Goal: Task Accomplishment & Management: Manage account settings

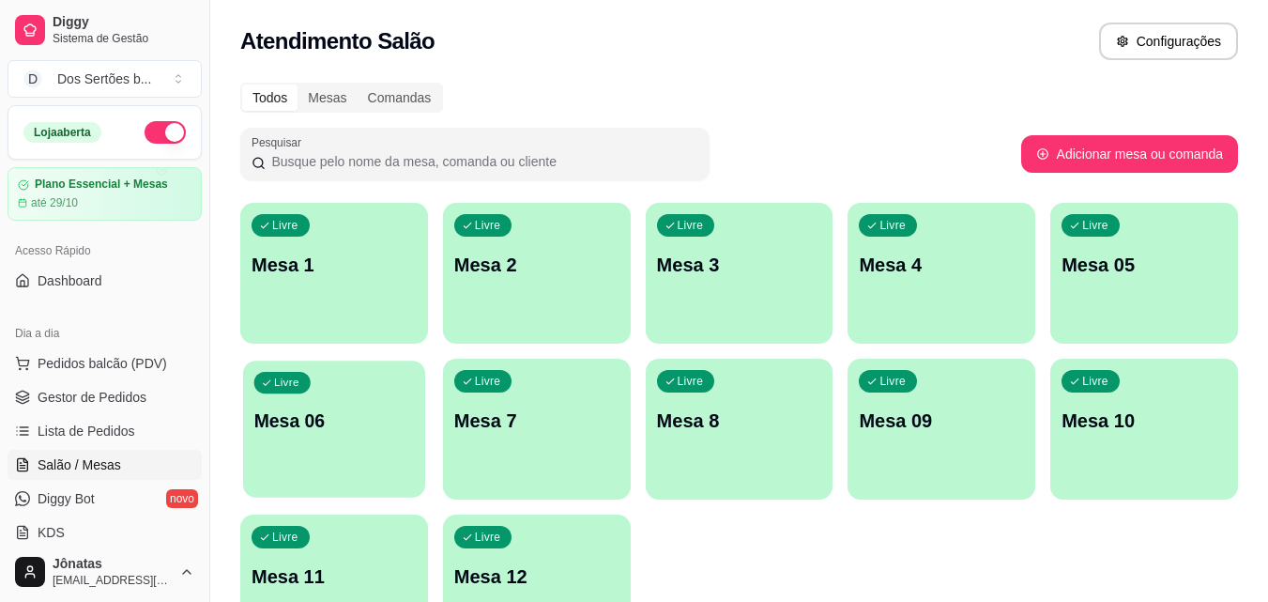
click at [313, 428] on p "Mesa 06" at bounding box center [334, 420] width 161 height 25
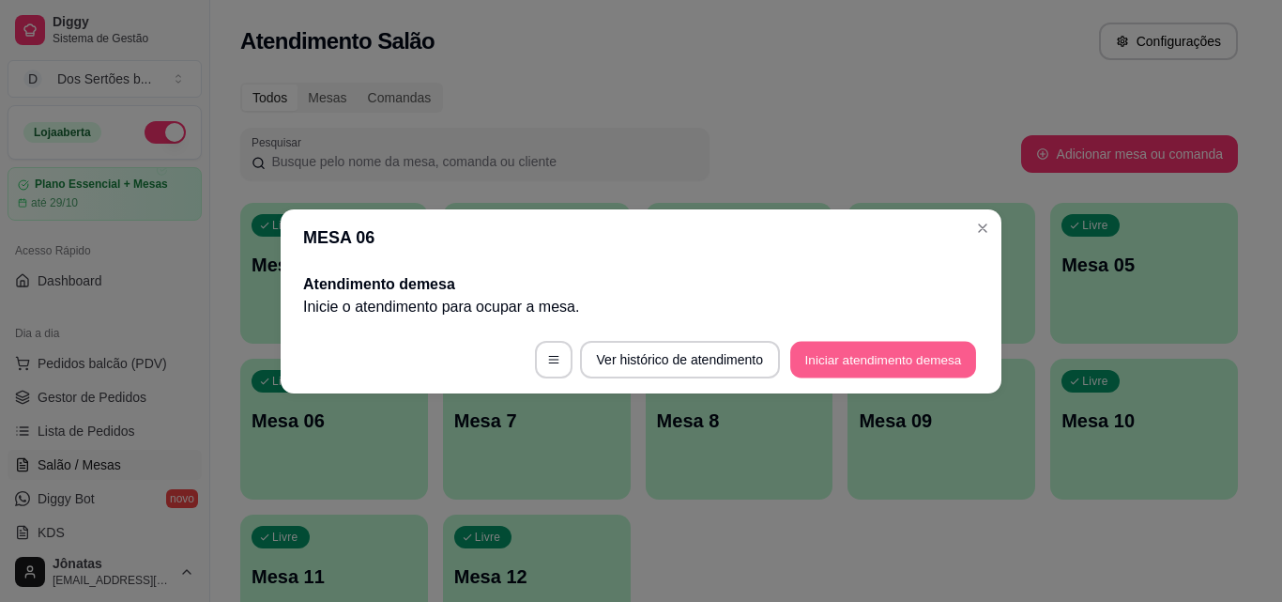
click at [838, 350] on button "Iniciar atendimento de mesa" at bounding box center [884, 359] width 186 height 37
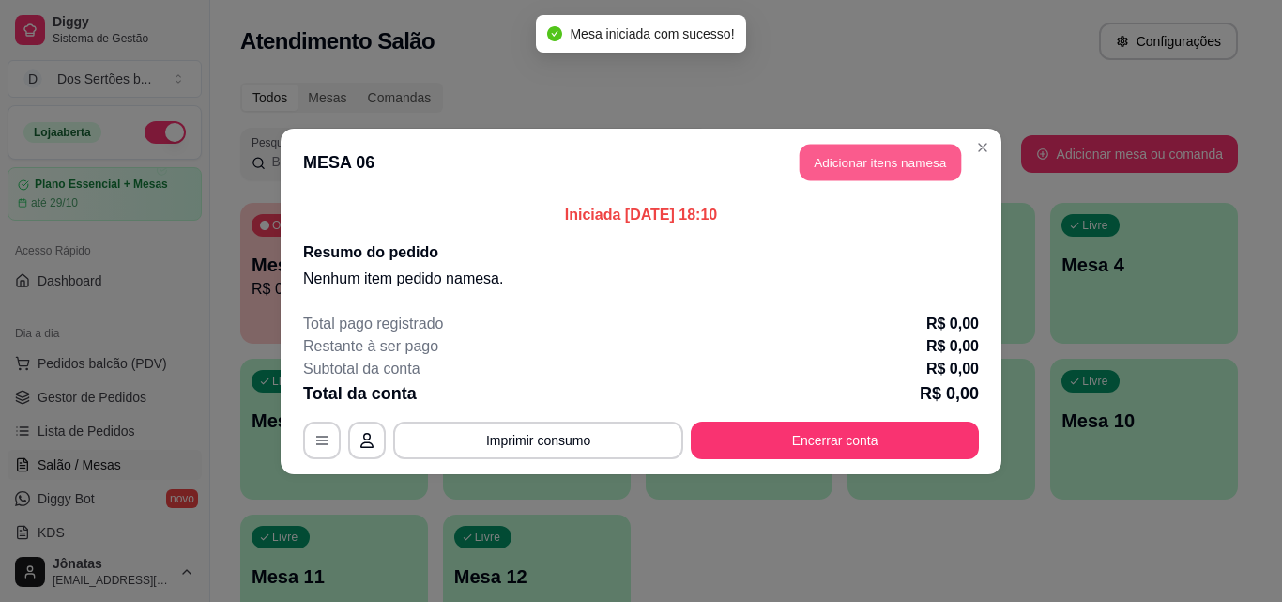
click at [842, 166] on button "Adicionar itens na mesa" at bounding box center [880, 162] width 161 height 37
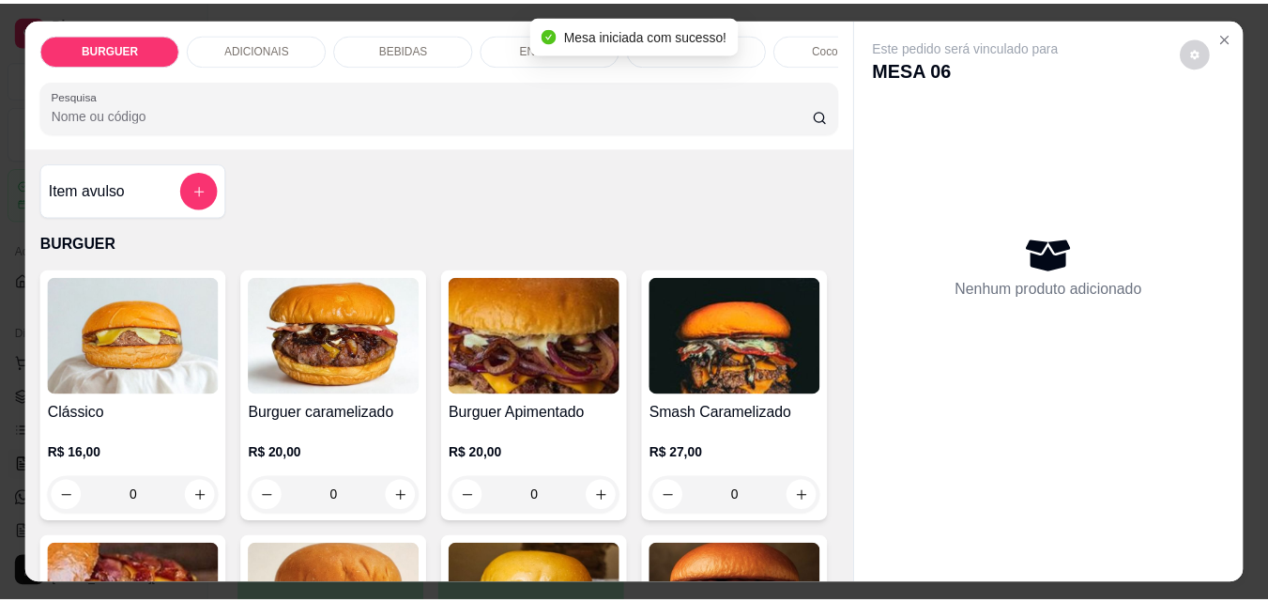
scroll to position [177, 0]
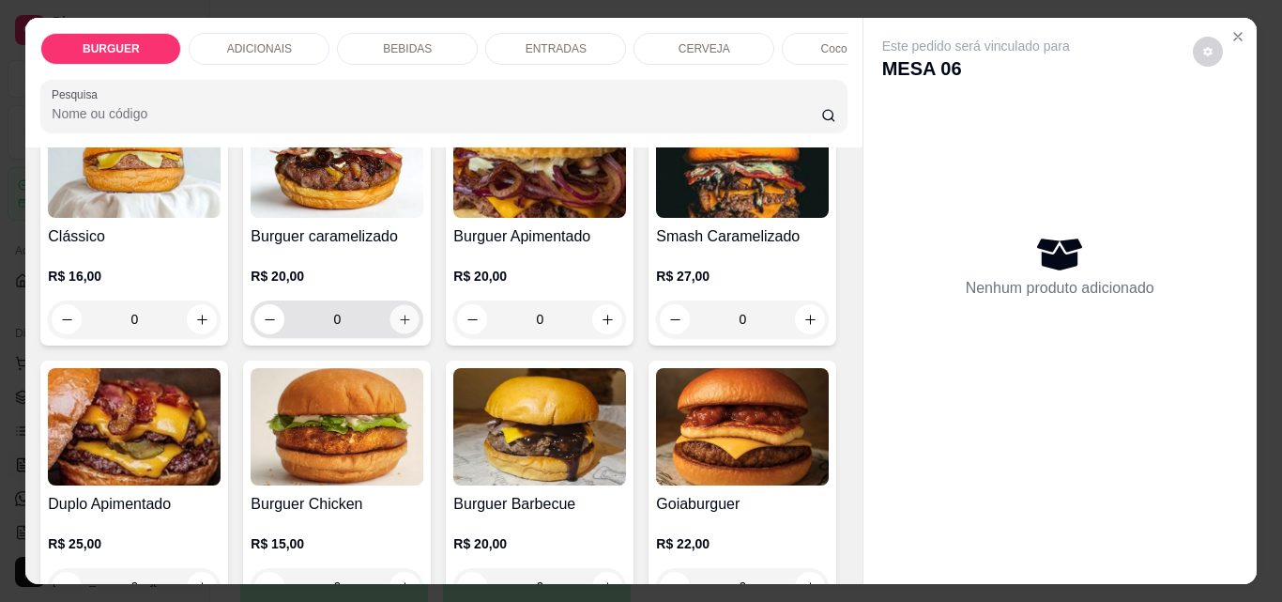
click at [398, 326] on icon "increase-product-quantity" at bounding box center [405, 320] width 14 height 14
type input "1"
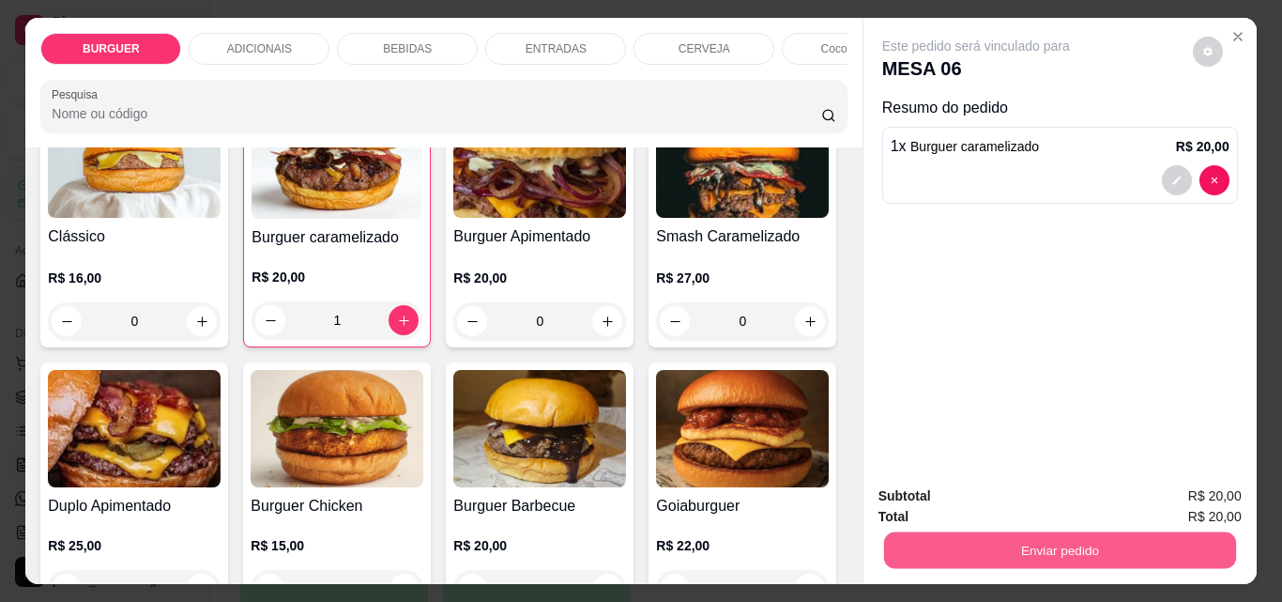
click at [965, 552] on button "Enviar pedido" at bounding box center [1059, 549] width 352 height 37
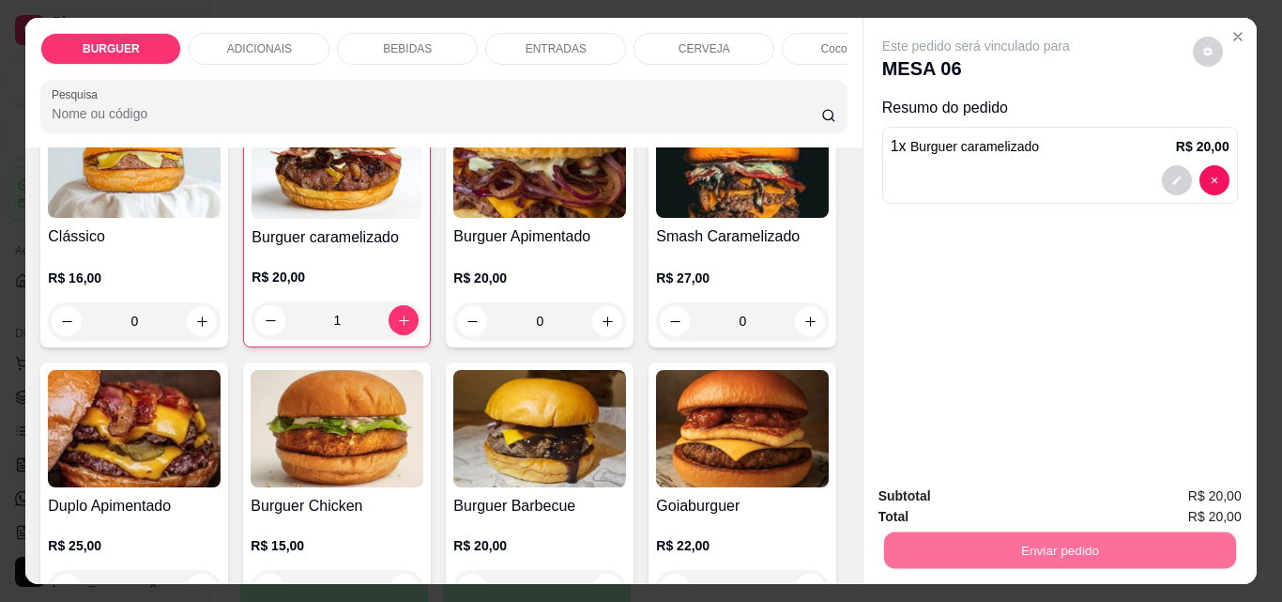
click at [1180, 501] on button "Enviar pedido" at bounding box center [1193, 496] width 103 height 35
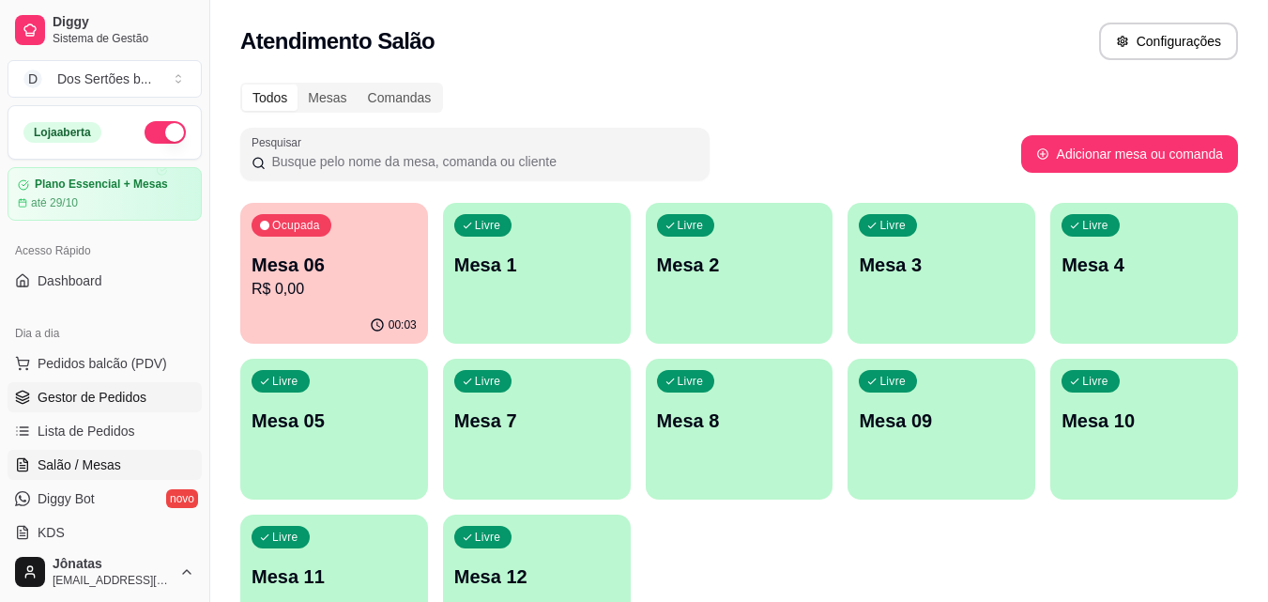
click at [98, 390] on span "Gestor de Pedidos" at bounding box center [92, 397] width 109 height 19
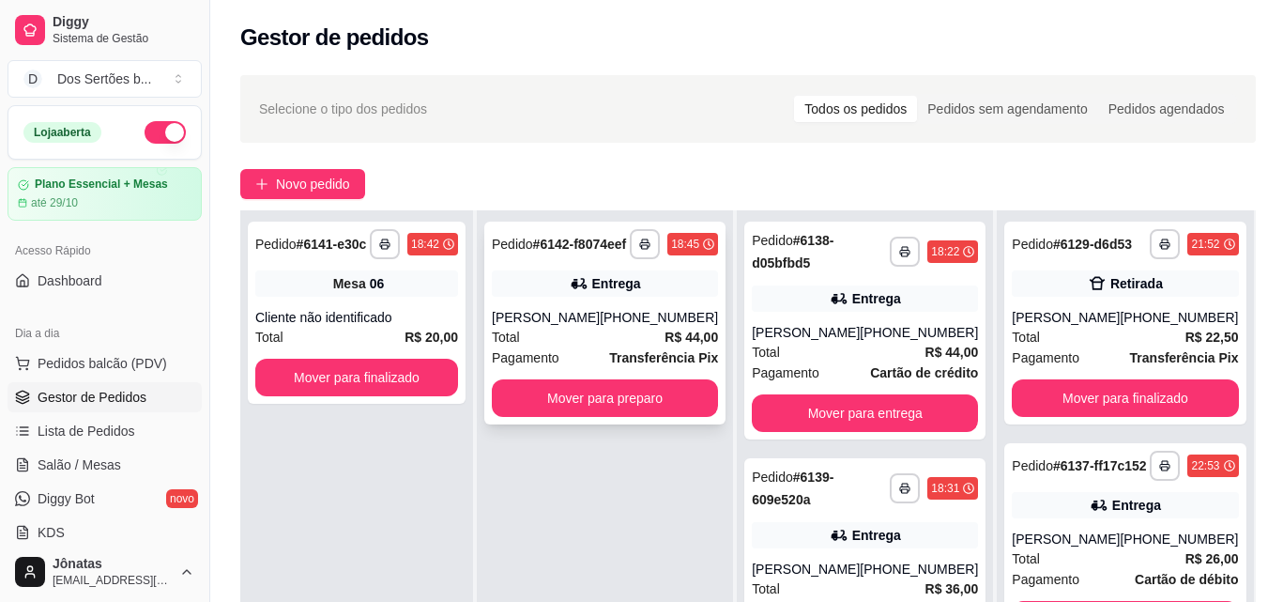
scroll to position [224, 0]
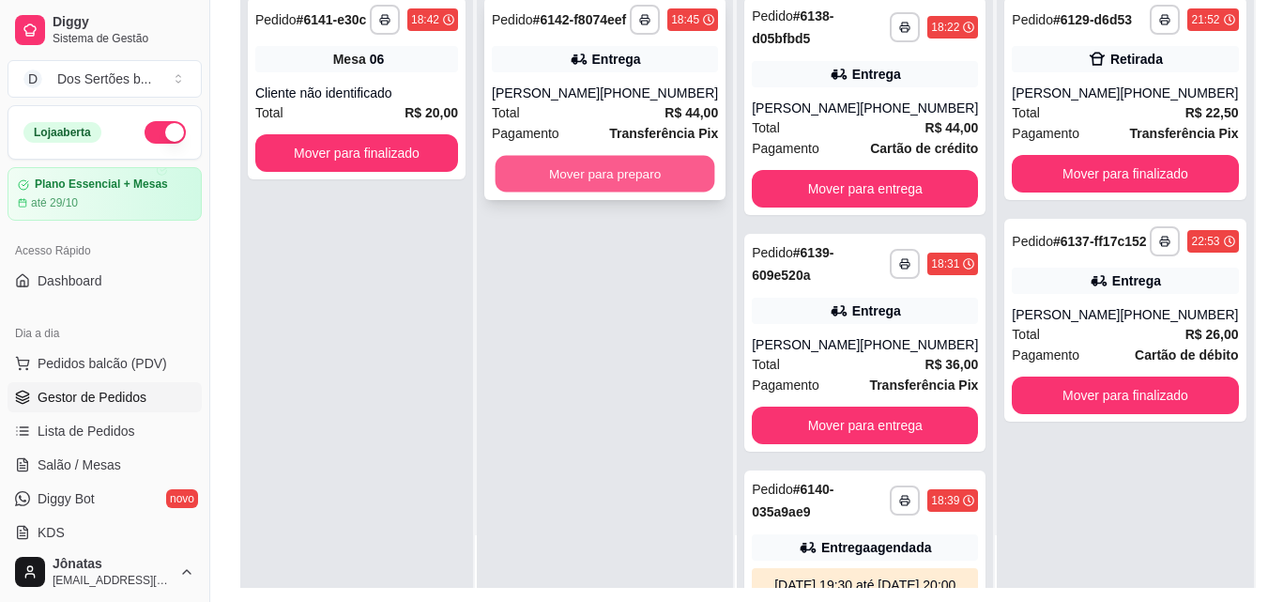
click at [549, 190] on button "Mover para preparo" at bounding box center [606, 174] width 220 height 37
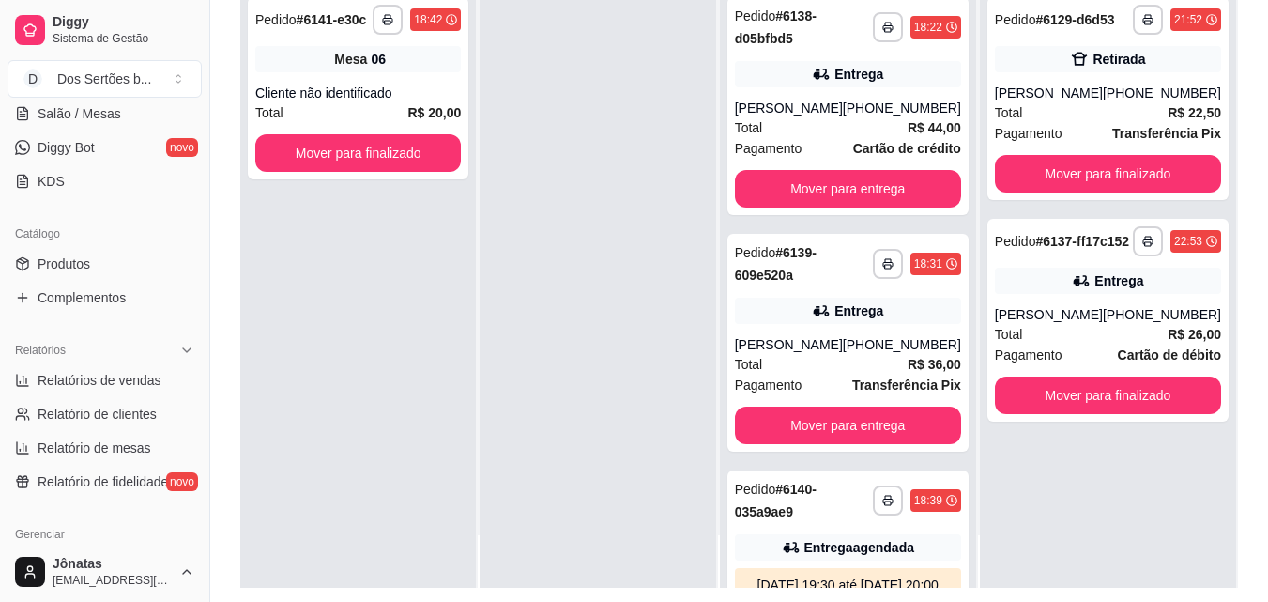
scroll to position [571, 0]
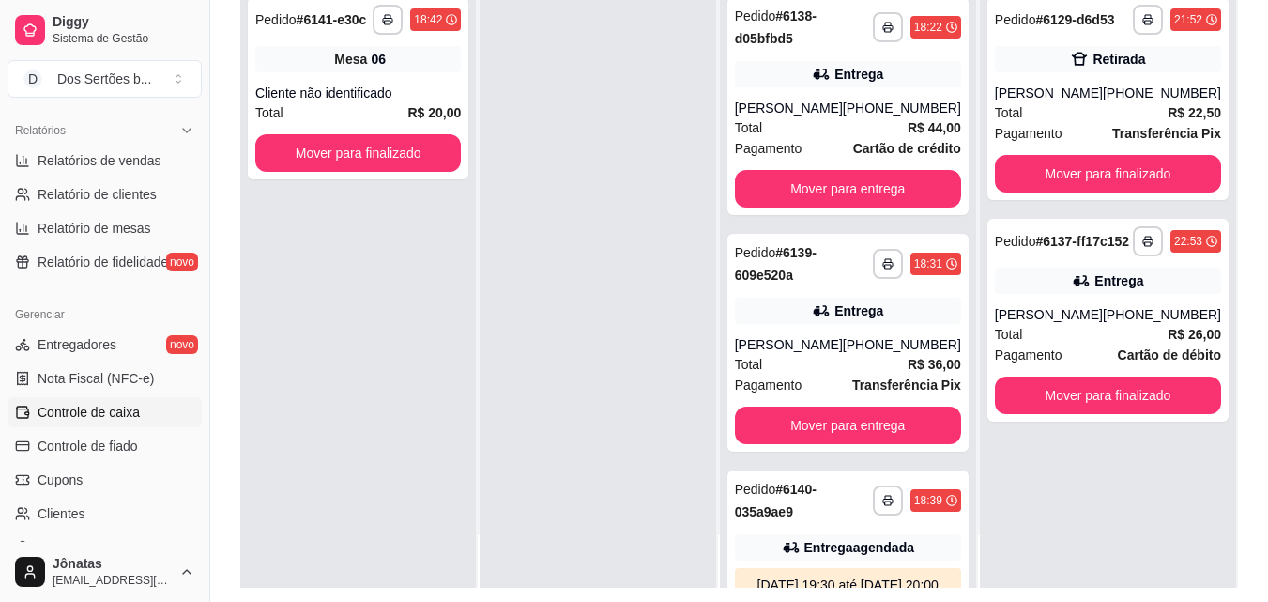
click at [81, 409] on span "Controle de caixa" at bounding box center [89, 412] width 102 height 19
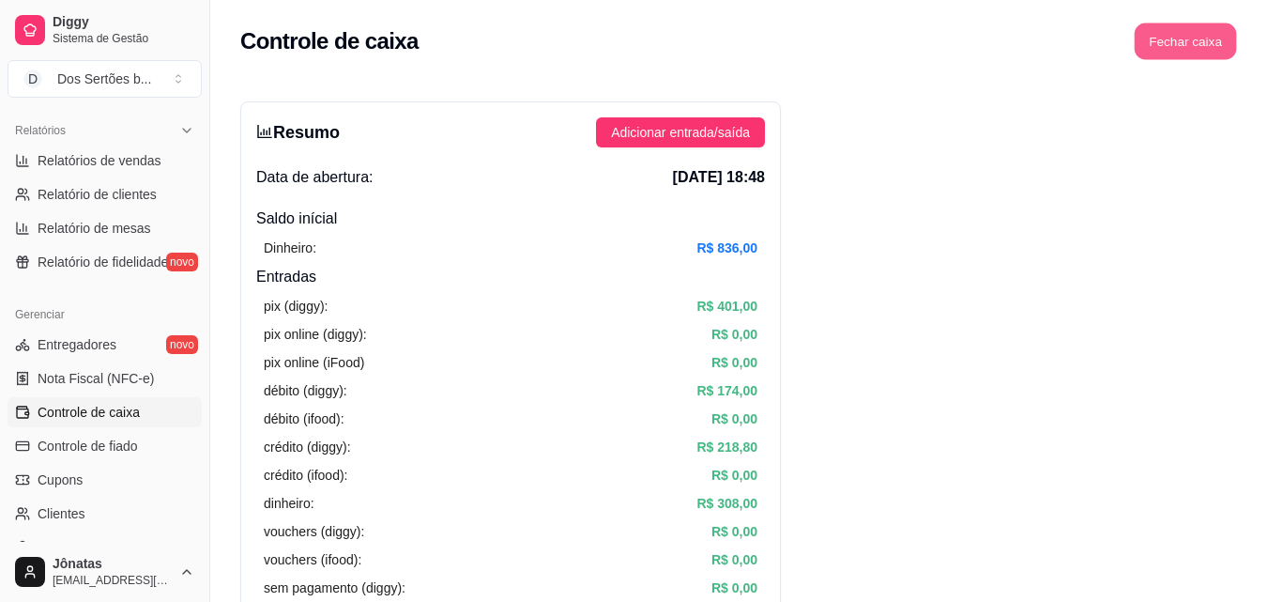
click at [1177, 46] on button "Fechar caixa" at bounding box center [1186, 41] width 102 height 37
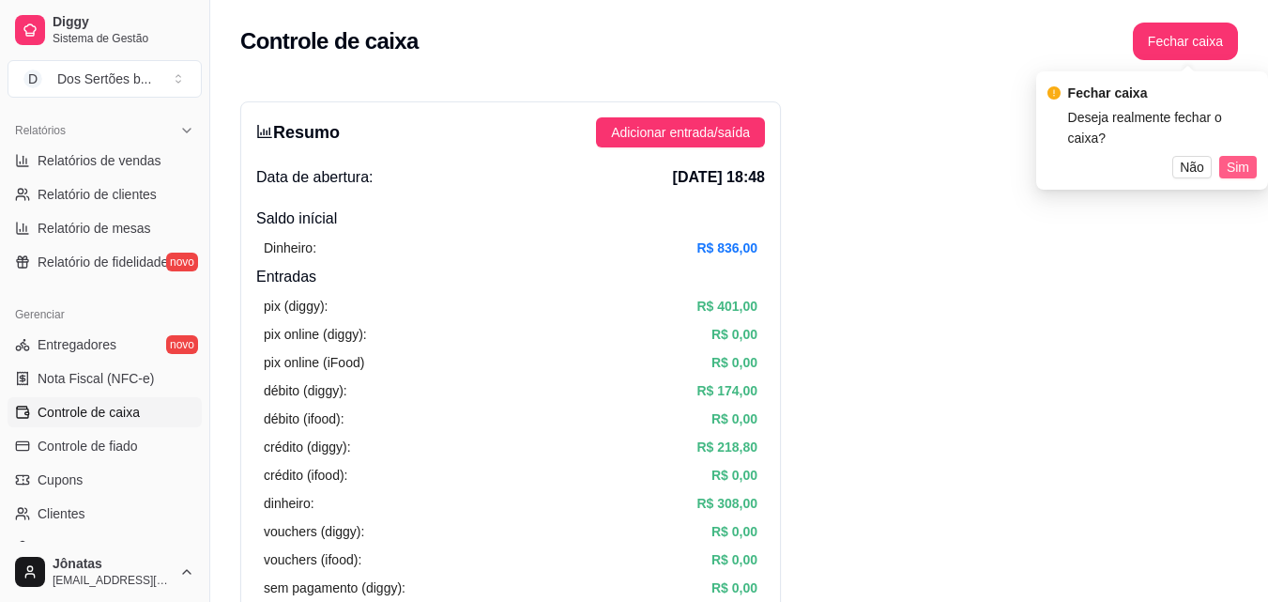
click at [1239, 157] on span "Sim" at bounding box center [1238, 167] width 23 height 21
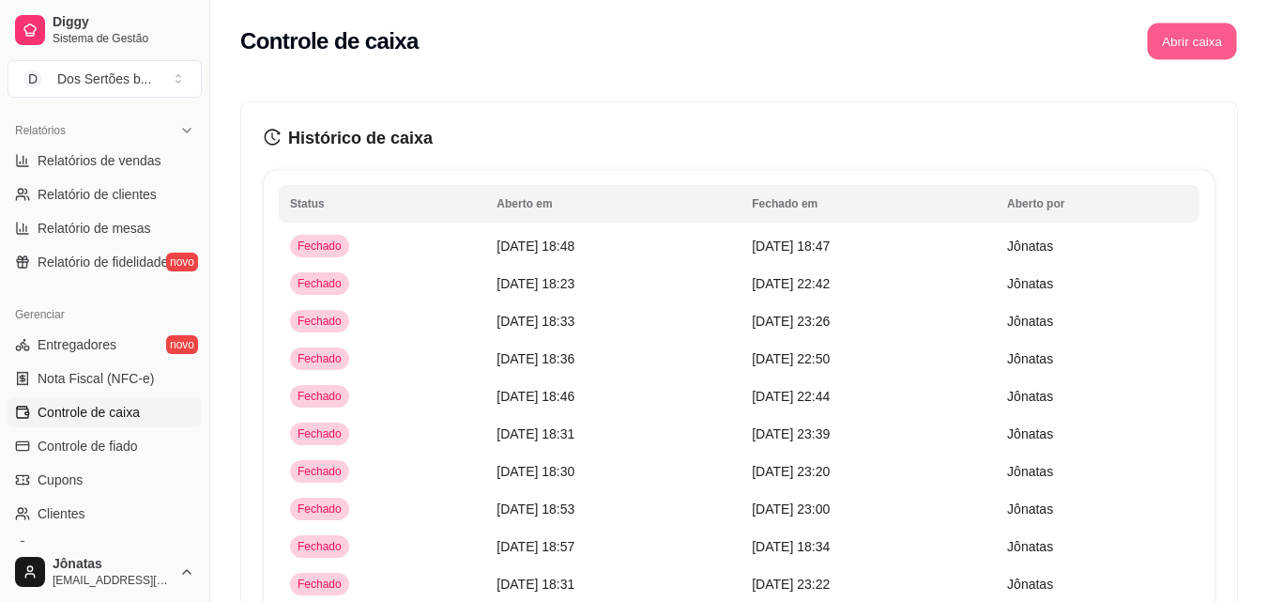
click at [1183, 41] on button "Abrir caixa" at bounding box center [1191, 41] width 89 height 37
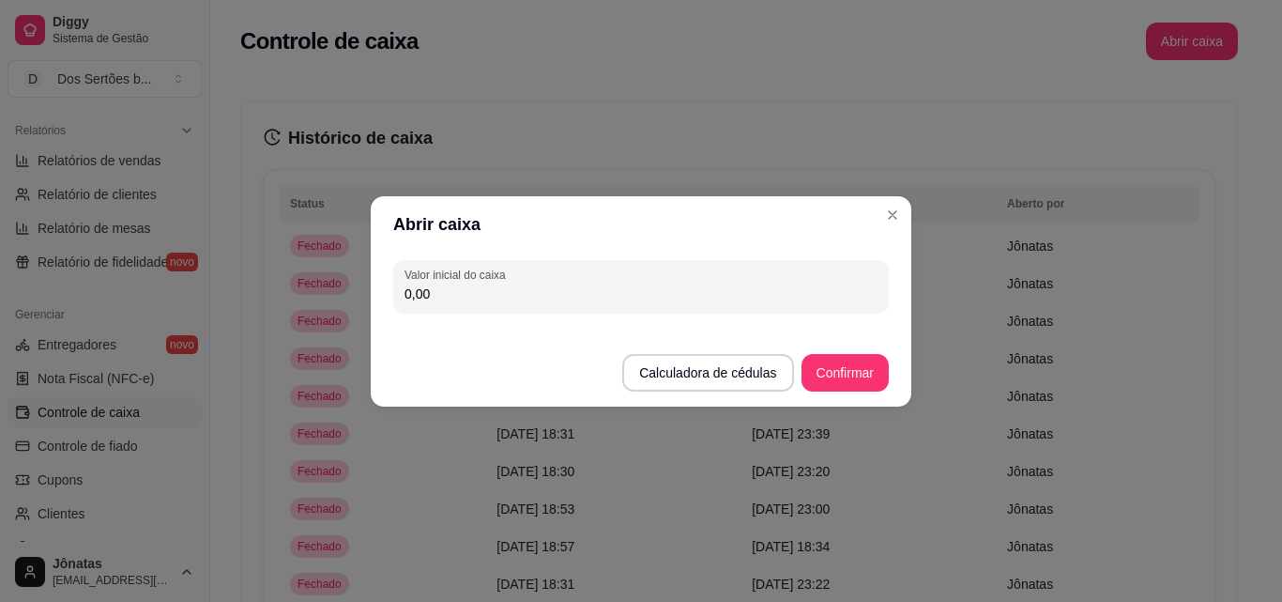
click at [484, 302] on input "0,00" at bounding box center [641, 293] width 473 height 19
type input "34,35"
click at [827, 370] on button "Confirmar" at bounding box center [845, 372] width 85 height 37
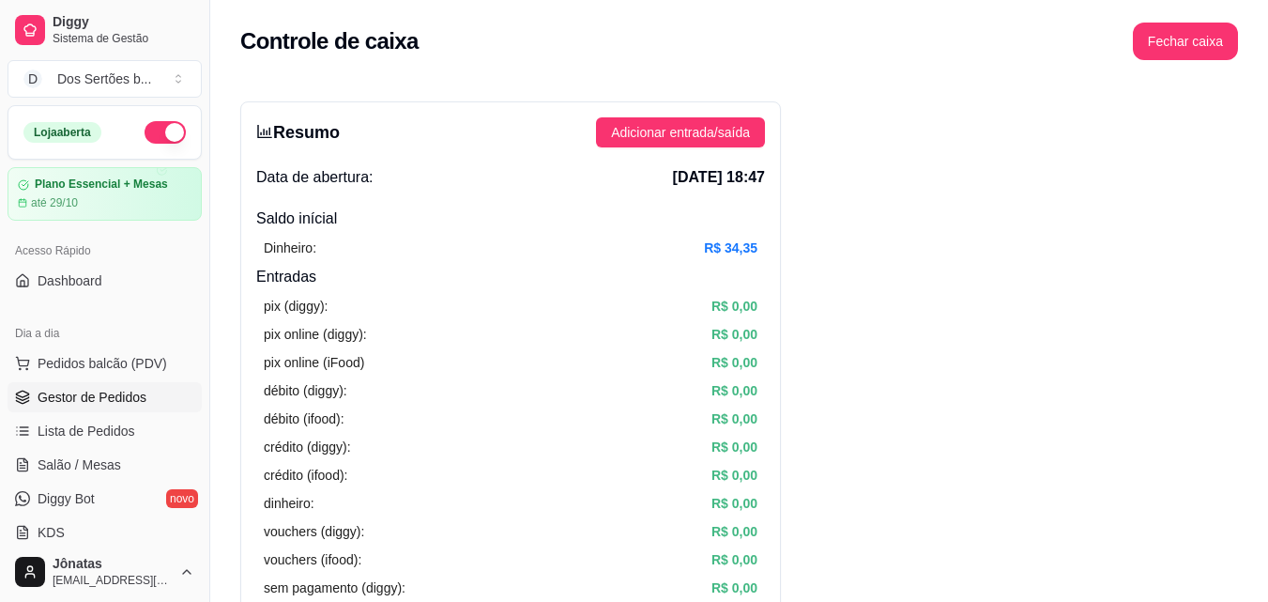
click at [103, 392] on span "Gestor de Pedidos" at bounding box center [92, 397] width 109 height 19
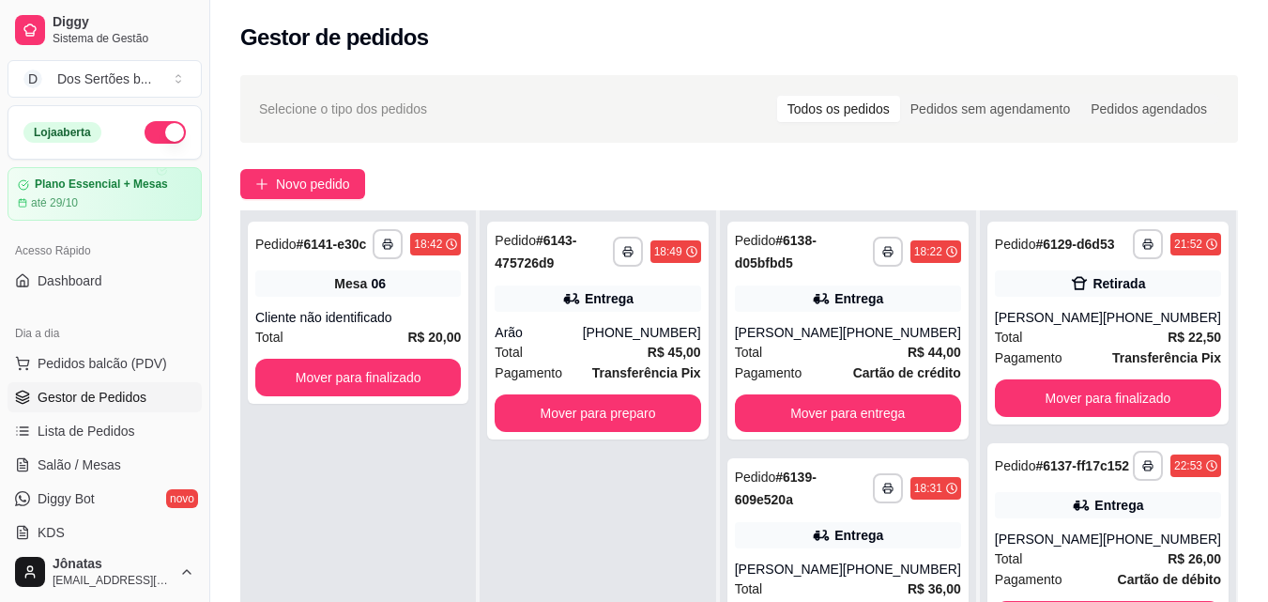
scroll to position [286, 0]
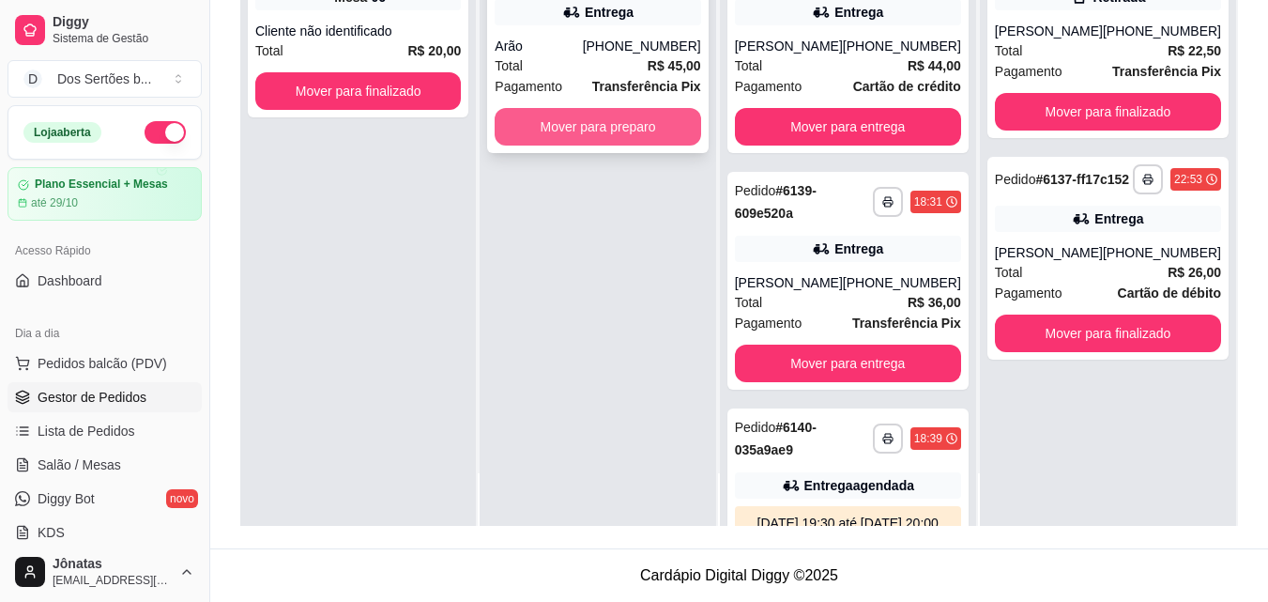
click at [563, 127] on button "Mover para preparo" at bounding box center [598, 127] width 206 height 38
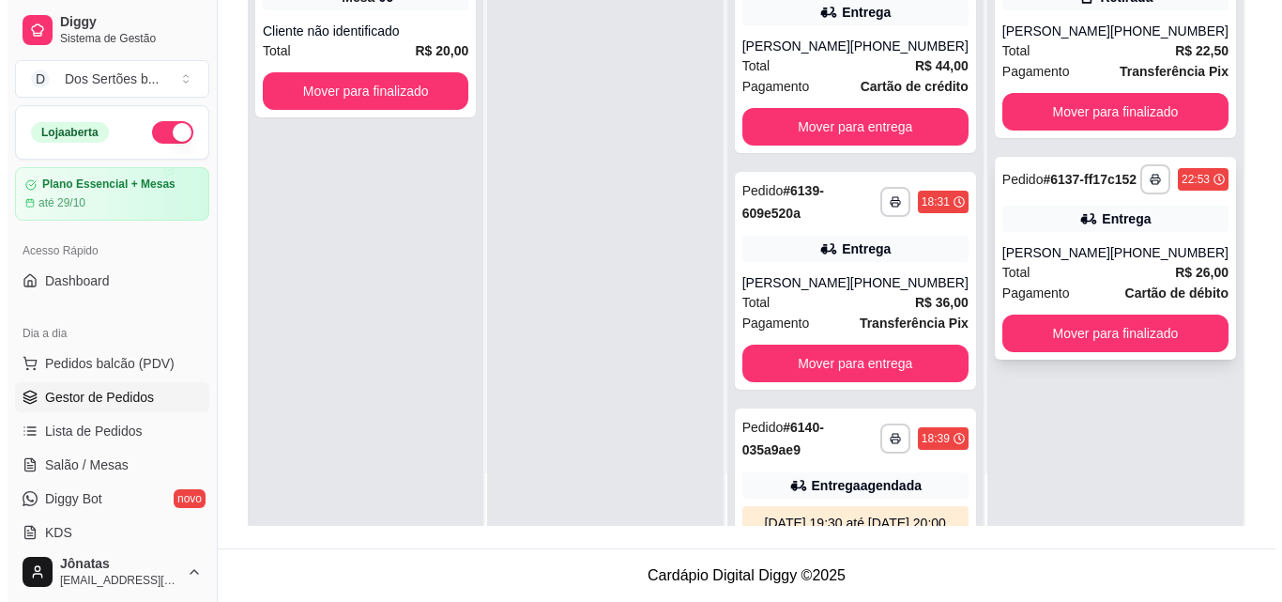
scroll to position [0, 0]
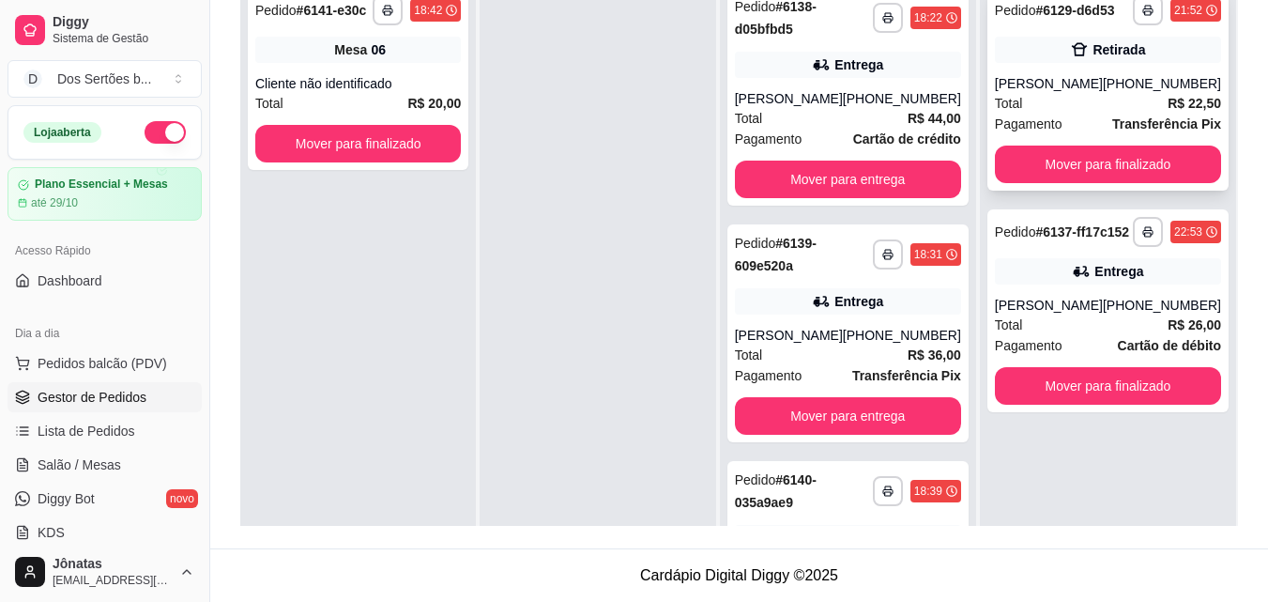
click at [1091, 69] on div "**********" at bounding box center [1108, 89] width 241 height 203
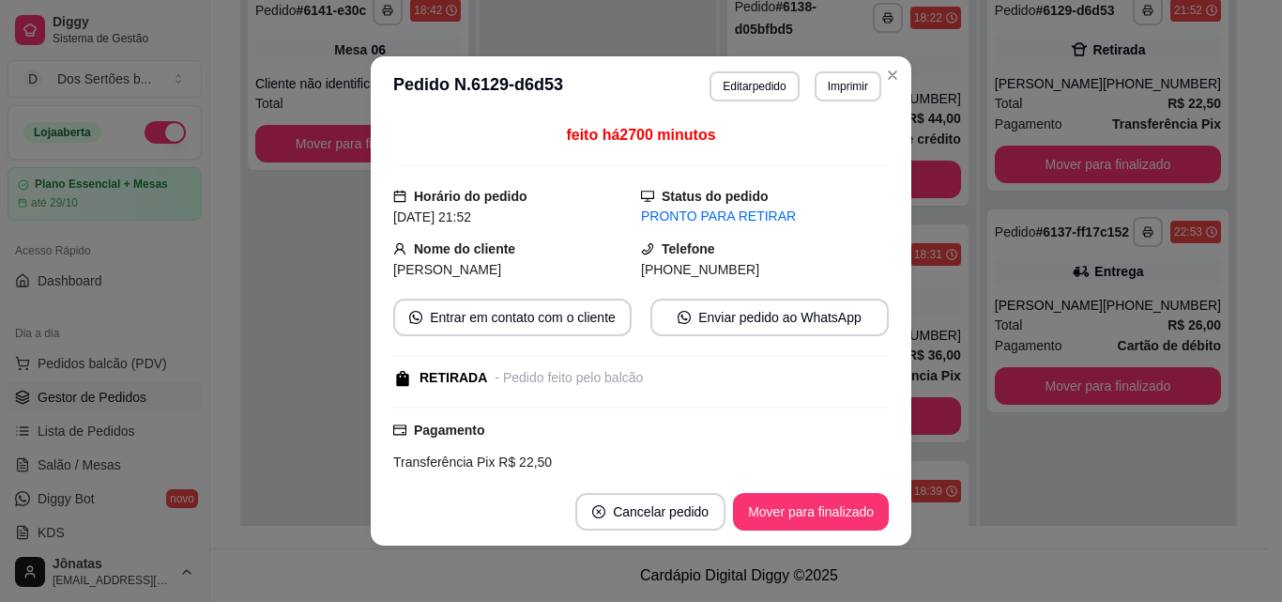
scroll to position [259, 0]
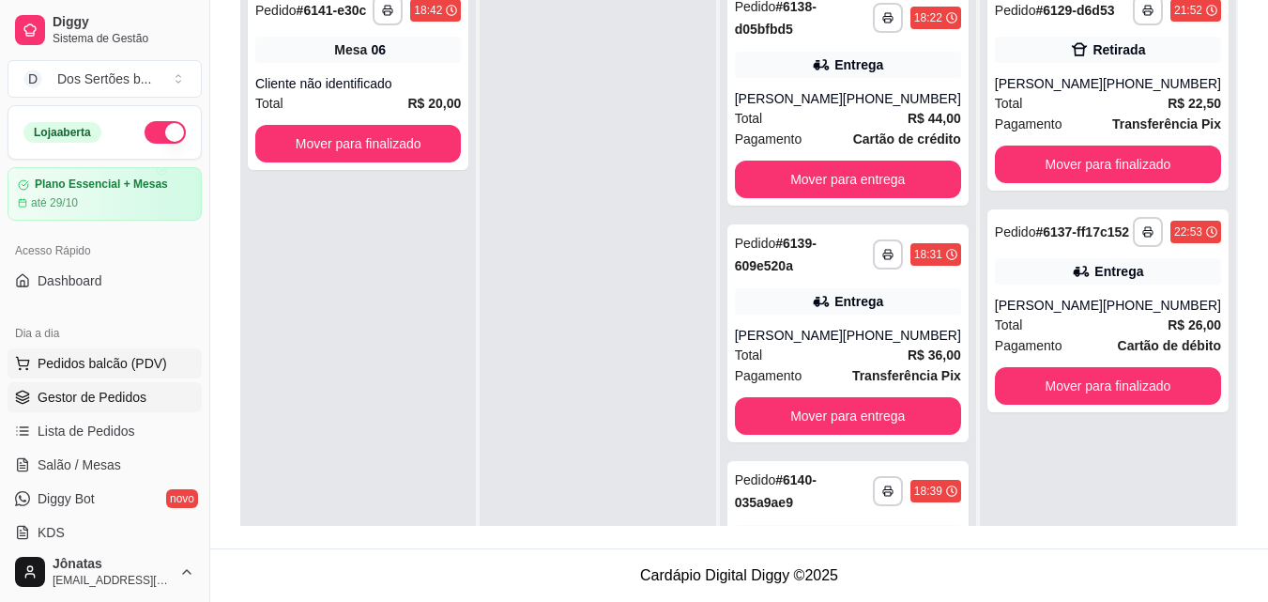
click at [73, 363] on span "Pedidos balcão (PDV)" at bounding box center [103, 363] width 130 height 19
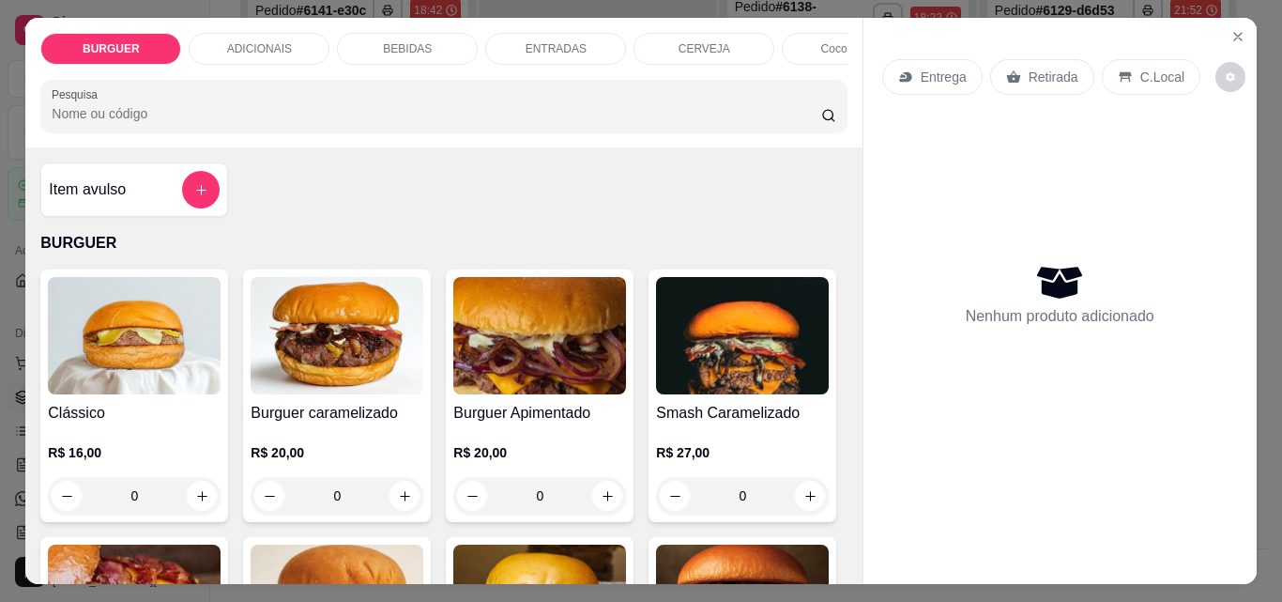
scroll to position [231, 0]
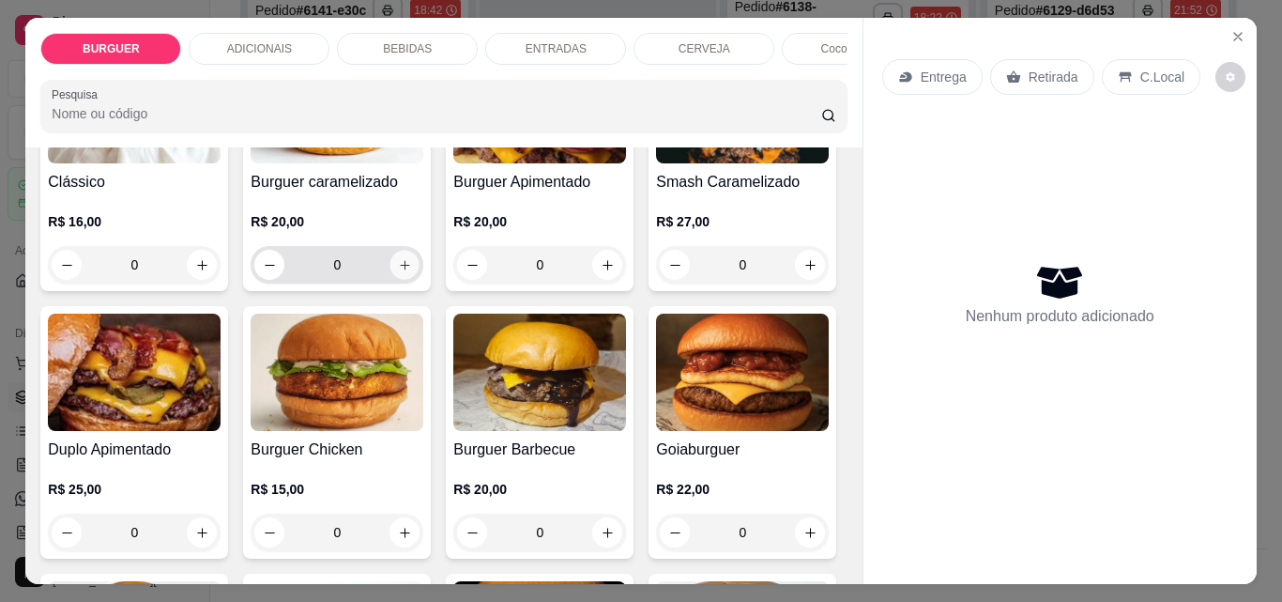
click at [402, 272] on icon "increase-product-quantity" at bounding box center [405, 265] width 14 height 14
type input "1"
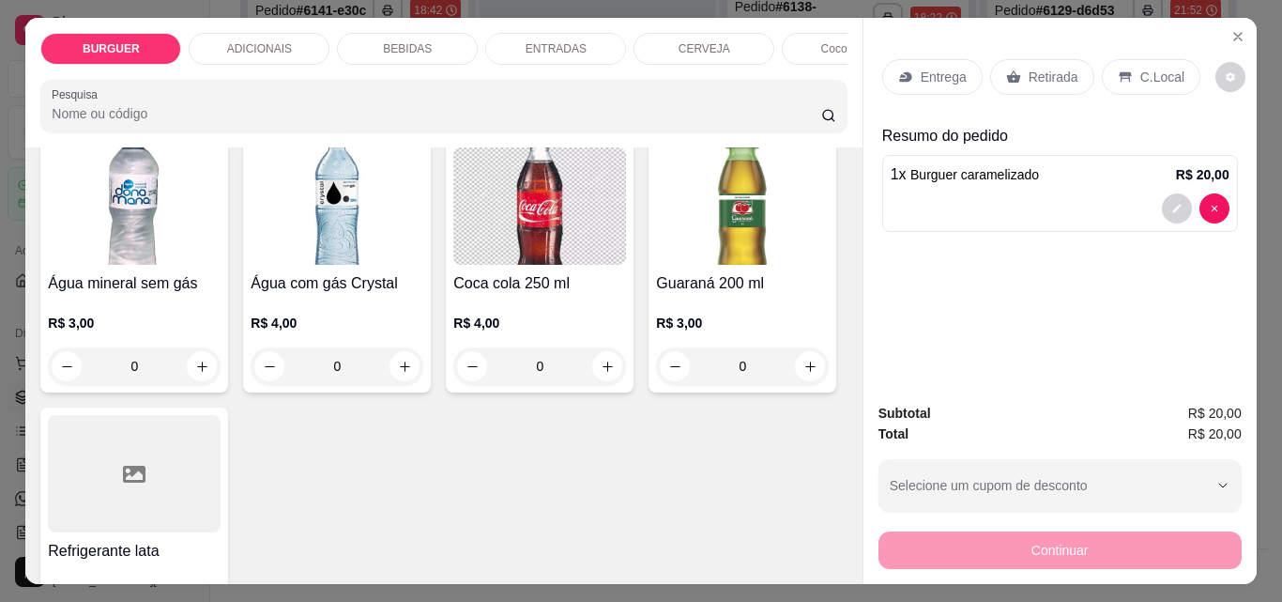
scroll to position [2088, 0]
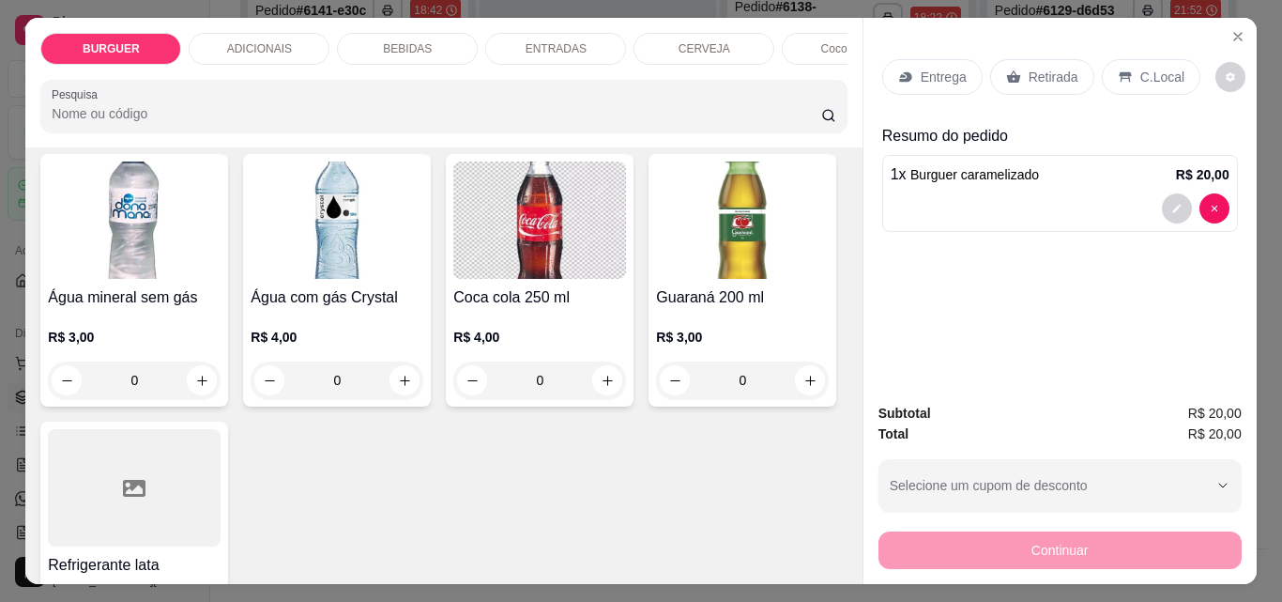
click at [542, 48] on p "ENTRADAS" at bounding box center [556, 48] width 61 height 15
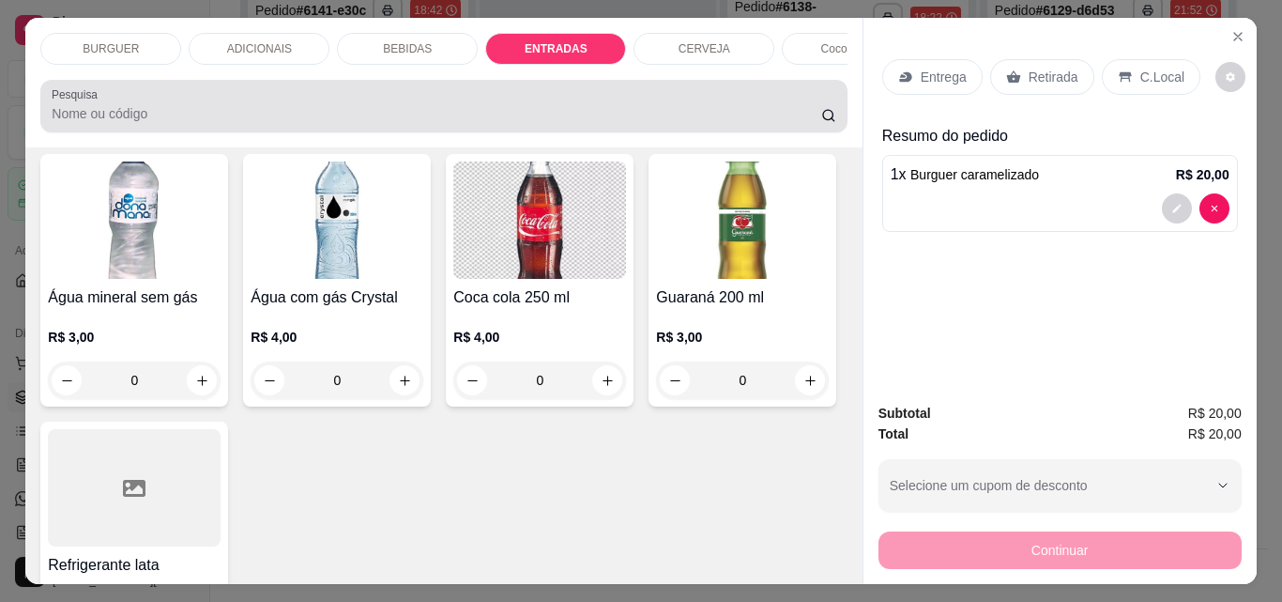
scroll to position [49, 0]
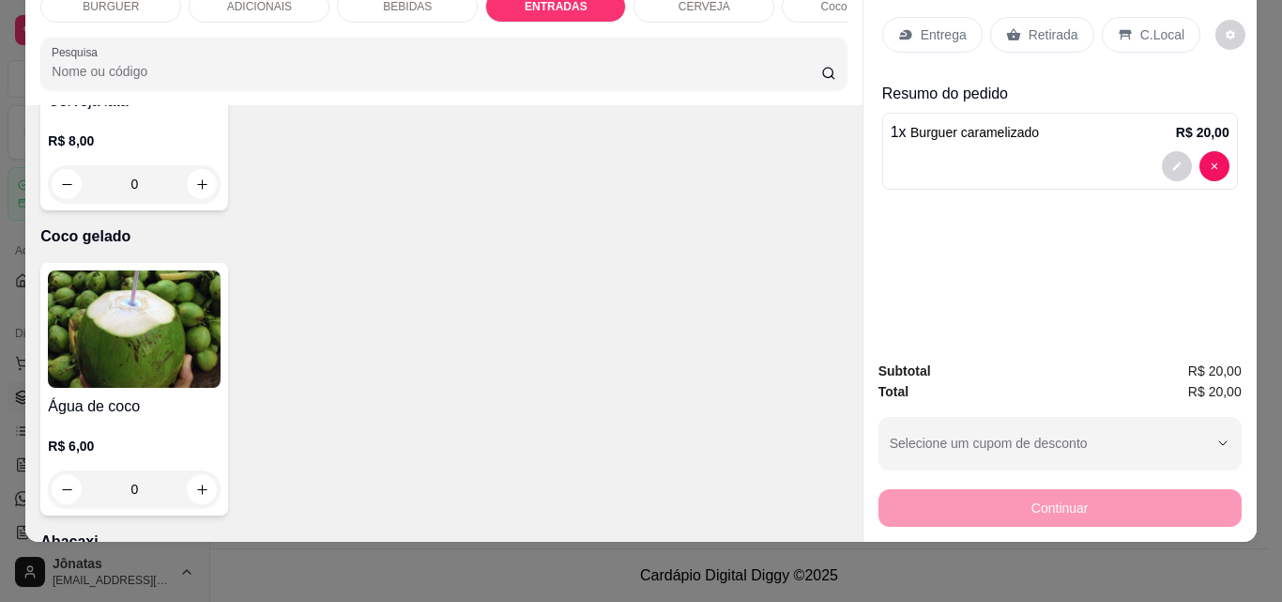
type input "1"
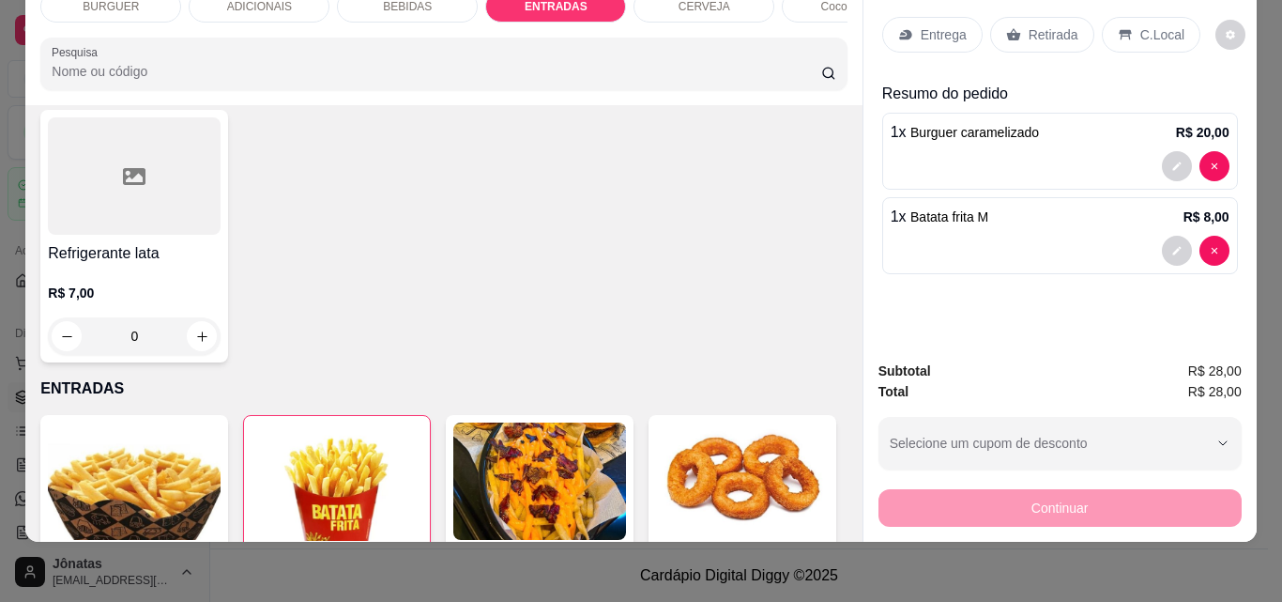
scroll to position [2111, 0]
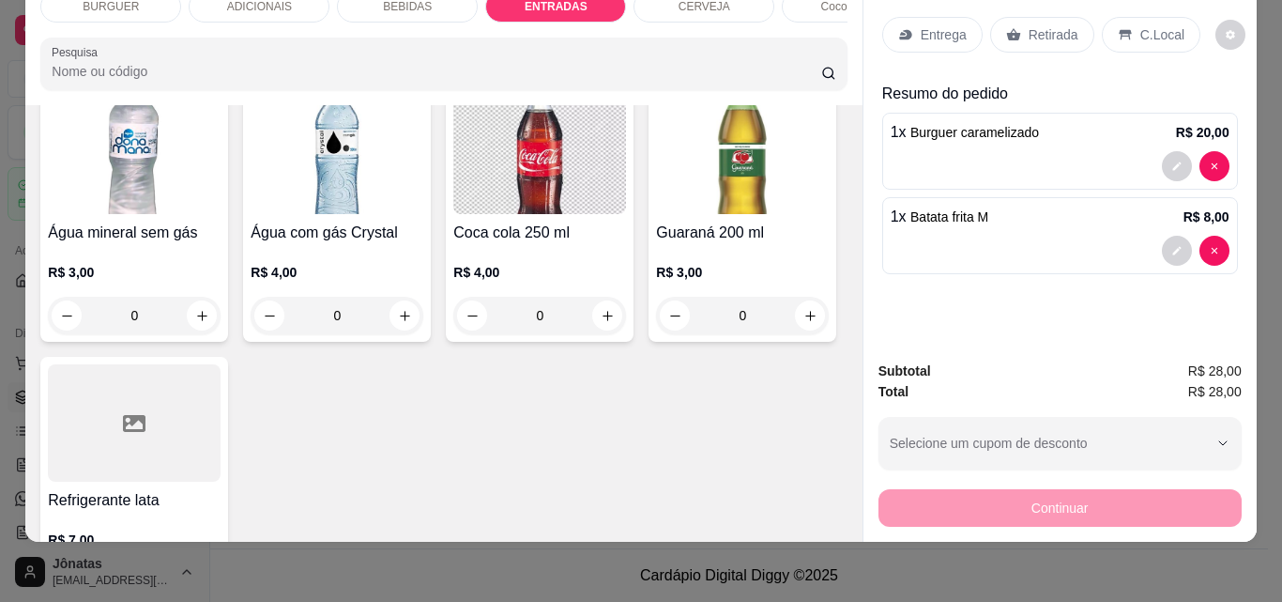
click at [922, 25] on p "Entrega" at bounding box center [944, 34] width 46 height 19
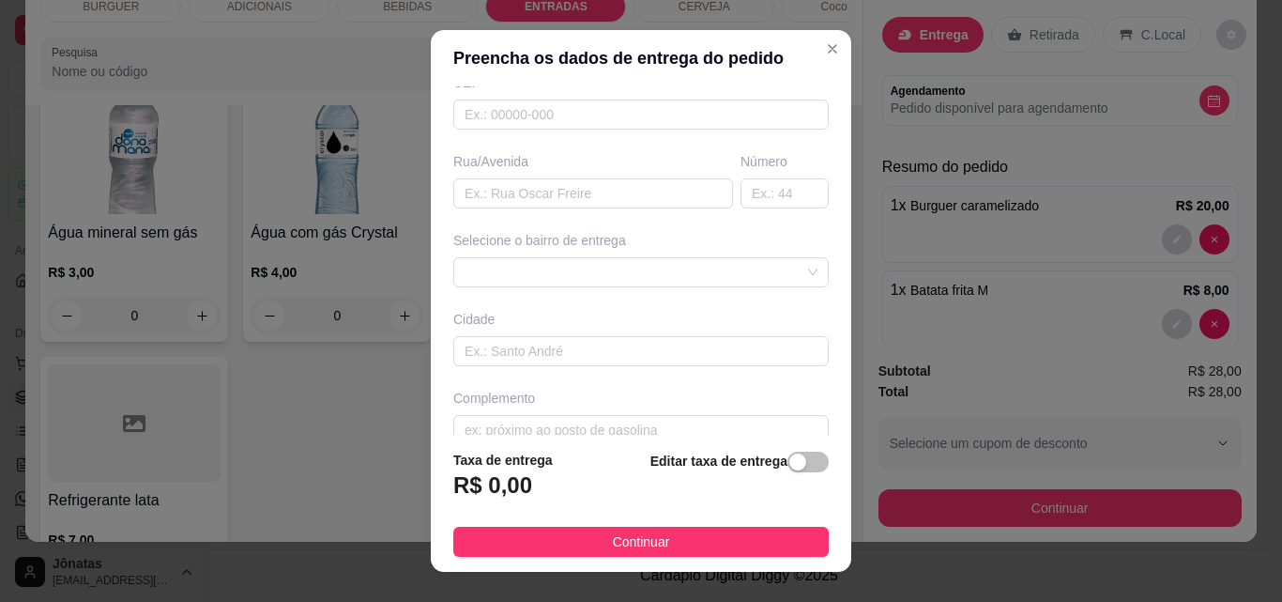
scroll to position [256, 0]
click at [474, 197] on input "text" at bounding box center [593, 192] width 280 height 30
paste input "Endereço: [STREET_ADDRESS] ⁠casa 201 ao lado da igreja ⁠ bairro [GEOGRAPHIC_DAT…"
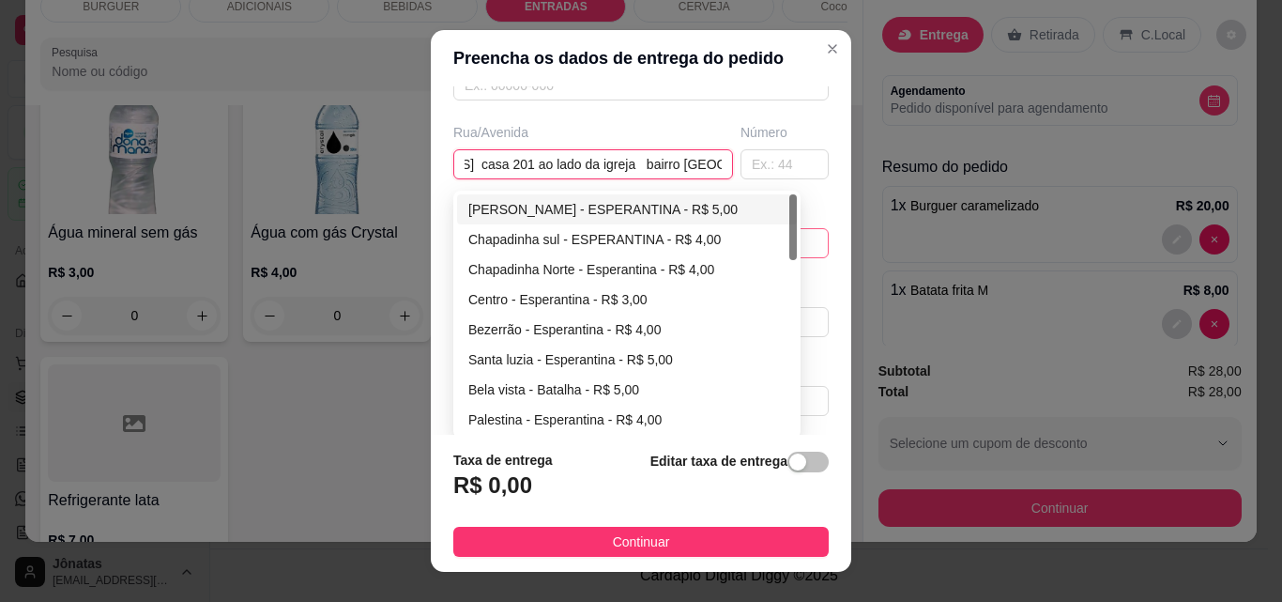
click at [515, 243] on div "67d0a9f2ac621123795caa57 67d0aa4c10a7c36e1d729bd0 [PERSON_NAME] - ESPERANTINA -…" at bounding box center [641, 243] width 376 height 30
type input "Endereço: [STREET_ADDRESS] ⁠casa 201 ao lado da igreja ⁠ bairro [GEOGRAPHIC_DAT…"
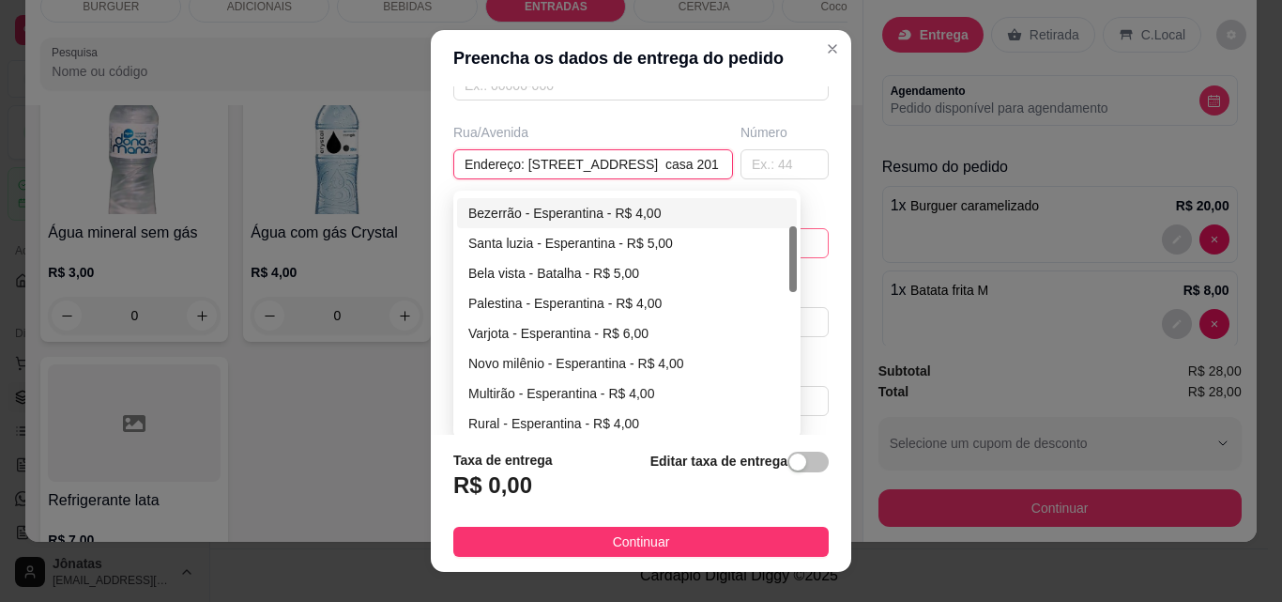
scroll to position [111, 0]
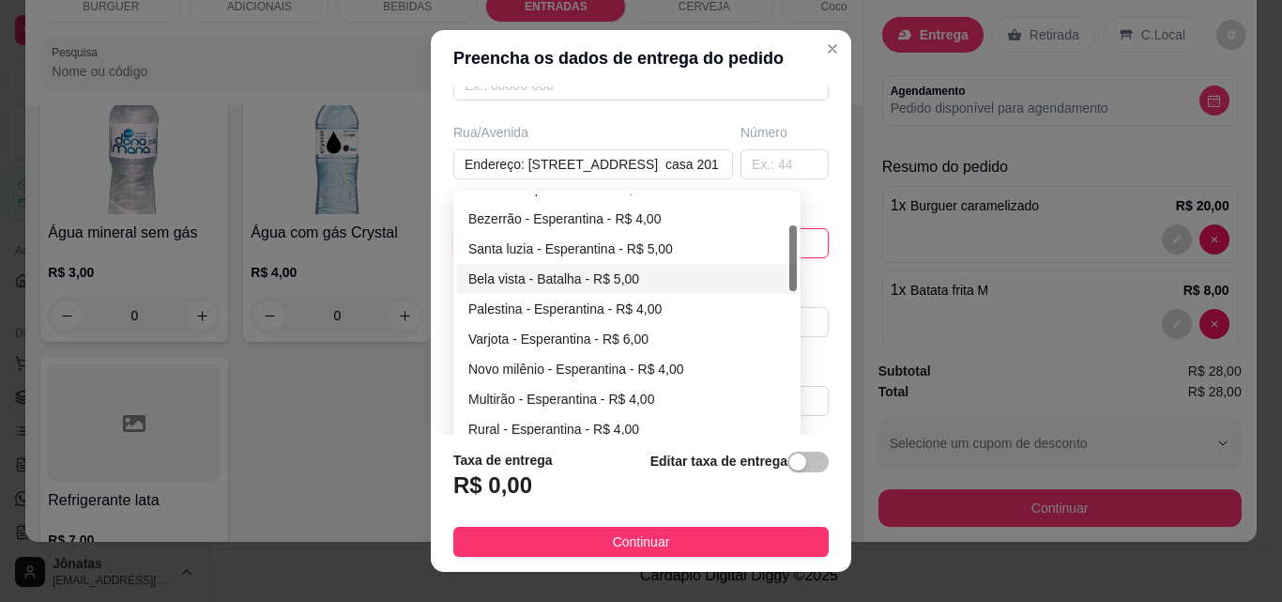
click at [484, 278] on div "Bela vista - Batalha - R$ 5,00" at bounding box center [626, 279] width 317 height 21
type input "Batalha"
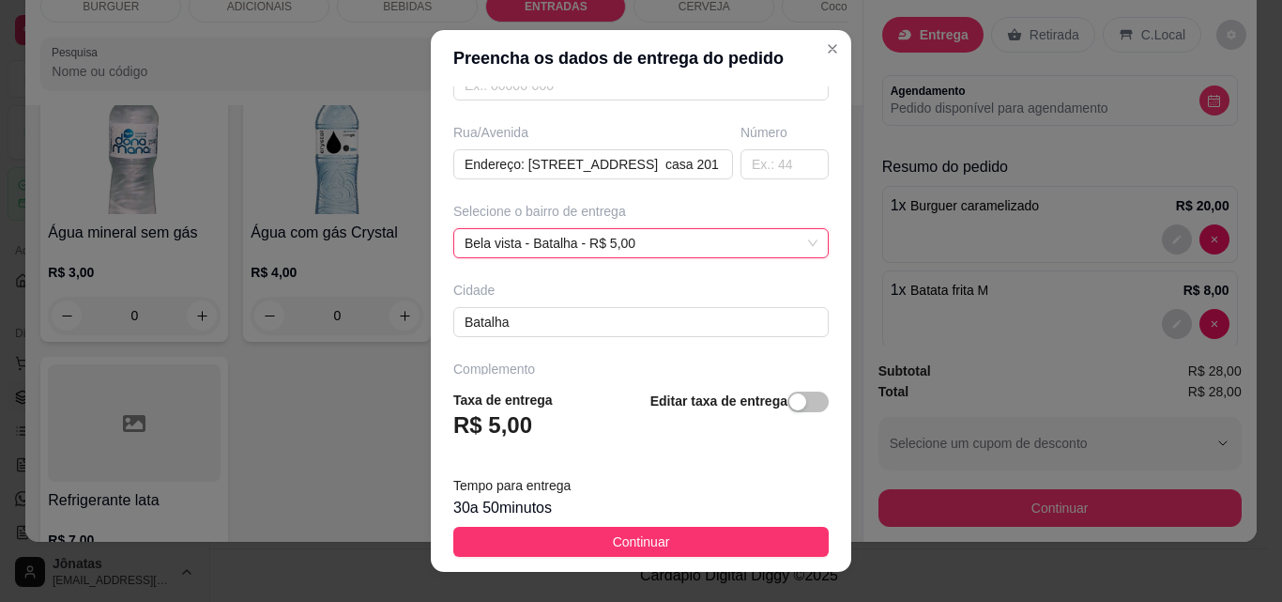
scroll to position [0, 0]
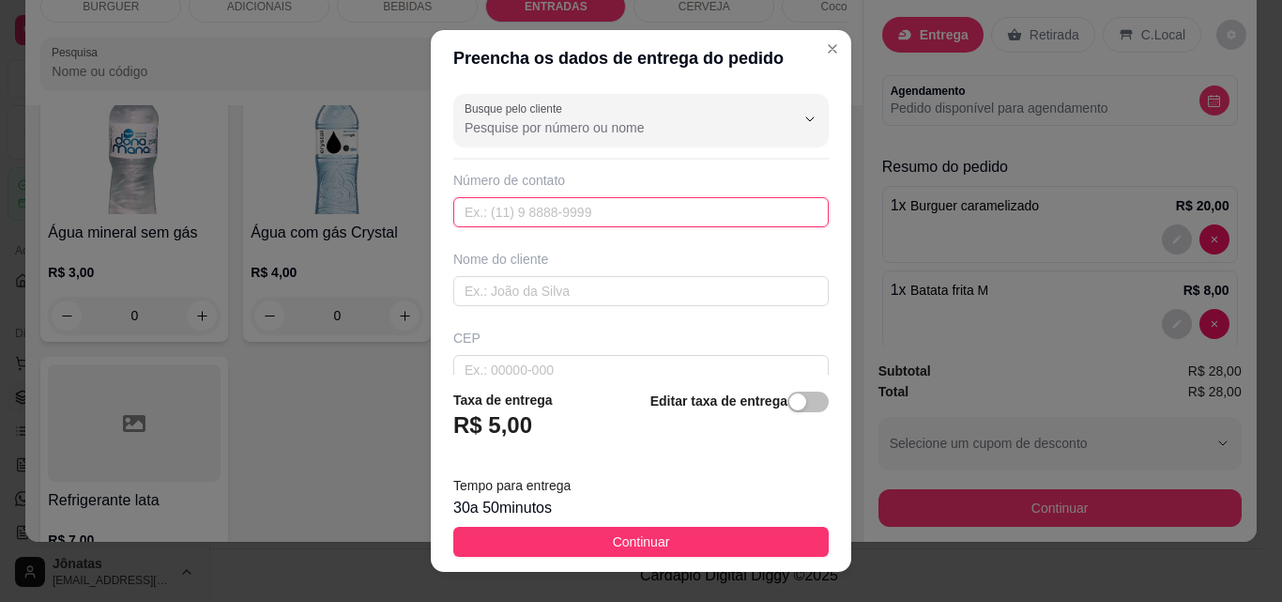
click at [490, 213] on input "text" at bounding box center [641, 212] width 376 height 30
click at [465, 297] on input "text" at bounding box center [641, 291] width 376 height 30
type input "Letícia"
click at [457, 208] on input "text" at bounding box center [641, 212] width 376 height 30
type input "[PHONE_NUMBER]"
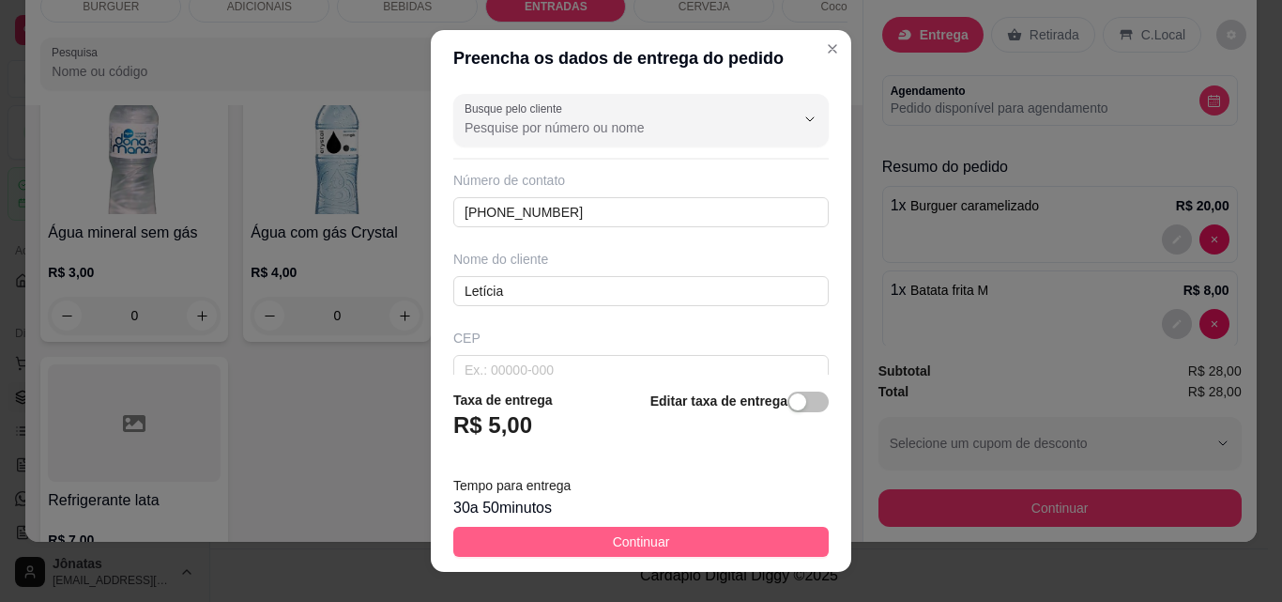
click at [494, 536] on button "Continuar" at bounding box center [641, 542] width 376 height 30
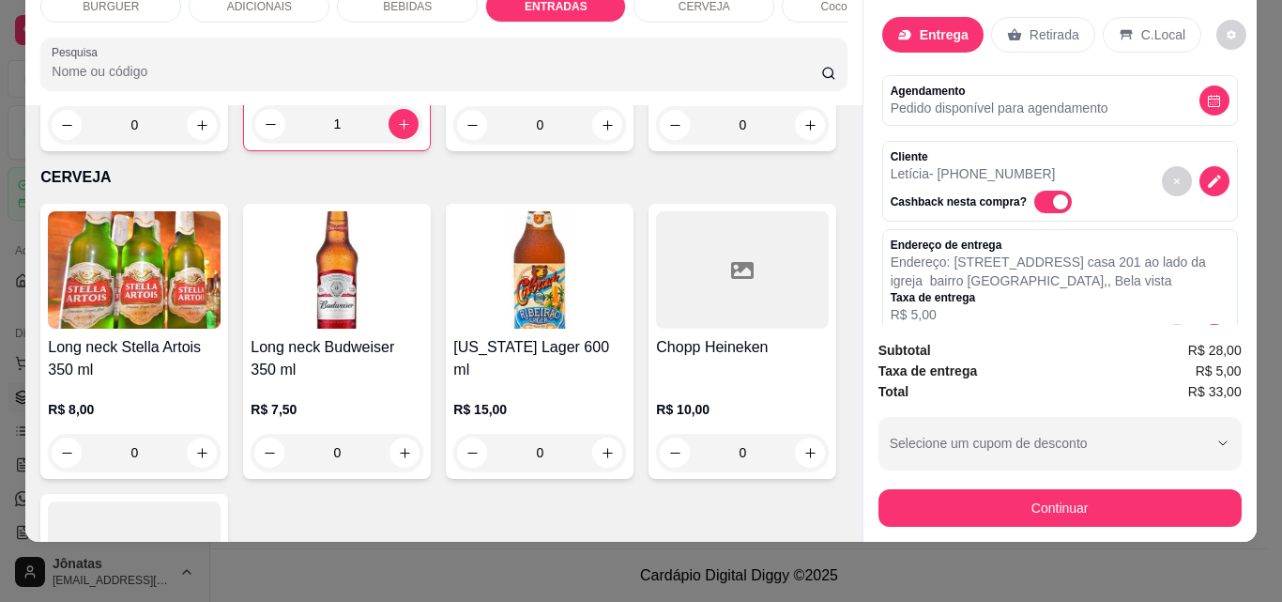
scroll to position [3027, 0]
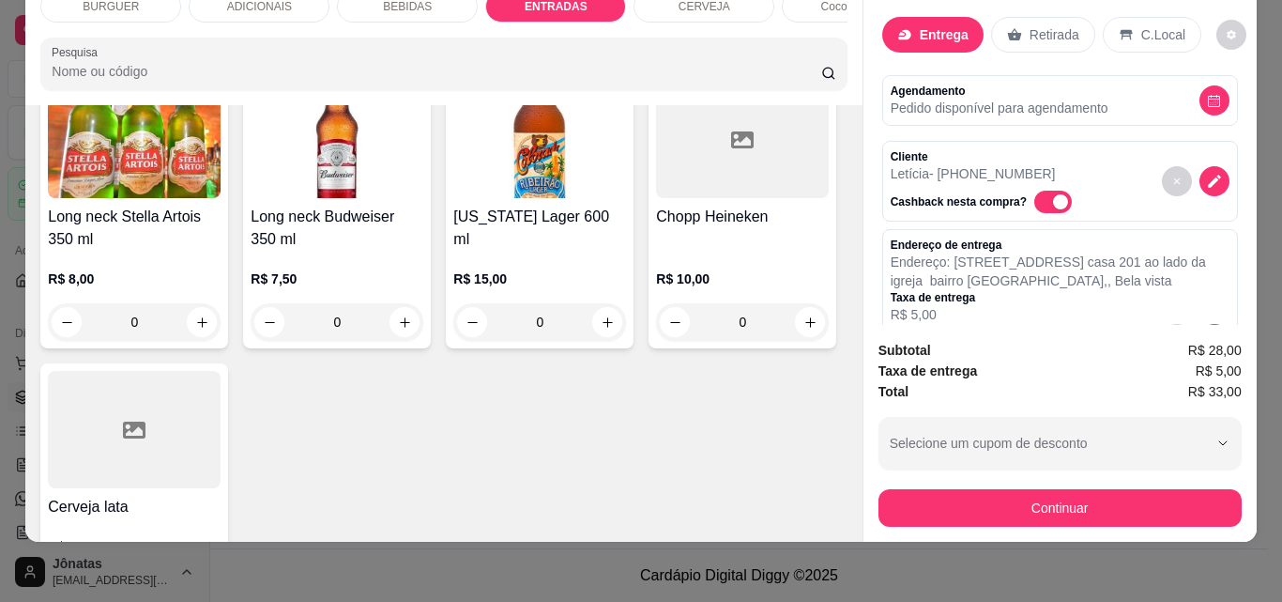
type input "1"
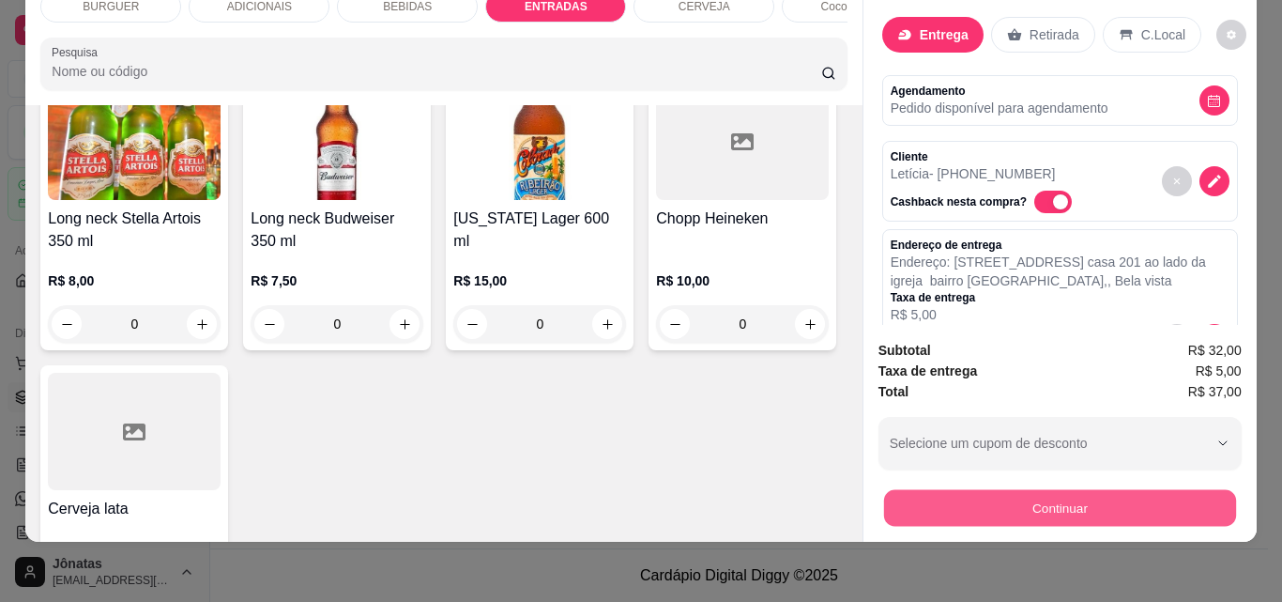
click at [968, 489] on button "Continuar" at bounding box center [1059, 507] width 352 height 37
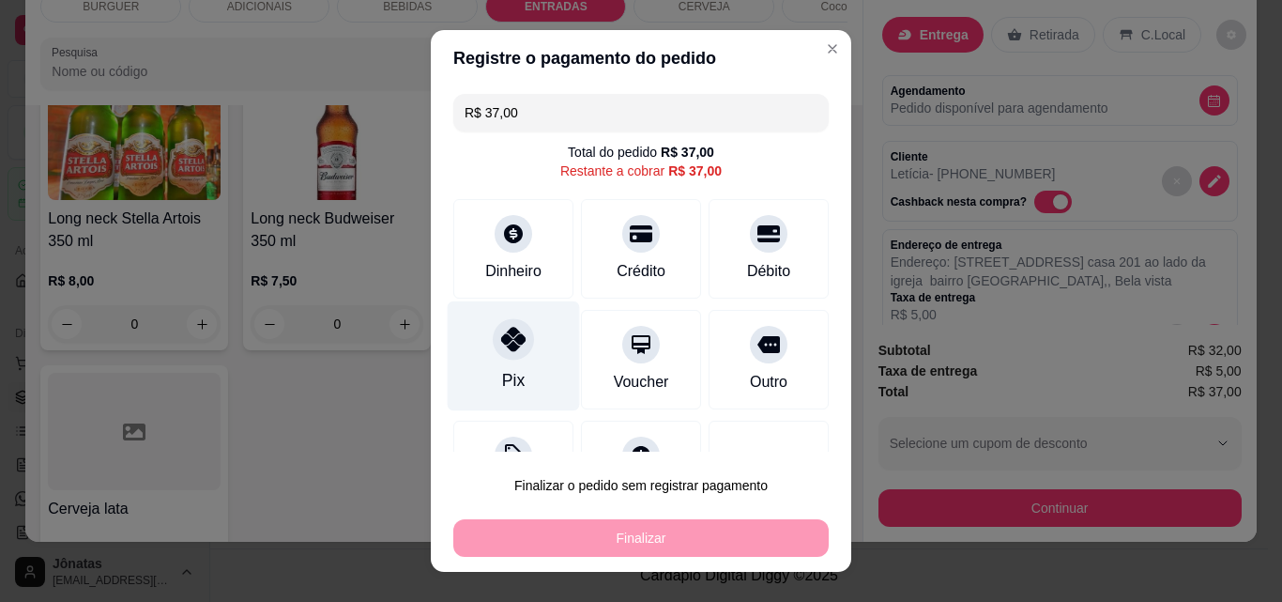
click at [520, 342] on div at bounding box center [513, 338] width 41 height 41
type input "R$ 0,00"
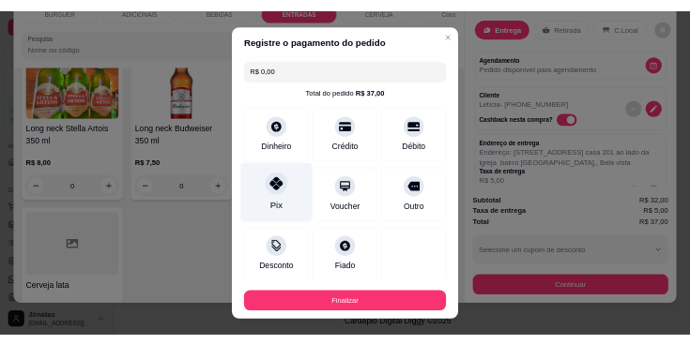
scroll to position [110, 0]
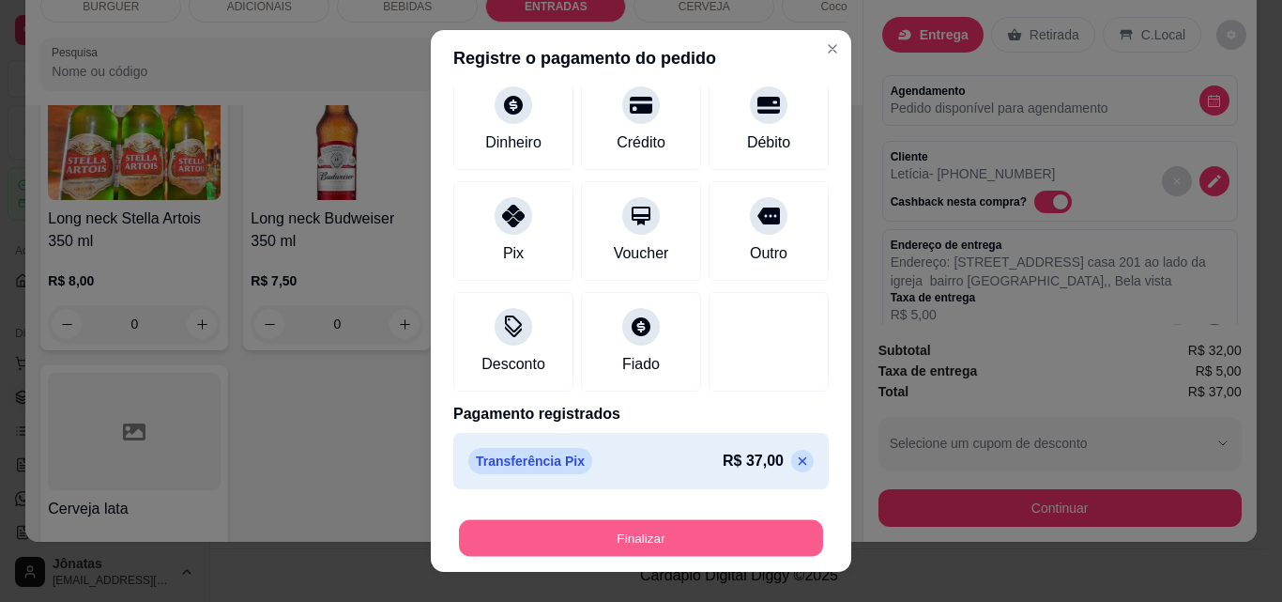
click at [602, 532] on button "Finalizar" at bounding box center [641, 538] width 364 height 37
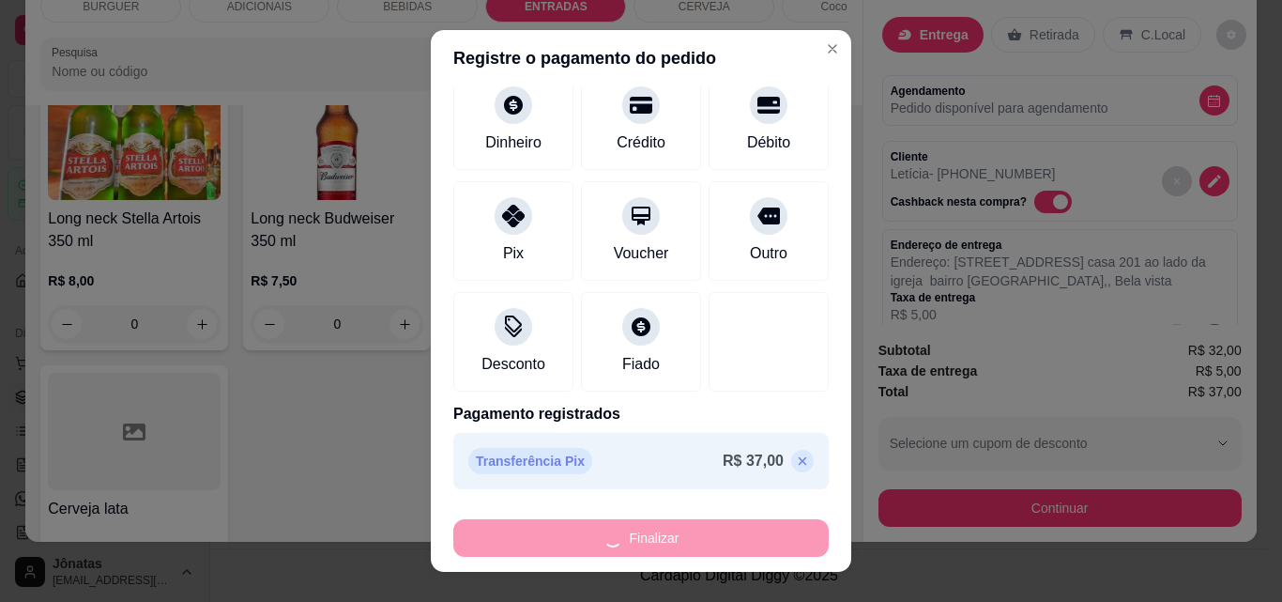
type input "0"
type input "-R$ 37,00"
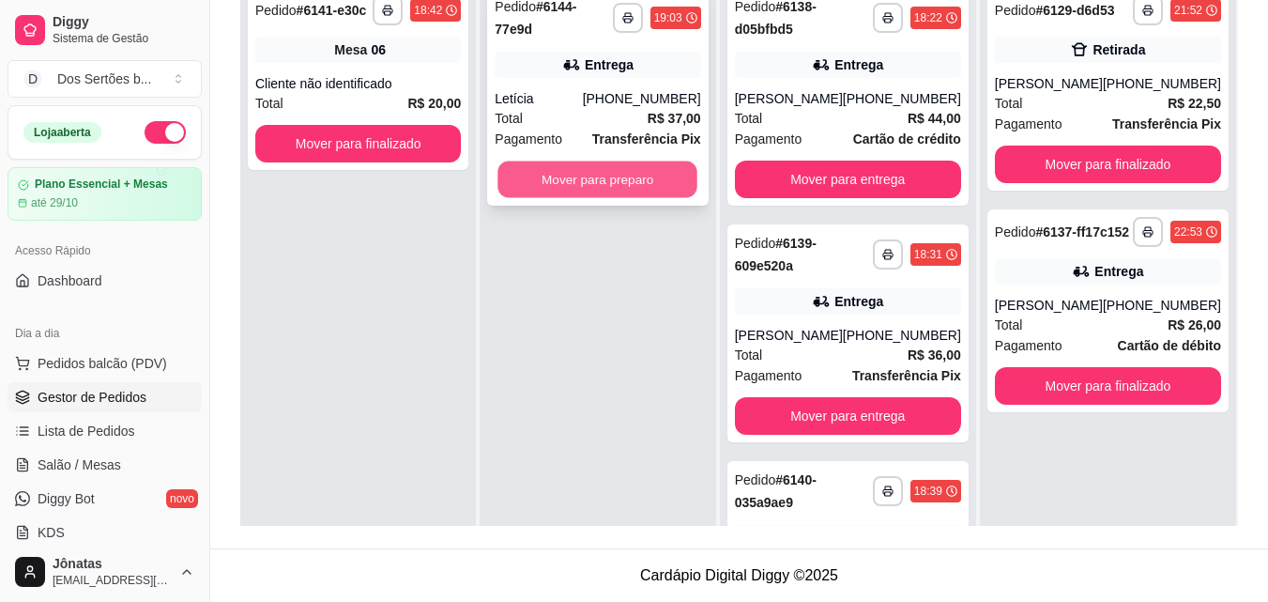
click at [562, 167] on button "Mover para preparo" at bounding box center [599, 179] width 200 height 37
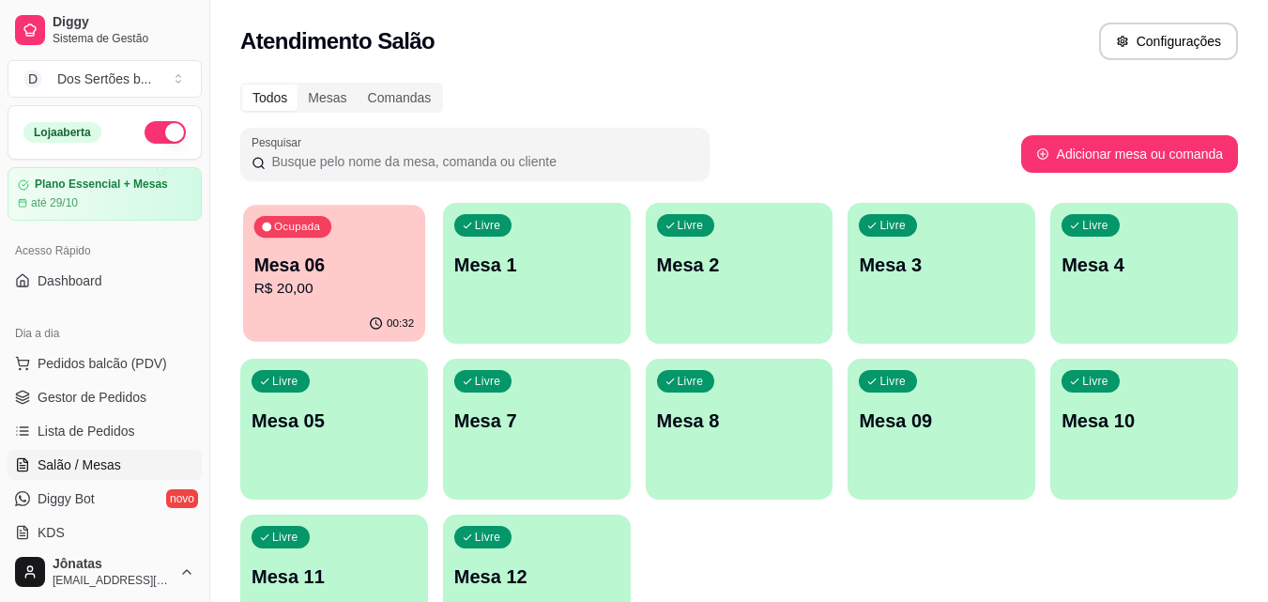
click at [329, 294] on p "R$ 20,00" at bounding box center [334, 289] width 161 height 22
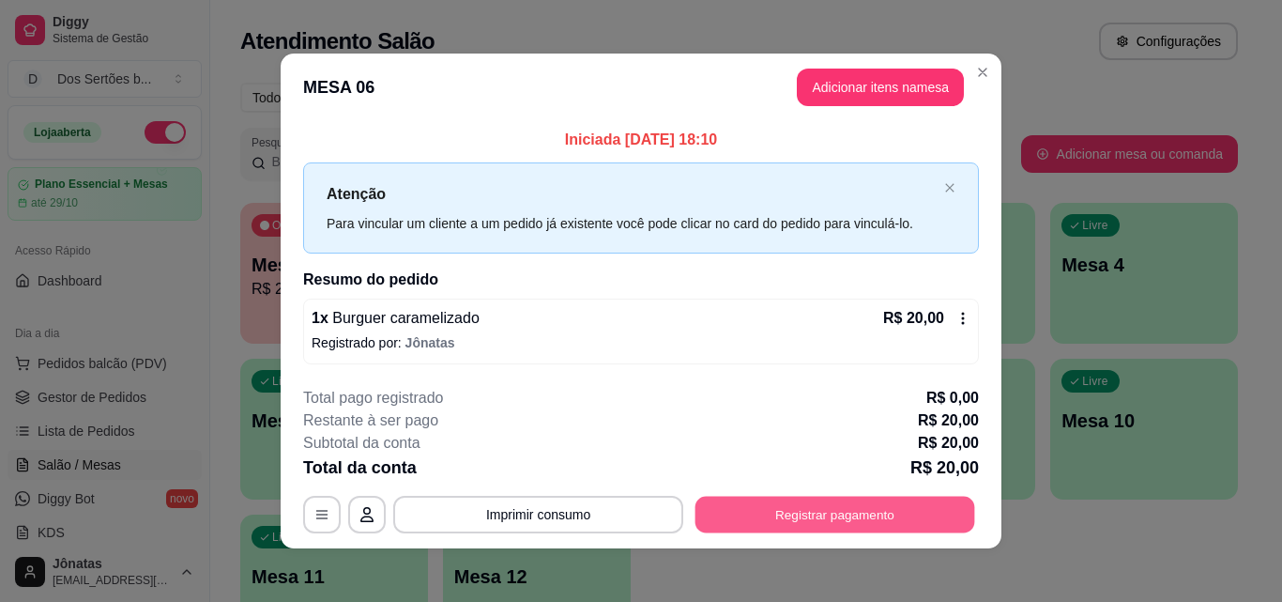
click at [776, 527] on button "Registrar pagamento" at bounding box center [836, 515] width 280 height 37
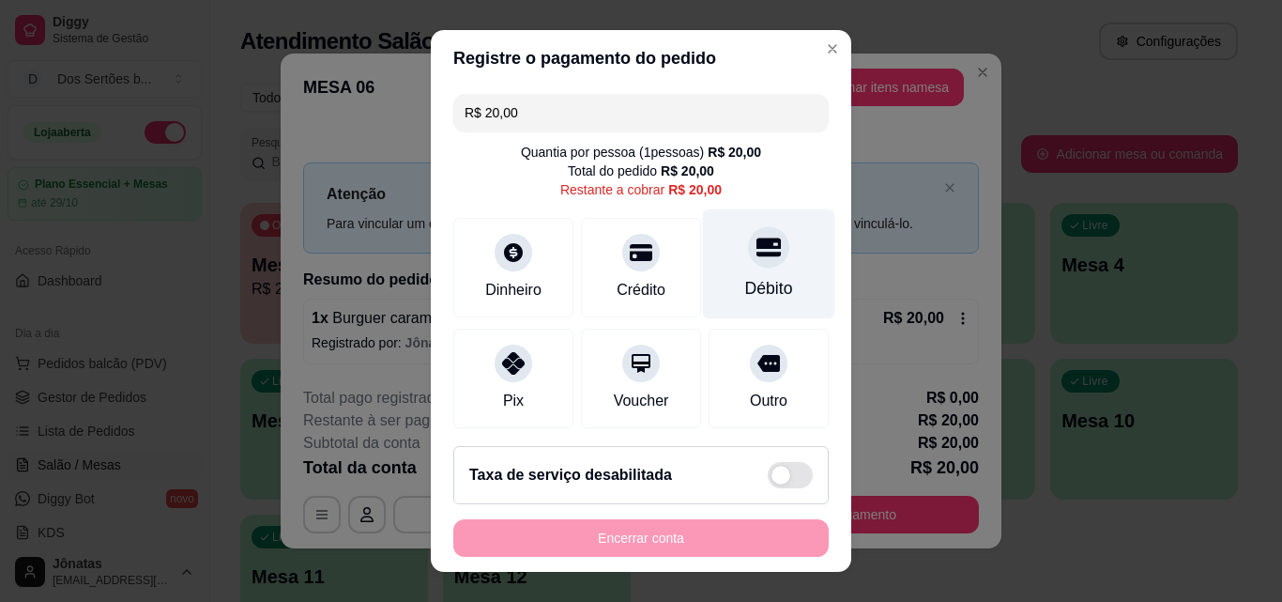
click at [747, 269] on div "Débito" at bounding box center [769, 264] width 132 height 110
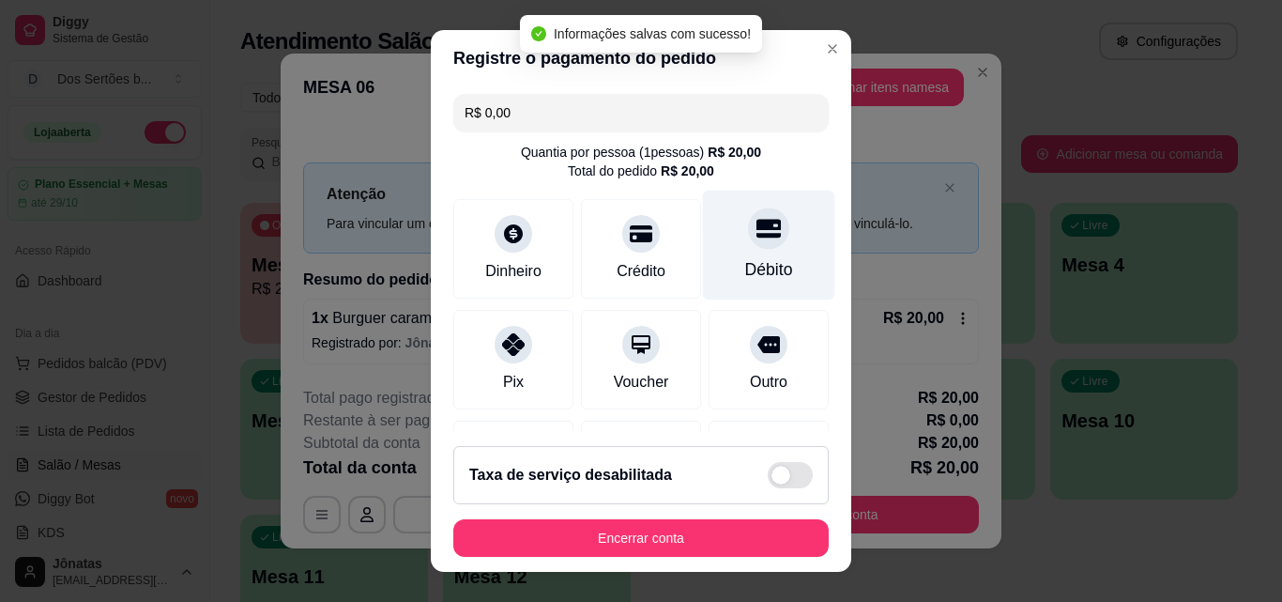
type input "R$ 0,00"
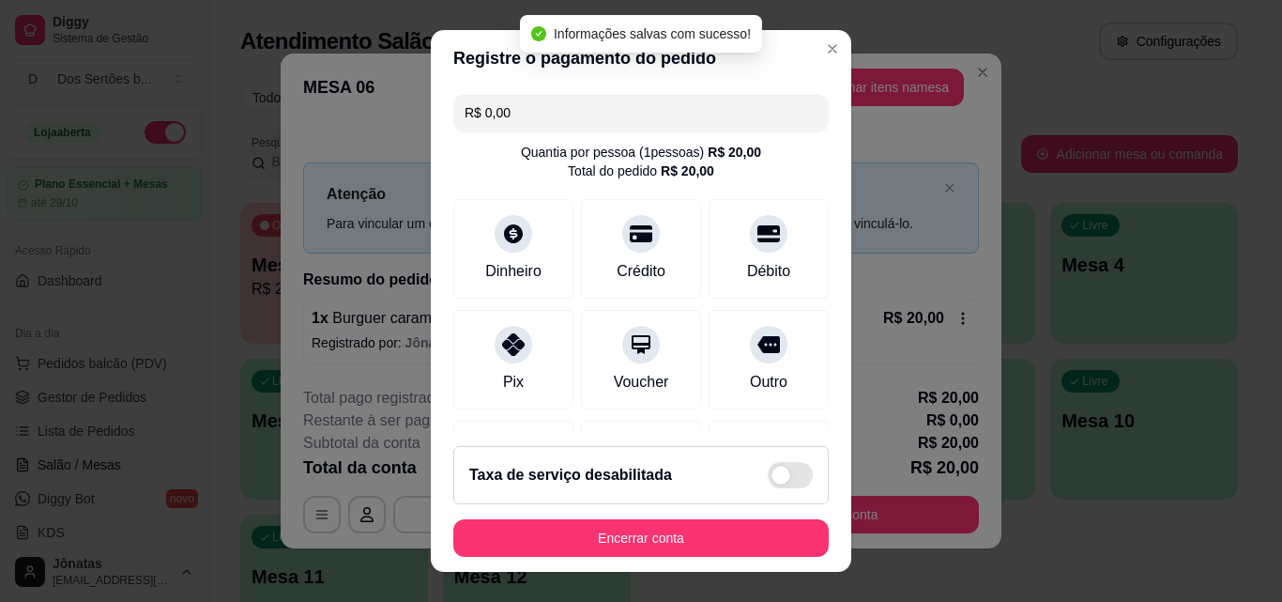
scroll to position [17, 0]
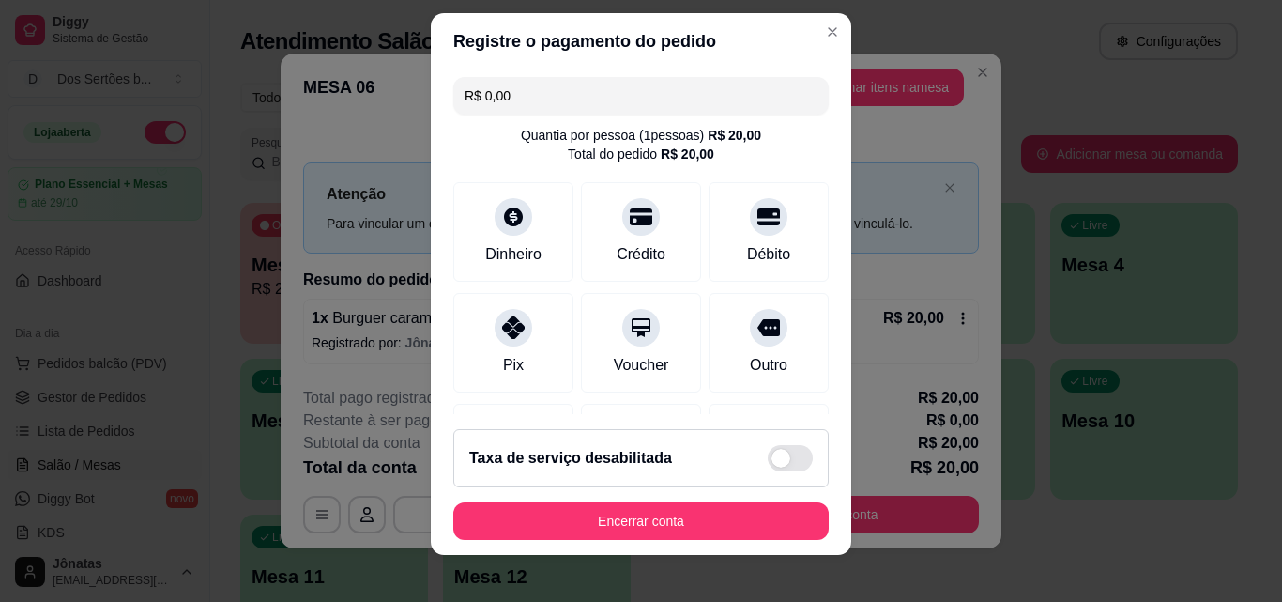
click at [815, 379] on div "R$ 0,00 Quantia por pessoa ( 1 pessoas) R$ 20,00 Total do pedido R$ 20,00 Dinhe…" at bounding box center [641, 241] width 421 height 345
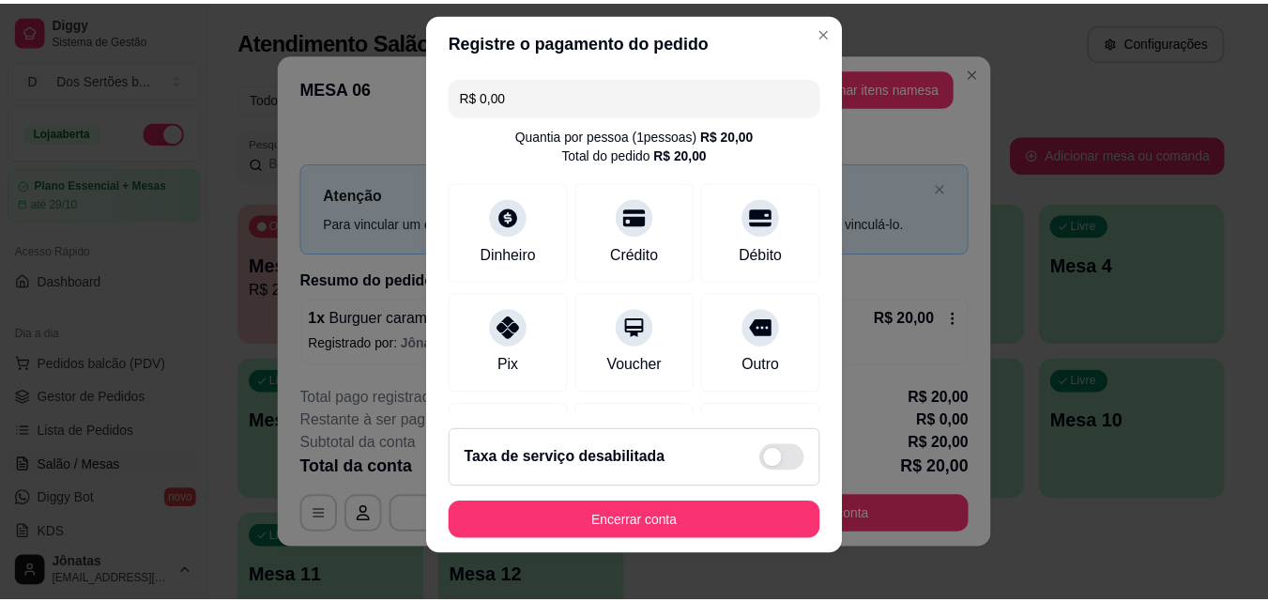
scroll to position [217, 0]
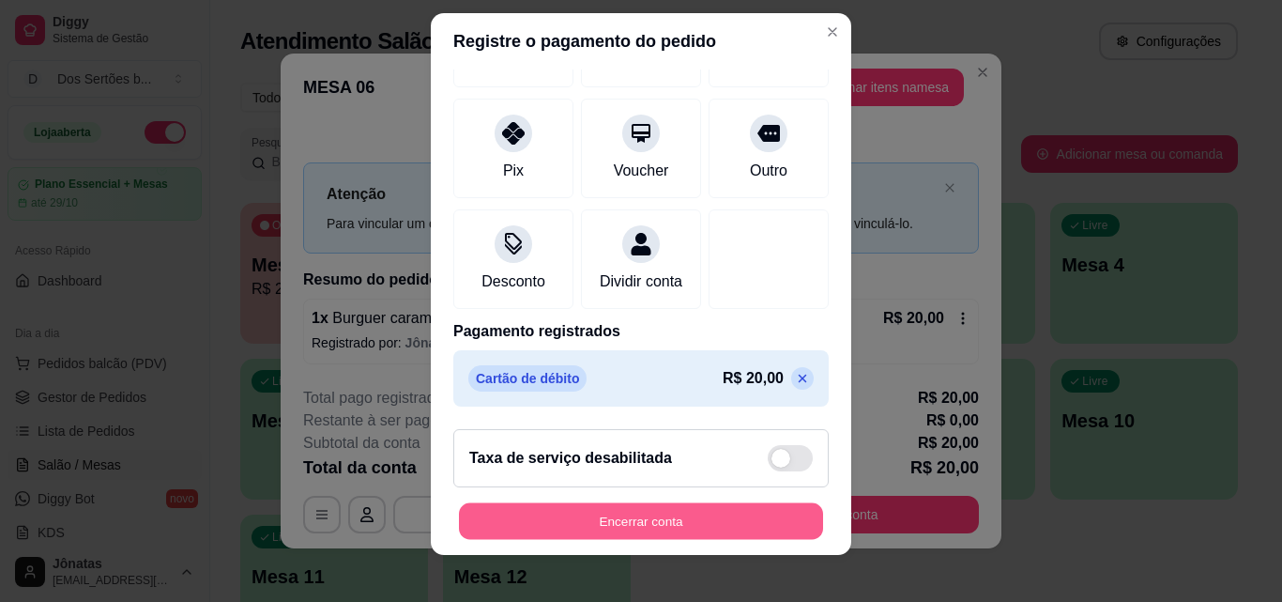
click at [581, 517] on button "Encerrar conta" at bounding box center [641, 521] width 364 height 37
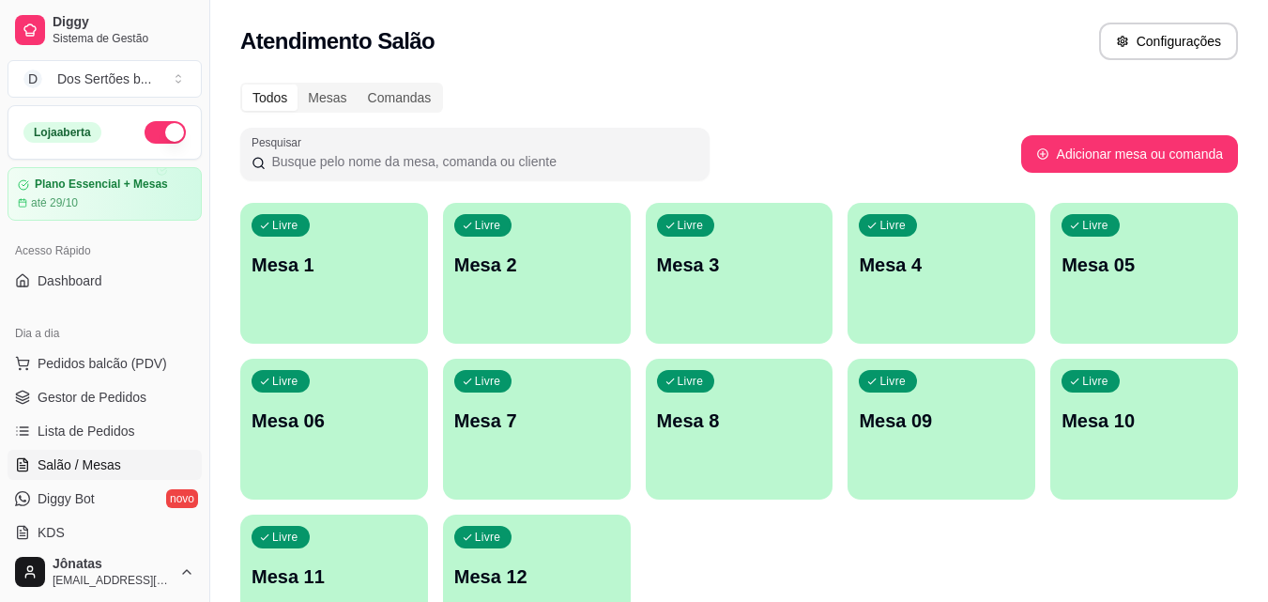
click at [108, 399] on span "Gestor de Pedidos" at bounding box center [92, 397] width 109 height 19
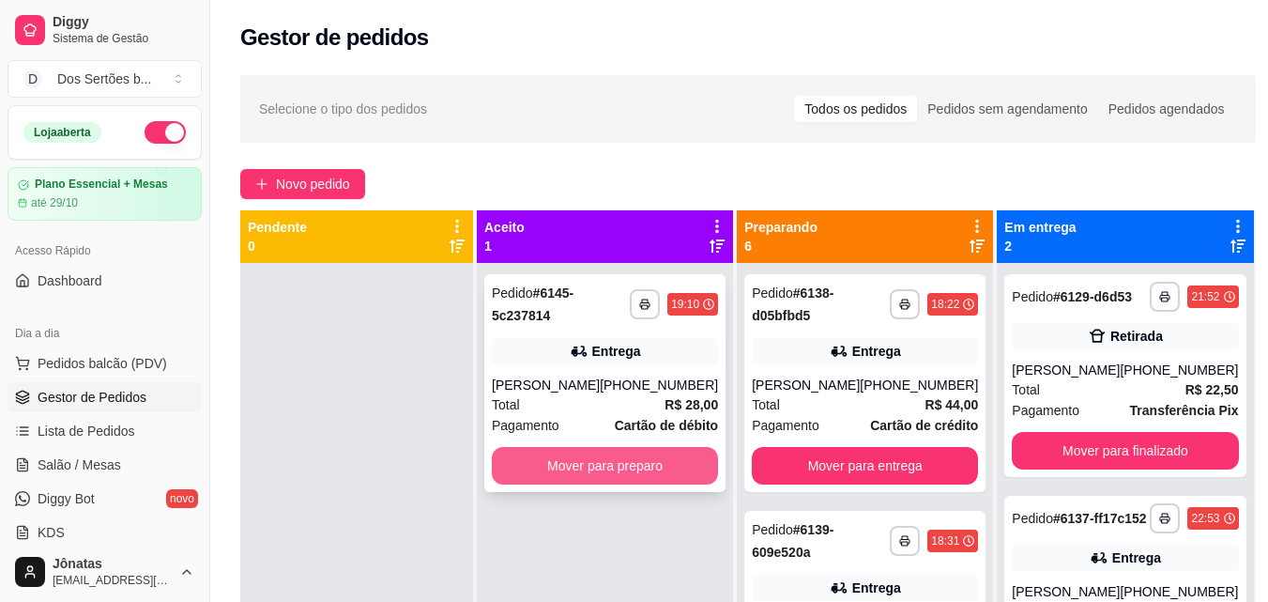
click at [629, 454] on button "Mover para preparo" at bounding box center [605, 466] width 226 height 38
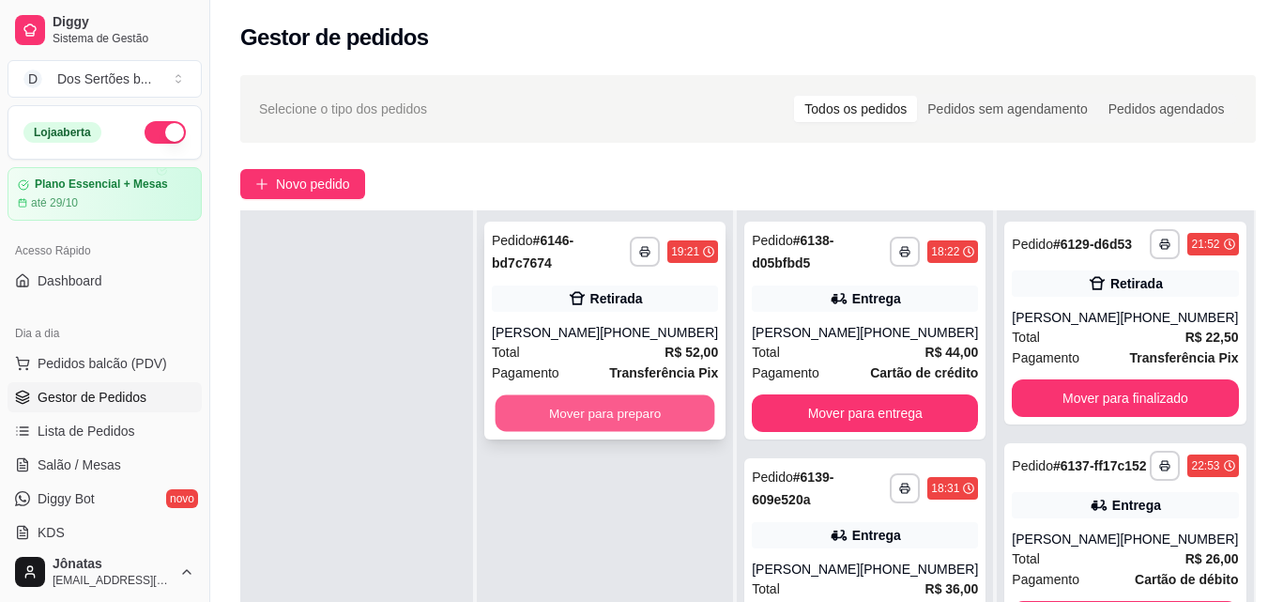
click at [575, 408] on button "Mover para preparo" at bounding box center [606, 413] width 220 height 37
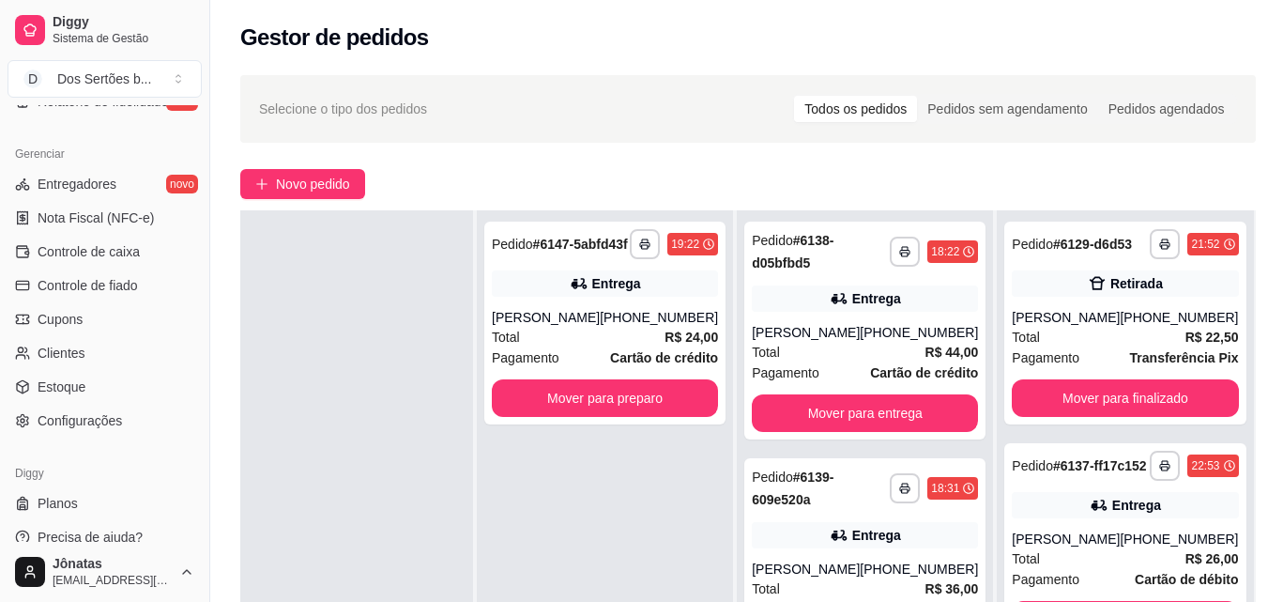
scroll to position [744, 0]
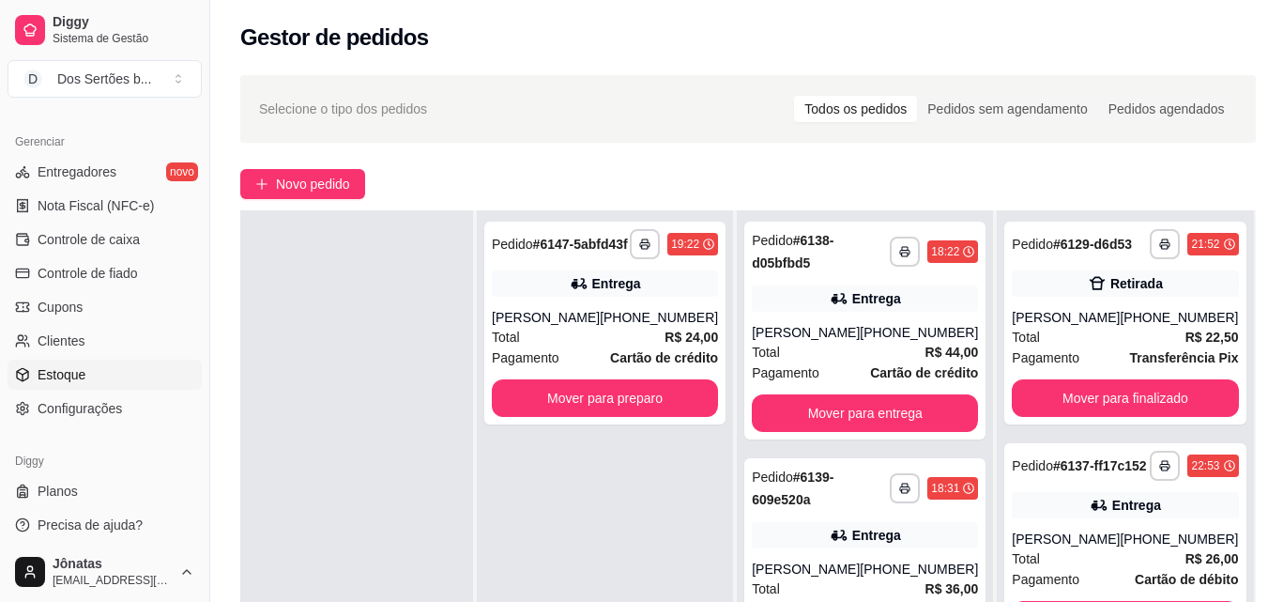
click at [25, 374] on icon at bounding box center [22, 373] width 11 height 3
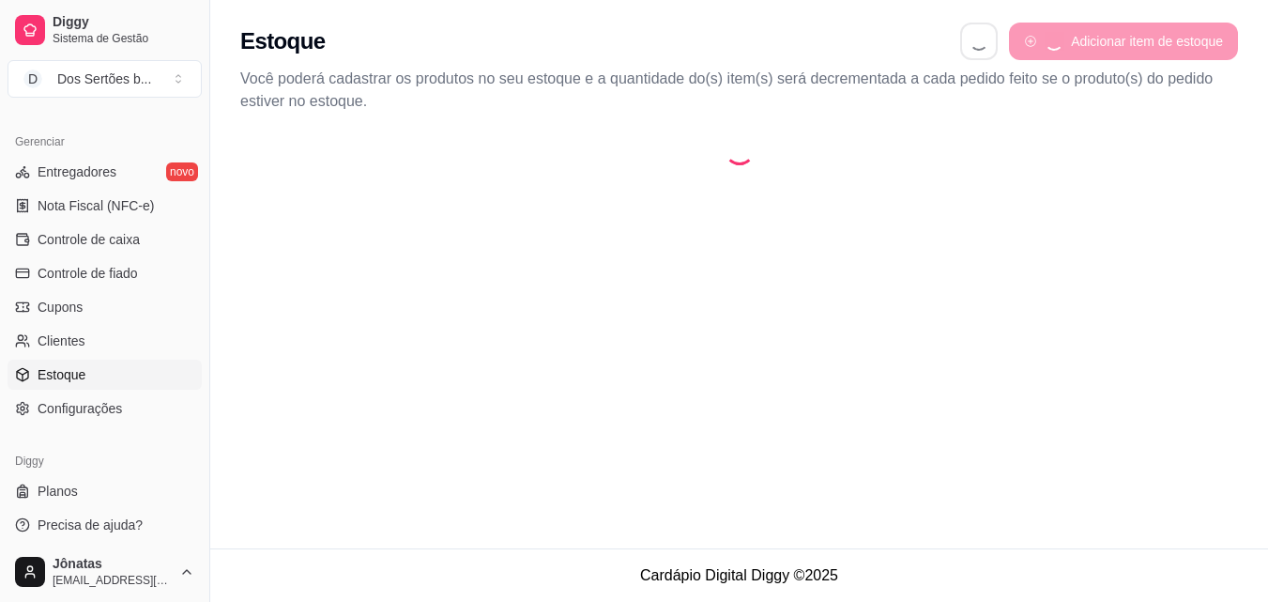
select select "QUANTITY_ORDER"
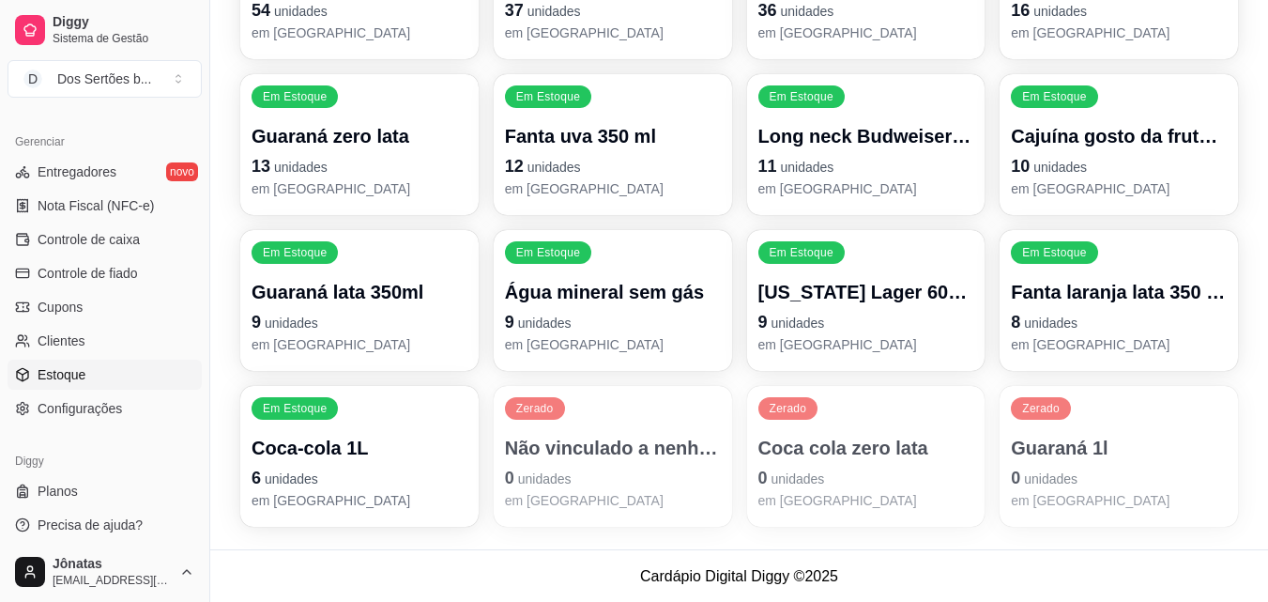
scroll to position [372, 0]
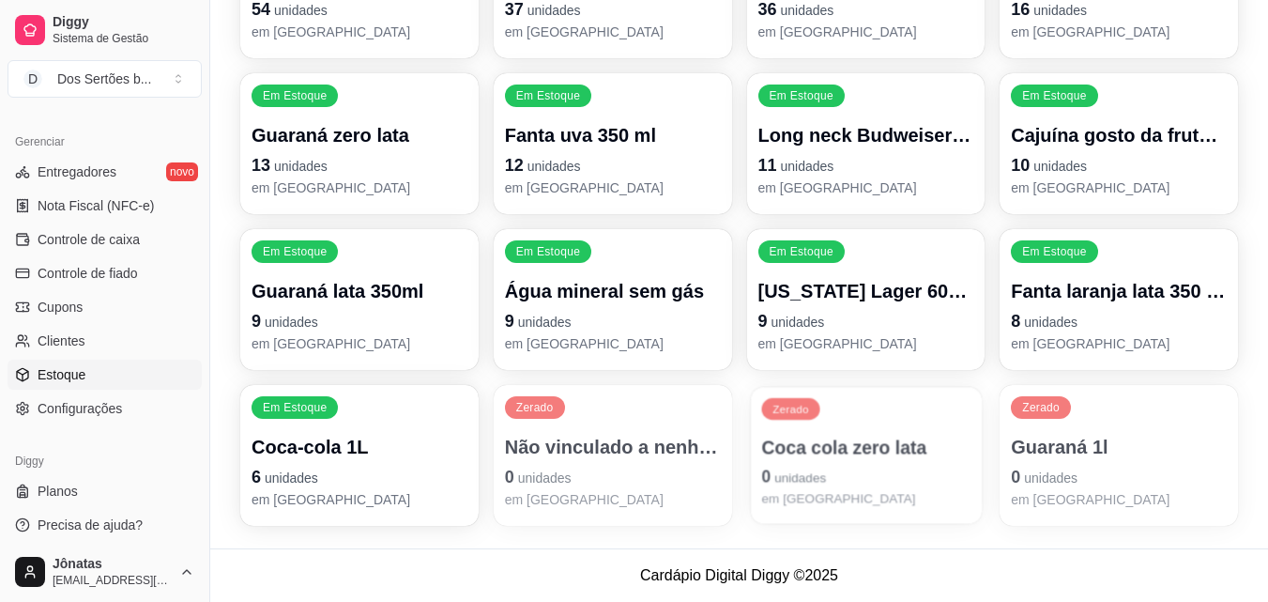
click at [831, 422] on div "Zerado Coca cola zero lata 0 unidades em estoque" at bounding box center [865, 455] width 231 height 137
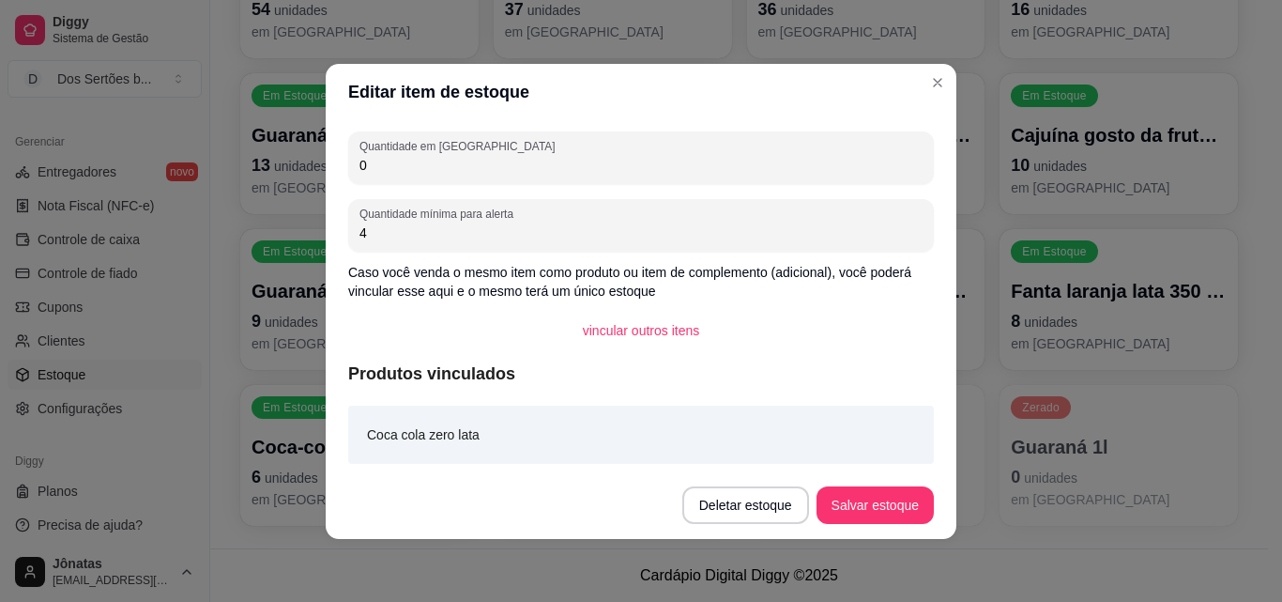
click at [451, 156] on input "0" at bounding box center [641, 165] width 563 height 19
type input "10"
click at [861, 497] on button "Salvar estoque" at bounding box center [875, 505] width 117 height 38
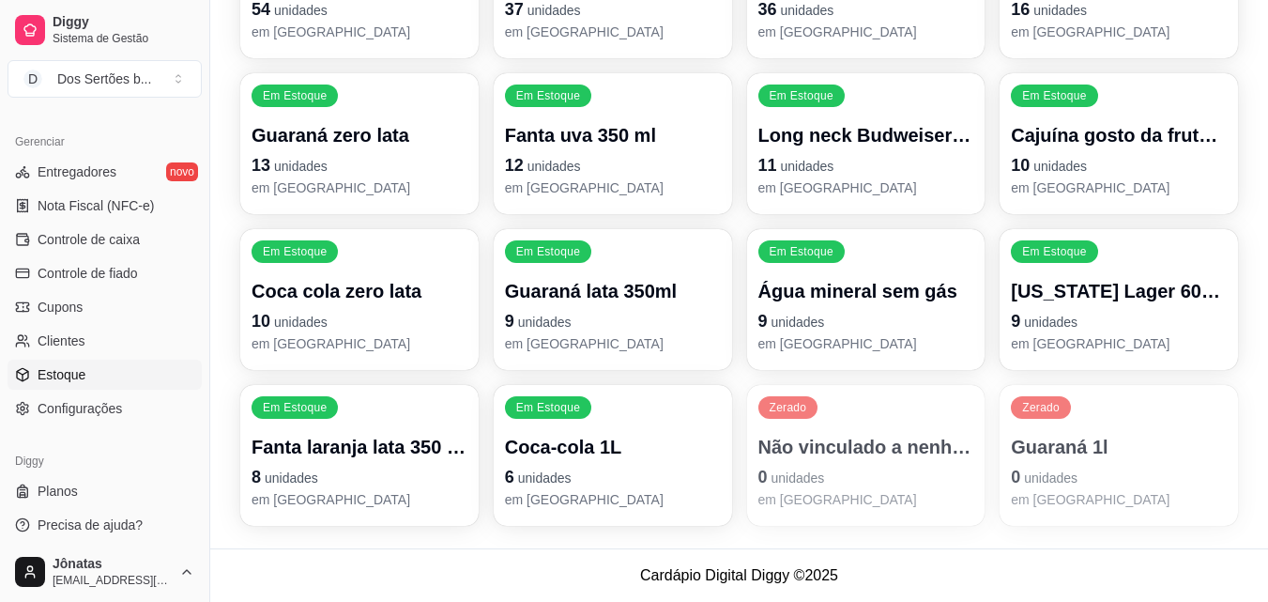
click at [1059, 495] on p "em estoque" at bounding box center [1119, 499] width 216 height 19
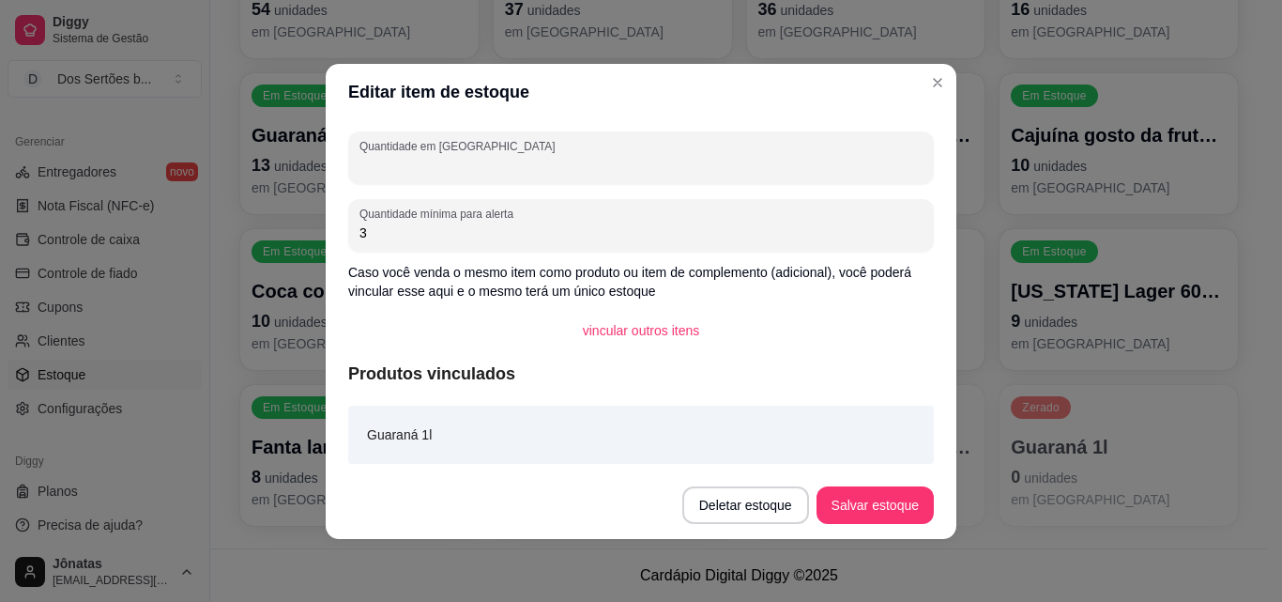
click at [530, 159] on input "Quantidade em estoque" at bounding box center [641, 165] width 563 height 19
type input "12"
click at [877, 505] on button "Salvar estoque" at bounding box center [875, 504] width 115 height 37
click at [899, 503] on button "Salvar estoque" at bounding box center [875, 504] width 115 height 37
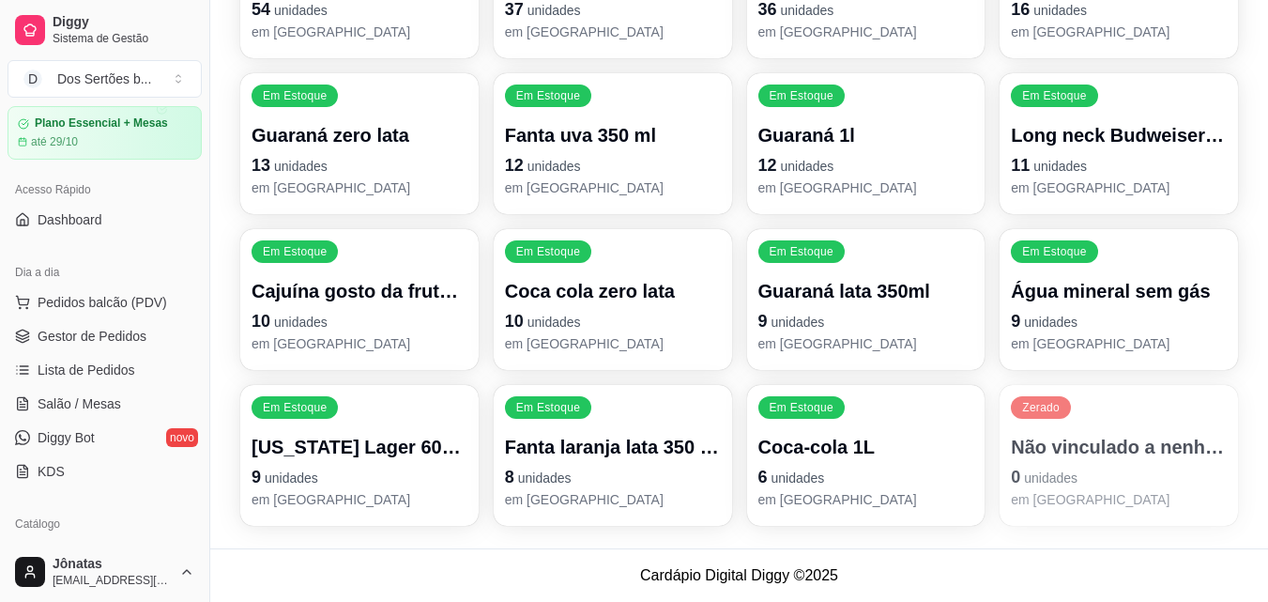
scroll to position [0, 0]
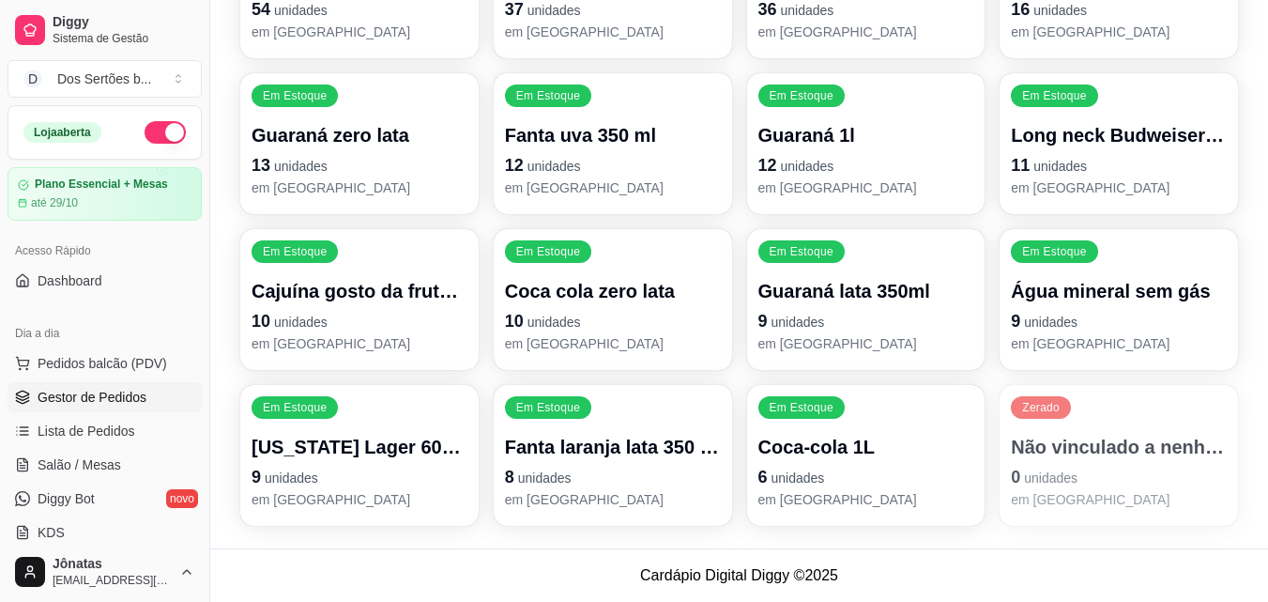
click at [47, 389] on span "Gestor de Pedidos" at bounding box center [92, 397] width 109 height 19
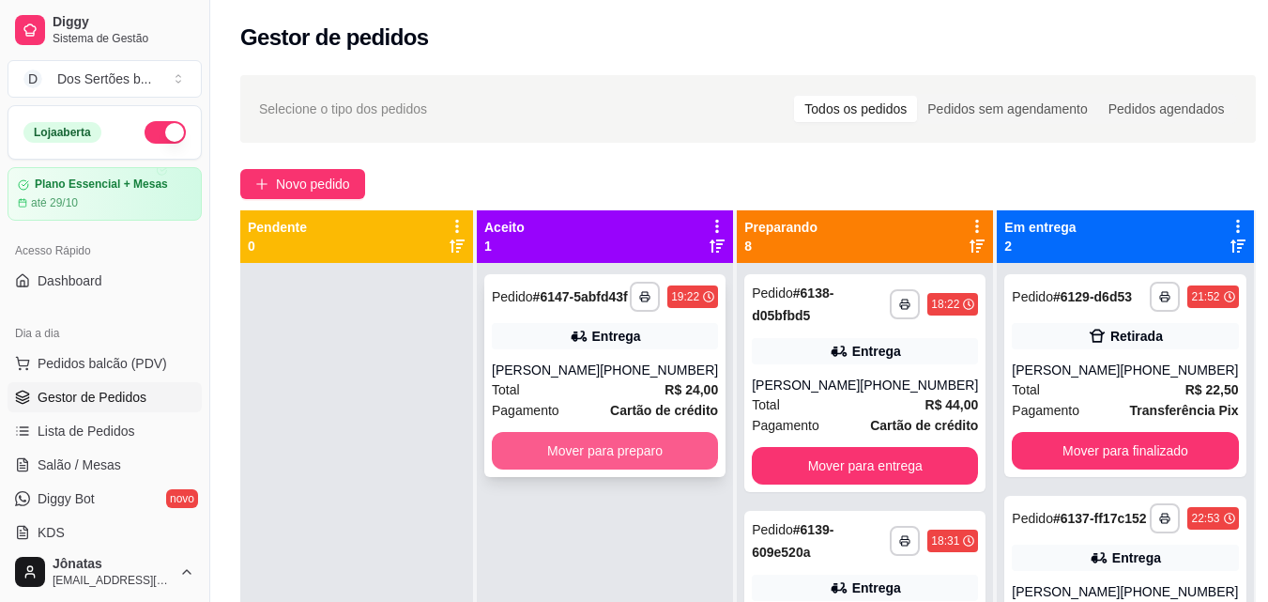
click at [553, 469] on button "Mover para preparo" at bounding box center [605, 451] width 226 height 38
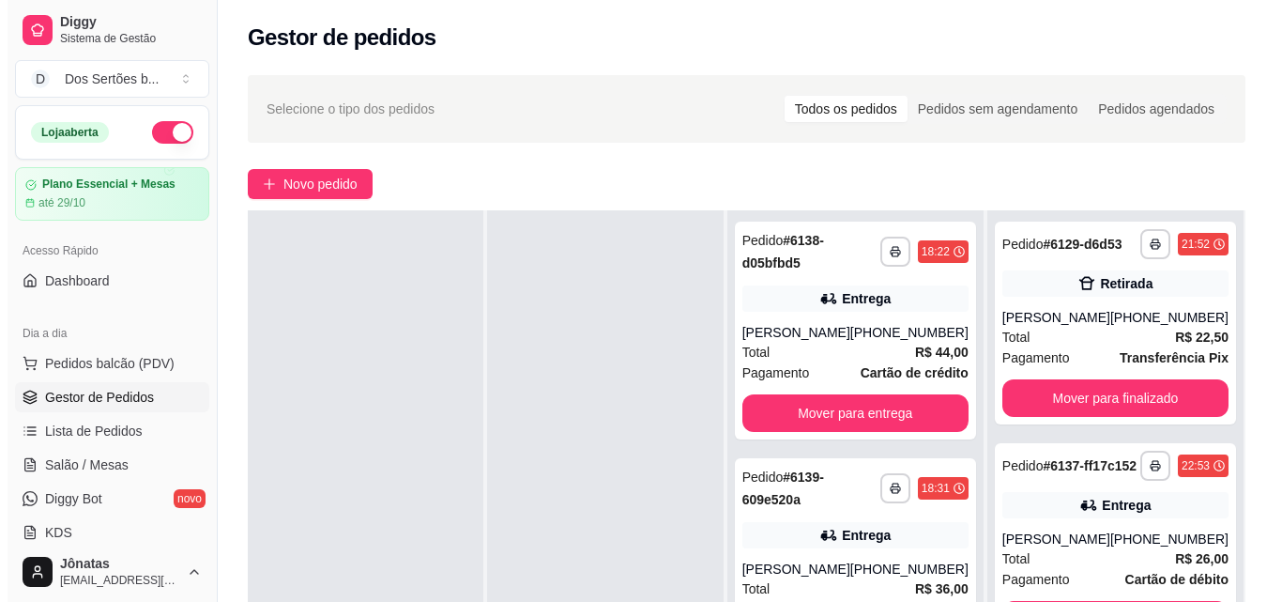
scroll to position [274, 0]
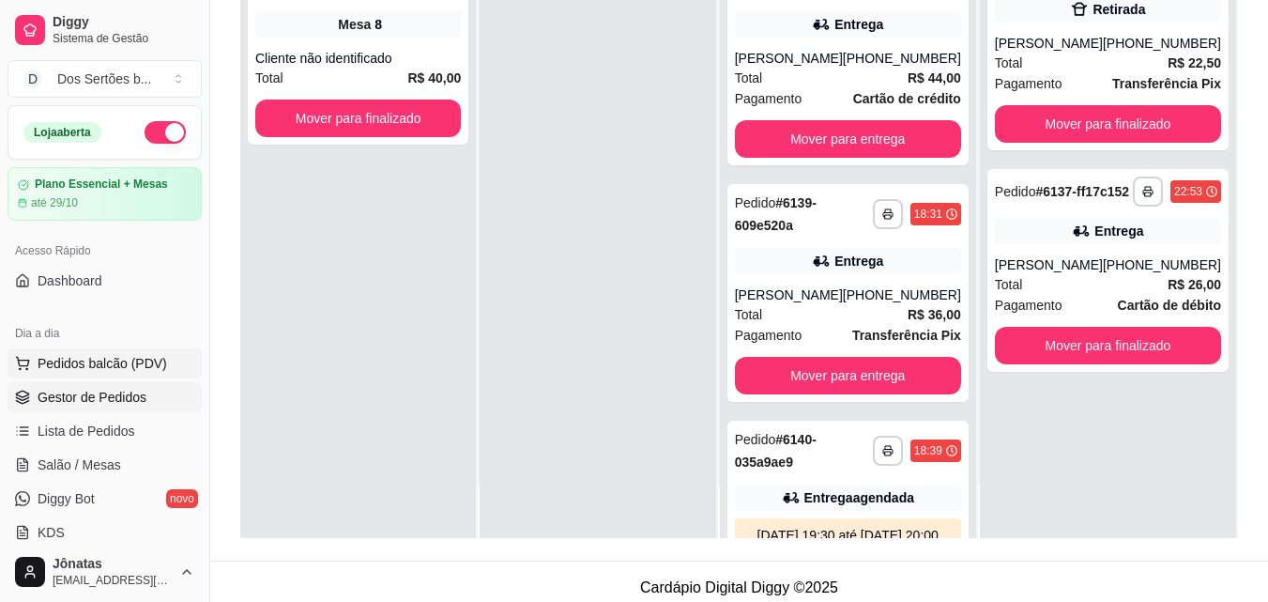
click at [29, 371] on button "Pedidos balcão (PDV)" at bounding box center [105, 363] width 194 height 30
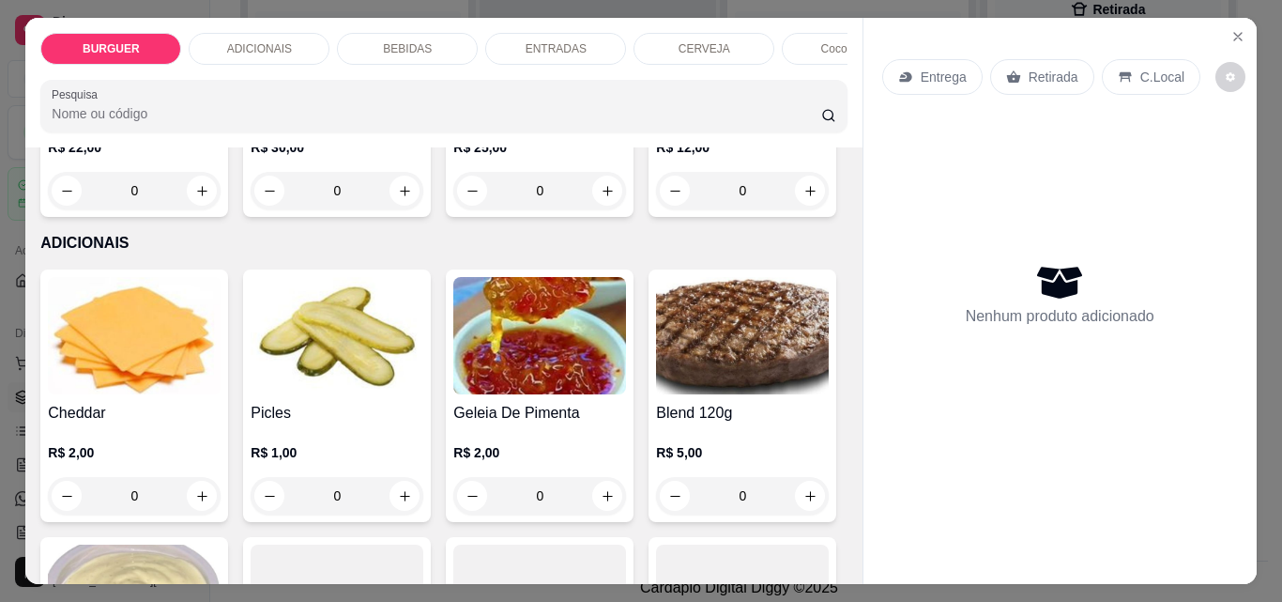
scroll to position [867, 0]
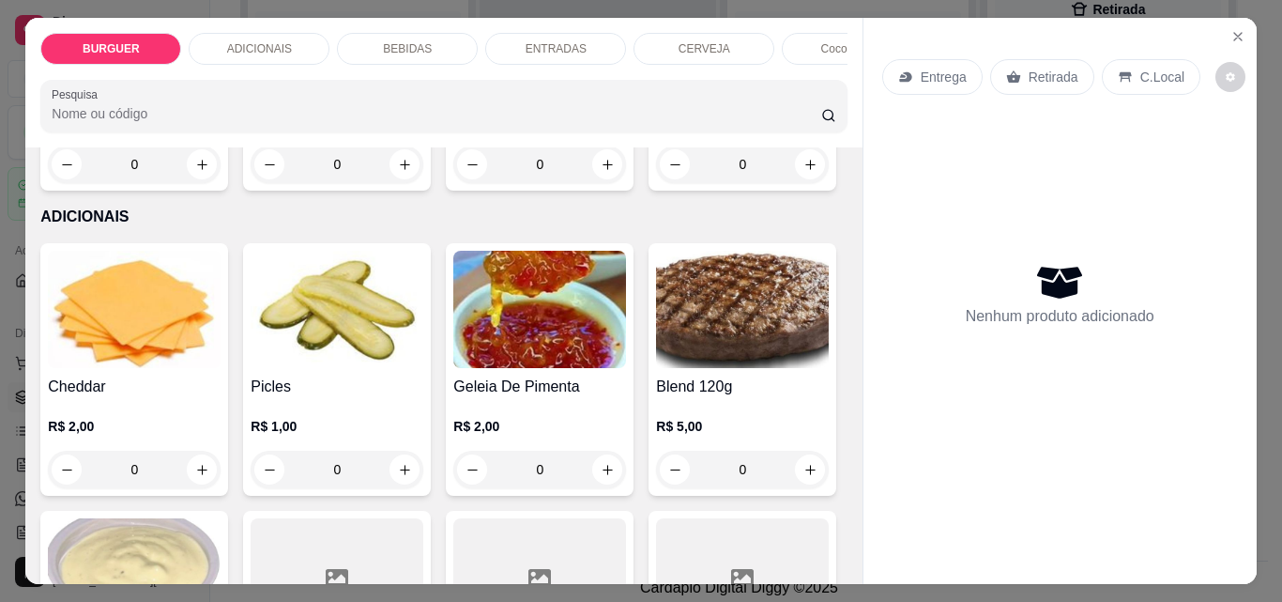
click at [649, 191] on div "Kids R$ 12,00 0" at bounding box center [743, 64] width 188 height 253
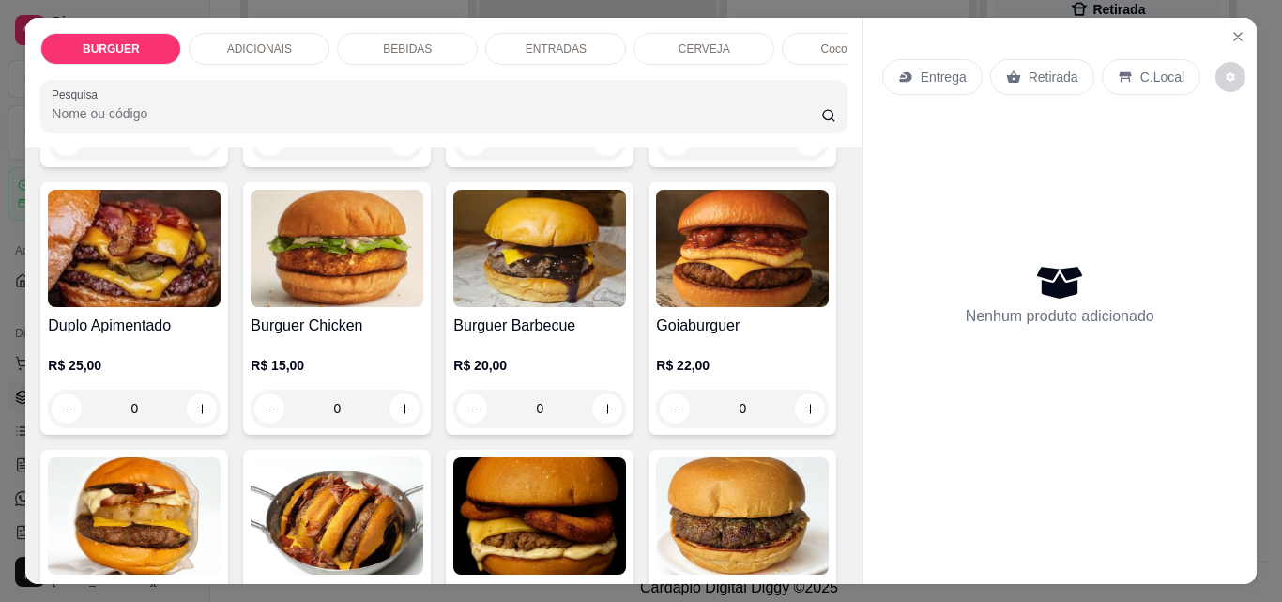
scroll to position [345, 0]
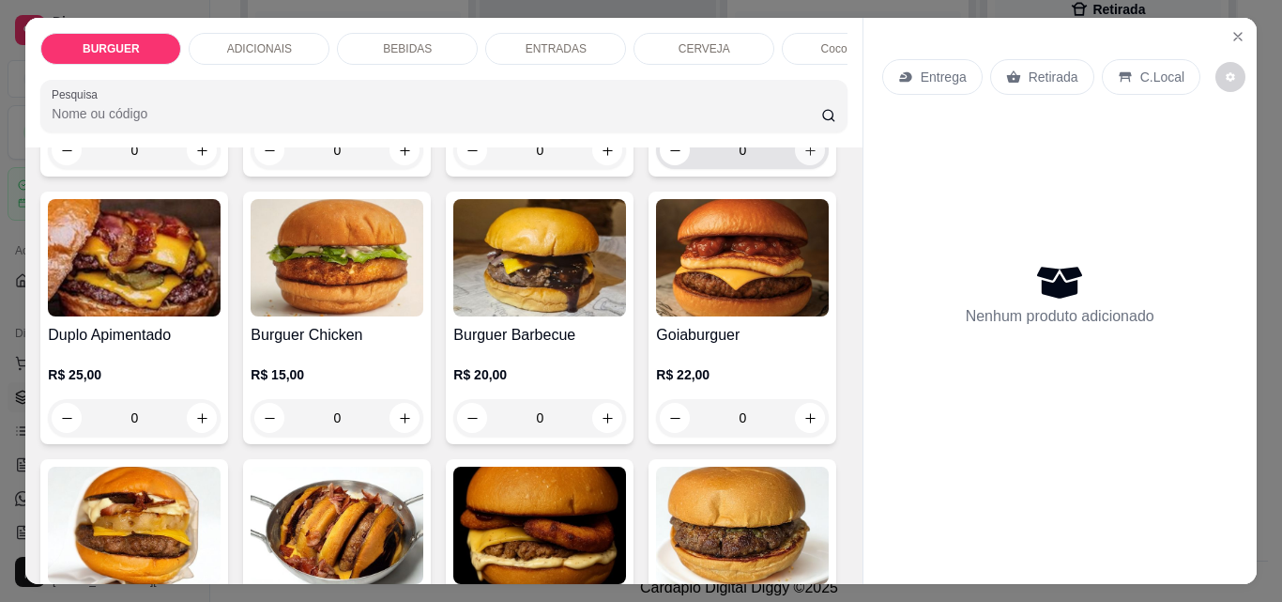
click at [690, 169] on input "0" at bounding box center [742, 150] width 105 height 38
click at [804, 158] on icon "increase-product-quantity" at bounding box center [811, 151] width 14 height 14
type input "1"
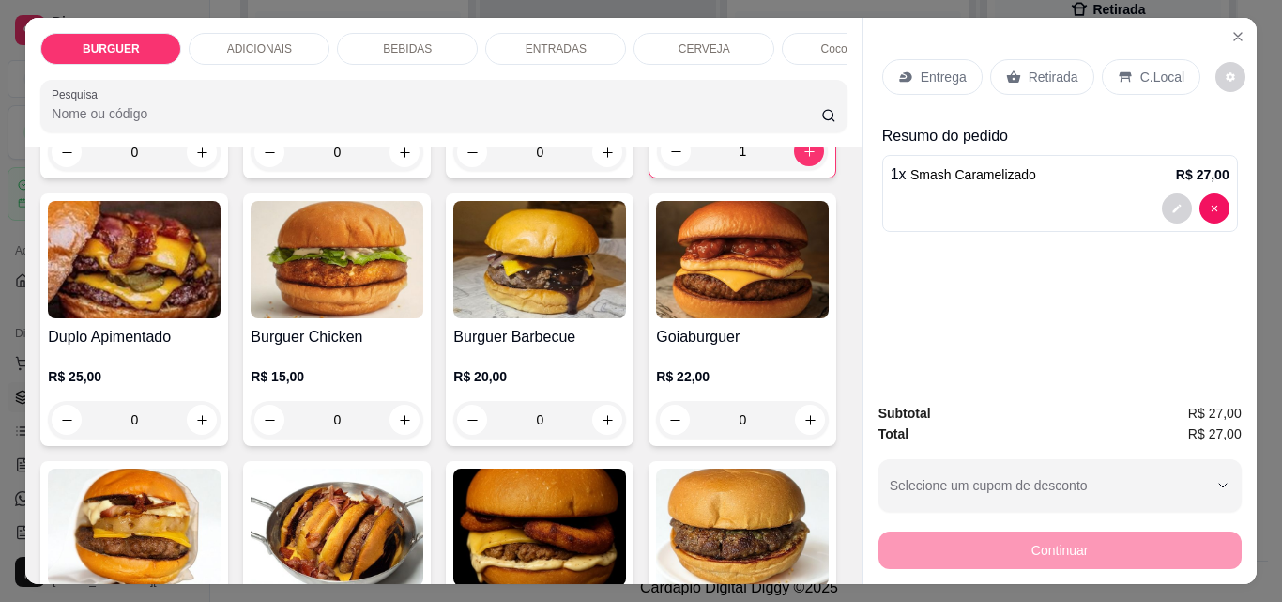
click at [933, 69] on p "Entrega" at bounding box center [944, 77] width 46 height 19
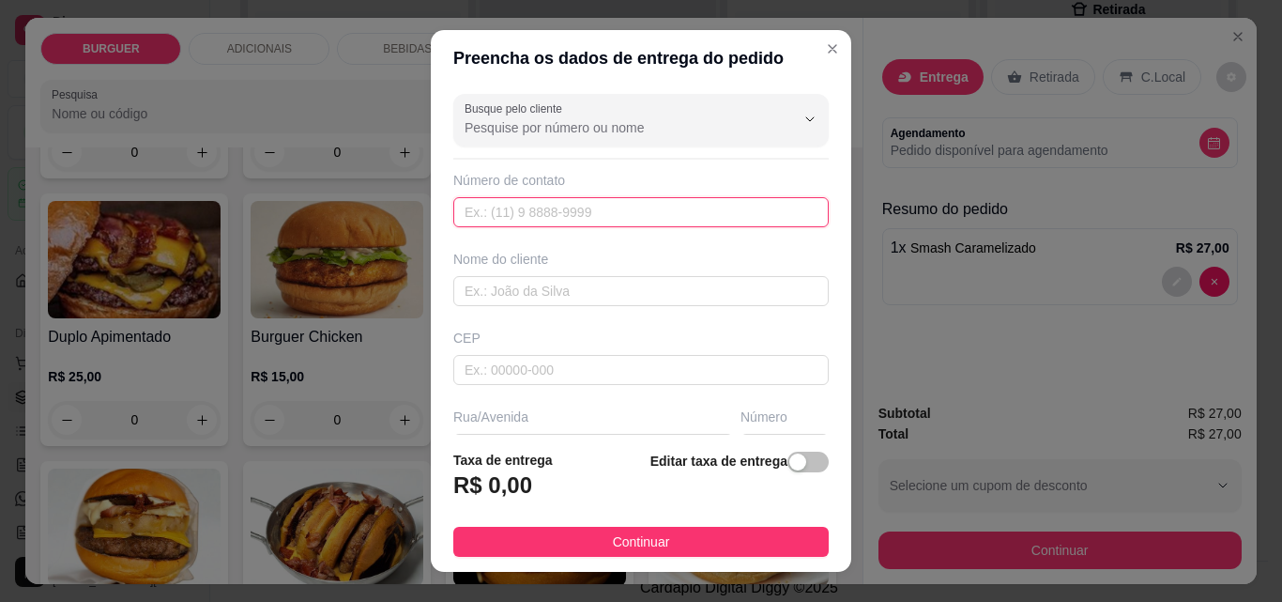
click at [468, 217] on input "text" at bounding box center [641, 212] width 376 height 30
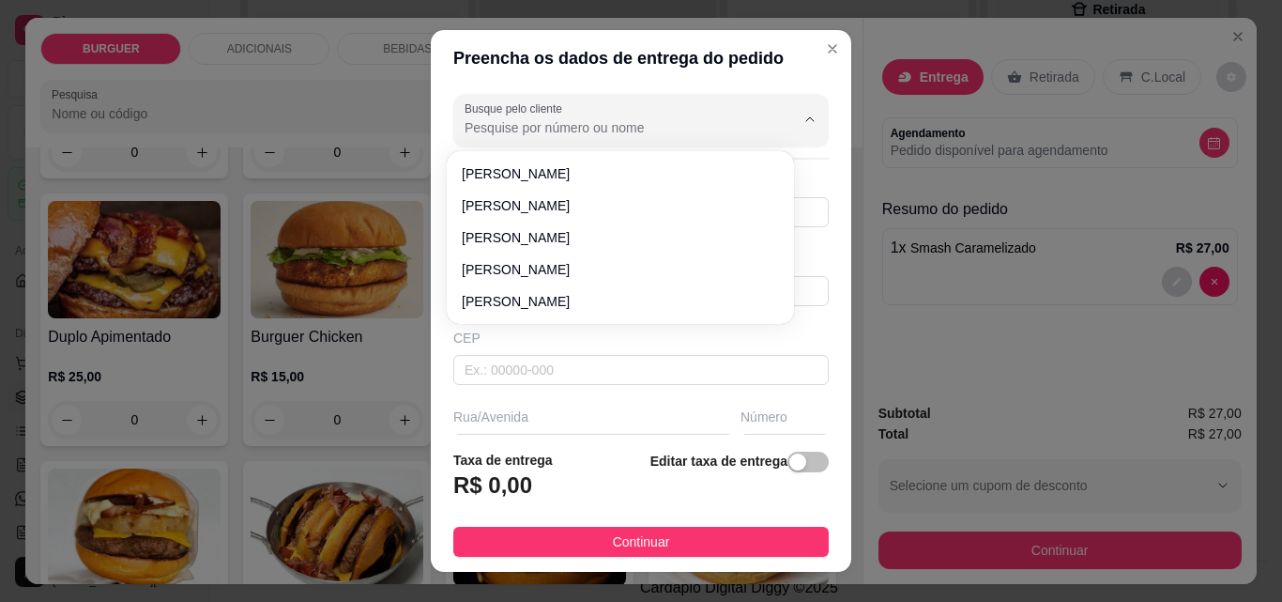
click at [486, 124] on input "Busque pelo cliente" at bounding box center [615, 127] width 300 height 19
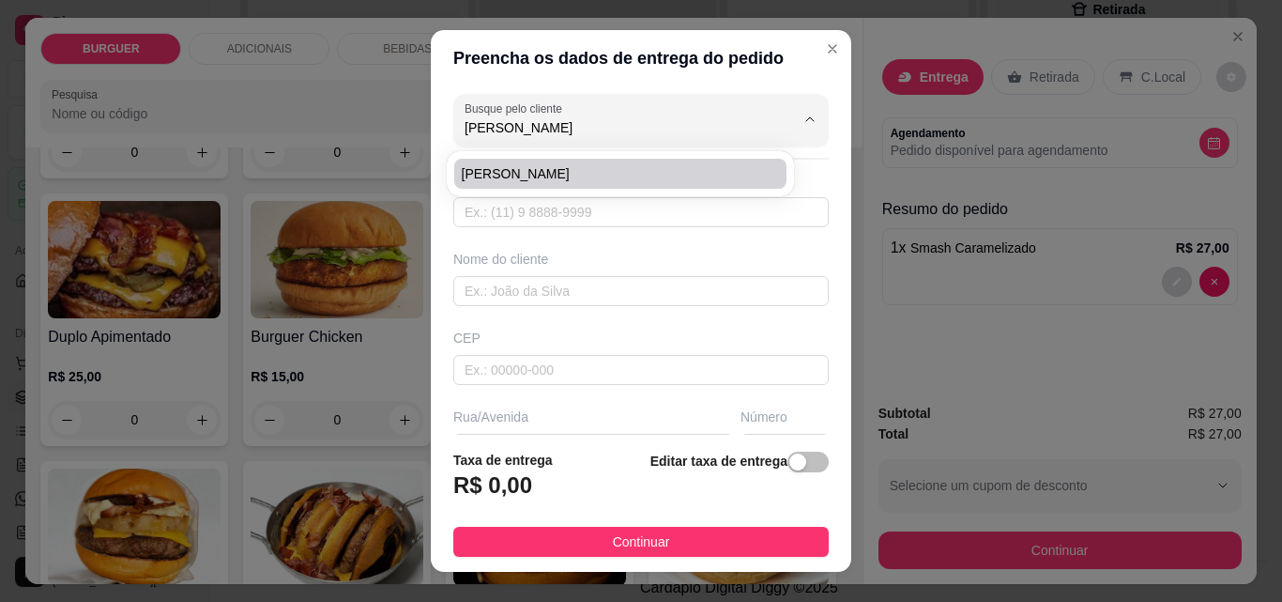
click at [506, 168] on span "Bruno Amorim" at bounding box center [611, 173] width 299 height 19
type input "Bruno Amorim"
type input "8698608693"
type input "Bruno Amorim"
type input "Rua Vereador Ramos"
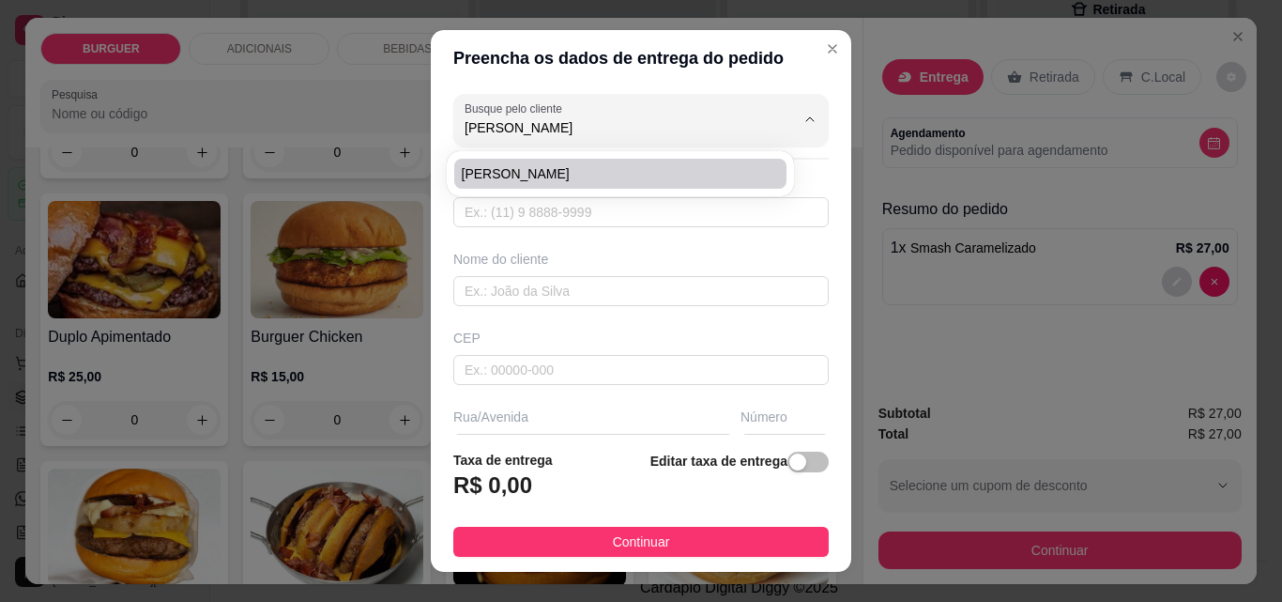
type input "1022"
type input "Esperantina"
type input "Casa do Bruno Amorim"
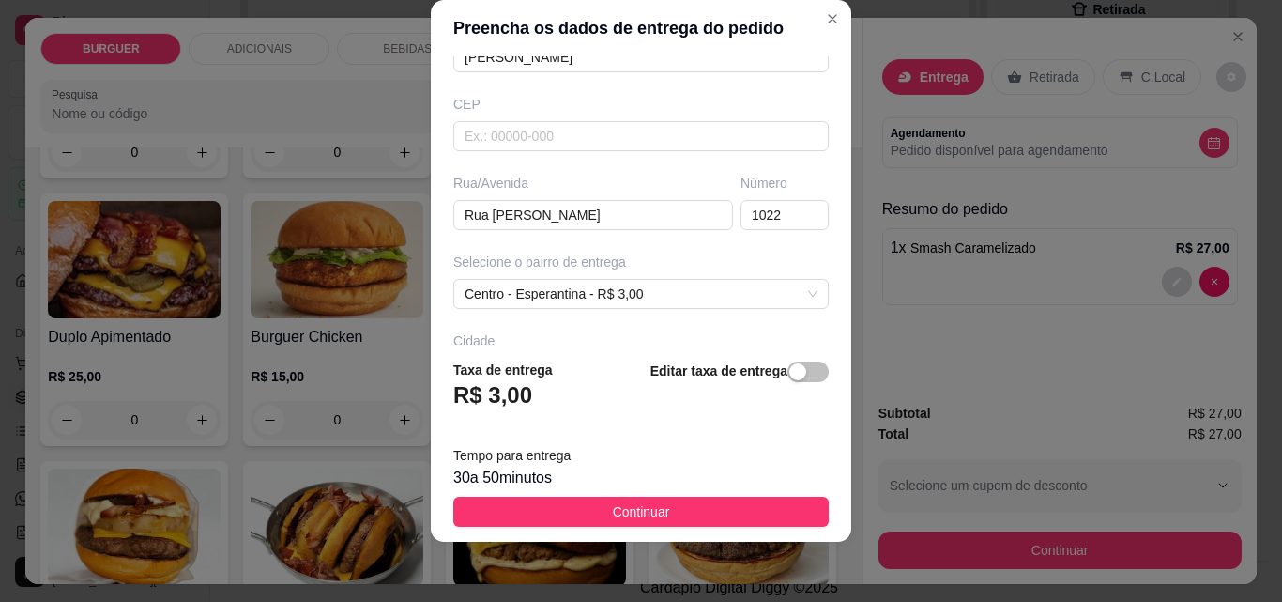
scroll to position [216, 0]
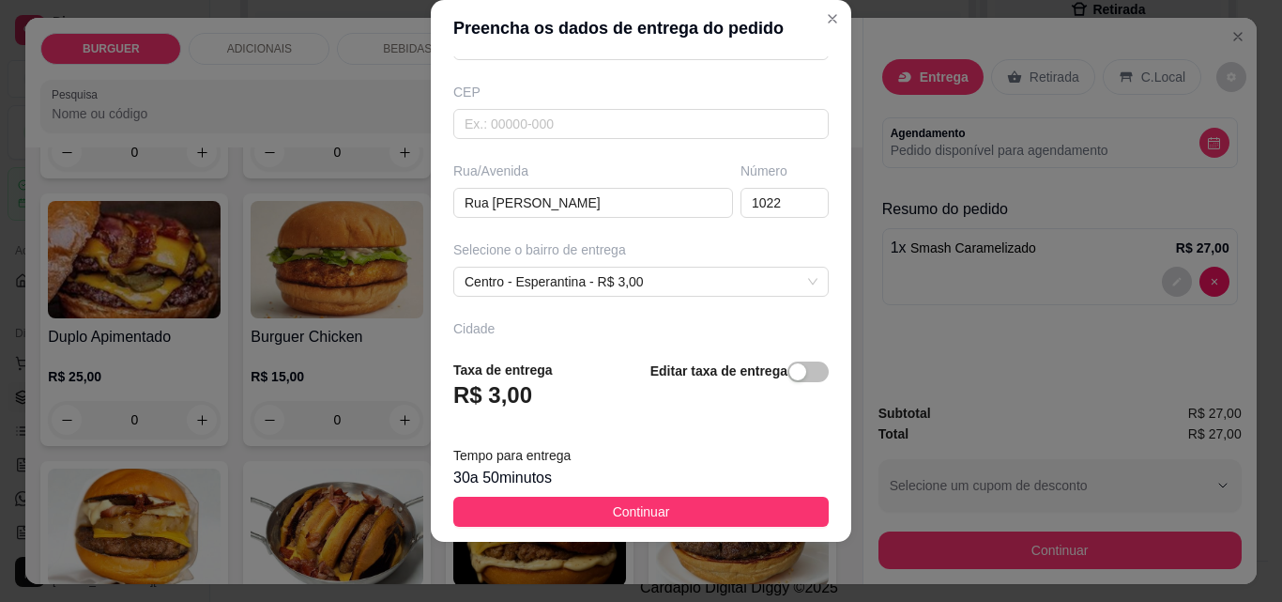
type input "Bruno Amorim"
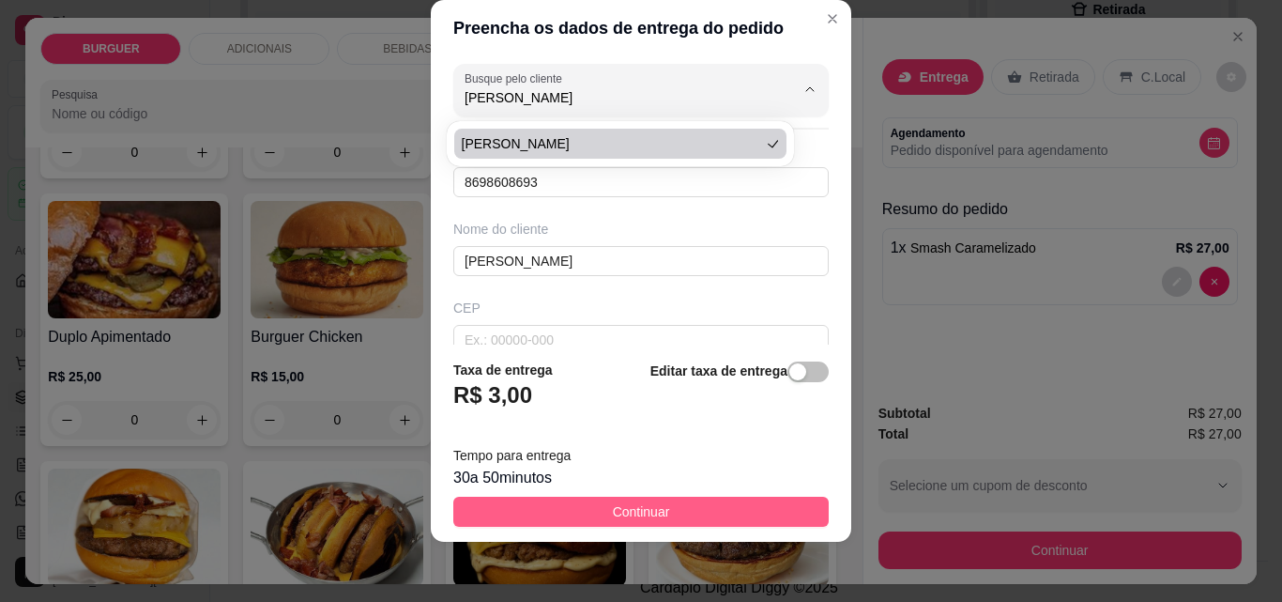
click at [623, 502] on span "Continuar" at bounding box center [641, 511] width 57 height 21
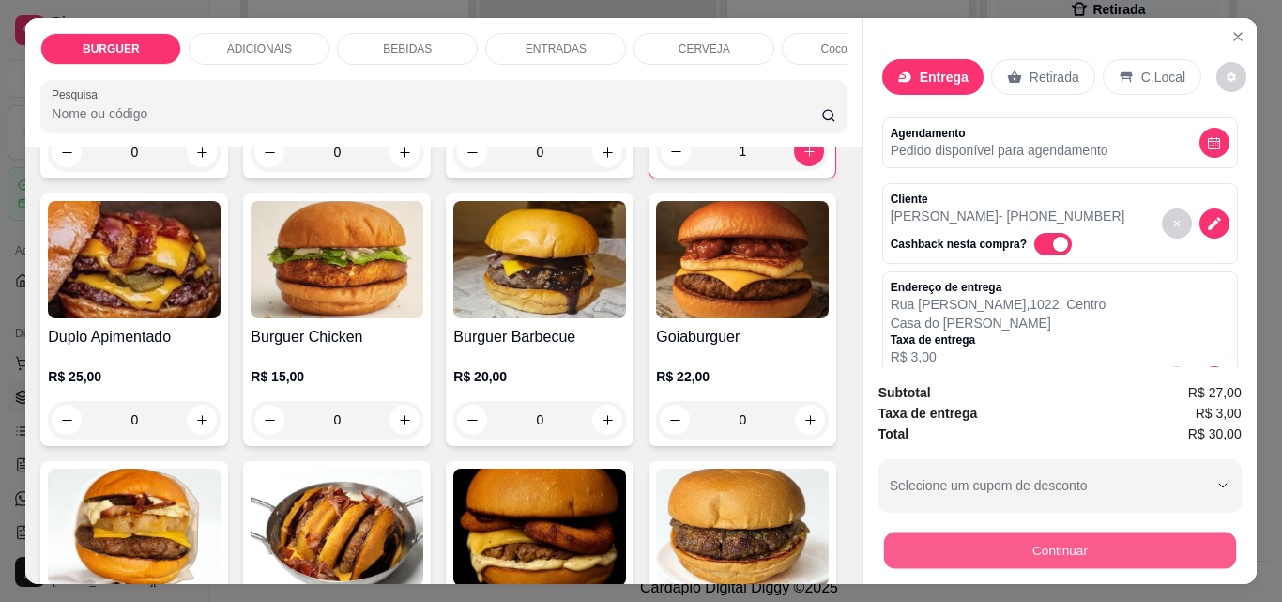
click at [991, 545] on button "Continuar" at bounding box center [1059, 549] width 352 height 37
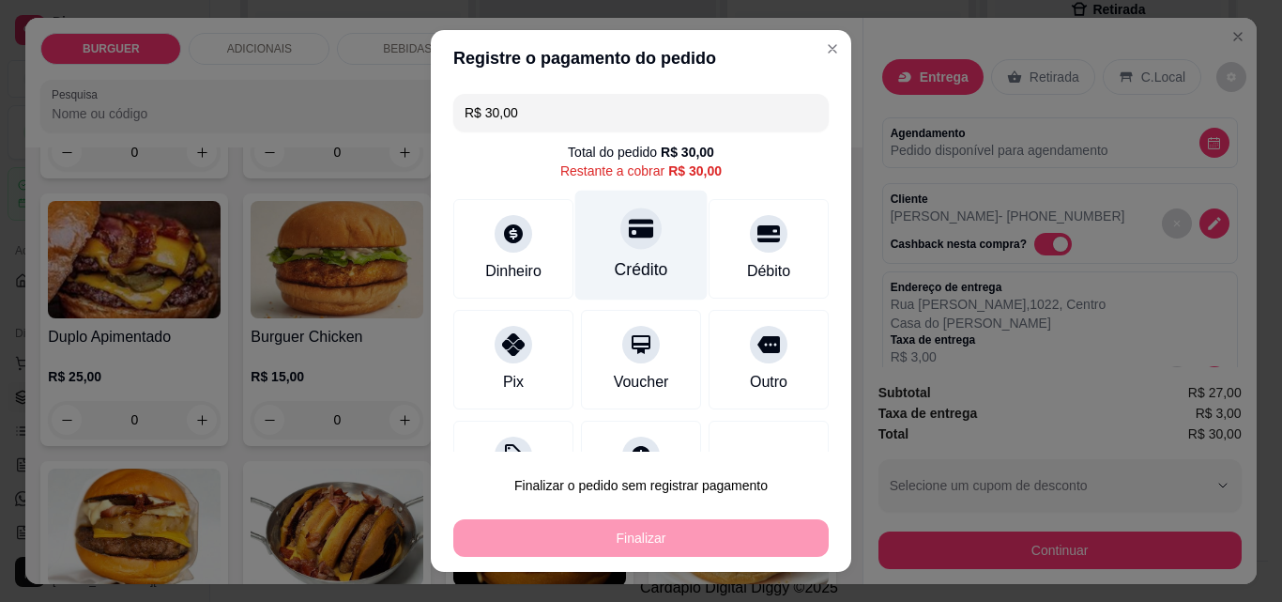
click at [604, 253] on div "Crédito" at bounding box center [642, 246] width 132 height 110
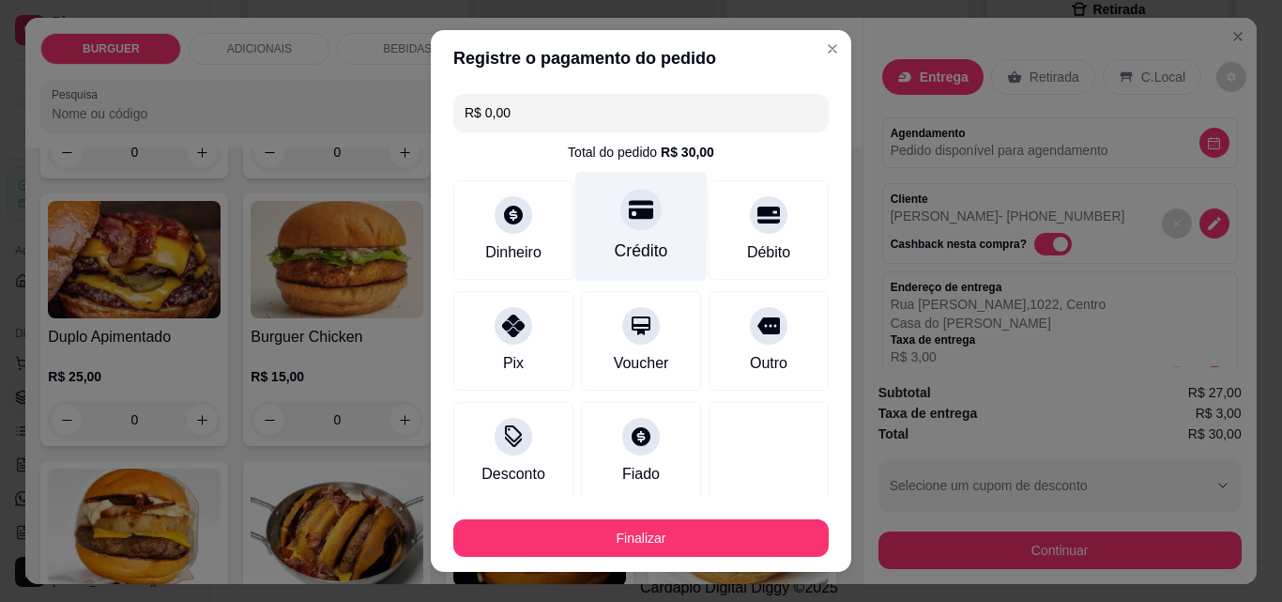
type input "R$ 0,00"
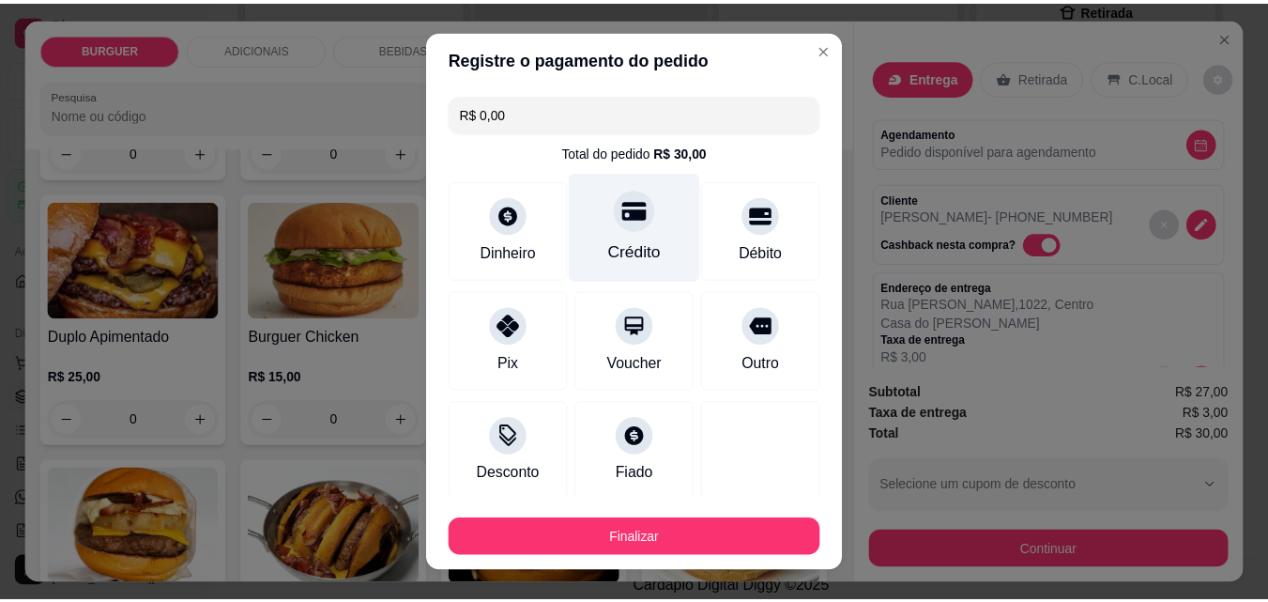
scroll to position [110, 0]
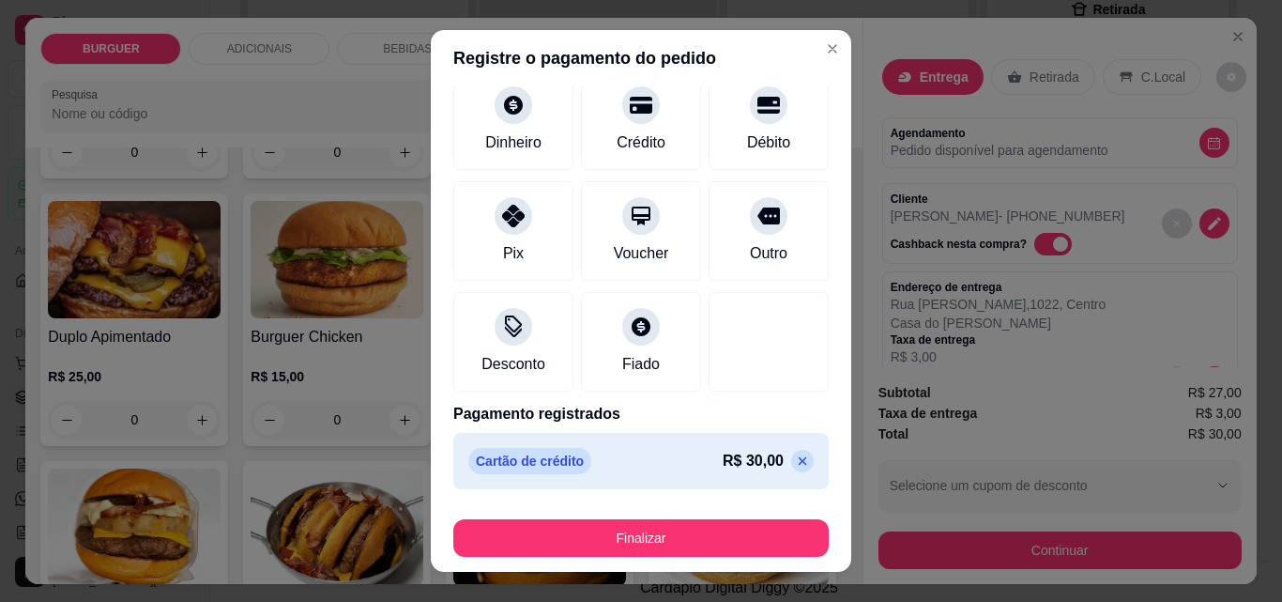
click at [673, 517] on div "Finalizar" at bounding box center [641, 534] width 376 height 45
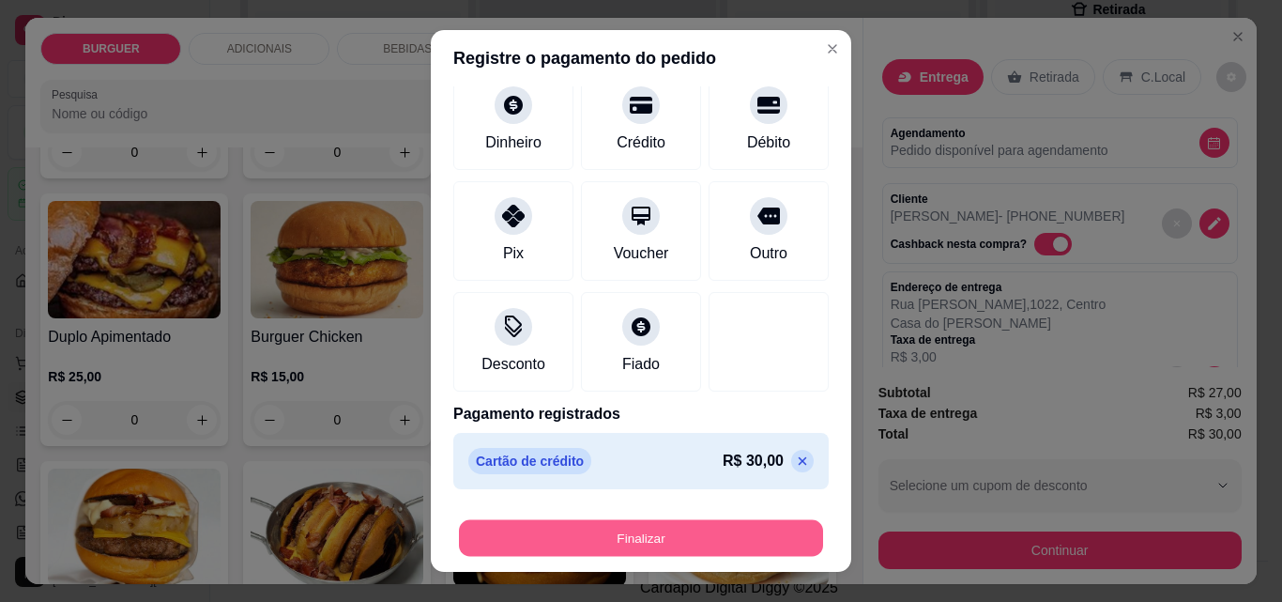
click at [643, 538] on button "Finalizar" at bounding box center [641, 538] width 364 height 37
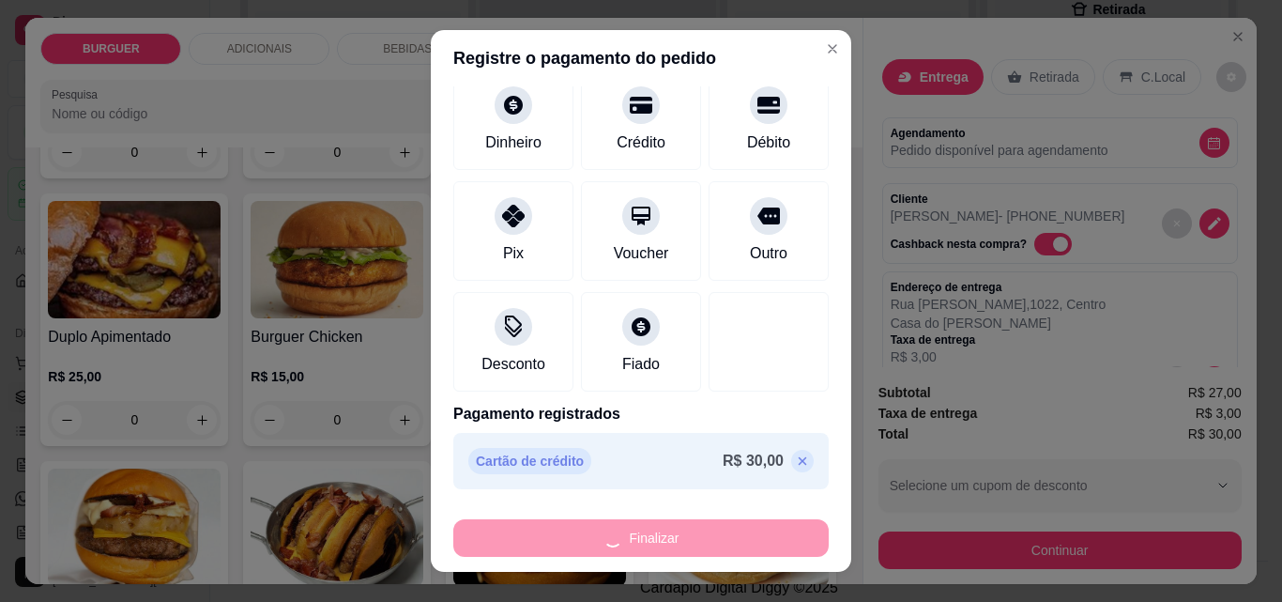
type input "0"
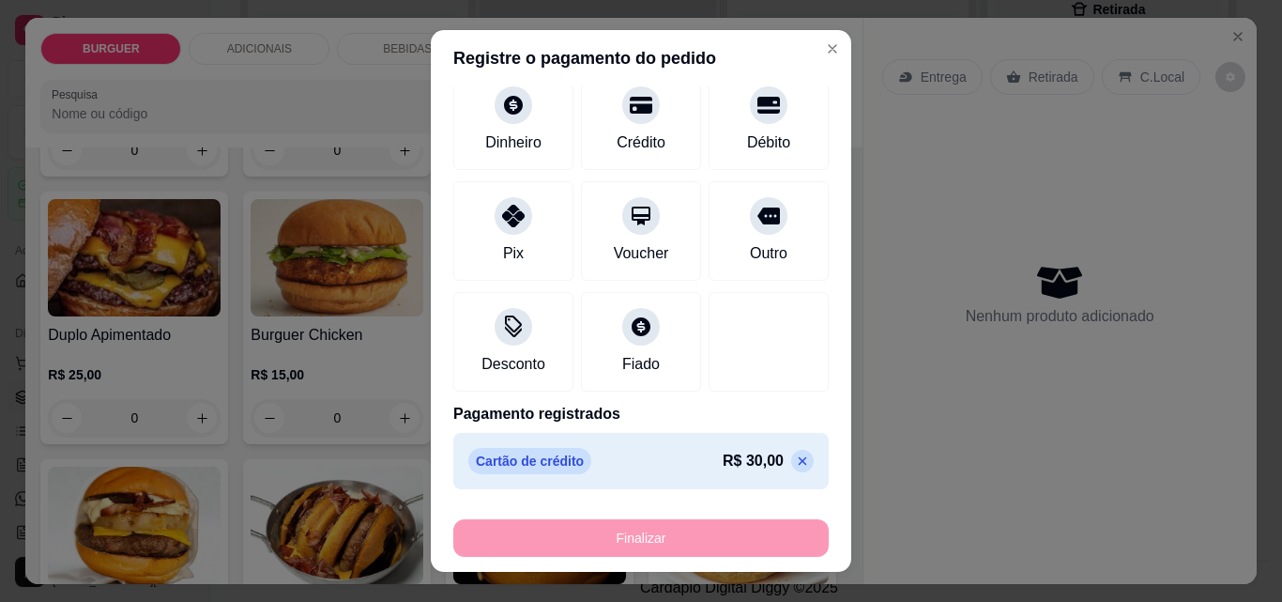
type input "-R$ 30,00"
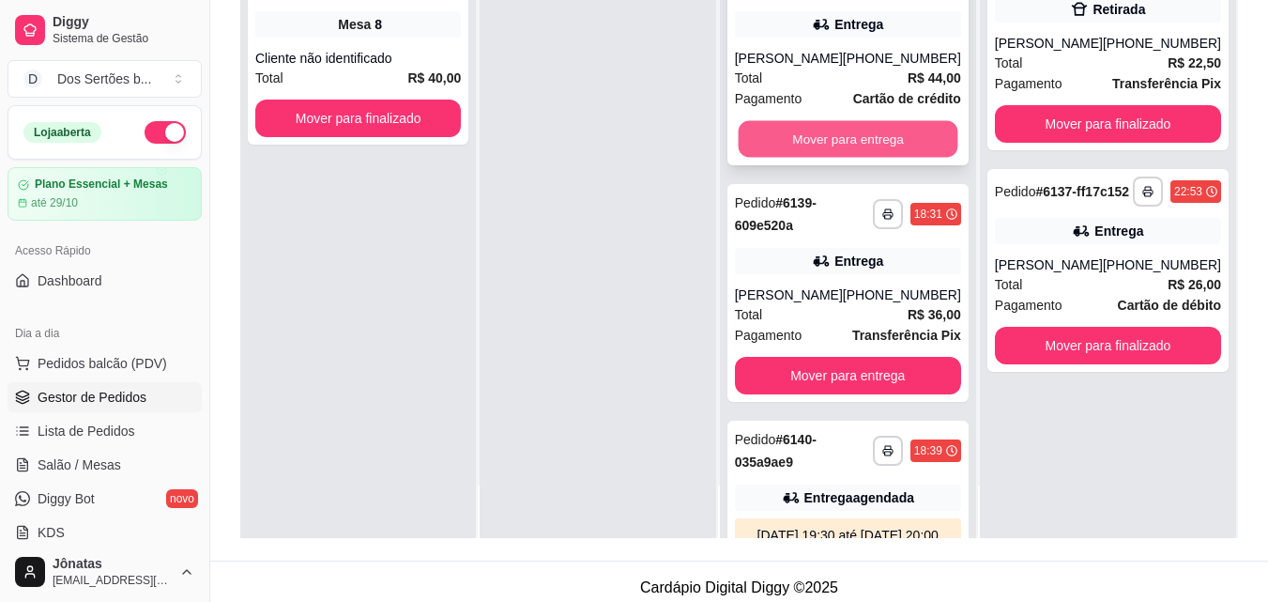
click at [788, 129] on button "Mover para entrega" at bounding box center [848, 139] width 220 height 37
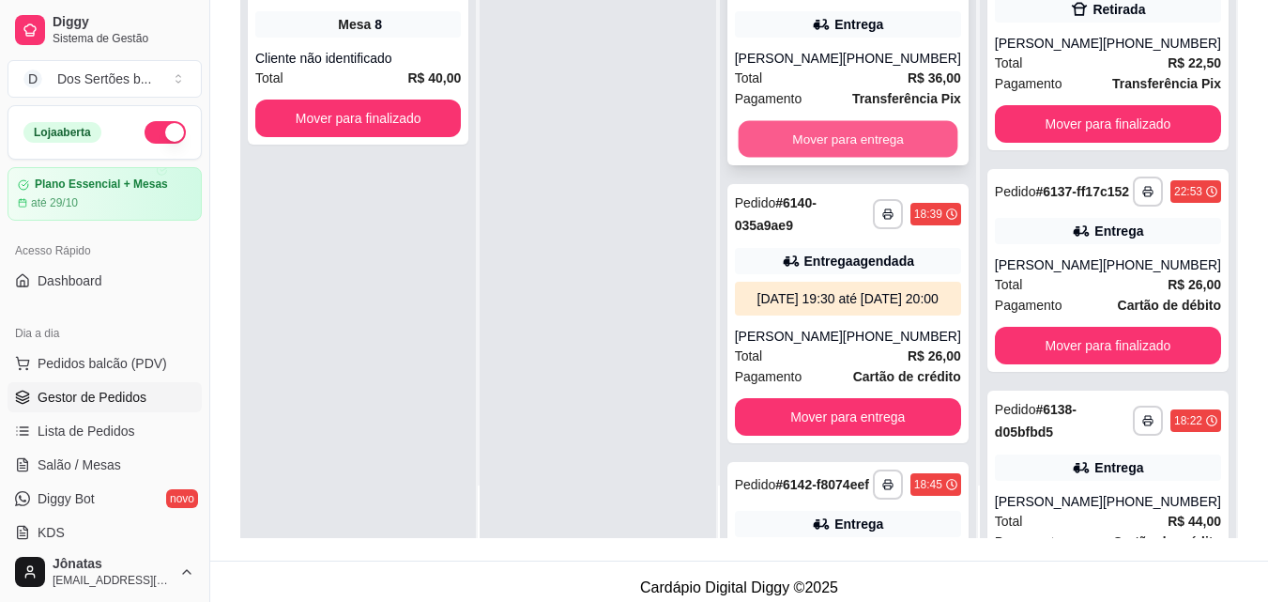
click at [817, 131] on button "Mover para entrega" at bounding box center [848, 139] width 220 height 37
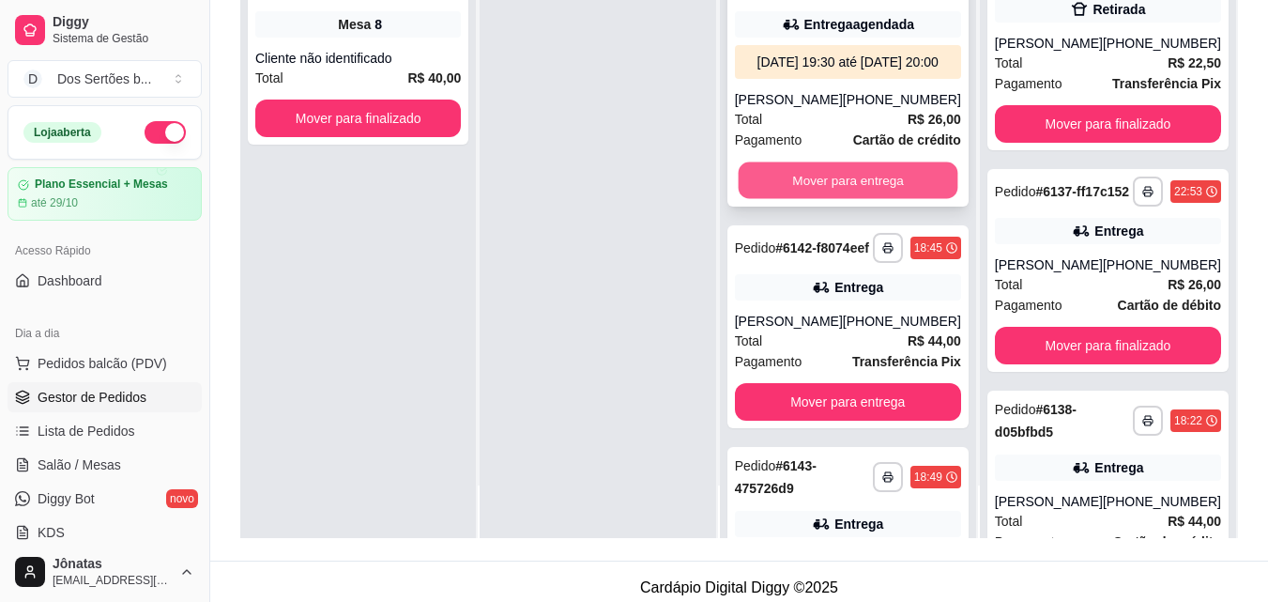
click at [780, 199] on button "Mover para entrega" at bounding box center [848, 180] width 220 height 37
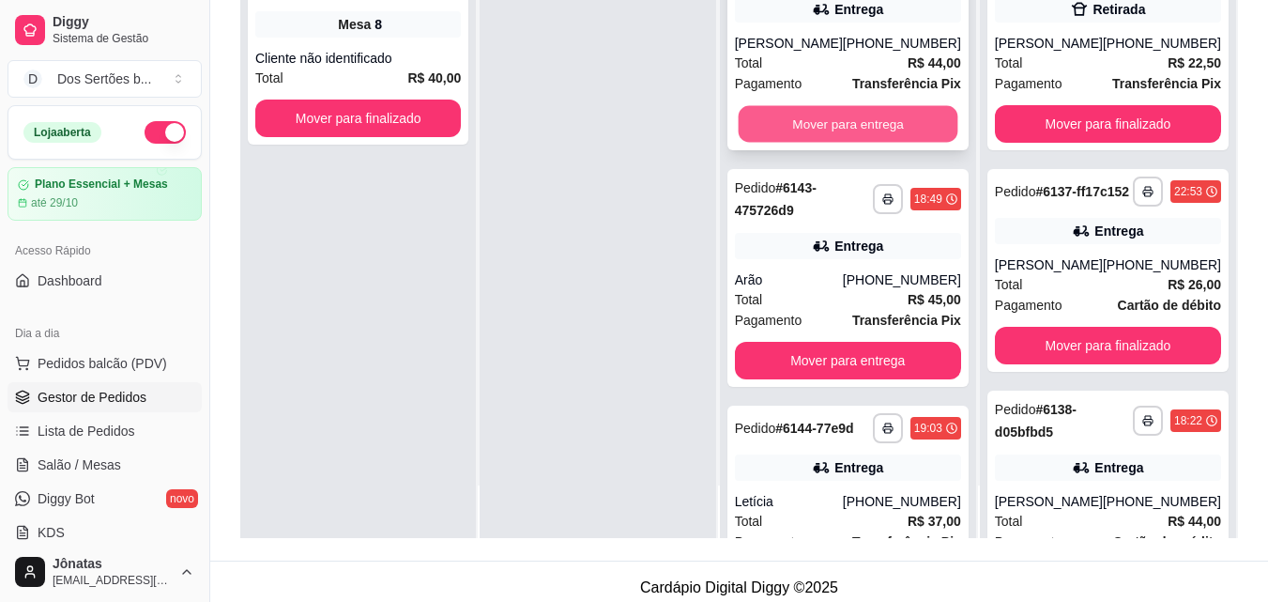
click at [785, 137] on button "Mover para entrega" at bounding box center [848, 124] width 220 height 37
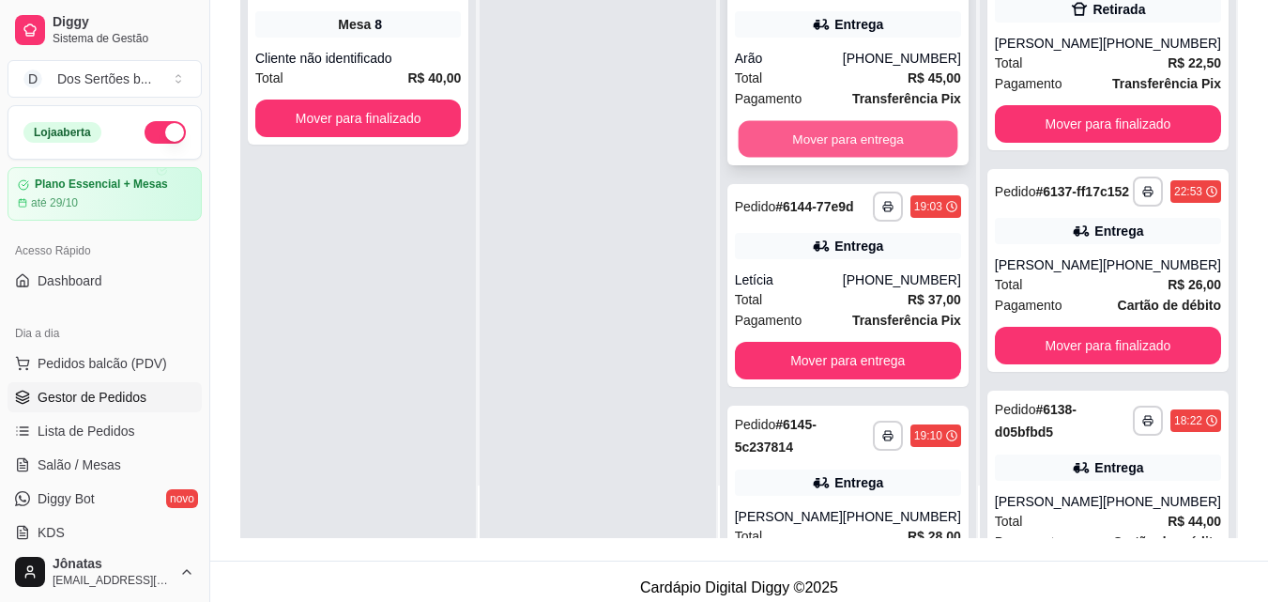
click at [821, 135] on button "Mover para entrega" at bounding box center [848, 139] width 220 height 37
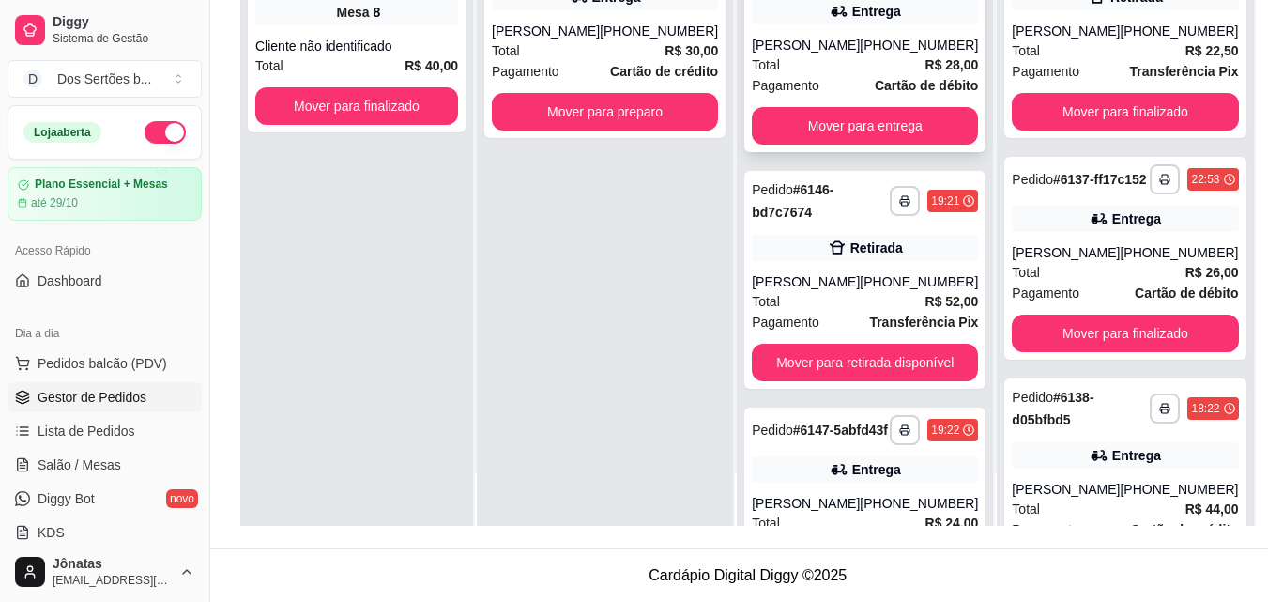
scroll to position [292, 0]
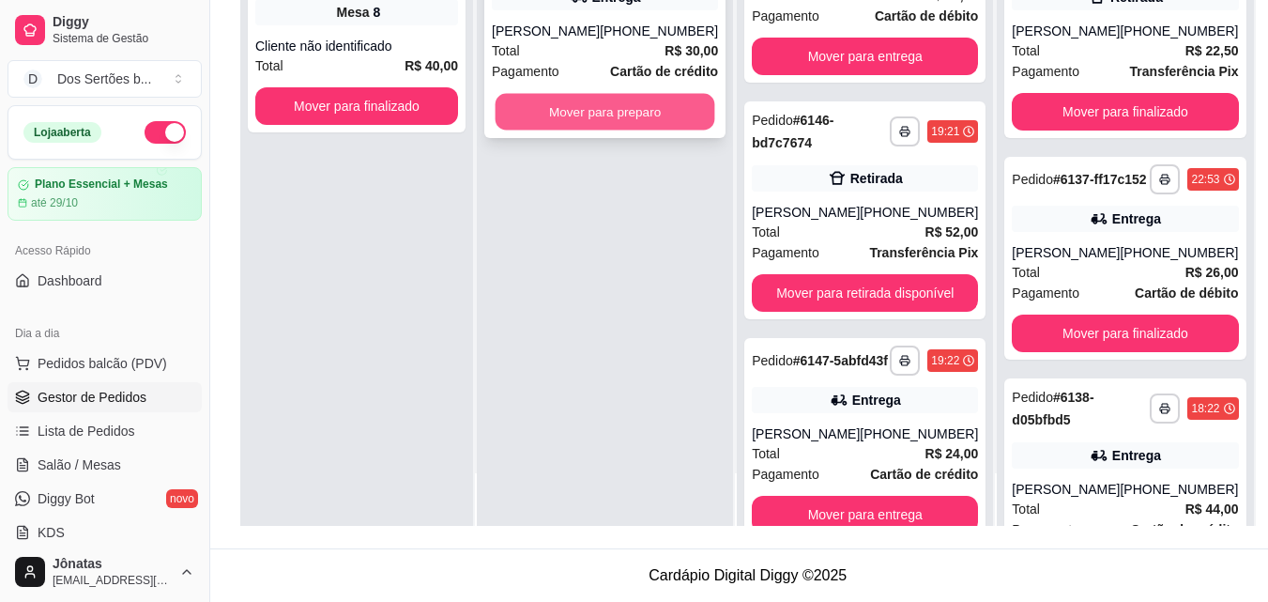
click at [575, 99] on button "Mover para preparo" at bounding box center [606, 112] width 220 height 37
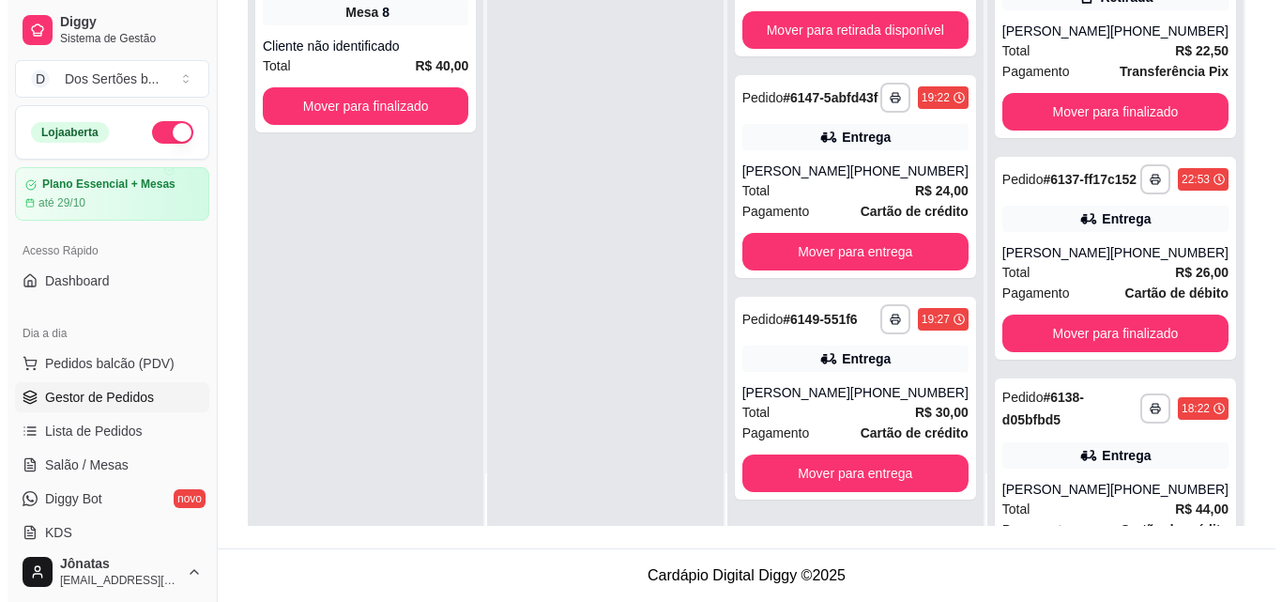
scroll to position [0, 0]
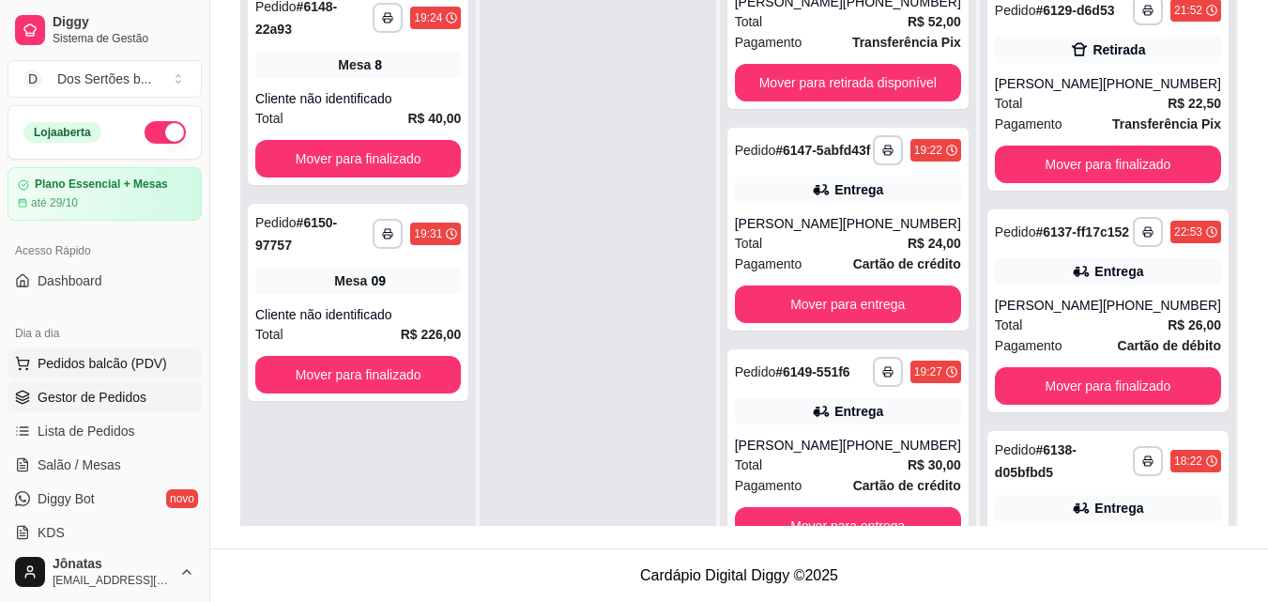
click at [110, 362] on span "Pedidos balcão (PDV)" at bounding box center [103, 363] width 130 height 19
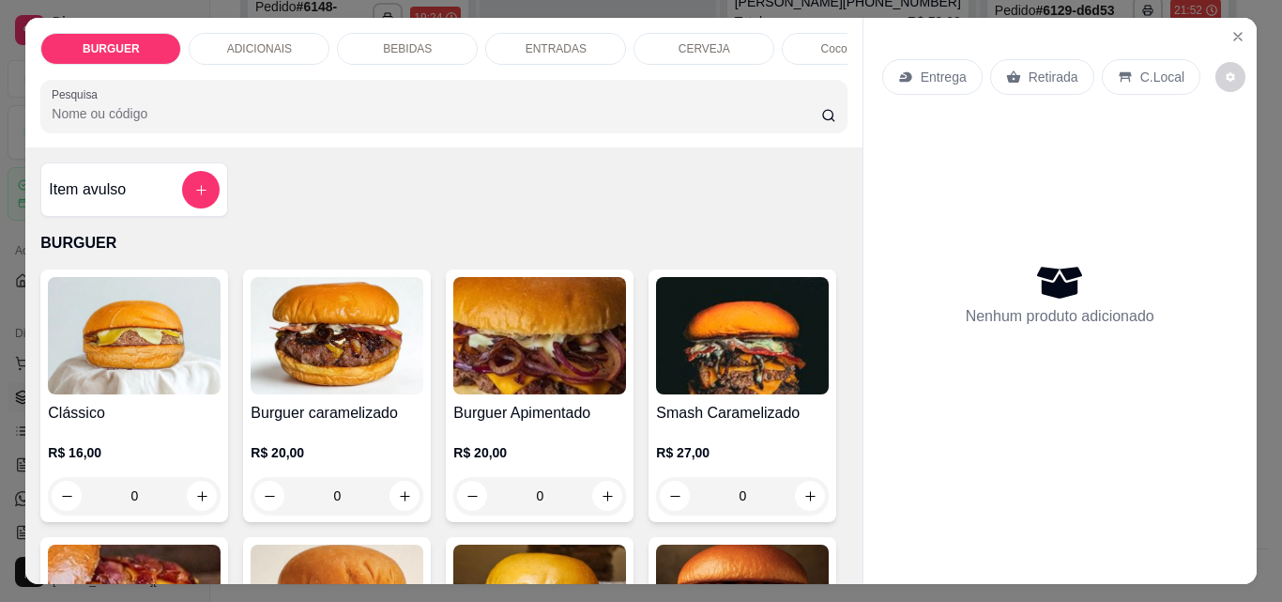
scroll to position [196, 0]
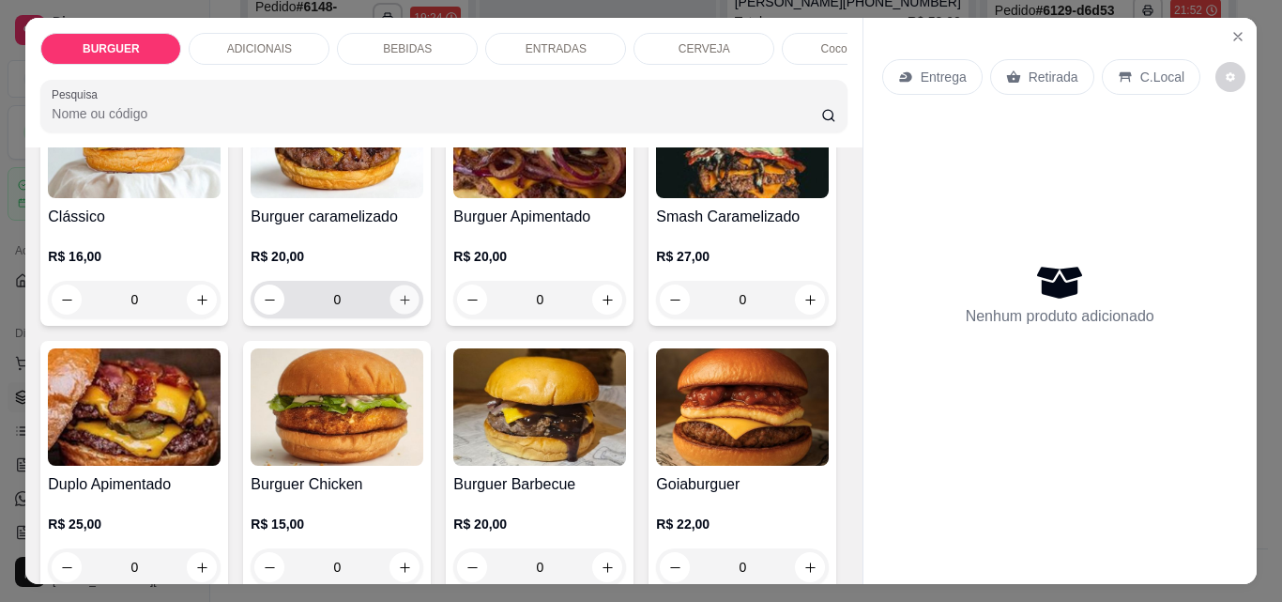
click at [399, 307] on icon "increase-product-quantity" at bounding box center [405, 300] width 14 height 14
type input "1"
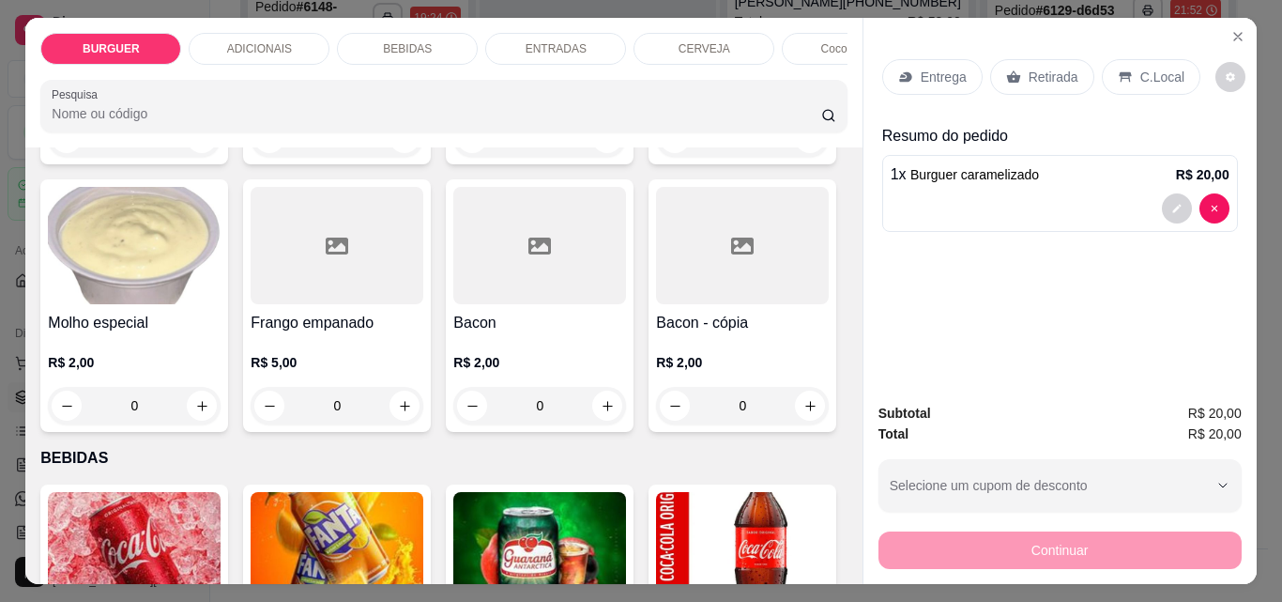
scroll to position [1513, 0]
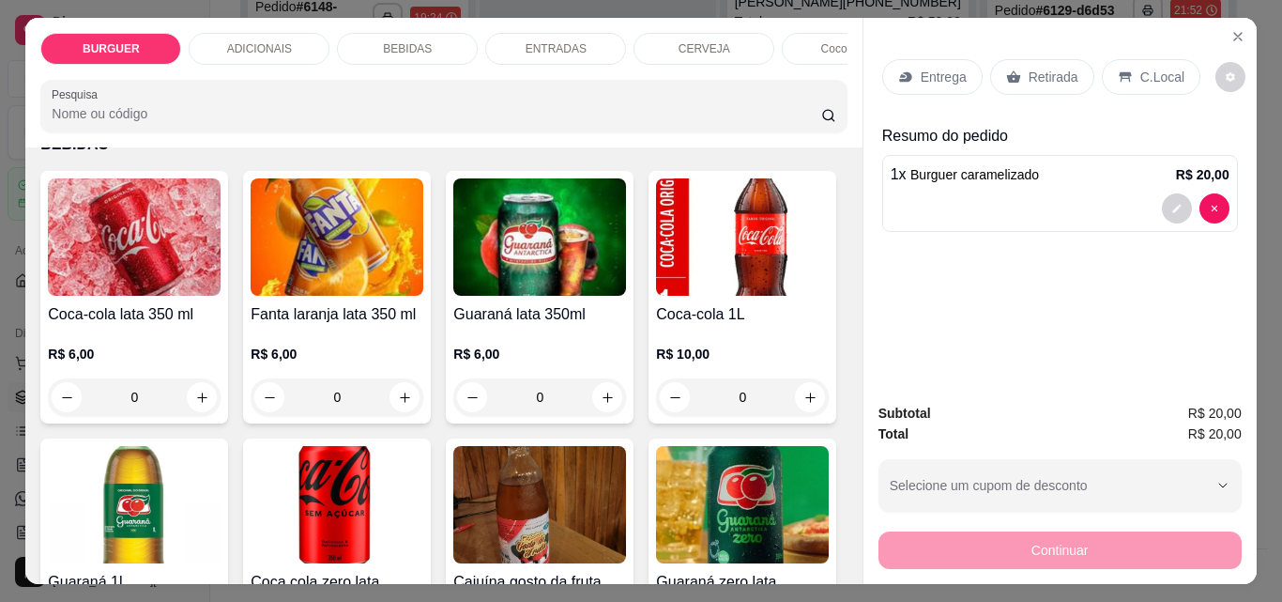
type input "1"
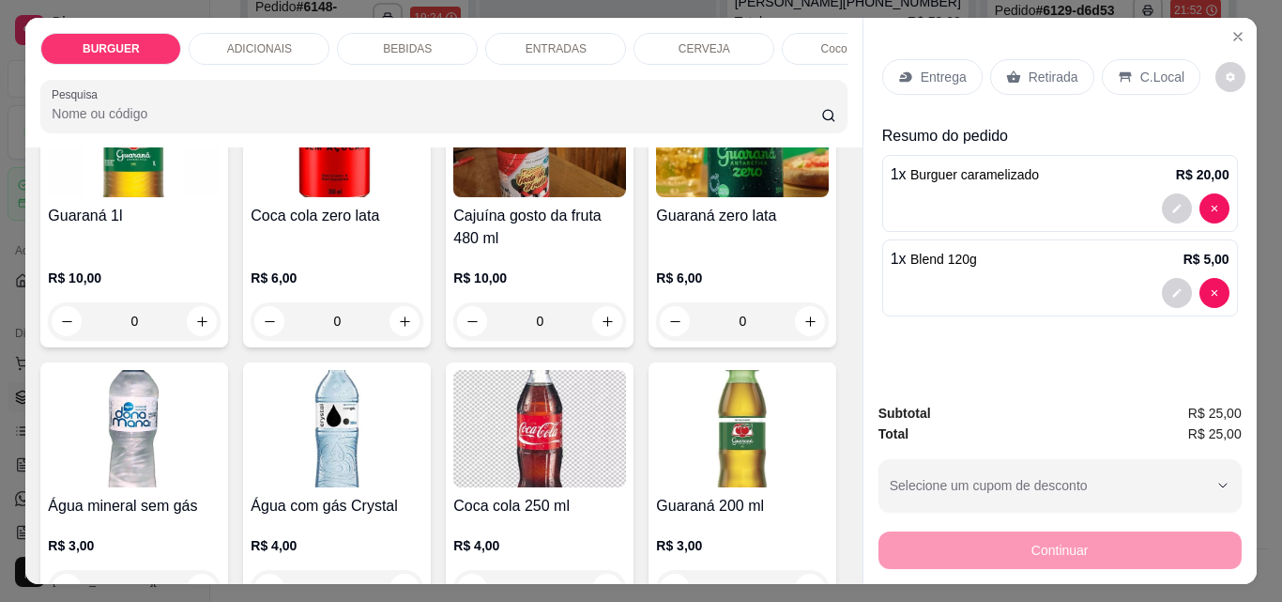
scroll to position [2140, 0]
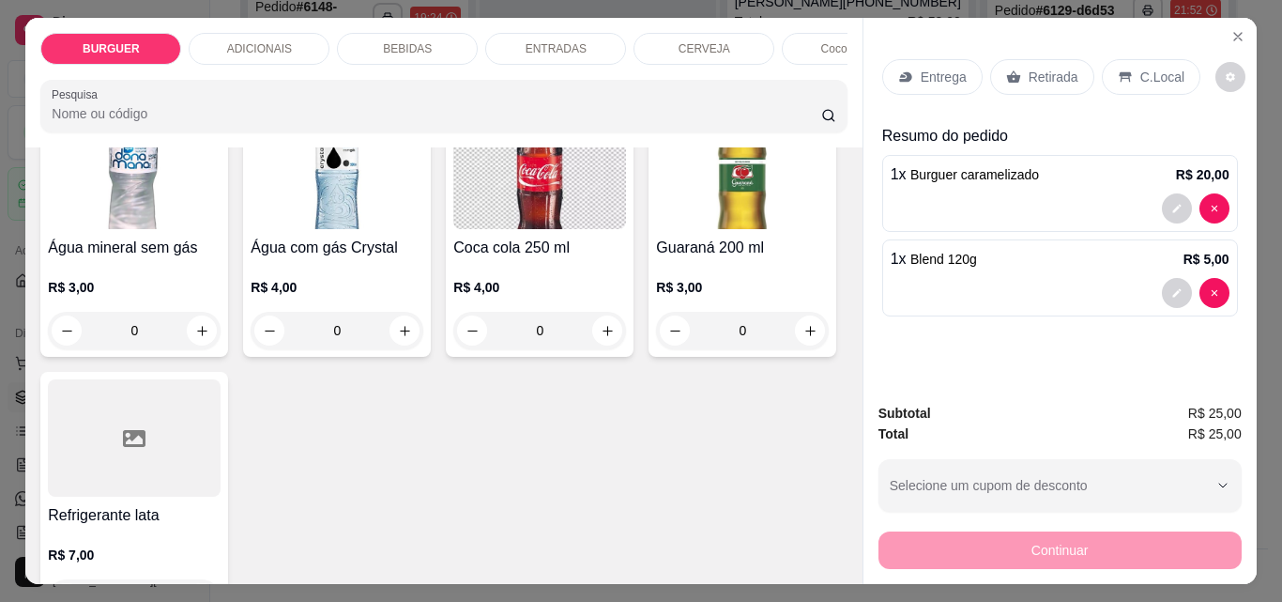
type input "1"
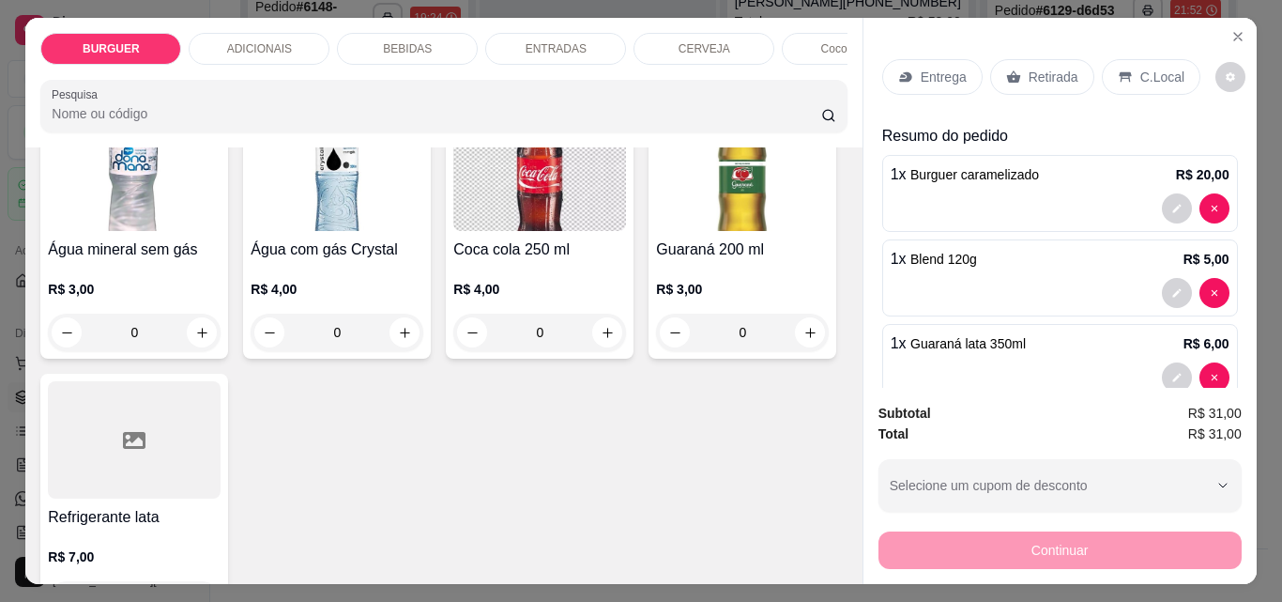
click at [1033, 68] on p "Retirada" at bounding box center [1054, 77] width 50 height 19
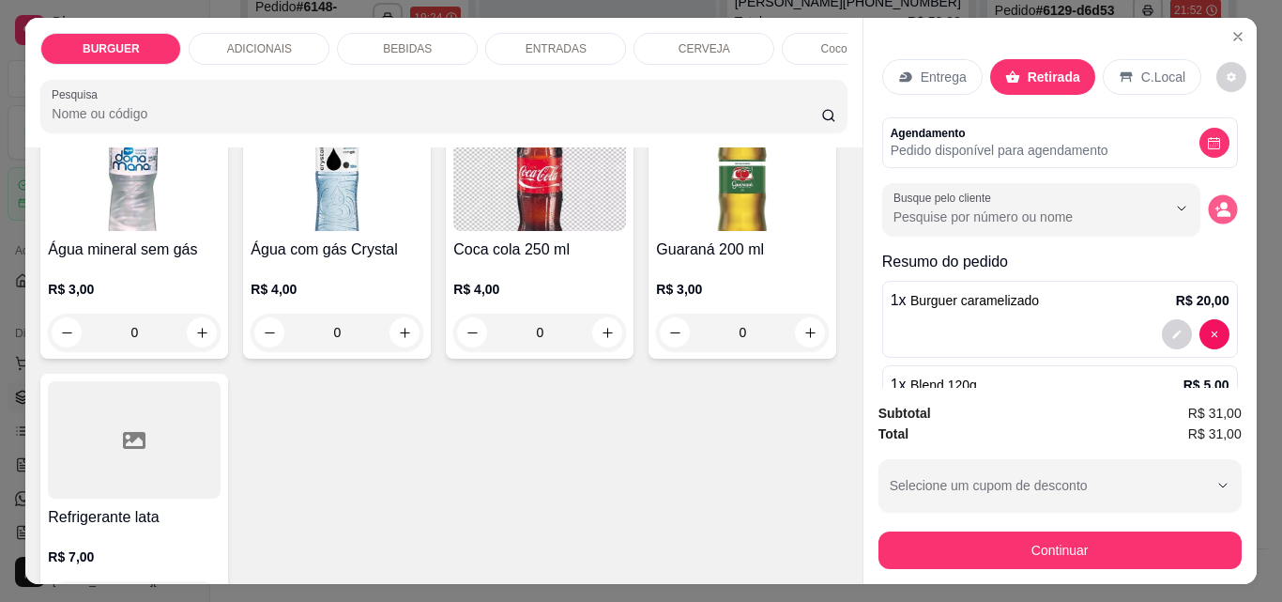
click at [1215, 202] on icon "decrease-product-quantity" at bounding box center [1223, 210] width 16 height 16
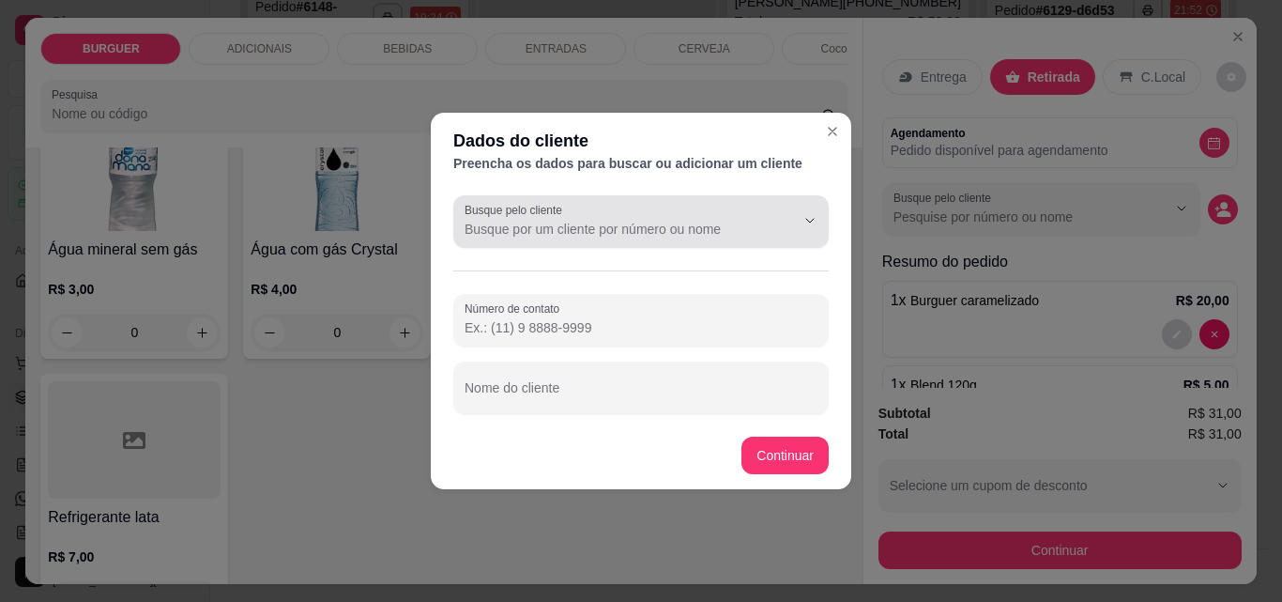
click at [586, 219] on div at bounding box center [641, 222] width 353 height 38
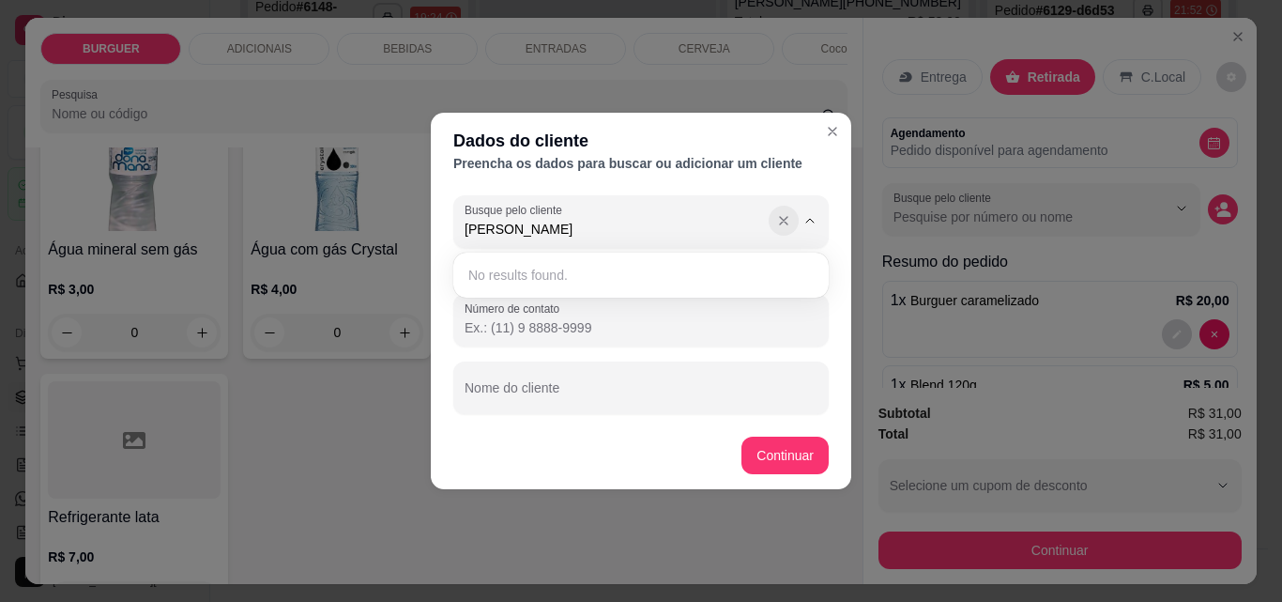
type input "marcos filho"
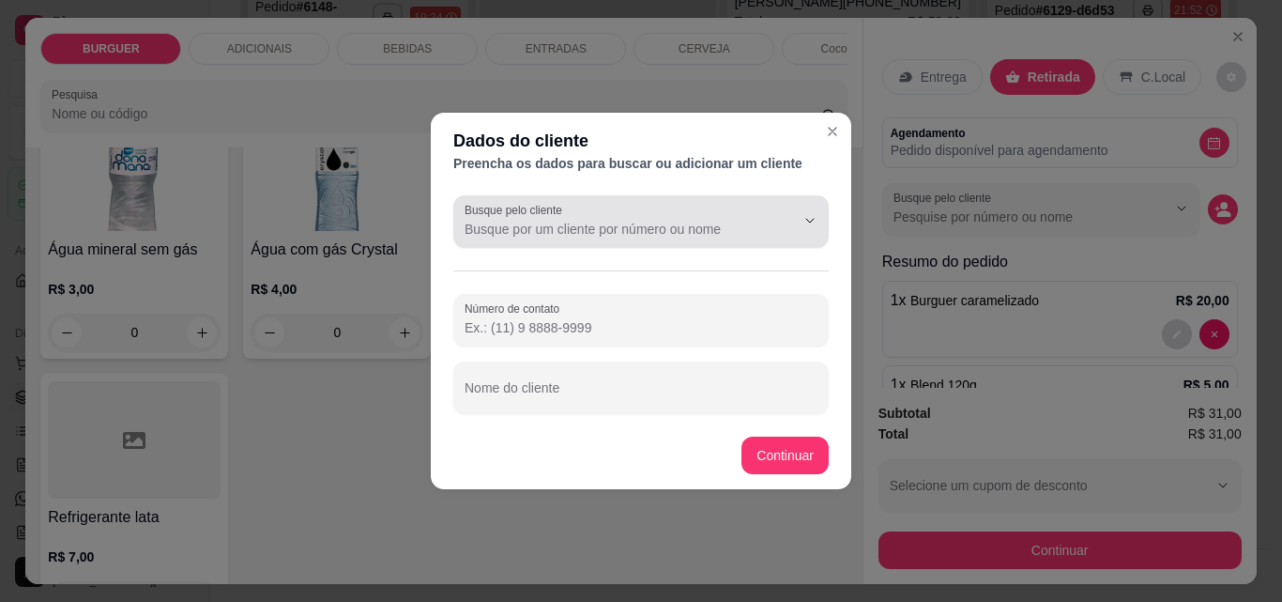
click at [792, 218] on button "Show suggestions" at bounding box center [783, 220] width 29 height 29
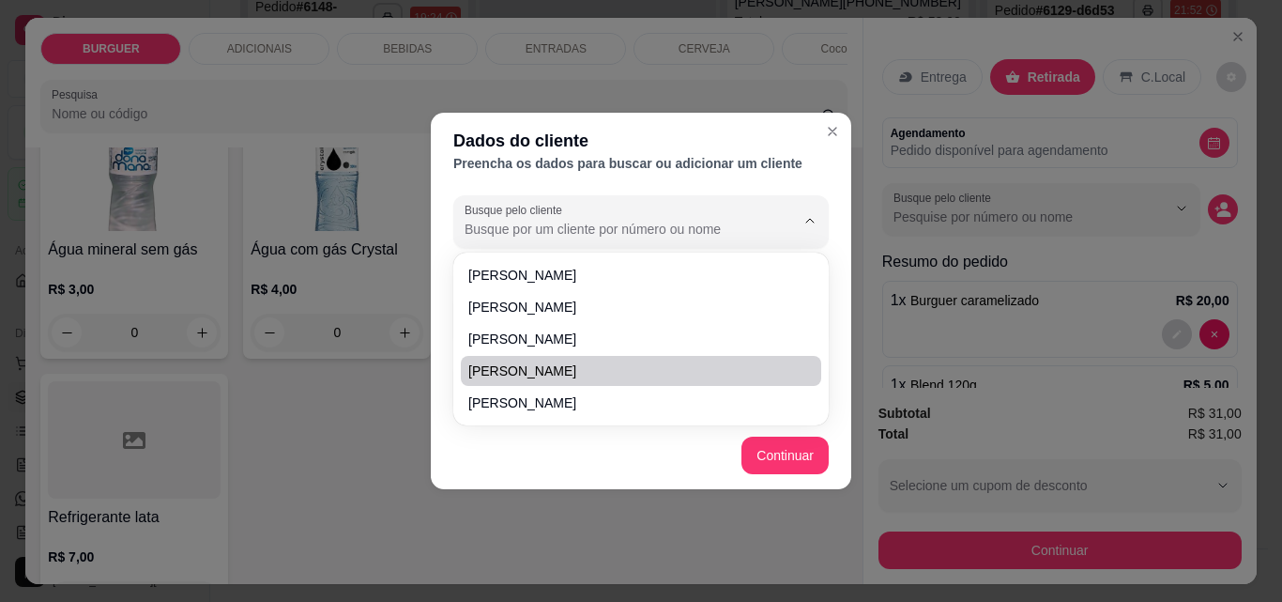
click at [511, 386] on ul "Daniel Maria Clara Maria vitoria Marcos Diego Angela Maria" at bounding box center [641, 339] width 361 height 158
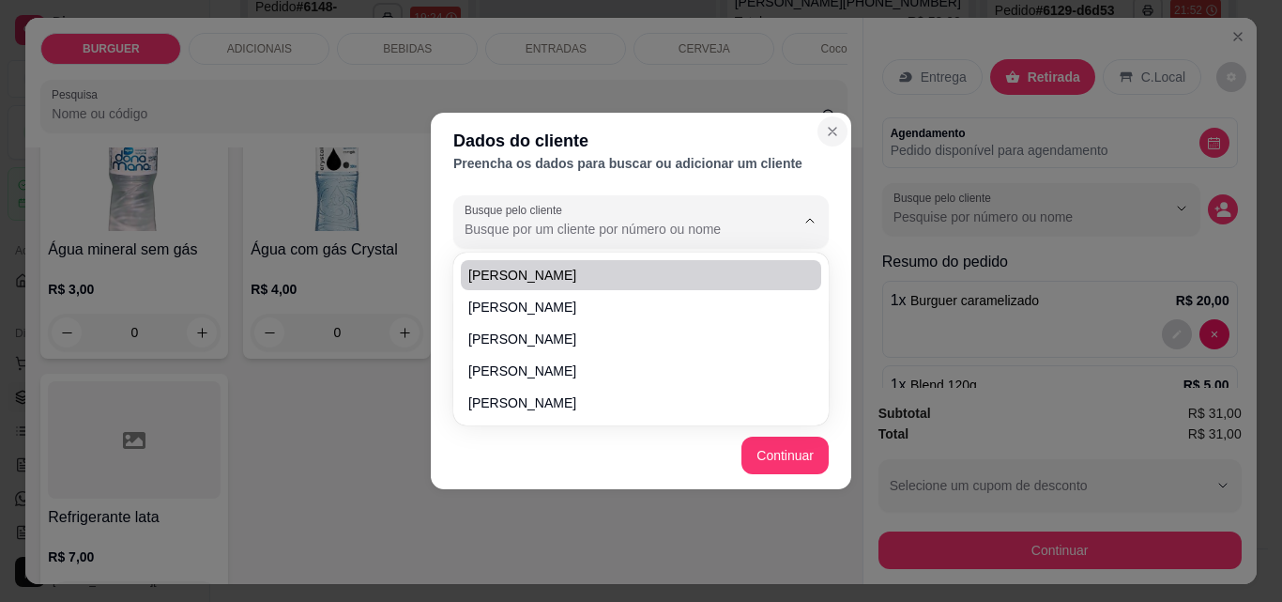
click at [829, 121] on button "Close" at bounding box center [833, 131] width 30 height 30
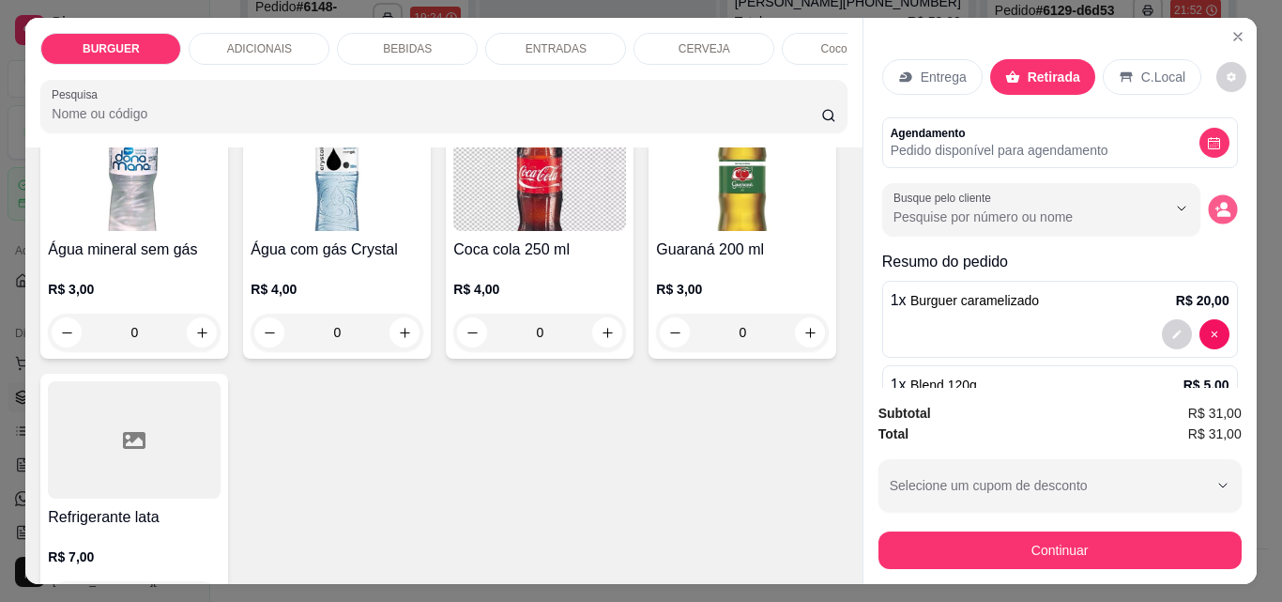
click at [1215, 202] on icon "decrease-product-quantity" at bounding box center [1223, 210] width 16 height 16
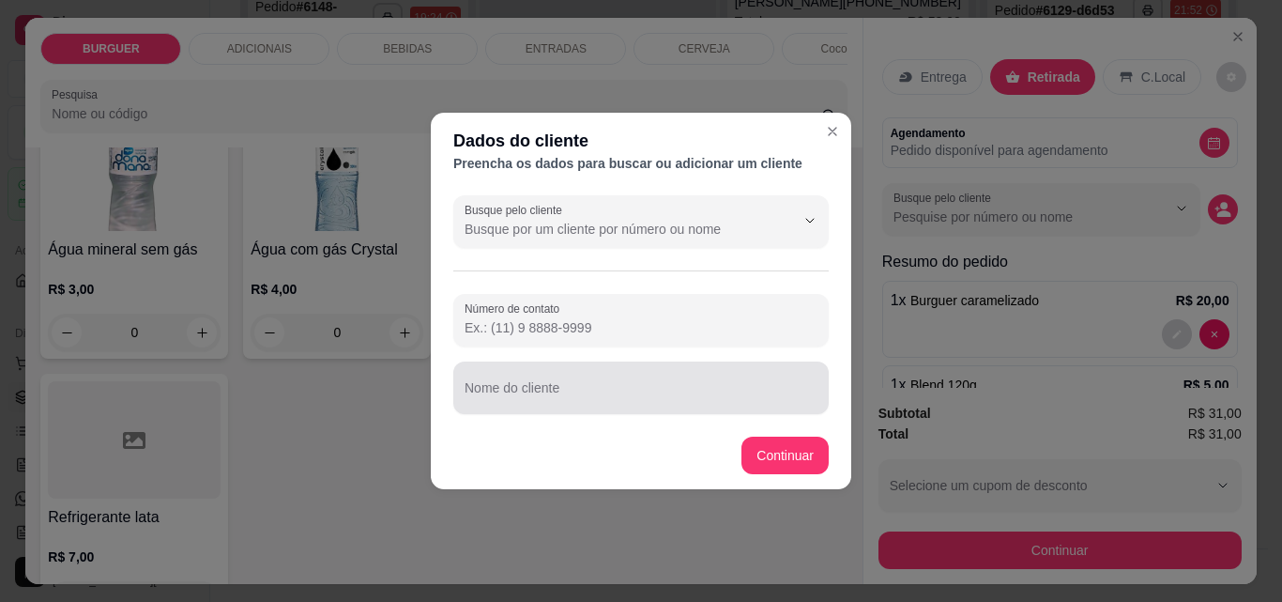
click at [587, 385] on div at bounding box center [641, 388] width 353 height 38
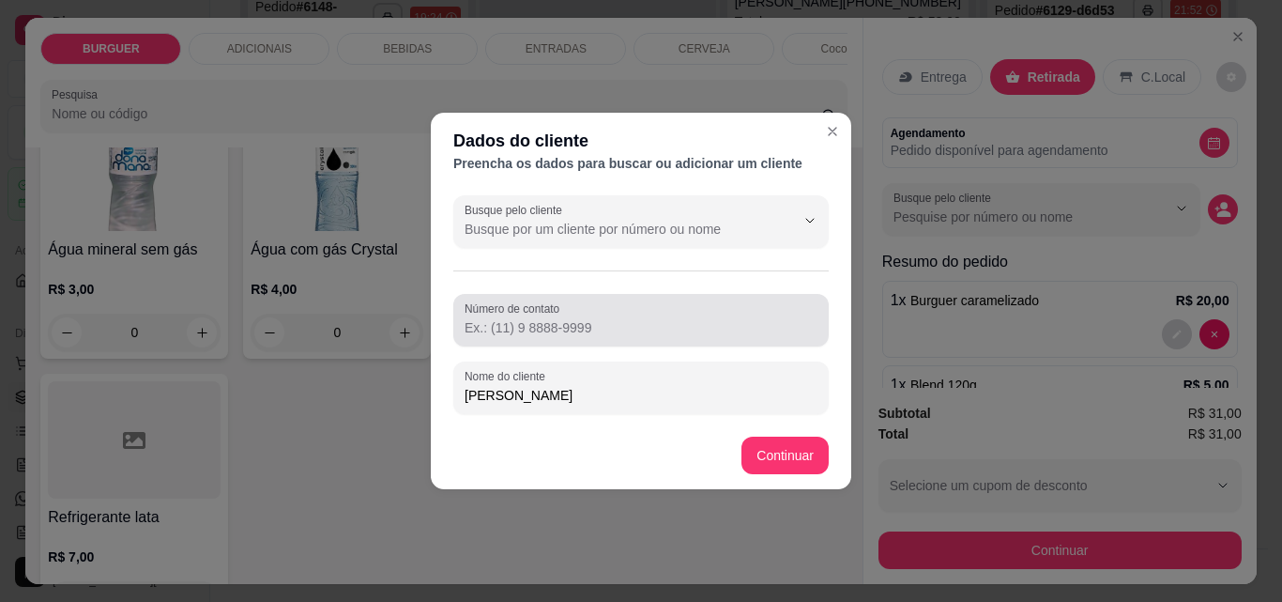
type input "Marcos filho Bc"
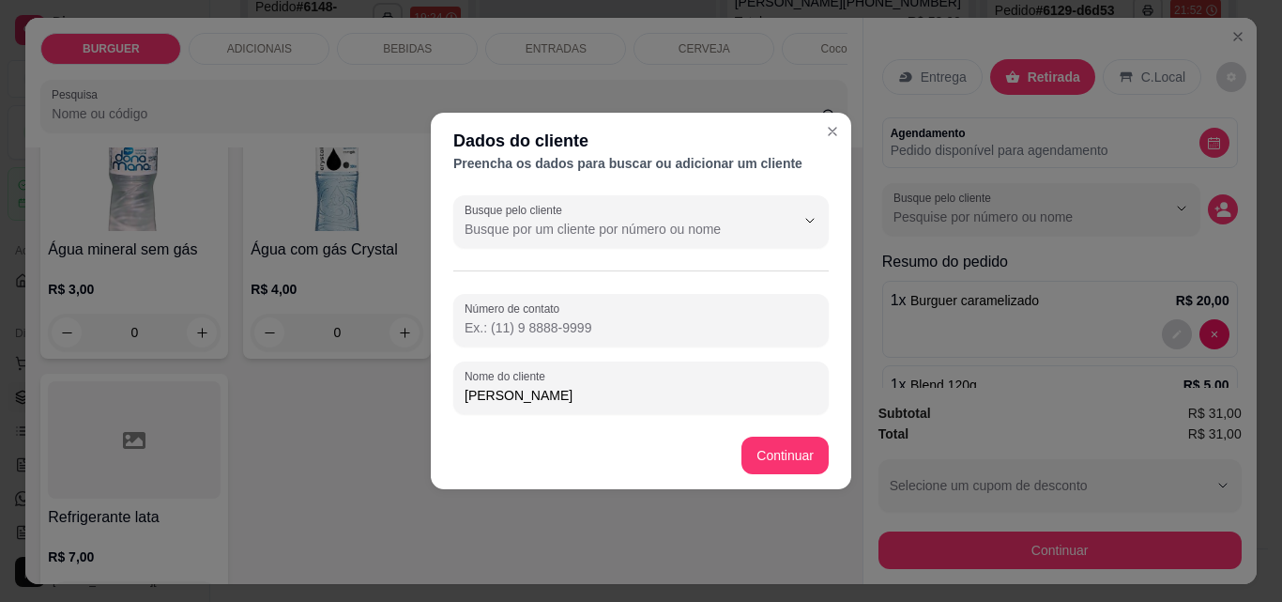
click at [496, 331] on input "Número de contato" at bounding box center [641, 327] width 353 height 19
type input "(86) 9554-2671"
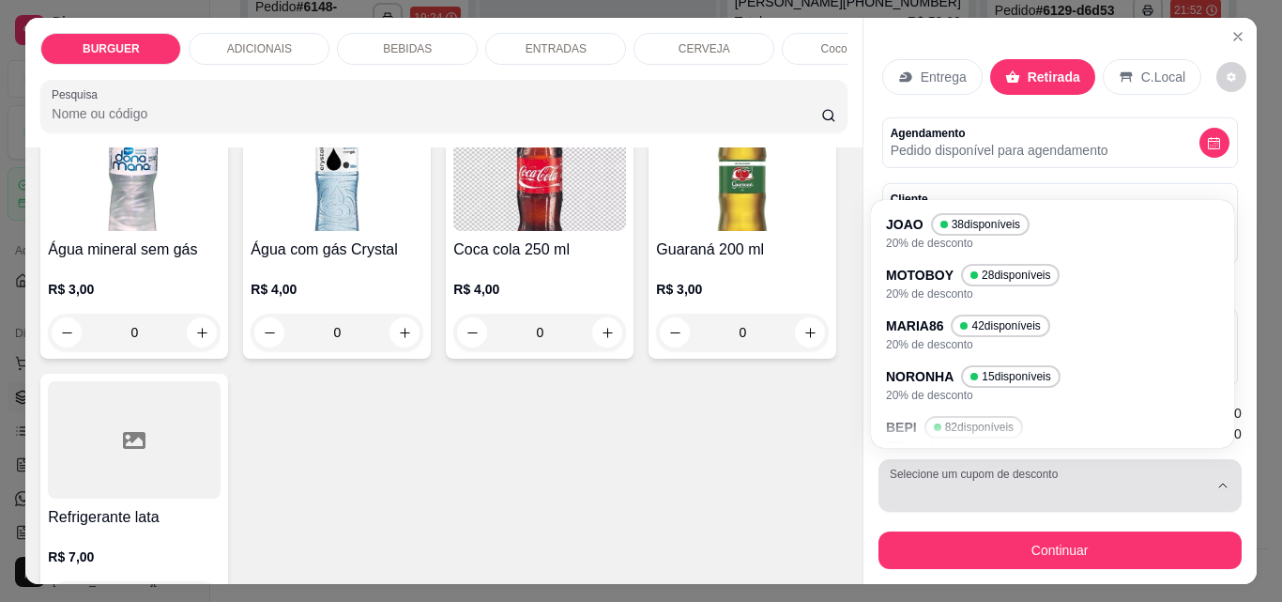
click at [937, 490] on div "button" at bounding box center [1049, 486] width 318 height 38
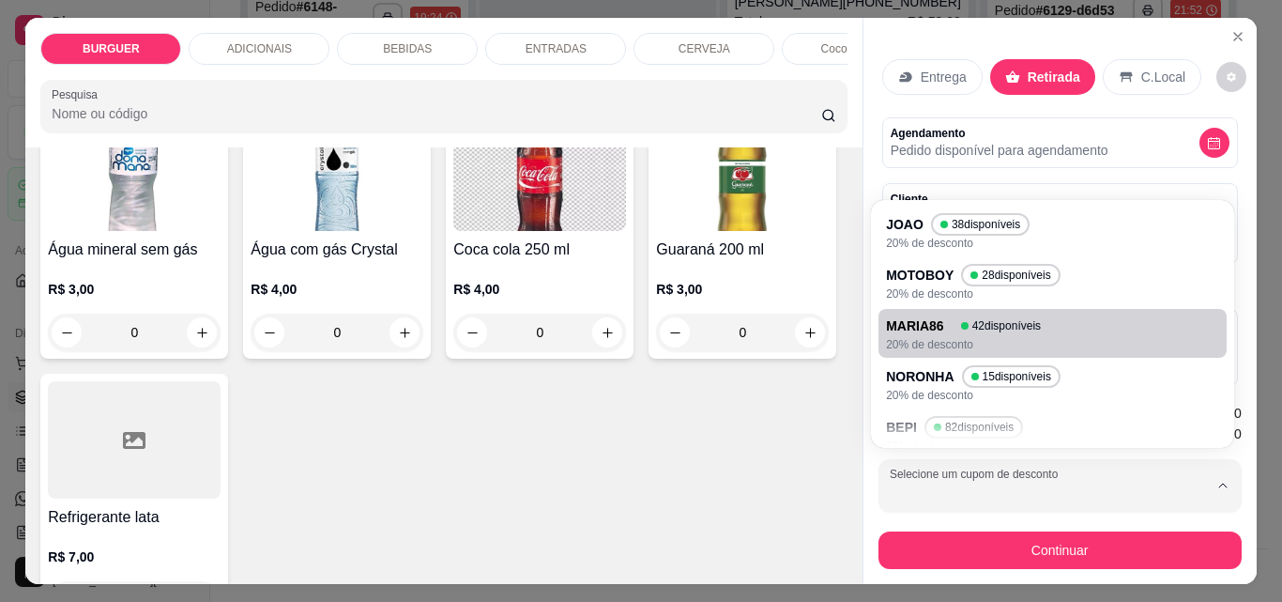
scroll to position [120, 0]
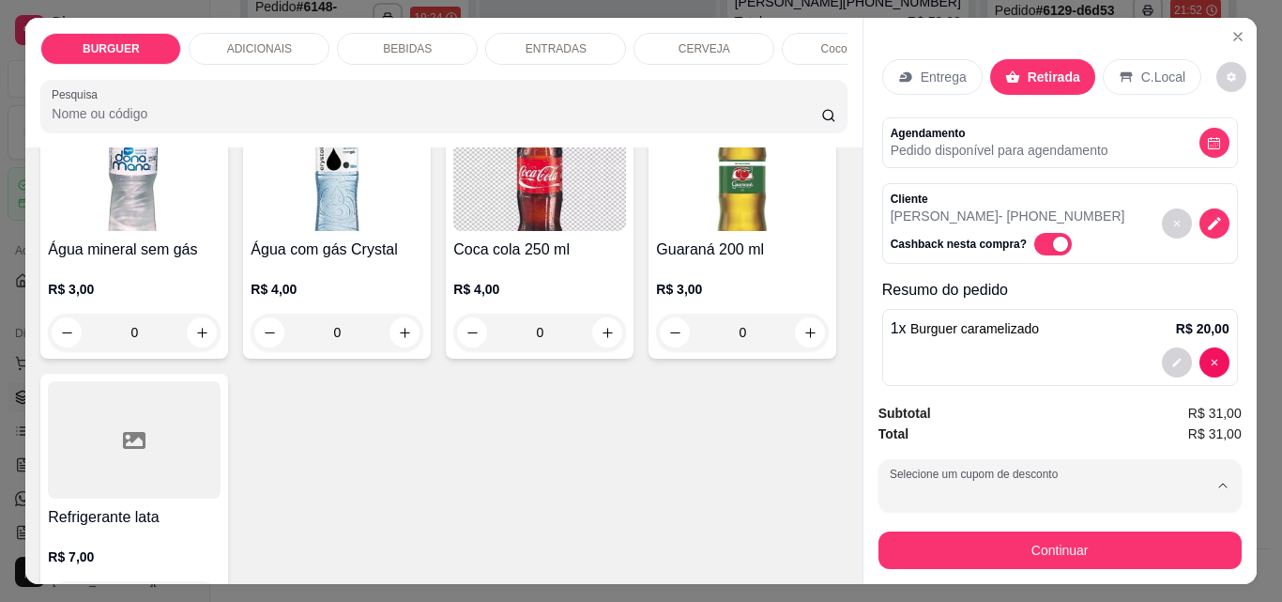
click at [929, 345] on li "CBM 95 disponíveis 20% de desconto" at bounding box center [1053, 368] width 334 height 47
type input "689e9098f88af258808912c5"
select select "689e9098f88af258808912c5"
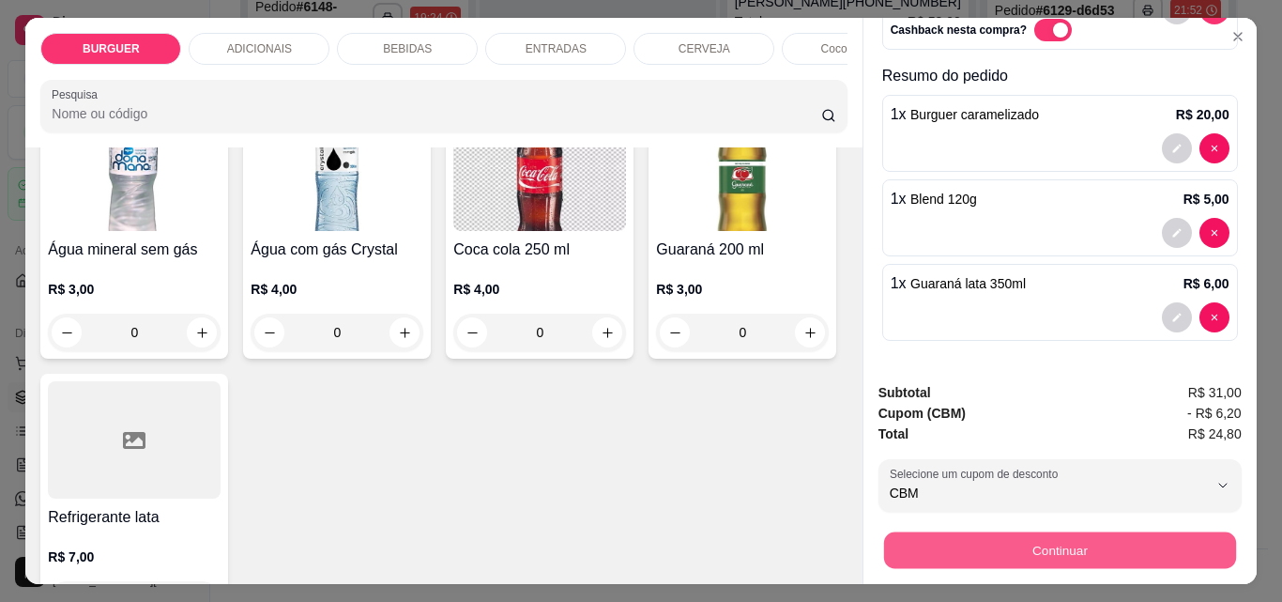
click at [1016, 539] on button "Continuar" at bounding box center [1059, 549] width 352 height 37
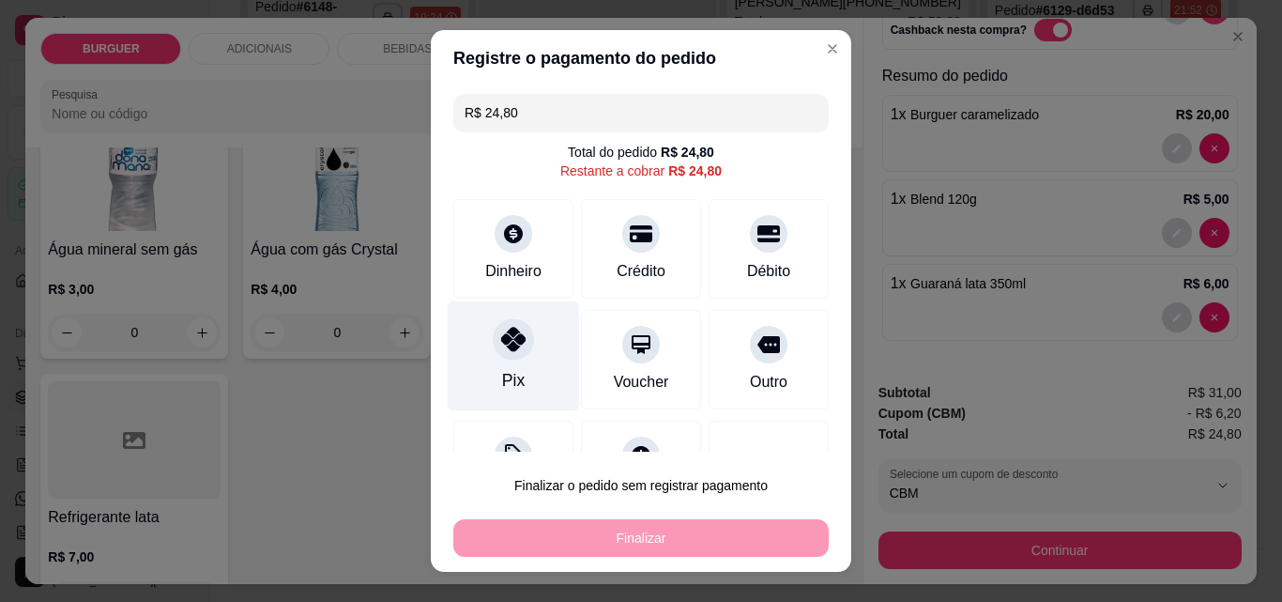
click at [460, 344] on div "Pix" at bounding box center [514, 356] width 132 height 110
type input "R$ 0,00"
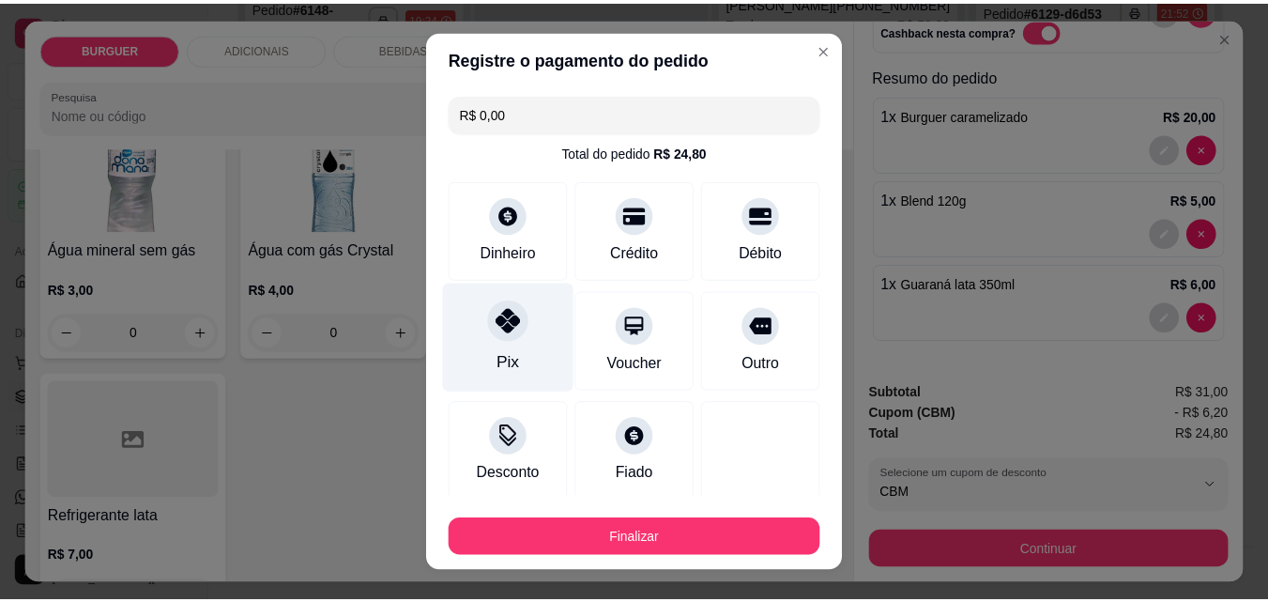
scroll to position [110, 0]
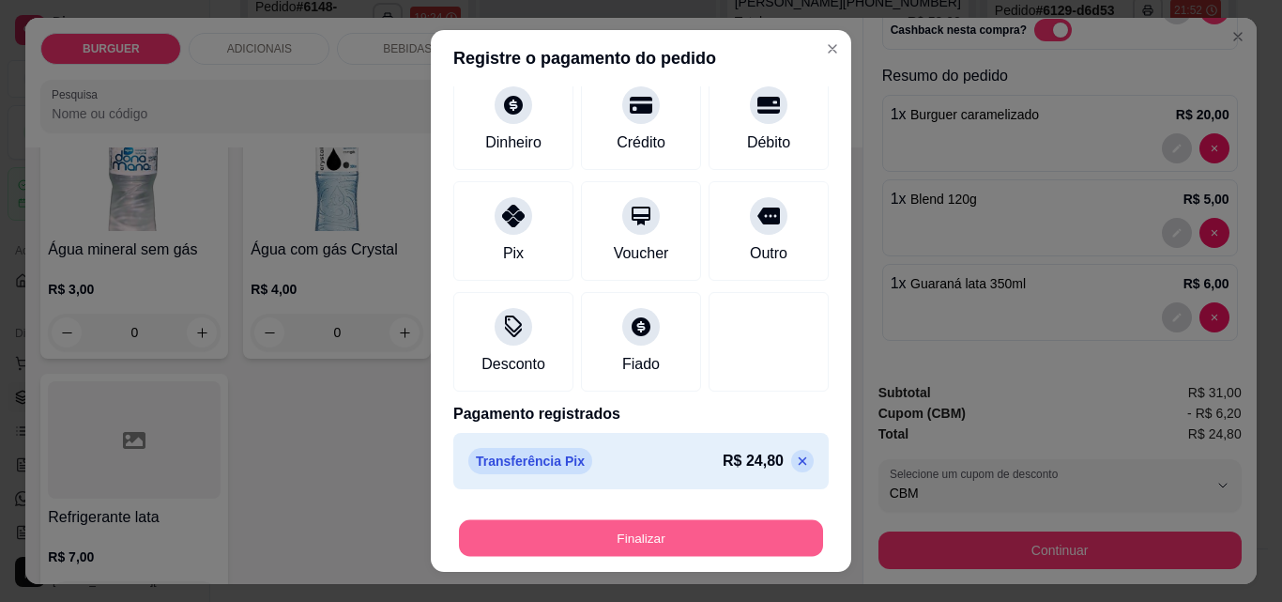
click at [638, 536] on button "Finalizar" at bounding box center [641, 538] width 364 height 37
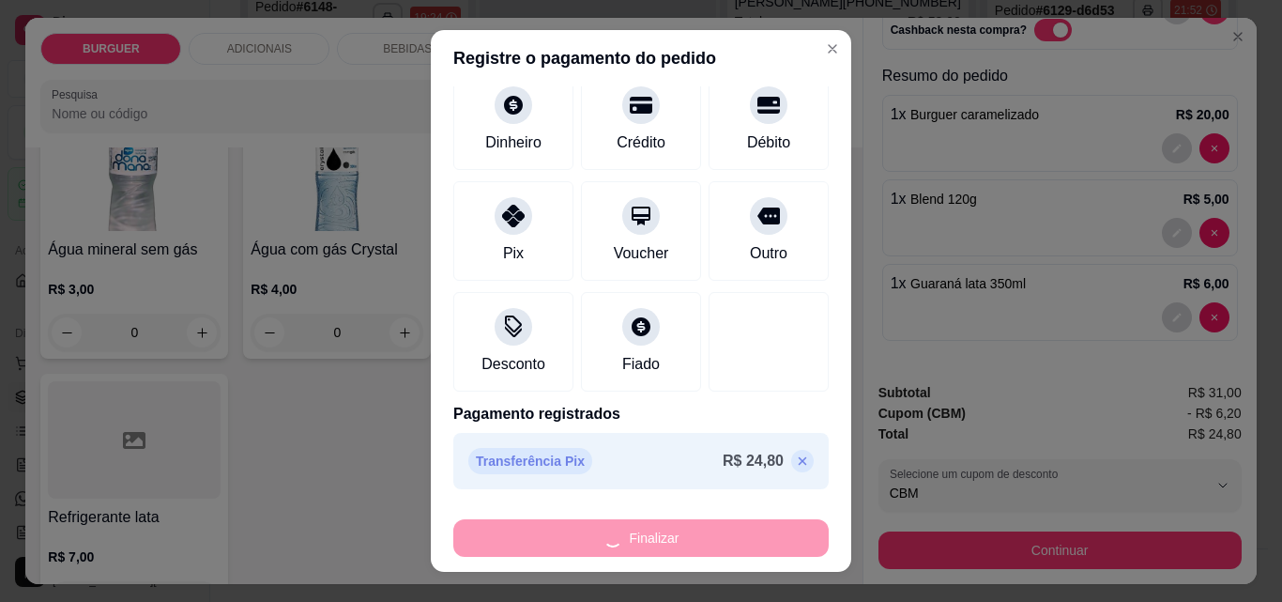
type input "0"
type input "-R$ 24,80"
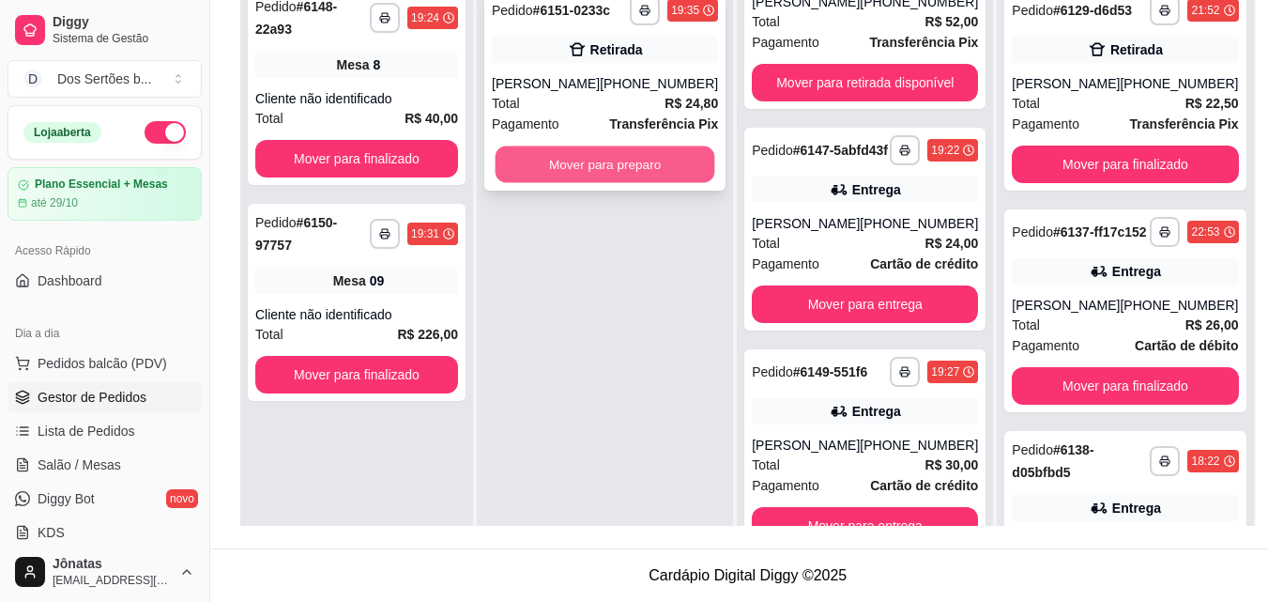
click at [585, 159] on button "Mover para preparo" at bounding box center [606, 164] width 220 height 37
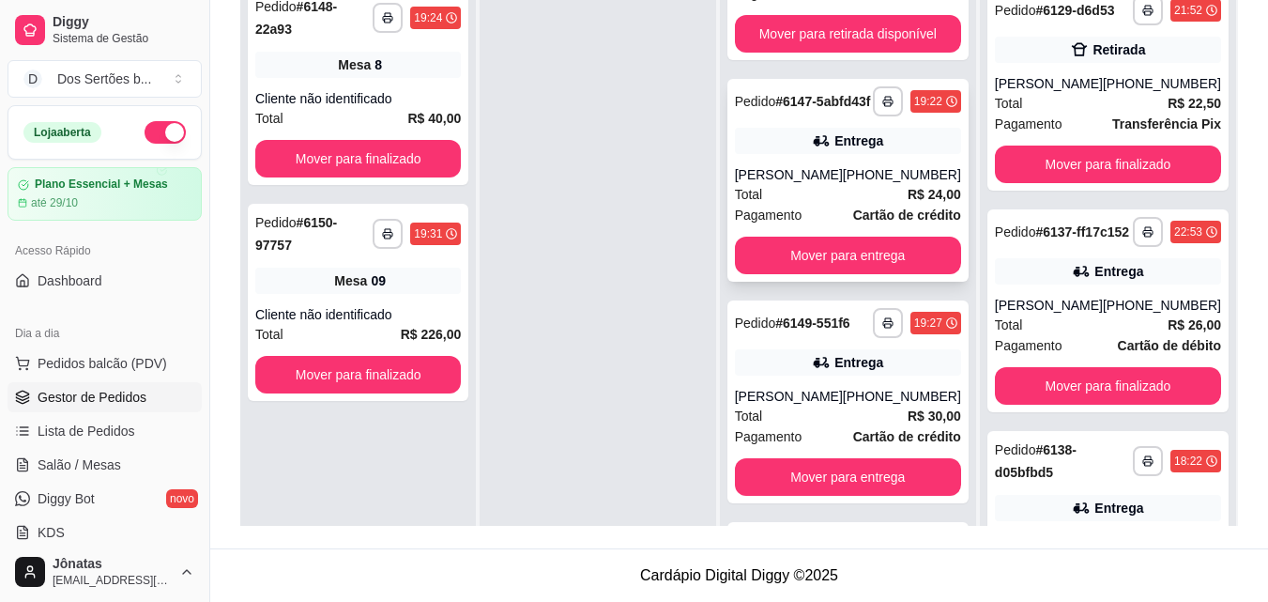
scroll to position [825, 0]
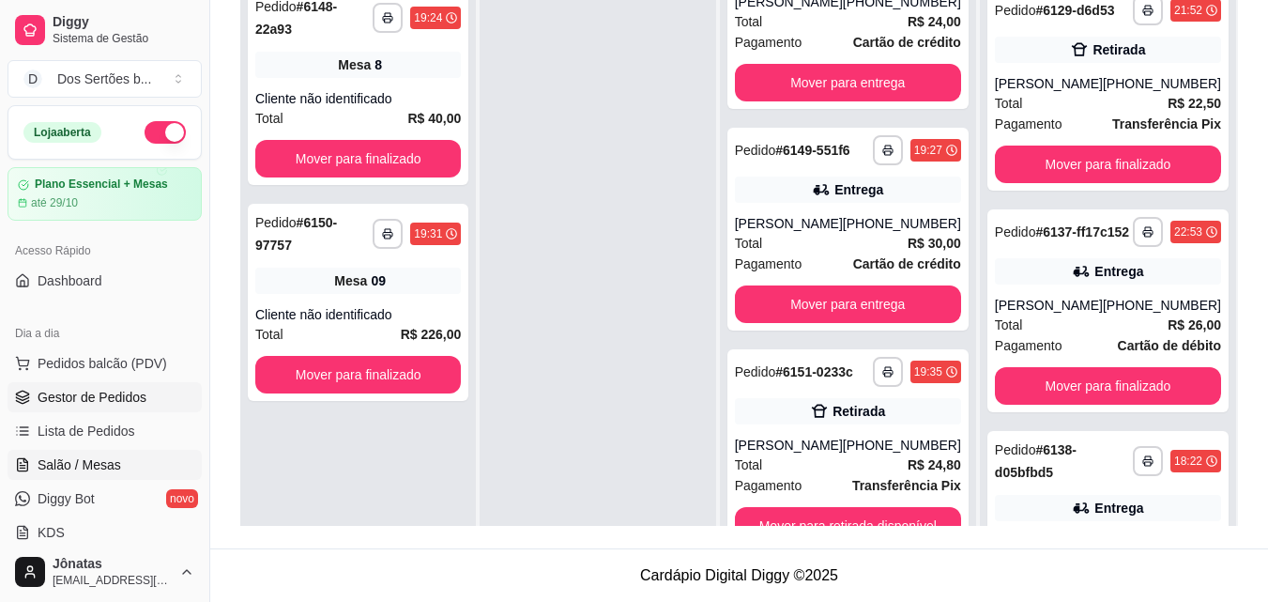
click at [81, 457] on span "Salão / Mesas" at bounding box center [80, 464] width 84 height 19
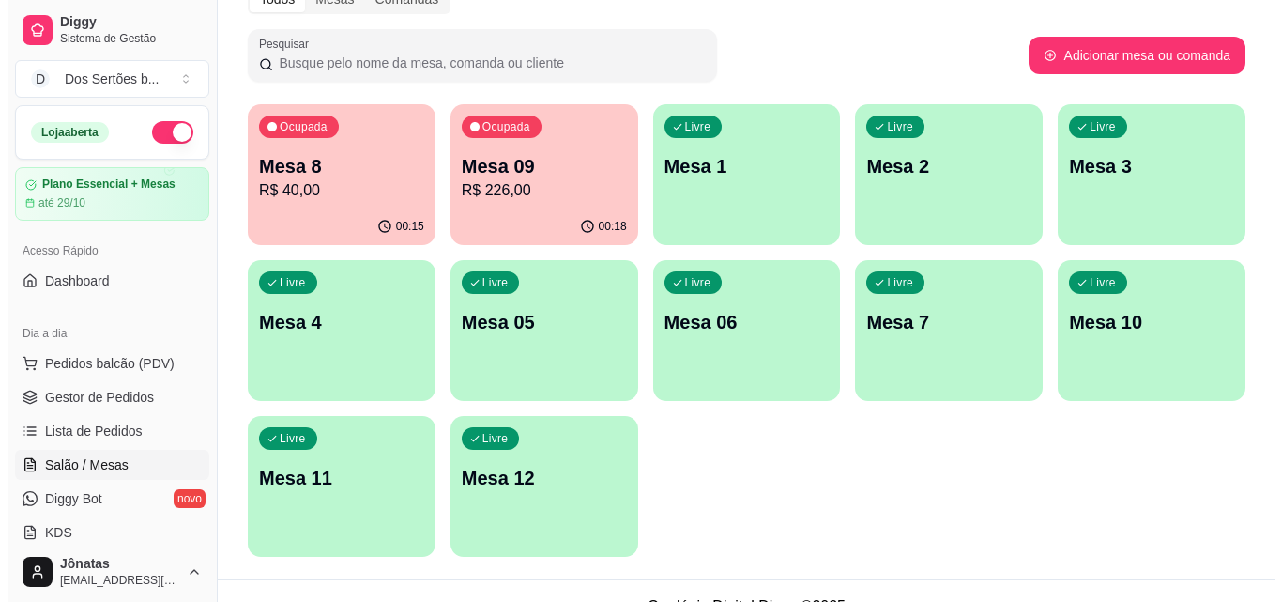
scroll to position [101, 0]
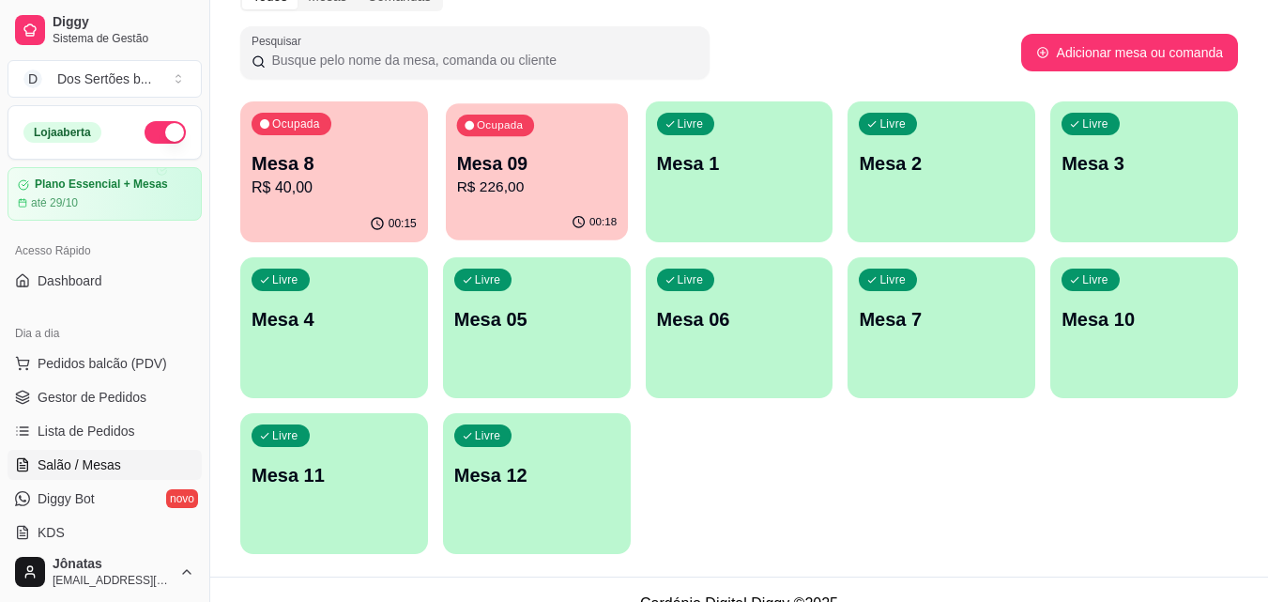
click at [530, 155] on p "Mesa 09" at bounding box center [536, 163] width 161 height 25
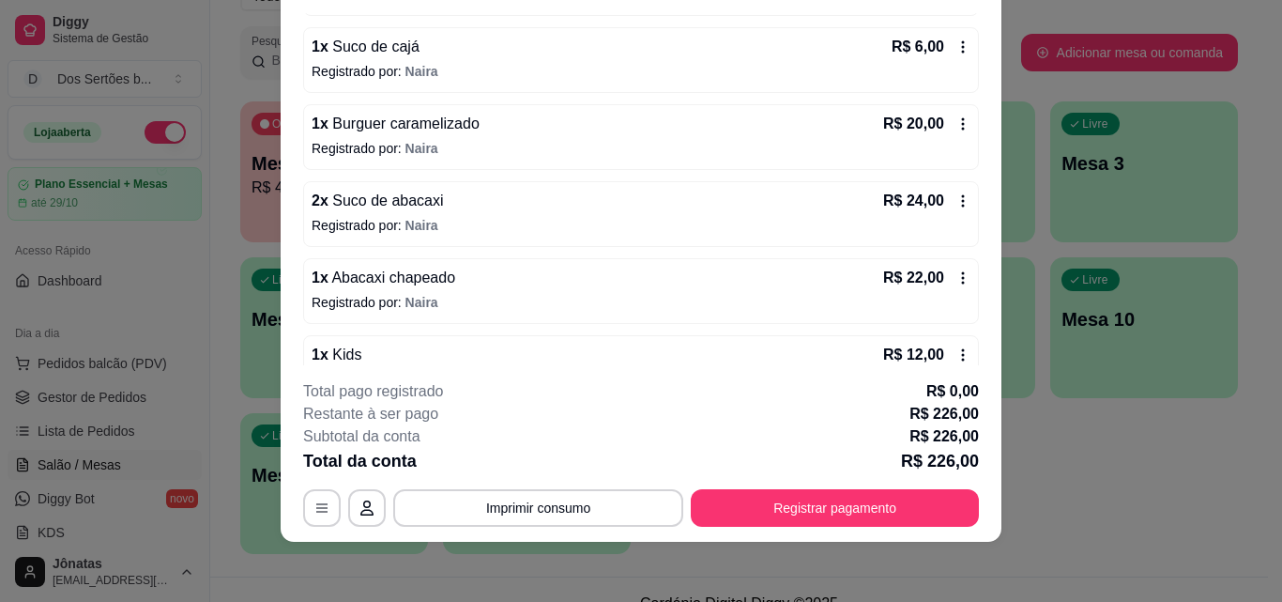
scroll to position [548, 0]
click at [962, 197] on icon at bounding box center [963, 201] width 3 height 12
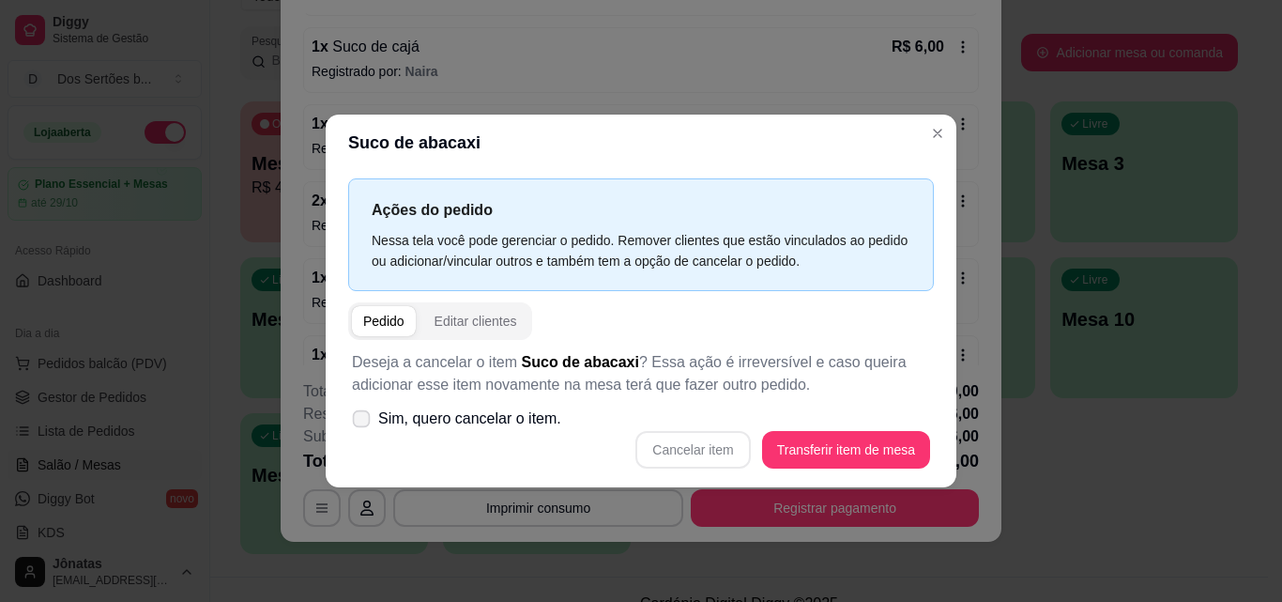
click at [361, 414] on icon at bounding box center [361, 418] width 14 height 10
click at [361, 422] on input "Sim, quero cancelar o item." at bounding box center [357, 428] width 12 height 12
checkbox input "true"
click at [701, 456] on button "Cancelar item" at bounding box center [693, 449] width 112 height 37
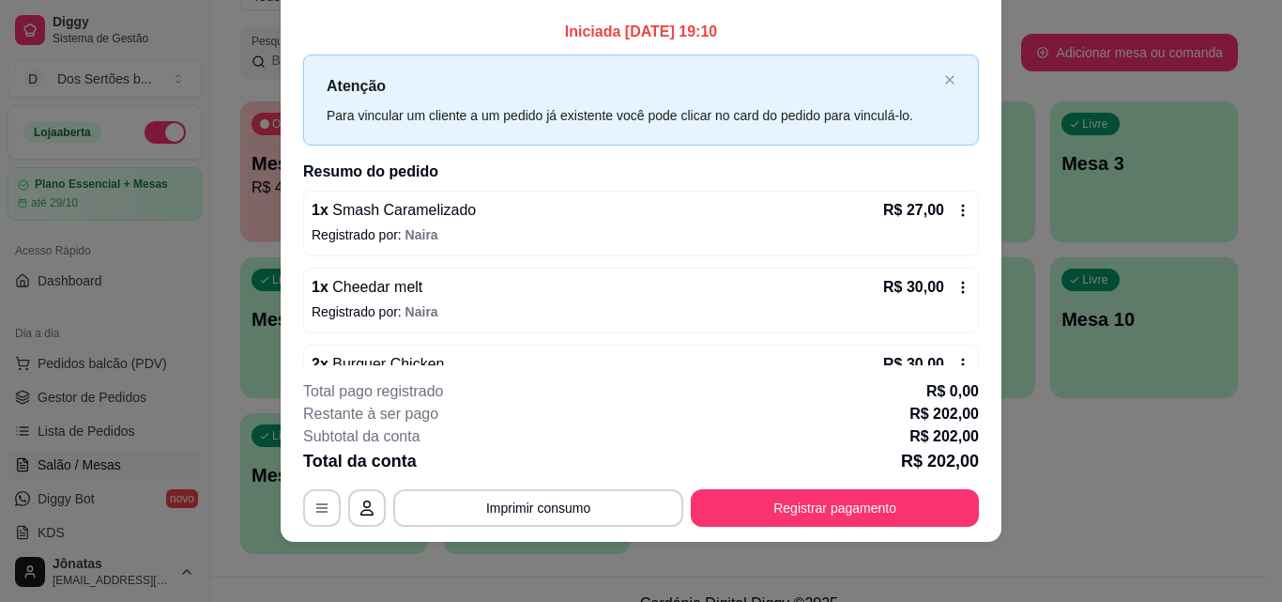
scroll to position [0, 0]
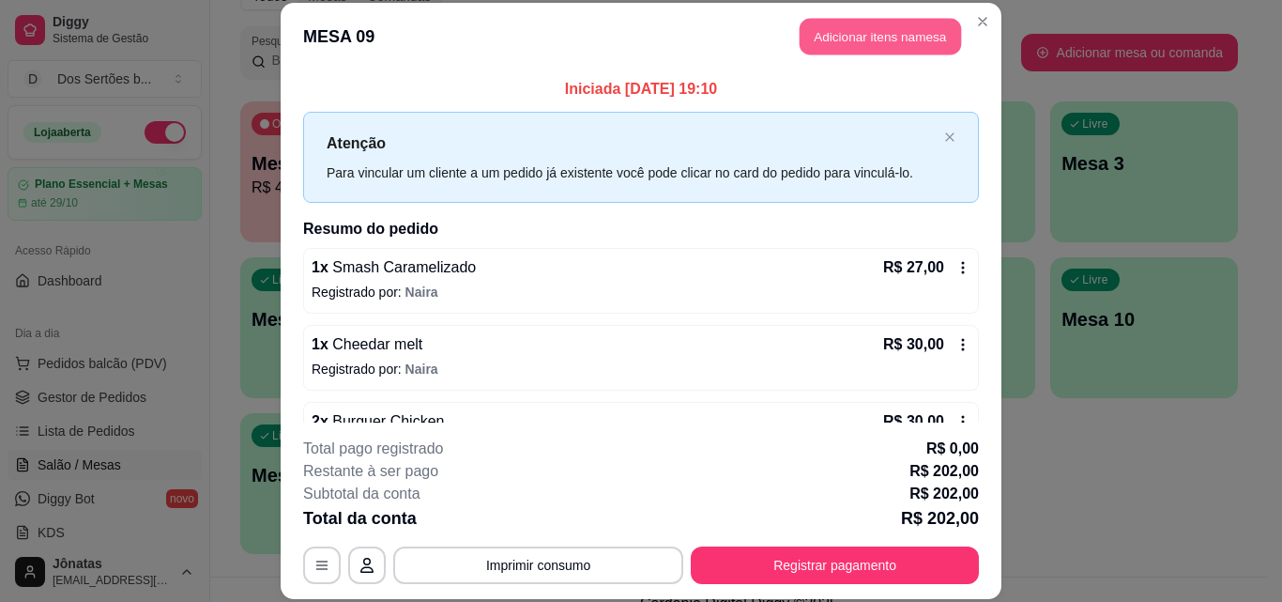
click at [854, 42] on button "Adicionar itens na mesa" at bounding box center [880, 37] width 161 height 37
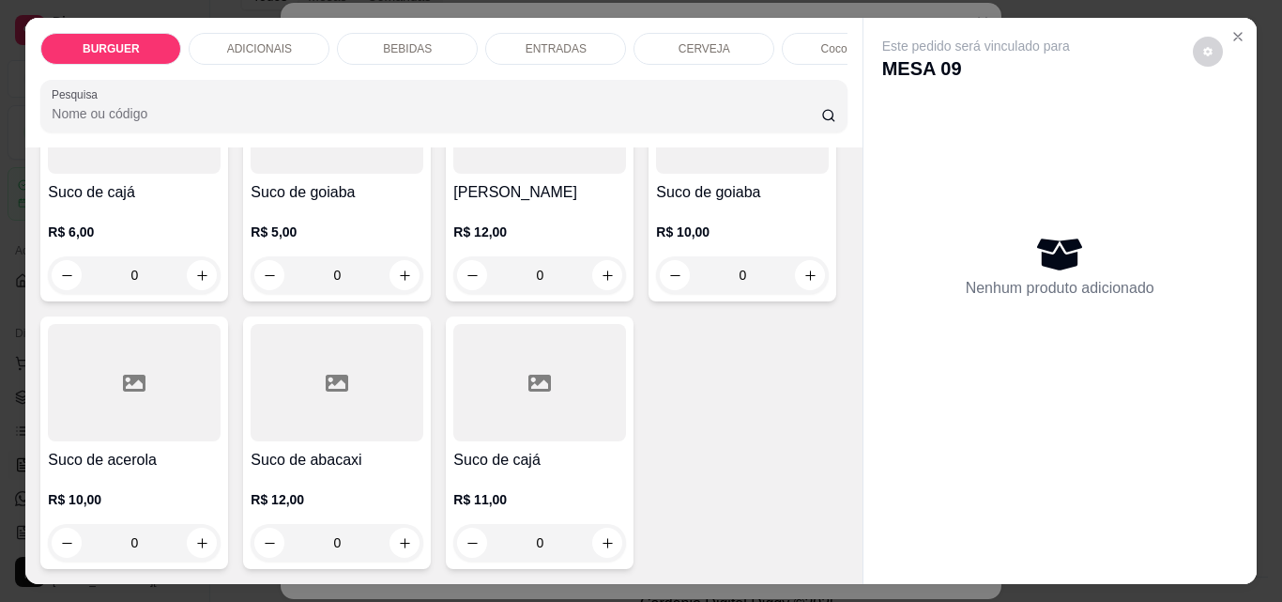
scroll to position [5385, 0]
click at [601, 15] on icon "increase-product-quantity" at bounding box center [608, 8] width 14 height 14
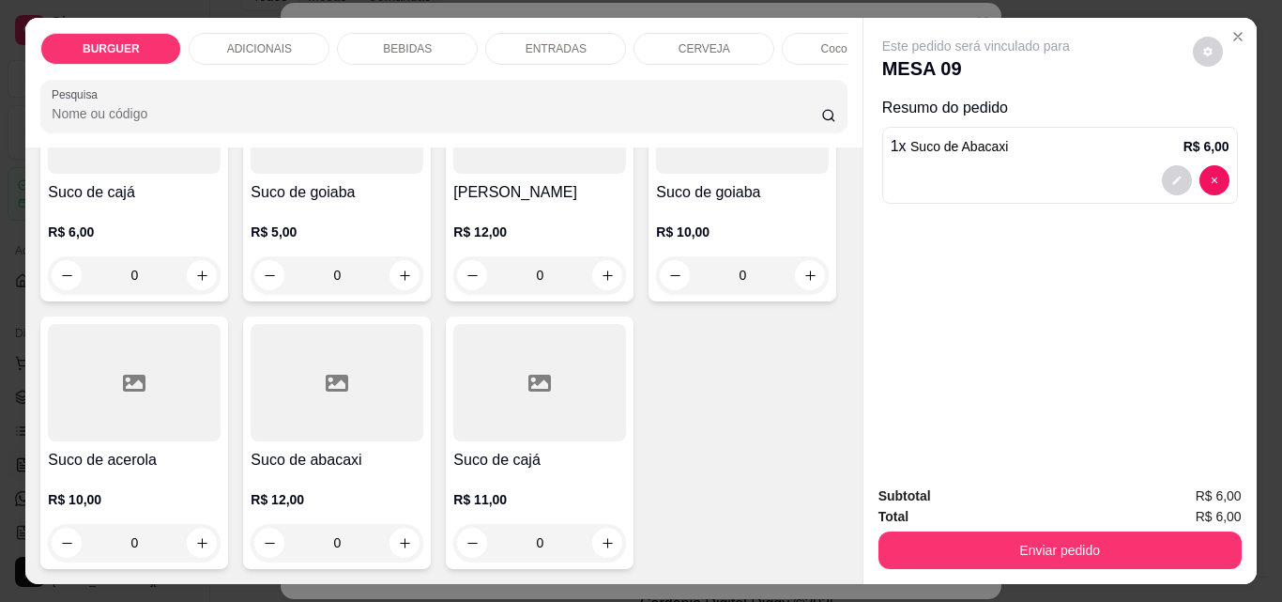
click at [602, 11] on icon "increase-product-quantity" at bounding box center [606, 6] width 9 height 9
type input "2"
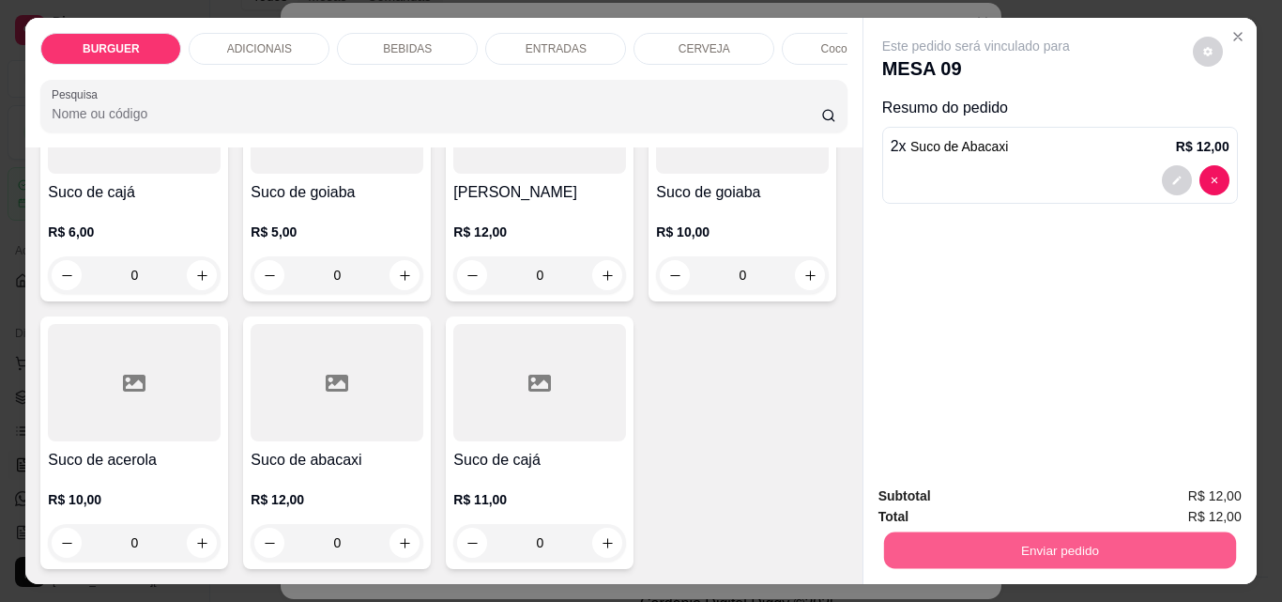
click at [960, 544] on button "Enviar pedido" at bounding box center [1059, 549] width 352 height 37
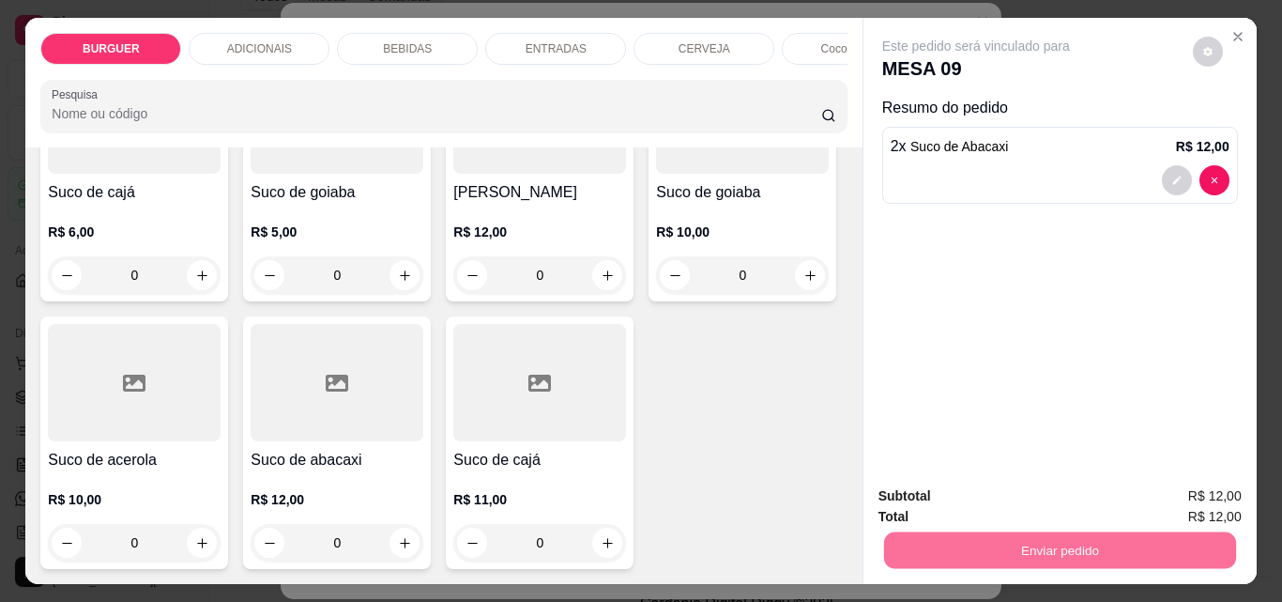
click at [1230, 487] on button "Enviar pedido" at bounding box center [1193, 496] width 103 height 35
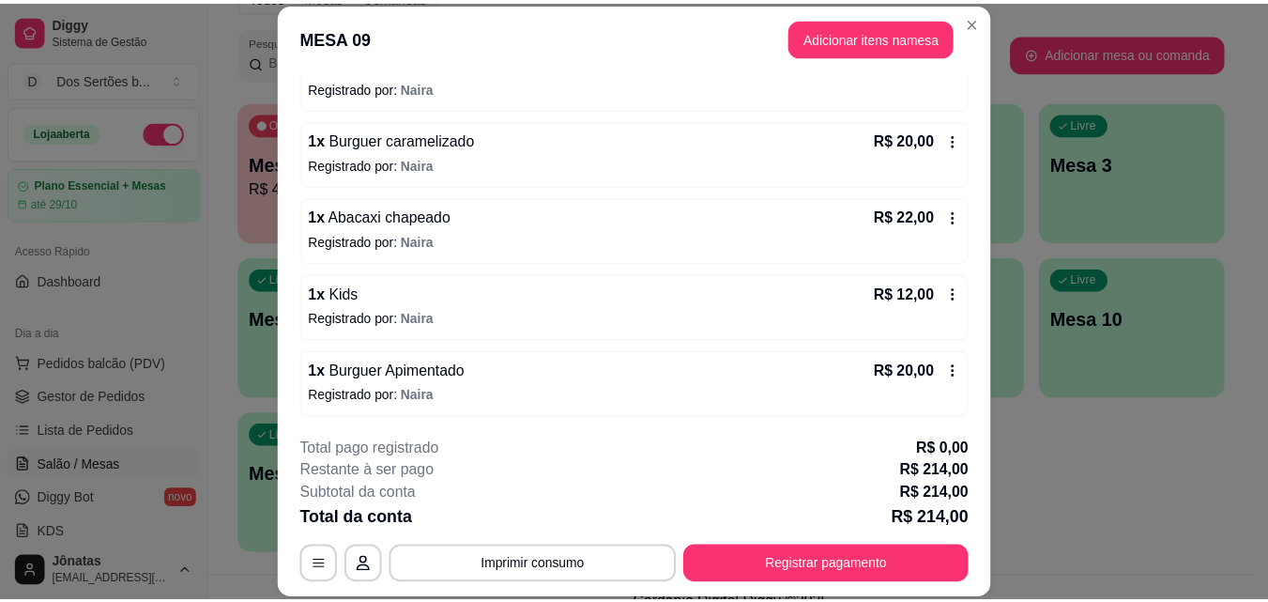
scroll to position [852, 0]
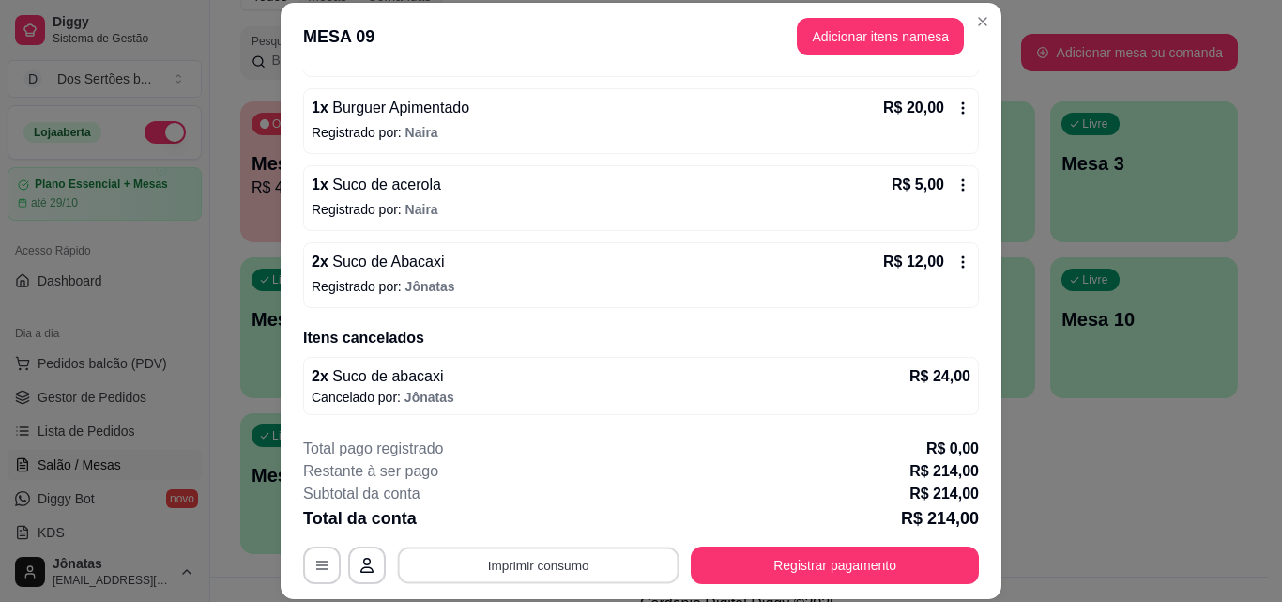
click at [581, 574] on button "Imprimir consumo" at bounding box center [539, 564] width 282 height 37
click at [536, 515] on button "IMPRESSORA" at bounding box center [536, 521] width 131 height 29
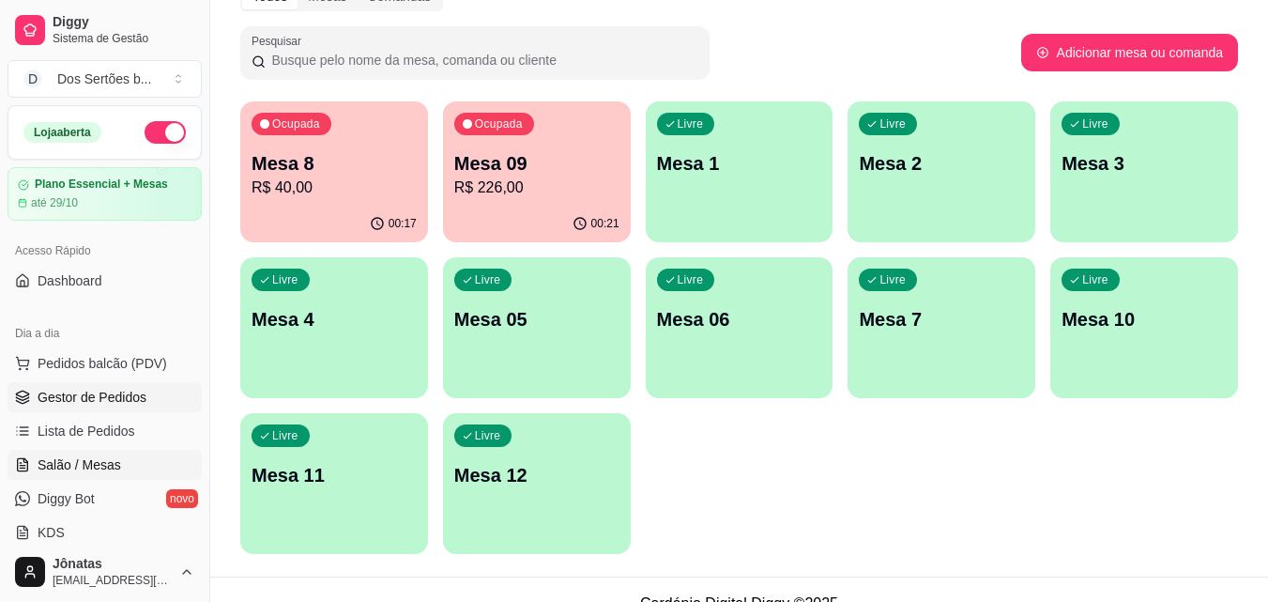
click at [79, 404] on span "Gestor de Pedidos" at bounding box center [92, 397] width 109 height 19
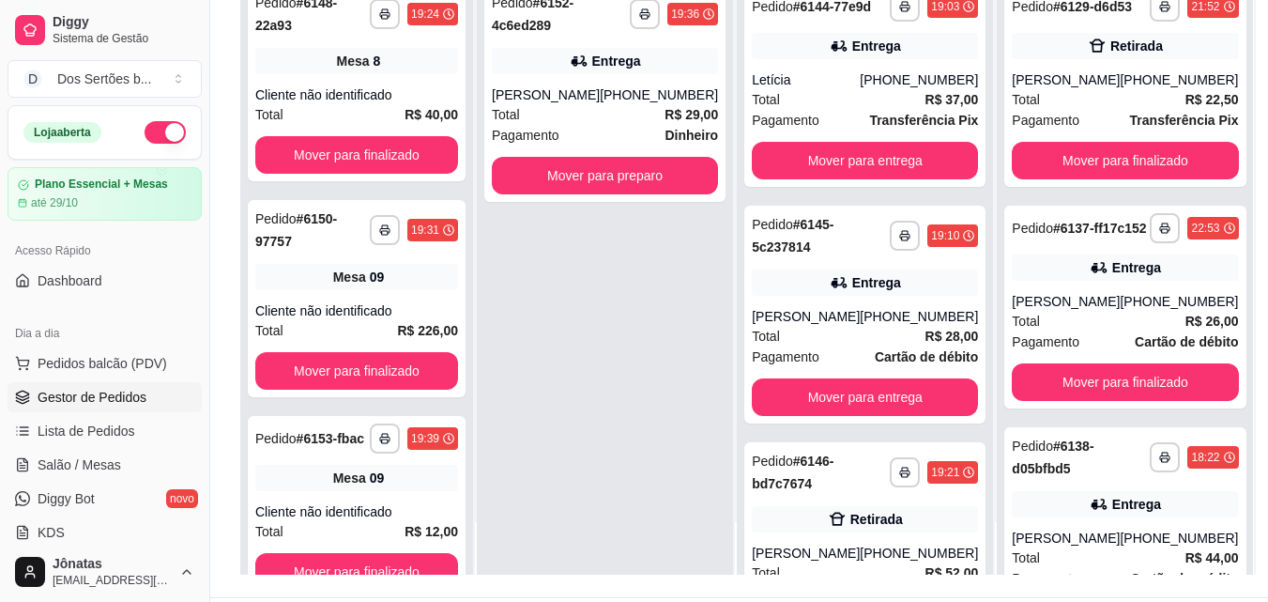
scroll to position [266, 0]
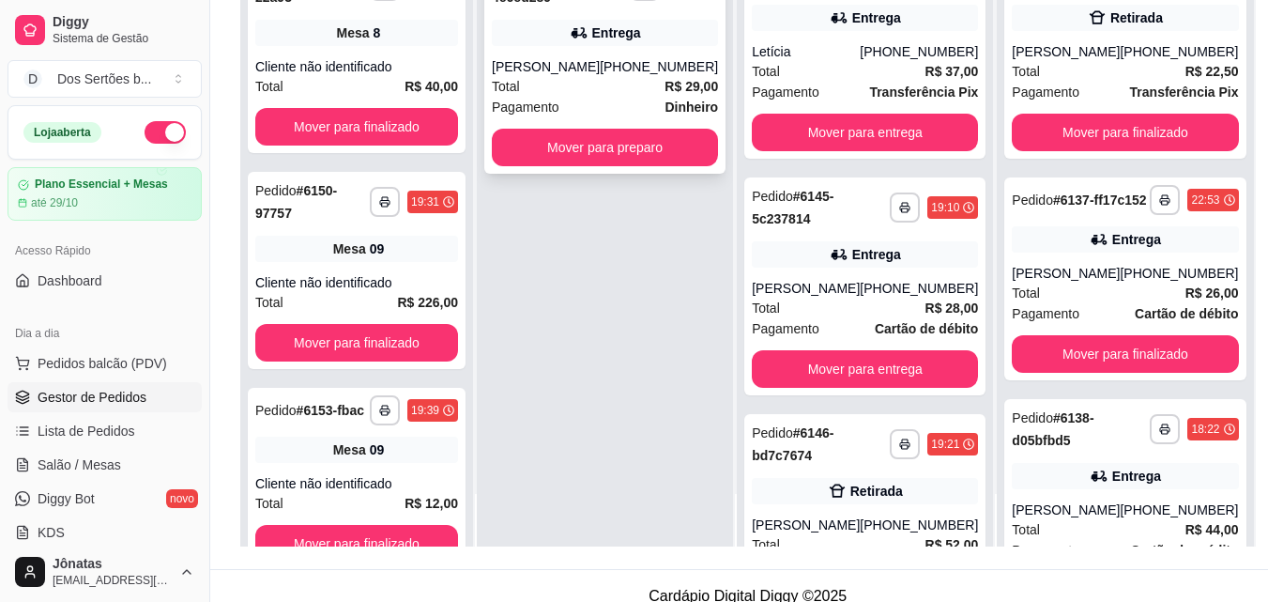
click at [614, 94] on div "Total R$ 29,00" at bounding box center [605, 86] width 226 height 21
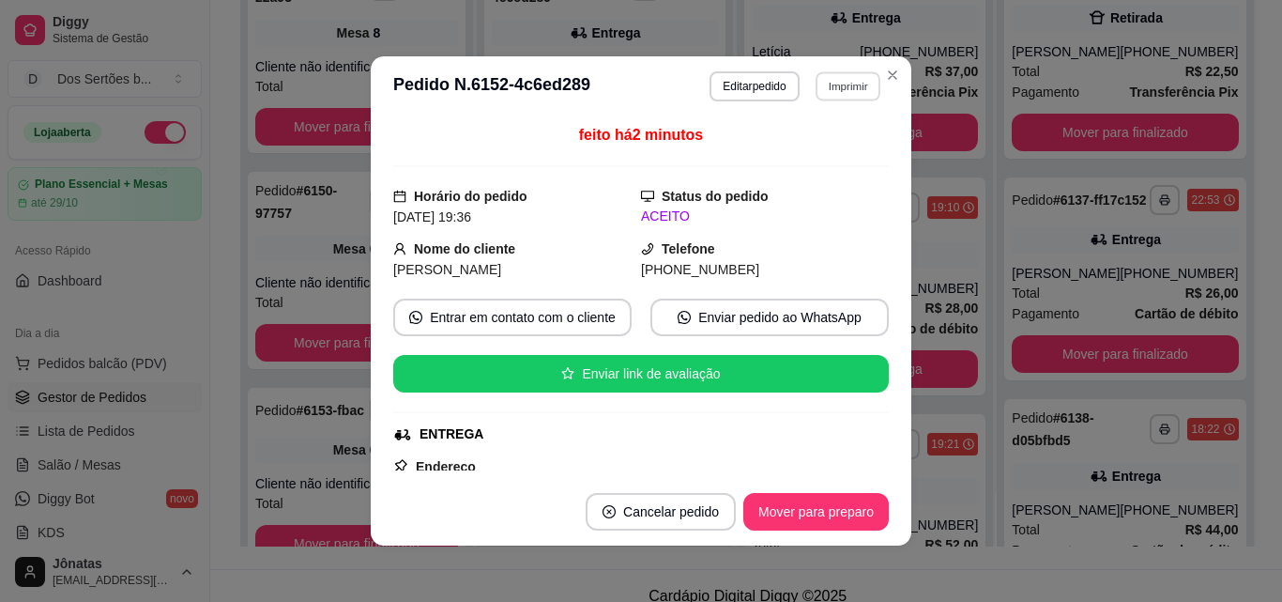
click at [841, 77] on button "Imprimir" at bounding box center [848, 85] width 65 height 29
click at [782, 154] on button "IMPRESSORA" at bounding box center [807, 151] width 131 height 29
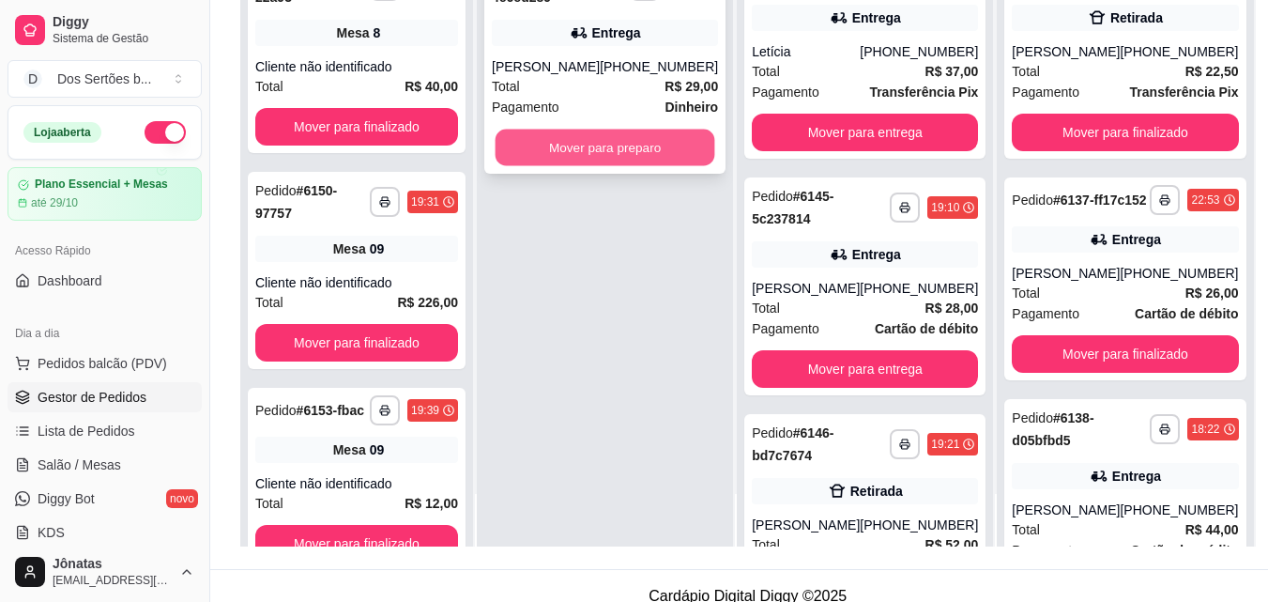
click at [653, 135] on button "Mover para preparo" at bounding box center [606, 148] width 220 height 37
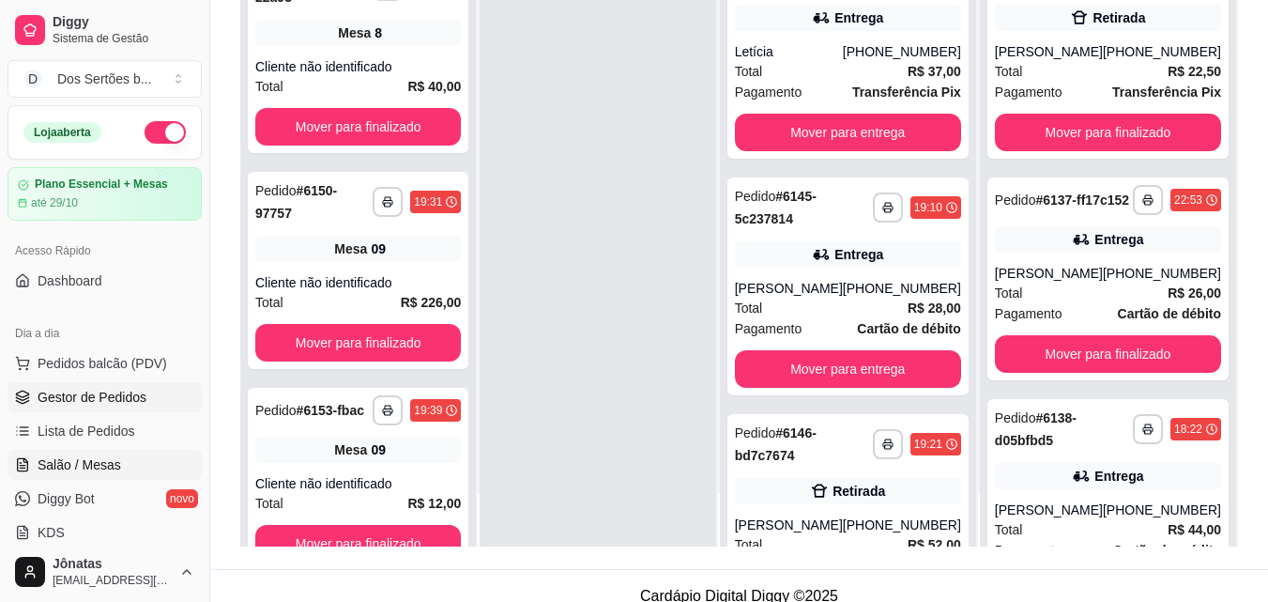
click at [58, 458] on span "Salão / Mesas" at bounding box center [80, 464] width 84 height 19
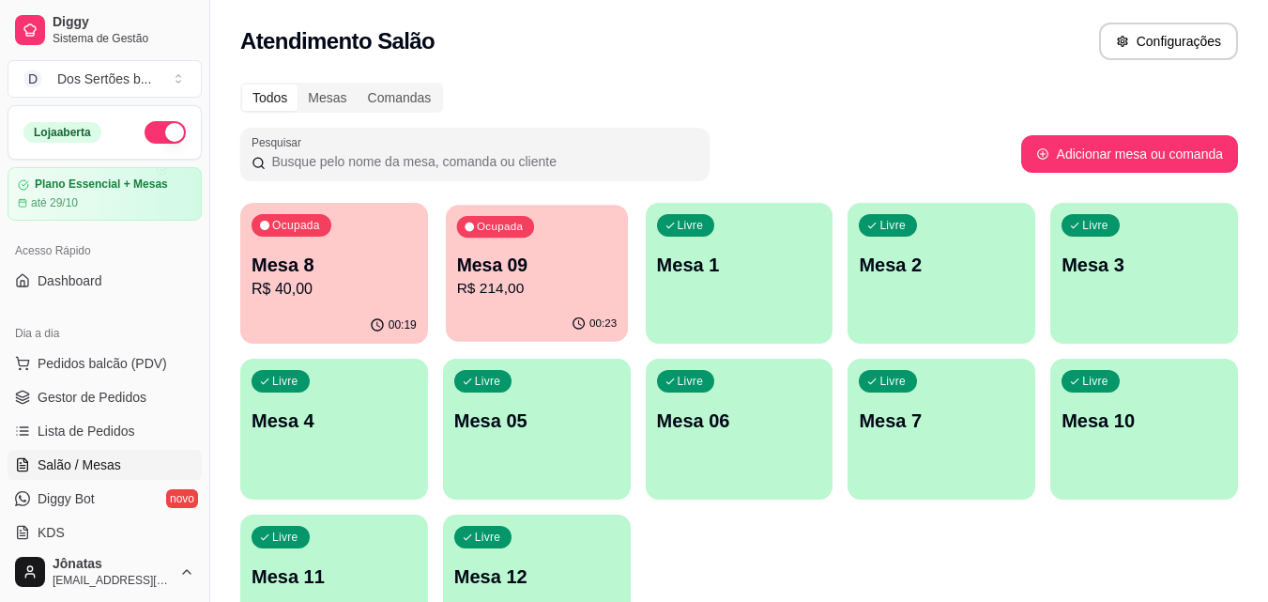
click at [506, 291] on p "R$ 214,00" at bounding box center [536, 289] width 161 height 22
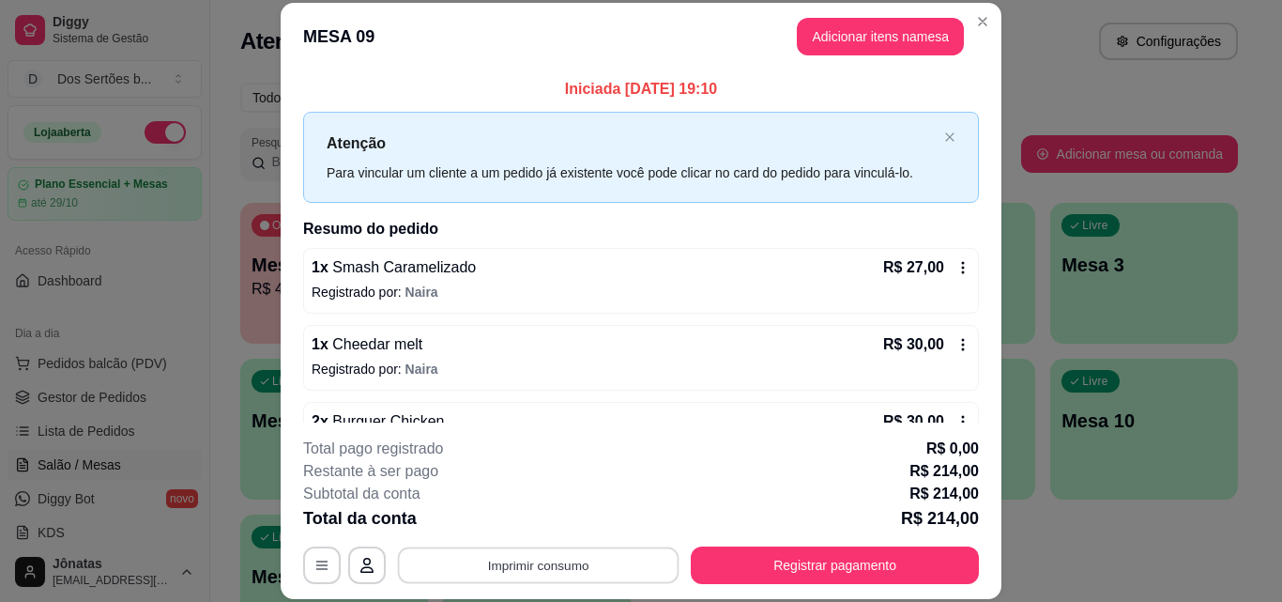
click at [559, 553] on button "Imprimir consumo" at bounding box center [539, 564] width 282 height 37
click at [559, 554] on button "Imprimir consumo" at bounding box center [539, 564] width 282 height 37
click at [545, 552] on button "Imprimir consumo" at bounding box center [539, 564] width 282 height 37
click at [514, 519] on button "IMPRESSORA" at bounding box center [536, 521] width 131 height 29
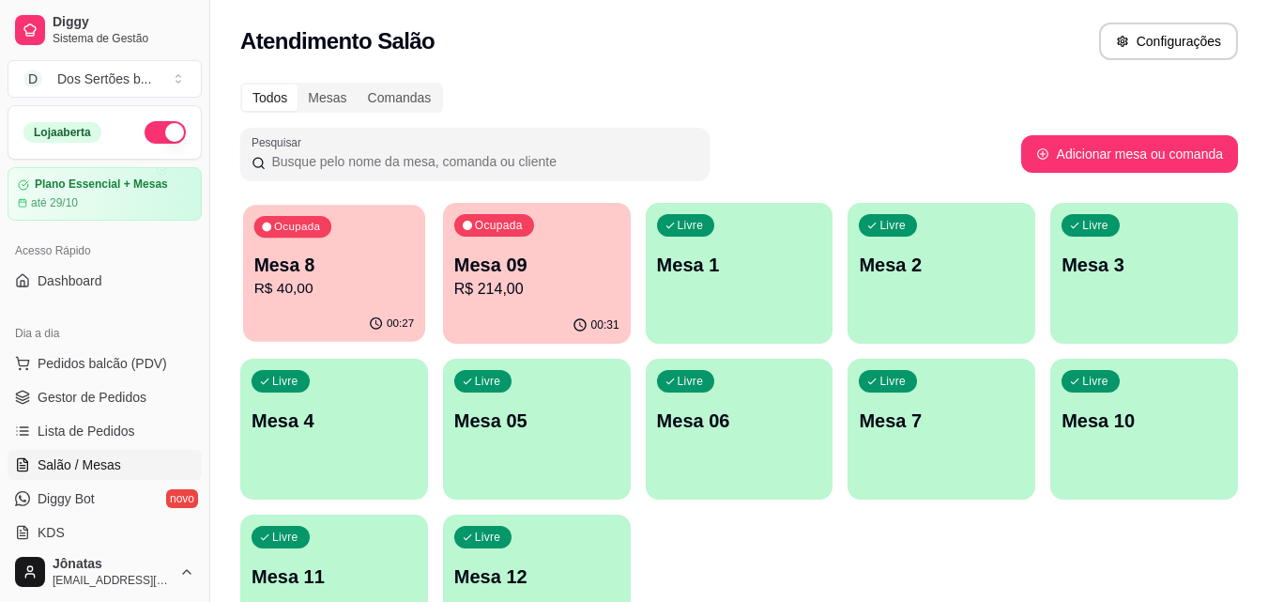
click at [317, 264] on p "Mesa 8" at bounding box center [334, 265] width 161 height 25
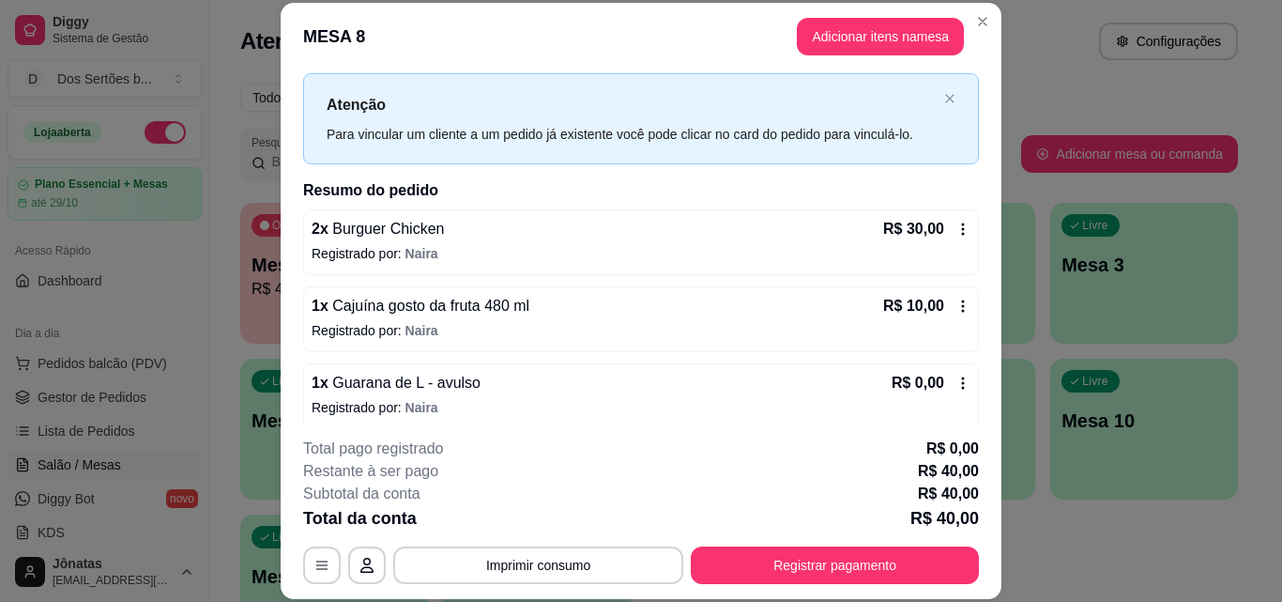
scroll to position [53, 0]
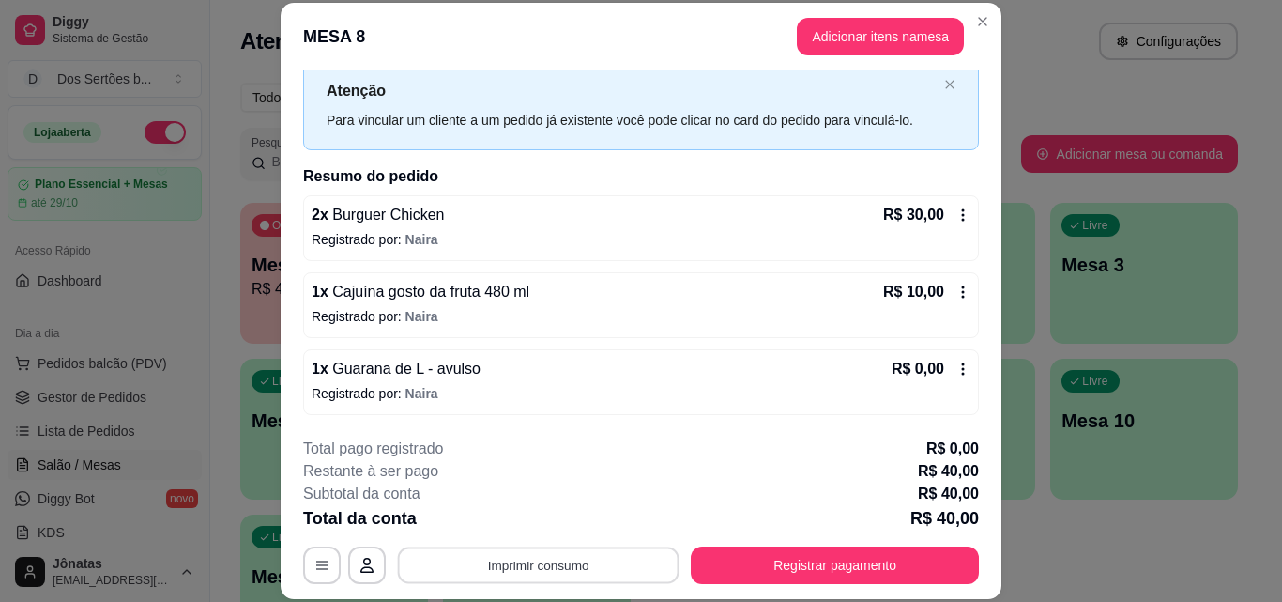
click at [614, 557] on button "Imprimir consumo" at bounding box center [539, 564] width 282 height 37
click at [575, 529] on button "IMPRESSORA" at bounding box center [537, 522] width 136 height 30
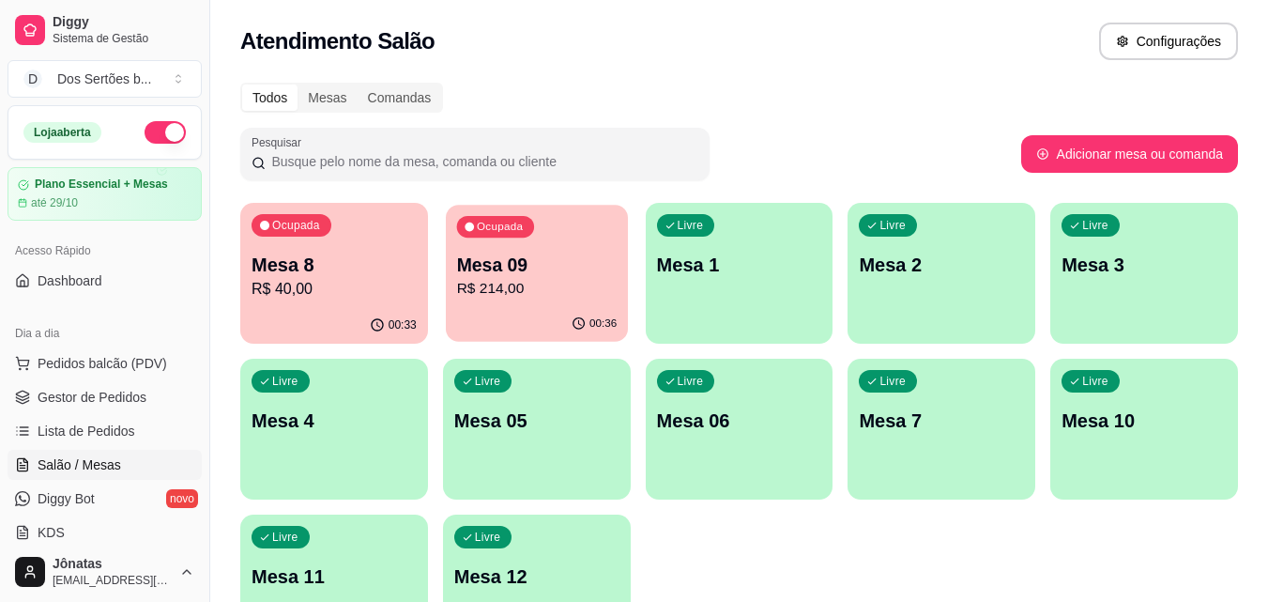
click at [482, 260] on p "Mesa 09" at bounding box center [536, 265] width 161 height 25
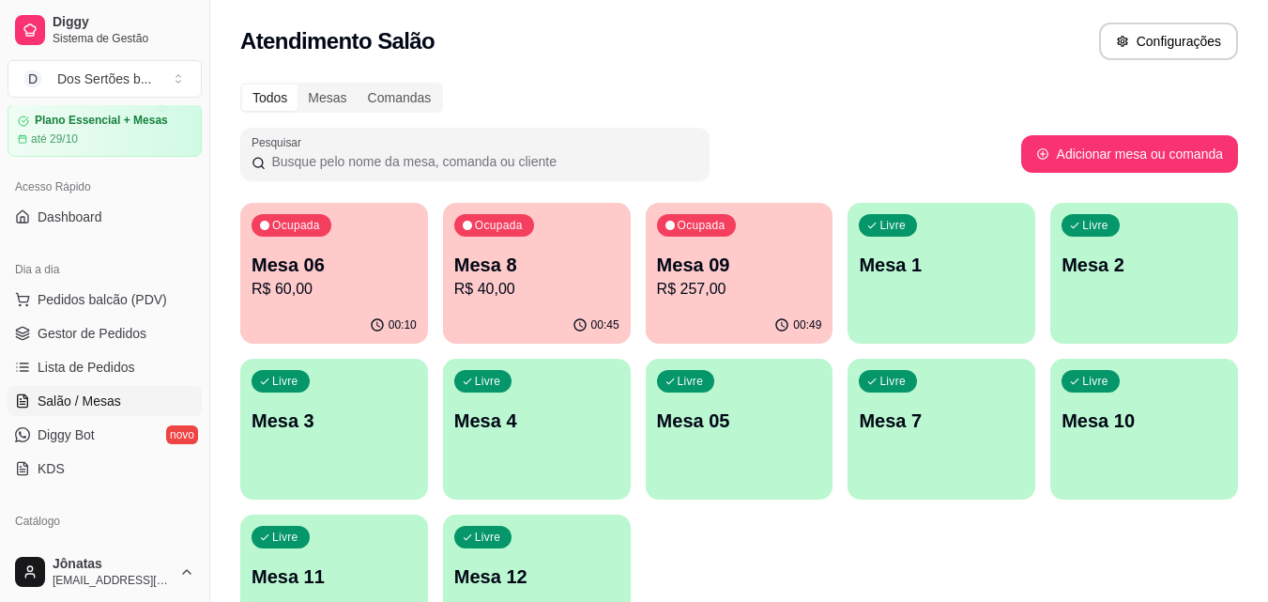
scroll to position [83, 0]
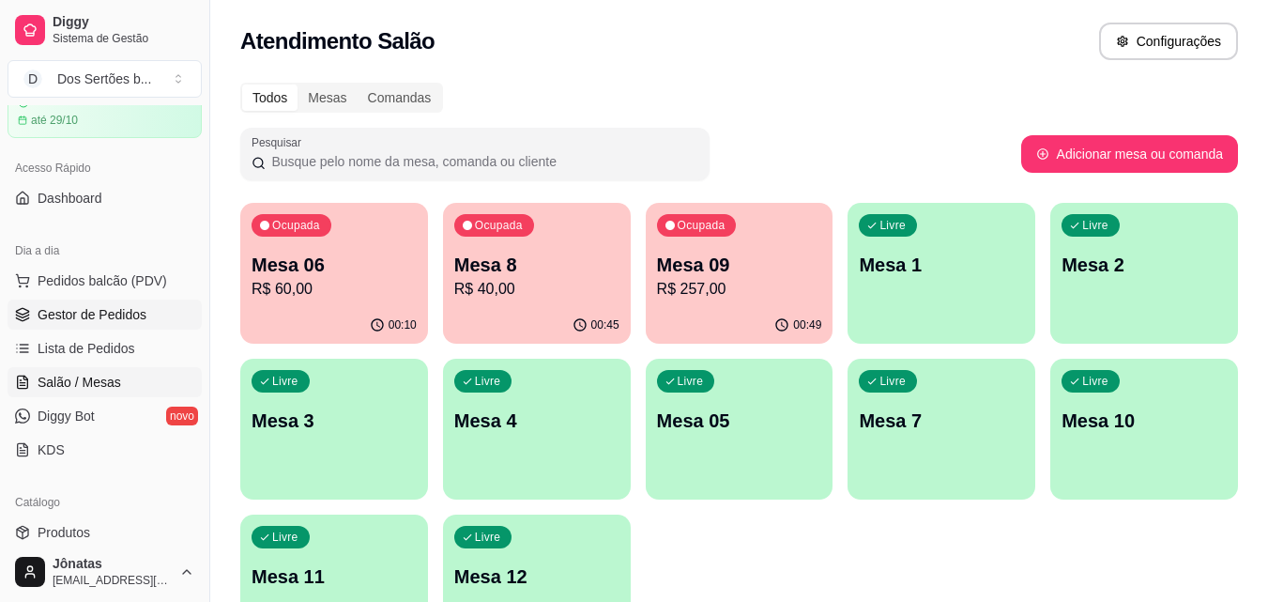
click at [151, 308] on link "Gestor de Pedidos" at bounding box center [105, 314] width 194 height 30
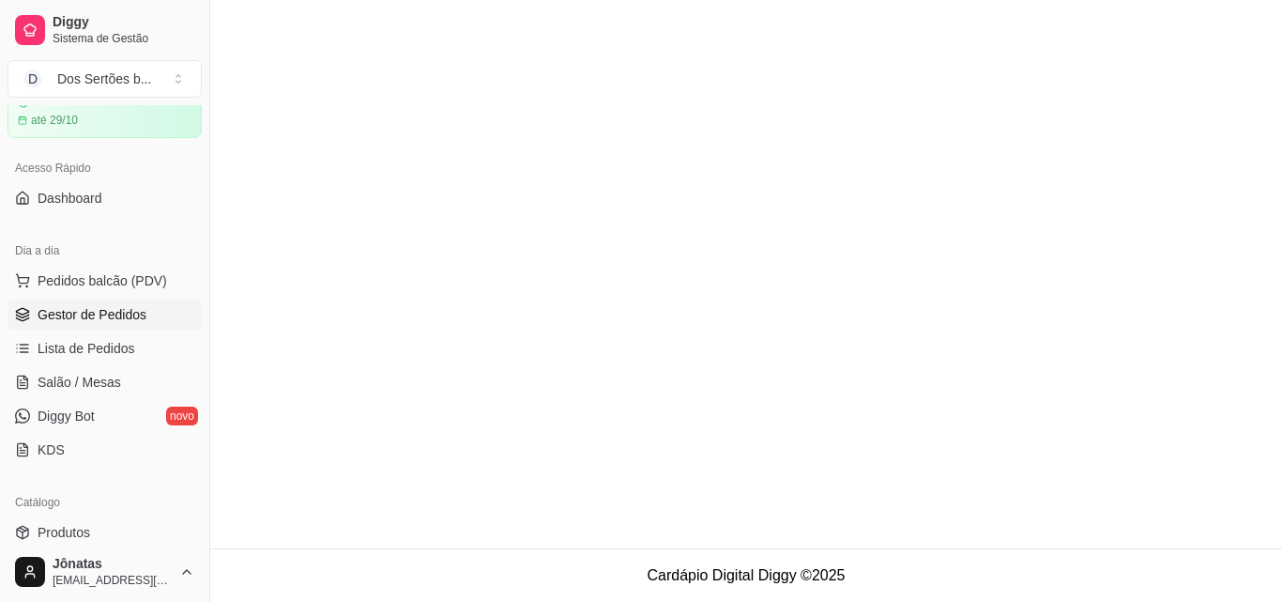
click at [152, 311] on link "Gestor de Pedidos" at bounding box center [105, 314] width 194 height 30
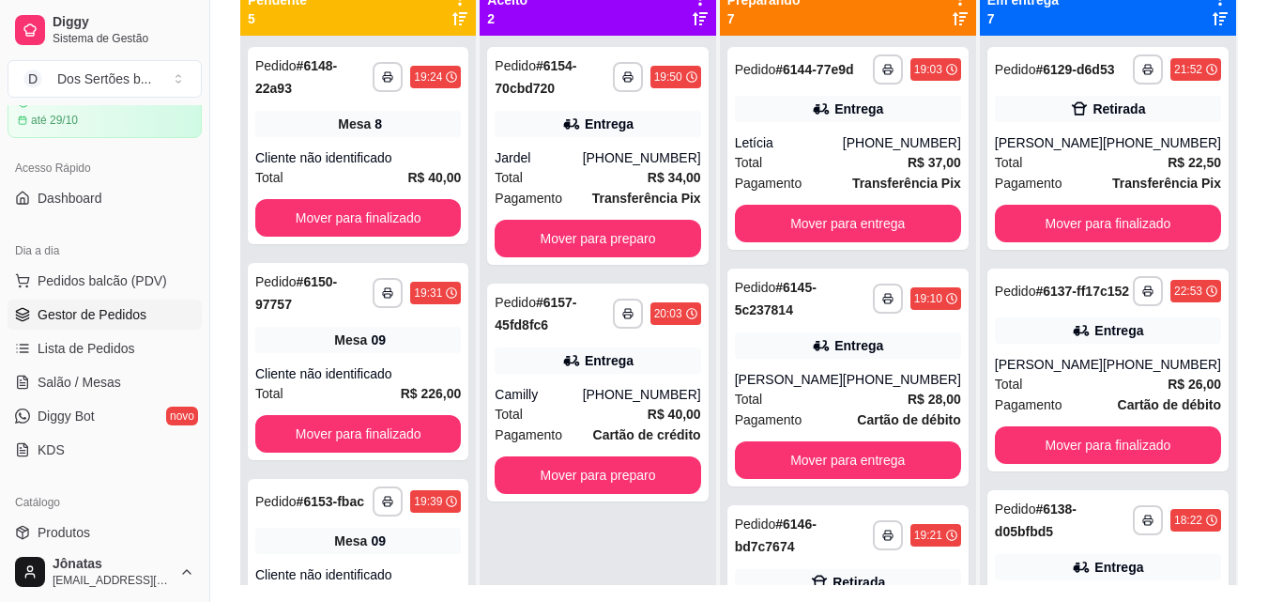
scroll to position [234, 0]
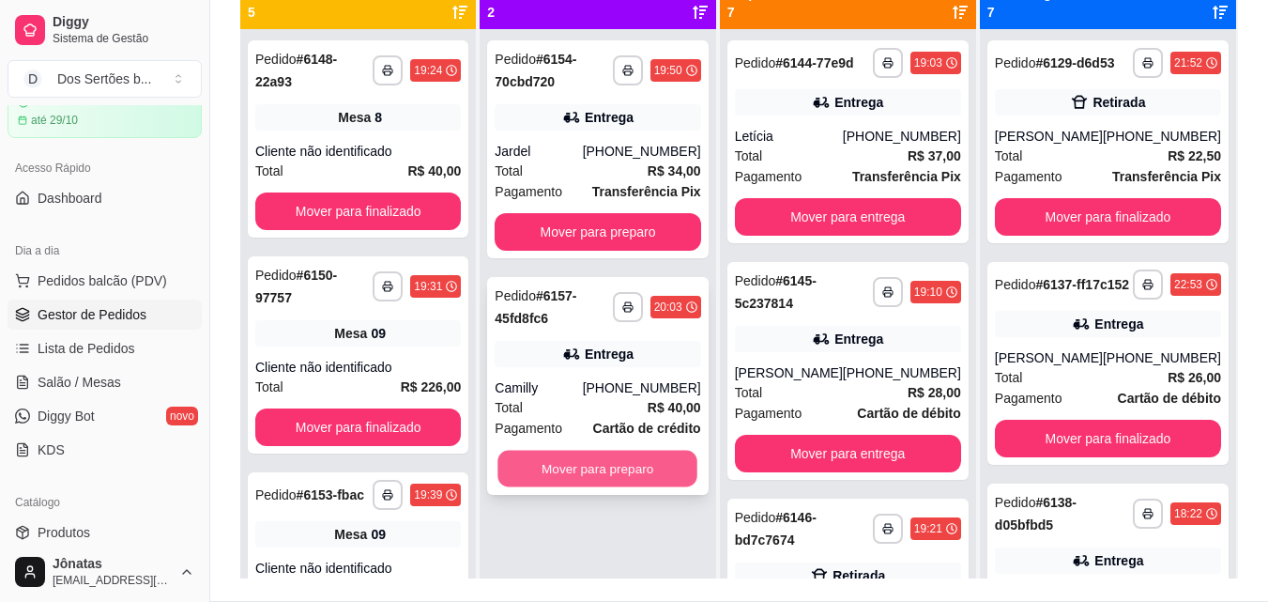
click at [576, 462] on button "Mover para preparo" at bounding box center [599, 469] width 200 height 37
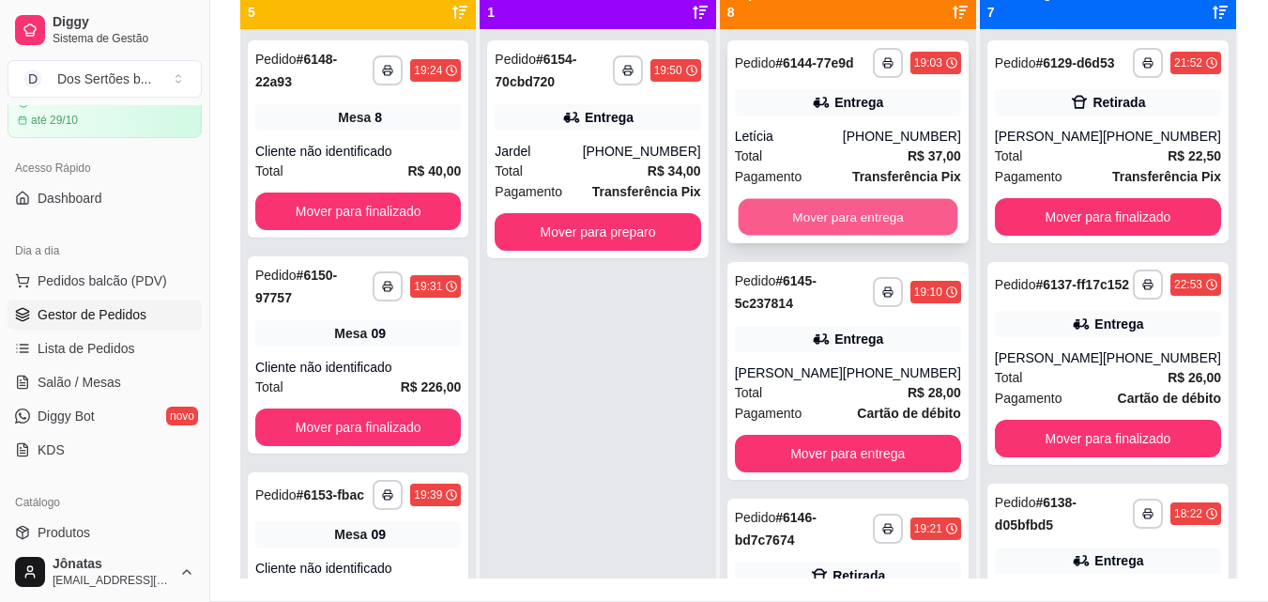
click at [1028, 176] on div "**********" at bounding box center [739, 278] width 998 height 602
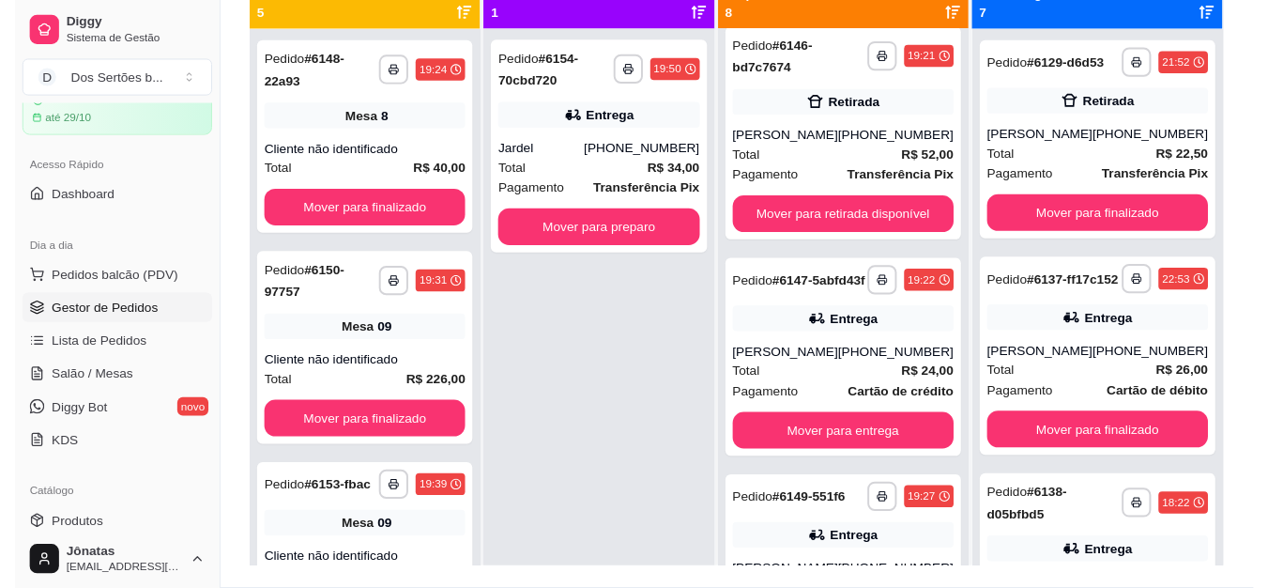
scroll to position [481, 0]
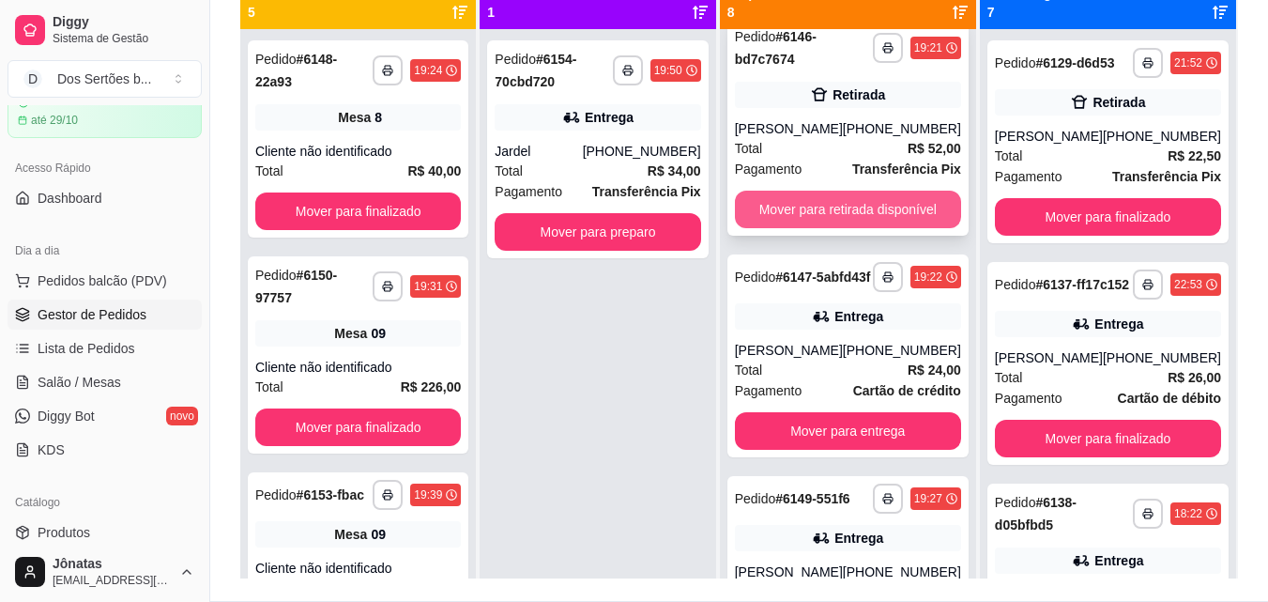
click at [896, 228] on button "Mover para retirada disponível" at bounding box center [848, 210] width 226 height 38
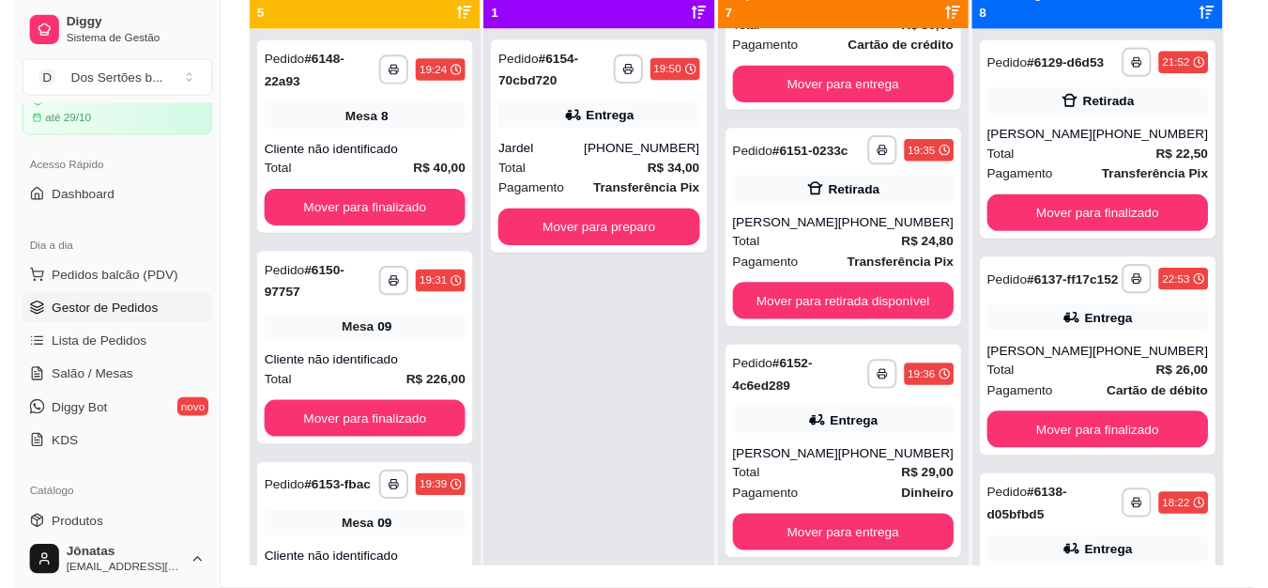
scroll to position [838, 0]
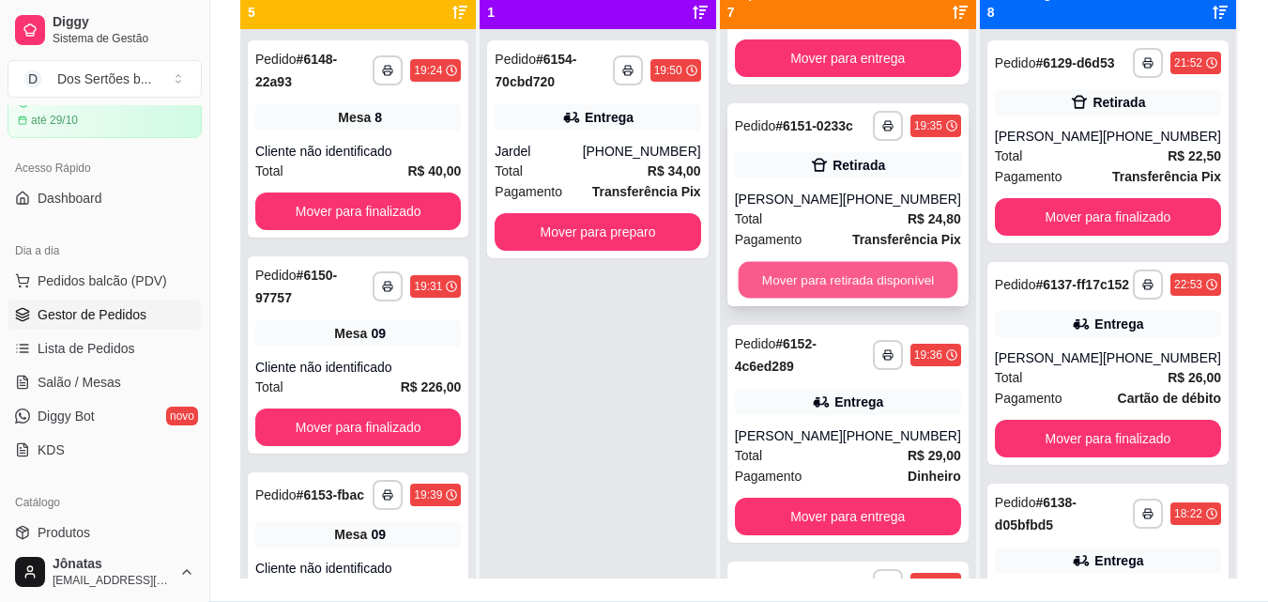
click at [913, 299] on button "Mover para retirada disponível" at bounding box center [848, 280] width 220 height 37
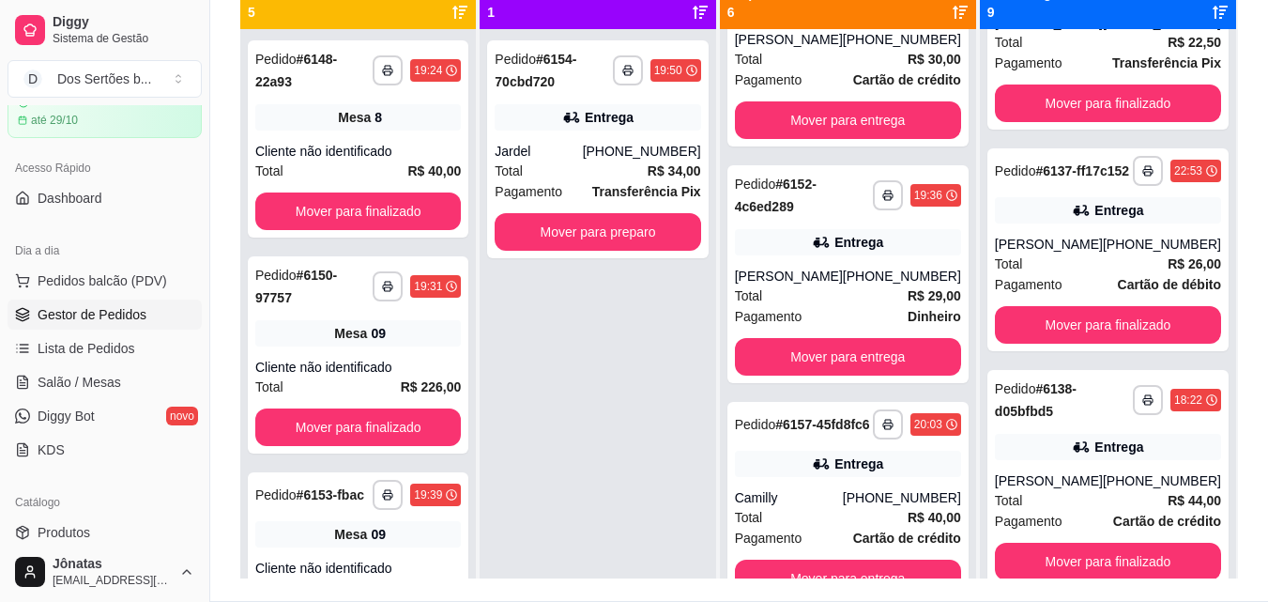
scroll to position [0, 0]
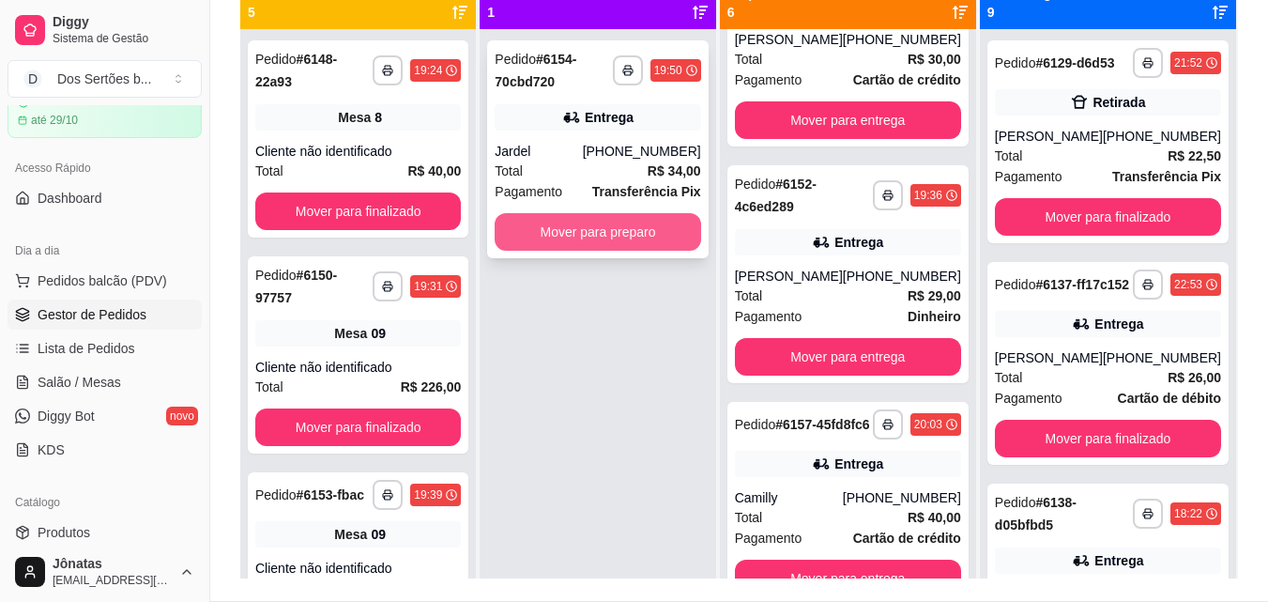
click at [616, 234] on button "Mover para preparo" at bounding box center [598, 232] width 206 height 38
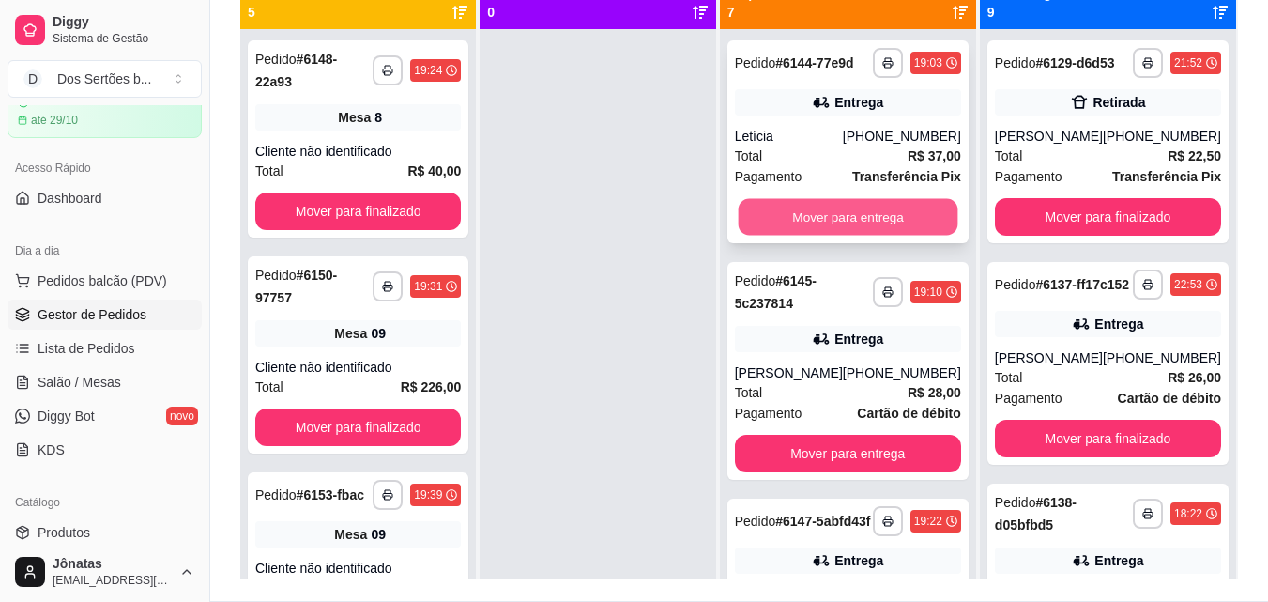
click at [851, 236] on button "Mover para entrega" at bounding box center [848, 217] width 220 height 37
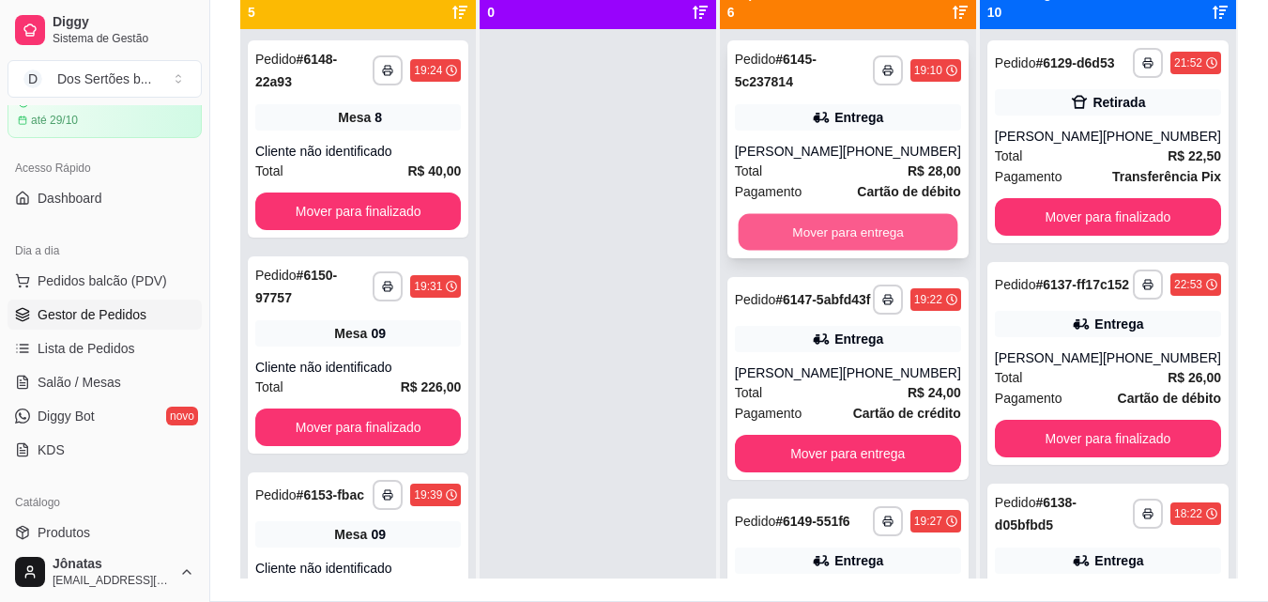
click at [836, 242] on button "Mover para entrega" at bounding box center [848, 232] width 220 height 37
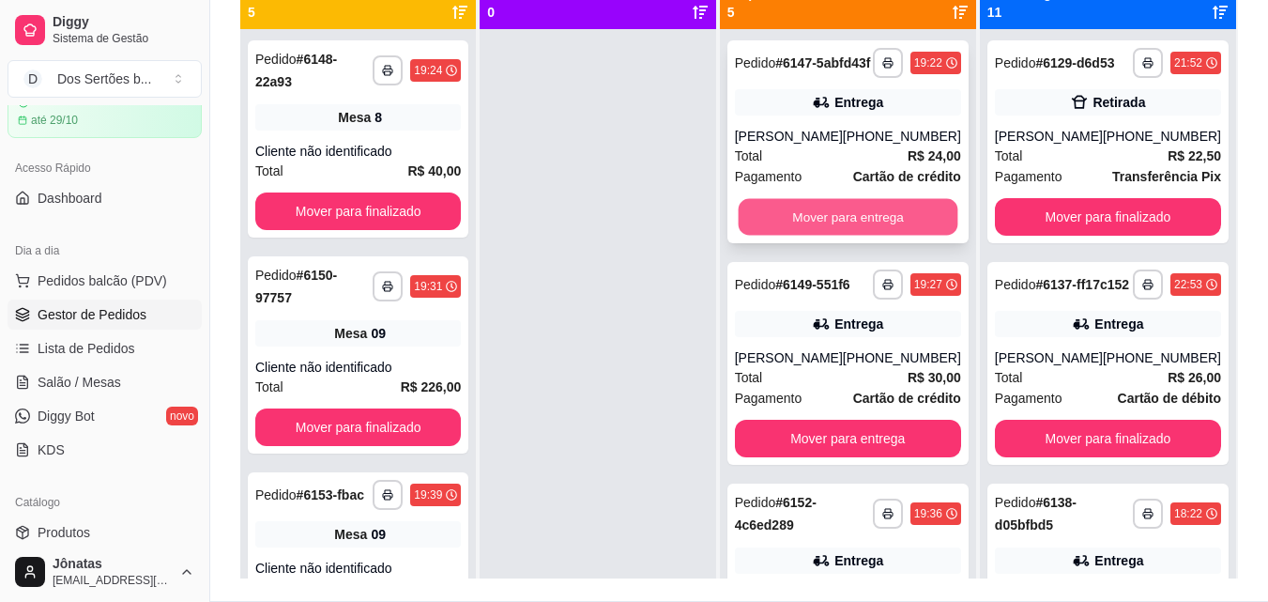
click at [815, 217] on button "Mover para entrega" at bounding box center [848, 217] width 220 height 37
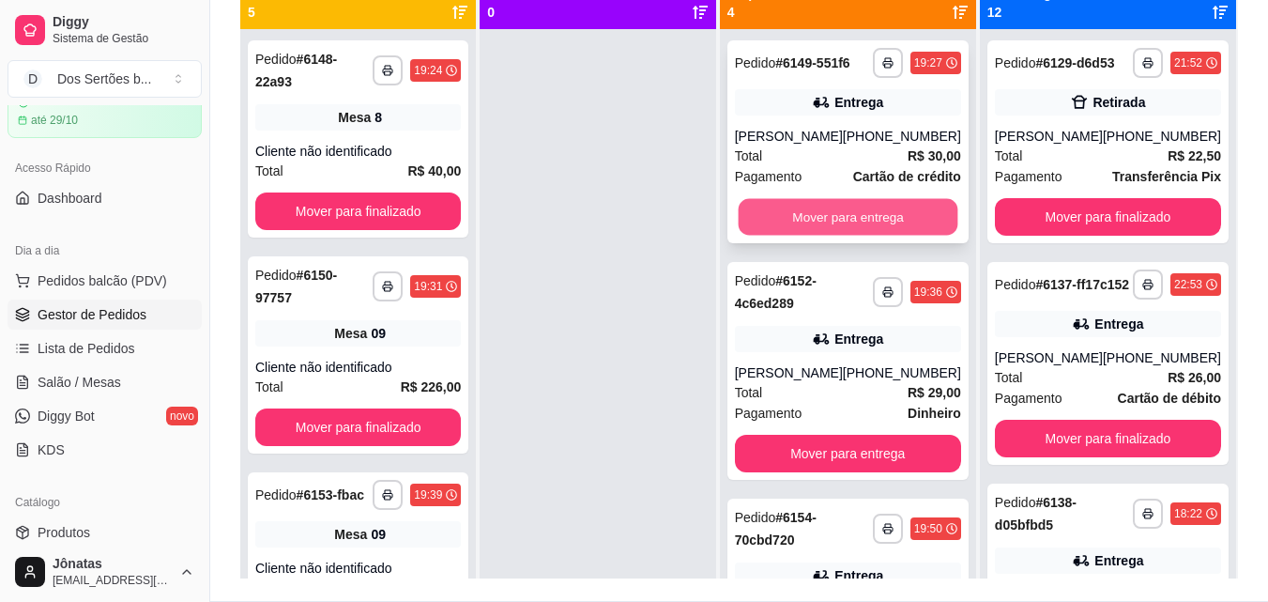
click at [831, 236] on button "Mover para entrega" at bounding box center [848, 217] width 220 height 37
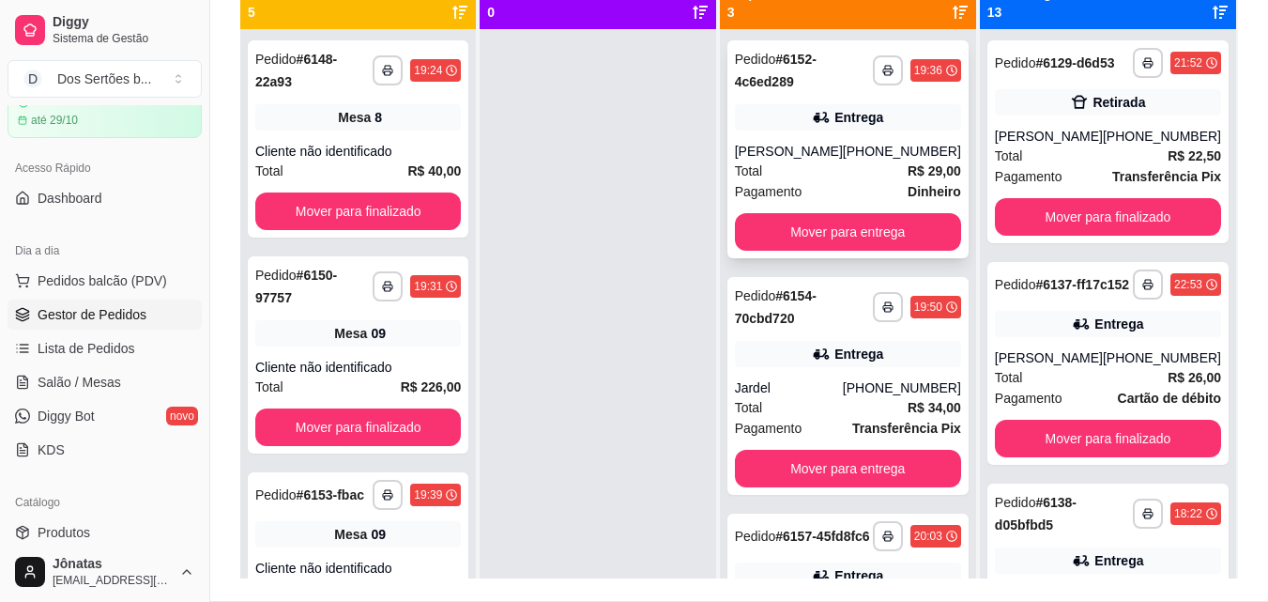
click at [829, 228] on div "**********" at bounding box center [848, 149] width 241 height 218
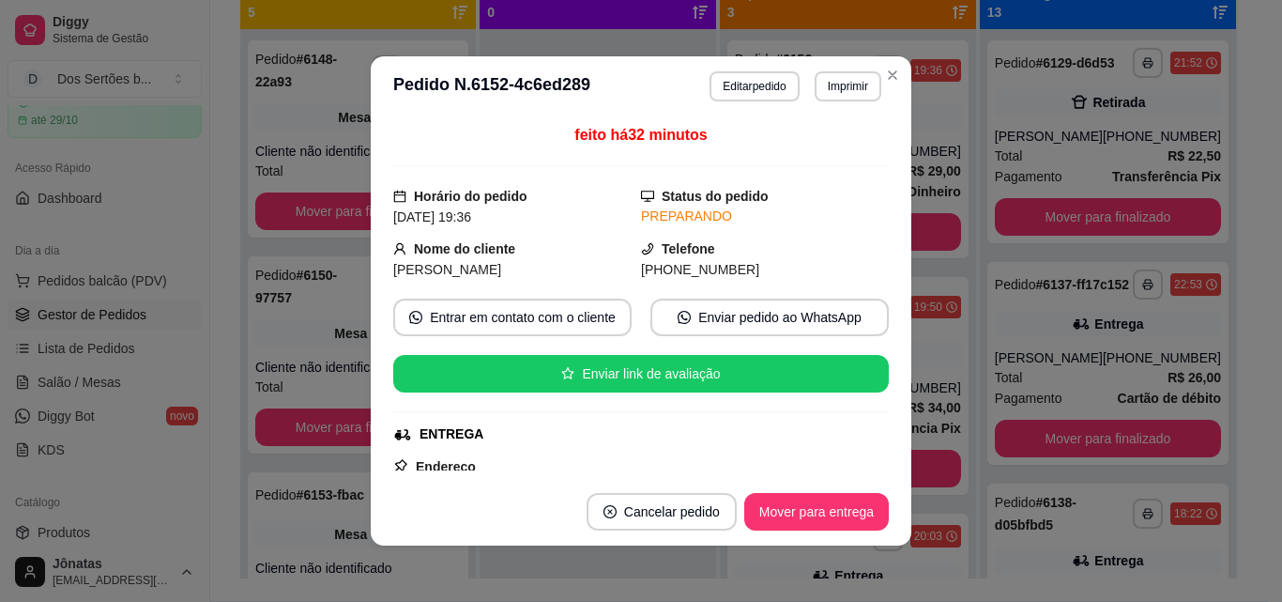
click at [813, 239] on div "Telefone (86) 9 9940-6010" at bounding box center [765, 258] width 248 height 41
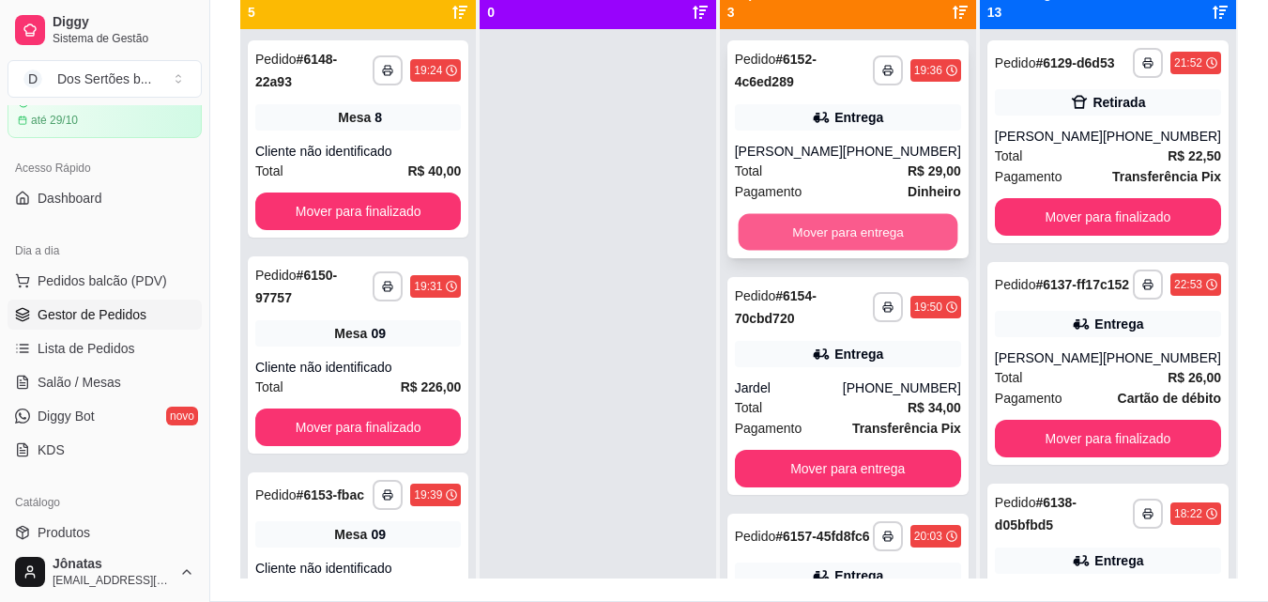
click at [881, 233] on button "Mover para entrega" at bounding box center [848, 232] width 220 height 37
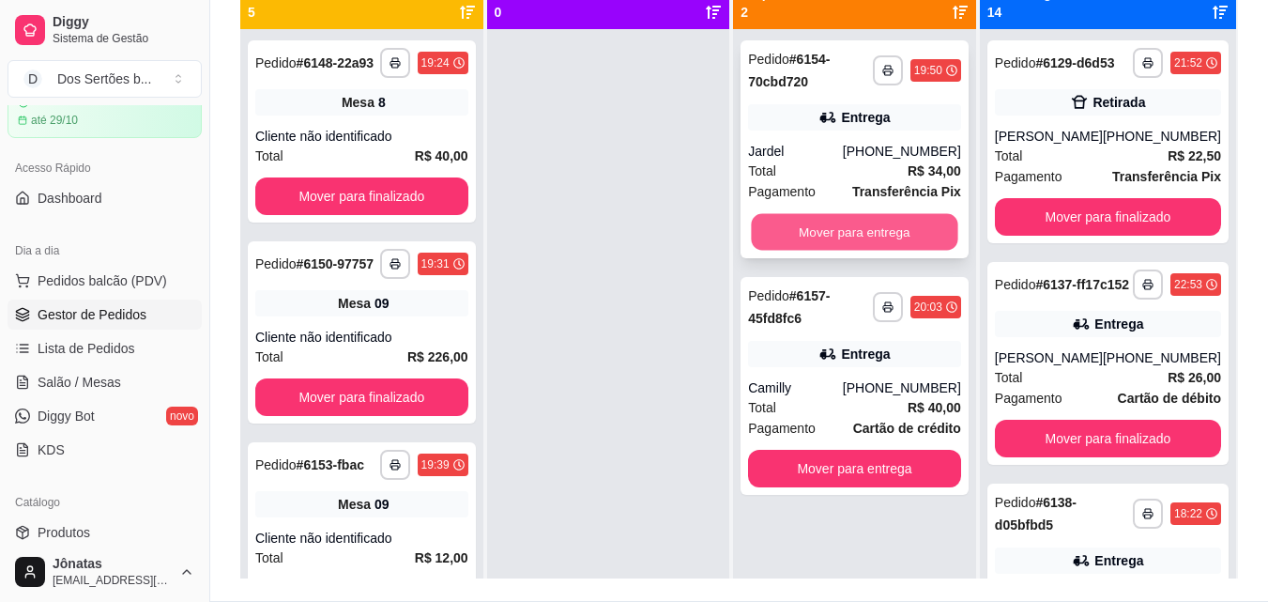
click at [820, 239] on button "Mover para entrega" at bounding box center [855, 232] width 207 height 37
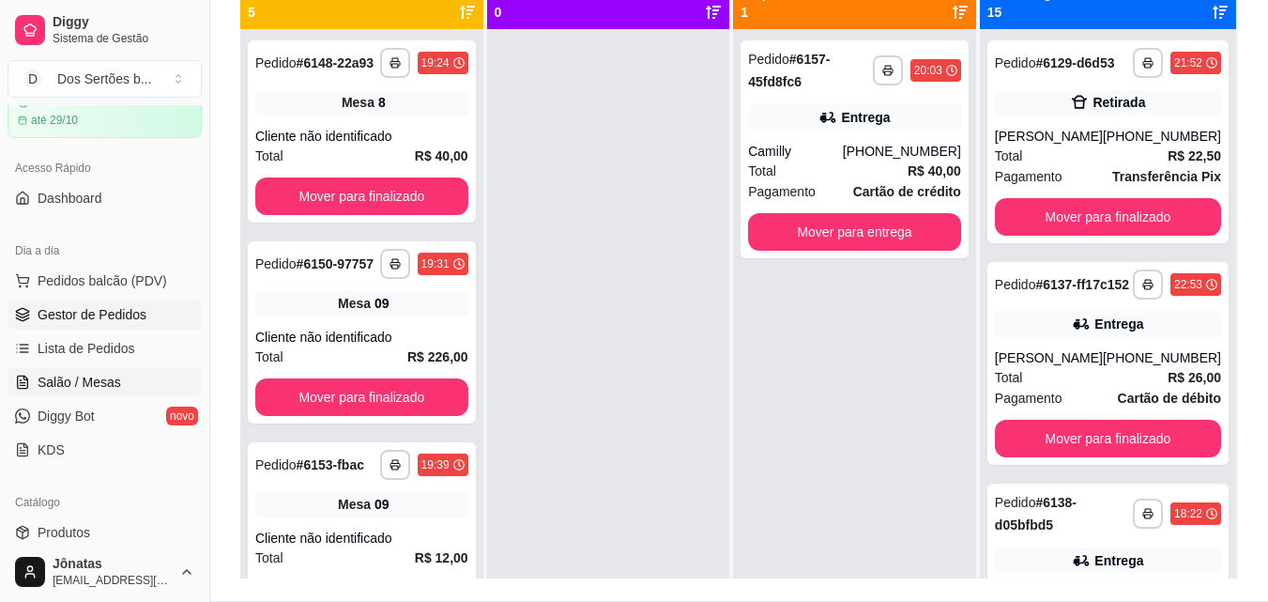
click at [72, 385] on span "Salão / Mesas" at bounding box center [80, 382] width 84 height 19
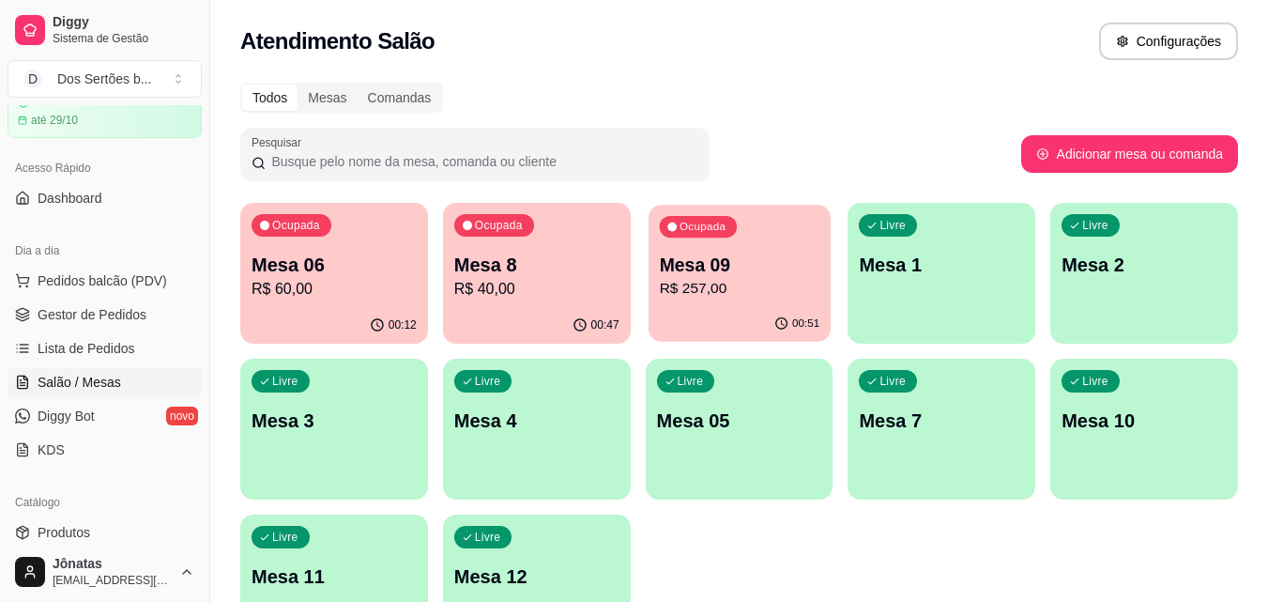
click at [703, 287] on p "R$ 257,00" at bounding box center [739, 289] width 161 height 22
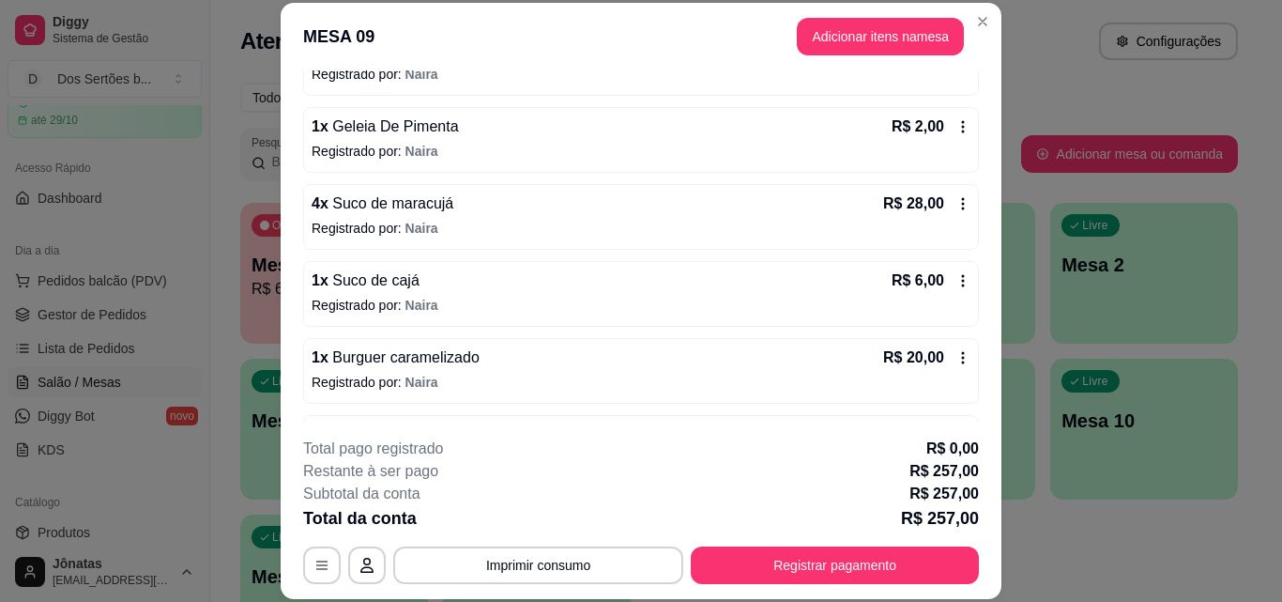
scroll to position [622, 0]
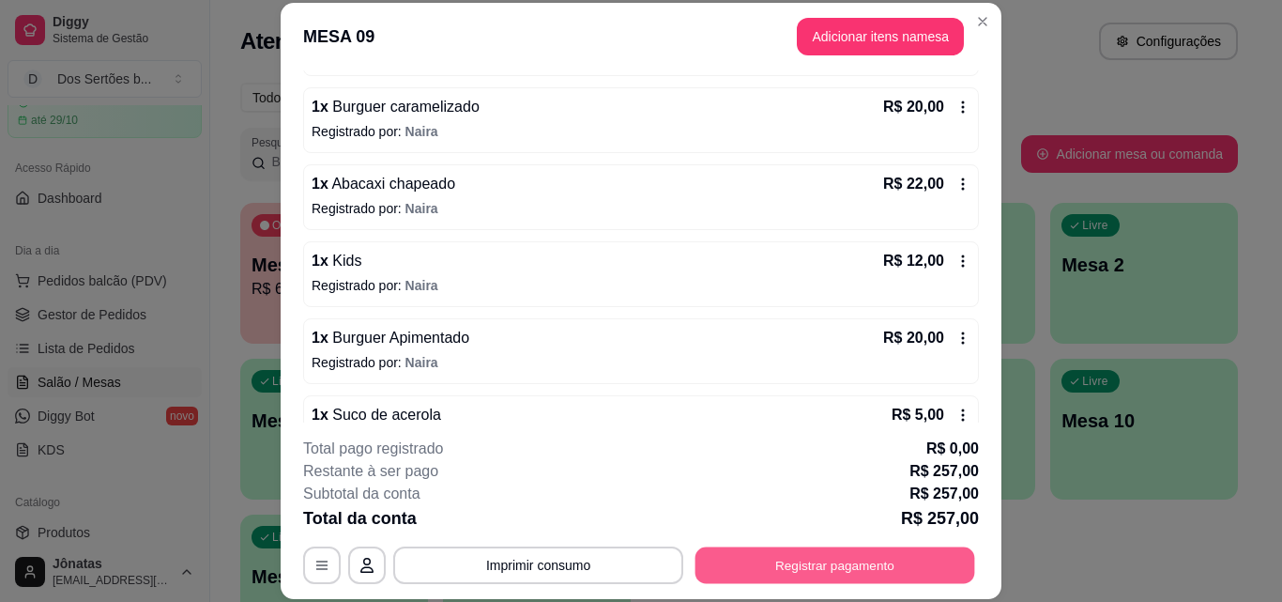
click at [790, 555] on button "Registrar pagamento" at bounding box center [836, 564] width 280 height 37
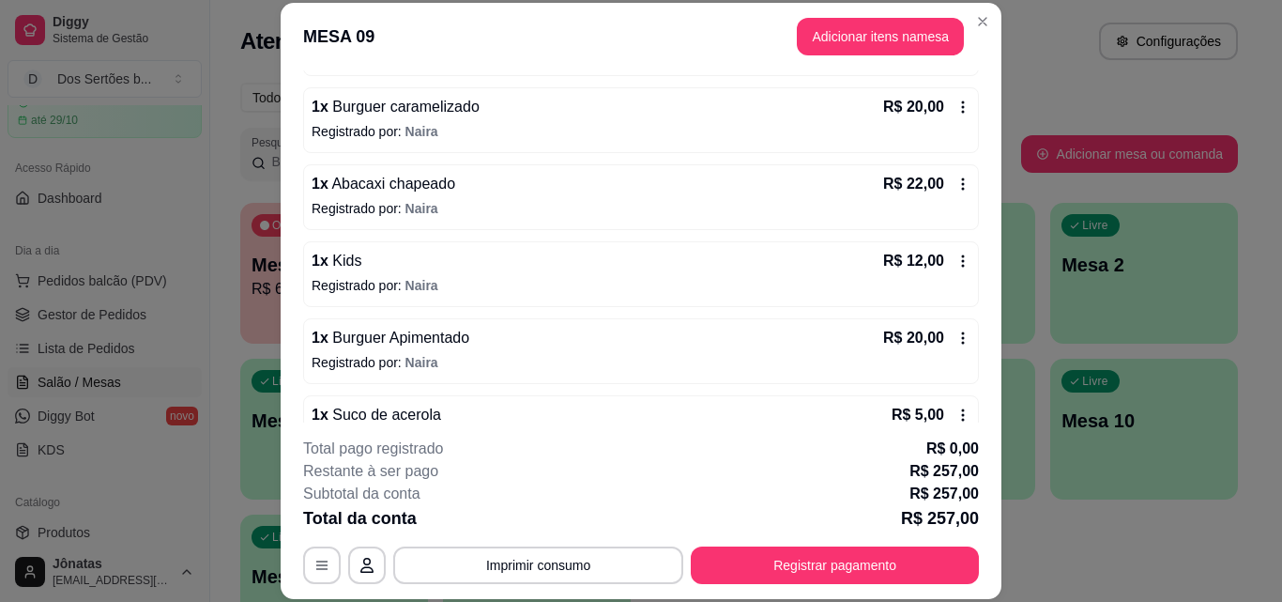
scroll to position [1047, 0]
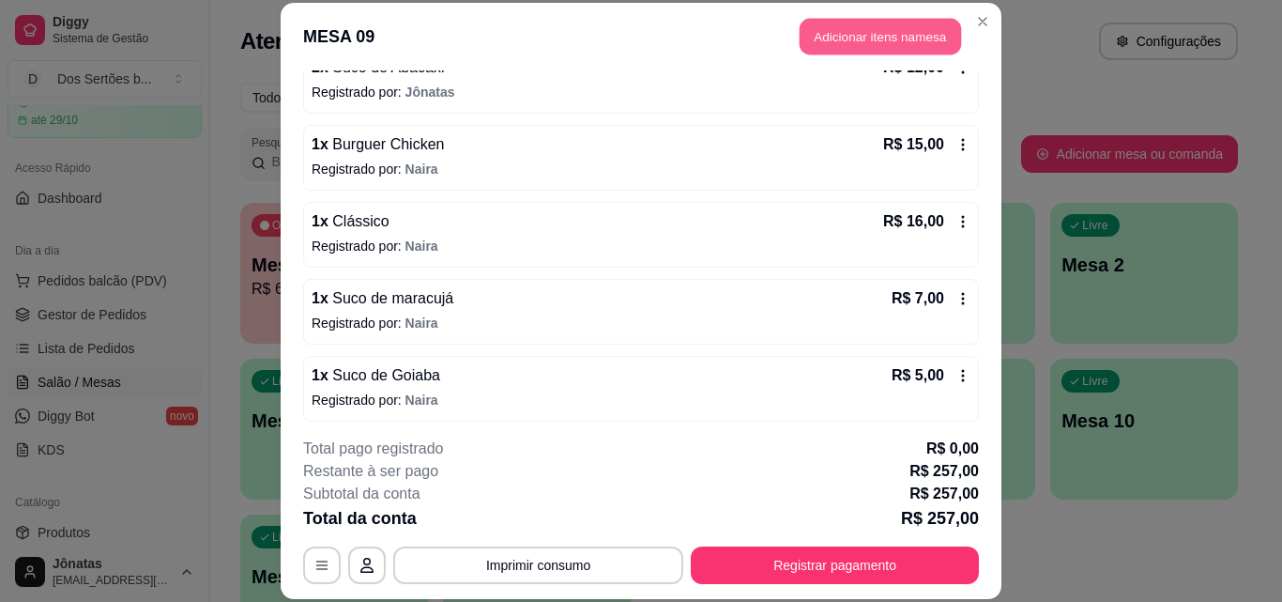
click at [848, 38] on button "Adicionar itens na mesa" at bounding box center [880, 37] width 161 height 37
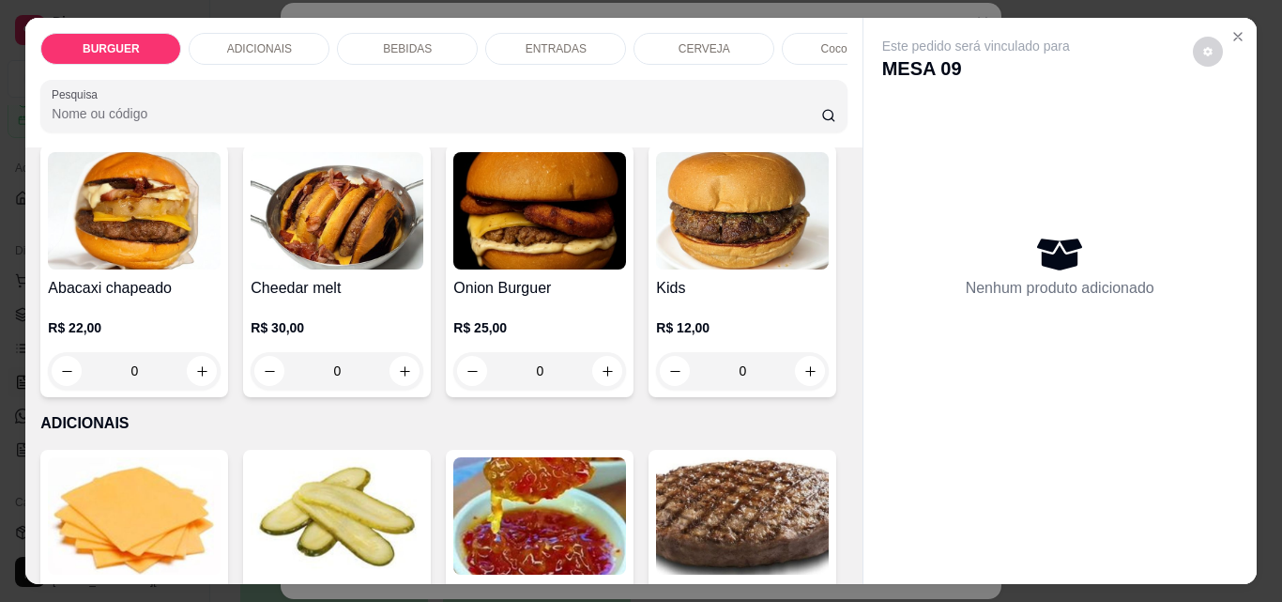
scroll to position [457, 0]
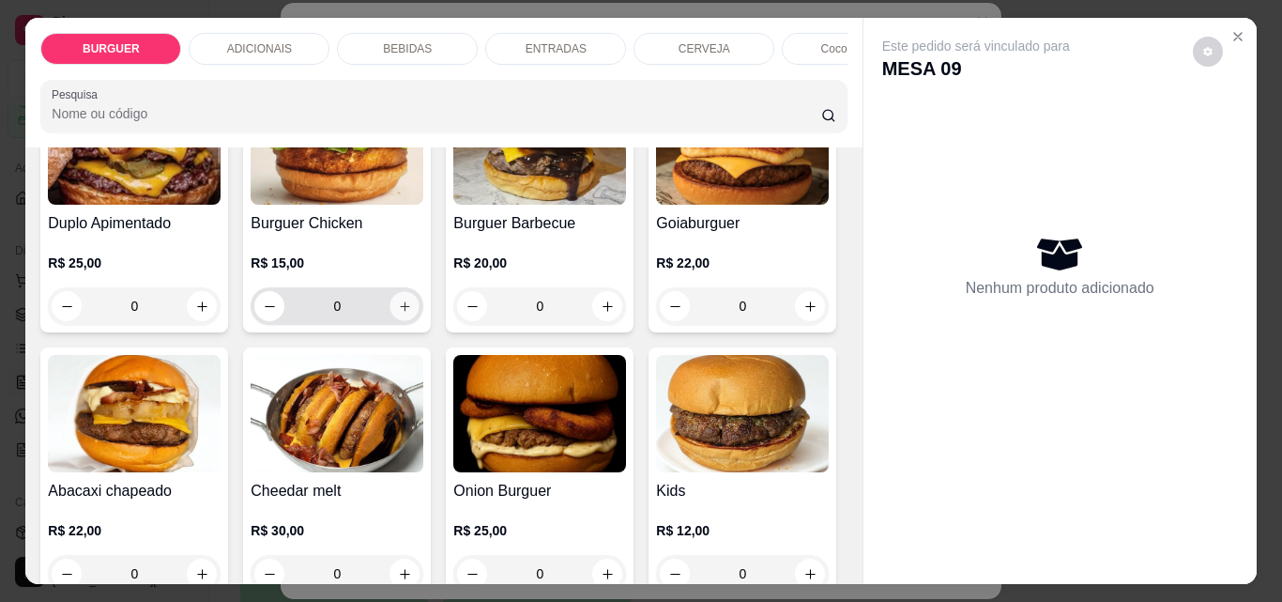
click at [412, 312] on icon "increase-product-quantity" at bounding box center [405, 306] width 14 height 14
type input "1"
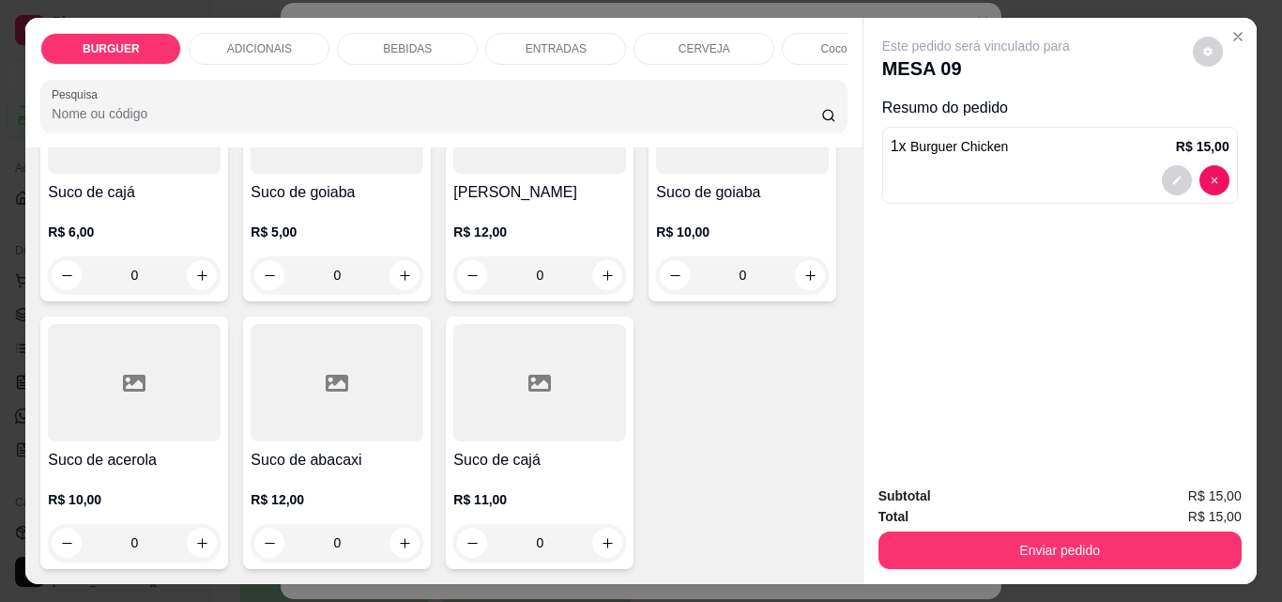
scroll to position [5375, 0]
click at [199, 15] on icon "increase-product-quantity" at bounding box center [202, 8] width 14 height 14
type input "1"
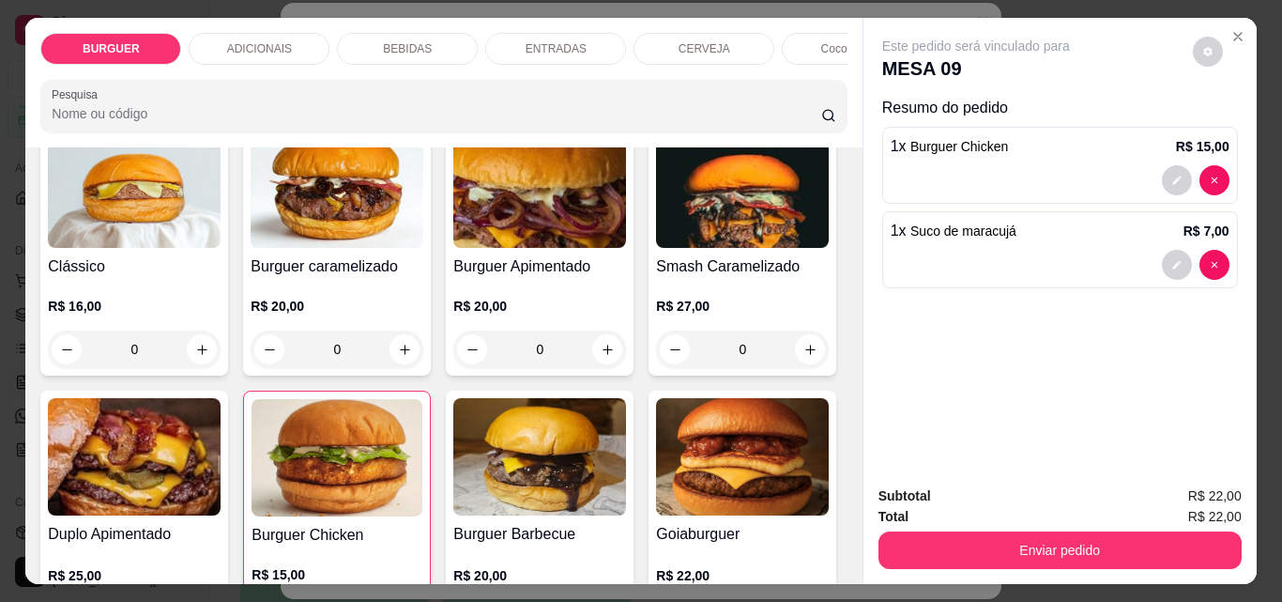
scroll to position [148, 0]
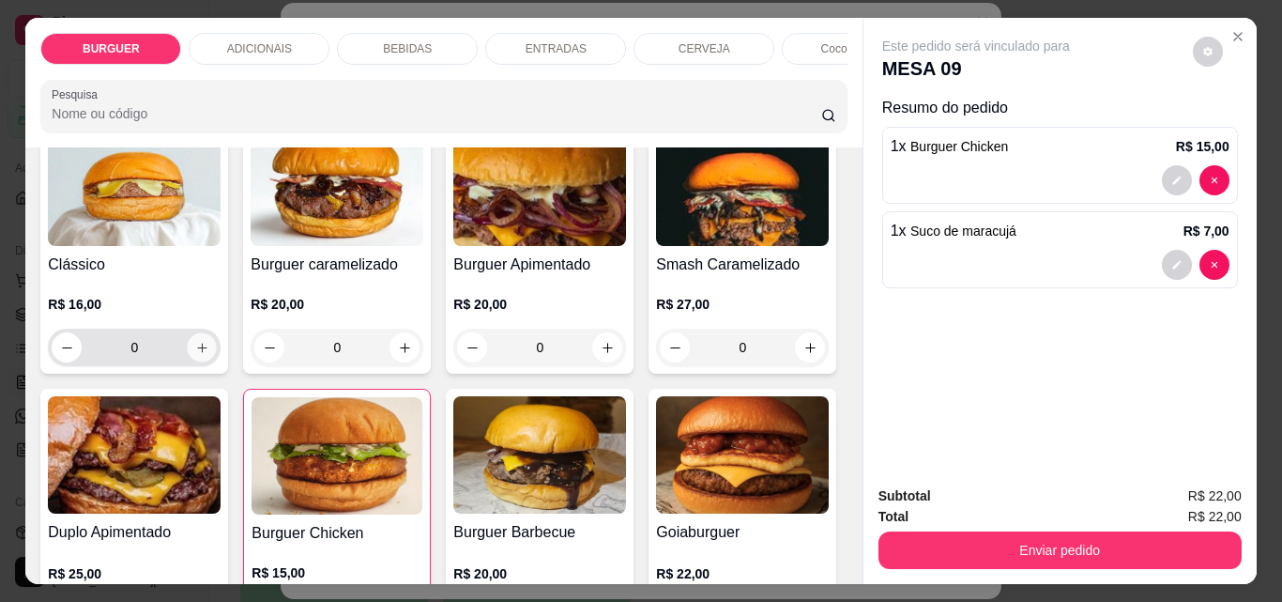
click at [196, 355] on icon "increase-product-quantity" at bounding box center [202, 348] width 14 height 14
type input "1"
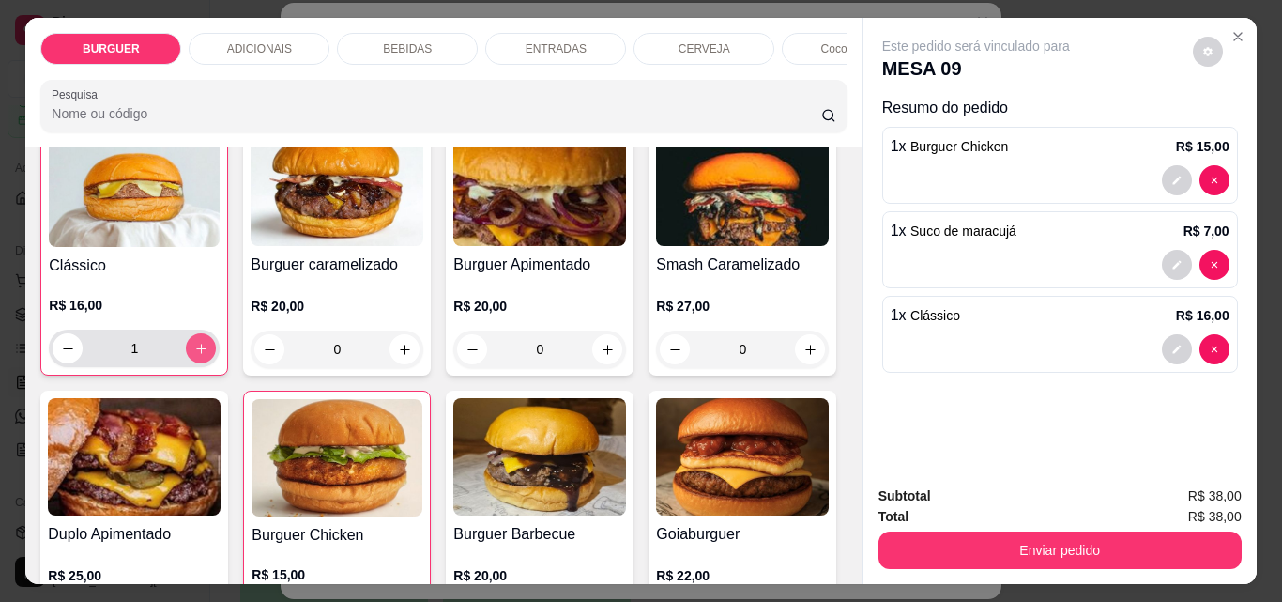
scroll to position [149, 0]
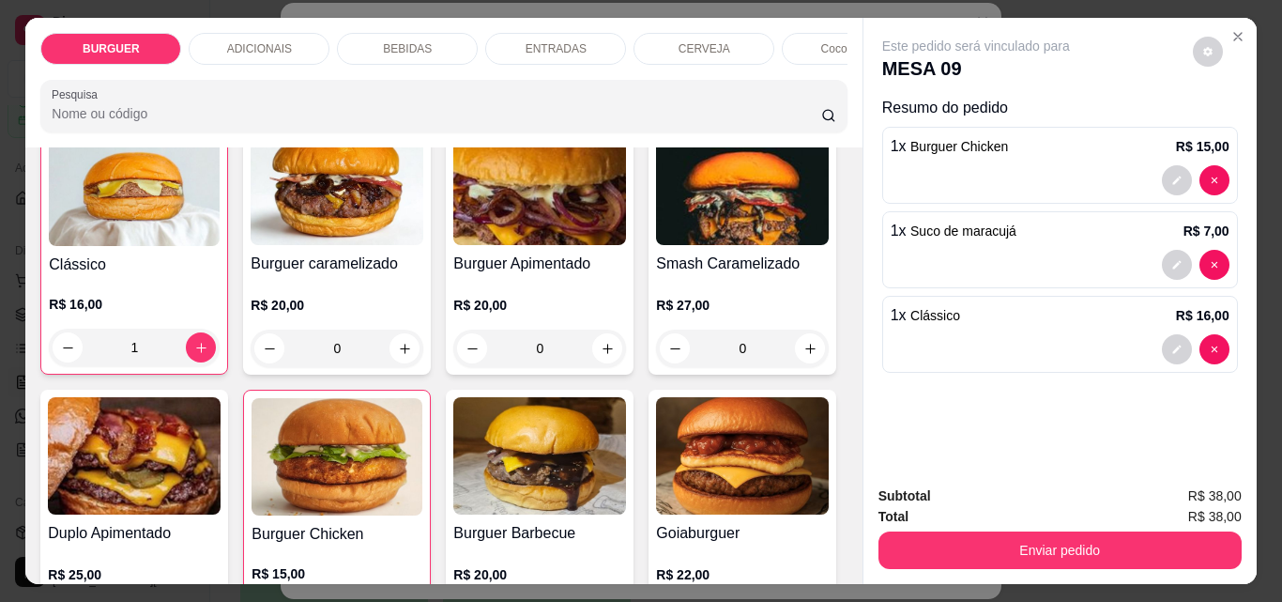
drag, startPoint x: 692, startPoint y: 353, endPoint x: 628, endPoint y: 413, distance: 87.7
click at [628, 413] on div "Clássico R$ 16,00 1 Burguer caramelizado R$ 20,00 0 Burguer Apimentado R$ 20,00…" at bounding box center [443, 515] width 806 height 791
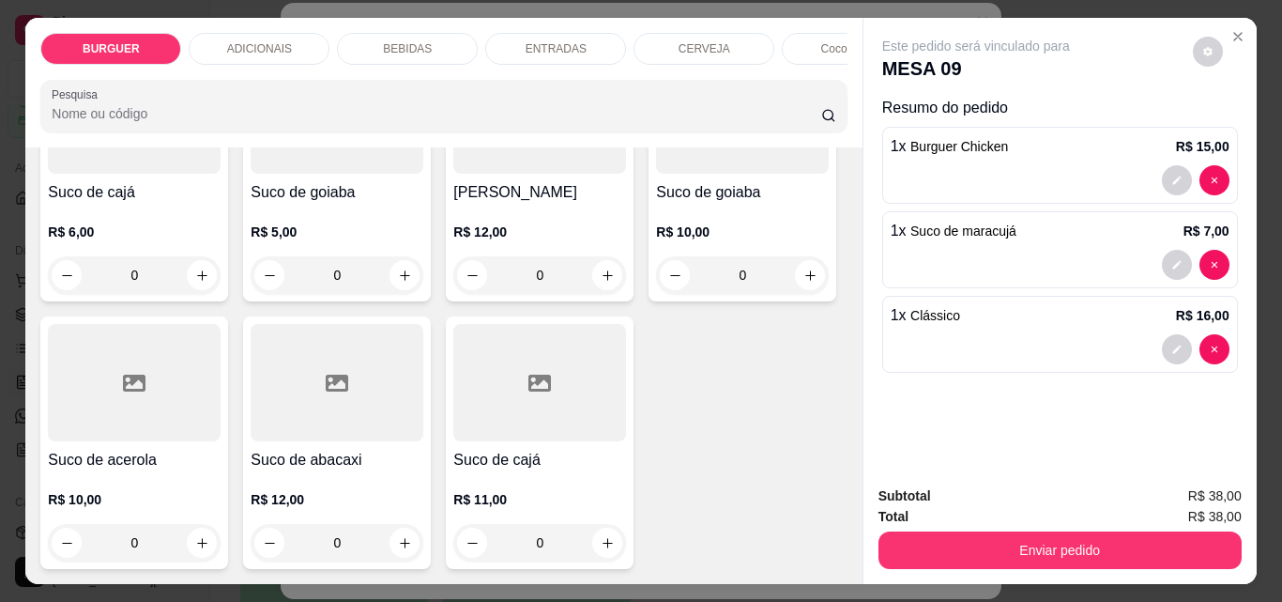
scroll to position [5224, 0]
click at [399, 15] on icon "increase-product-quantity" at bounding box center [405, 8] width 14 height 14
type input "1"
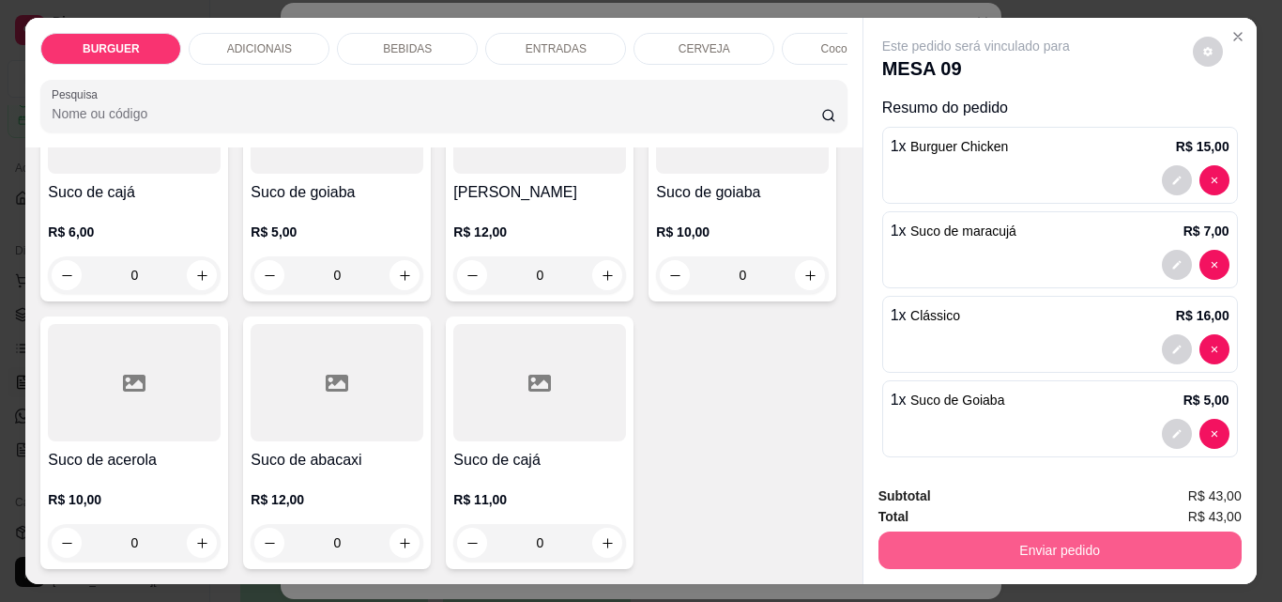
click at [961, 531] on button "Enviar pedido" at bounding box center [1060, 550] width 363 height 38
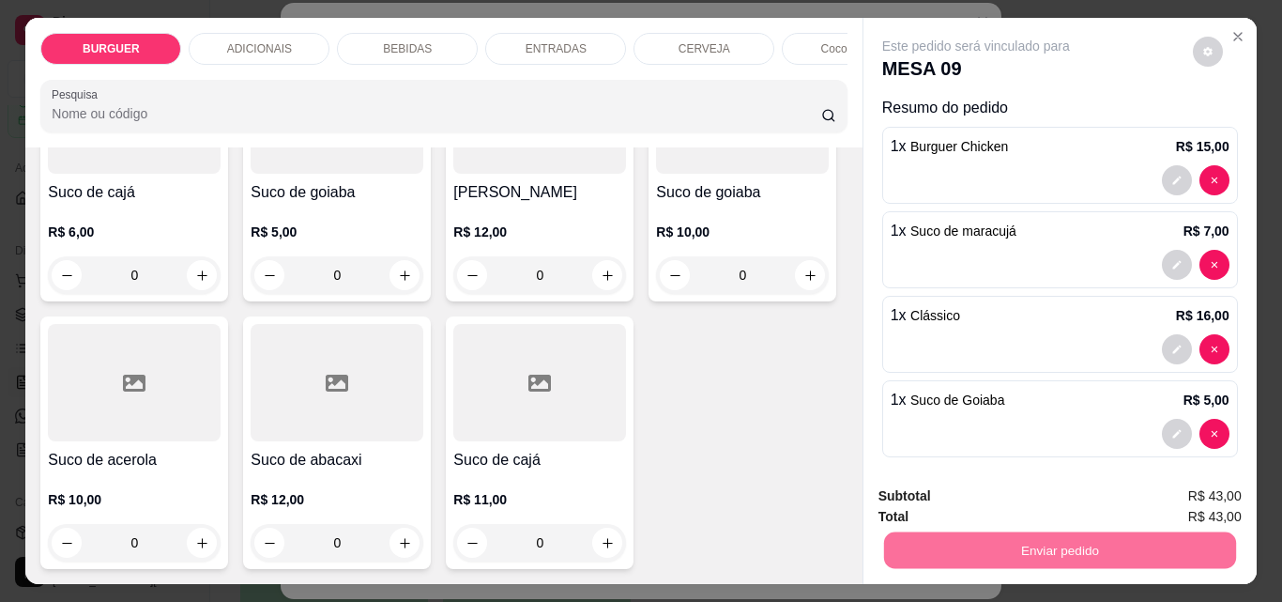
click at [1169, 487] on button "Enviar pedido" at bounding box center [1193, 496] width 103 height 35
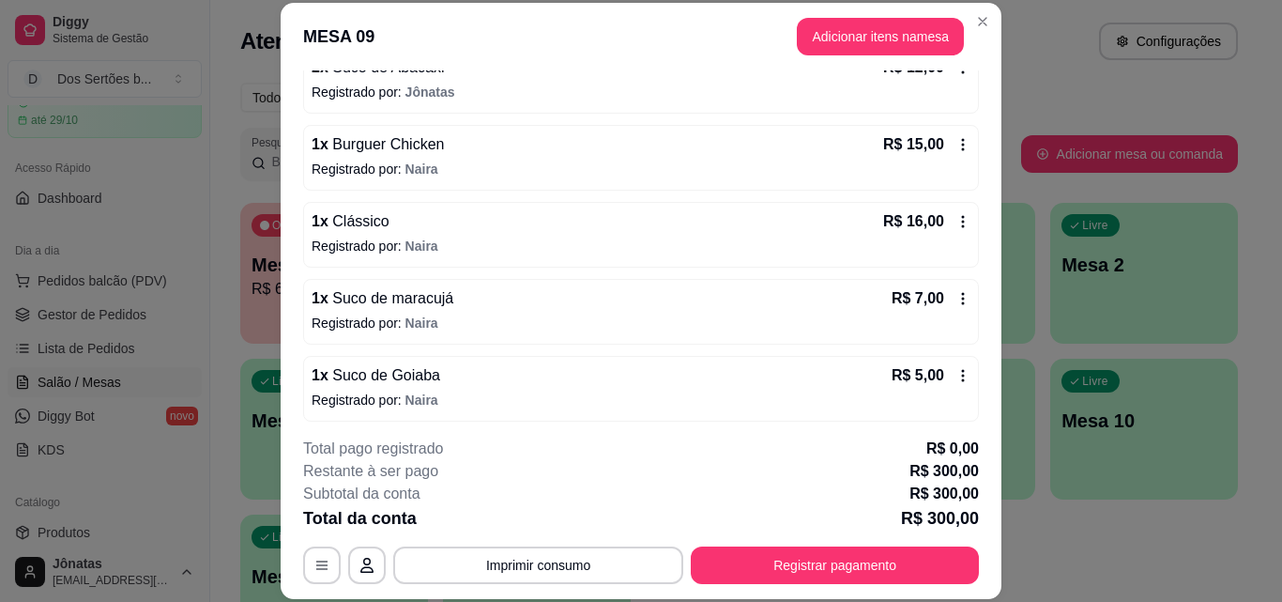
scroll to position [1468, 0]
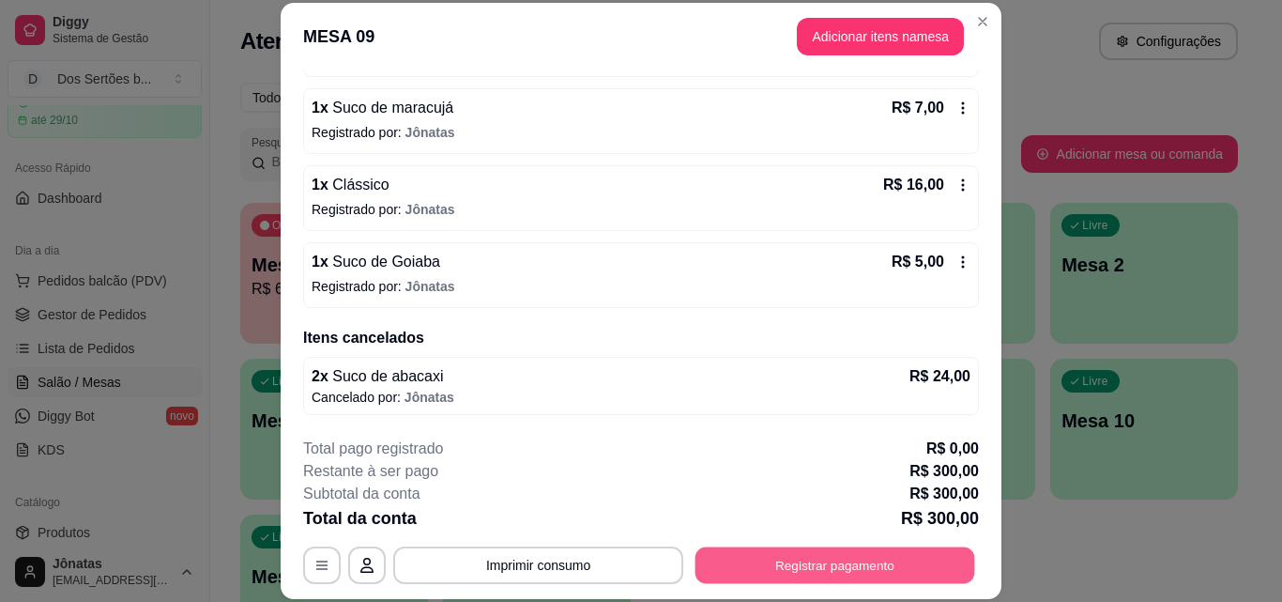
click at [792, 574] on button "Registrar pagamento" at bounding box center [836, 564] width 280 height 37
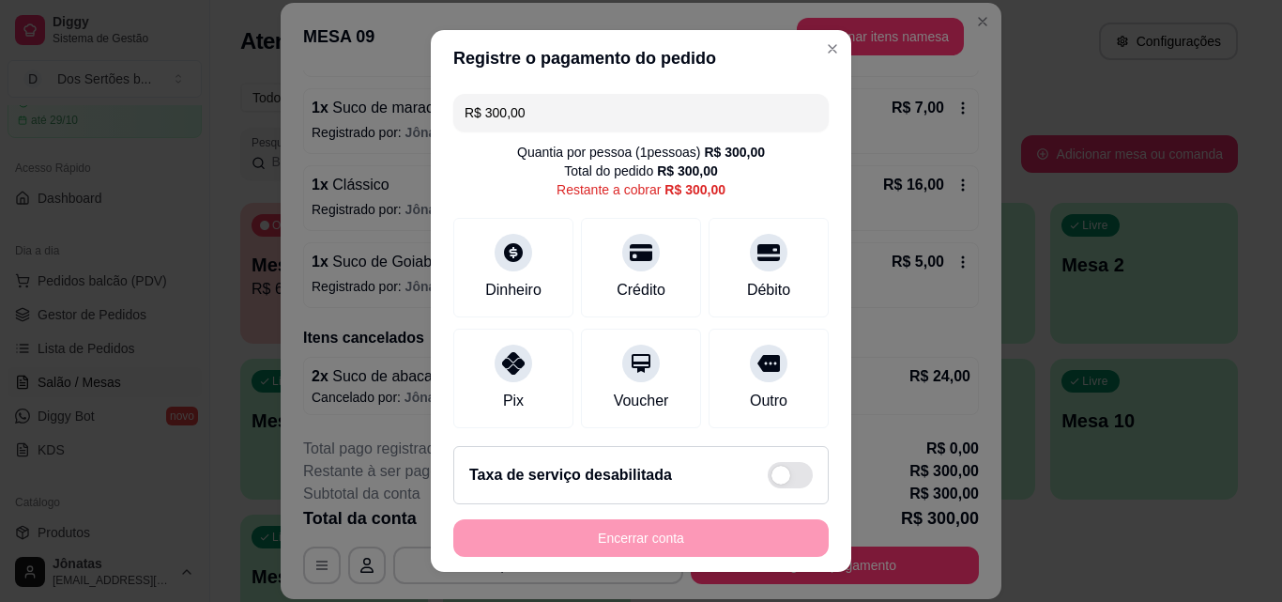
click at [574, 112] on input "R$ 300,00" at bounding box center [641, 113] width 353 height 38
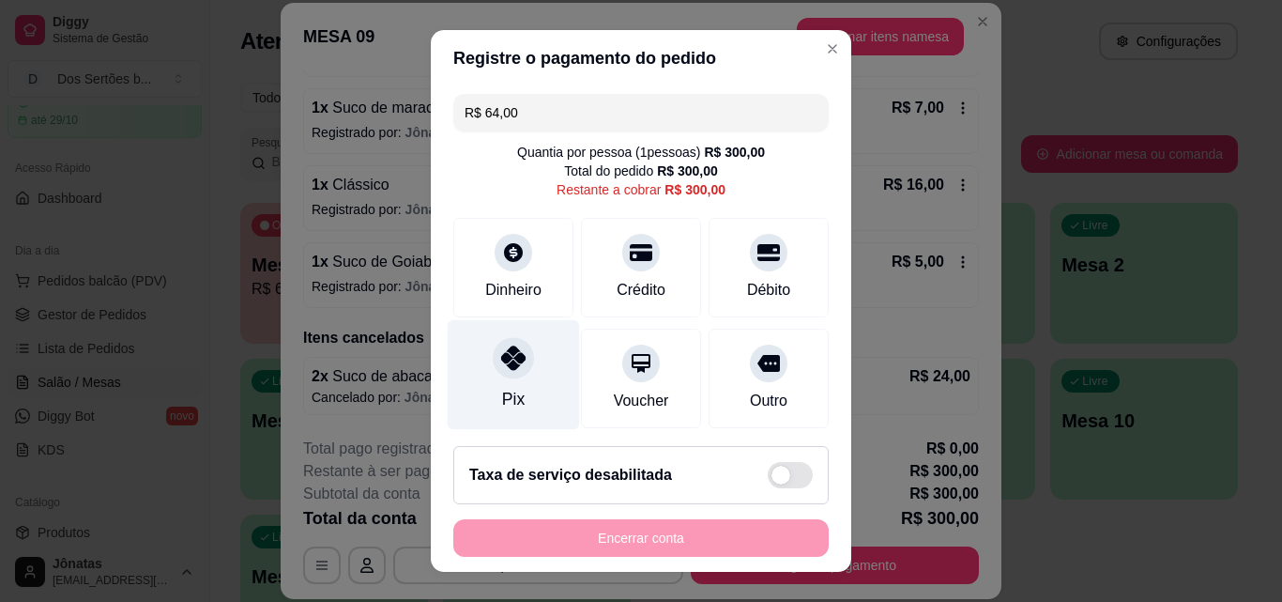
click at [502, 390] on div "Pix" at bounding box center [513, 399] width 23 height 24
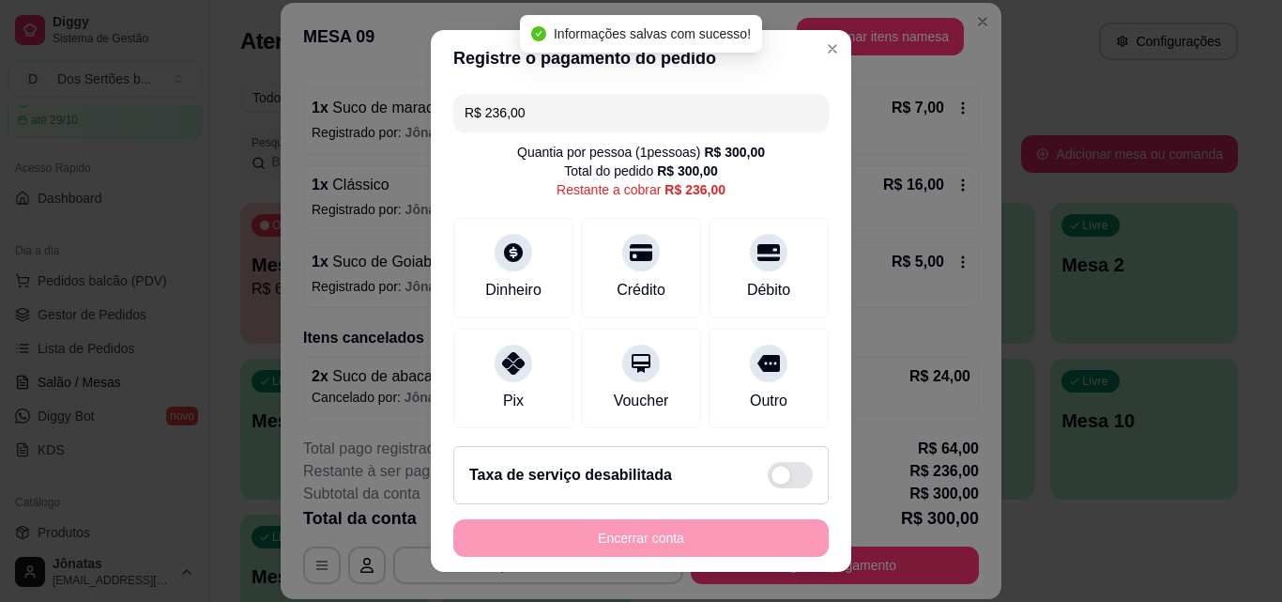
click at [530, 114] on input "R$ 236,00" at bounding box center [641, 113] width 353 height 38
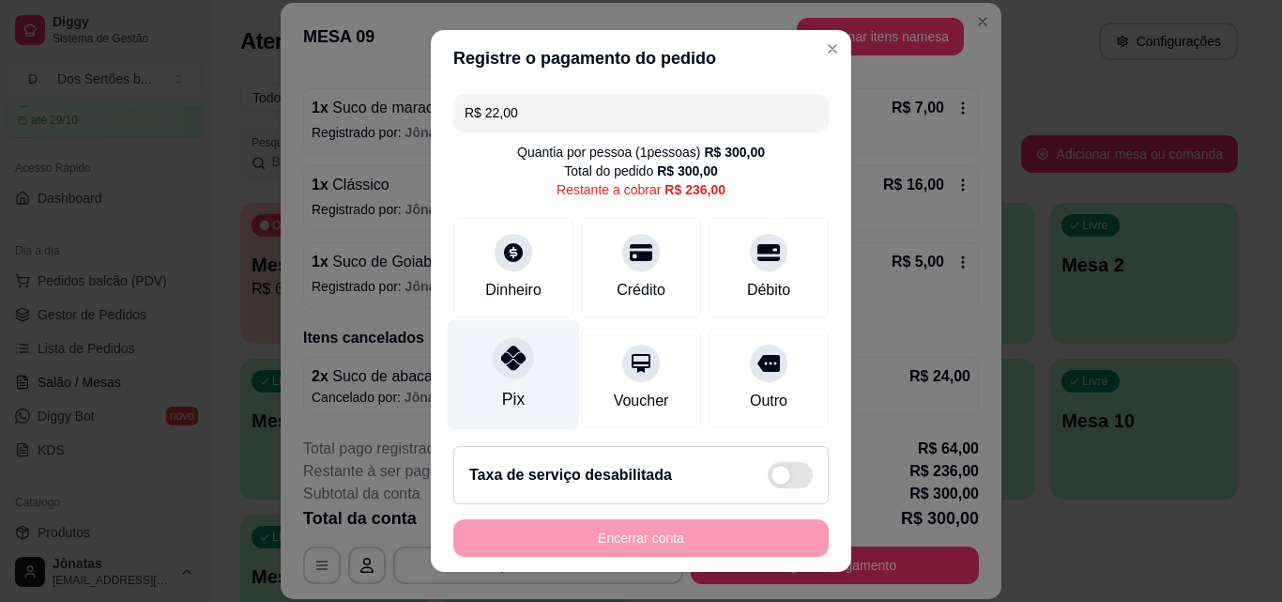
click at [502, 390] on div "Pix" at bounding box center [513, 399] width 23 height 24
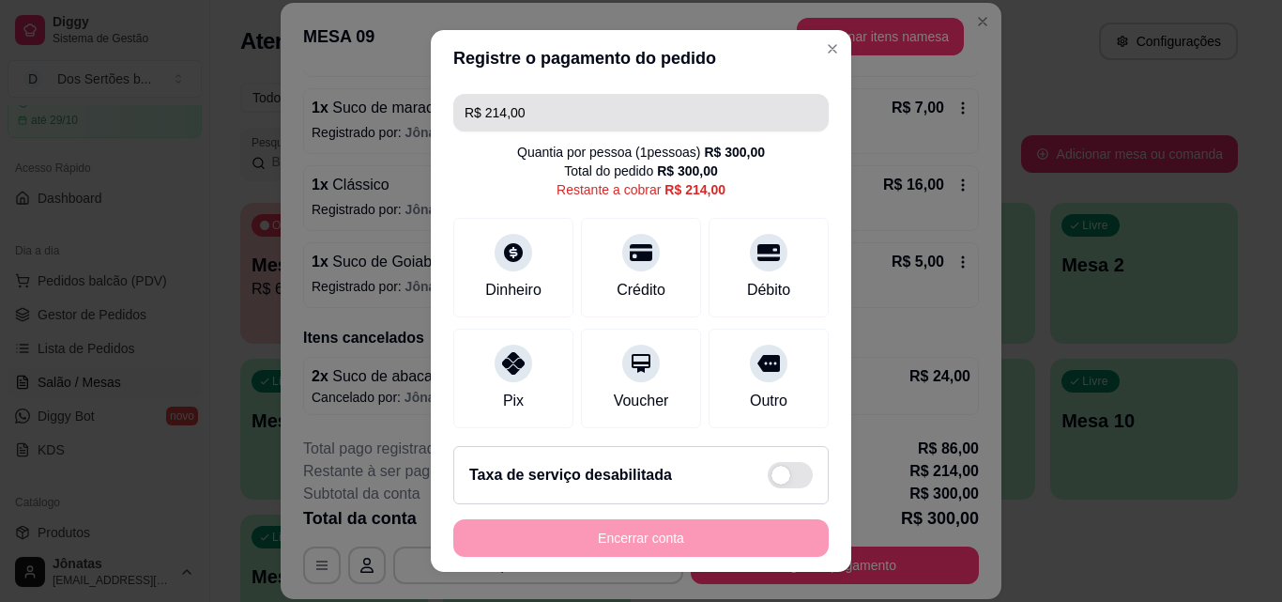
click at [522, 113] on input "R$ 214,00" at bounding box center [641, 113] width 353 height 38
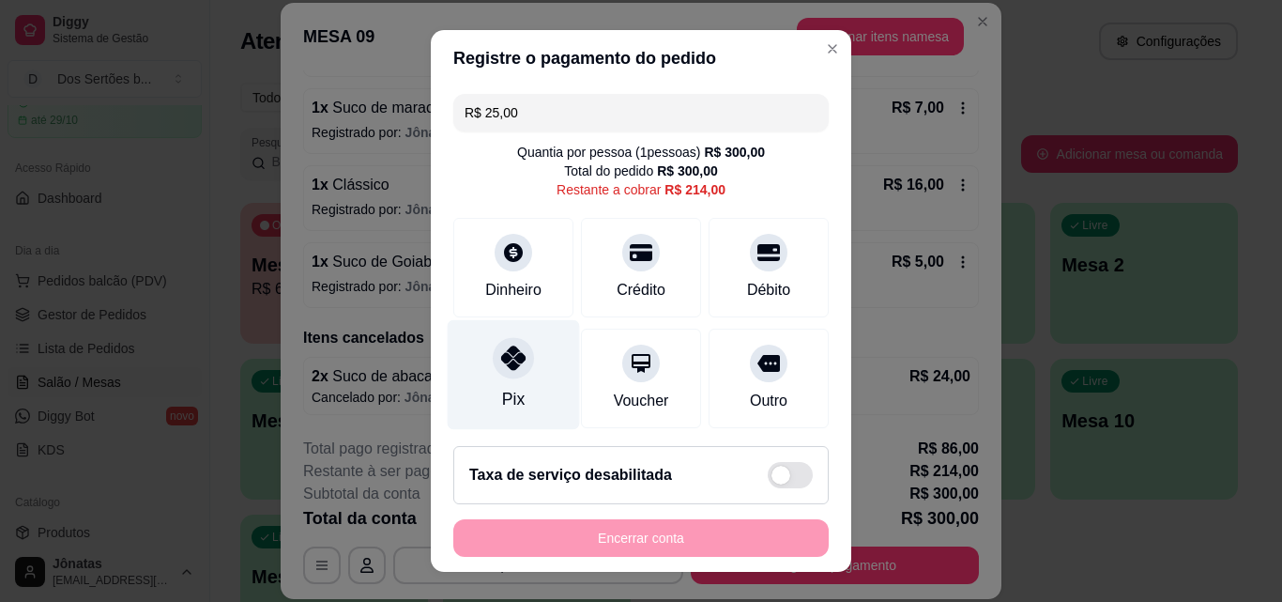
click at [501, 353] on icon at bounding box center [513, 357] width 24 height 24
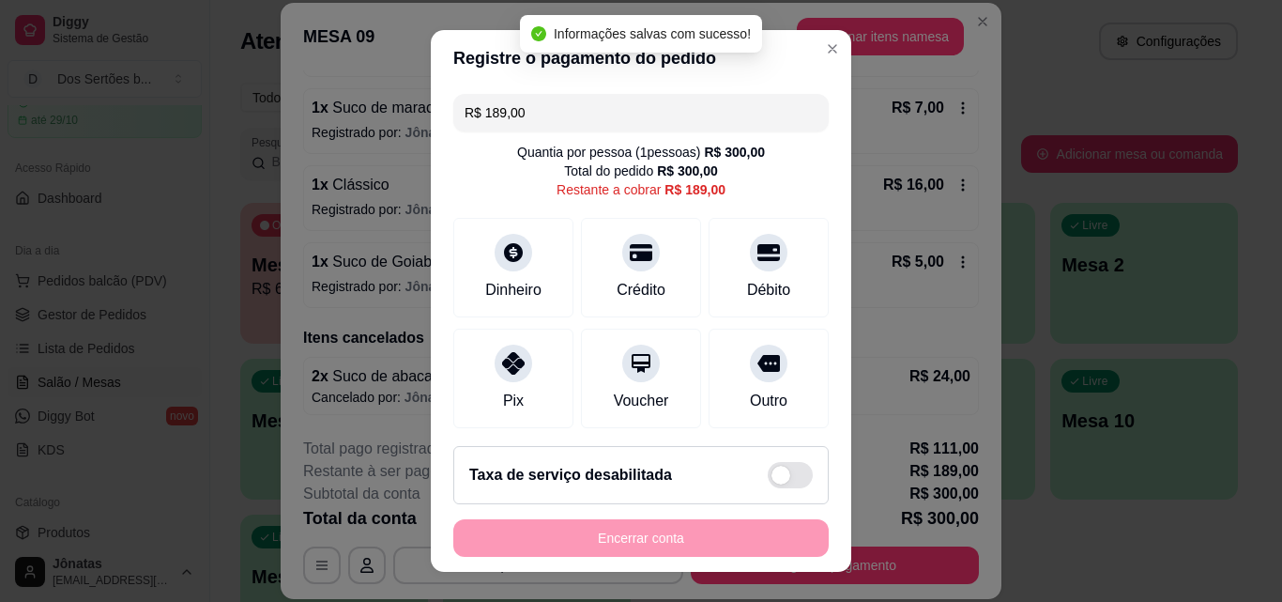
click at [532, 119] on input "R$ 189,00" at bounding box center [641, 113] width 353 height 38
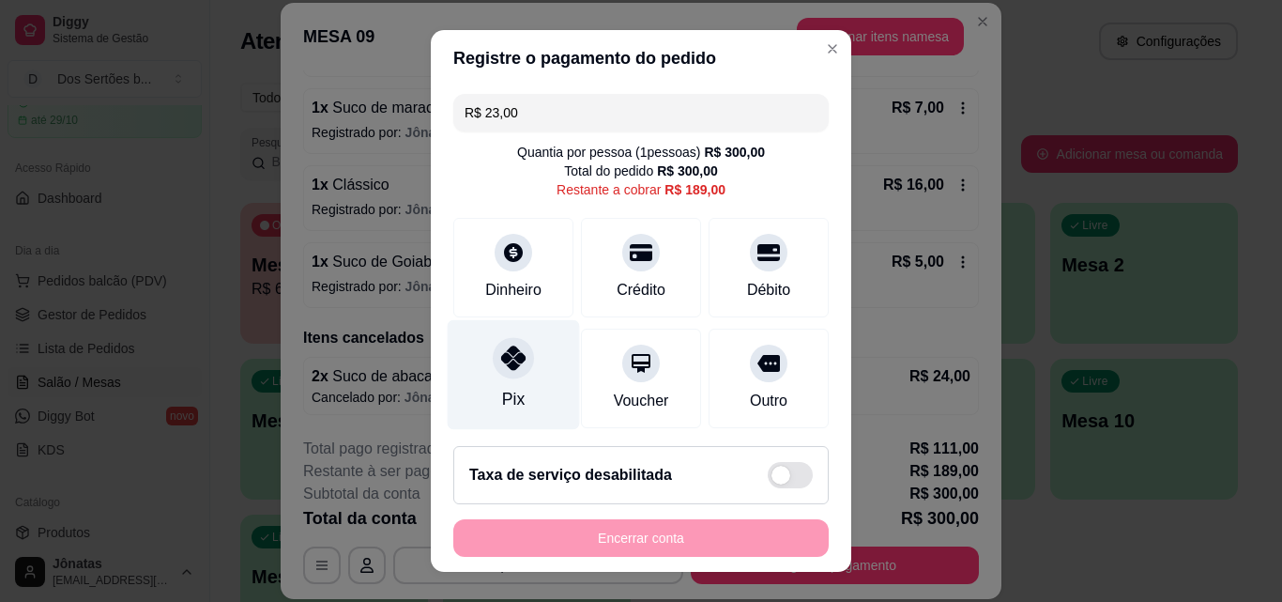
click at [517, 363] on div at bounding box center [513, 357] width 41 height 41
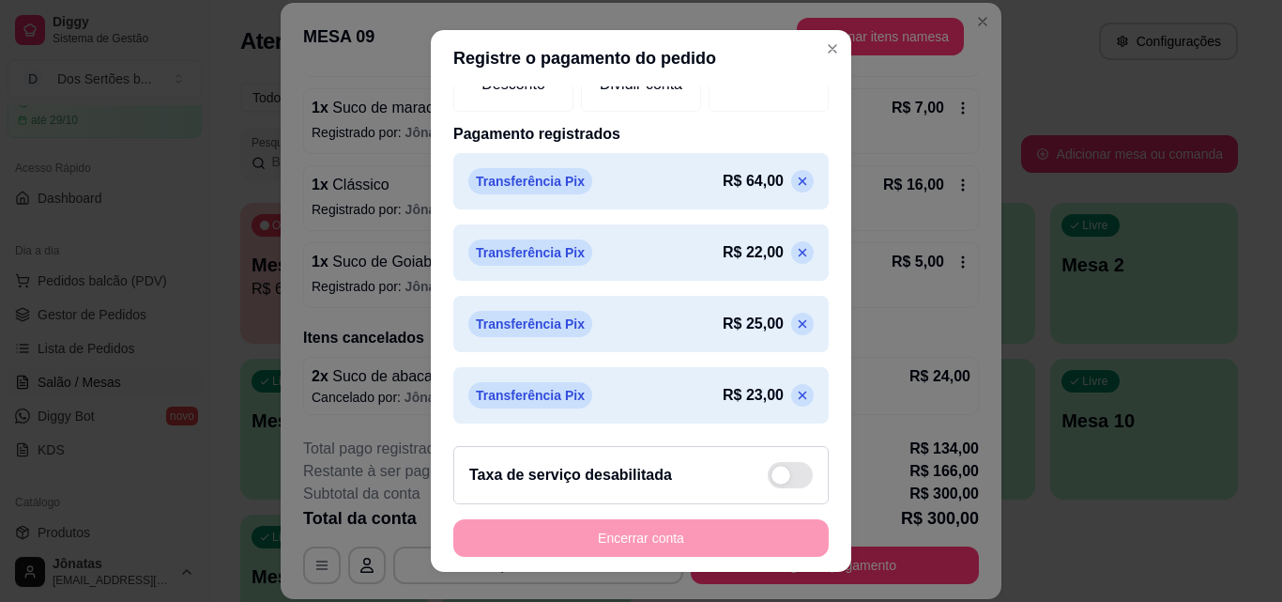
scroll to position [0, 0]
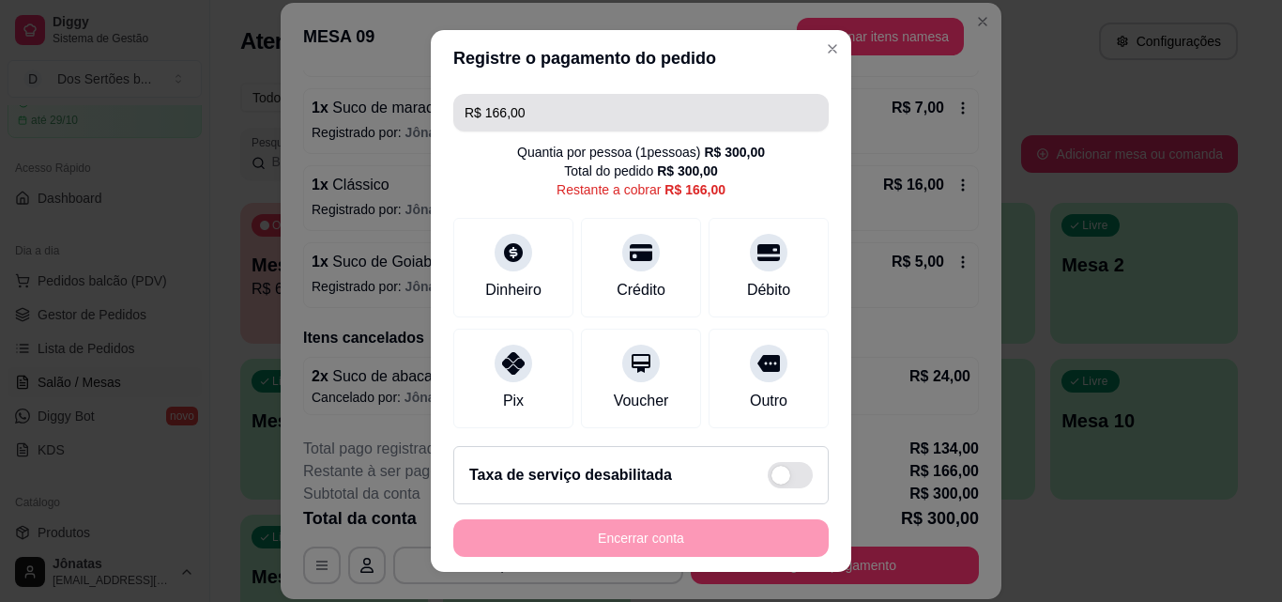
click at [529, 115] on input "R$ 166,00" at bounding box center [641, 113] width 353 height 38
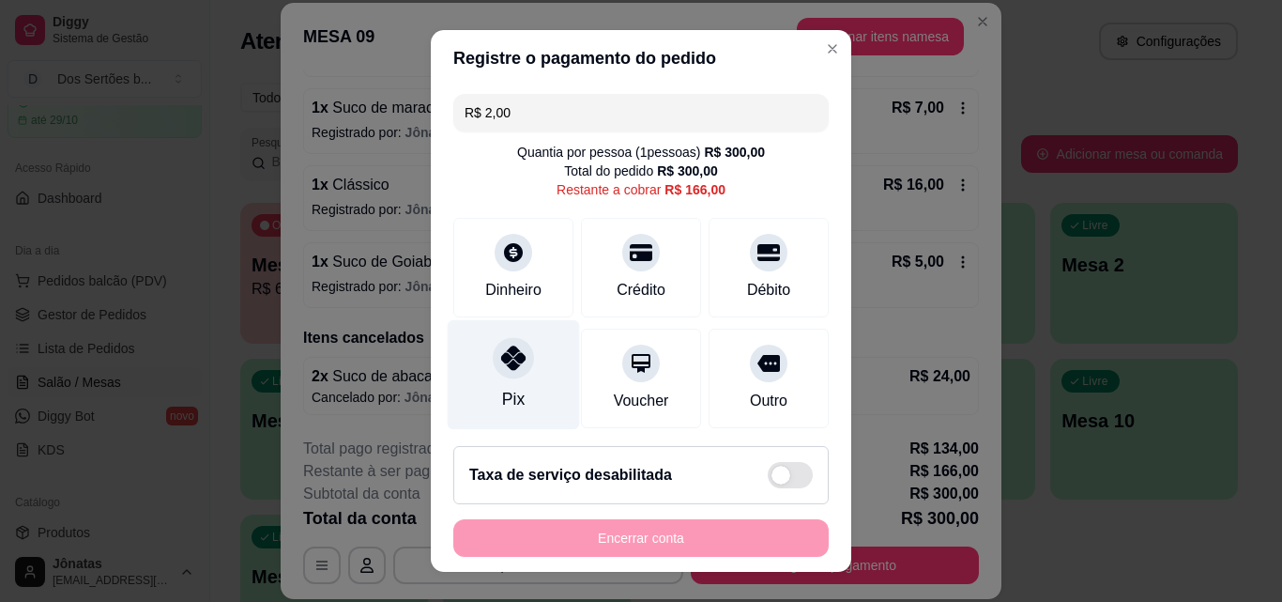
click at [469, 354] on div "Pix" at bounding box center [514, 375] width 132 height 110
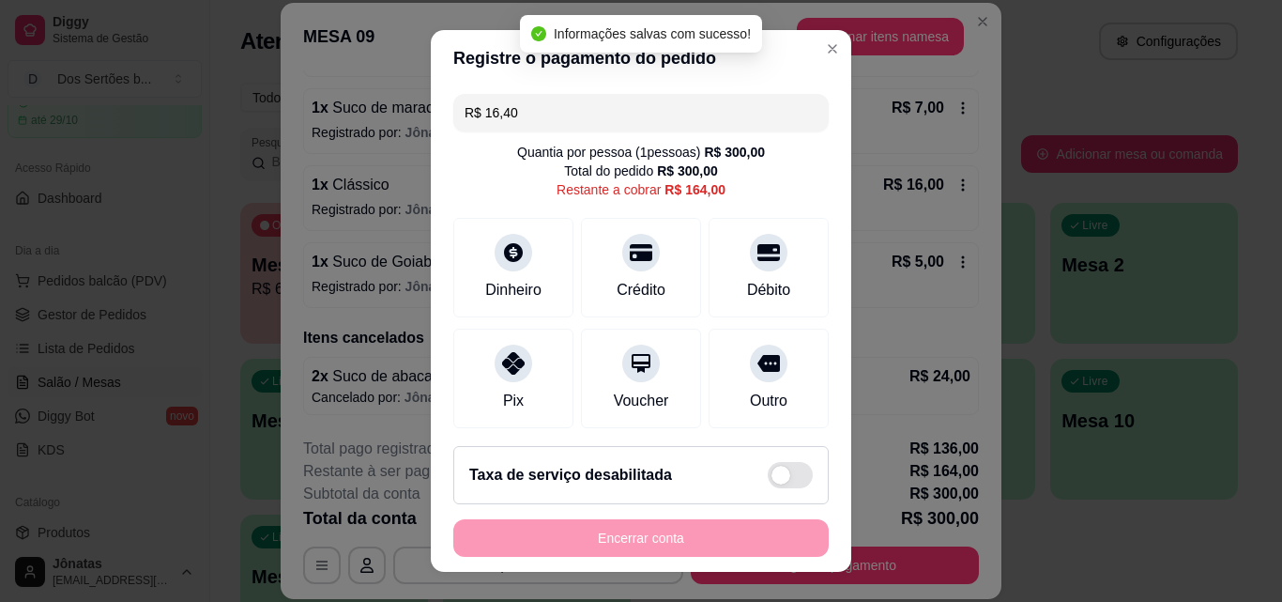
click at [527, 110] on input "R$ 16,40" at bounding box center [641, 113] width 353 height 38
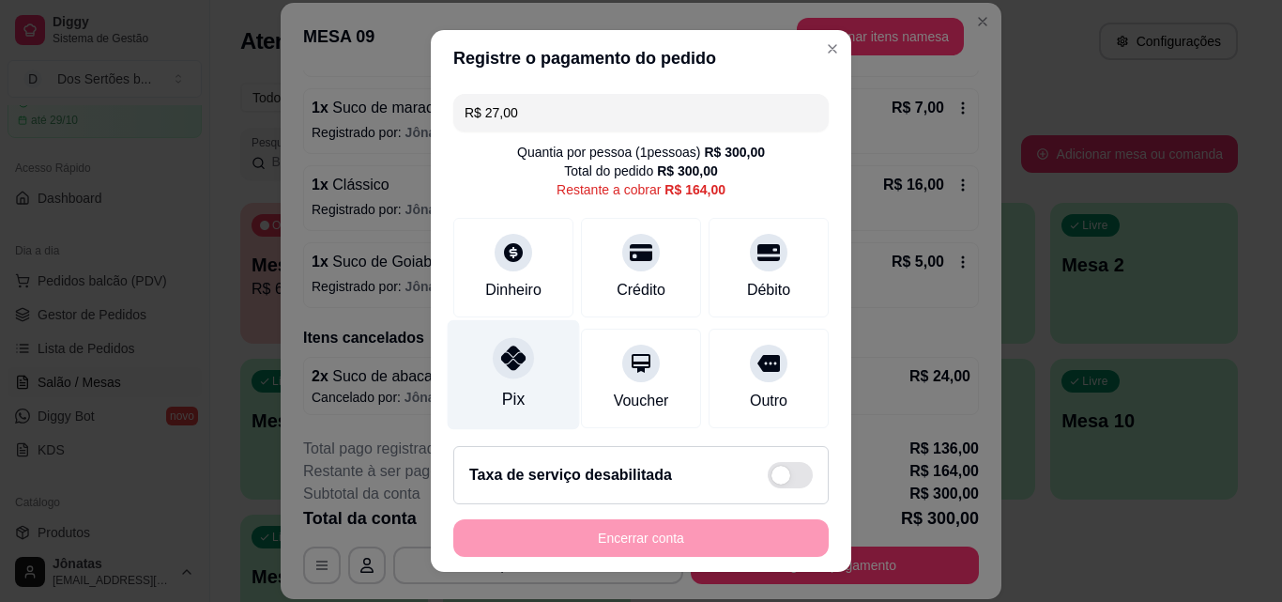
click at [482, 398] on div "Pix" at bounding box center [514, 375] width 132 height 110
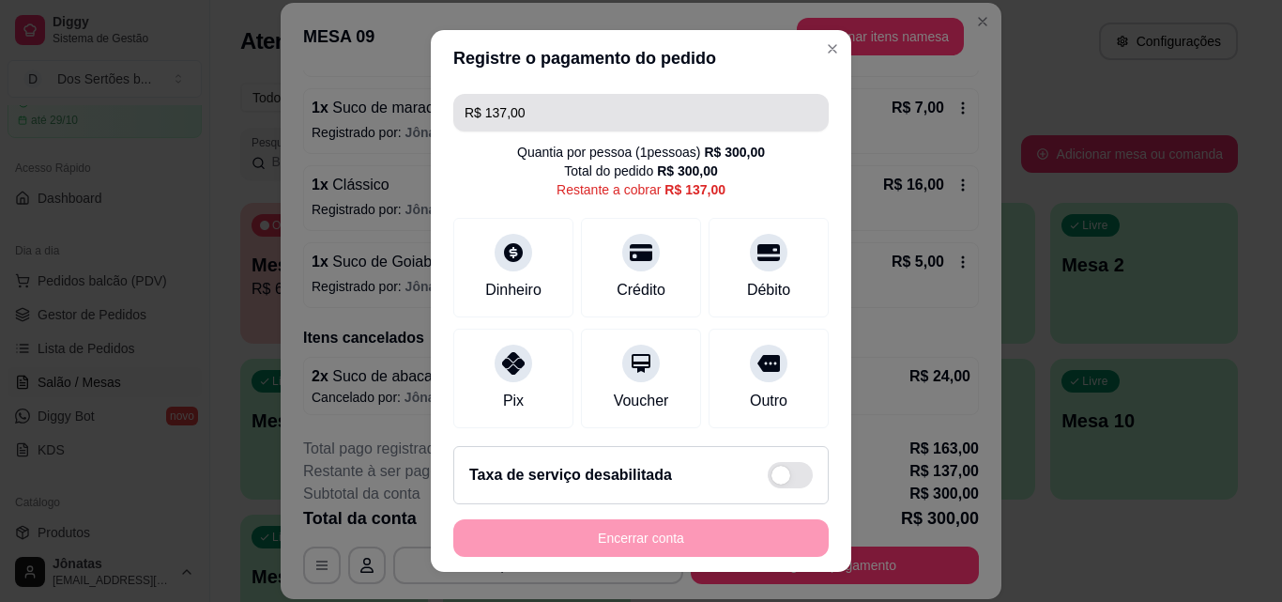
click at [513, 112] on input "R$ 137,00" at bounding box center [641, 113] width 353 height 38
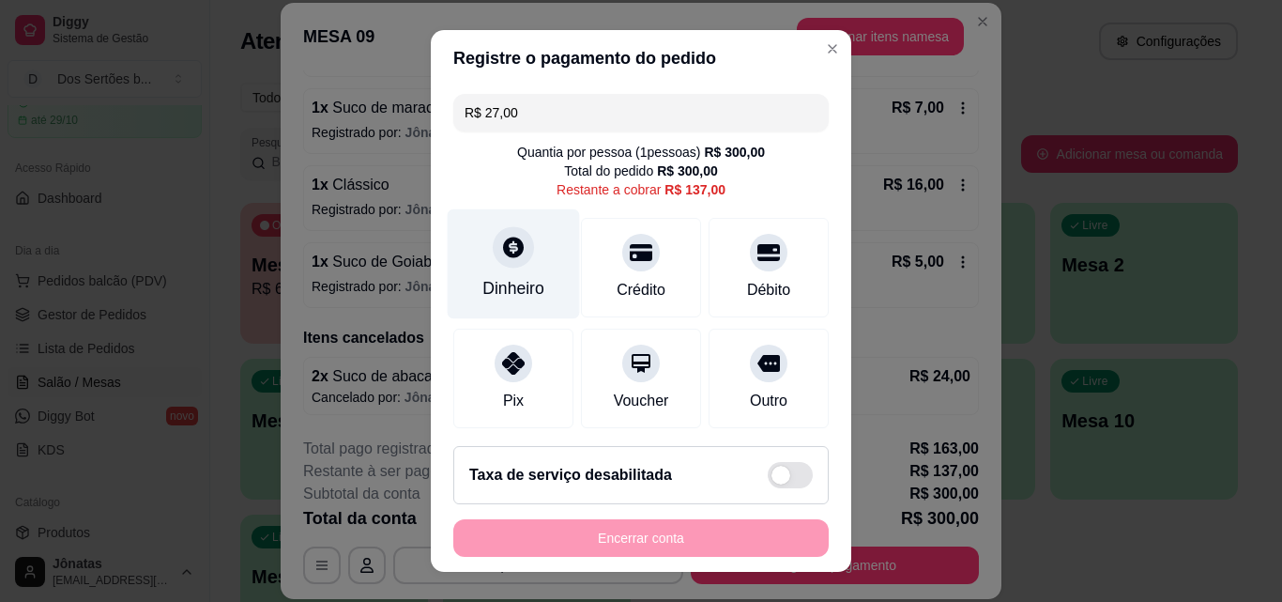
click at [517, 260] on div at bounding box center [513, 246] width 41 height 41
click at [512, 284] on div "Dinheiro" at bounding box center [514, 288] width 62 height 24
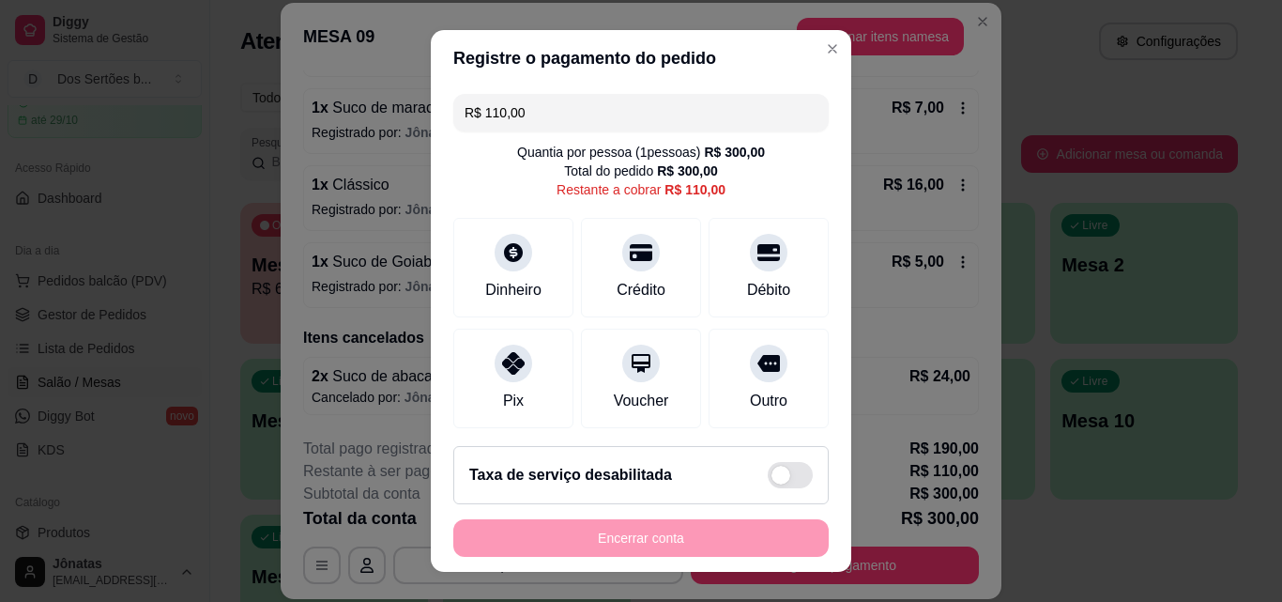
click at [542, 108] on input "R$ 110,00" at bounding box center [641, 113] width 353 height 38
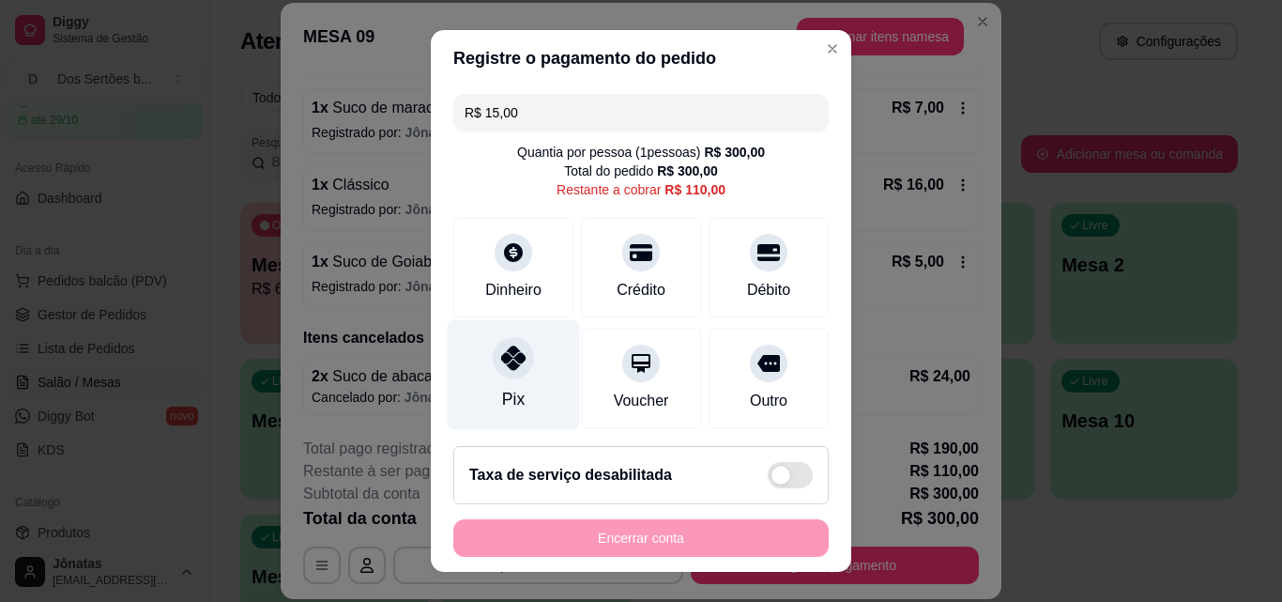
click at [501, 351] on icon at bounding box center [513, 357] width 24 height 24
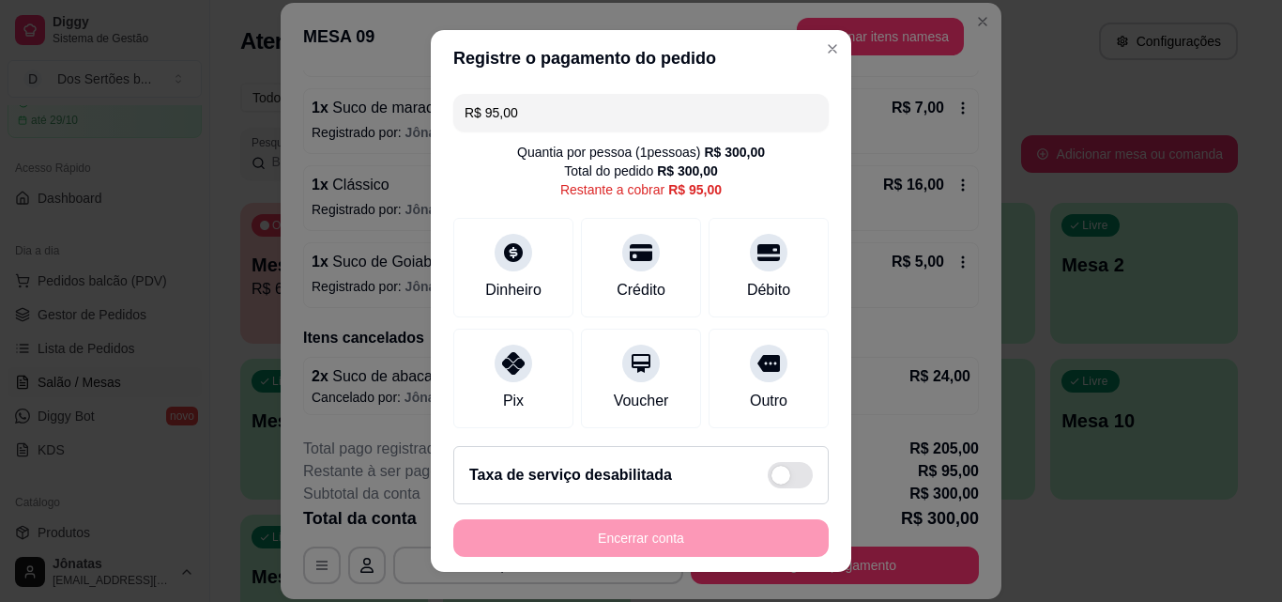
click at [550, 114] on input "R$ 95,00" at bounding box center [641, 113] width 353 height 38
click at [539, 115] on input "R$ 0,00" at bounding box center [641, 113] width 353 height 38
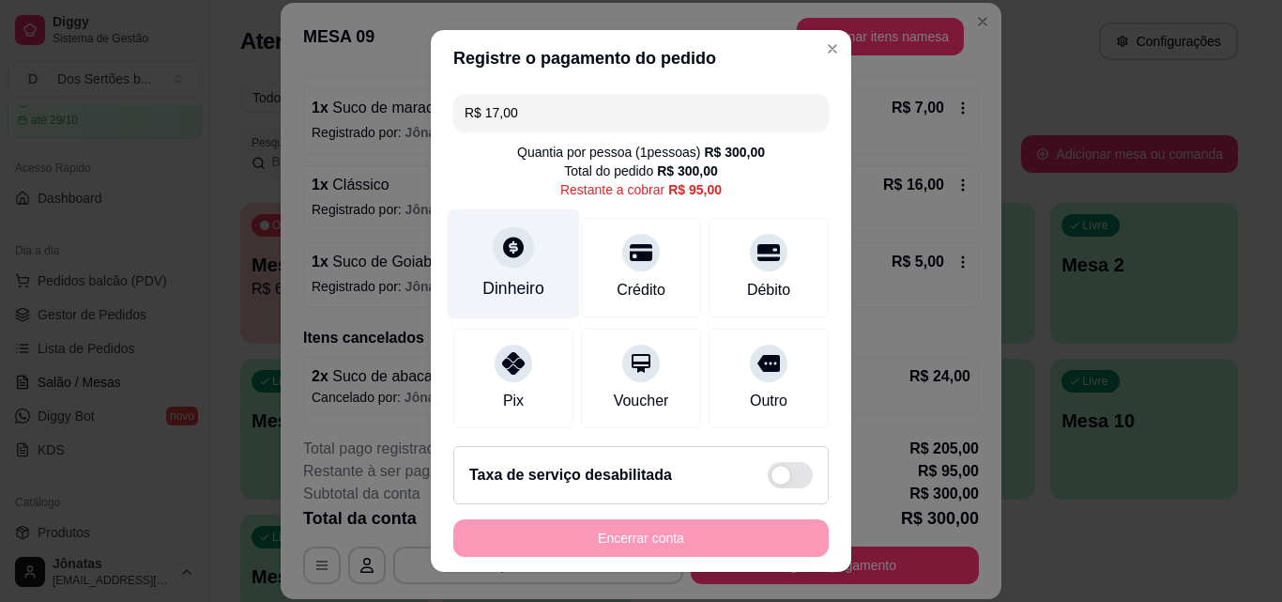
click at [494, 277] on div "Dinheiro" at bounding box center [514, 288] width 62 height 24
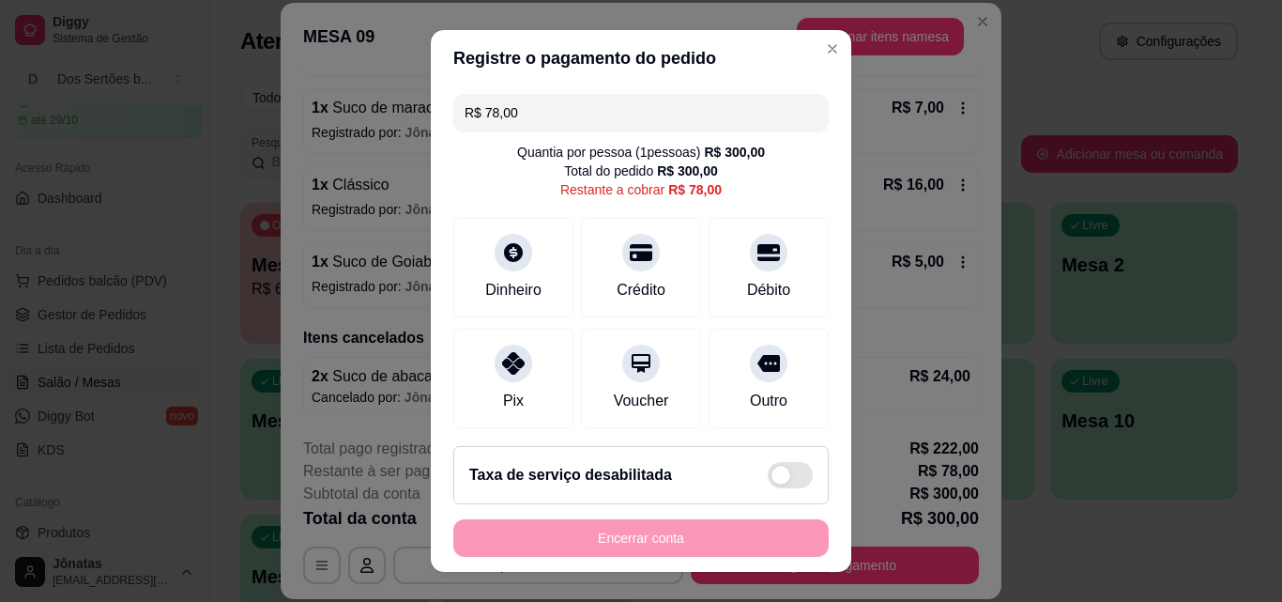
click at [526, 119] on input "R$ 78,00" at bounding box center [641, 113] width 353 height 38
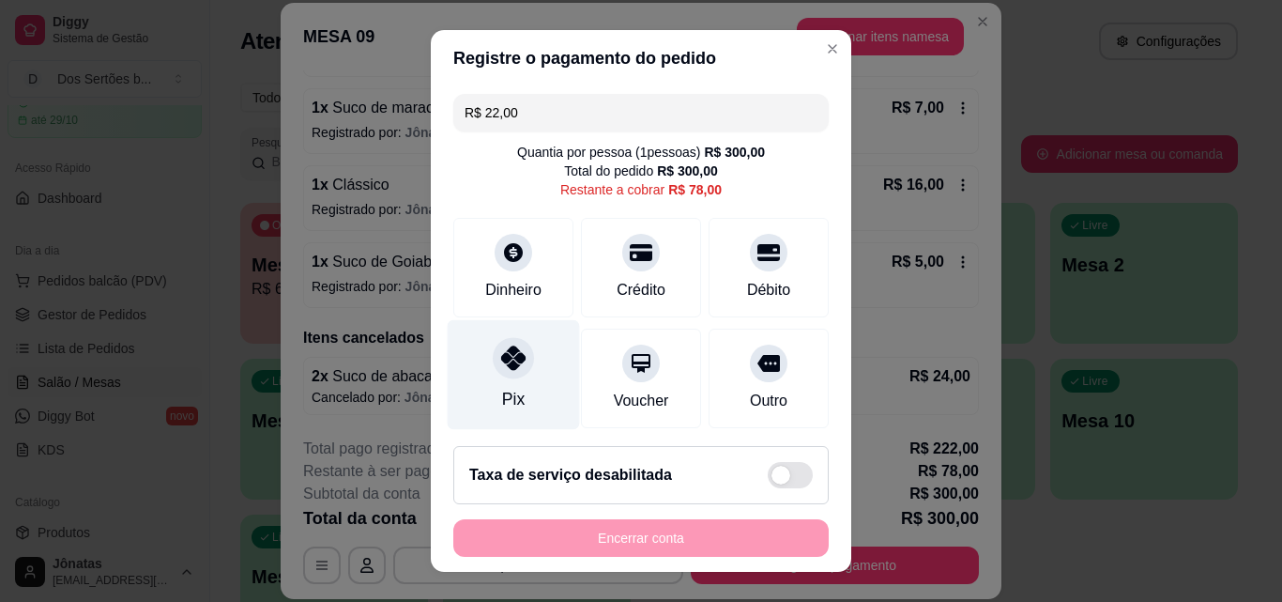
click at [501, 361] on icon at bounding box center [513, 357] width 24 height 24
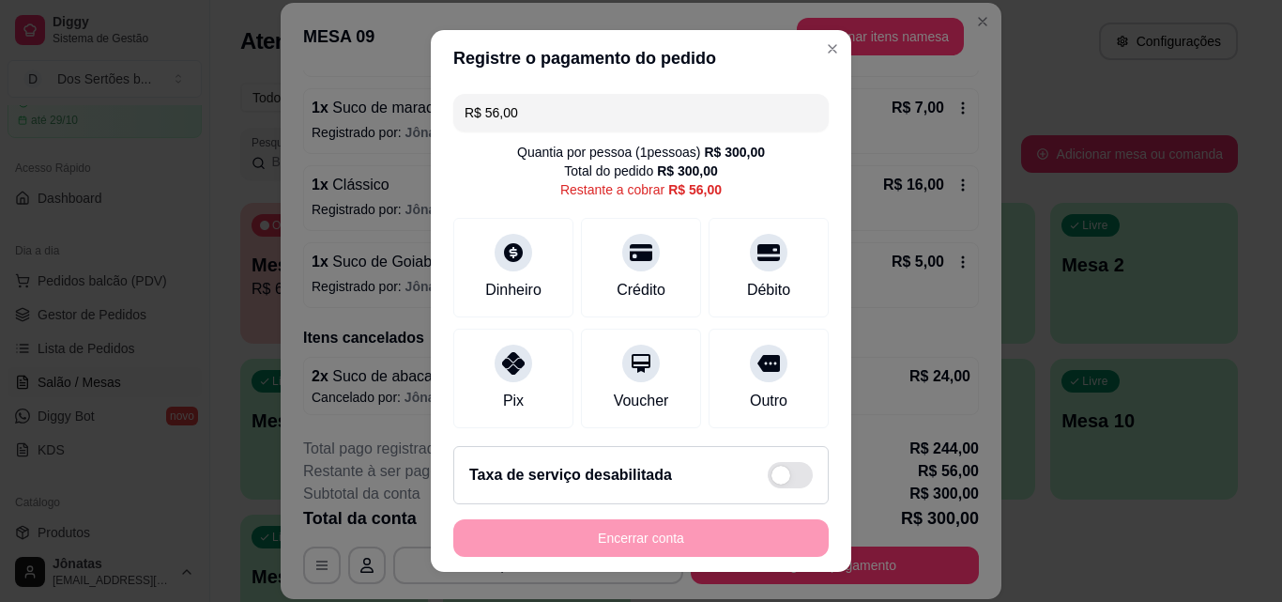
click at [542, 112] on input "R$ 56,00" at bounding box center [641, 113] width 353 height 38
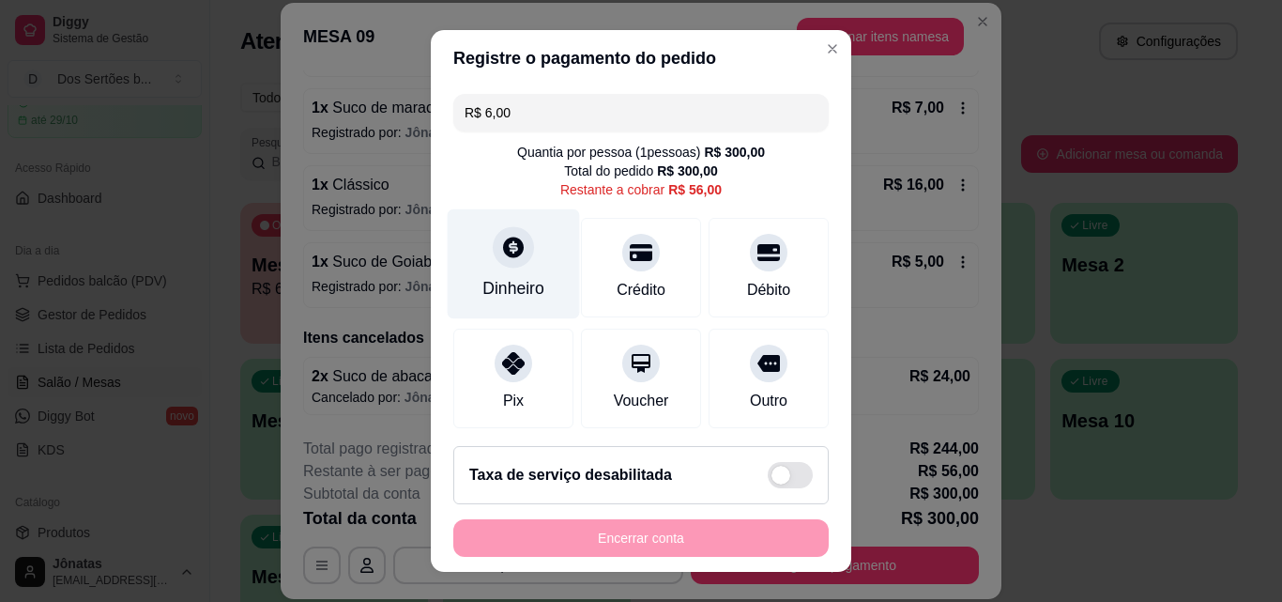
click at [507, 281] on div "Dinheiro" at bounding box center [514, 288] width 62 height 24
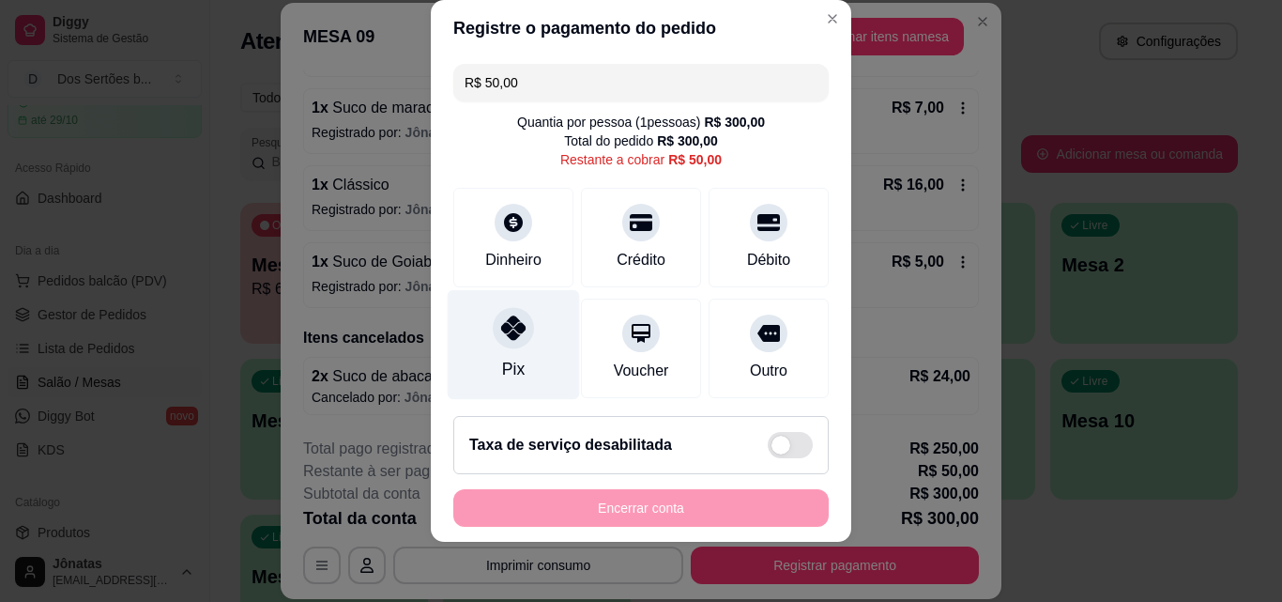
click at [503, 331] on icon at bounding box center [513, 327] width 24 height 24
type input "R$ 0,00"
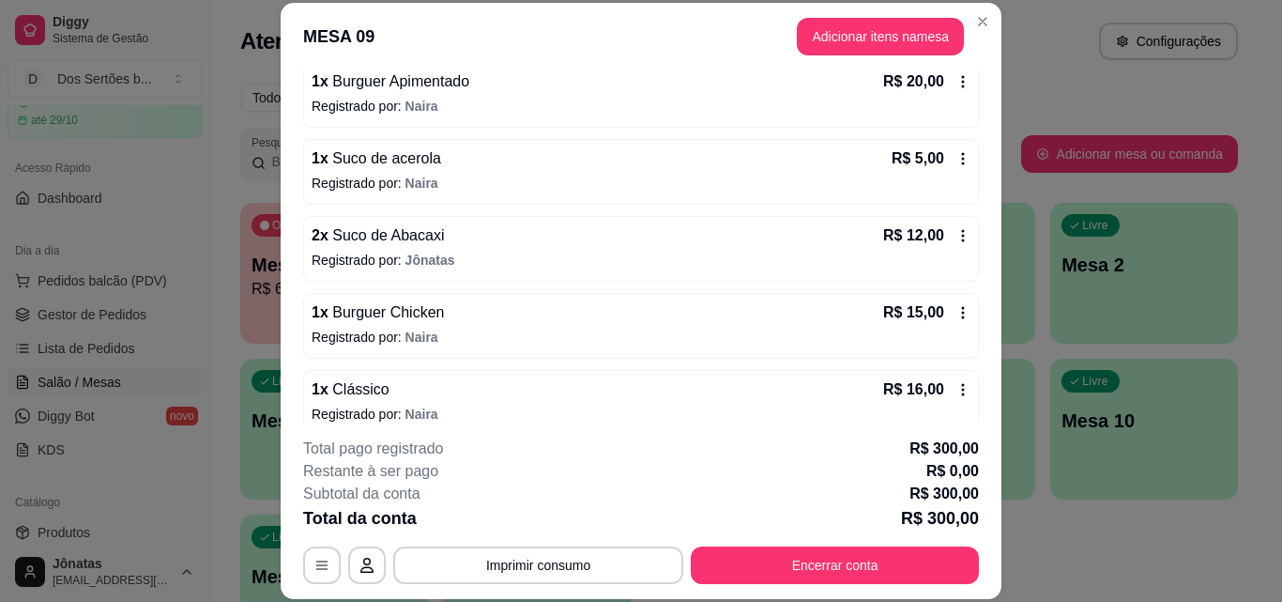
scroll to position [753, 0]
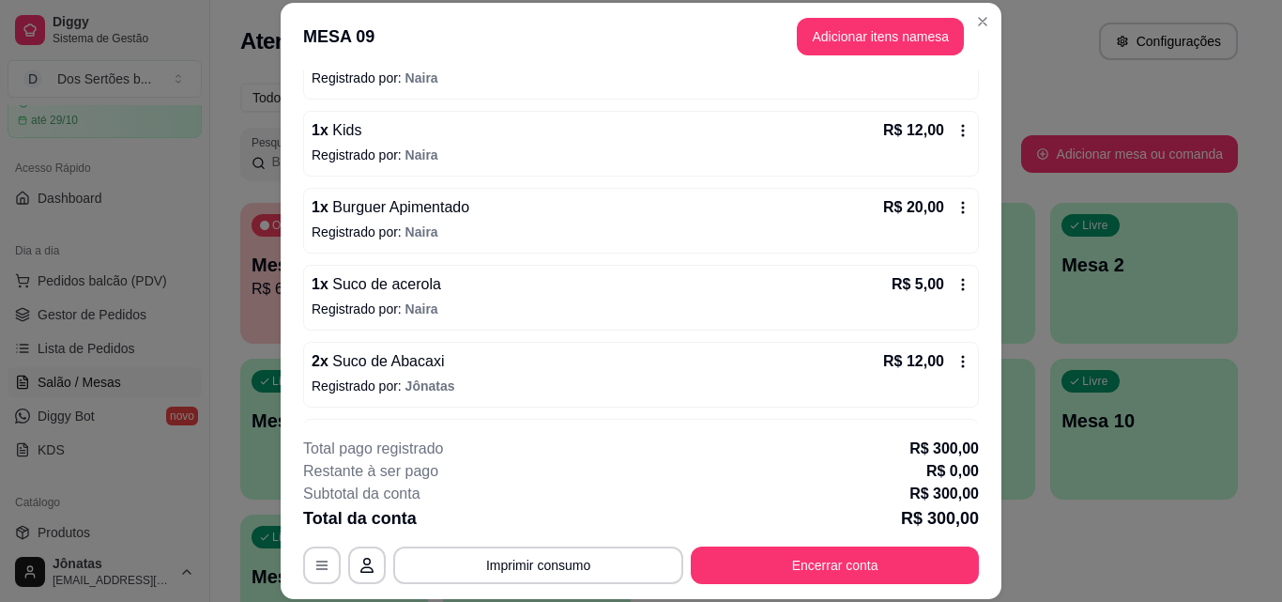
click at [962, 130] on icon at bounding box center [963, 131] width 3 height 12
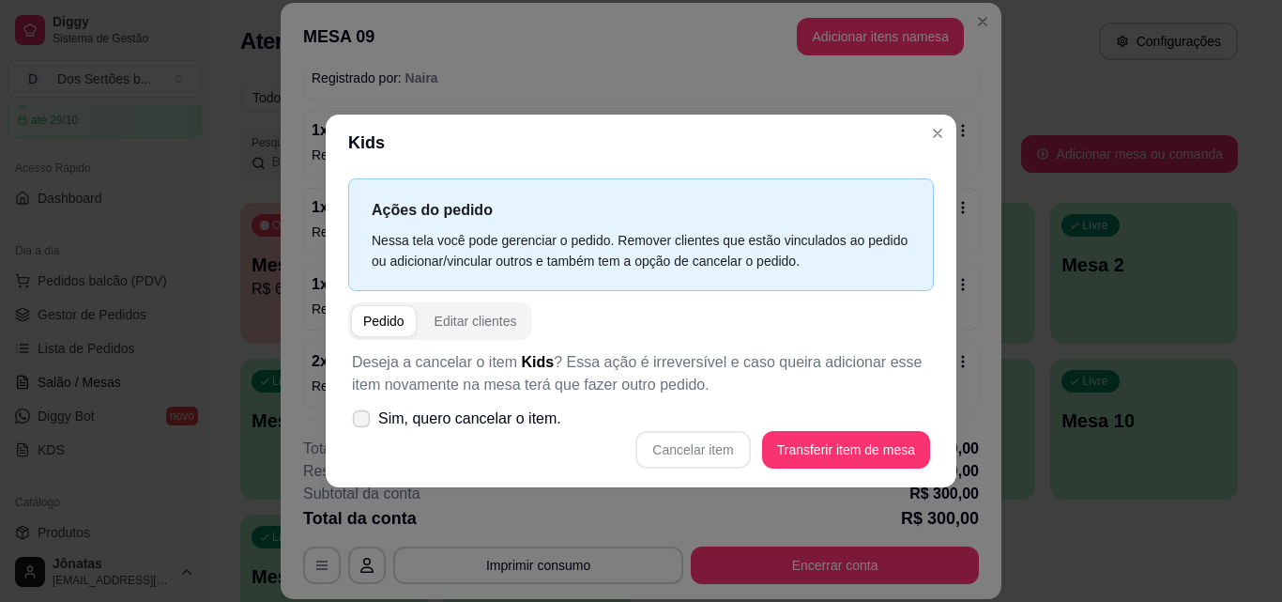
click at [357, 421] on icon at bounding box center [361, 418] width 14 height 10
click at [357, 422] on input "Sim, quero cancelar o item." at bounding box center [357, 428] width 12 height 12
checkbox input "true"
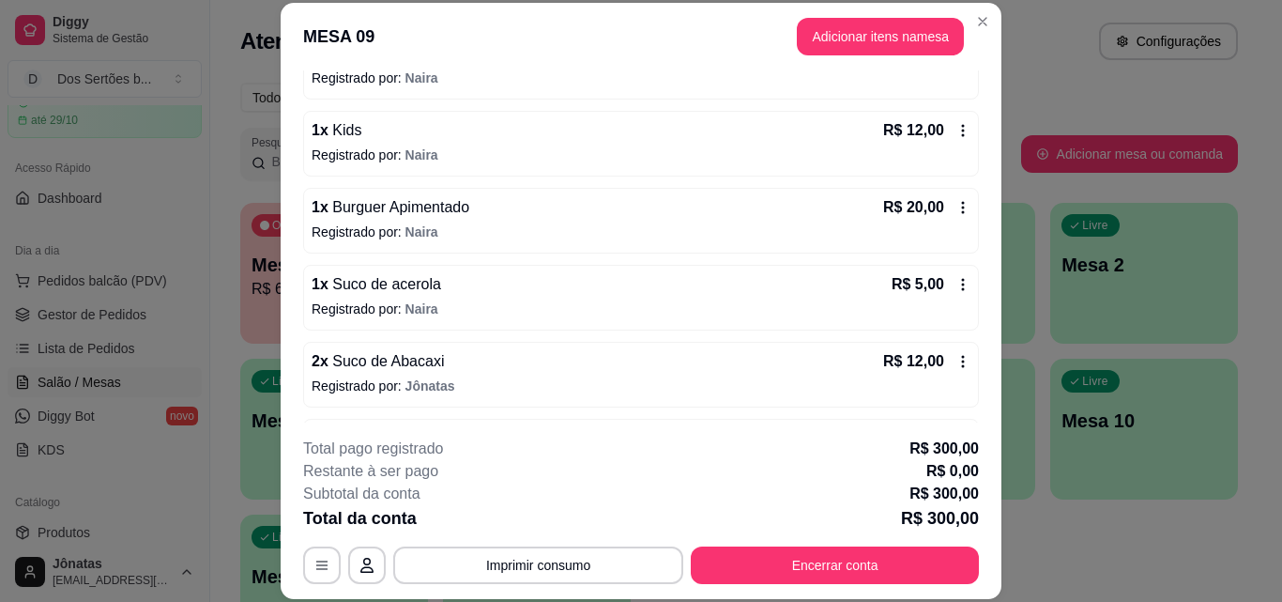
click at [956, 131] on icon at bounding box center [963, 130] width 15 height 15
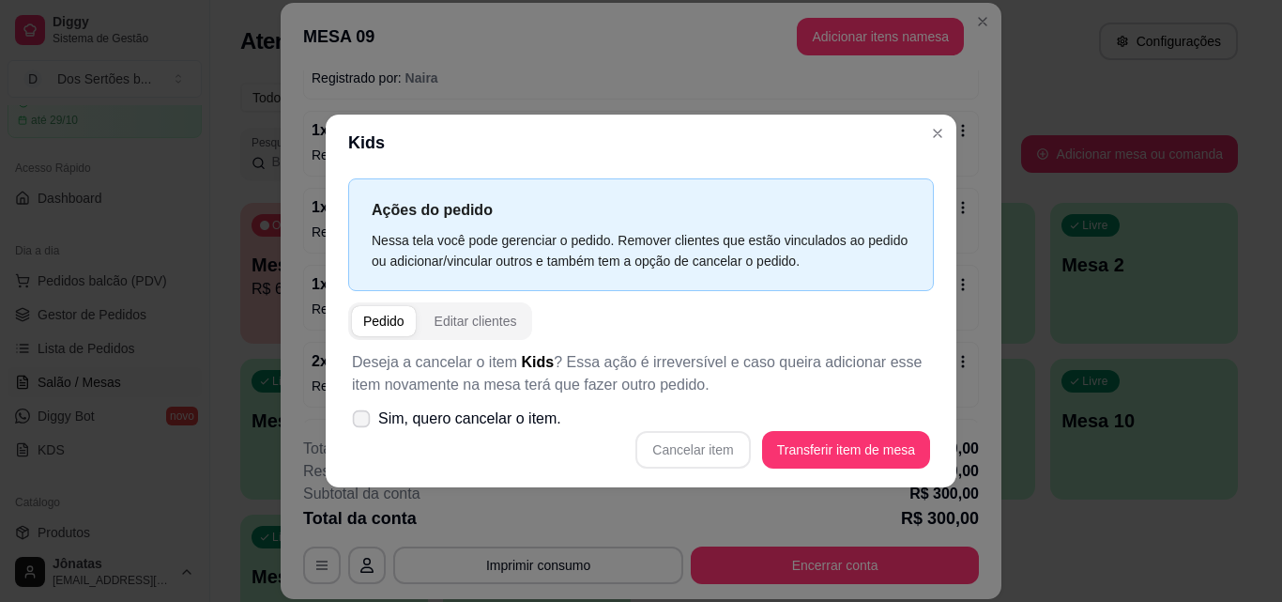
click at [360, 422] on icon at bounding box center [361, 418] width 14 height 10
click at [360, 422] on input "Sim, quero cancelar o item." at bounding box center [357, 428] width 12 height 12
checkbox input "true"
click at [685, 447] on button "Cancelar item" at bounding box center [693, 449] width 112 height 37
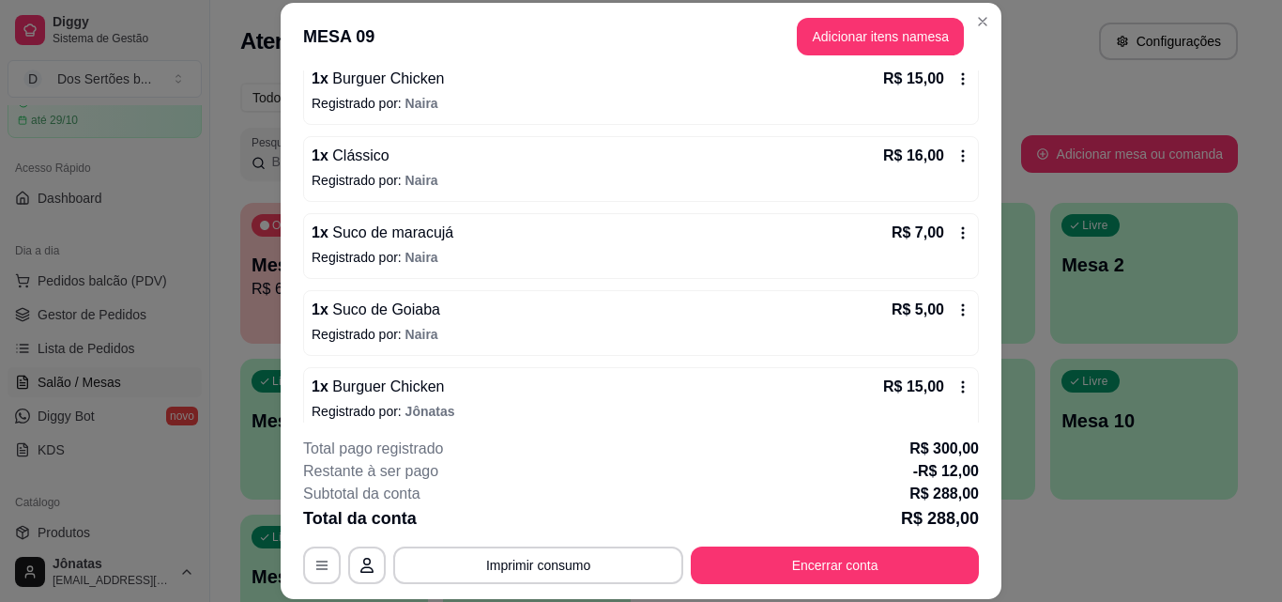
scroll to position [1461, 0]
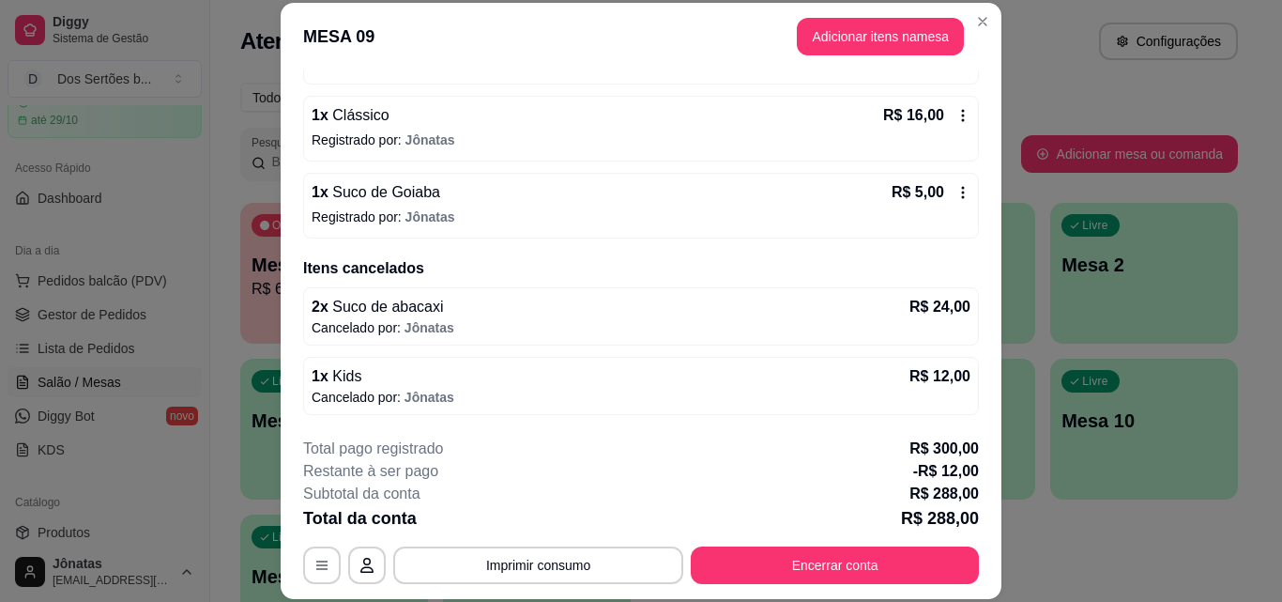
click at [956, 113] on icon at bounding box center [963, 115] width 15 height 15
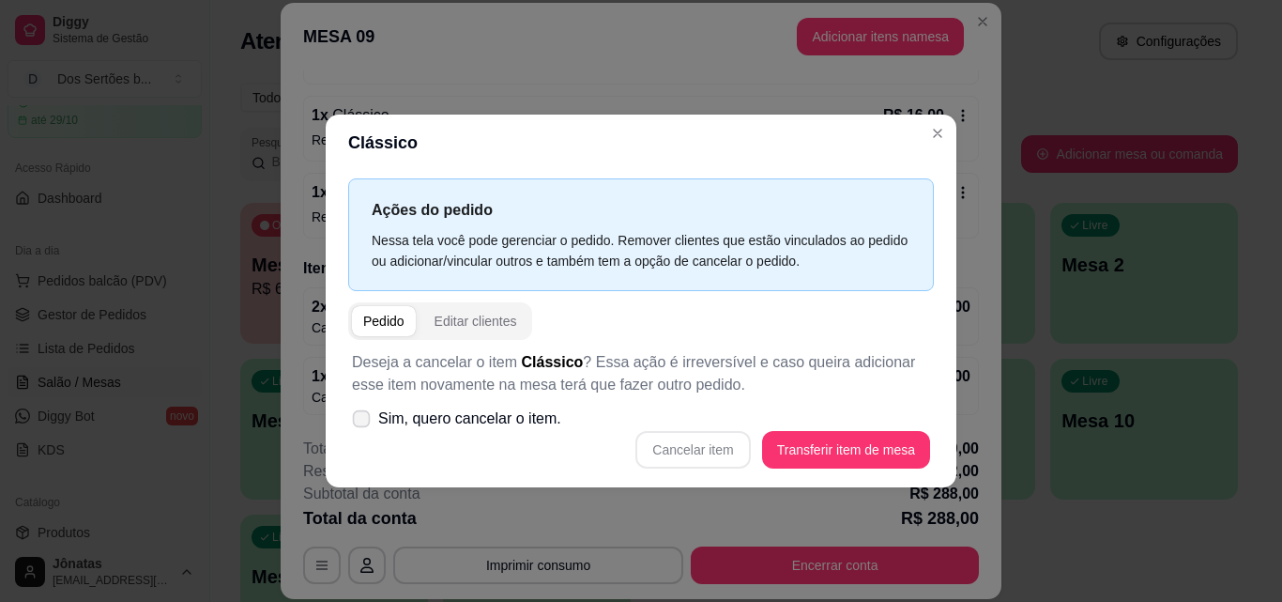
click at [363, 419] on icon at bounding box center [361, 418] width 14 height 10
click at [363, 422] on input "Sim, quero cancelar o item." at bounding box center [357, 428] width 12 height 12
checkbox input "true"
click at [682, 450] on button "Cancelar item" at bounding box center [693, 449] width 112 height 37
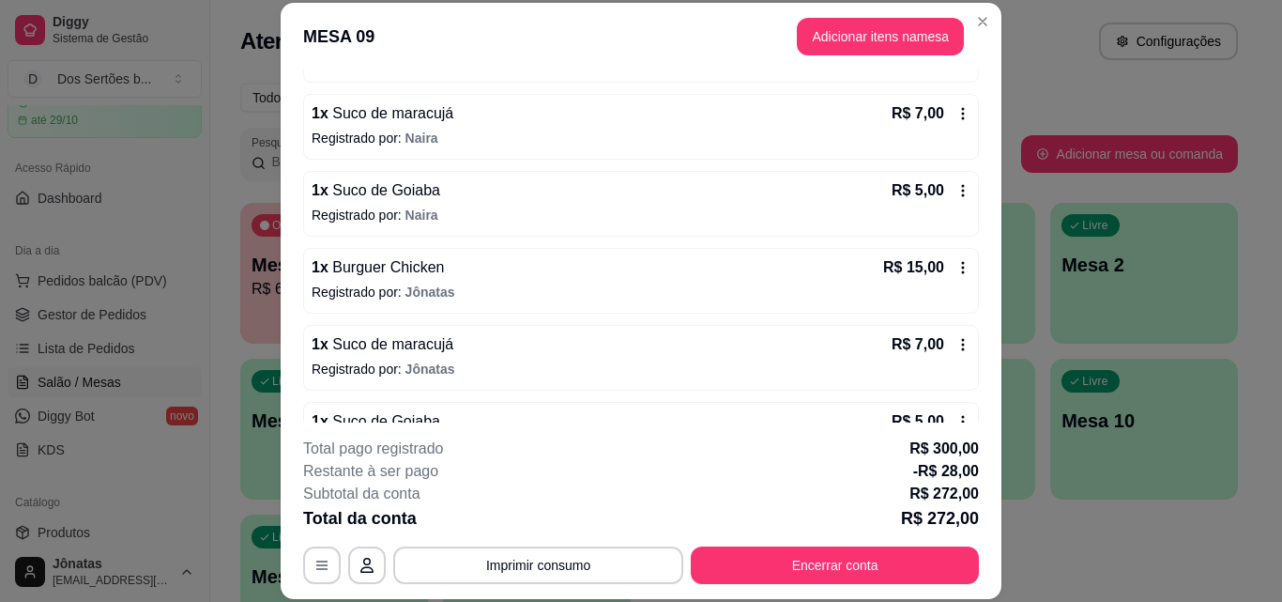
scroll to position [1271, 0]
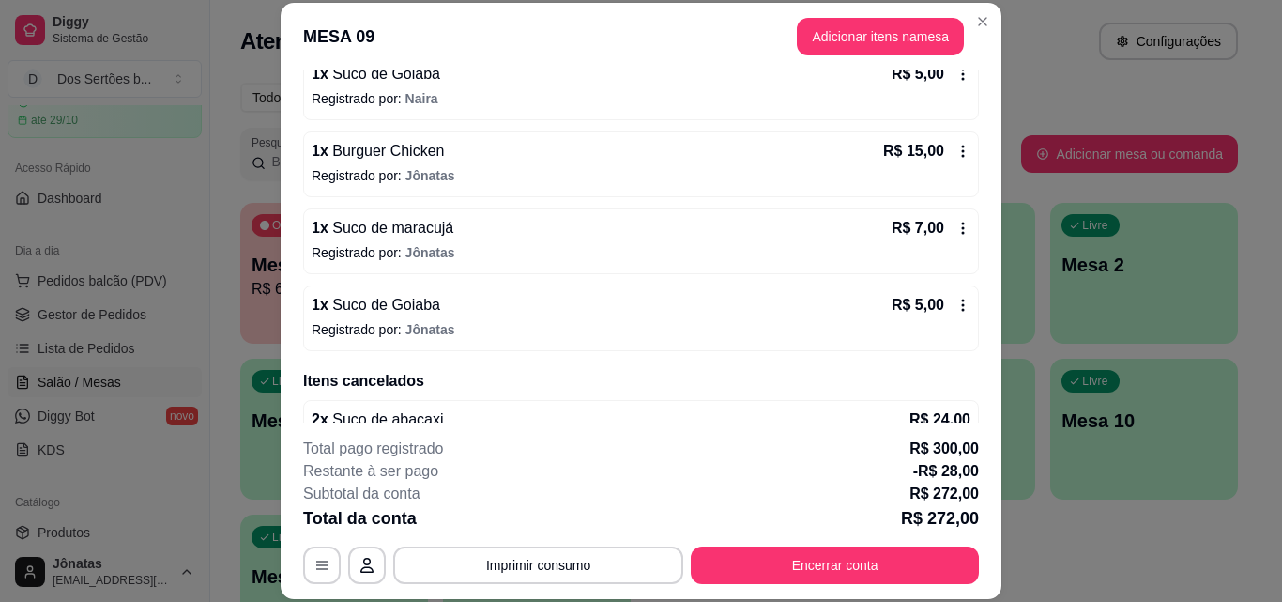
click at [956, 307] on icon at bounding box center [963, 305] width 15 height 15
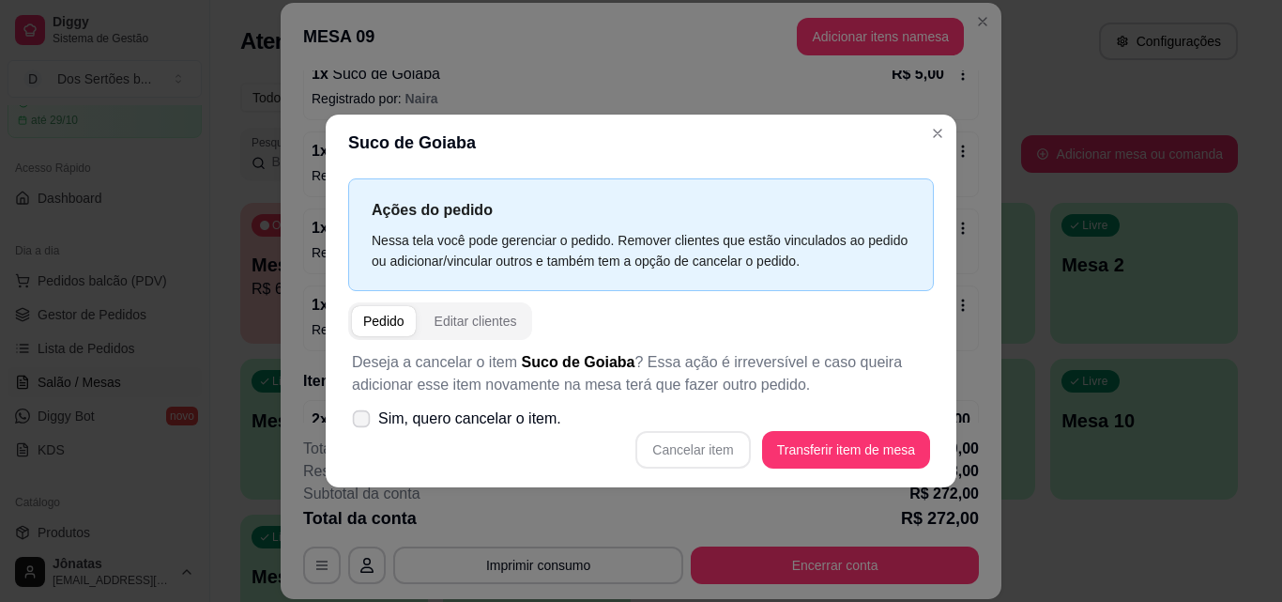
click at [360, 420] on icon at bounding box center [361, 418] width 14 height 10
click at [360, 422] on input "Sim, quero cancelar o item." at bounding box center [357, 428] width 12 height 12
checkbox input "true"
click at [699, 465] on button "Cancelar item" at bounding box center [693, 450] width 115 height 38
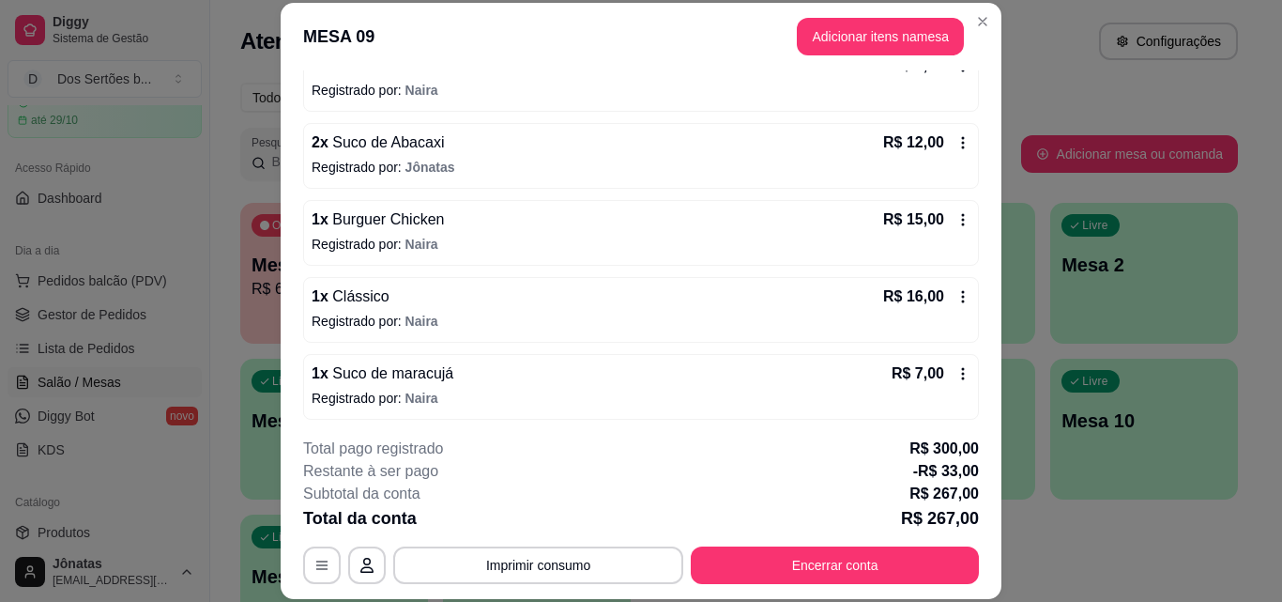
scroll to position [1108, 0]
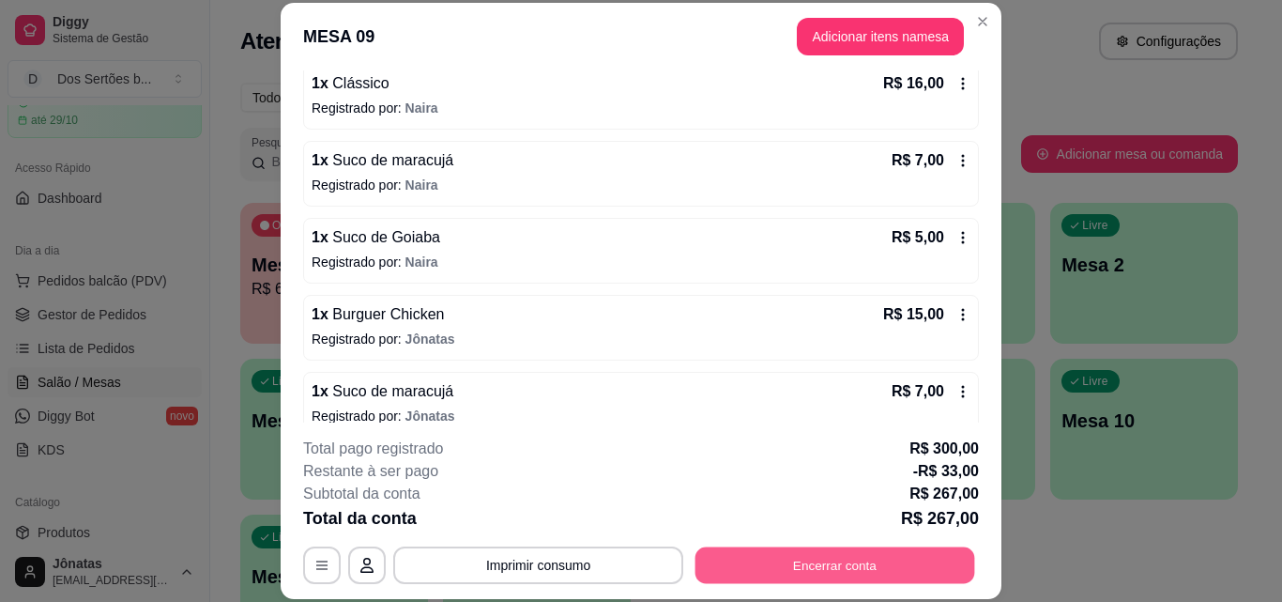
click at [737, 554] on button "Encerrar conta" at bounding box center [836, 564] width 280 height 37
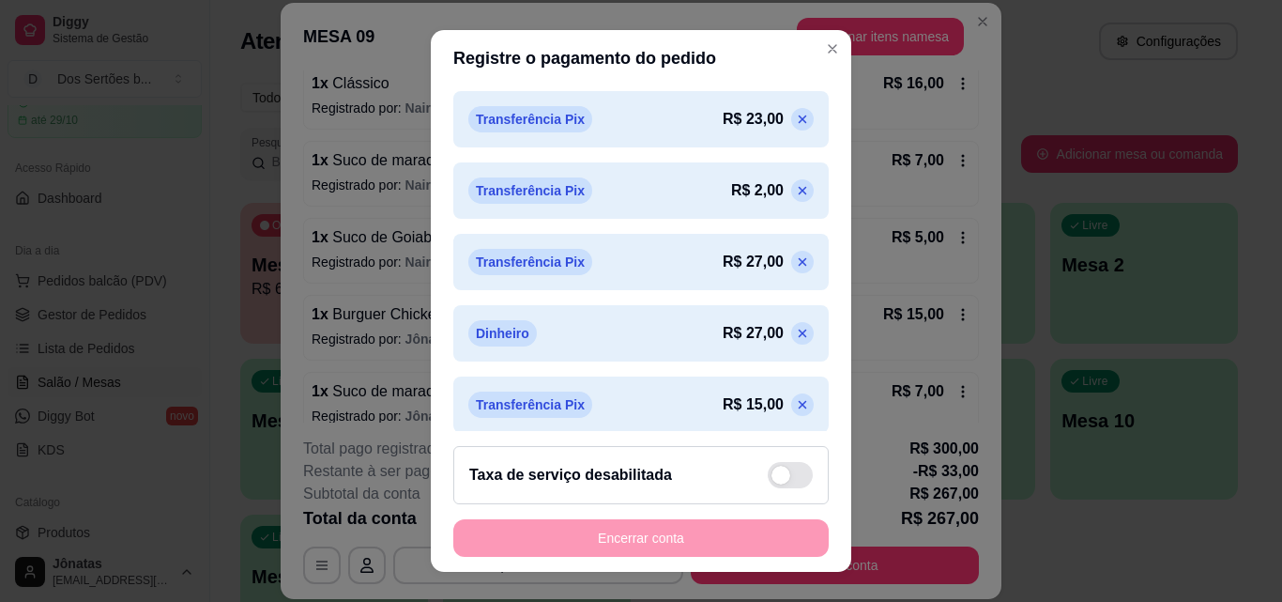
scroll to position [1002, 0]
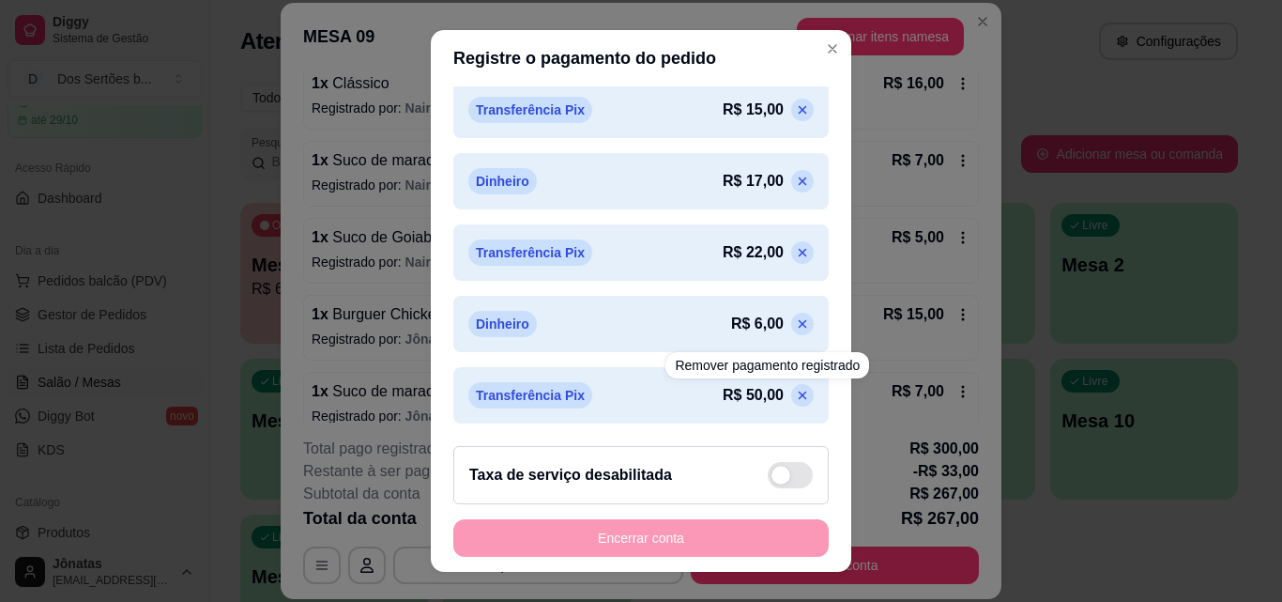
click at [795, 395] on icon at bounding box center [802, 395] width 15 height 15
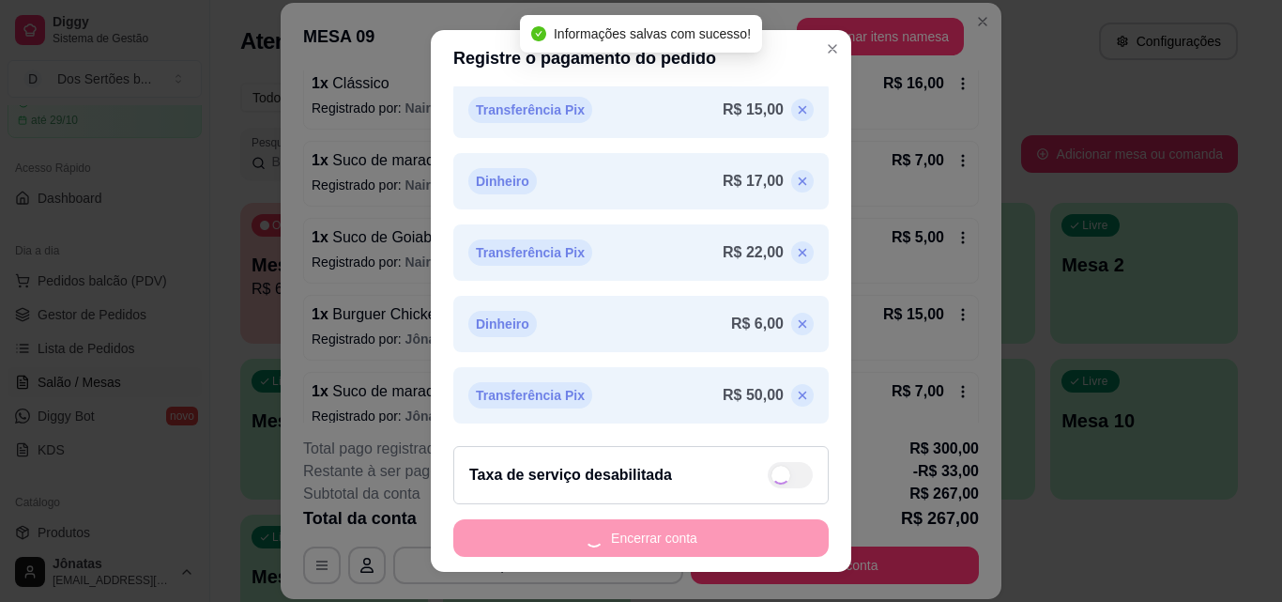
type input "R$ 17,00"
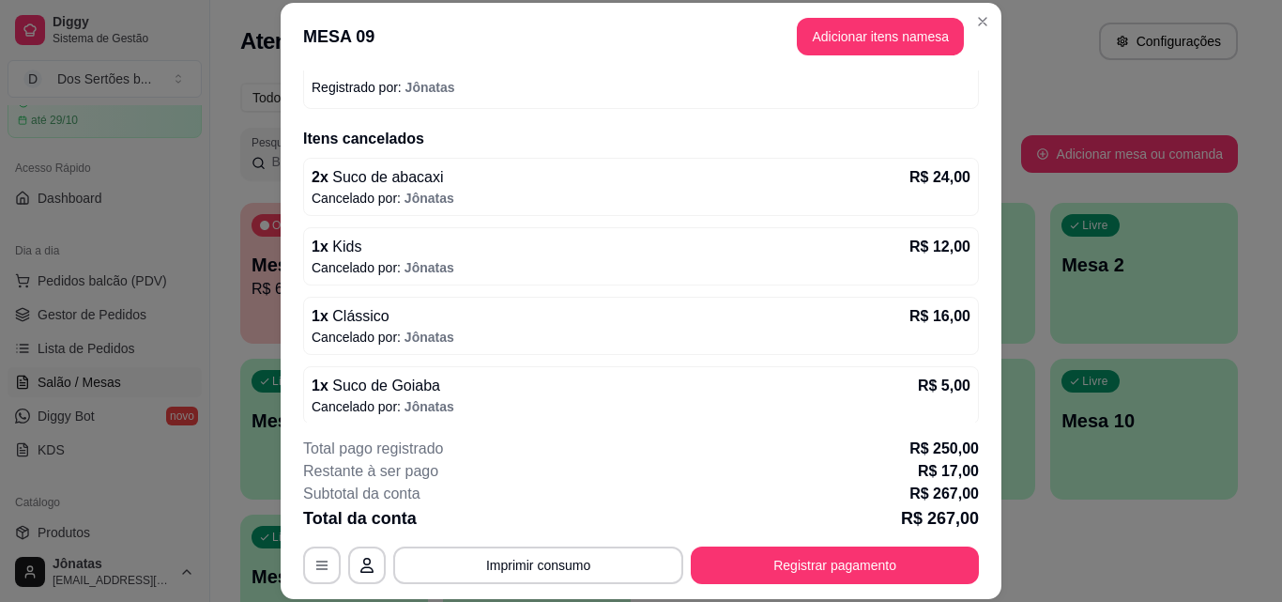
scroll to position [1339, 0]
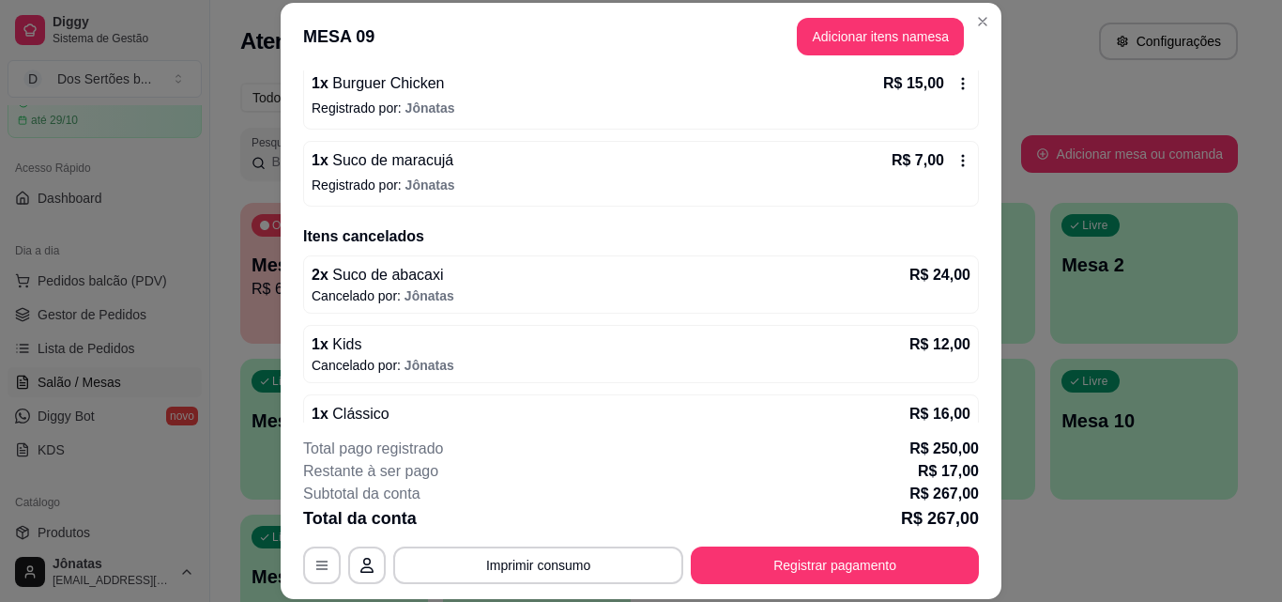
click at [962, 160] on icon at bounding box center [963, 161] width 3 height 12
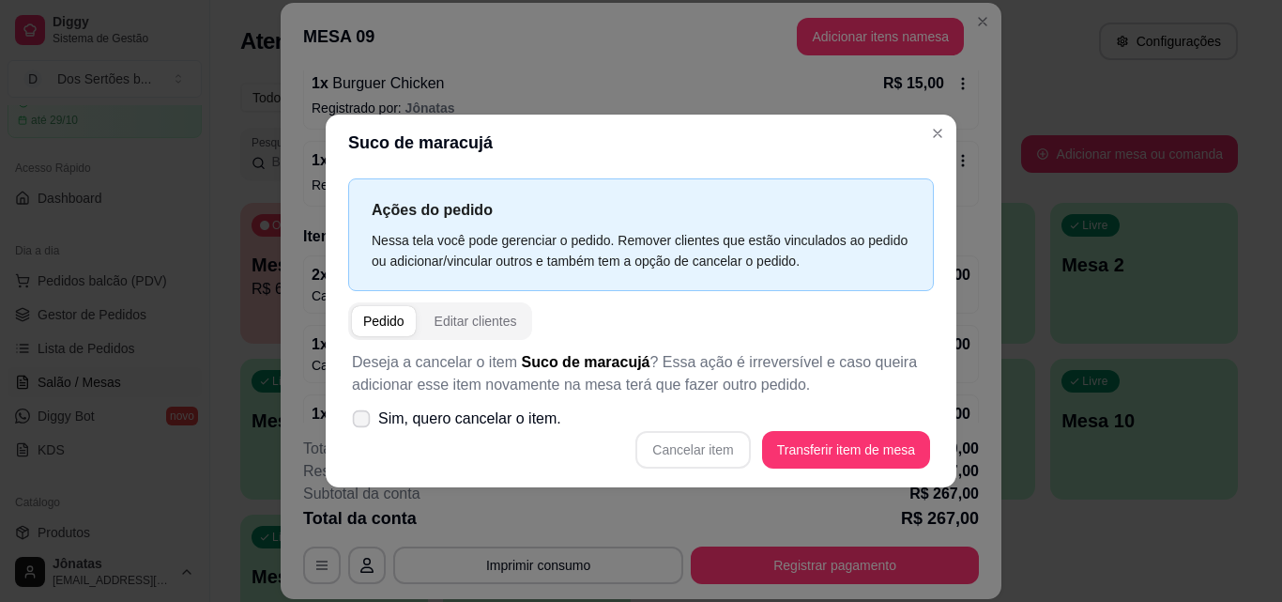
click at [359, 420] on icon at bounding box center [361, 418] width 14 height 10
click at [359, 422] on input "Sim, quero cancelar o item." at bounding box center [357, 428] width 12 height 12
checkbox input "true"
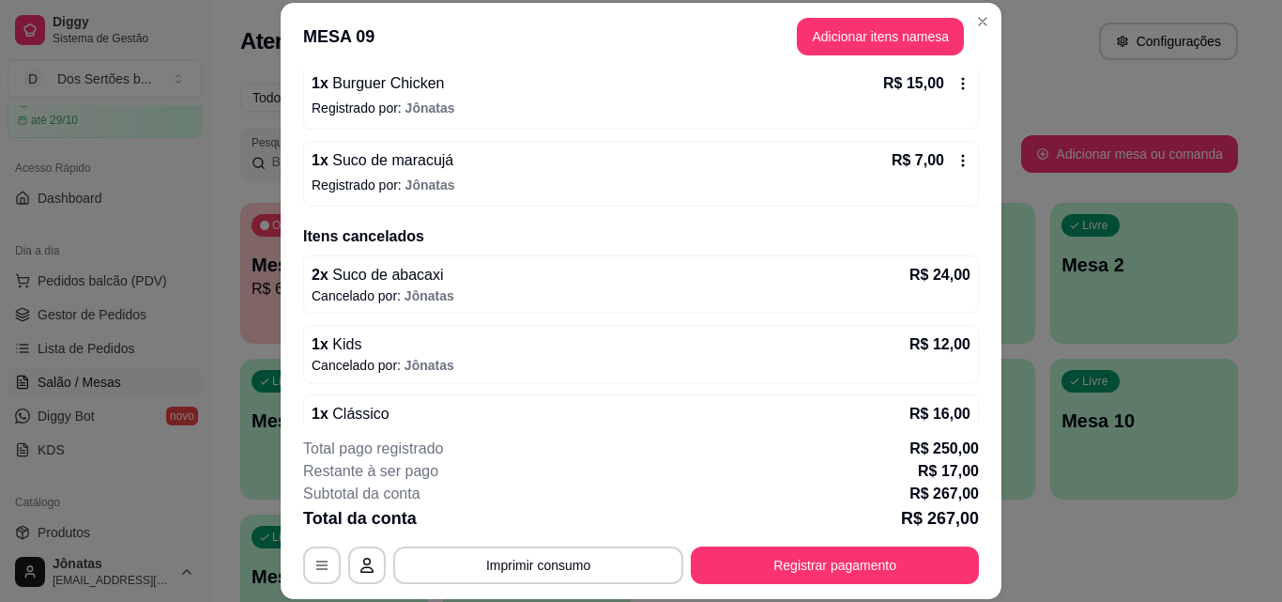
click at [956, 160] on icon at bounding box center [963, 160] width 15 height 15
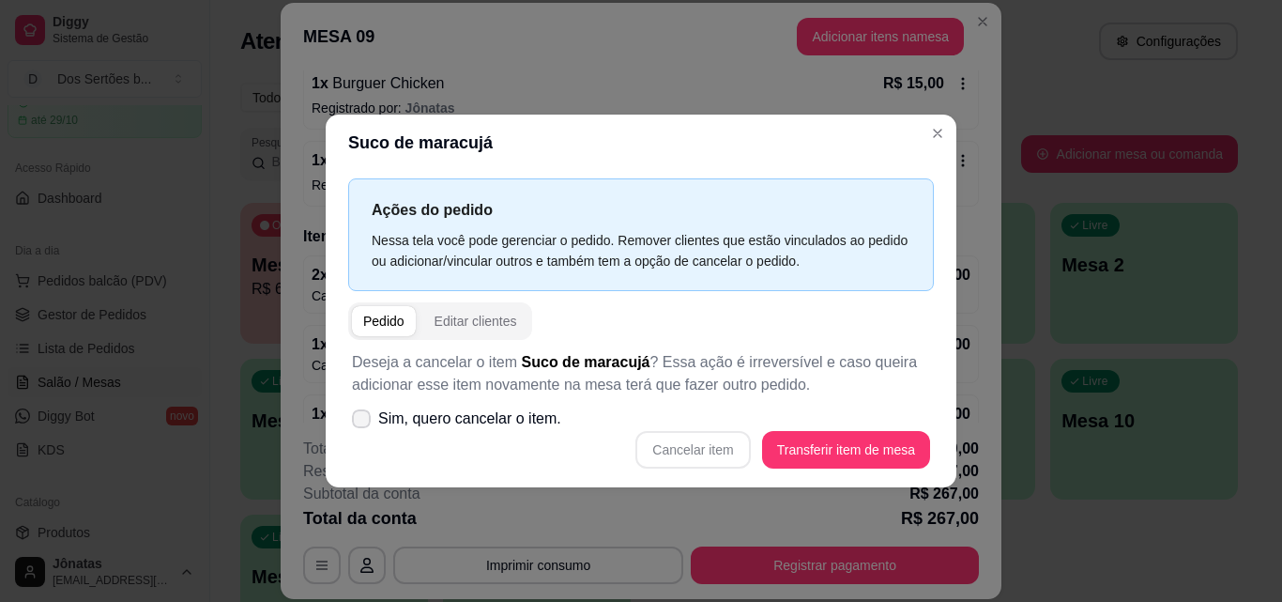
click at [357, 416] on icon at bounding box center [361, 418] width 15 height 11
click at [357, 422] on input "Sim, quero cancelar o item." at bounding box center [357, 428] width 12 height 12
checkbox input "true"
click at [678, 438] on button "Cancelar item" at bounding box center [693, 449] width 112 height 37
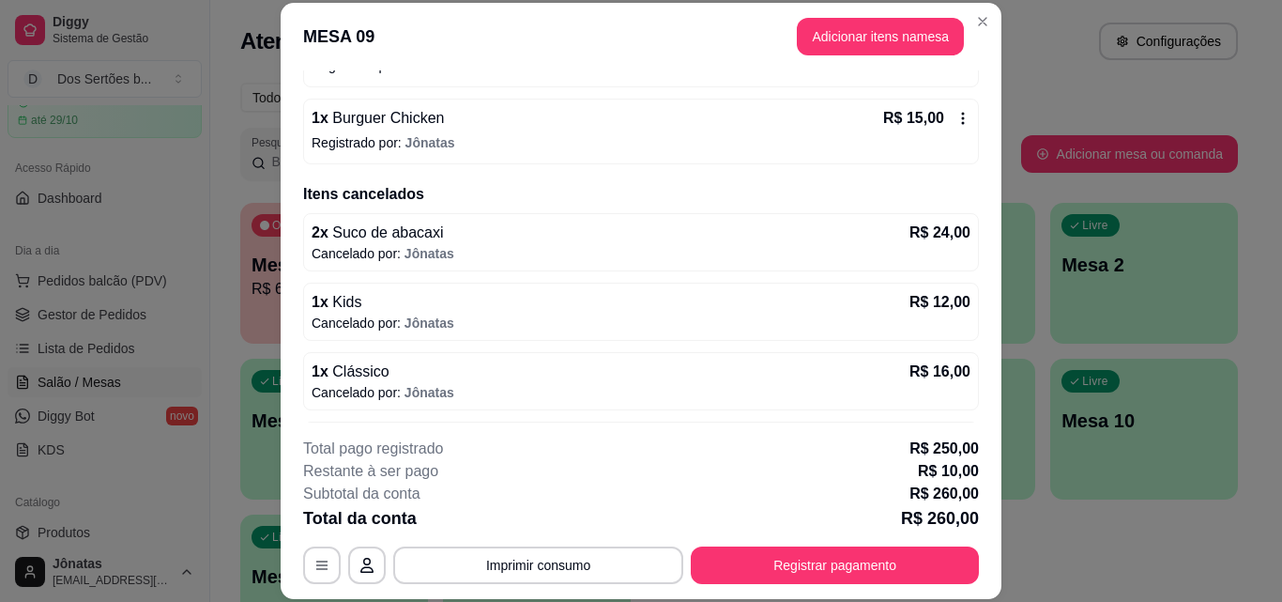
scroll to position [1300, 0]
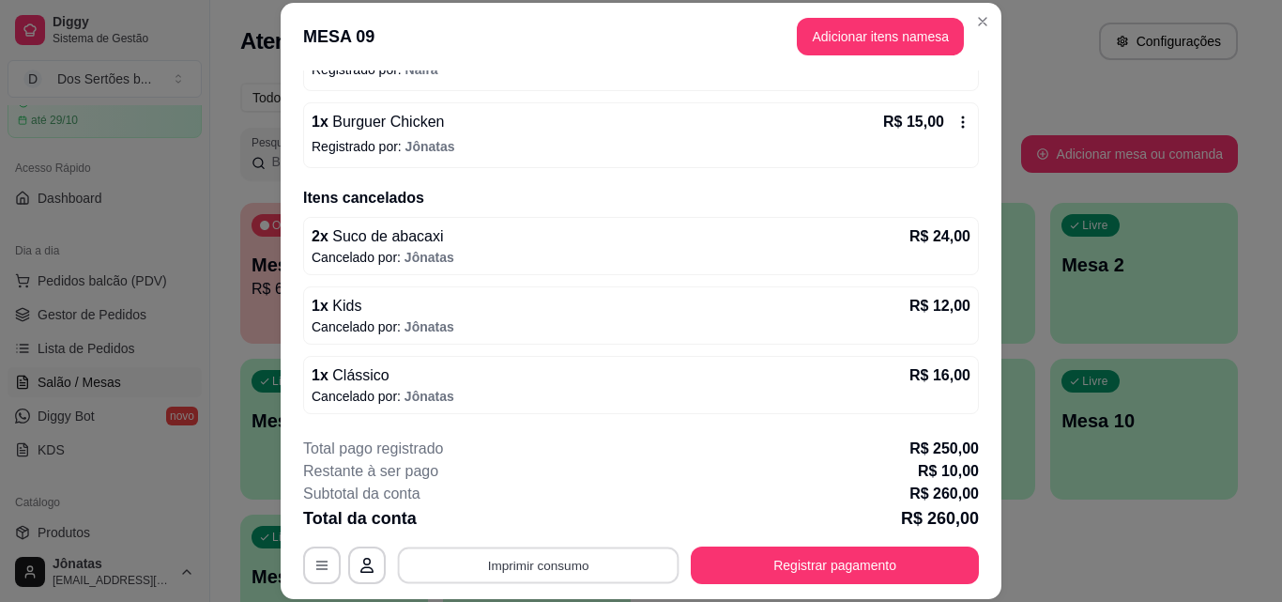
click at [541, 554] on button "Imprimir consumo" at bounding box center [539, 564] width 282 height 37
click at [557, 520] on button "IMPRESSORA" at bounding box center [536, 521] width 131 height 29
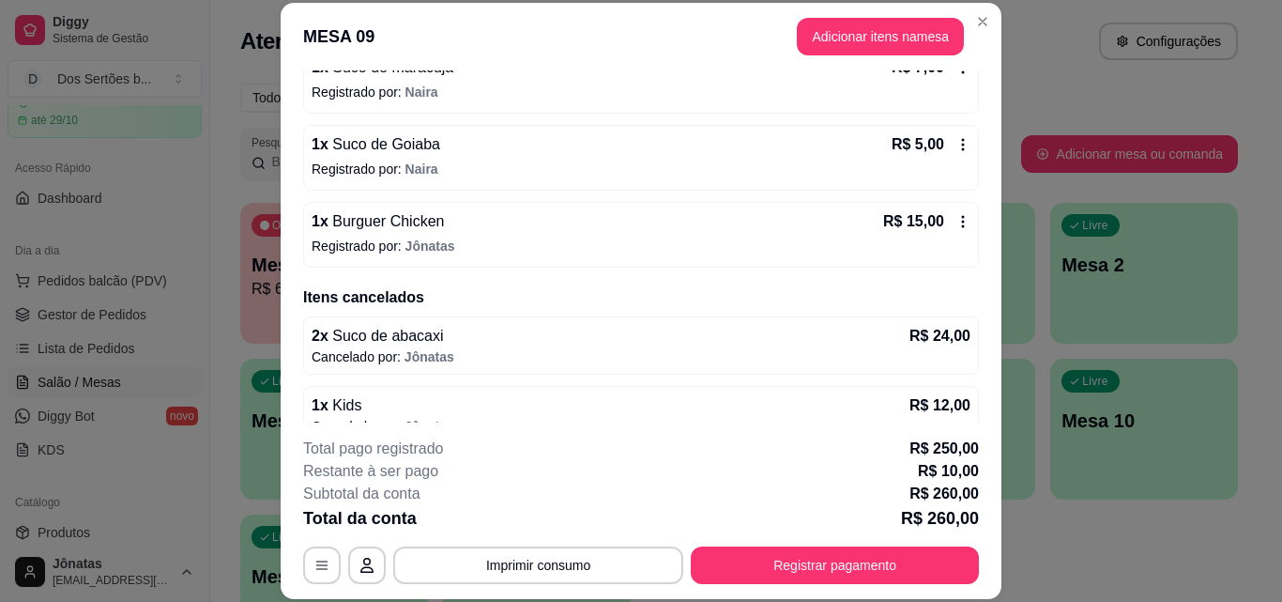
click at [956, 226] on icon at bounding box center [963, 221] width 15 height 15
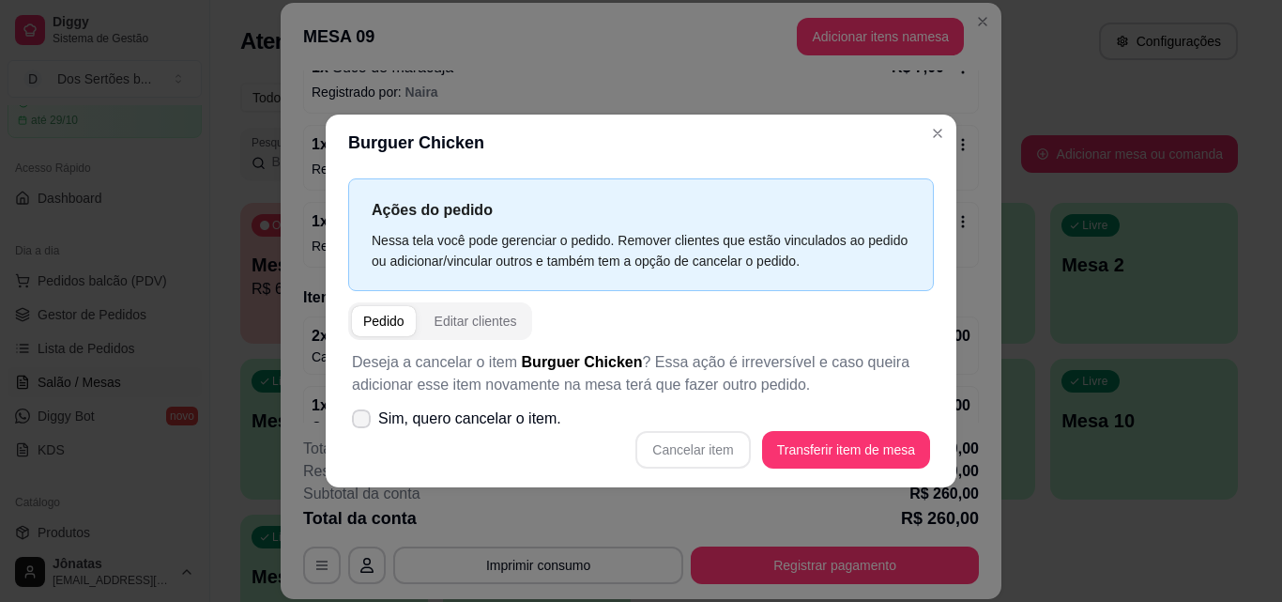
click at [357, 416] on icon at bounding box center [361, 418] width 15 height 11
click at [357, 422] on input "Sim, quero cancelar o item." at bounding box center [357, 428] width 12 height 12
checkbox input "true"
click at [677, 440] on button "Cancelar item" at bounding box center [693, 449] width 112 height 37
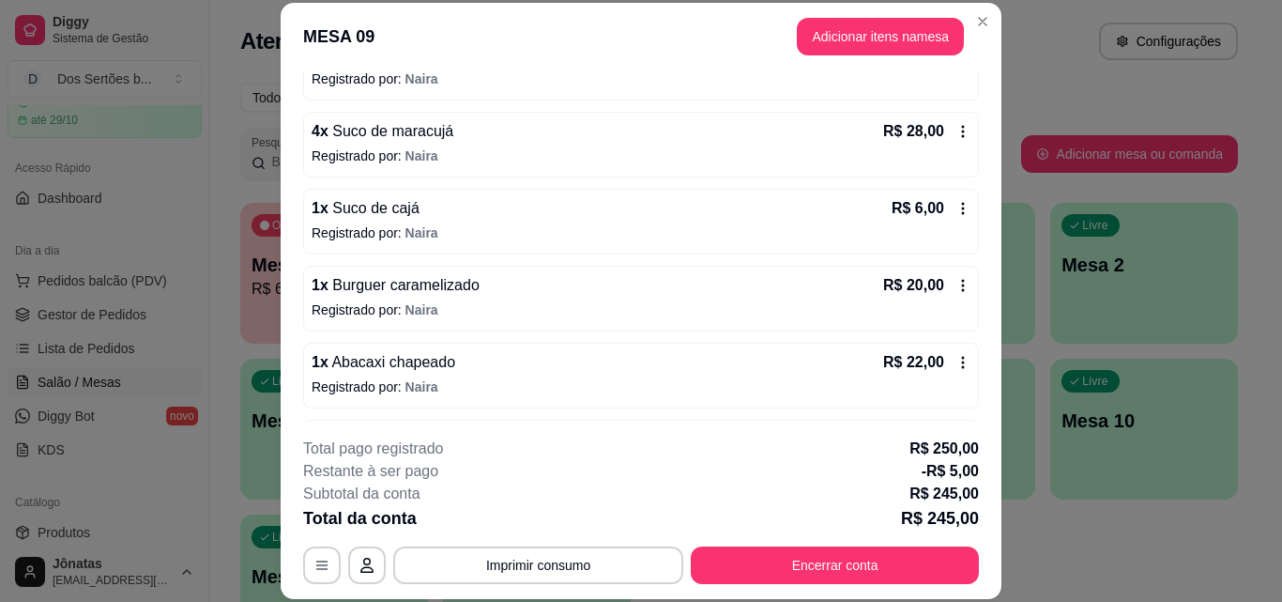
scroll to position [401, 0]
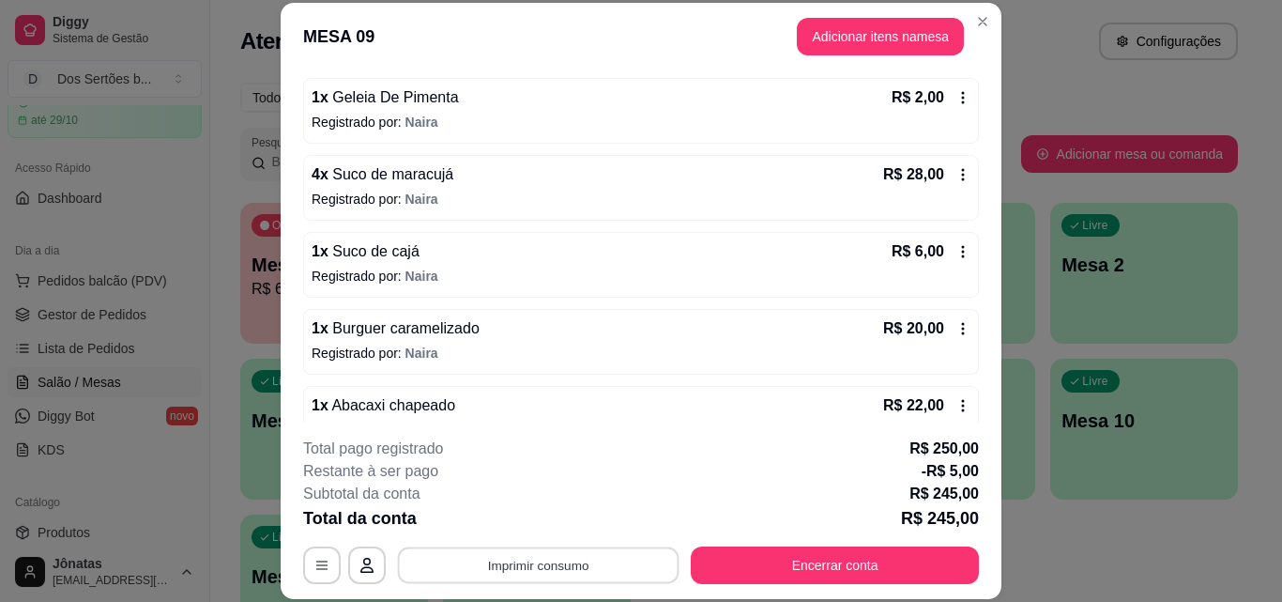
click at [461, 564] on button "Imprimir consumo" at bounding box center [539, 564] width 282 height 37
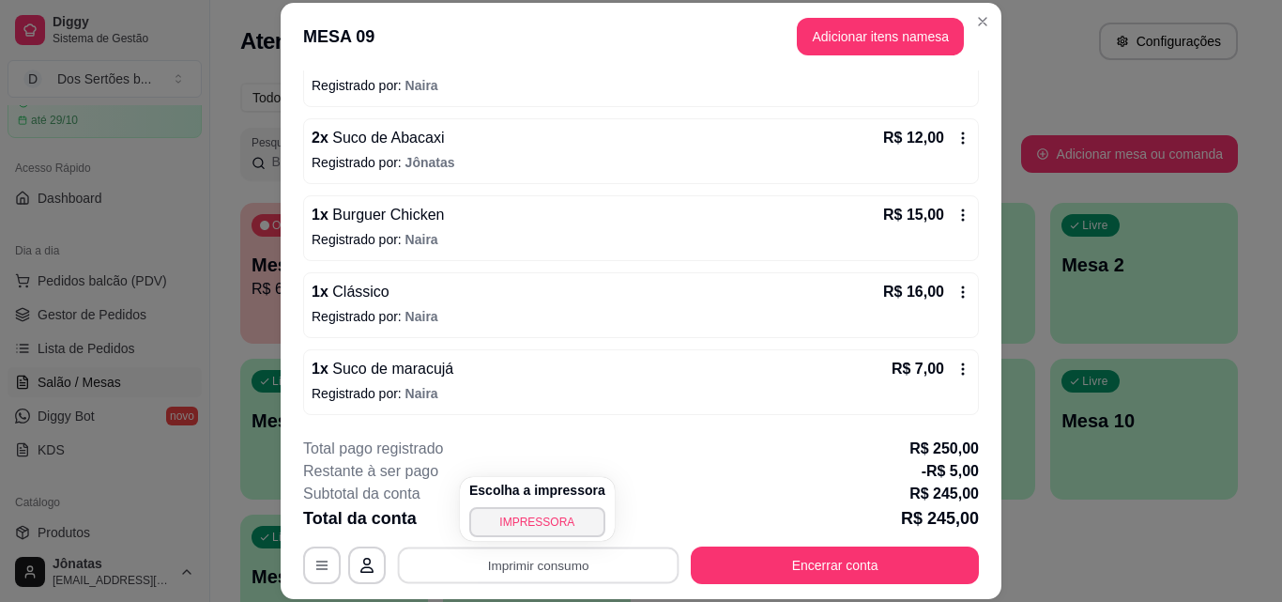
scroll to position [1122, 0]
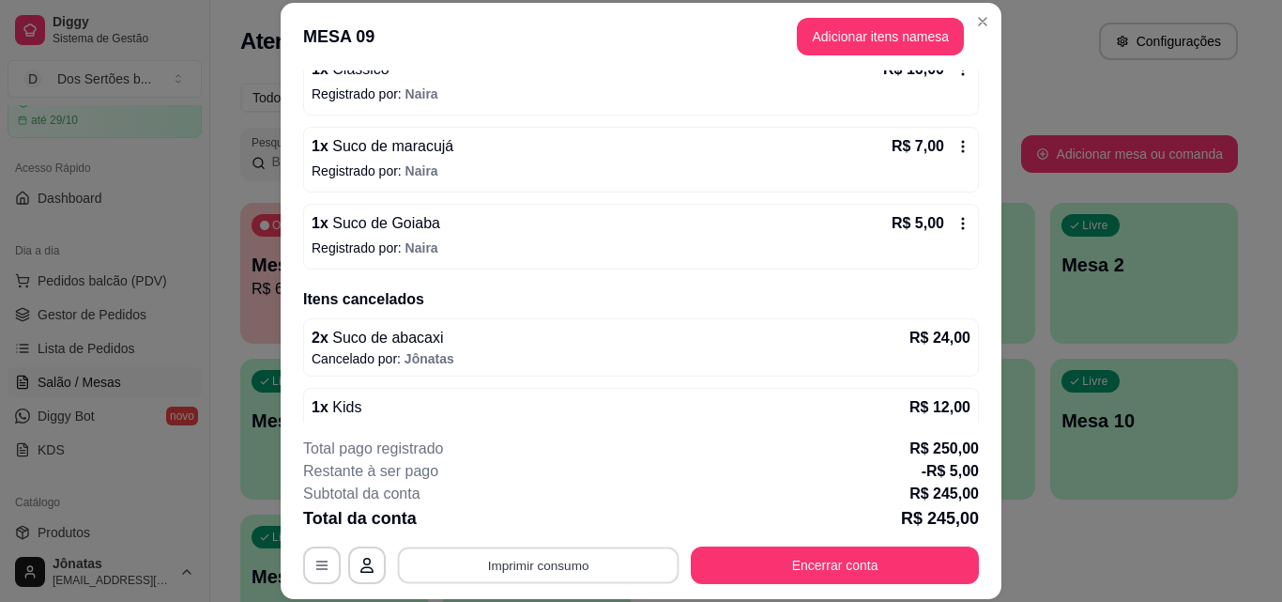
click at [530, 551] on button "Imprimir consumo" at bounding box center [539, 564] width 282 height 37
click at [517, 560] on button "Imprimir consumo" at bounding box center [539, 564] width 282 height 37
click at [522, 509] on button "IMPRESSORA" at bounding box center [536, 521] width 131 height 29
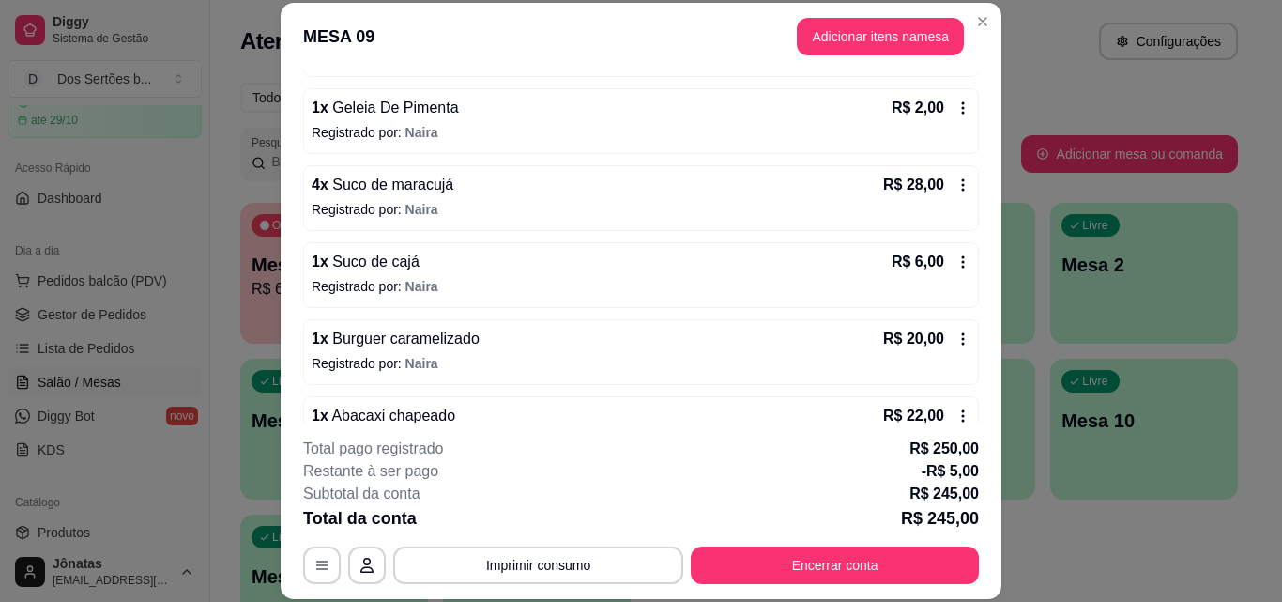
scroll to position [389, 0]
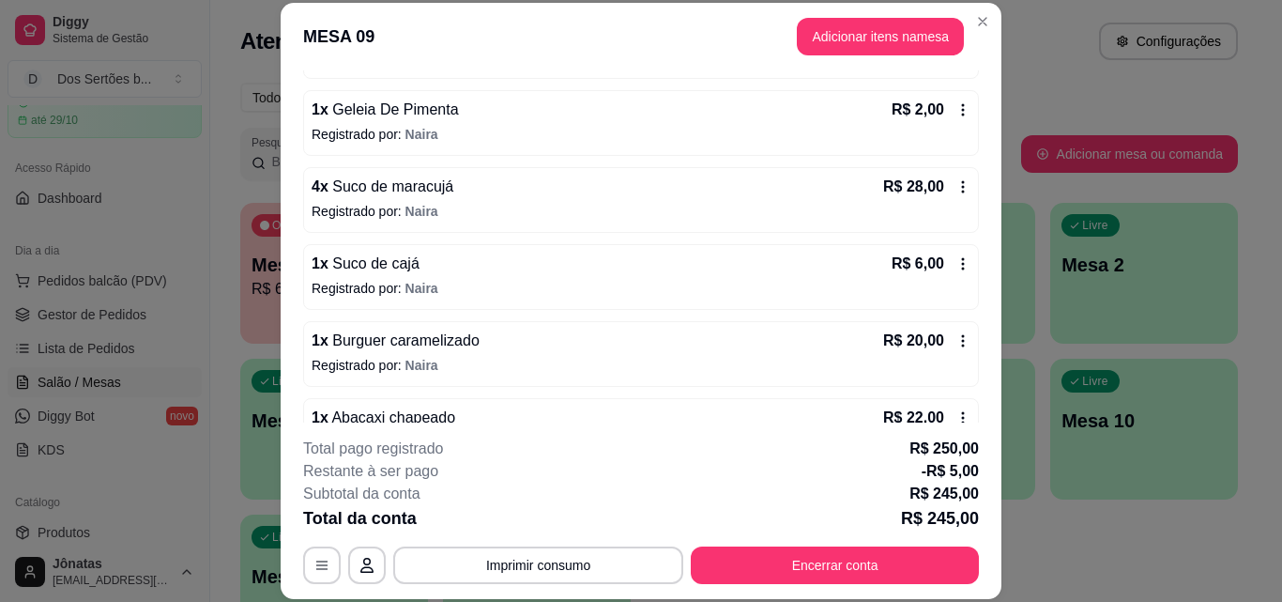
click at [956, 263] on icon at bounding box center [963, 263] width 15 height 15
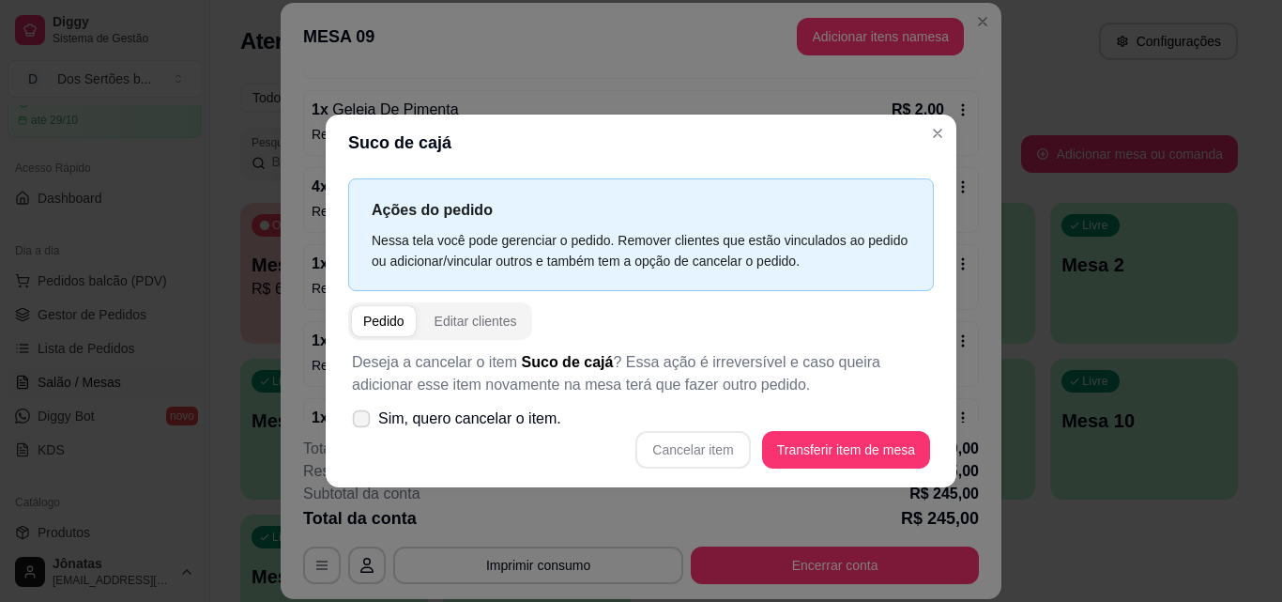
click at [357, 419] on icon at bounding box center [361, 418] width 14 height 10
click at [357, 422] on input "Sim, quero cancelar o item." at bounding box center [357, 428] width 12 height 12
checkbox input "true"
click at [690, 446] on button "Cancelar item" at bounding box center [693, 449] width 112 height 37
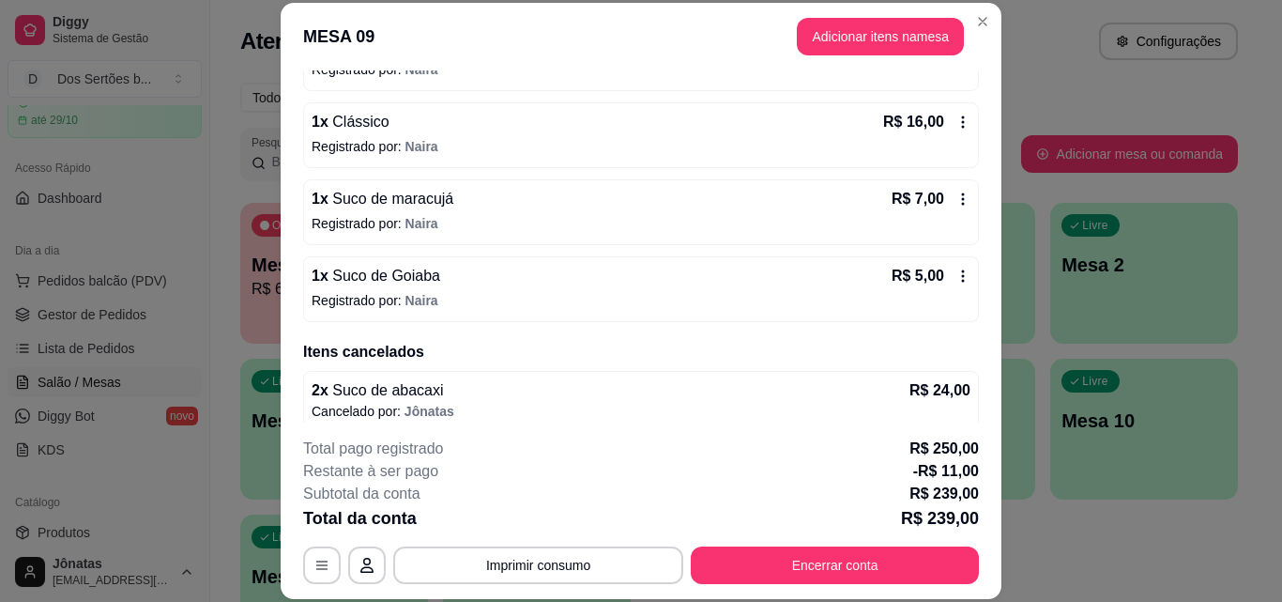
scroll to position [997, 0]
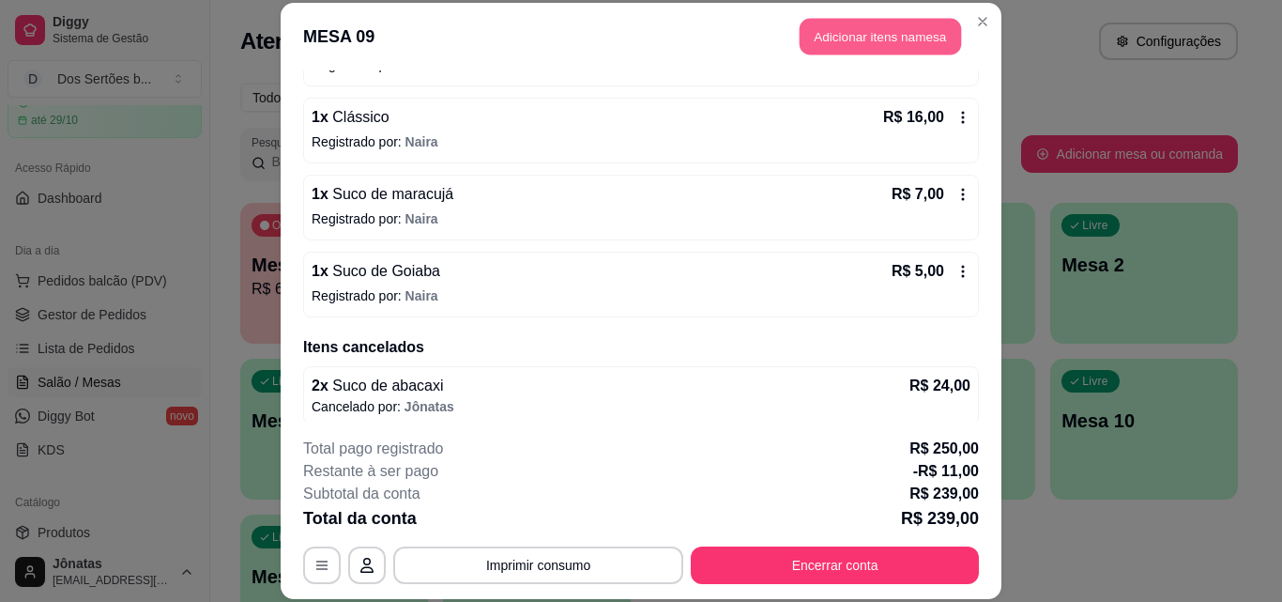
click at [845, 33] on button "Adicionar itens na mesa" at bounding box center [880, 37] width 161 height 37
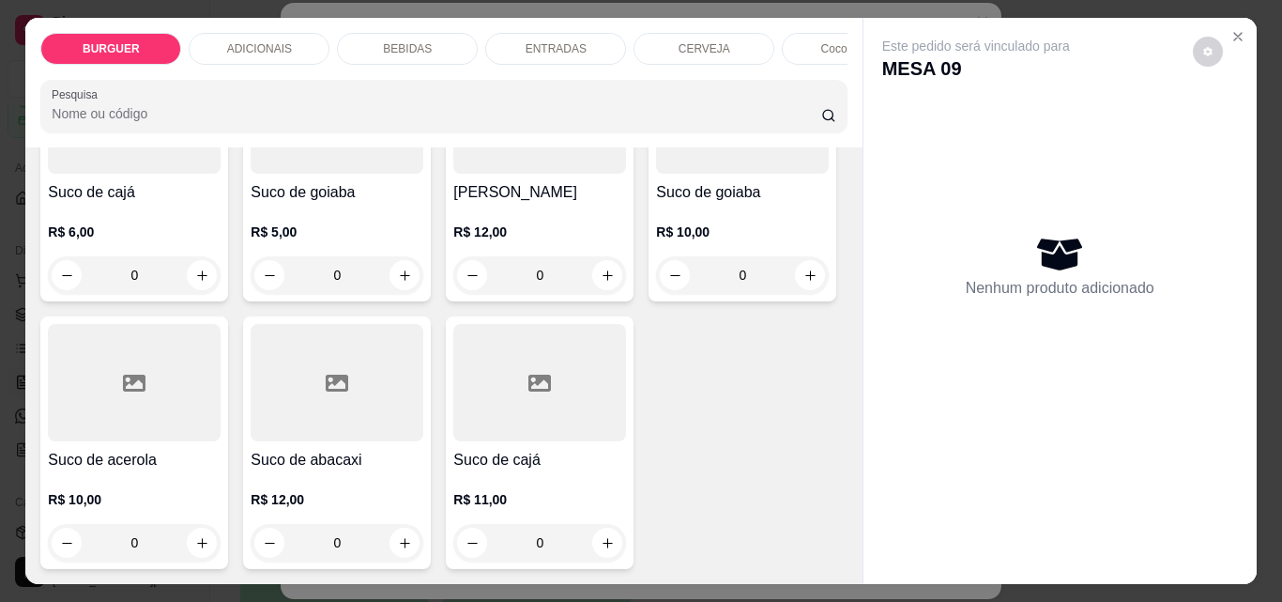
scroll to position [5549, 0]
click at [804, 15] on icon "increase-product-quantity" at bounding box center [811, 8] width 14 height 14
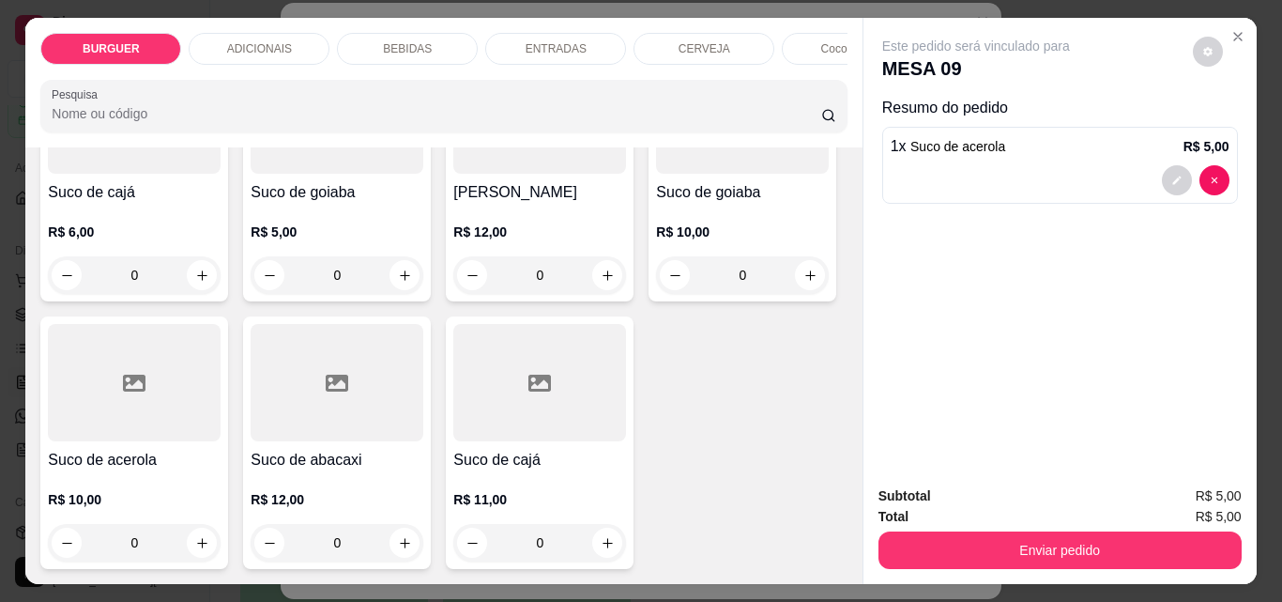
type input "1"
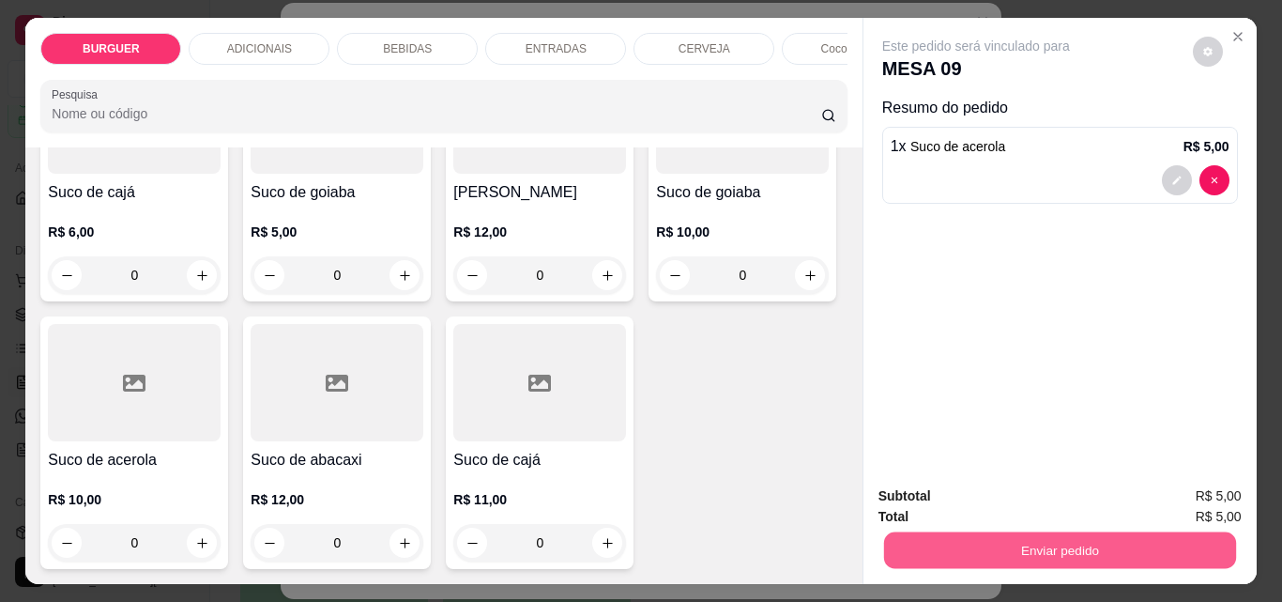
click at [1004, 532] on button "Enviar pedido" at bounding box center [1059, 549] width 352 height 37
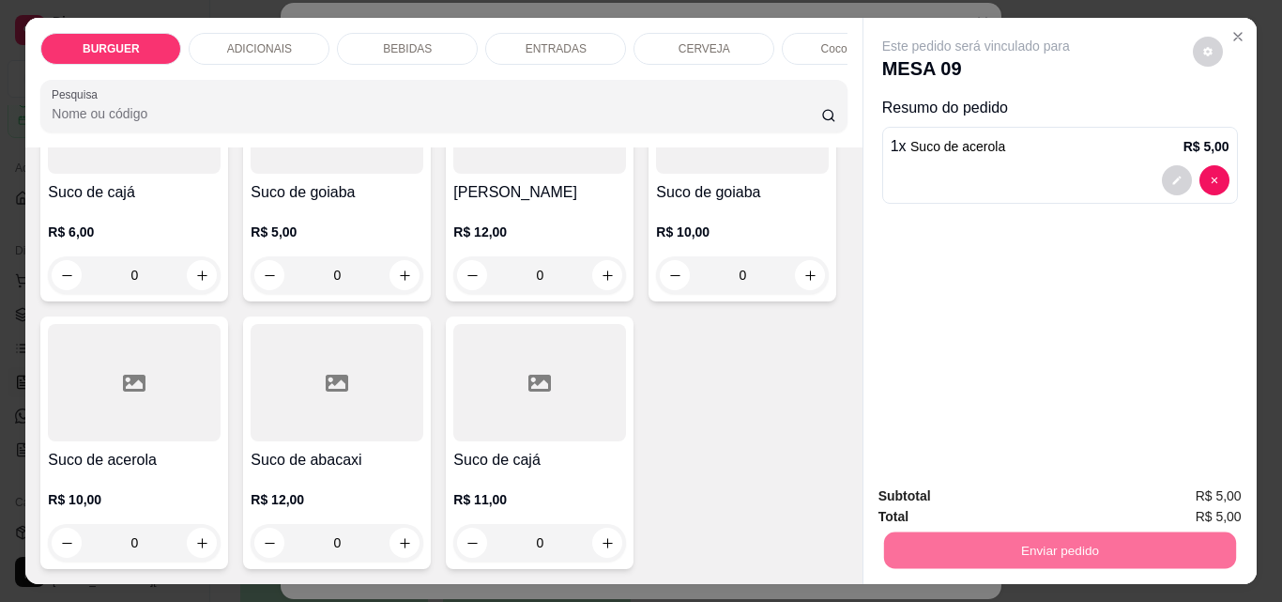
click at [1171, 483] on button "Enviar pedido" at bounding box center [1193, 496] width 103 height 35
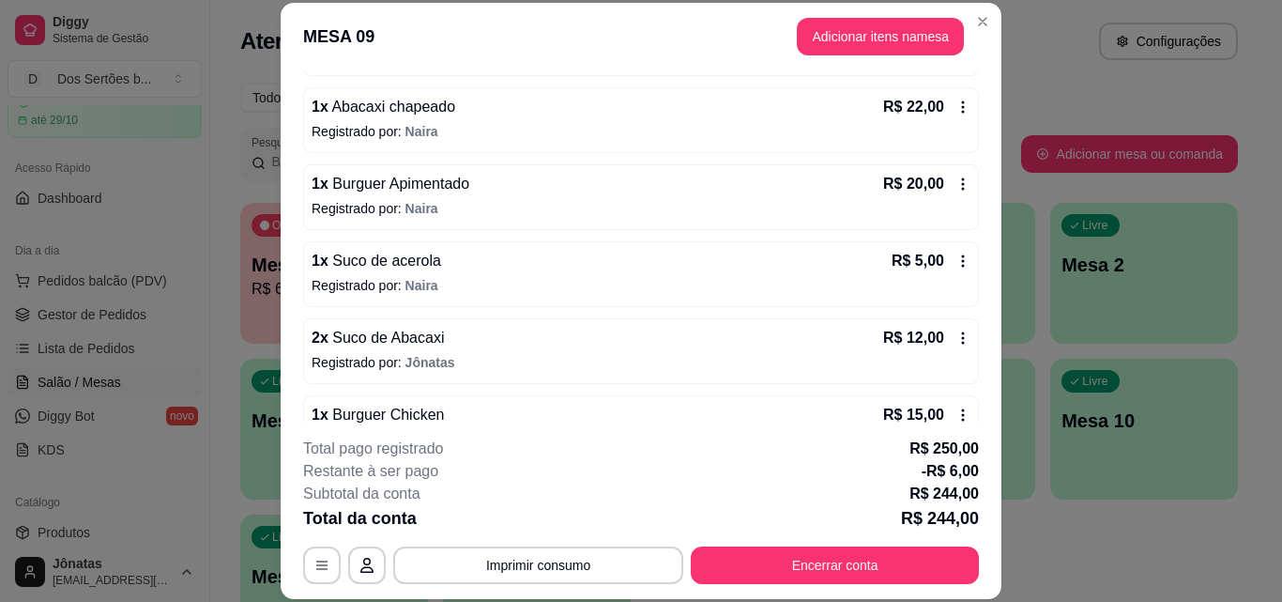
scroll to position [367, 0]
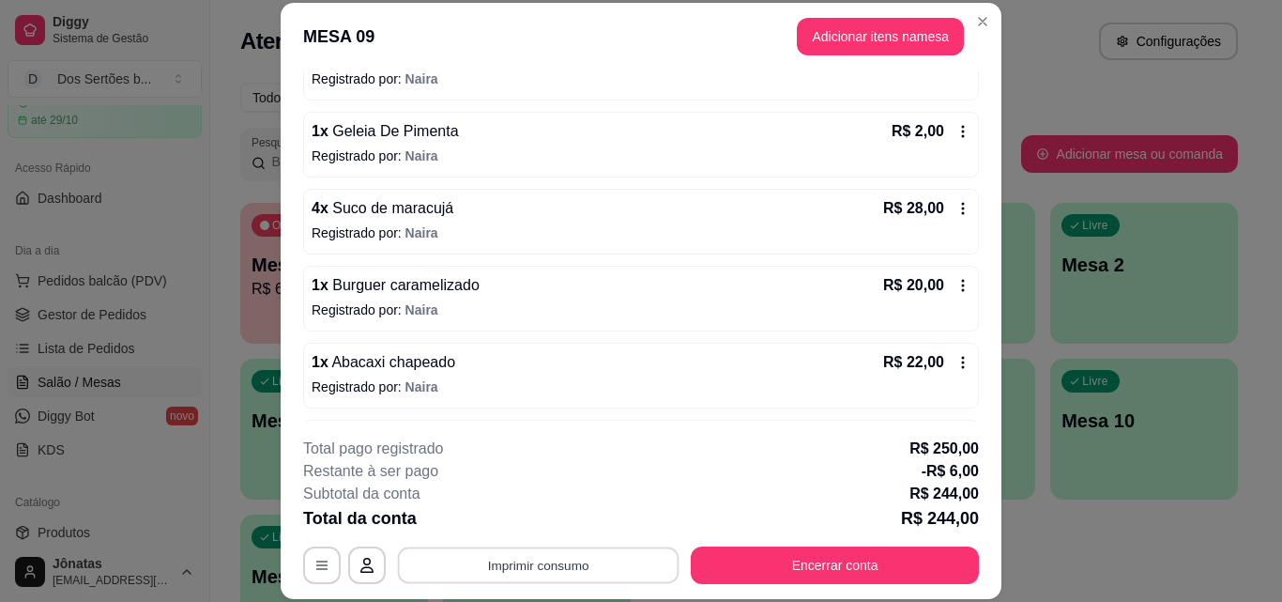
click at [530, 577] on button "Imprimir consumo" at bounding box center [539, 564] width 282 height 37
click at [511, 519] on button "IMPRESSORA" at bounding box center [537, 522] width 136 height 30
click at [856, 32] on button "Adicionar itens na mesa" at bounding box center [880, 37] width 161 height 37
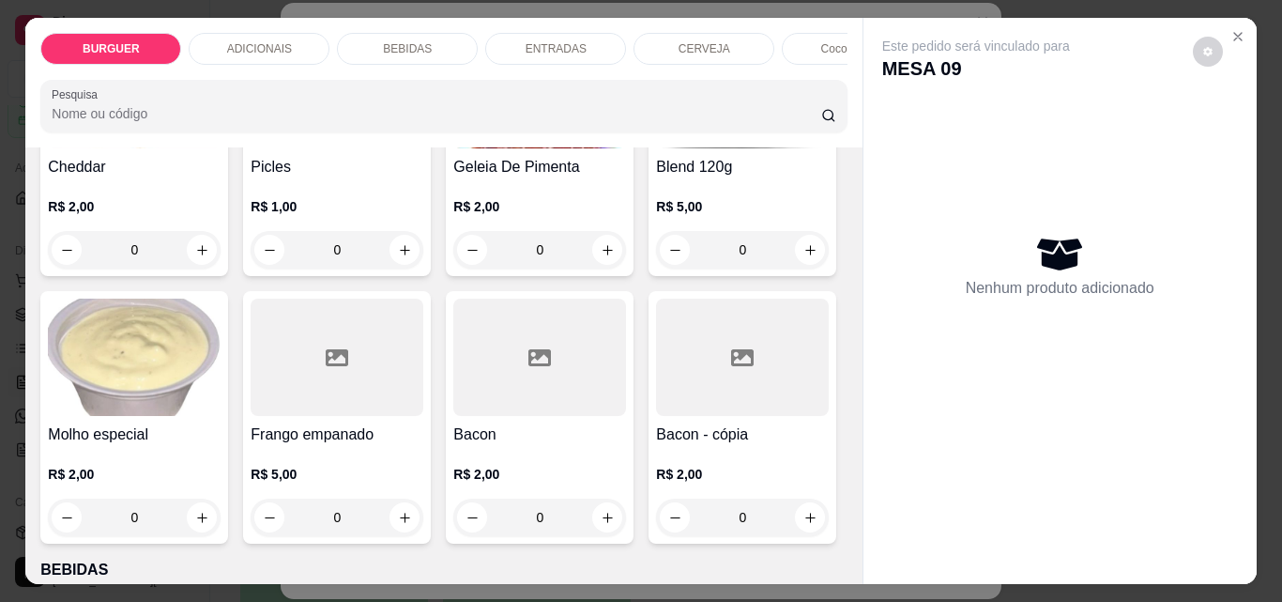
scroll to position [853, 0]
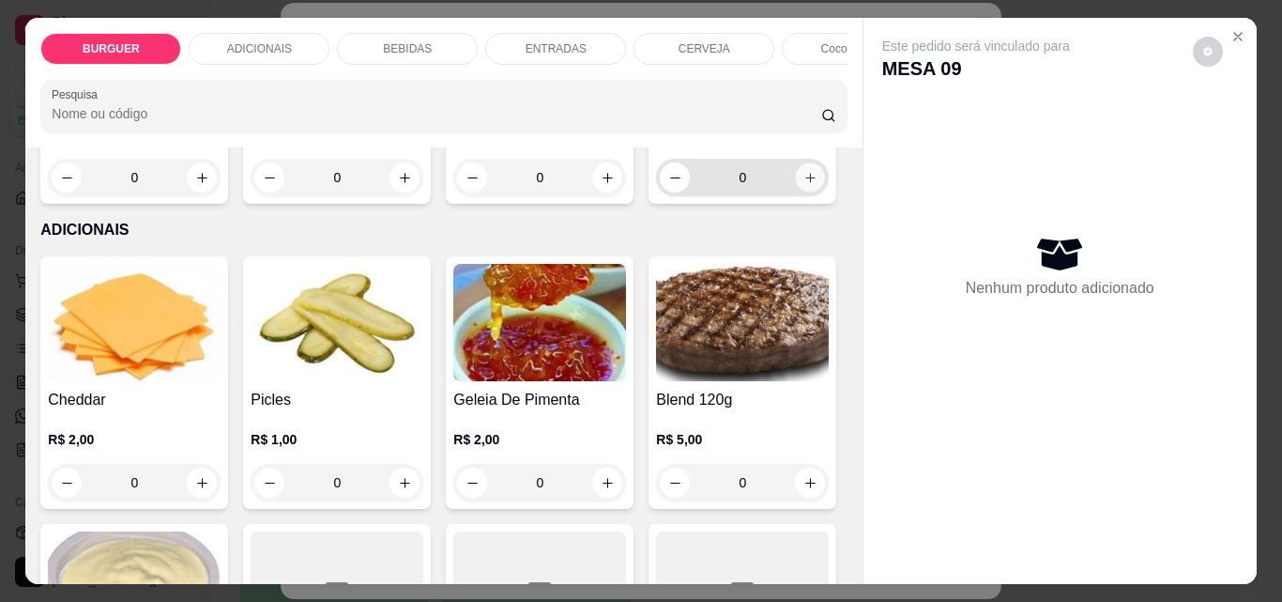
click at [804, 185] on icon "increase-product-quantity" at bounding box center [811, 178] width 14 height 14
type input "1"
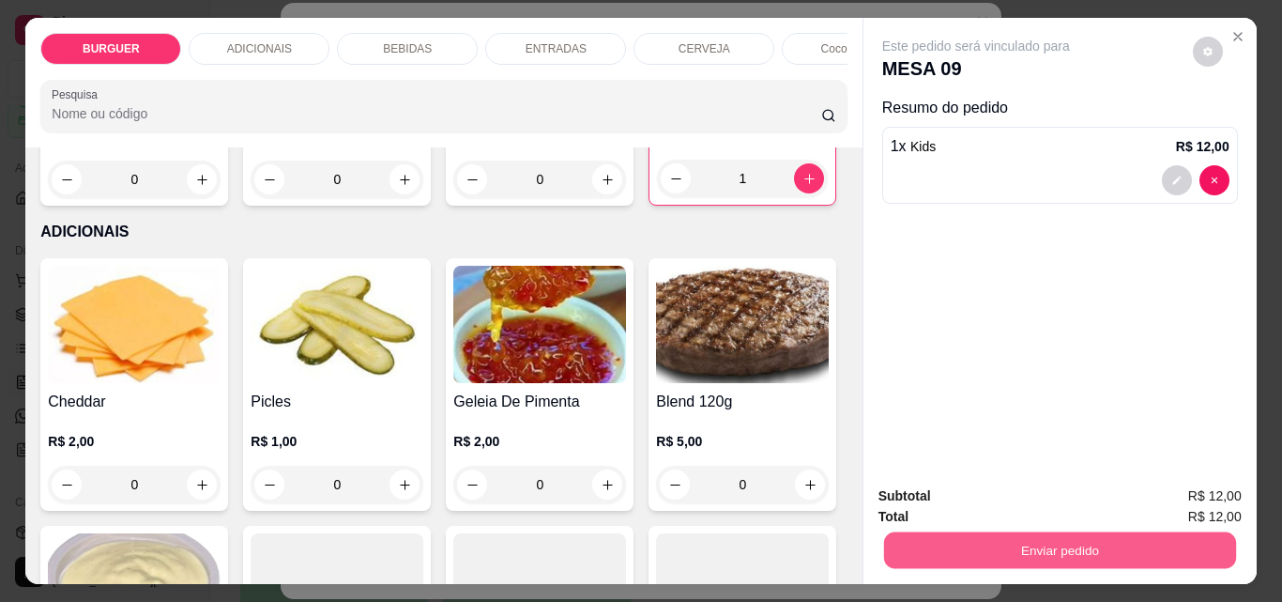
click at [960, 535] on button "Enviar pedido" at bounding box center [1059, 549] width 352 height 37
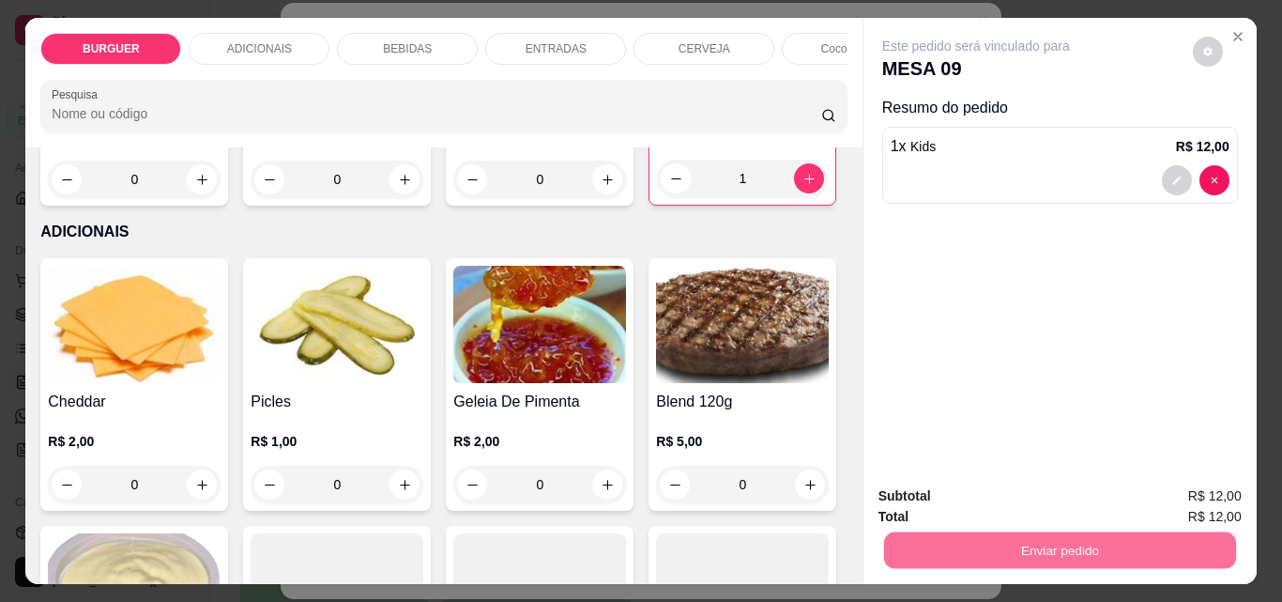
click at [1175, 491] on button "Enviar pedido" at bounding box center [1198, 496] width 107 height 37
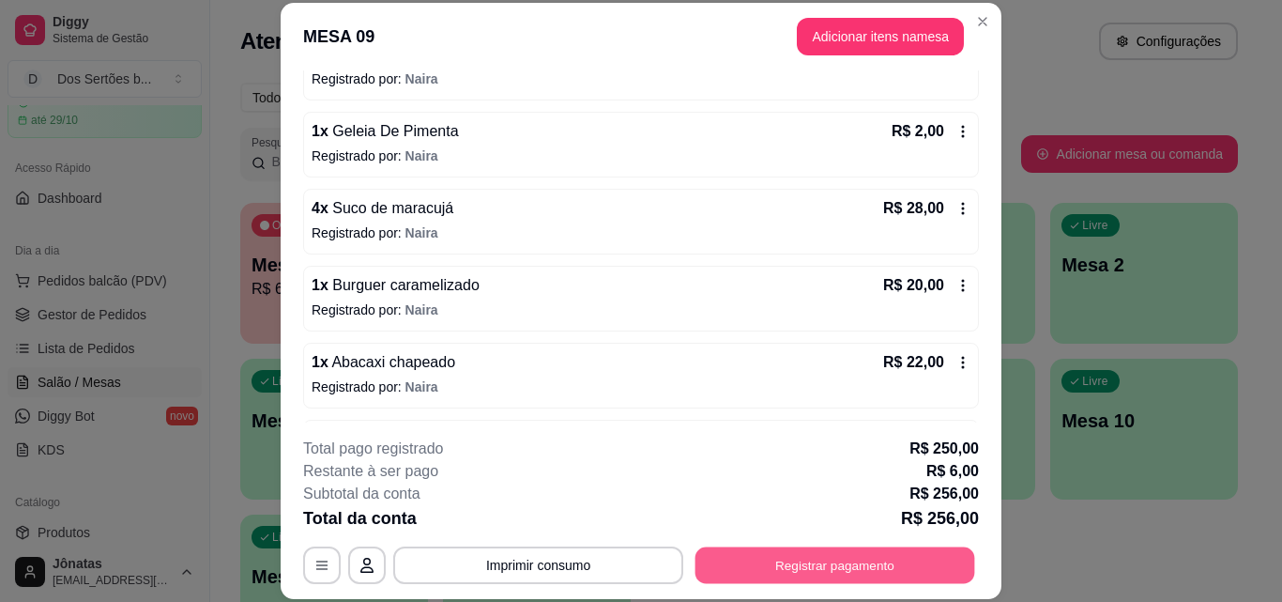
click at [806, 574] on button "Registrar pagamento" at bounding box center [836, 564] width 280 height 37
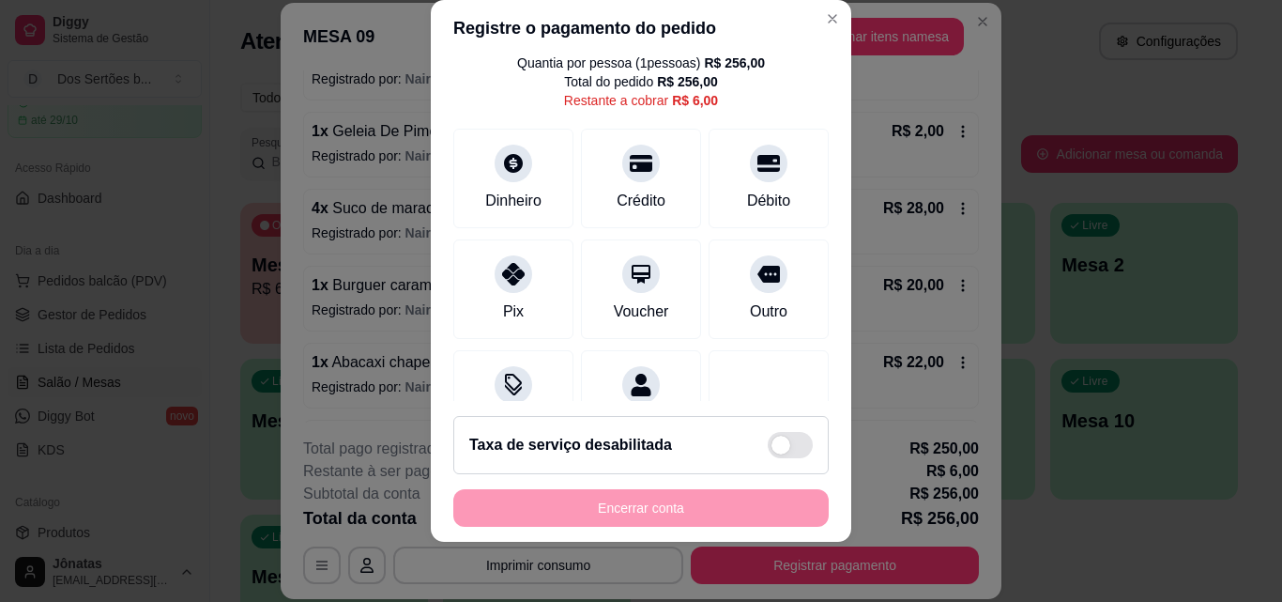
scroll to position [0, 0]
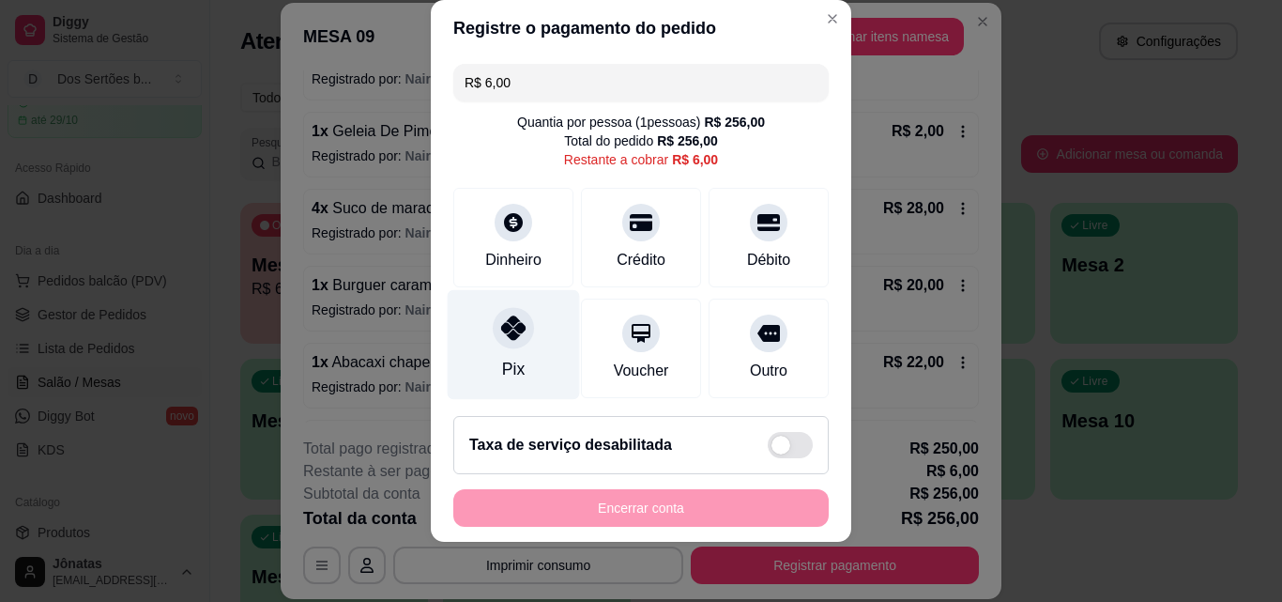
click at [499, 345] on div at bounding box center [513, 327] width 41 height 41
type input "R$ 0,00"
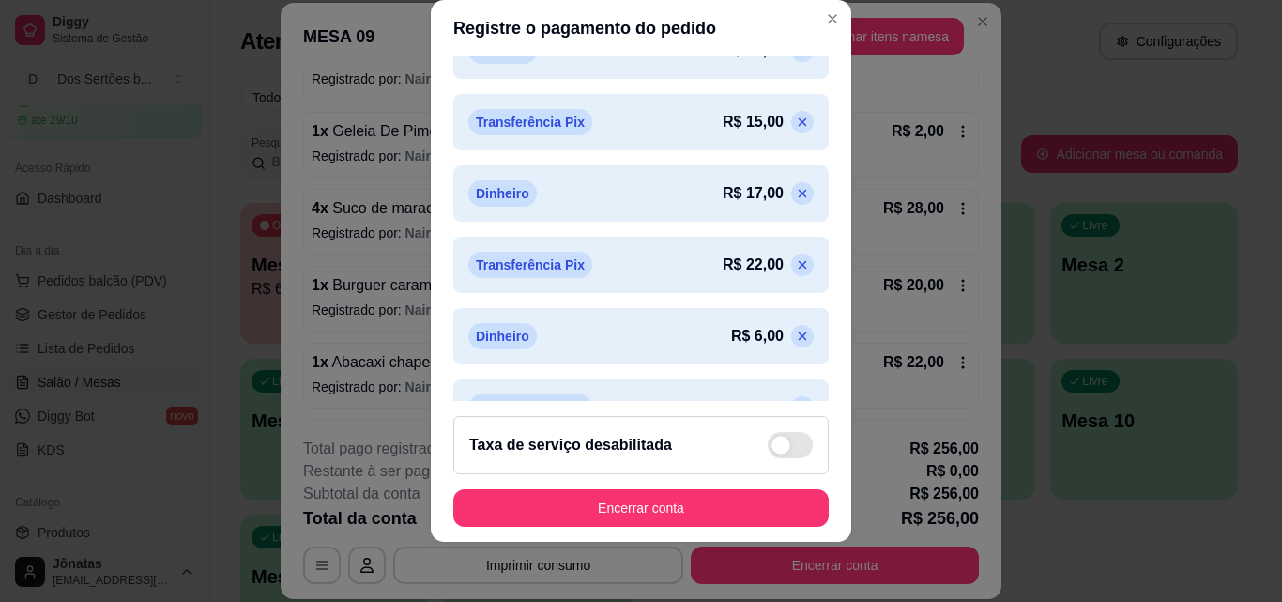
scroll to position [1002, 0]
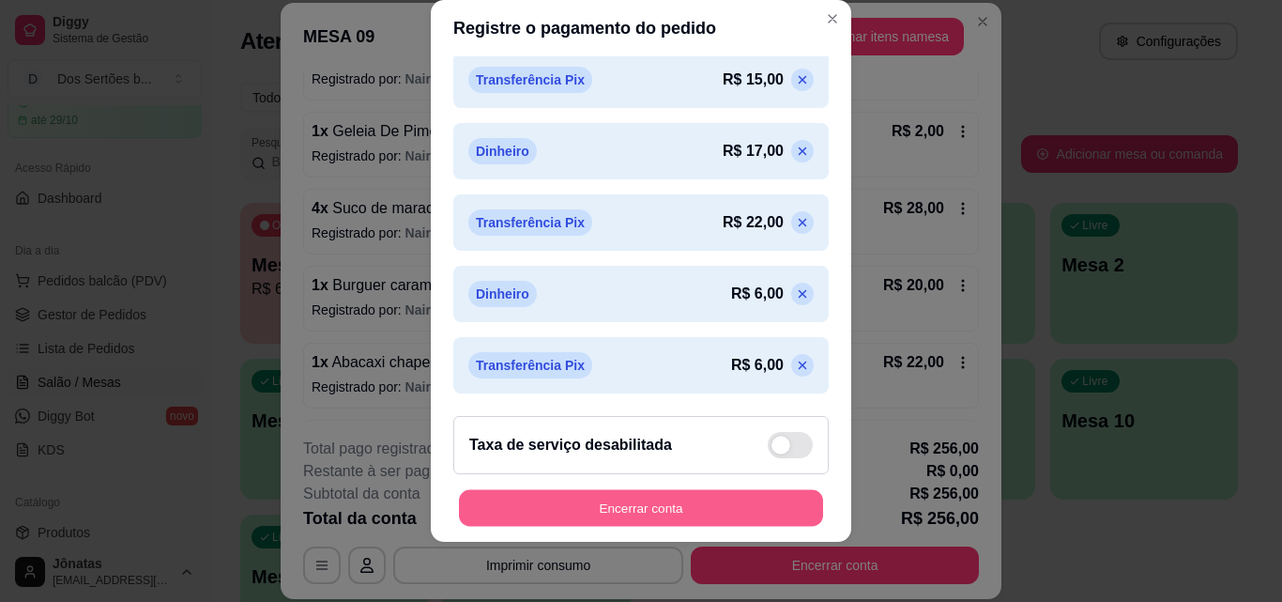
click at [549, 504] on button "Encerrar conta" at bounding box center [641, 508] width 364 height 37
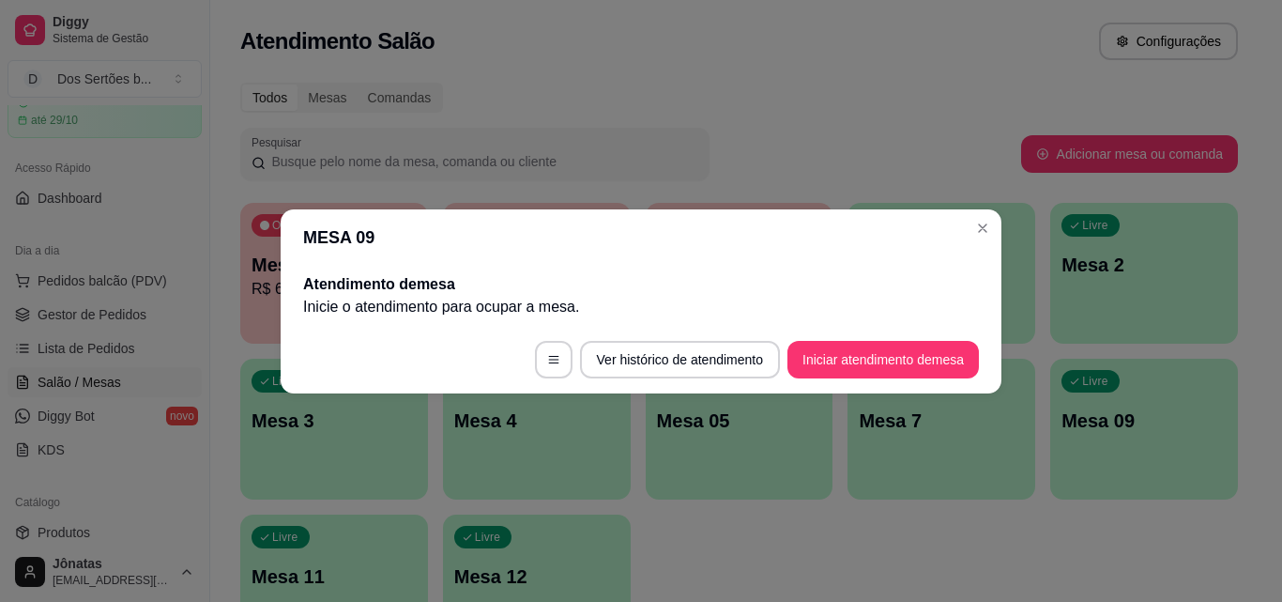
scroll to position [0, 0]
click at [637, 360] on button "Ver histórico de atendimento" at bounding box center [680, 359] width 194 height 37
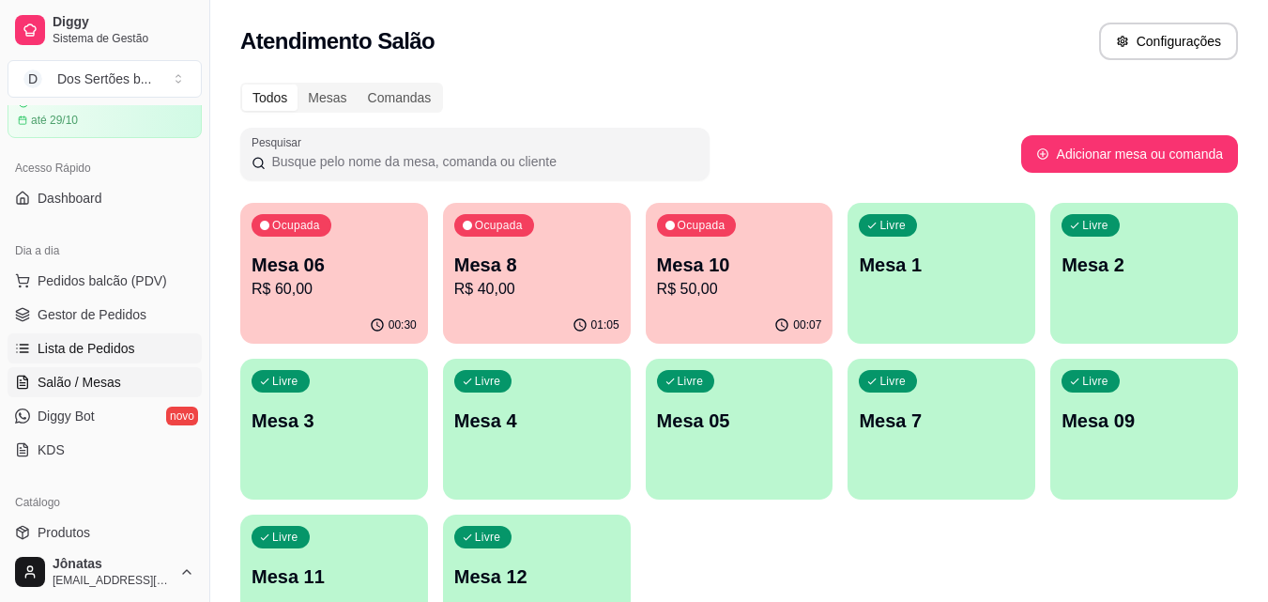
click at [78, 341] on span "Lista de Pedidos" at bounding box center [87, 348] width 98 height 19
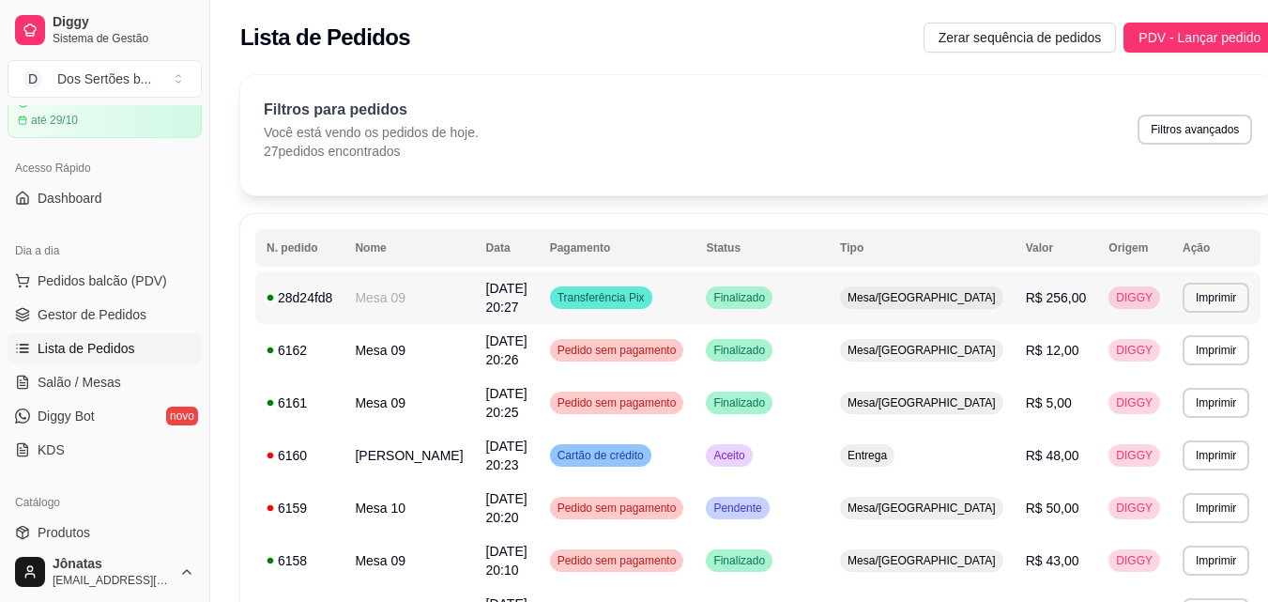
click at [829, 289] on td "Finalizado" at bounding box center [762, 297] width 134 height 53
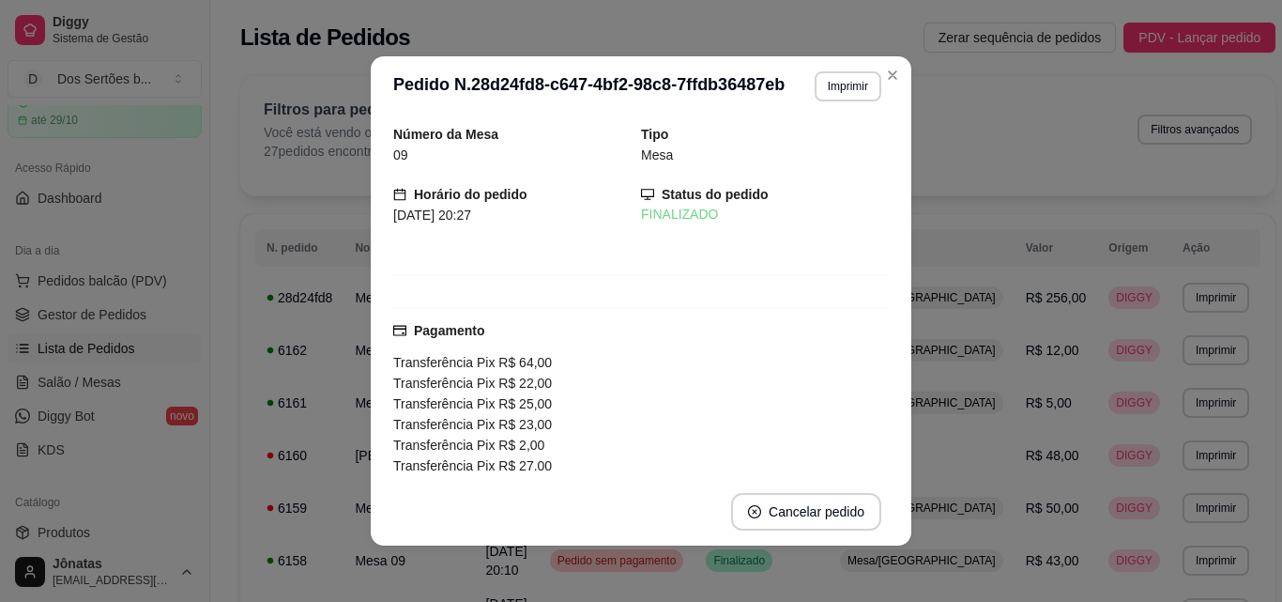
scroll to position [416, 0]
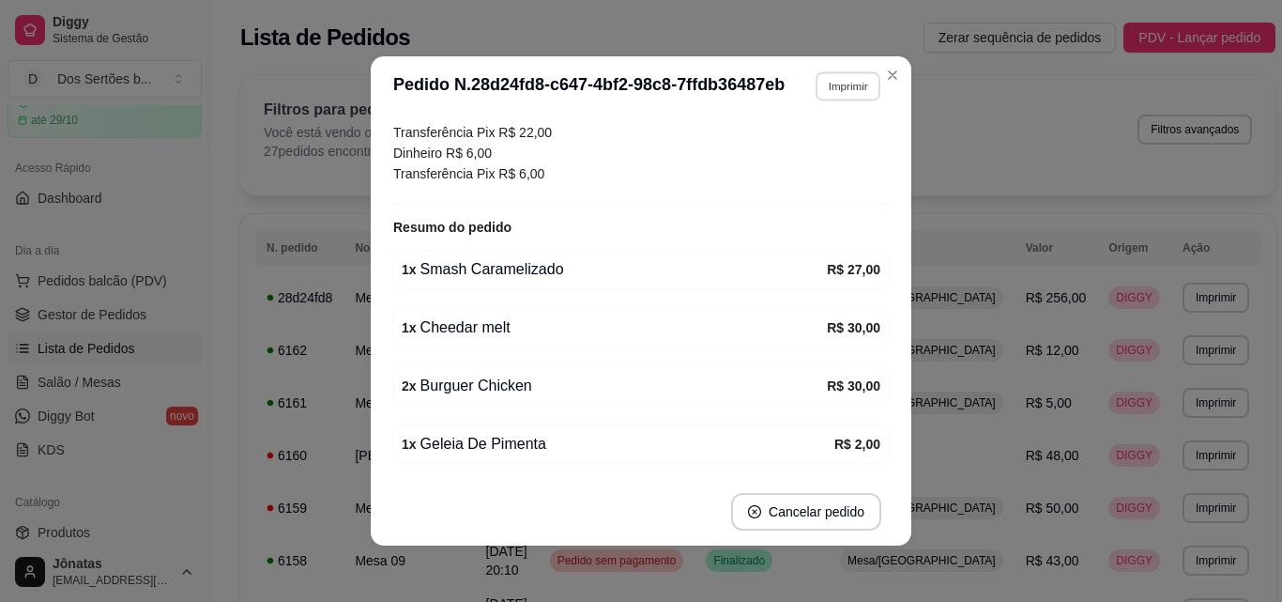
click at [831, 93] on button "Imprimir" at bounding box center [848, 85] width 65 height 29
click at [783, 159] on button "IMPRESSORA" at bounding box center [807, 151] width 131 height 29
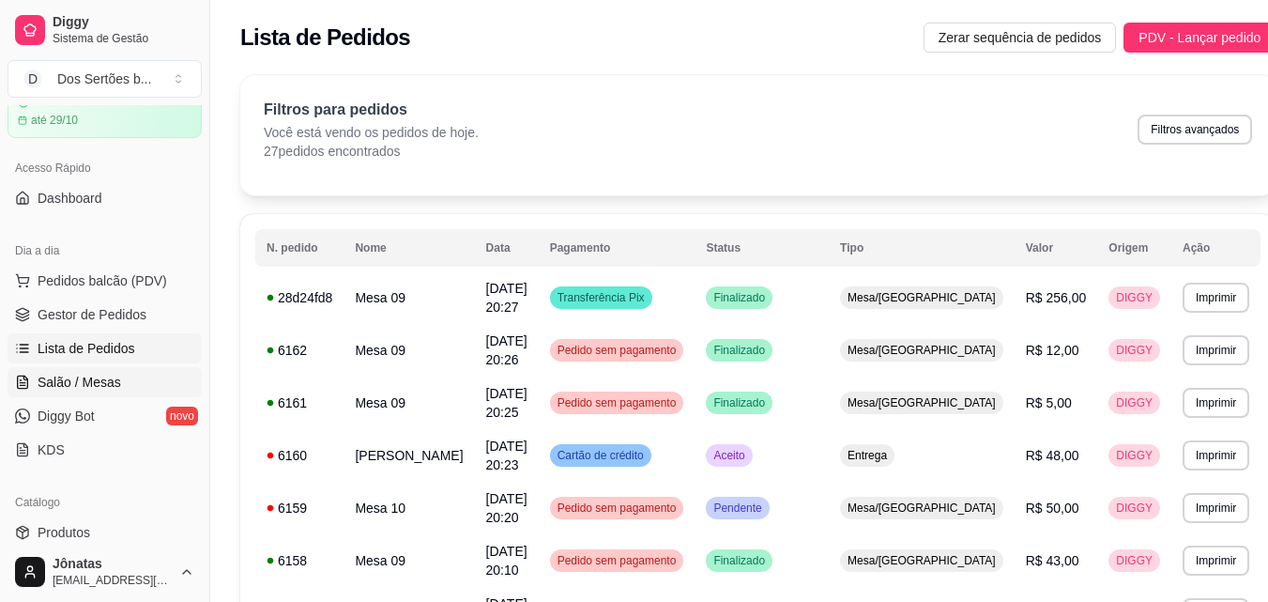
click at [68, 388] on span "Salão / Mesas" at bounding box center [80, 382] width 84 height 19
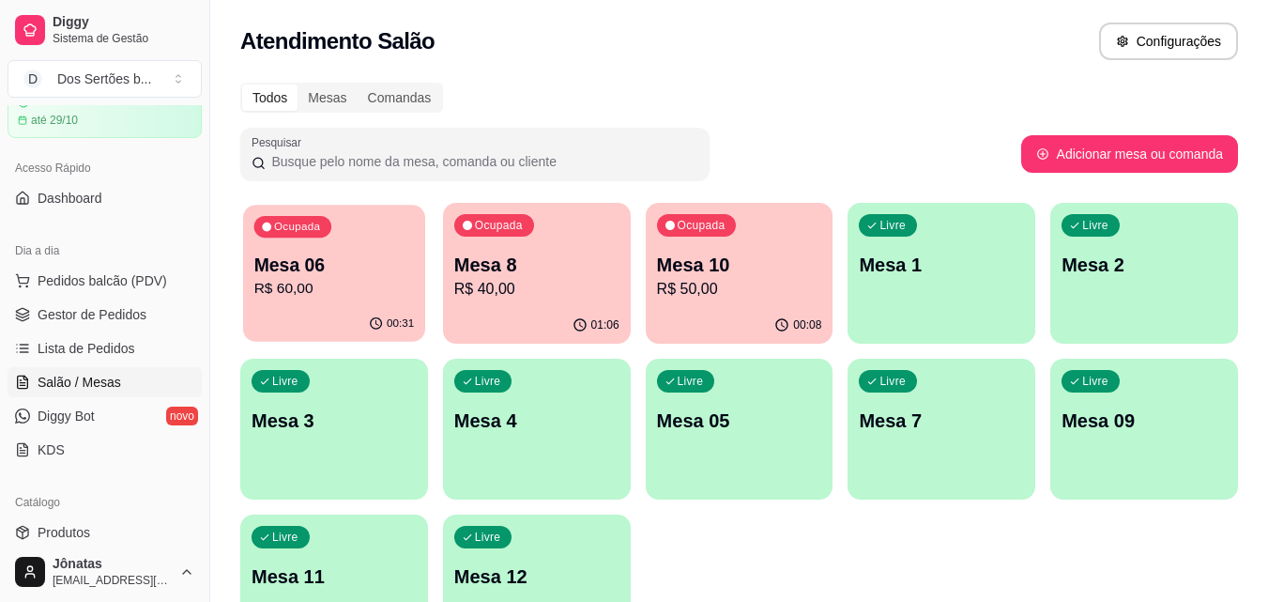
click at [376, 268] on p "Mesa 06" at bounding box center [334, 265] width 161 height 25
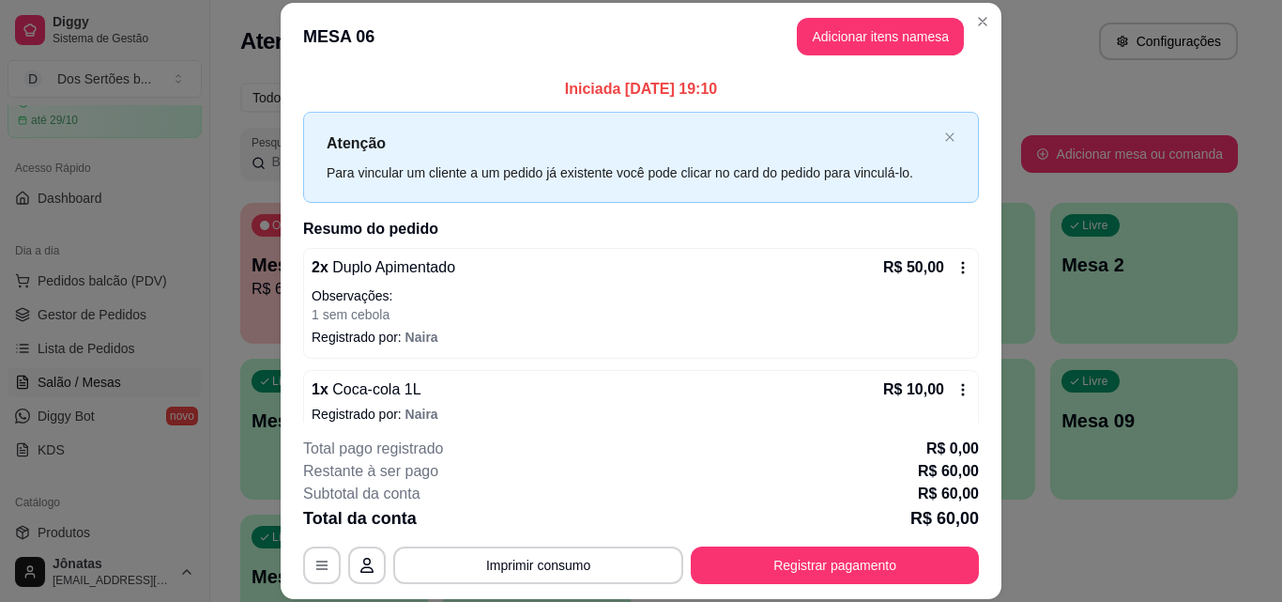
scroll to position [21, 0]
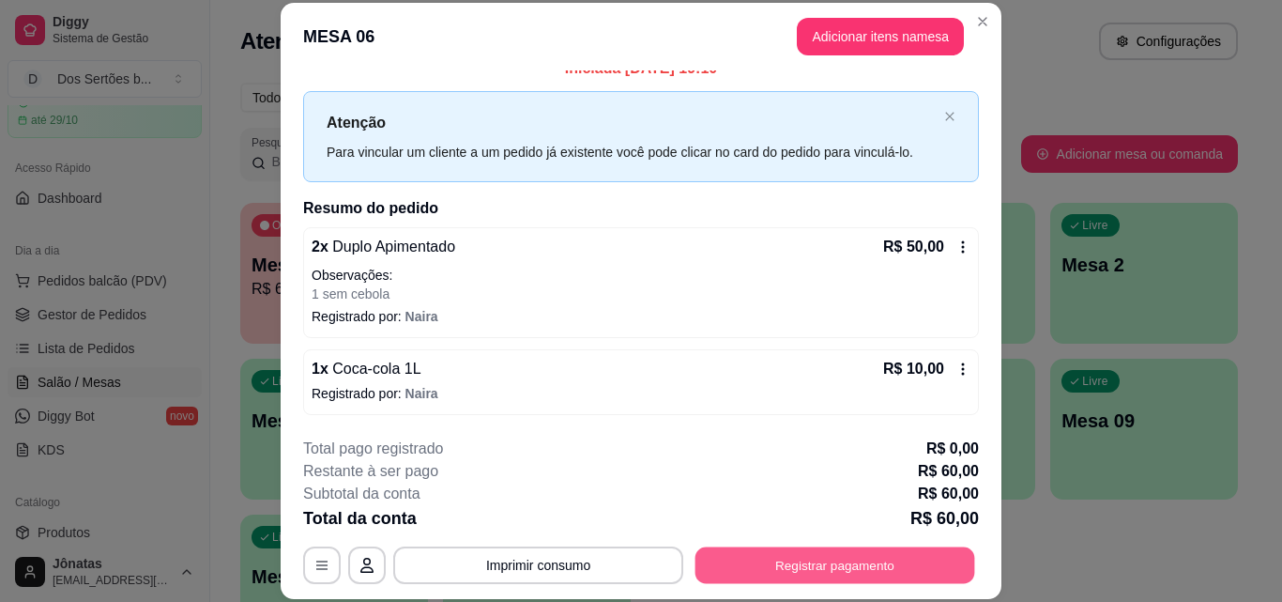
click at [745, 563] on button "Registrar pagamento" at bounding box center [836, 564] width 280 height 37
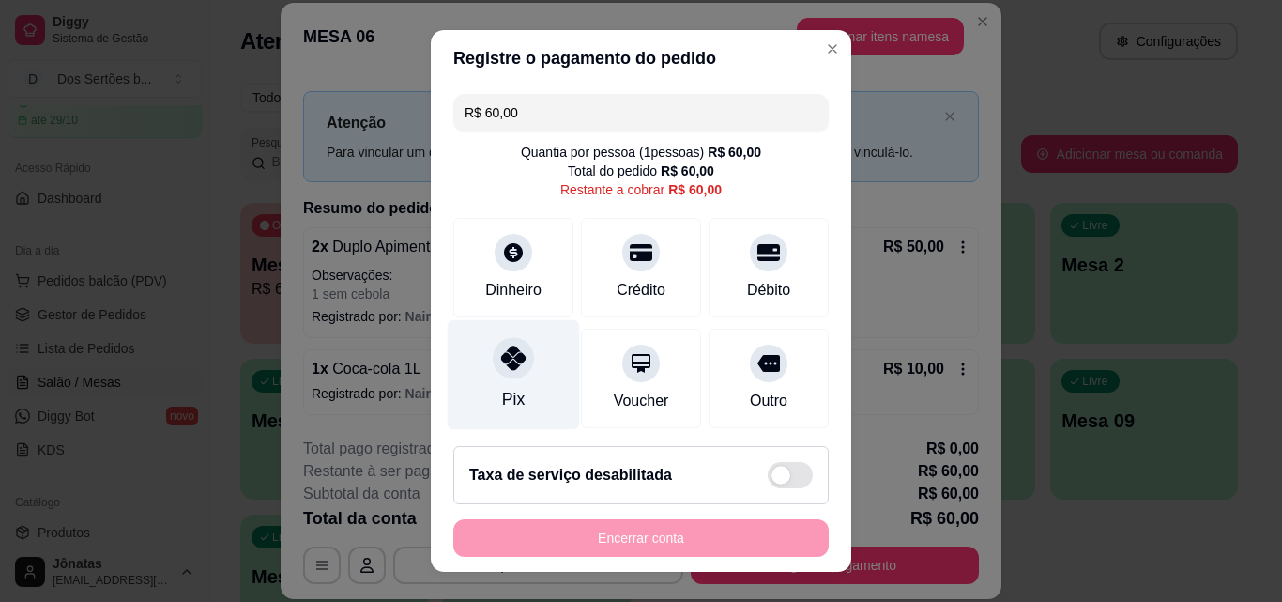
click at [480, 368] on div "Pix" at bounding box center [514, 375] width 132 height 110
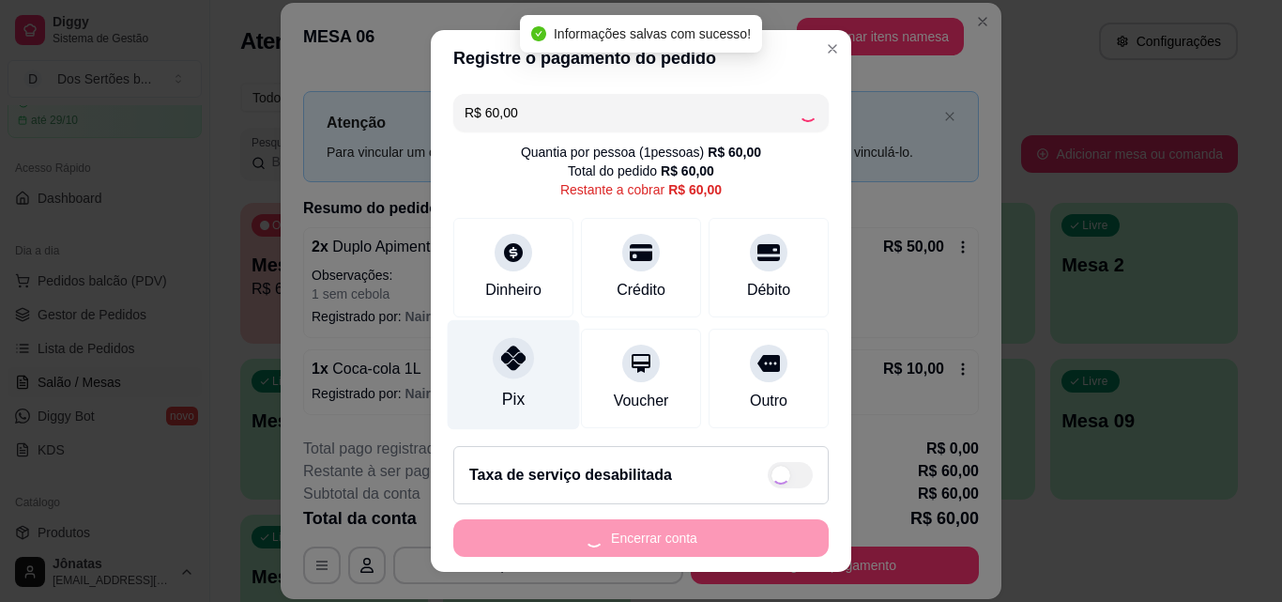
type input "R$ 0,00"
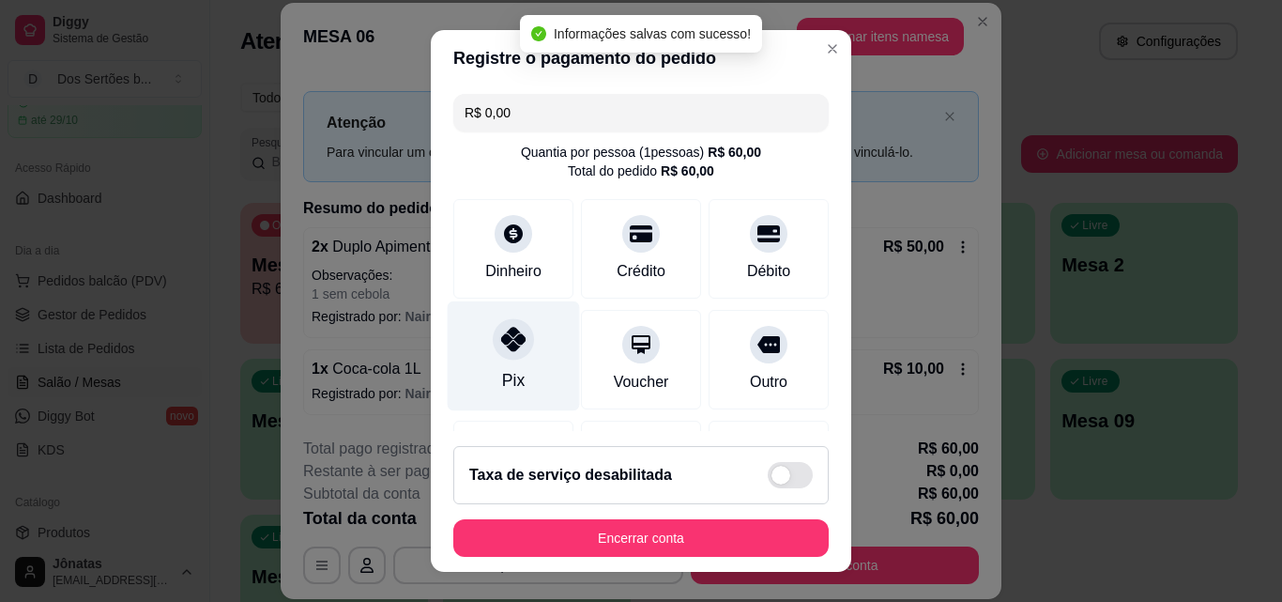
scroll to position [217, 0]
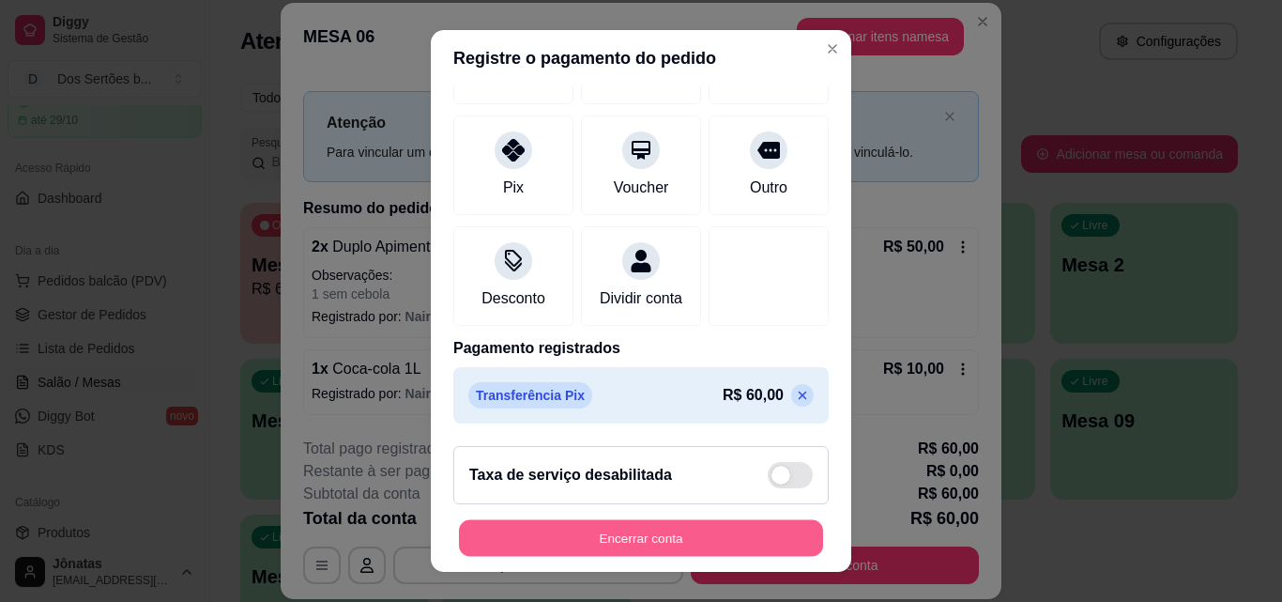
click at [656, 529] on button "Encerrar conta" at bounding box center [641, 538] width 364 height 37
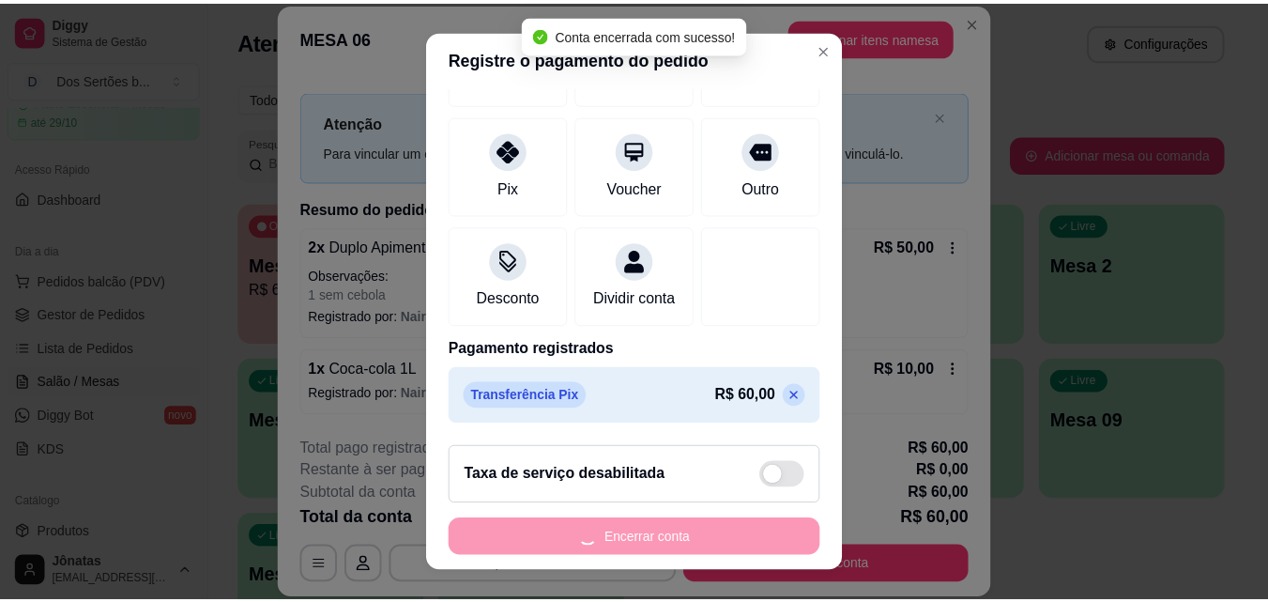
scroll to position [0, 0]
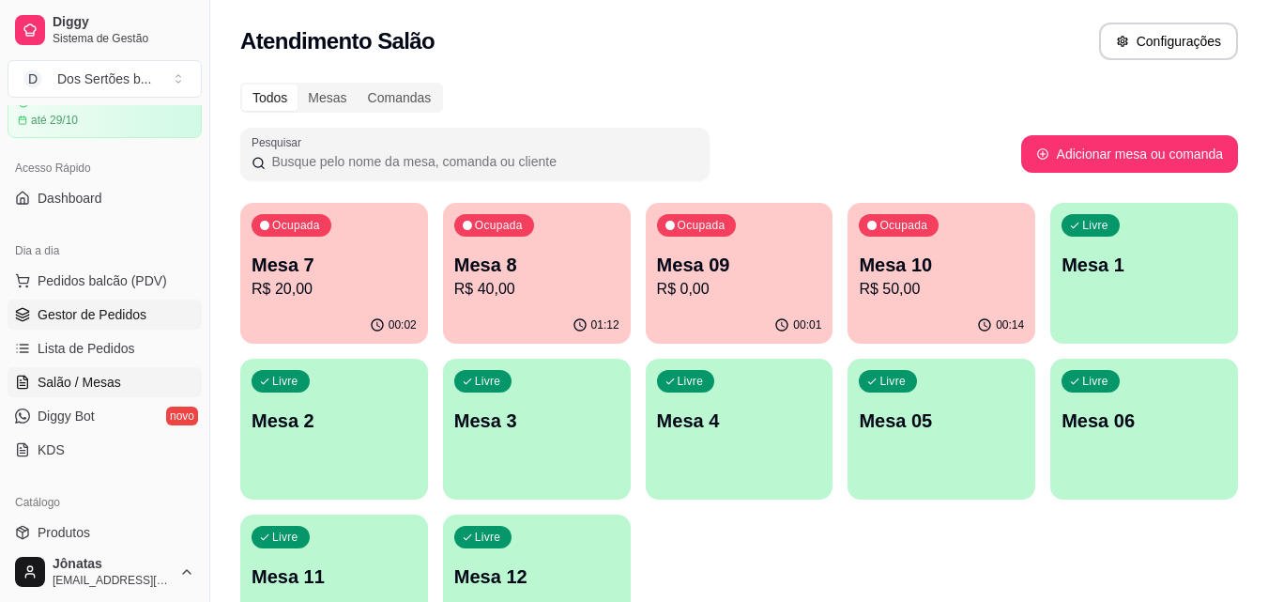
click at [73, 321] on span "Gestor de Pedidos" at bounding box center [92, 314] width 109 height 19
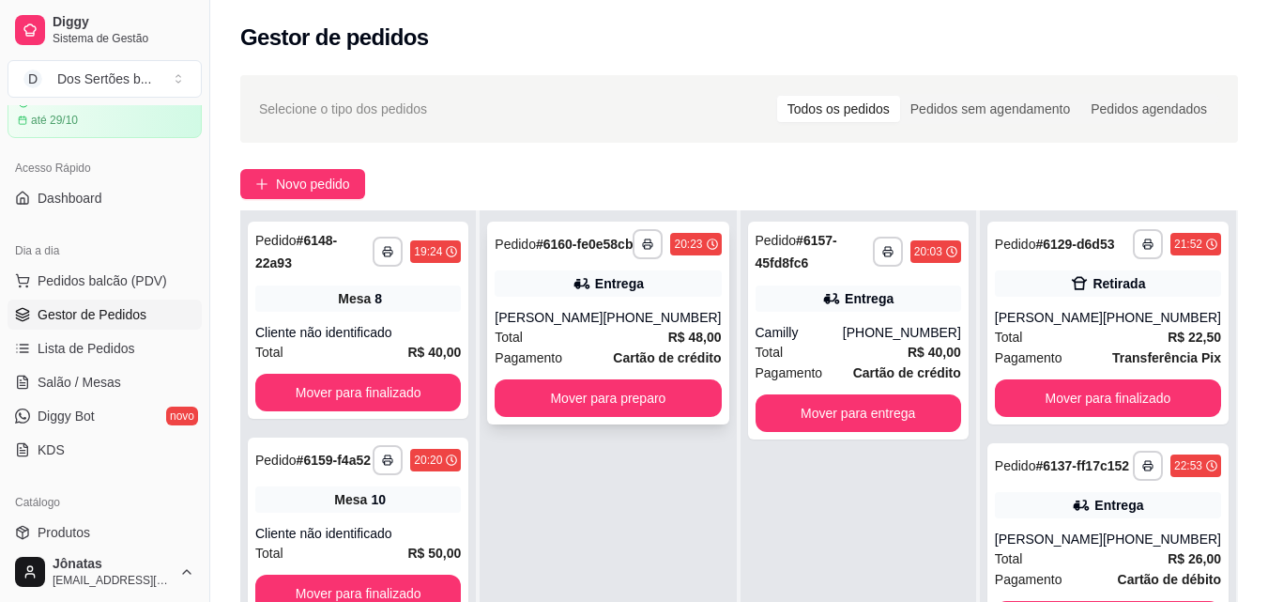
scroll to position [247, 0]
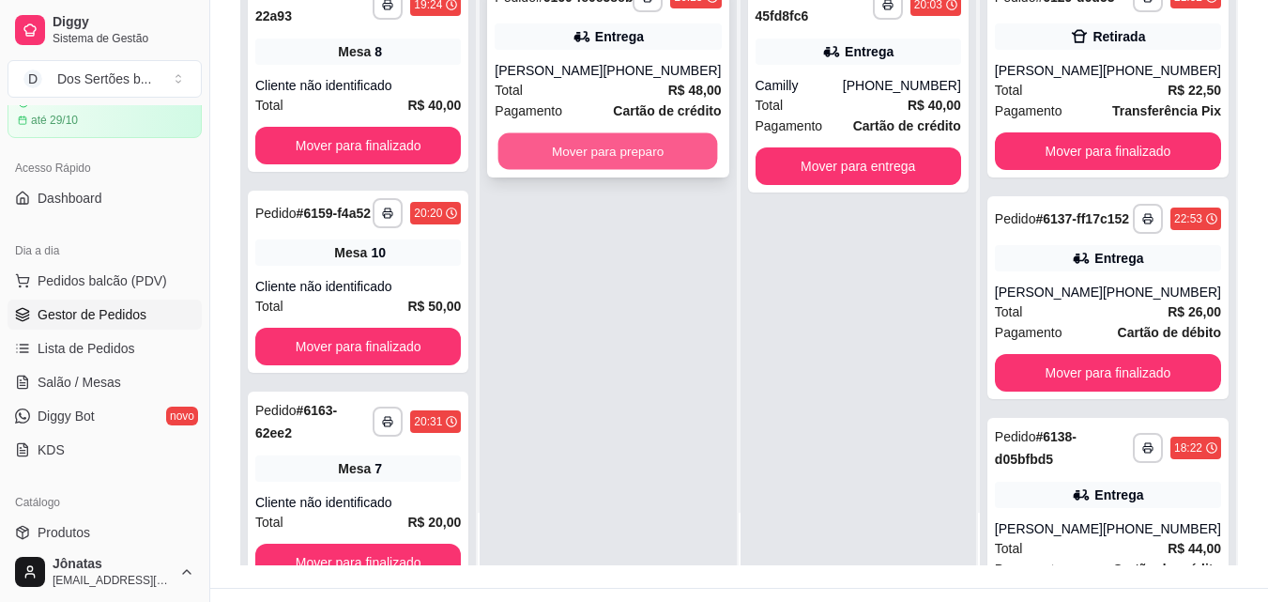
click at [632, 170] on button "Mover para preparo" at bounding box center [609, 151] width 220 height 37
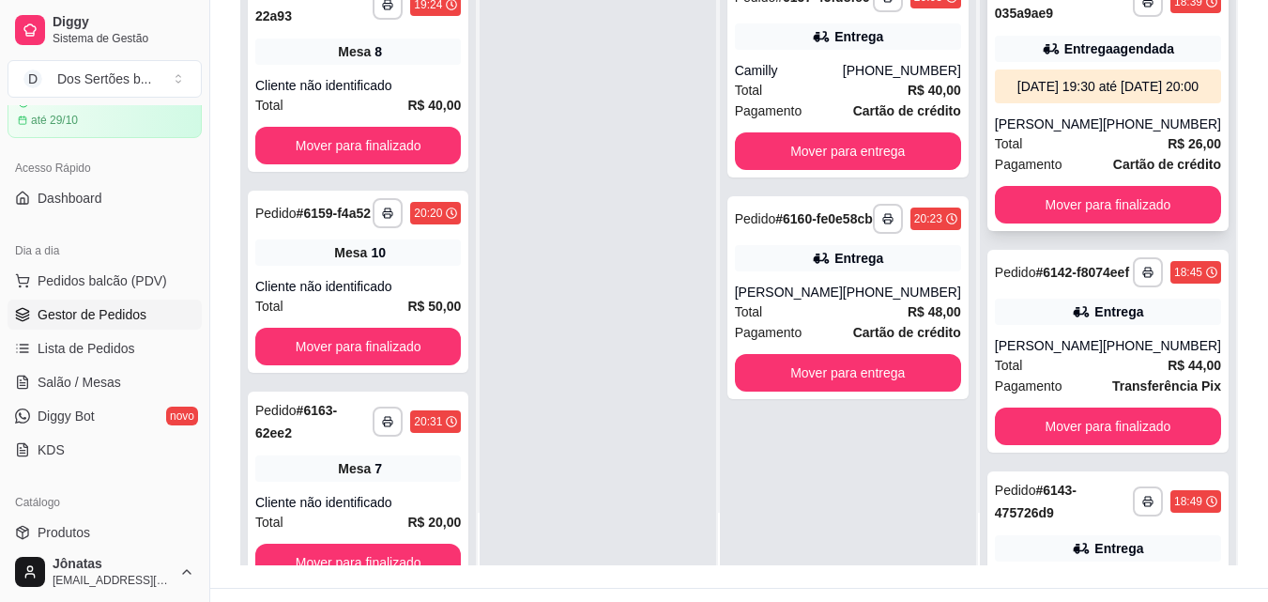
scroll to position [1078, 0]
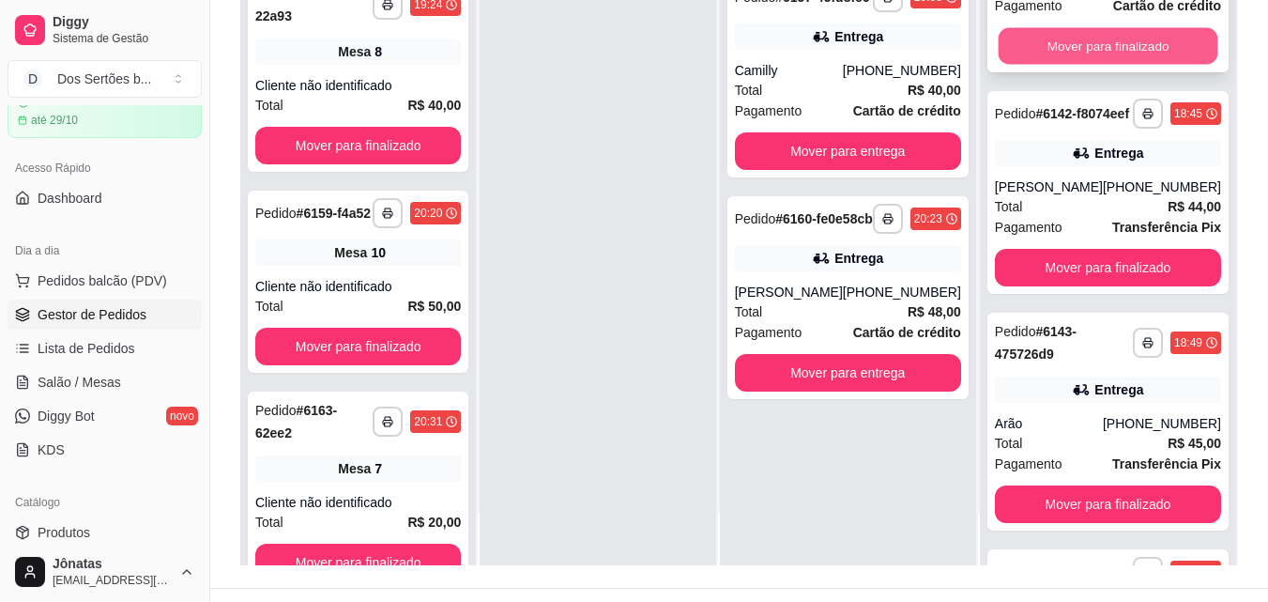
click at [1114, 65] on button "Mover para finalizado" at bounding box center [1108, 46] width 220 height 37
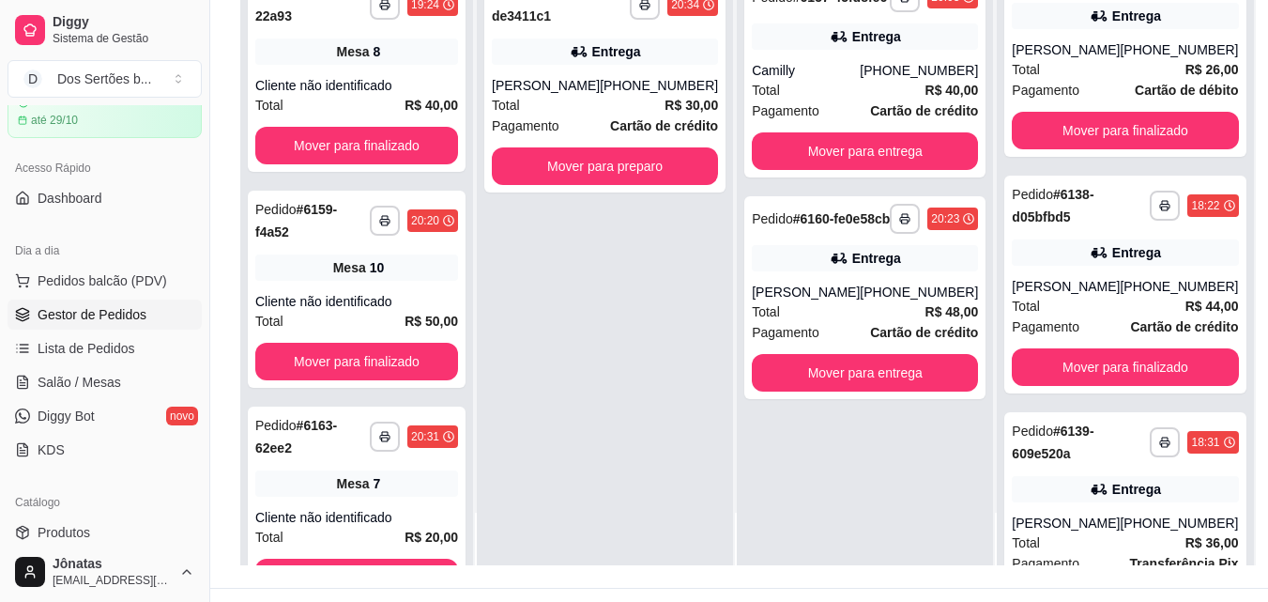
scroll to position [241, 0]
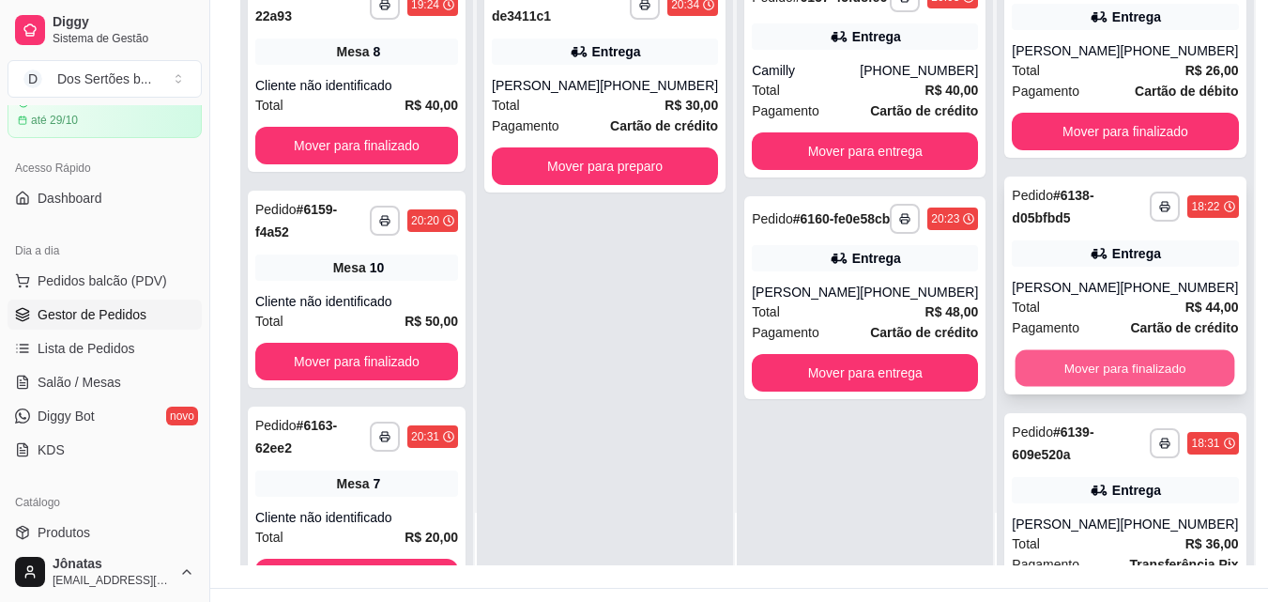
click at [1072, 387] on button "Mover para finalizado" at bounding box center [1126, 368] width 220 height 37
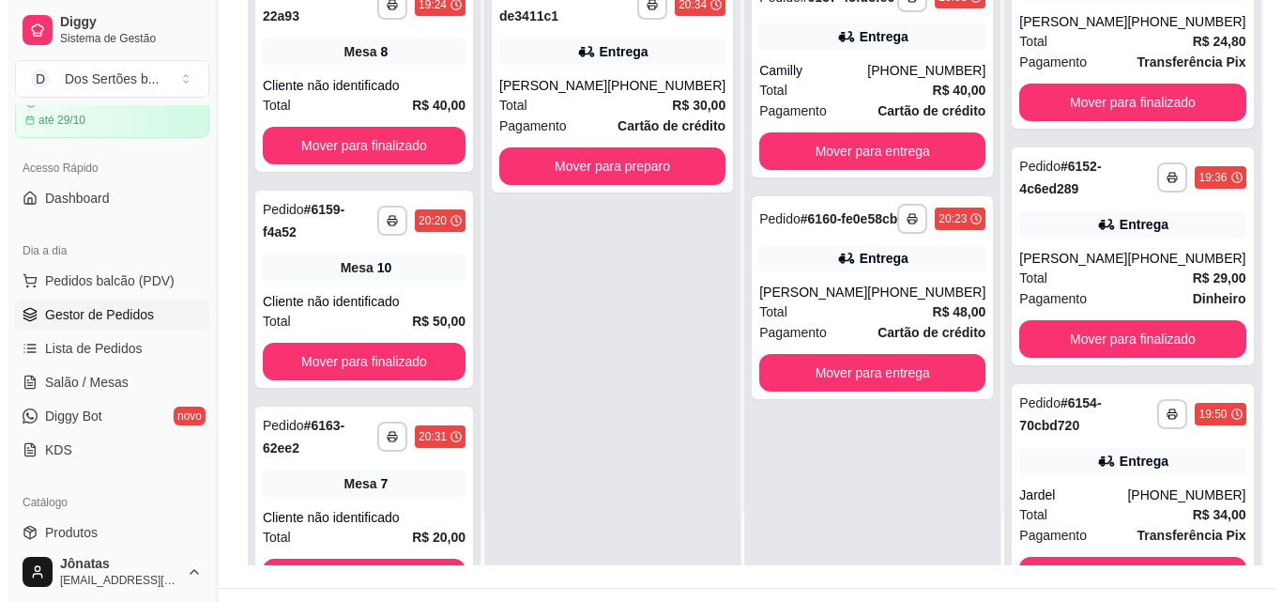
scroll to position [2443, 0]
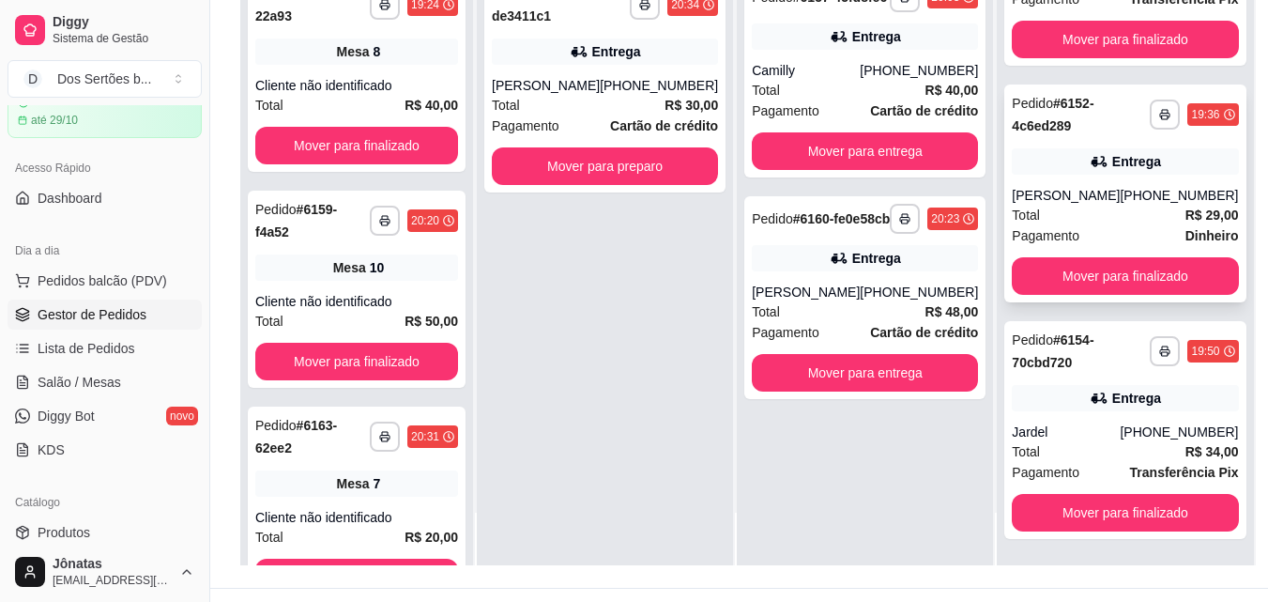
click at [1075, 205] on div "Claudio jose sousa" at bounding box center [1066, 195] width 108 height 19
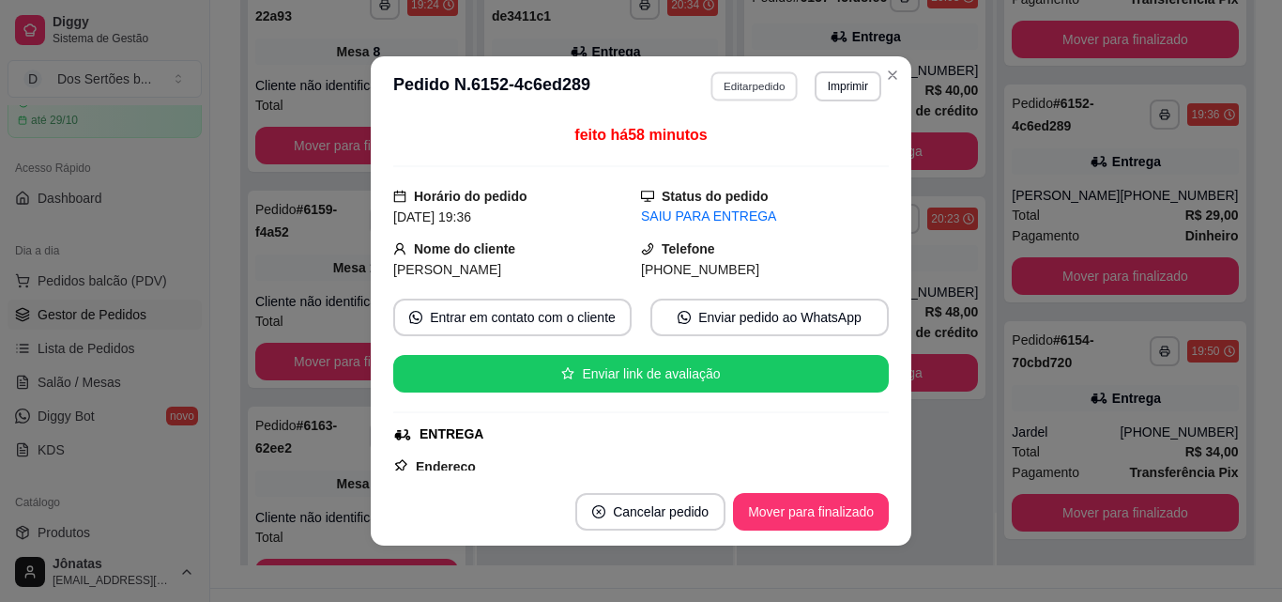
click at [721, 85] on button "Editar pedido" at bounding box center [755, 85] width 87 height 29
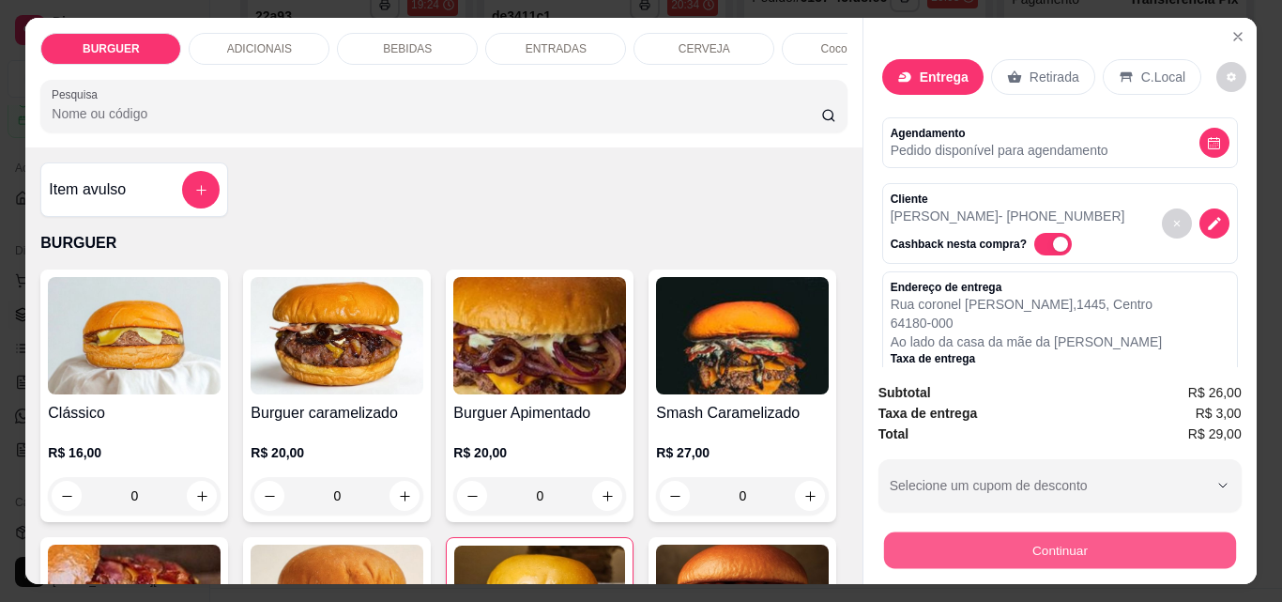
click at [1002, 536] on button "Continuar" at bounding box center [1059, 549] width 352 height 37
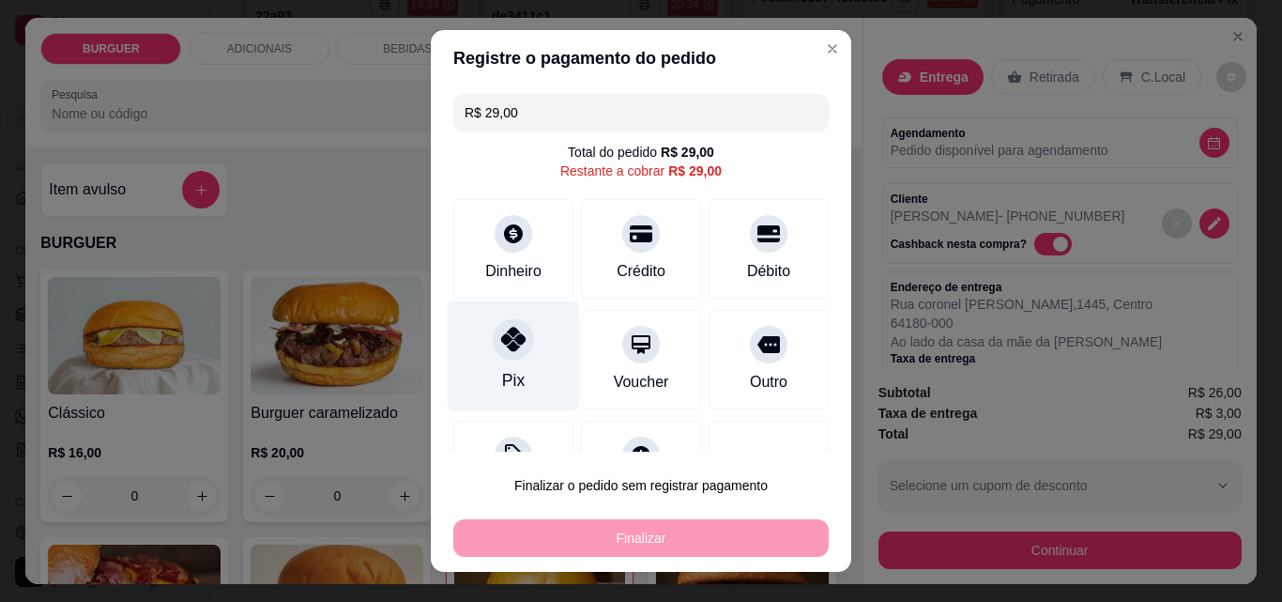
click at [514, 338] on icon at bounding box center [513, 339] width 24 height 24
type input "R$ 0,00"
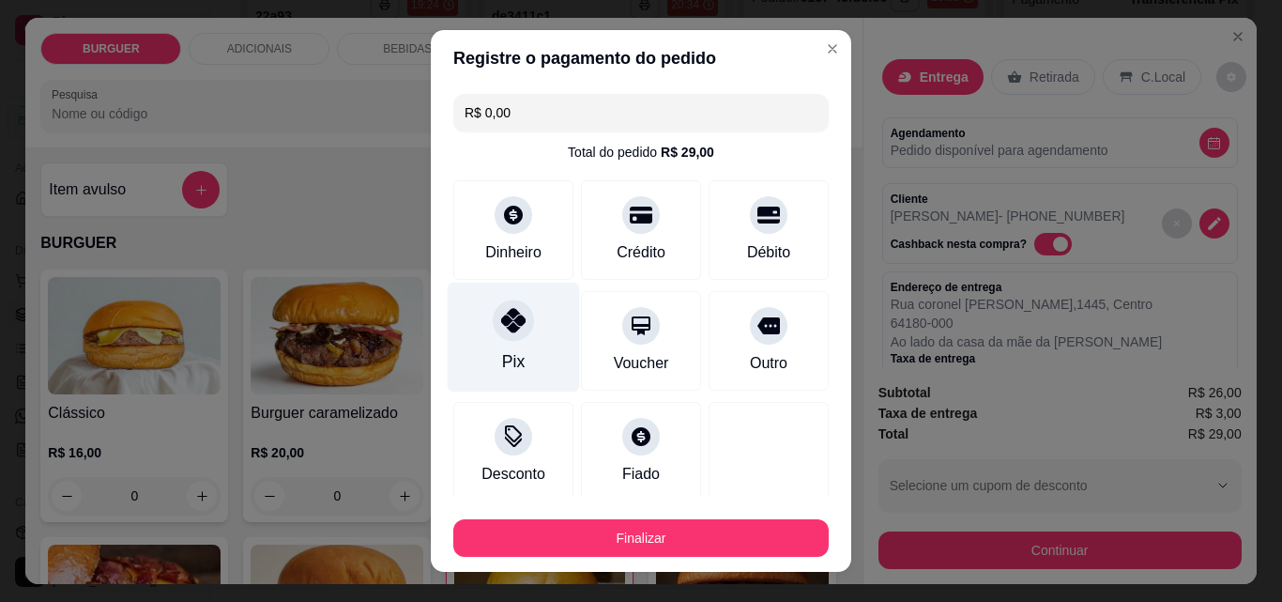
scroll to position [110, 0]
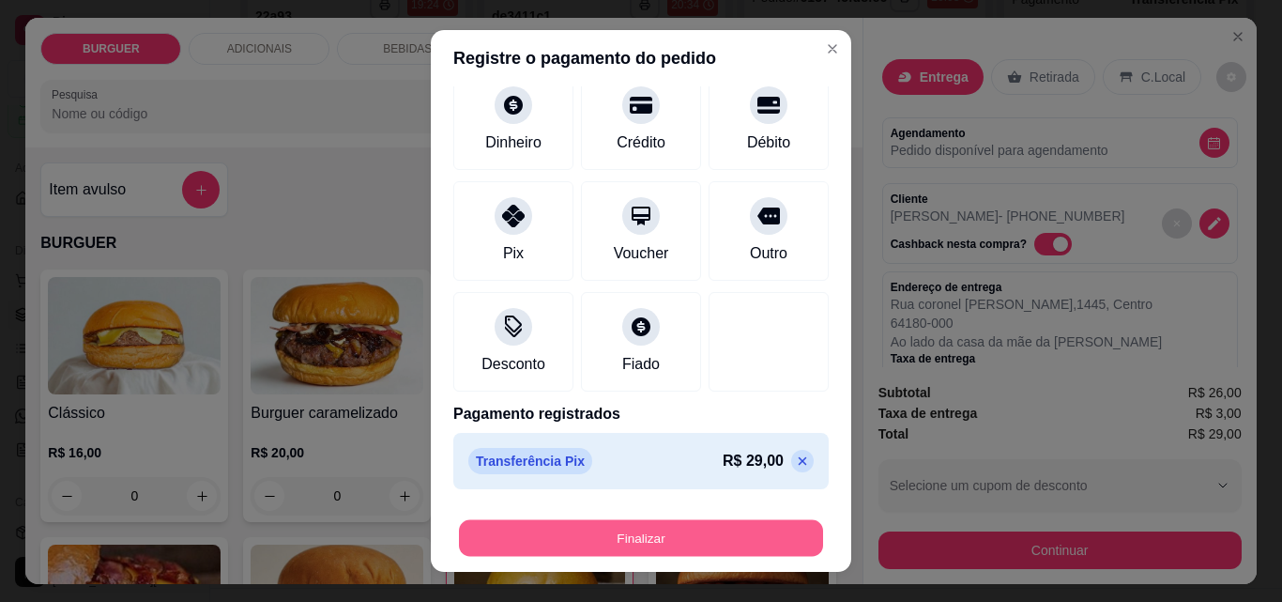
click at [611, 535] on button "Finalizar" at bounding box center [641, 538] width 364 height 37
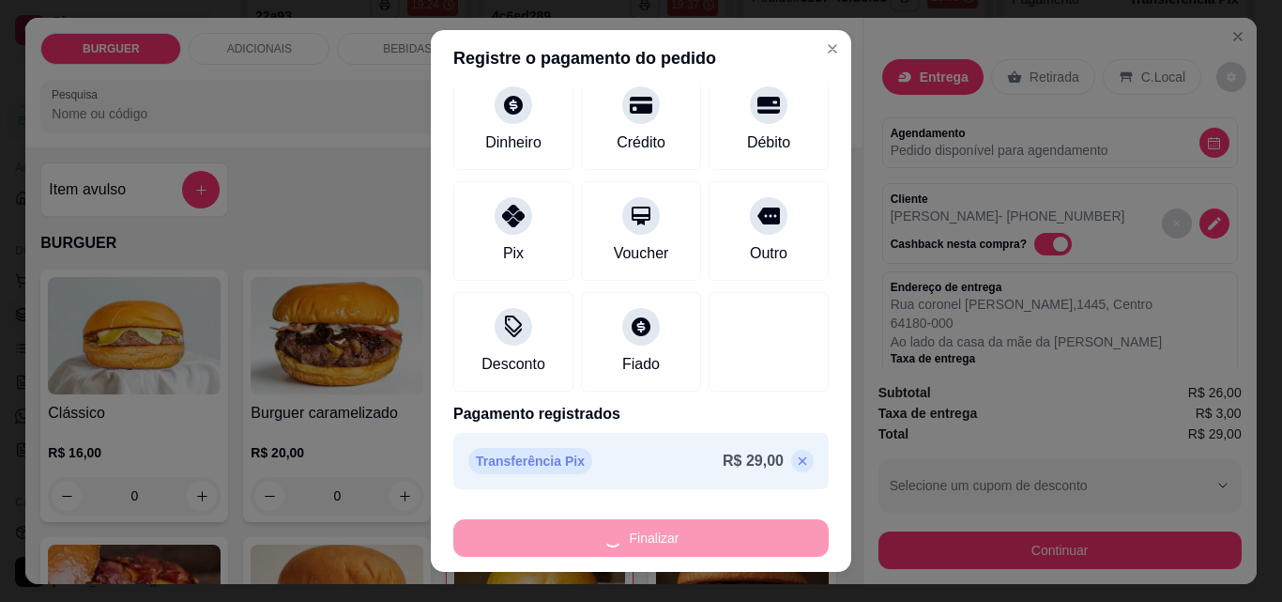
type input "0"
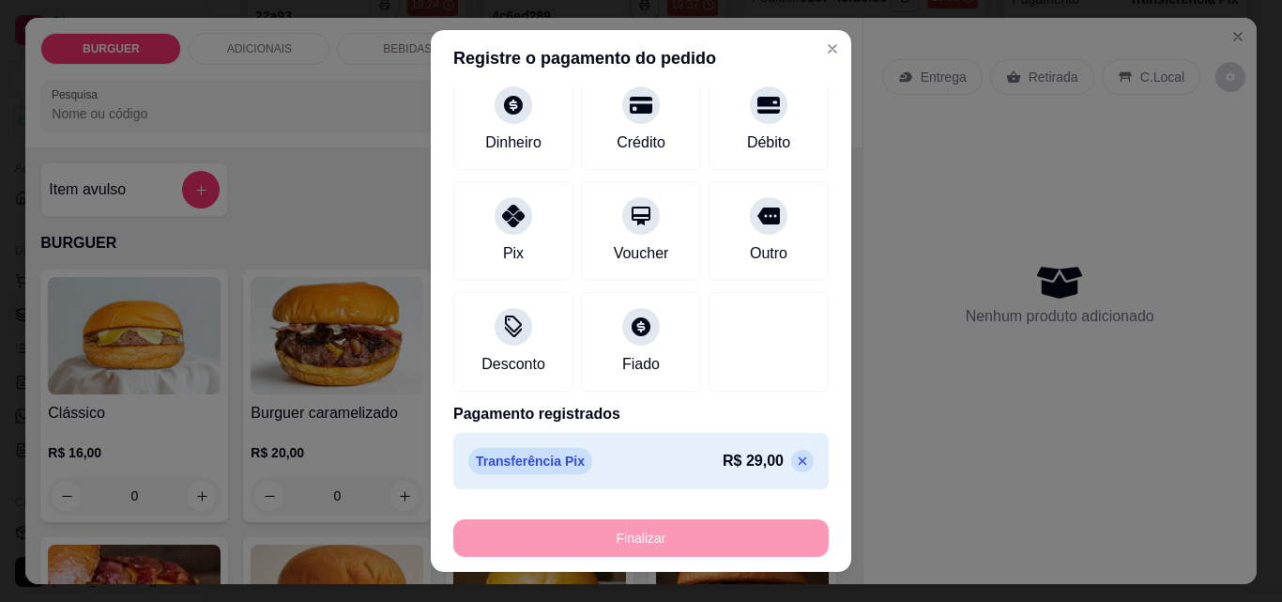
type input "-R$ 29,00"
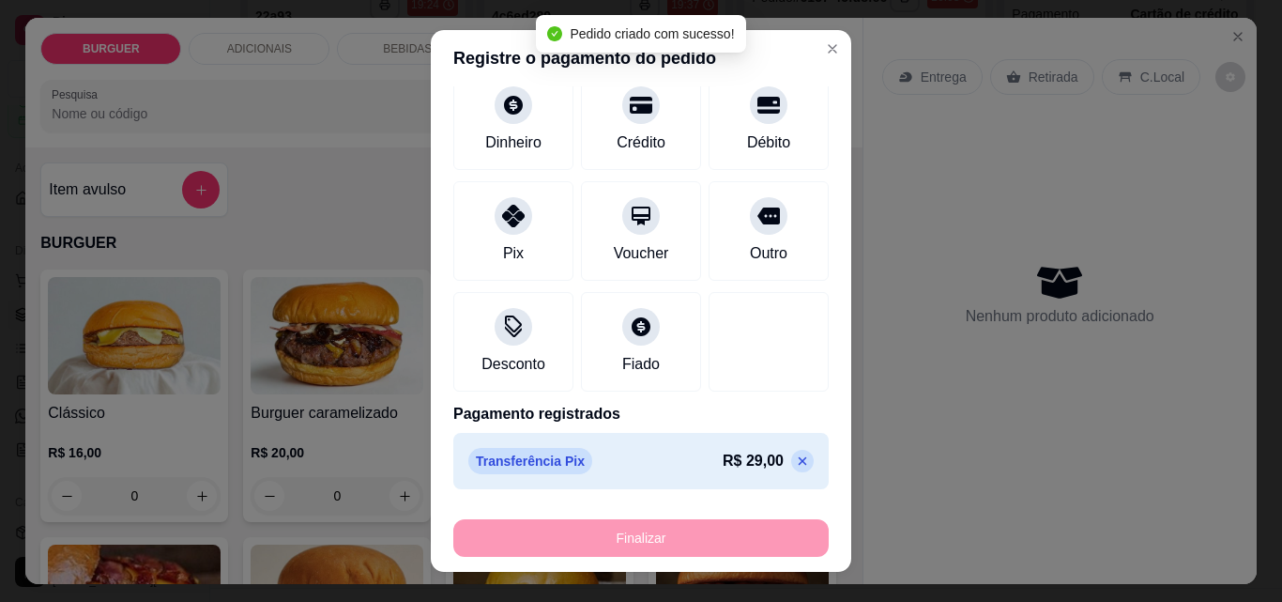
scroll to position [2275, 0]
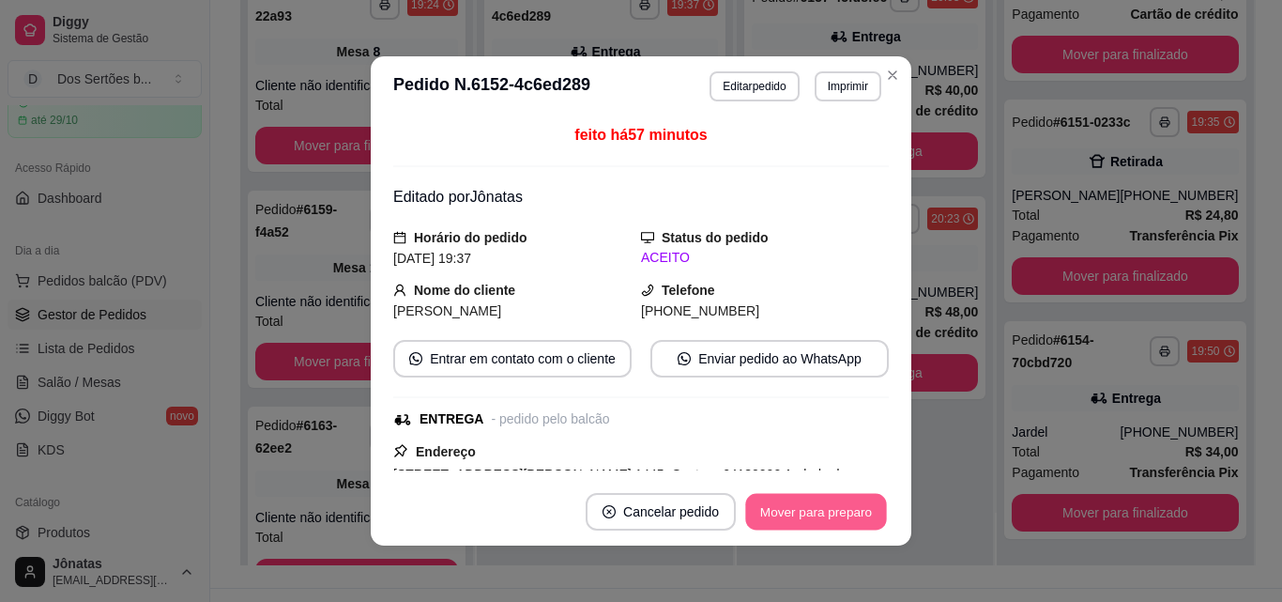
click at [835, 511] on button "Mover para preparo" at bounding box center [815, 512] width 141 height 37
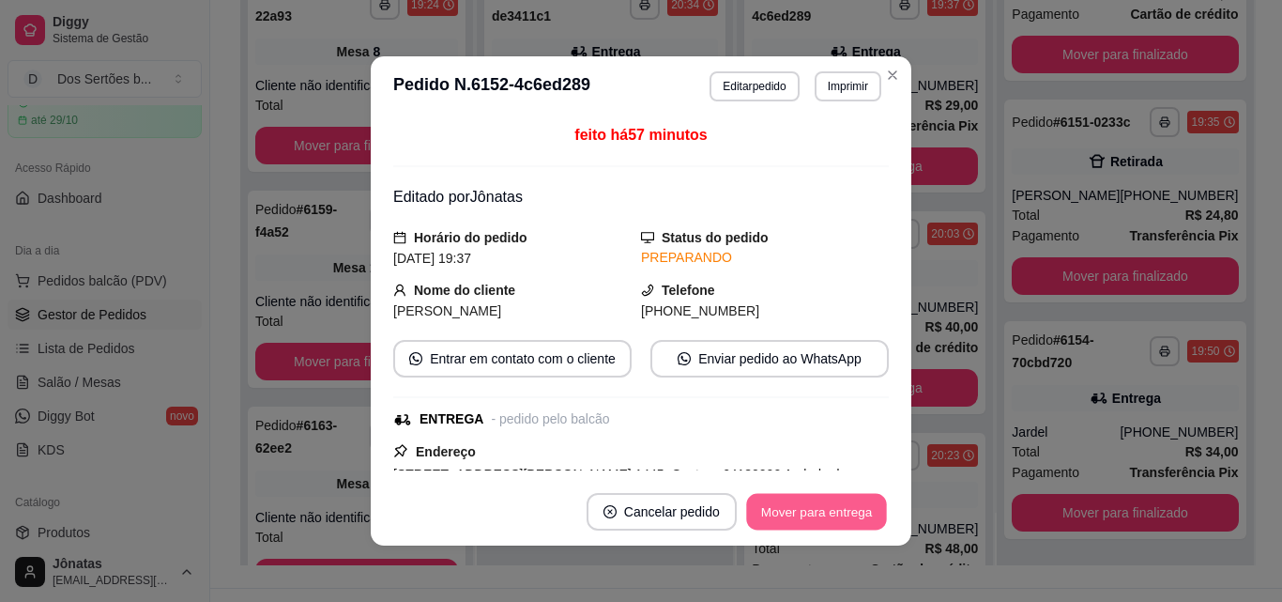
click at [834, 511] on button "Mover para entrega" at bounding box center [816, 512] width 141 height 37
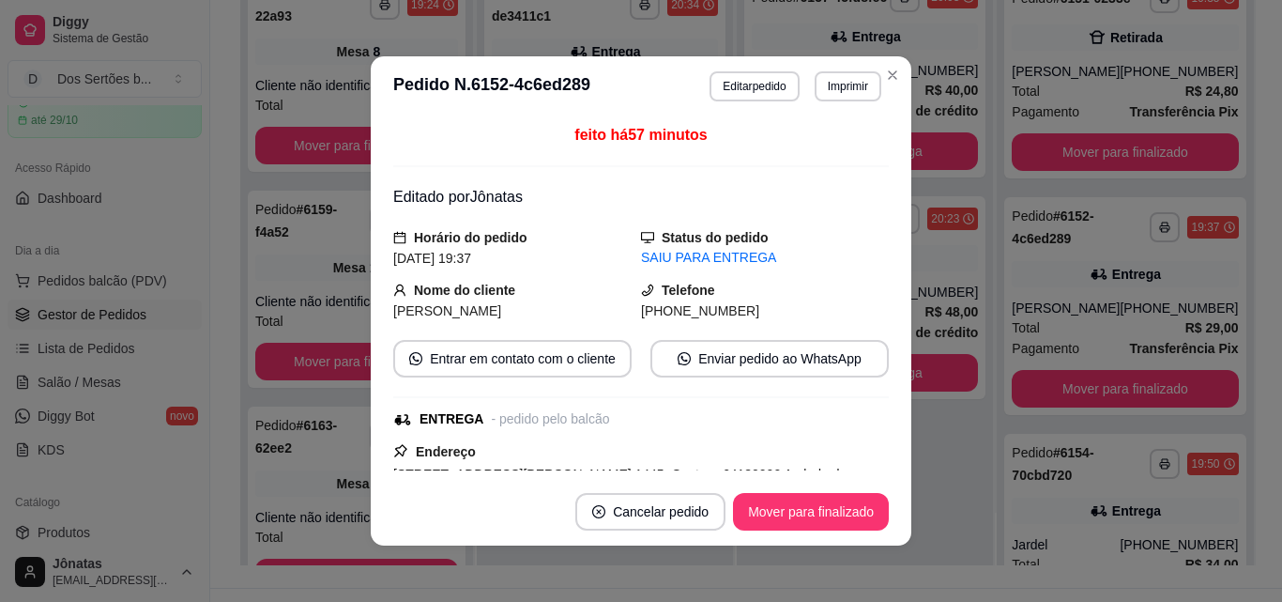
scroll to position [2443, 0]
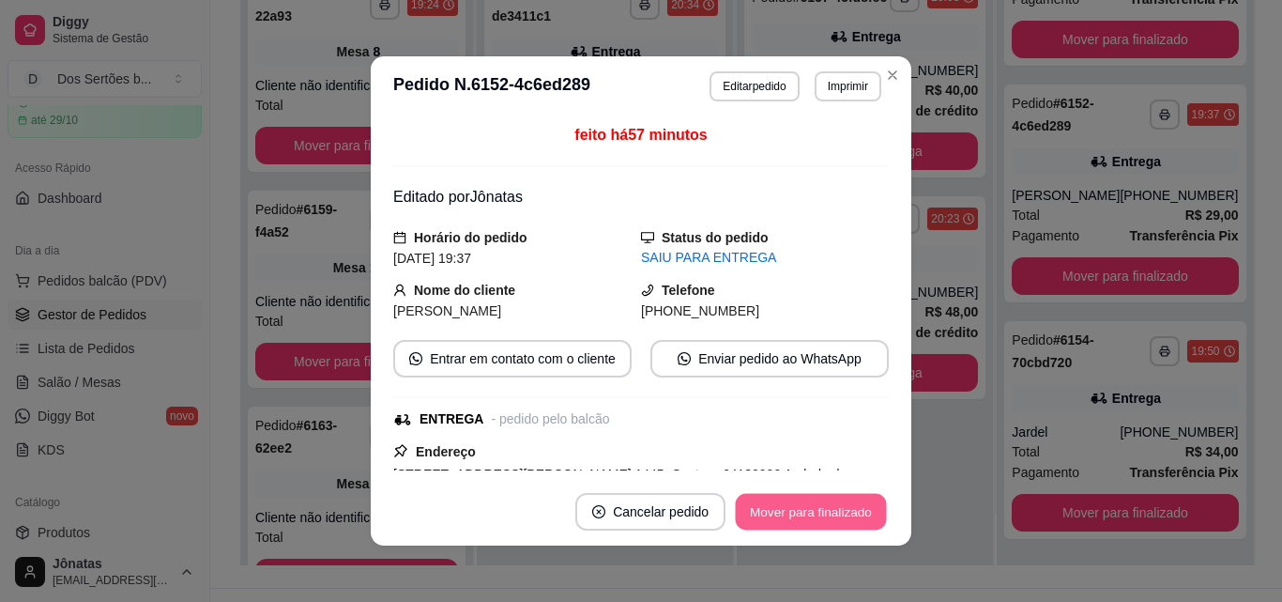
click at [834, 513] on button "Mover para finalizado" at bounding box center [811, 512] width 151 height 37
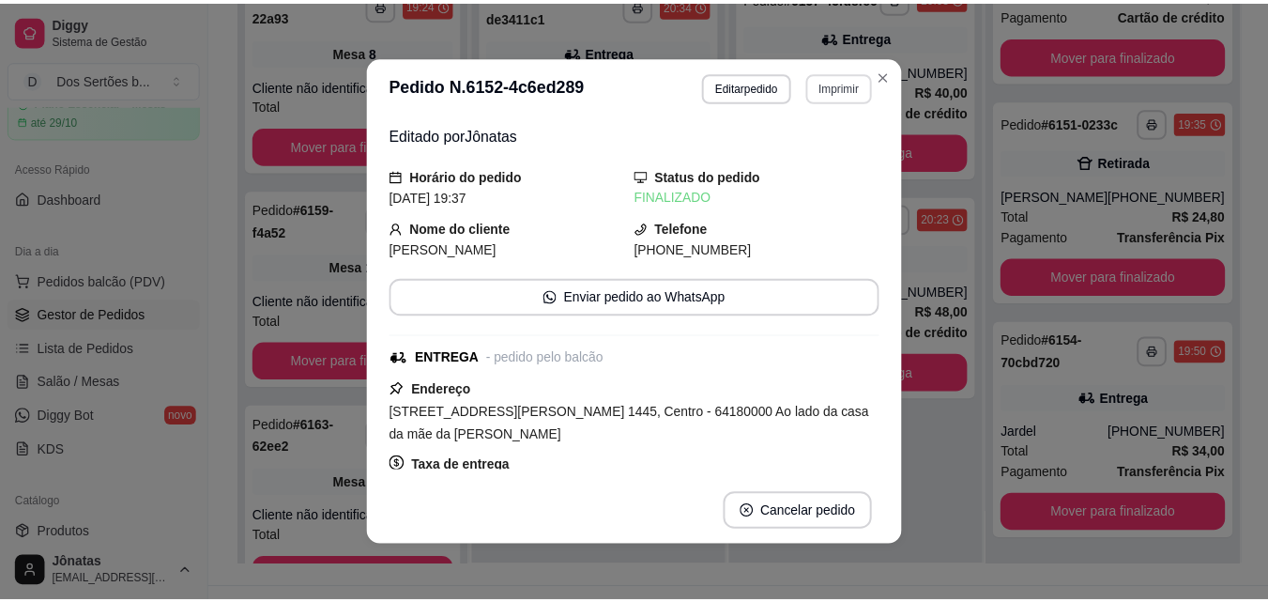
scroll to position [2275, 0]
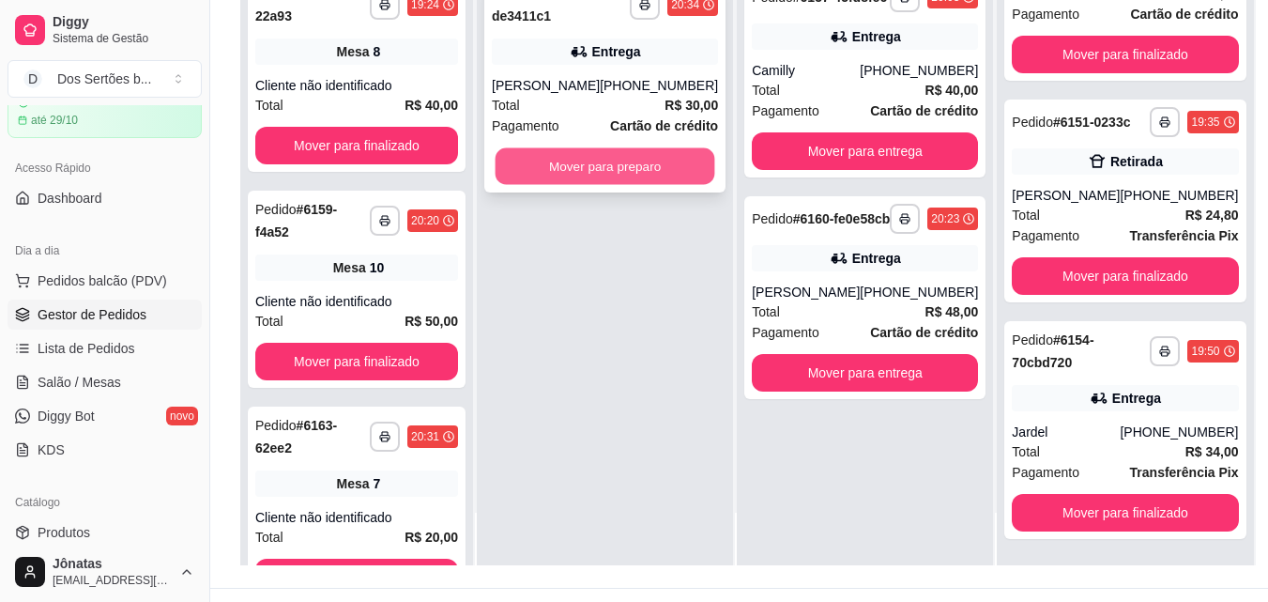
click at [622, 185] on button "Mover para preparo" at bounding box center [606, 166] width 220 height 37
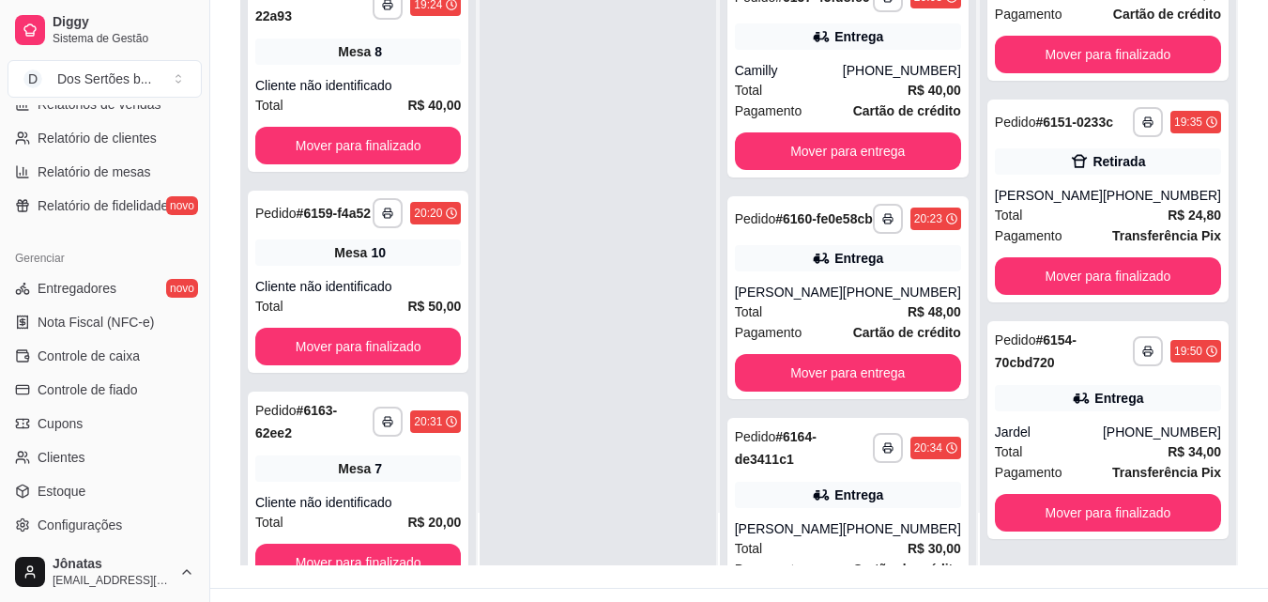
scroll to position [721, 0]
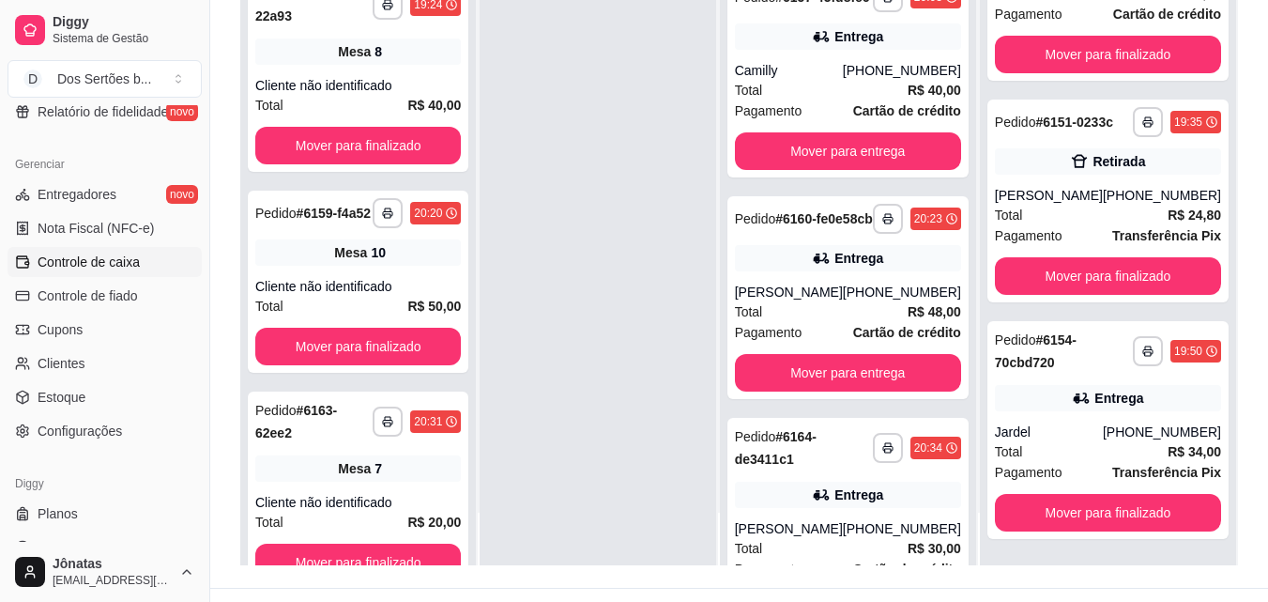
click at [59, 258] on span "Controle de caixa" at bounding box center [89, 262] width 102 height 19
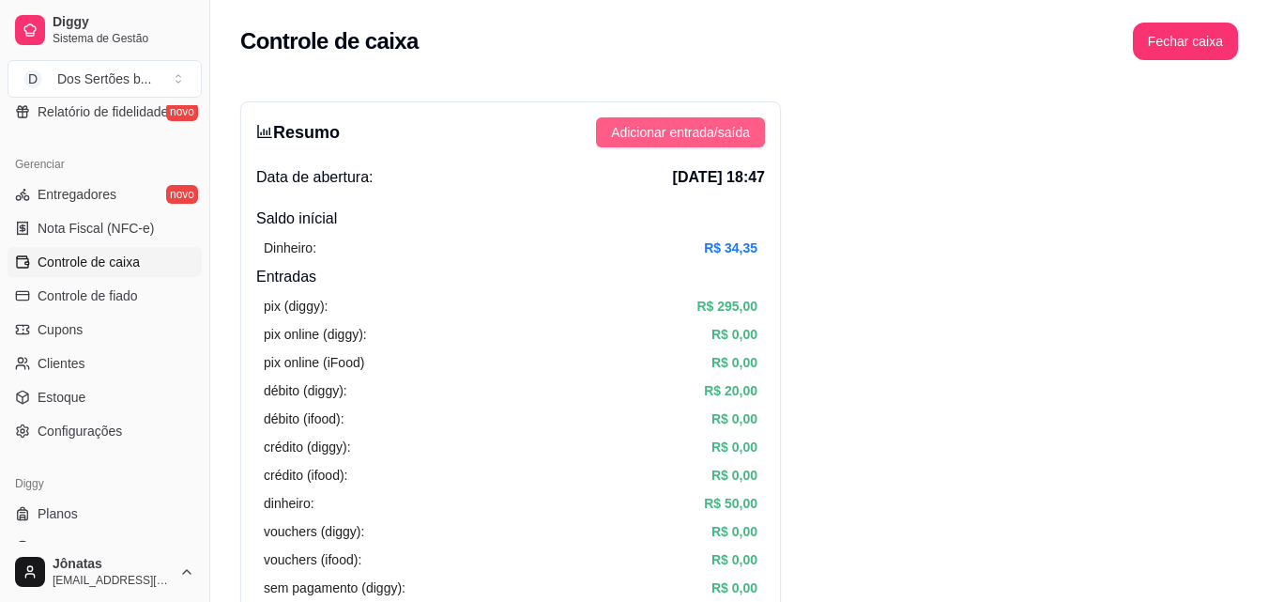
click at [673, 131] on span "Adicionar entrada/saída" at bounding box center [680, 132] width 139 height 21
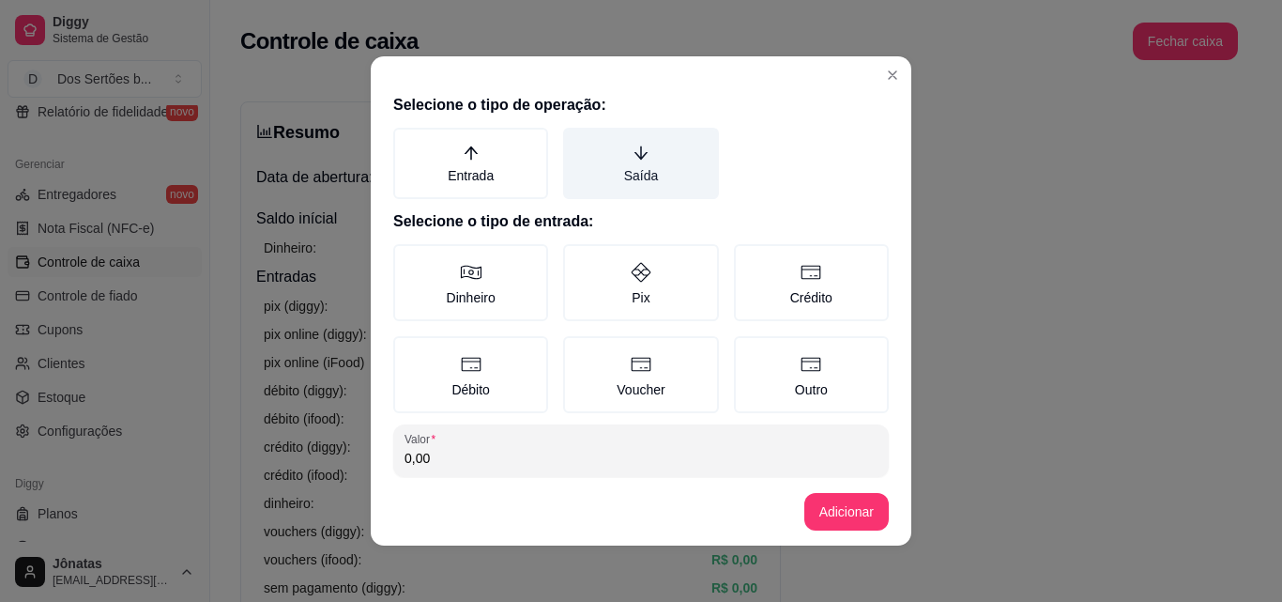
click at [663, 167] on label "Saída" at bounding box center [640, 163] width 155 height 71
click at [577, 142] on button "Saída" at bounding box center [569, 134] width 15 height 15
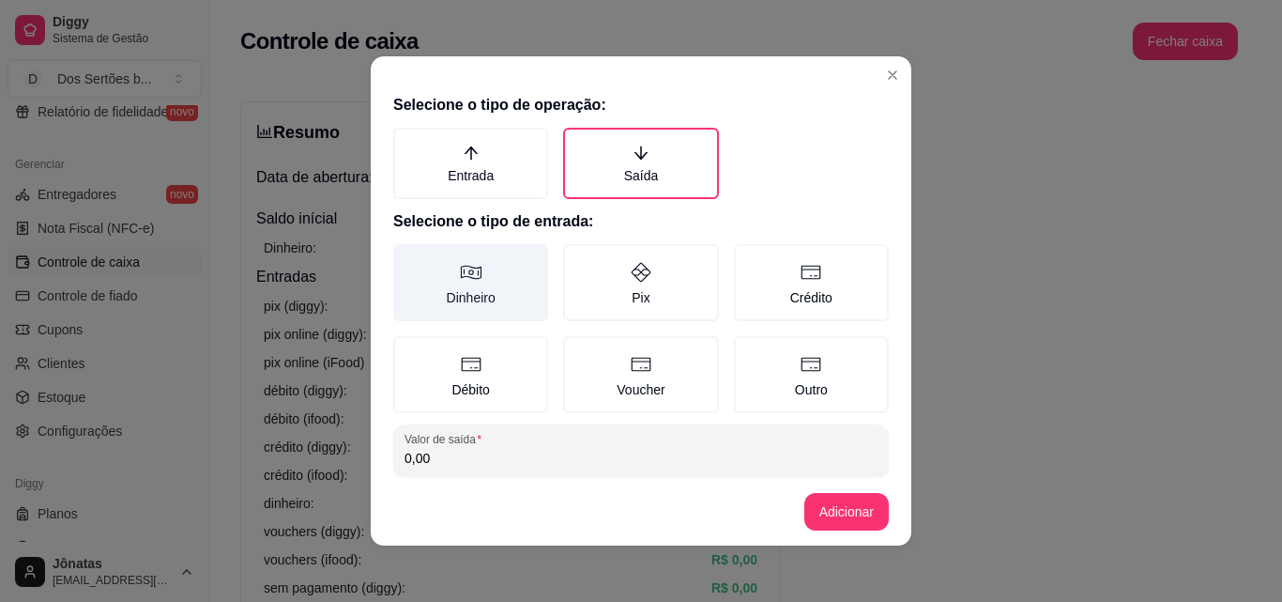
click at [416, 284] on label "Dinheiro" at bounding box center [470, 282] width 155 height 77
click at [407, 258] on button "Dinheiro" at bounding box center [399, 250] width 15 height 15
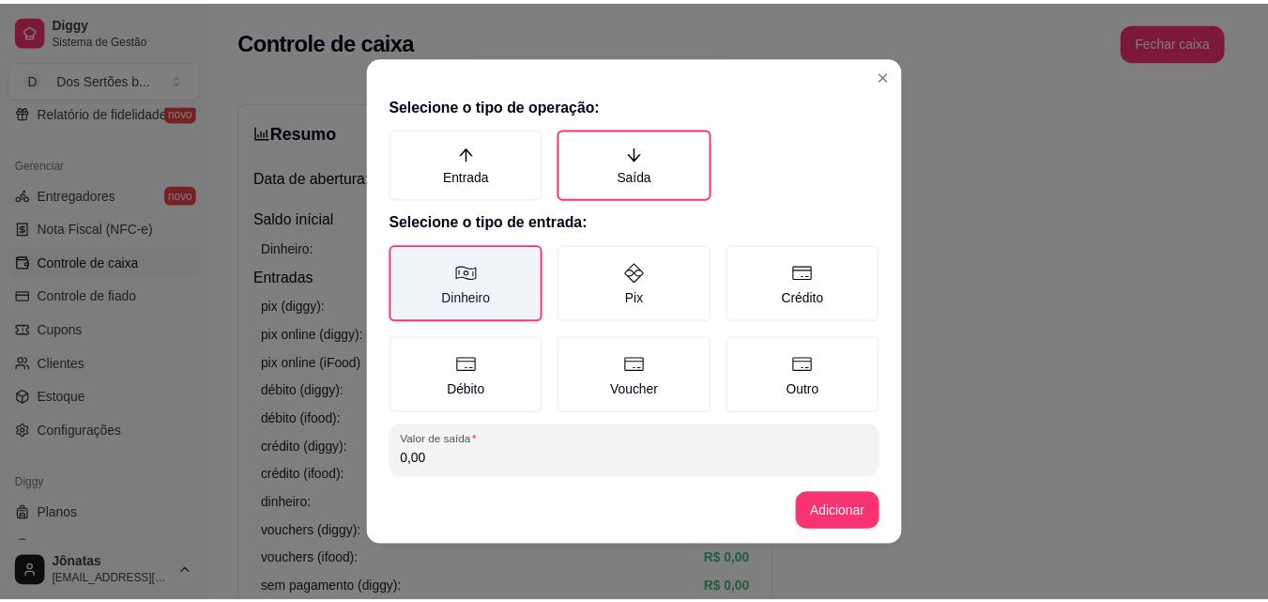
scroll to position [100, 0]
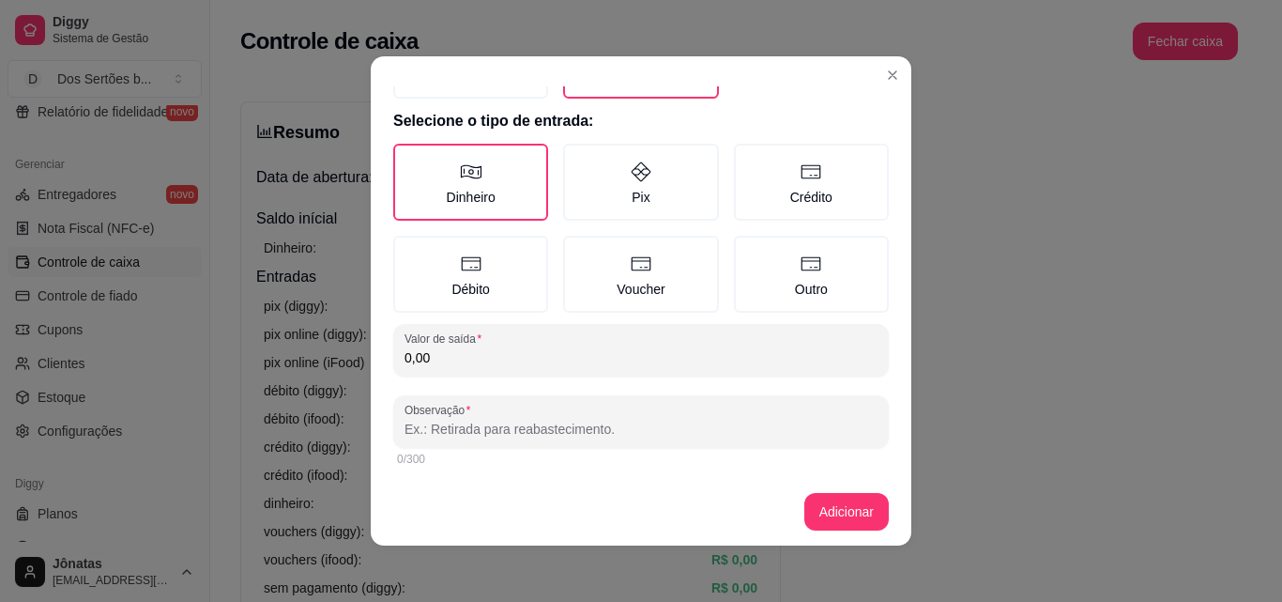
click at [433, 365] on input "0,00" at bounding box center [641, 357] width 473 height 19
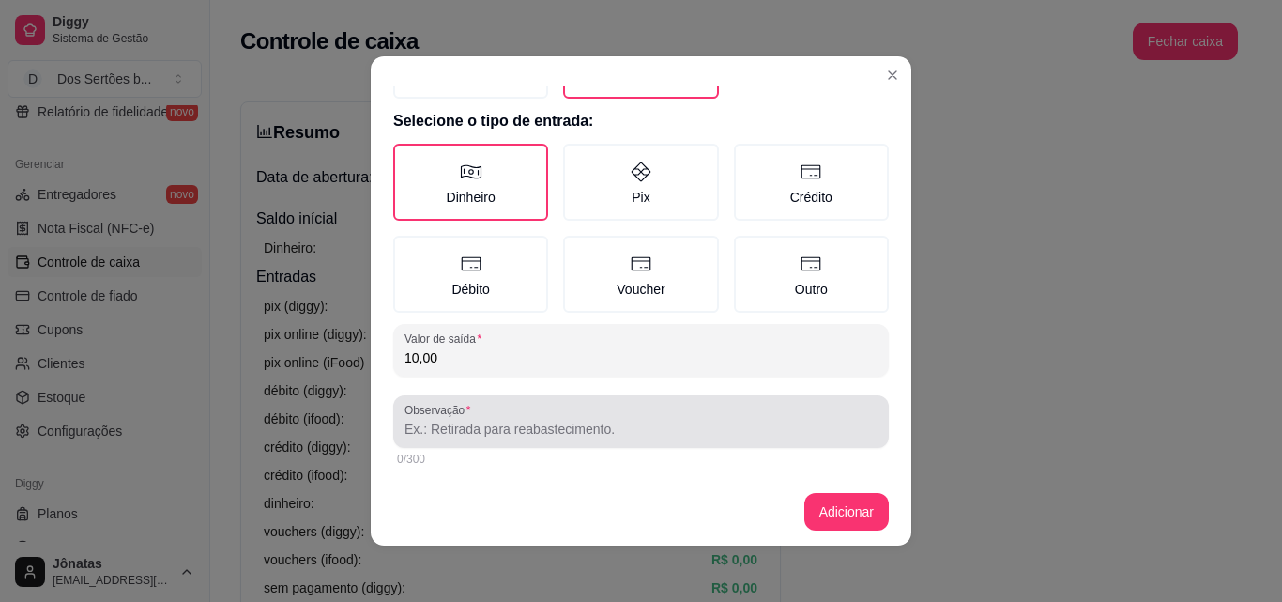
type input "10,00"
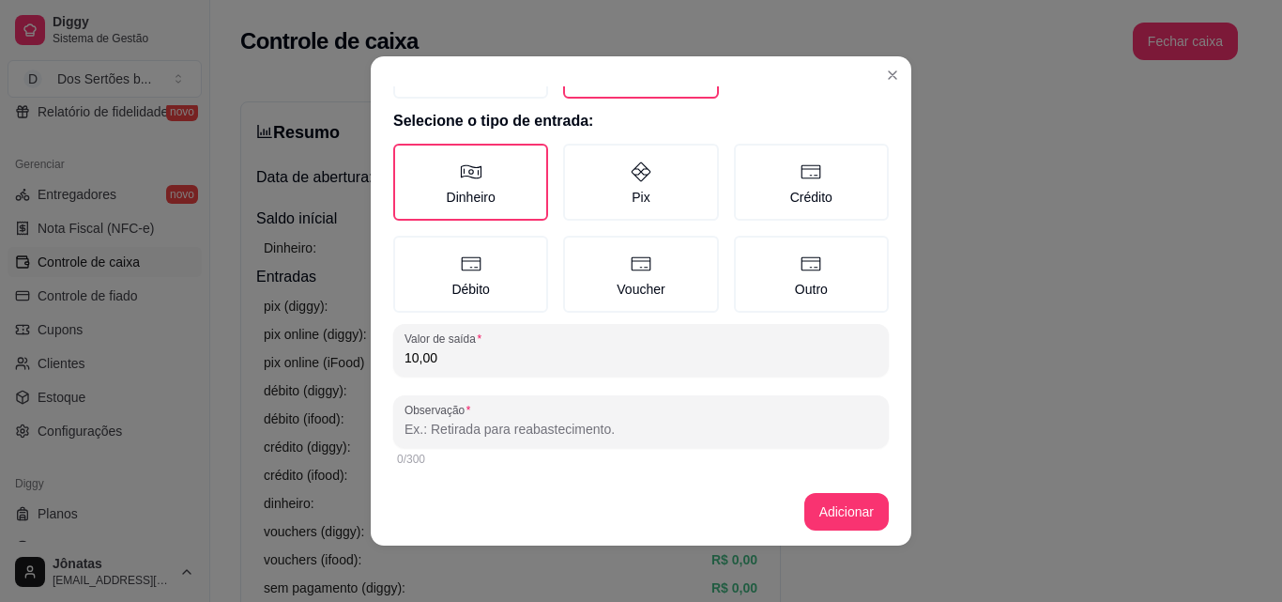
click at [424, 423] on input "Observação" at bounding box center [641, 429] width 473 height 19
type input "entregador\gasolina"
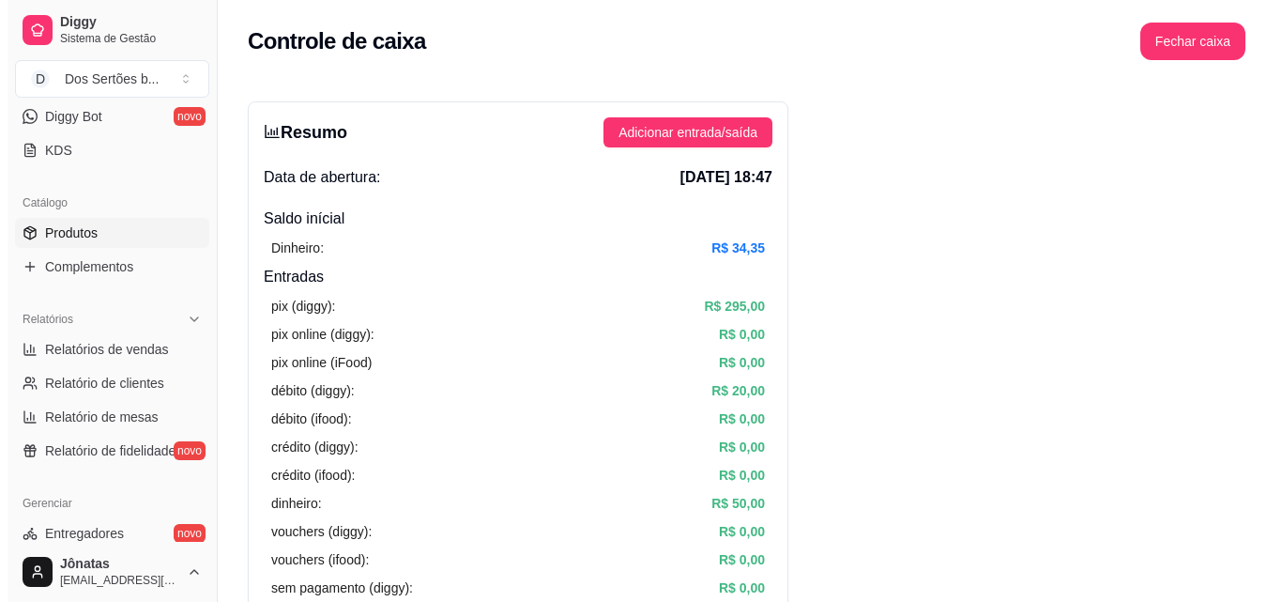
scroll to position [177, 0]
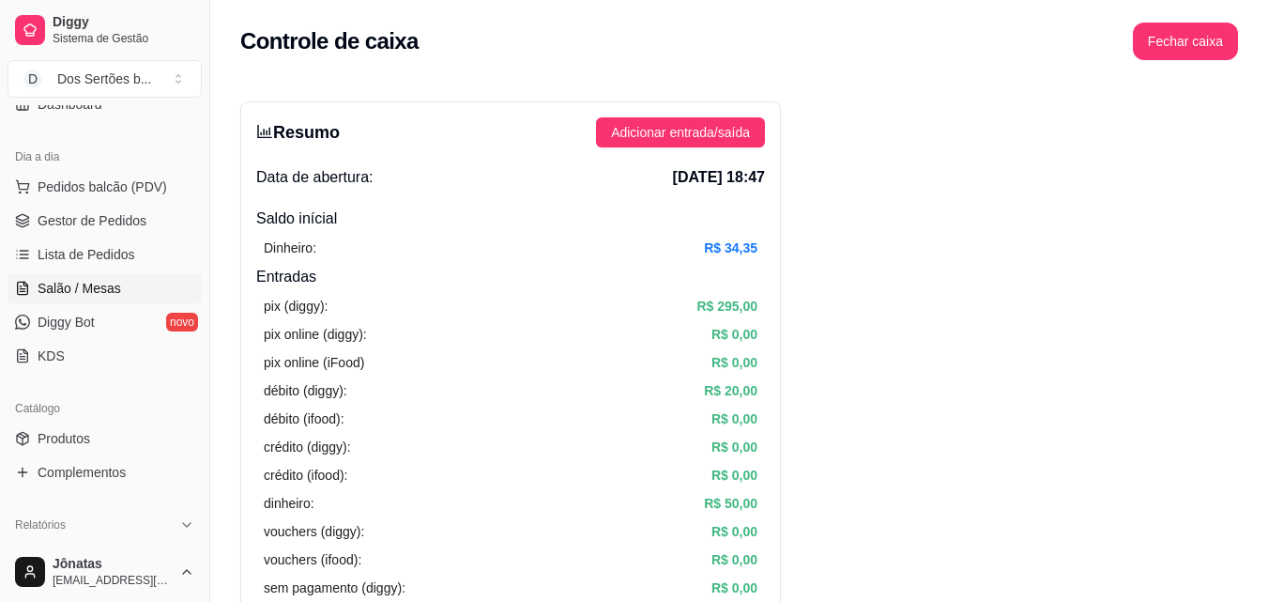
click at [50, 293] on span "Salão / Mesas" at bounding box center [80, 288] width 84 height 19
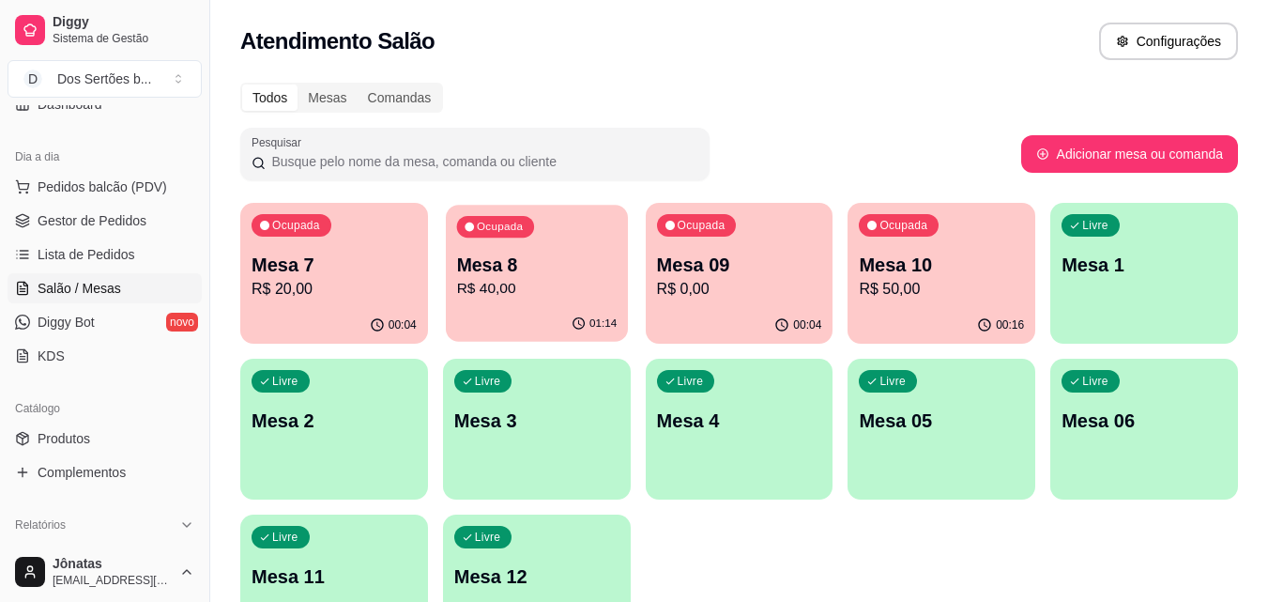
click at [574, 293] on p "R$ 40,00" at bounding box center [536, 289] width 161 height 22
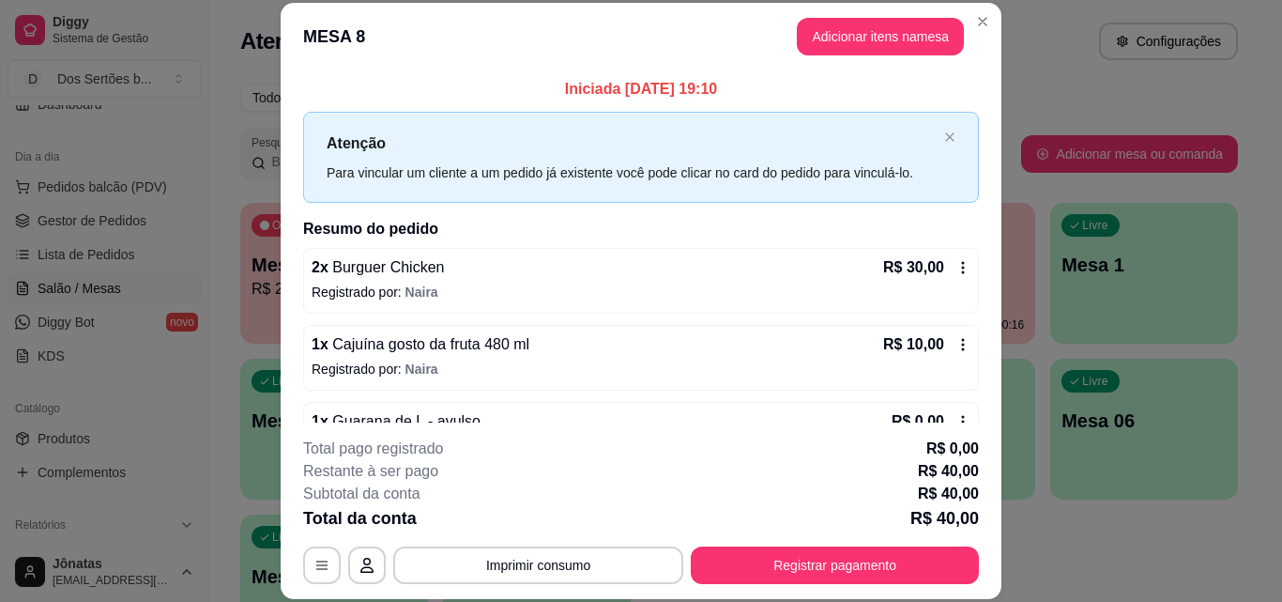
scroll to position [53, 0]
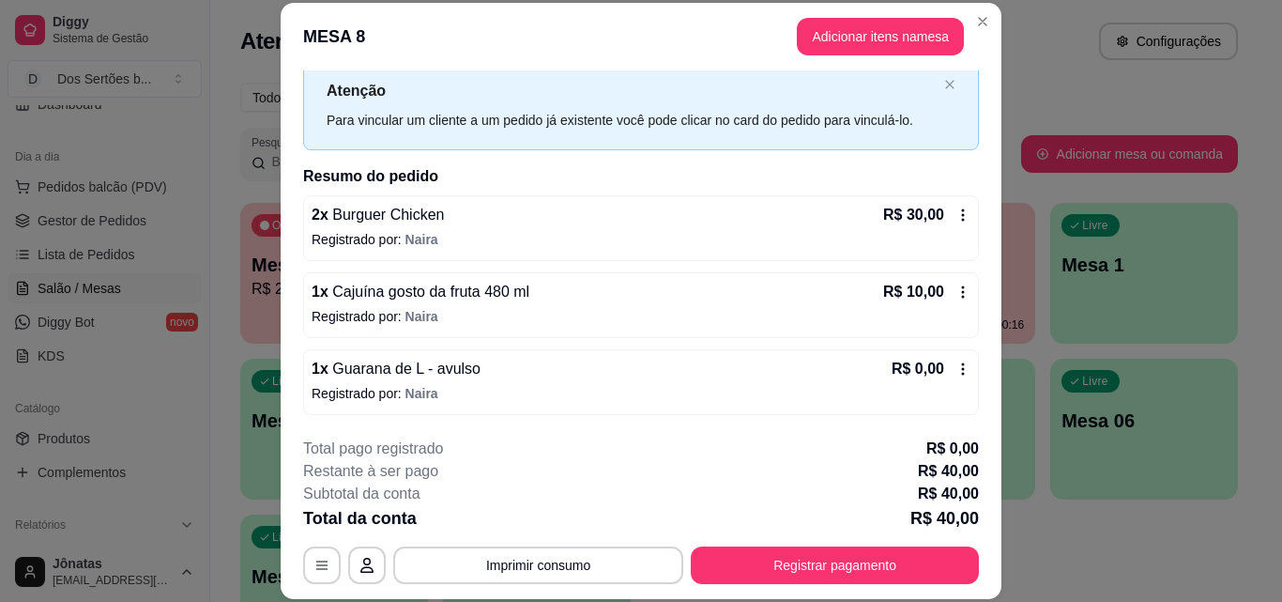
click at [956, 368] on icon at bounding box center [963, 368] width 15 height 15
click at [833, 38] on button "Adicionar itens na mesa" at bounding box center [880, 37] width 161 height 37
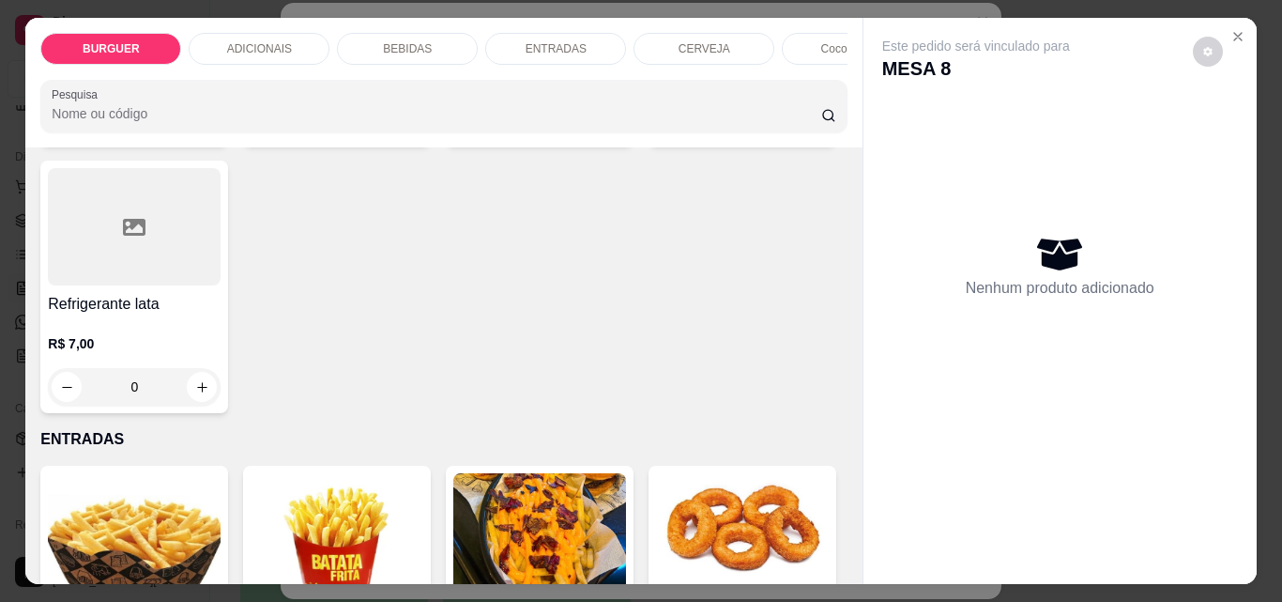
scroll to position [2458, 0]
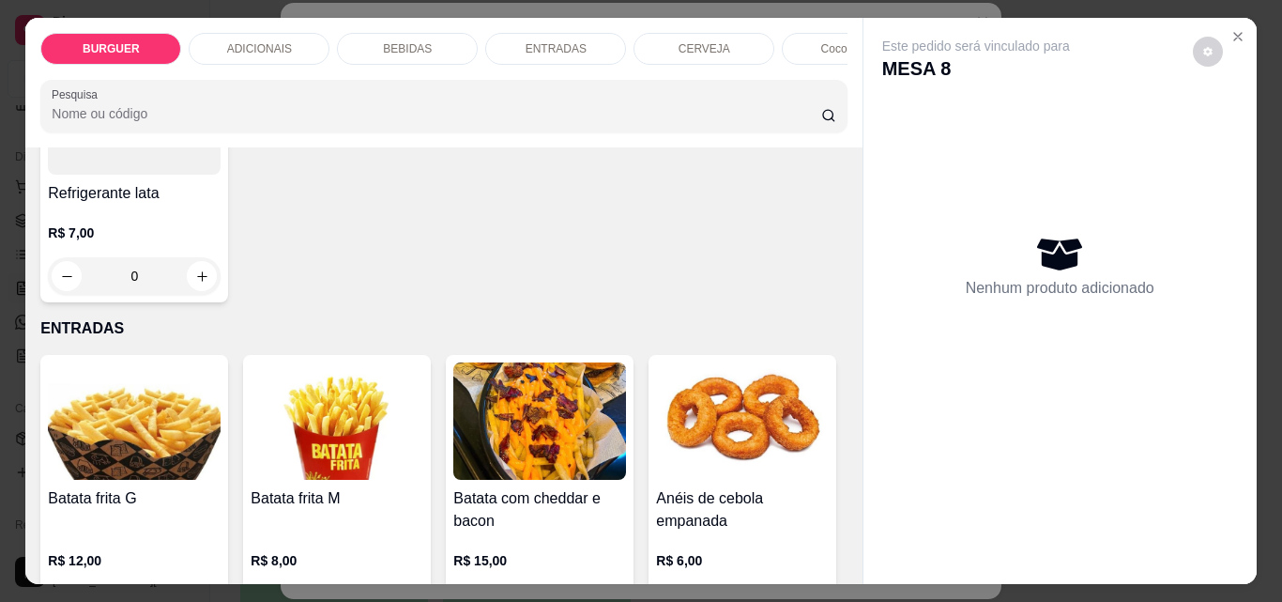
type input "1"
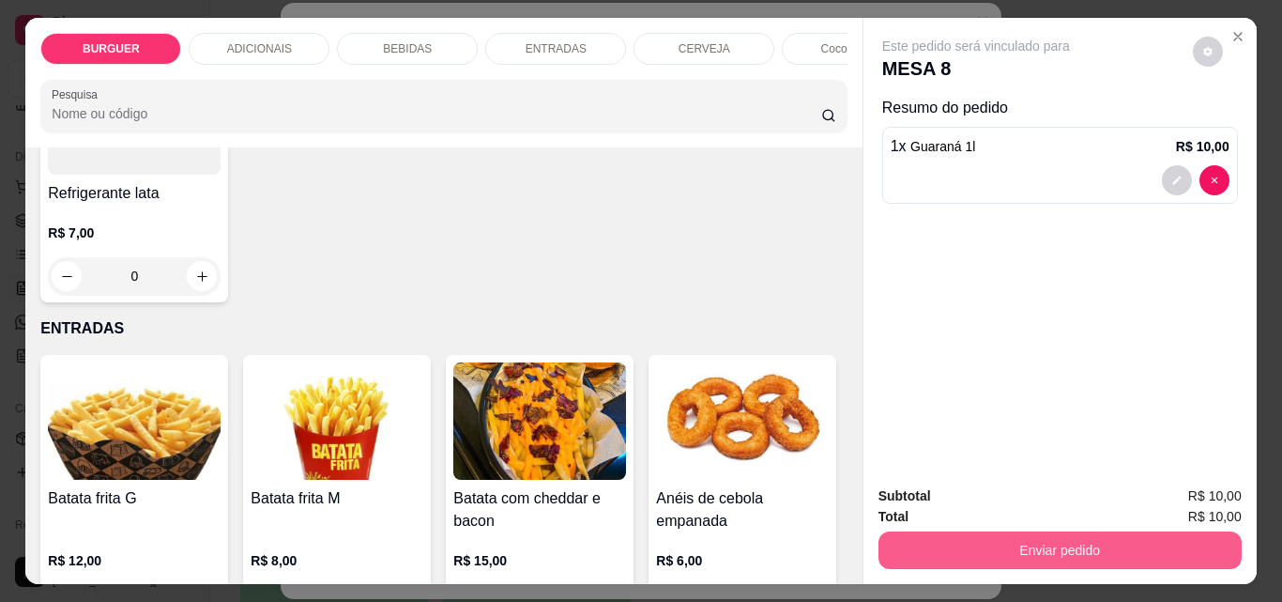
click at [999, 531] on button "Enviar pedido" at bounding box center [1060, 550] width 363 height 38
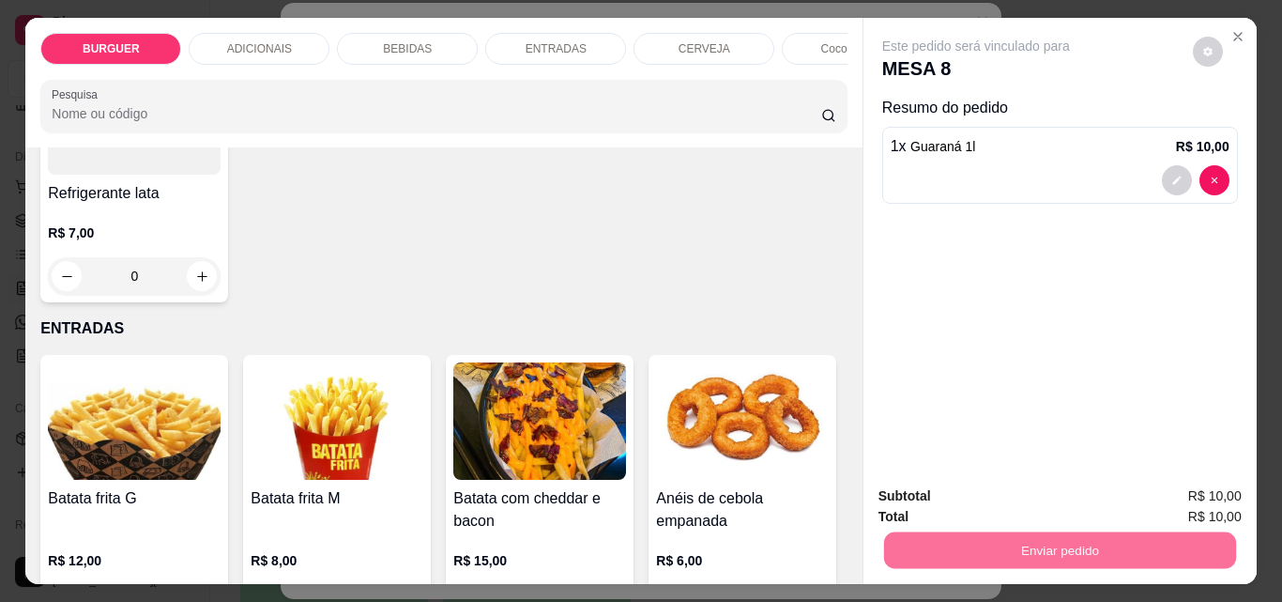
click at [1169, 492] on button "Enviar pedido" at bounding box center [1193, 496] width 103 height 35
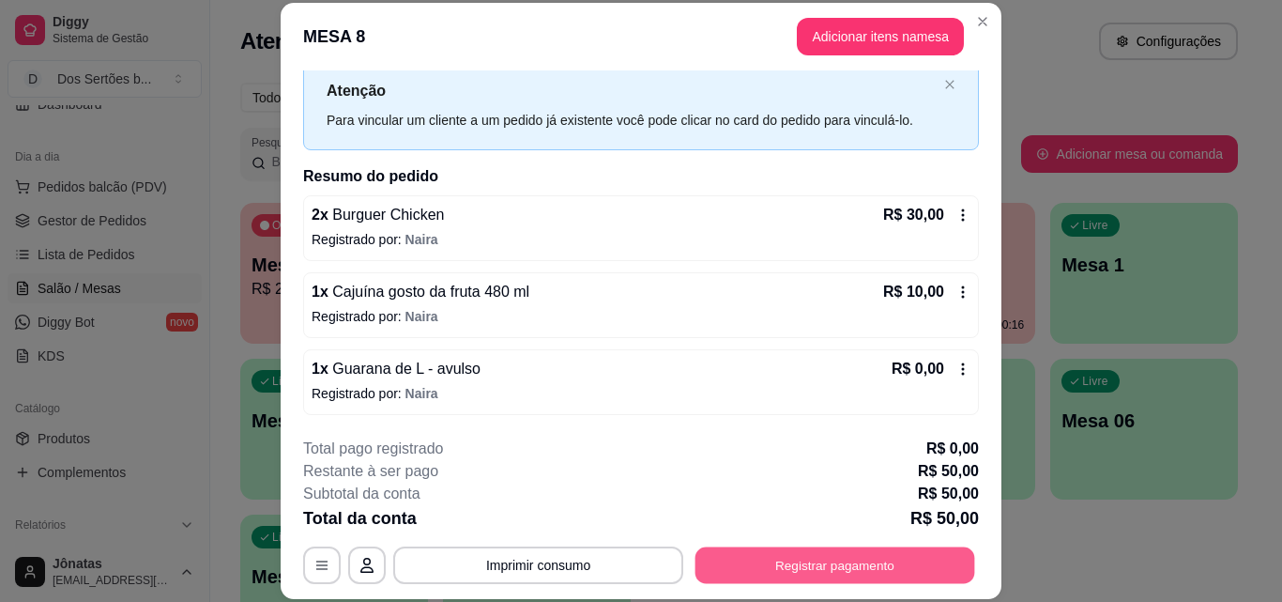
click at [837, 564] on button "Registrar pagamento" at bounding box center [836, 564] width 280 height 37
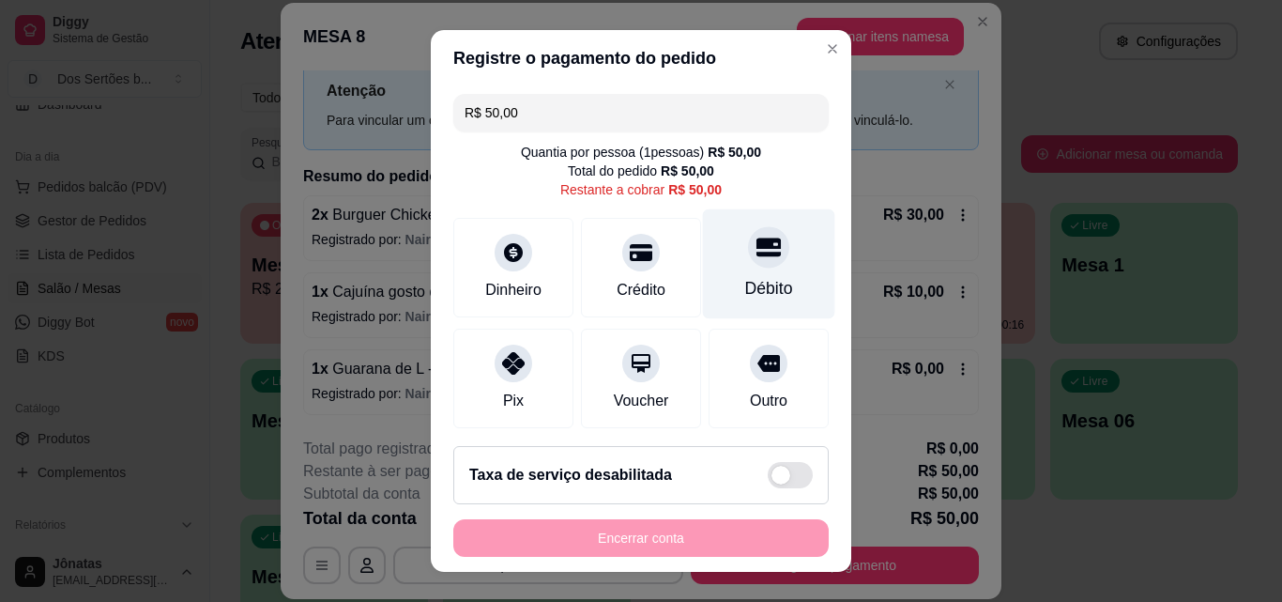
click at [714, 270] on div "Débito" at bounding box center [769, 264] width 132 height 110
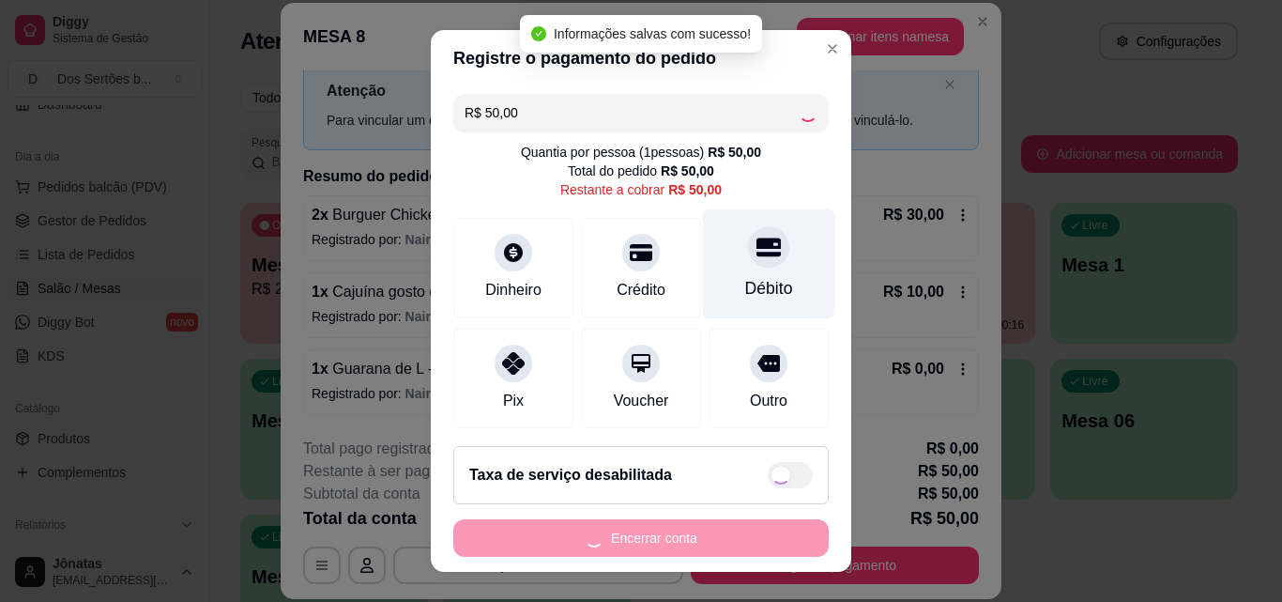
type input "R$ 0,00"
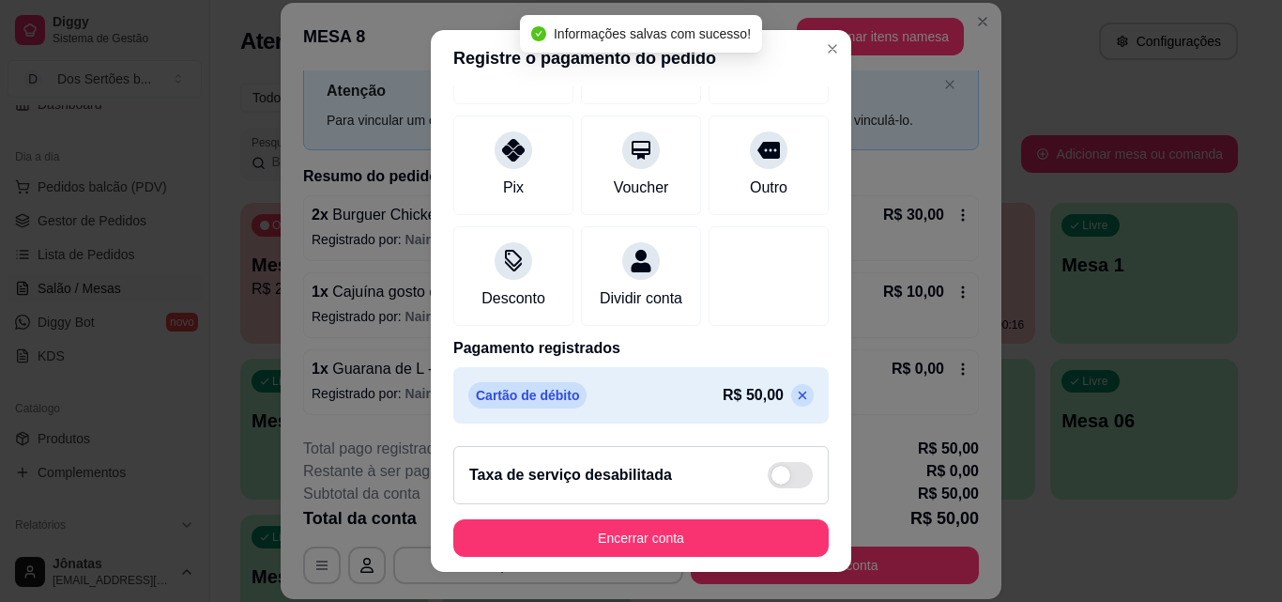
scroll to position [30, 0]
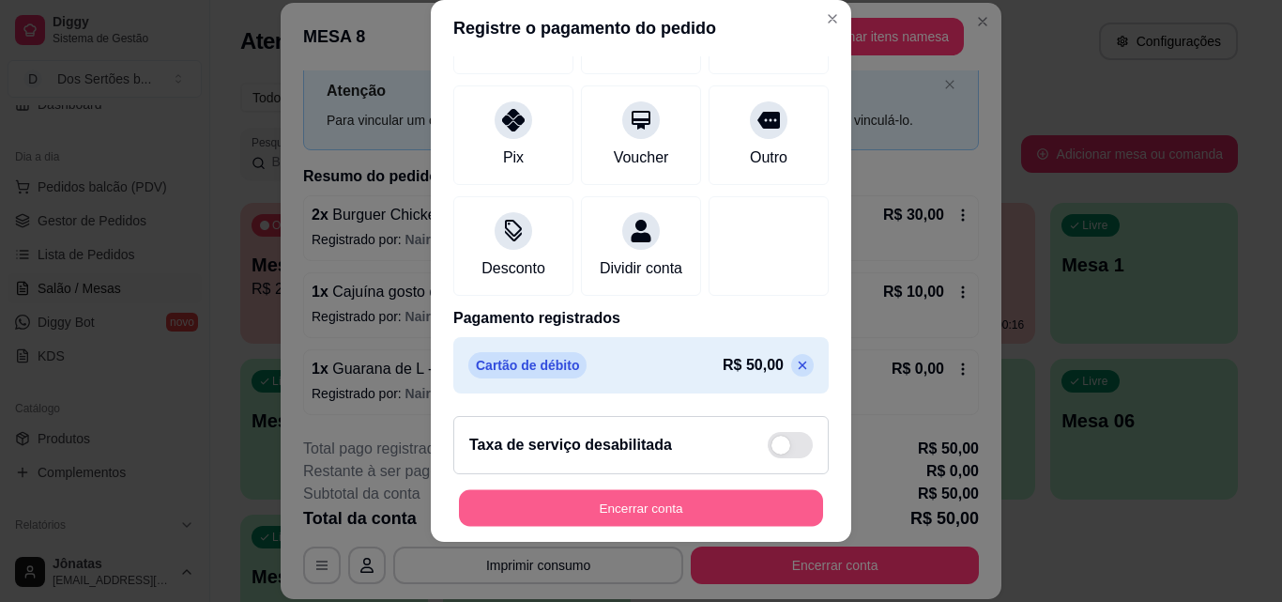
click at [714, 502] on button "Encerrar conta" at bounding box center [641, 508] width 364 height 37
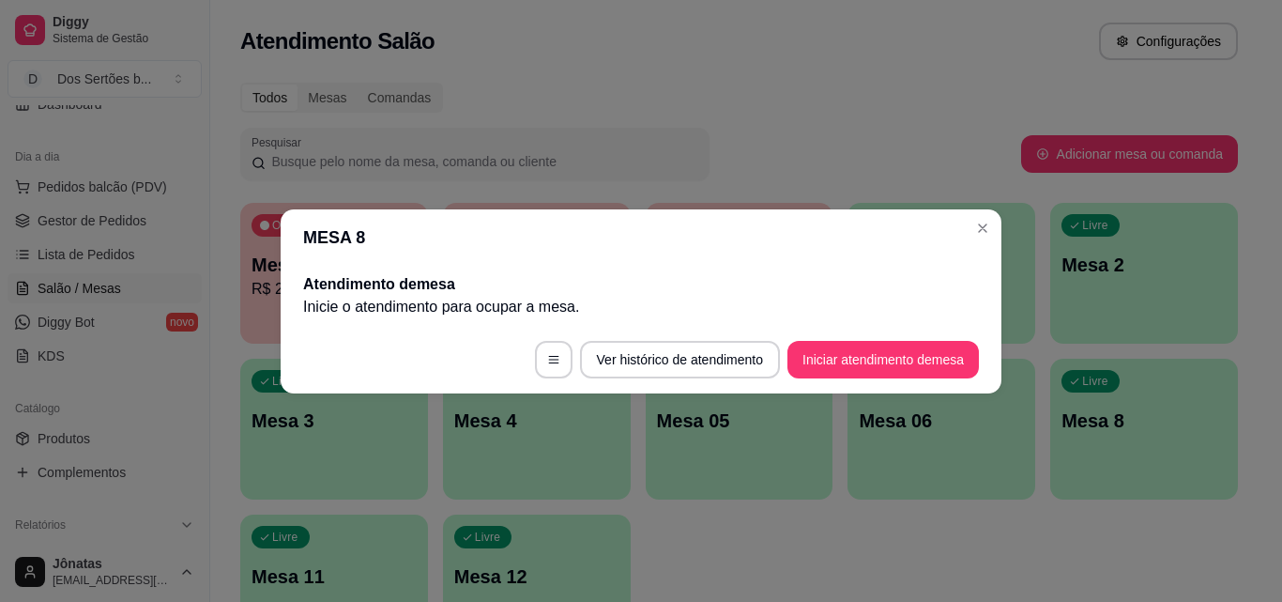
scroll to position [0, 0]
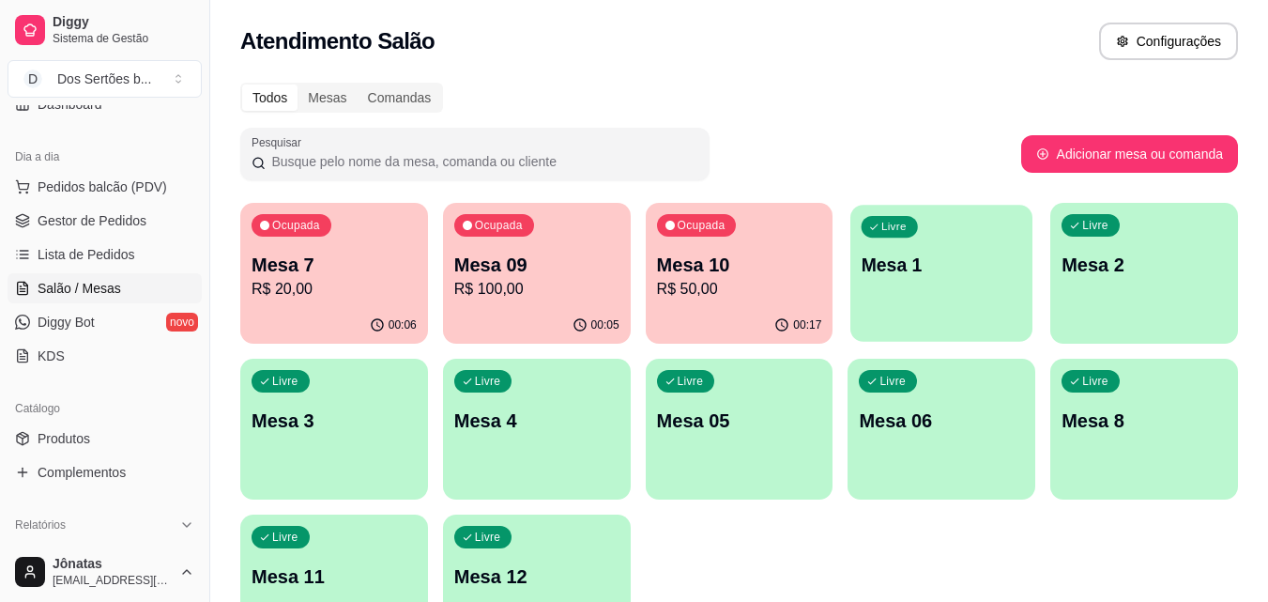
click at [926, 275] on p "Mesa 1" at bounding box center [942, 265] width 161 height 25
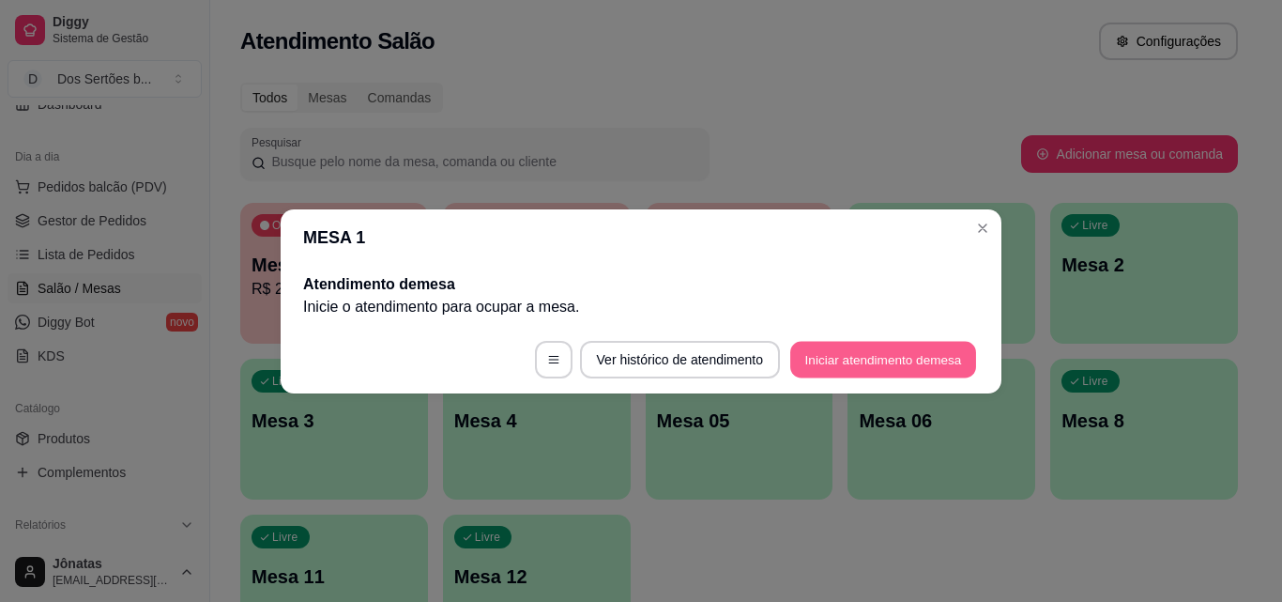
click at [885, 358] on button "Iniciar atendimento de mesa" at bounding box center [884, 359] width 186 height 37
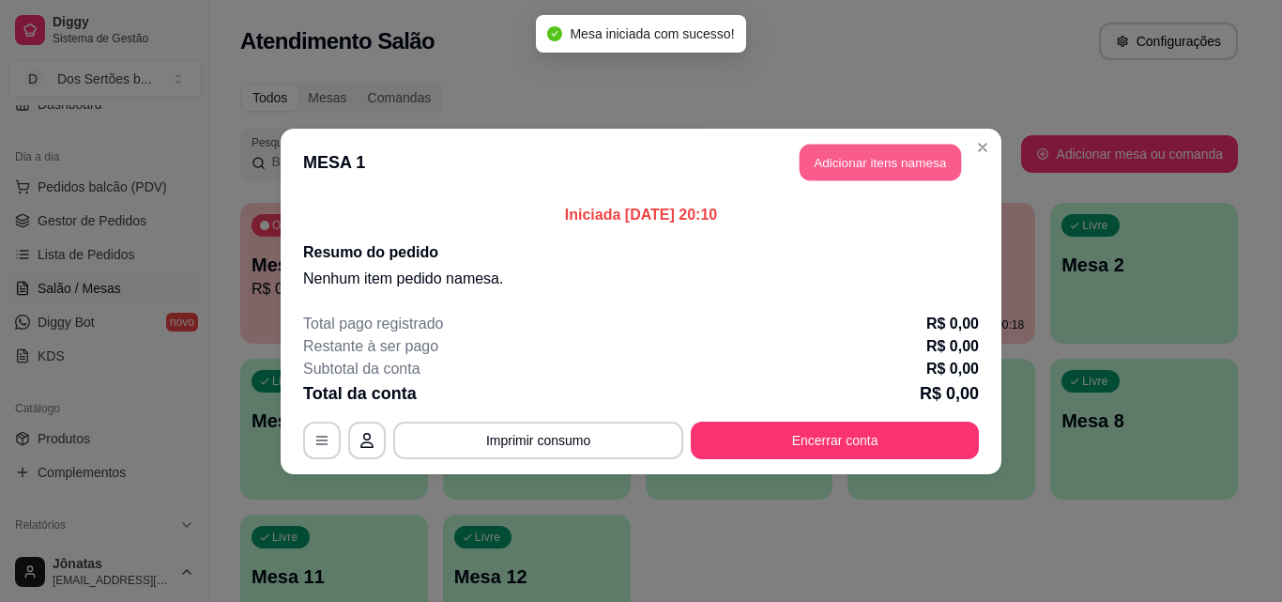
click at [861, 165] on button "Adicionar itens na mesa" at bounding box center [880, 162] width 161 height 37
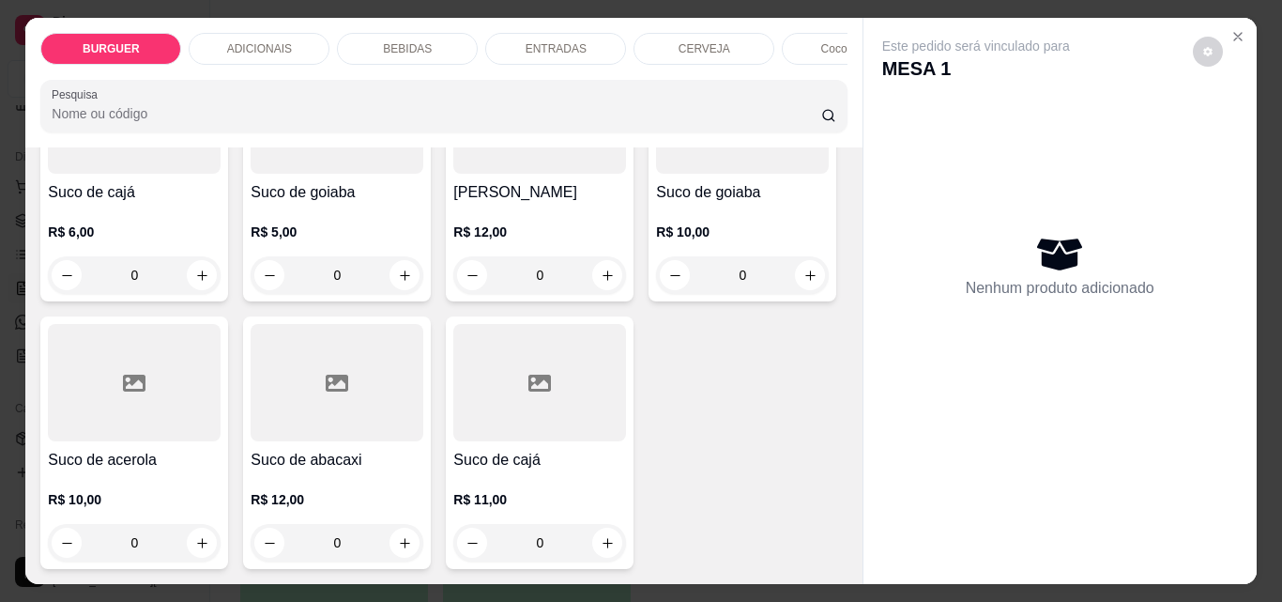
scroll to position [5211, 0]
type input "1"
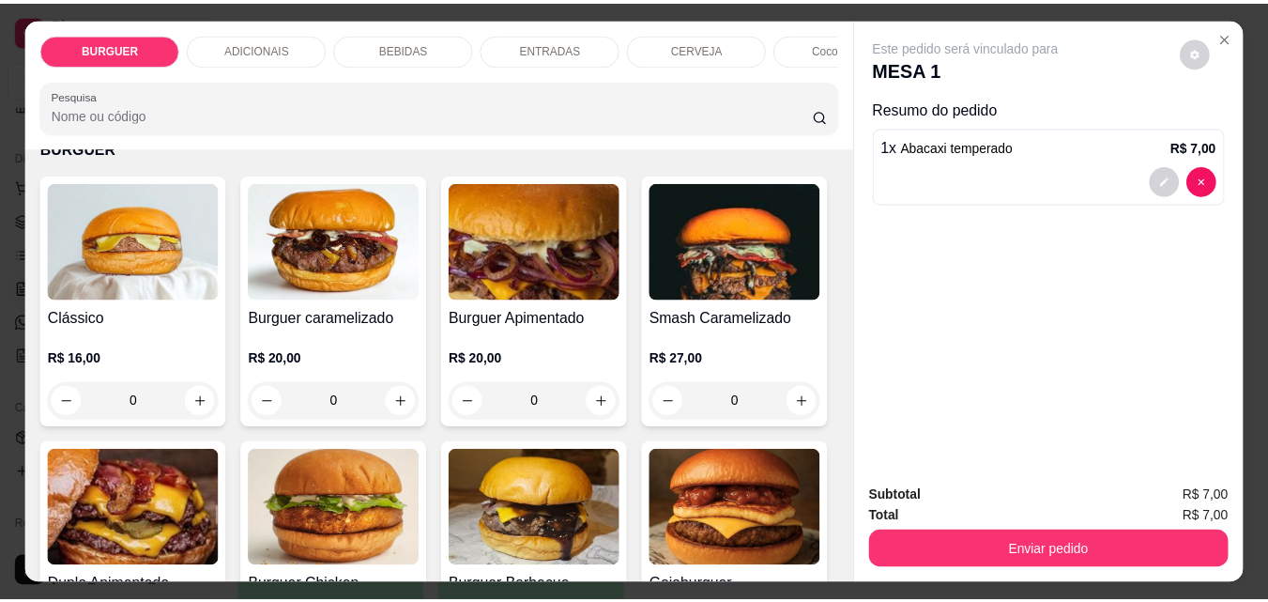
scroll to position [85, 0]
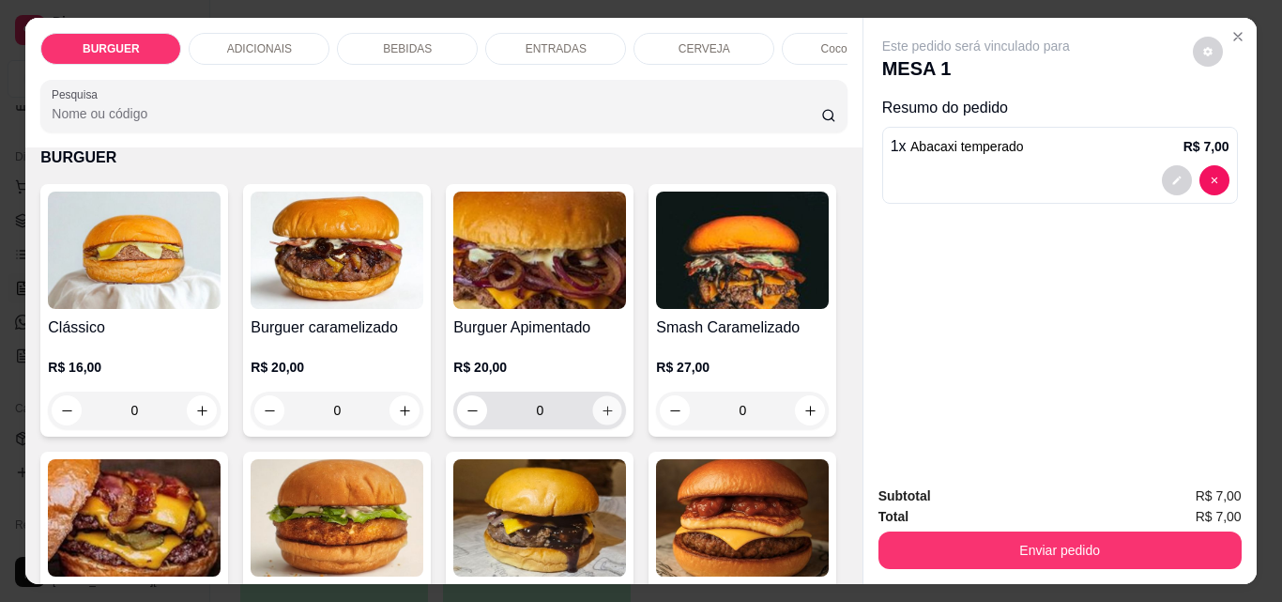
click at [605, 418] on icon "increase-product-quantity" at bounding box center [608, 411] width 14 height 14
type input "1"
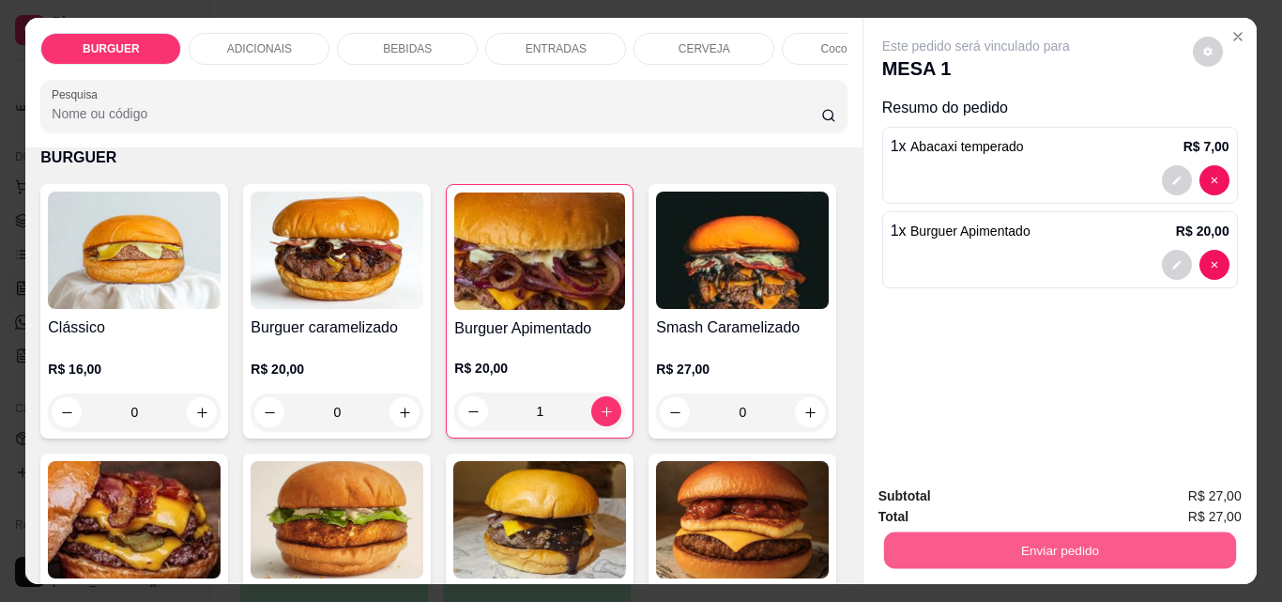
click at [1104, 531] on button "Enviar pedido" at bounding box center [1059, 549] width 352 height 37
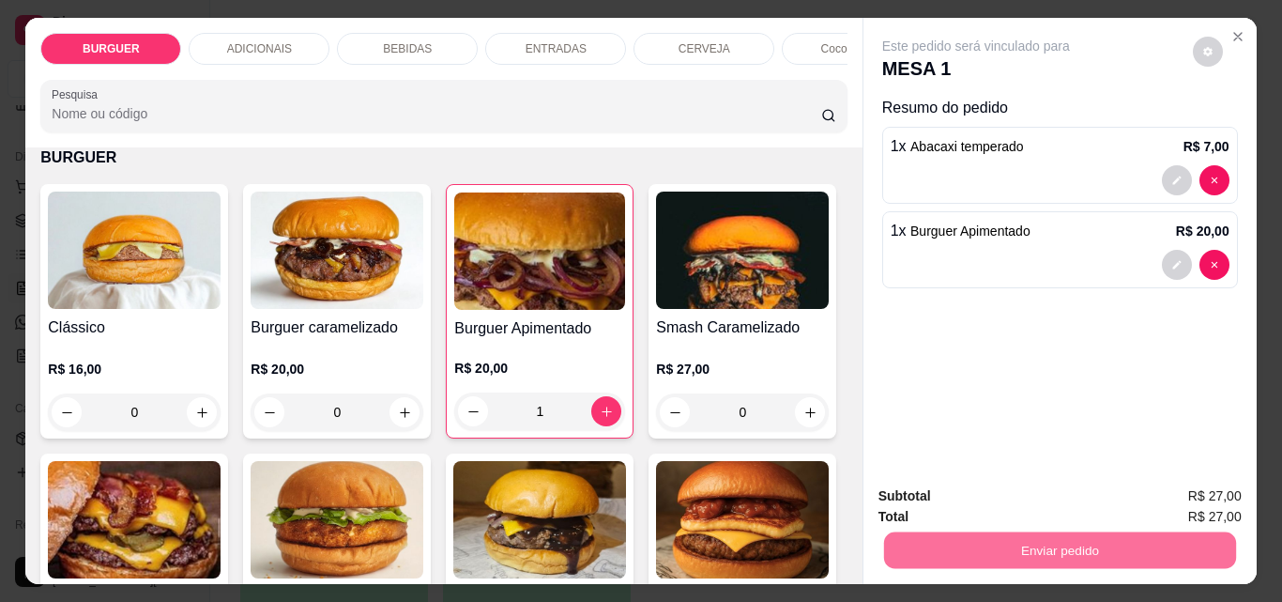
click at [1186, 488] on button "Enviar pedido" at bounding box center [1198, 496] width 107 height 37
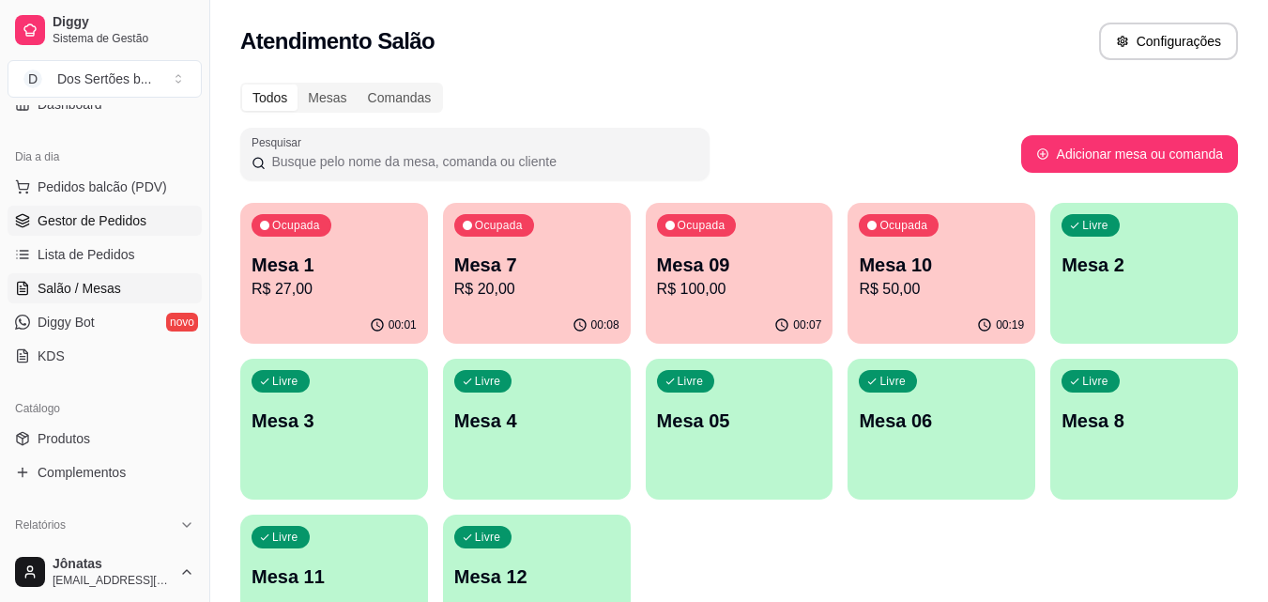
click at [58, 221] on span "Gestor de Pedidos" at bounding box center [92, 220] width 109 height 19
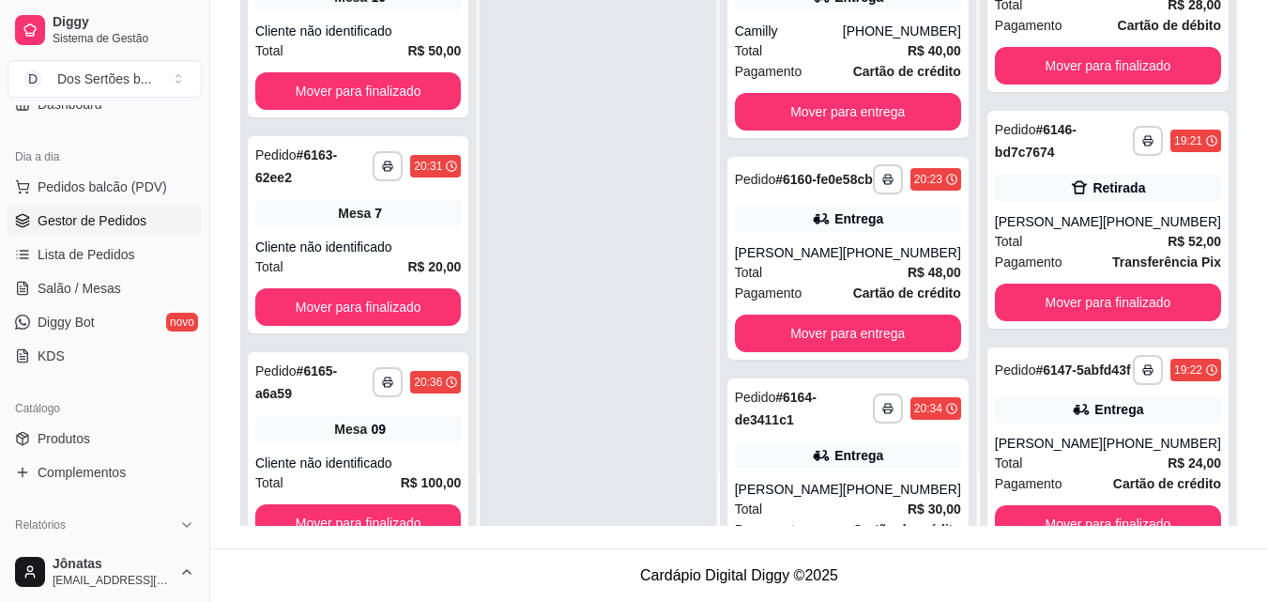
scroll to position [1421, 0]
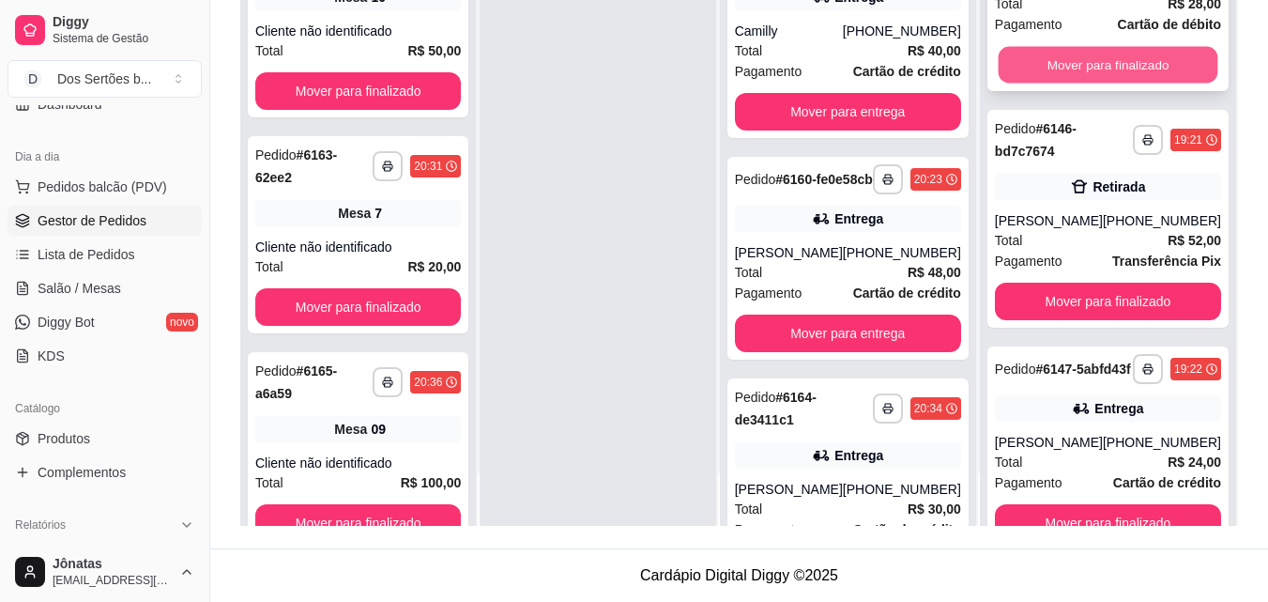
click at [1105, 84] on button "Mover para finalizado" at bounding box center [1108, 65] width 220 height 37
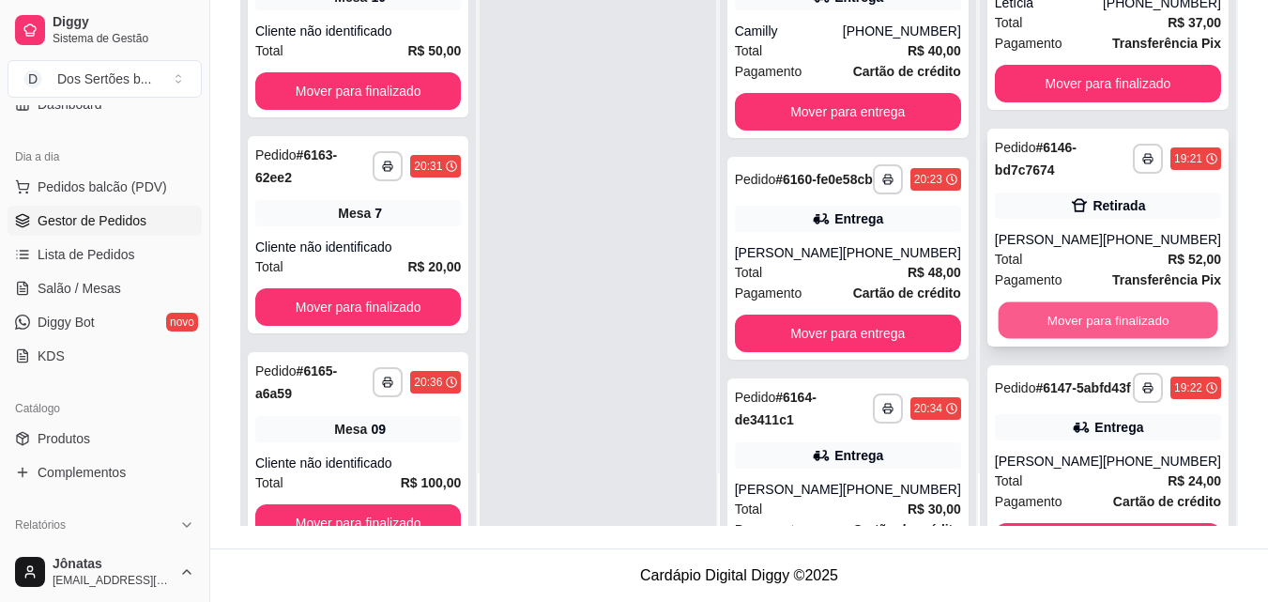
click at [1061, 339] on button "Mover para finalizado" at bounding box center [1108, 320] width 220 height 37
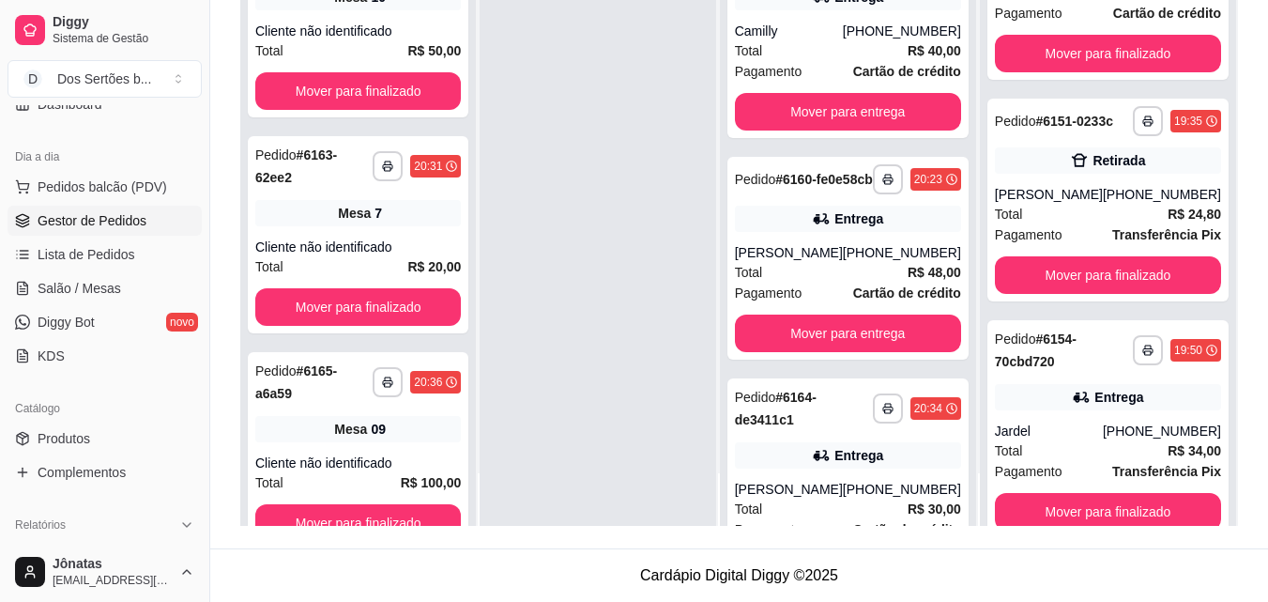
scroll to position [1643, 0]
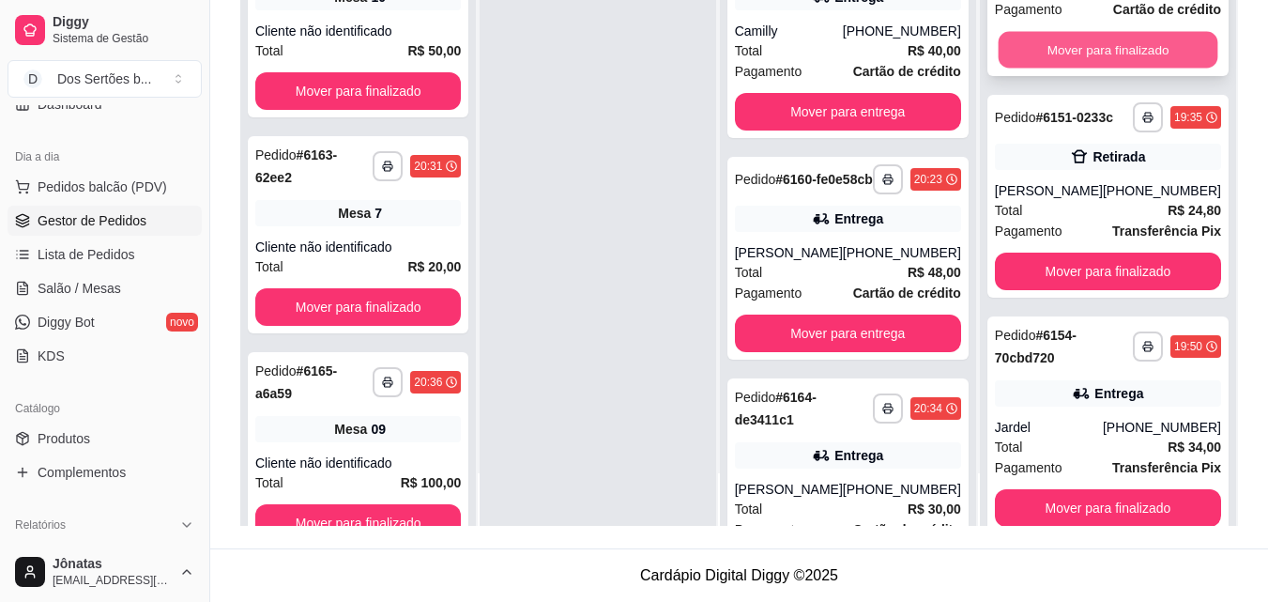
click at [1105, 69] on button "Mover para finalizado" at bounding box center [1108, 50] width 220 height 37
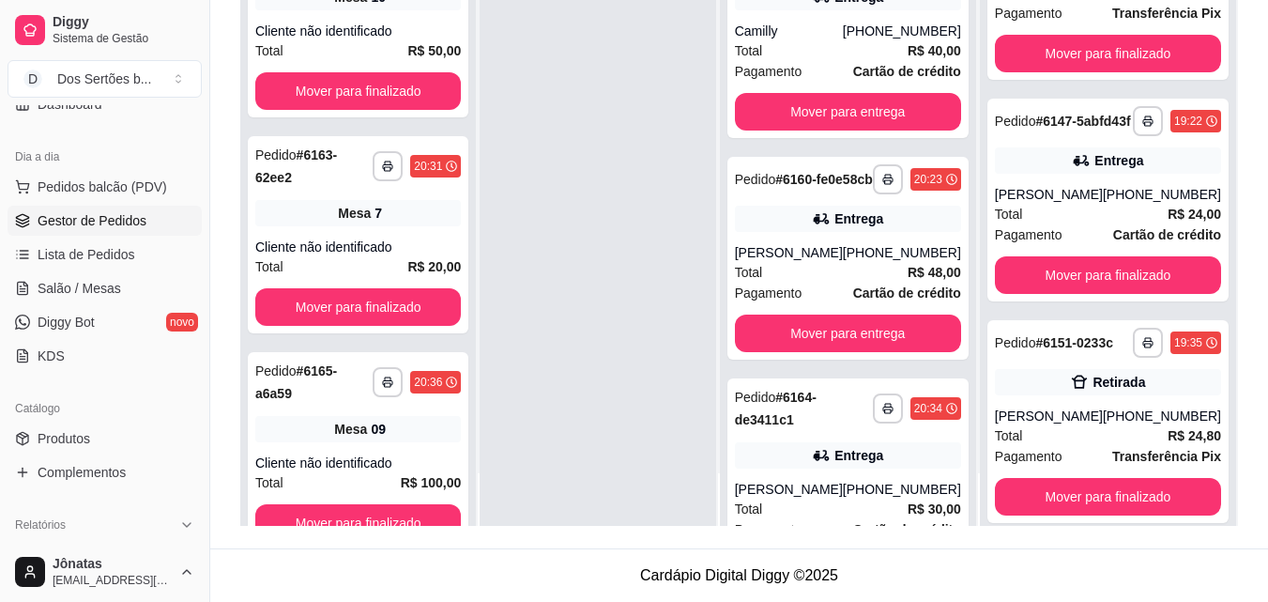
scroll to position [1191, 0]
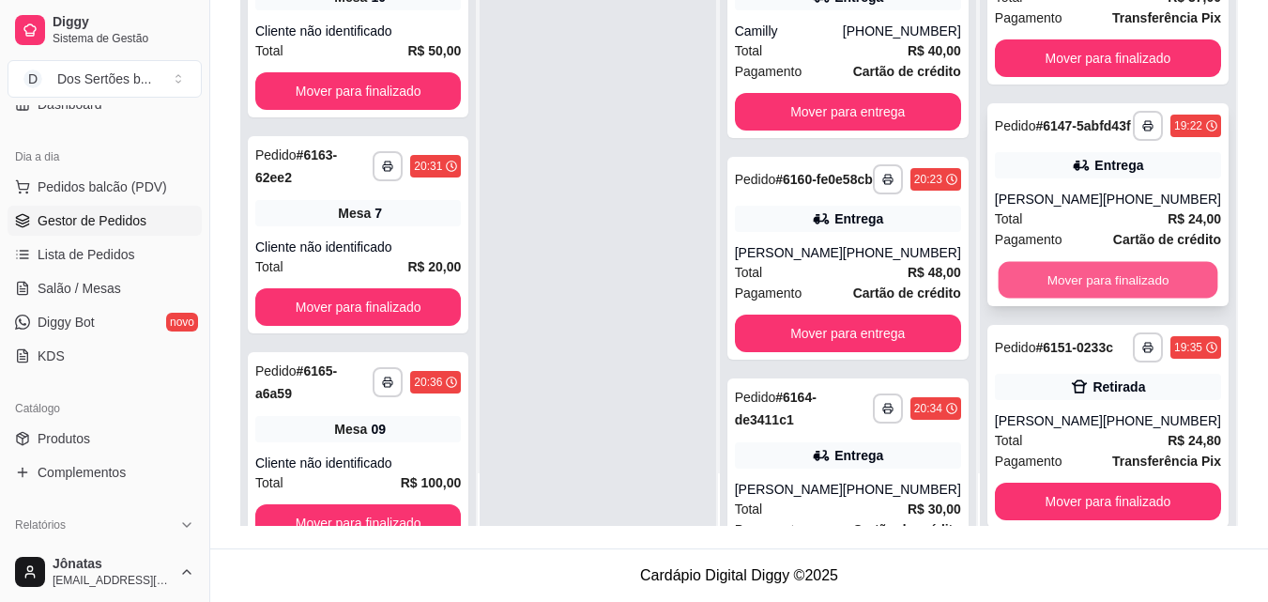
click at [1116, 299] on button "Mover para finalizado" at bounding box center [1108, 280] width 220 height 37
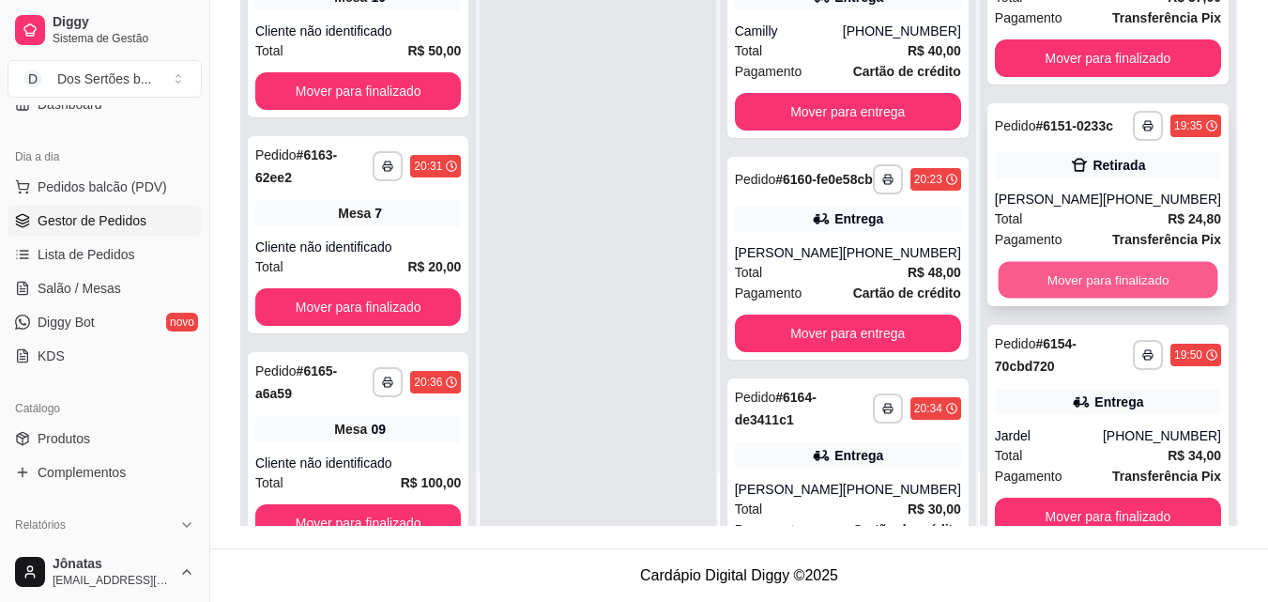
click at [1143, 299] on button "Mover para finalizado" at bounding box center [1108, 280] width 220 height 37
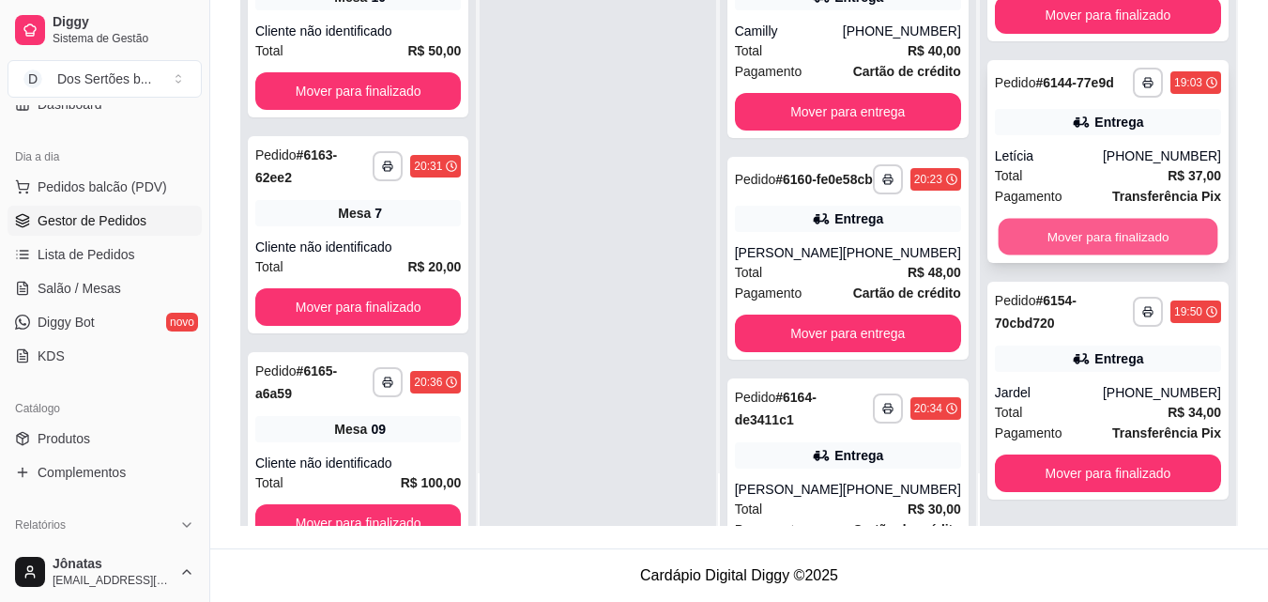
click at [1050, 232] on button "Mover para finalizado" at bounding box center [1108, 237] width 220 height 37
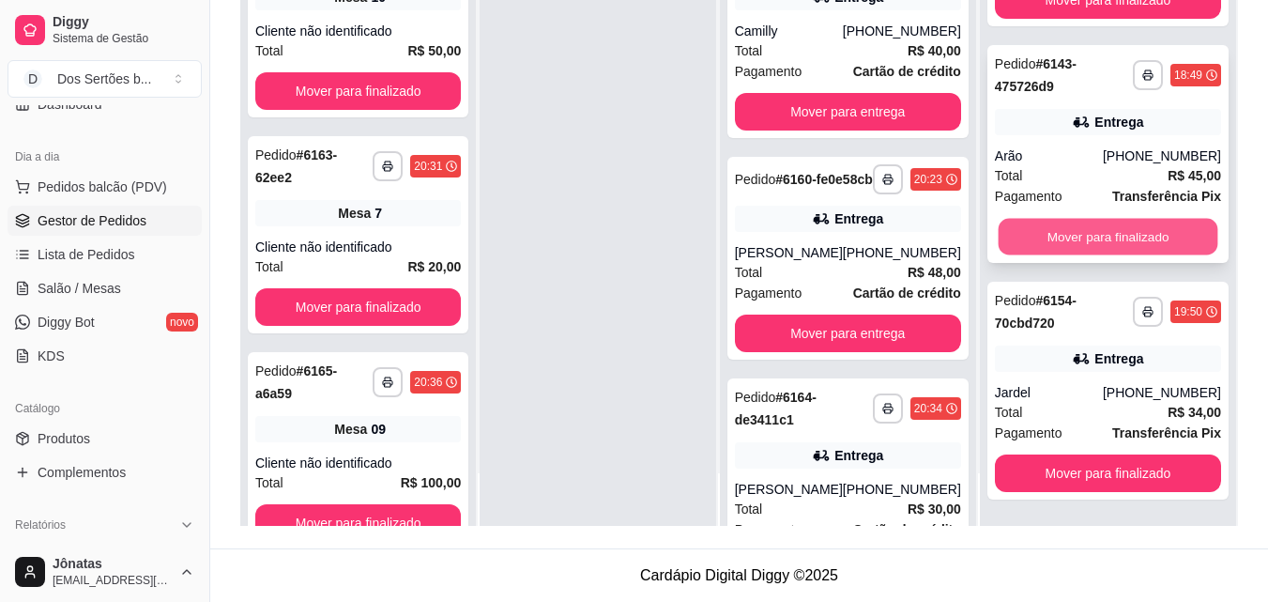
click at [1070, 237] on button "Mover para finalizado" at bounding box center [1108, 237] width 220 height 37
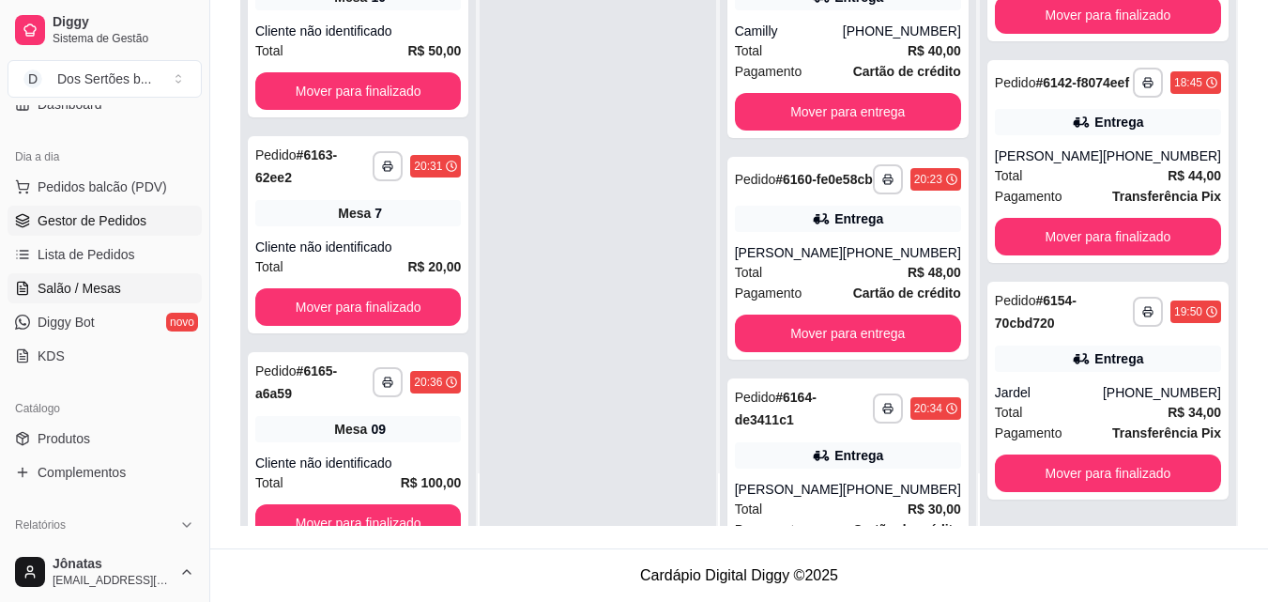
click at [152, 293] on link "Salão / Mesas" at bounding box center [105, 288] width 194 height 30
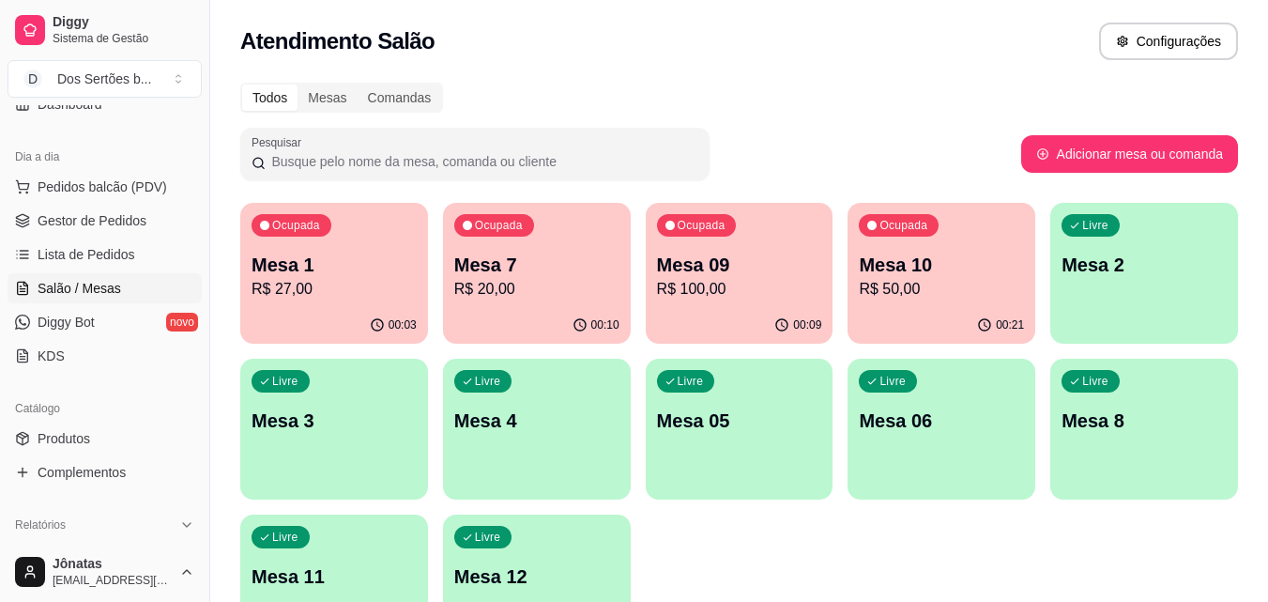
click at [924, 285] on p "R$ 50,00" at bounding box center [941, 289] width 165 height 23
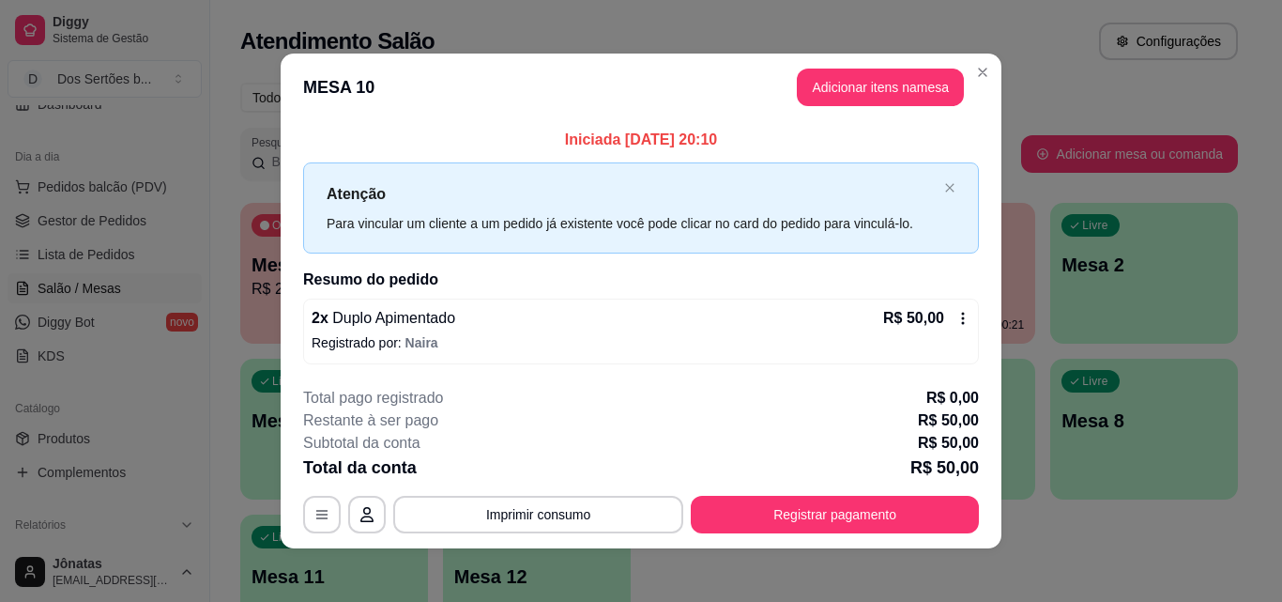
scroll to position [7, 0]
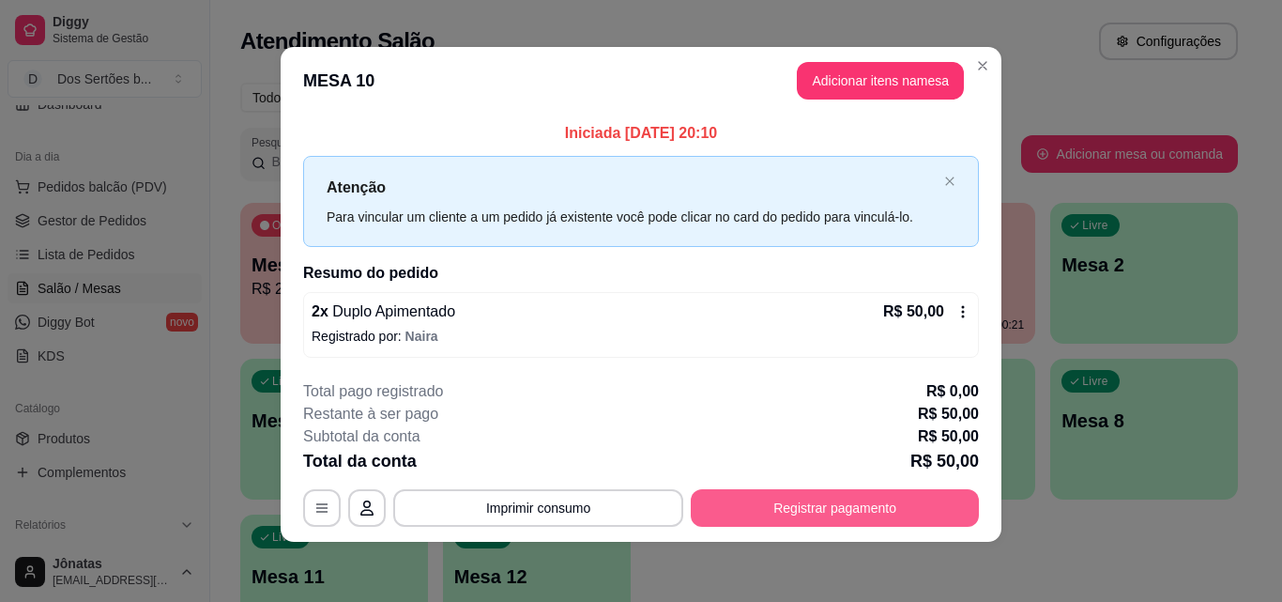
click at [795, 502] on button "Registrar pagamento" at bounding box center [835, 508] width 288 height 38
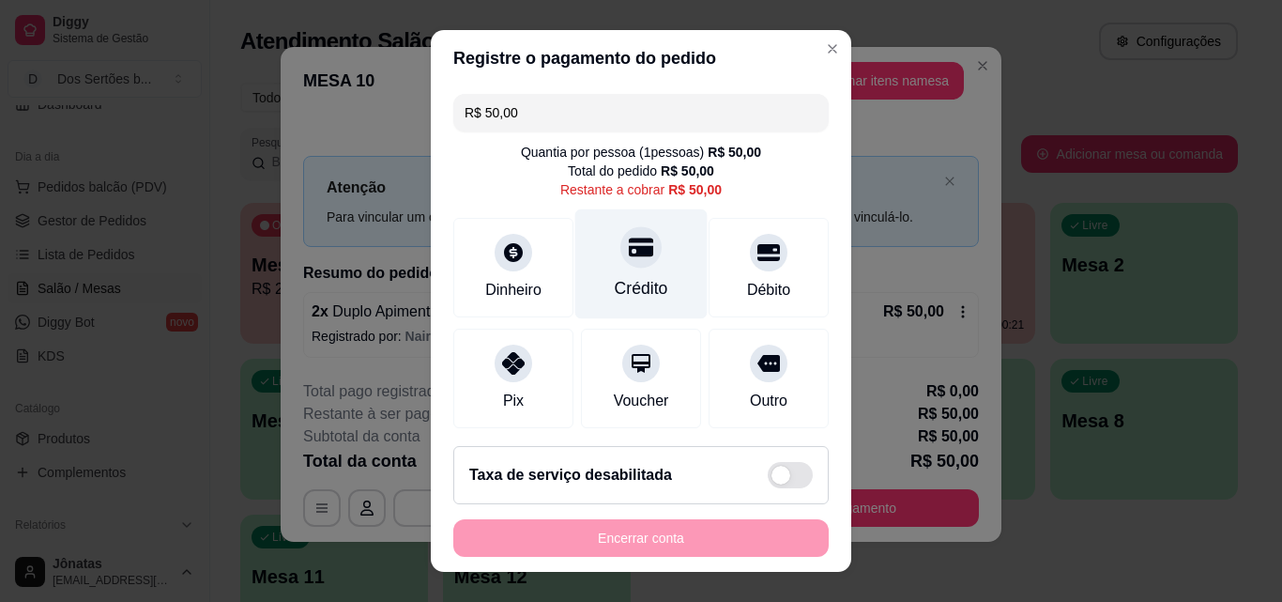
click at [650, 241] on div "Crédito" at bounding box center [642, 264] width 132 height 110
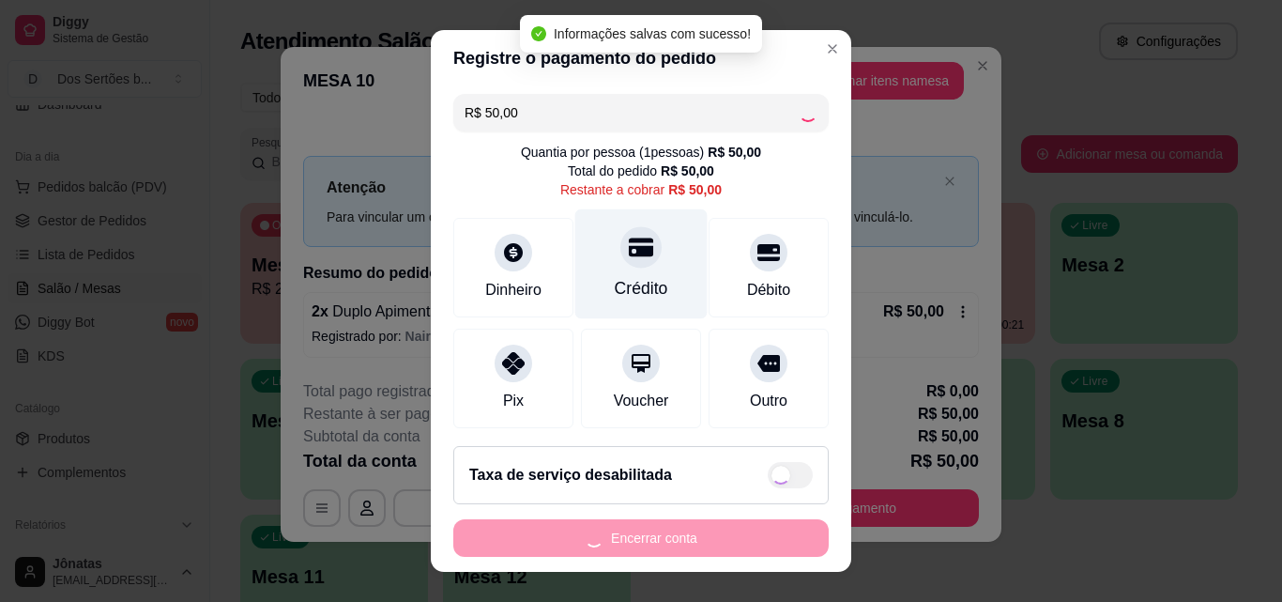
type input "R$ 0,00"
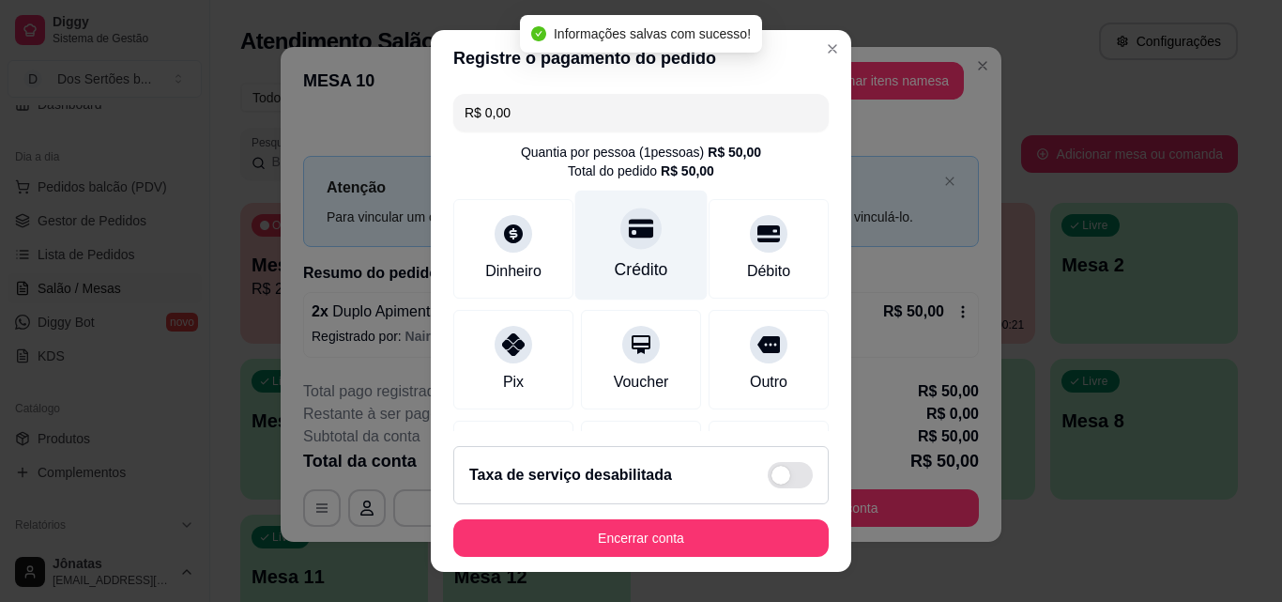
scroll to position [217, 0]
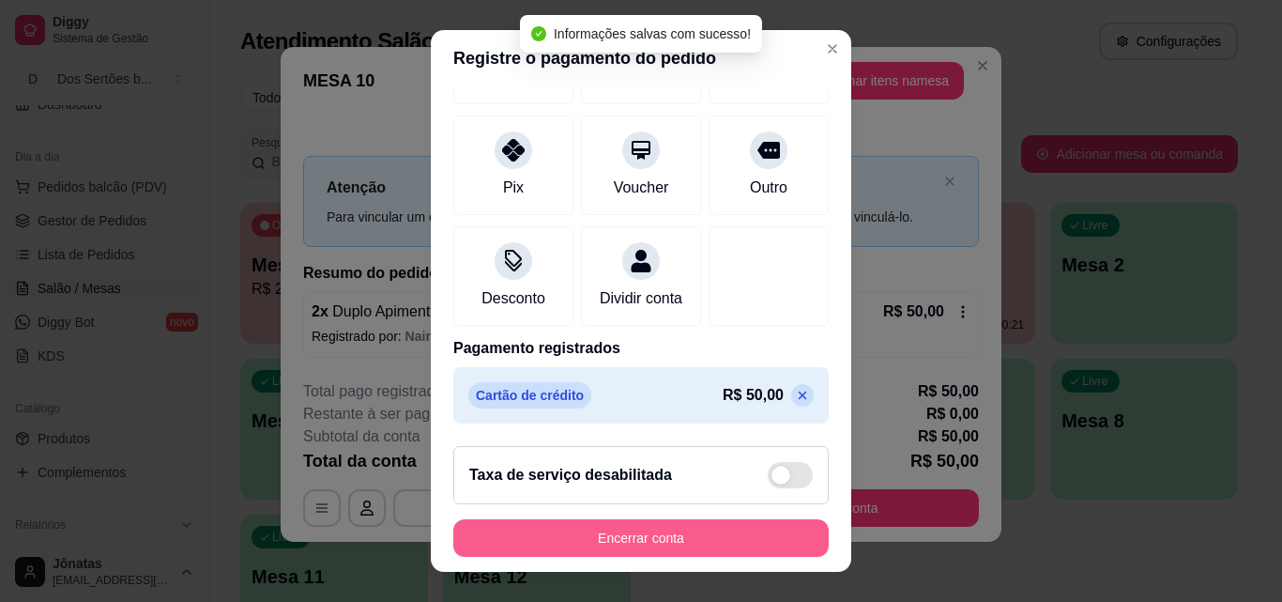
click at [699, 540] on button "Encerrar conta" at bounding box center [641, 538] width 376 height 38
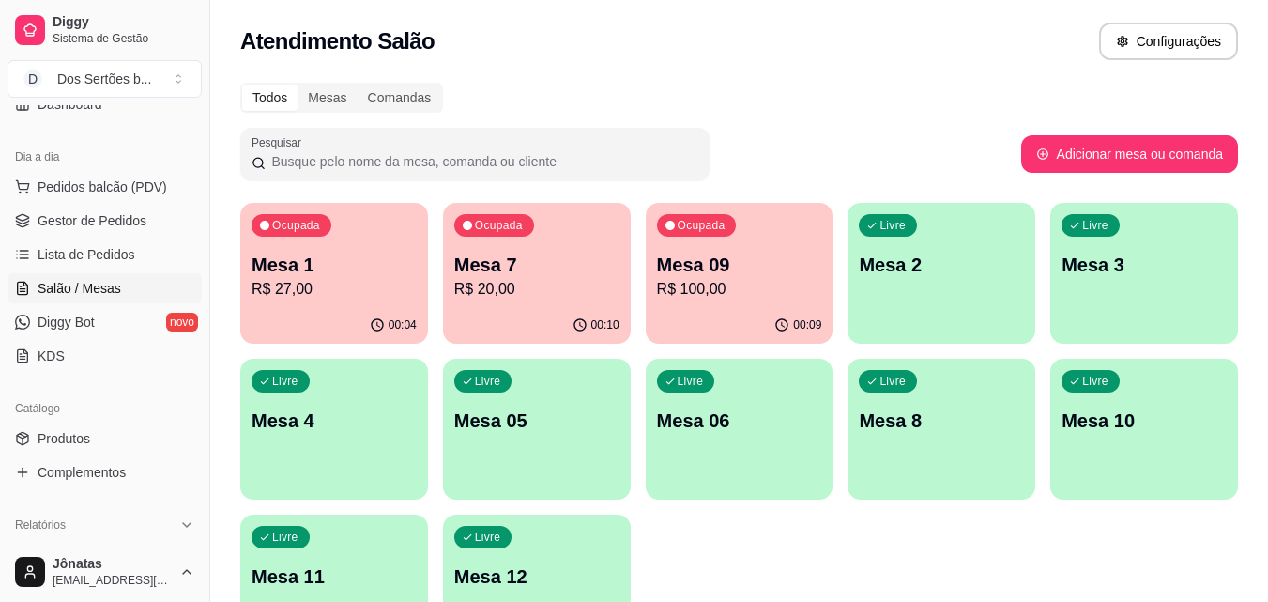
scroll to position [130, 0]
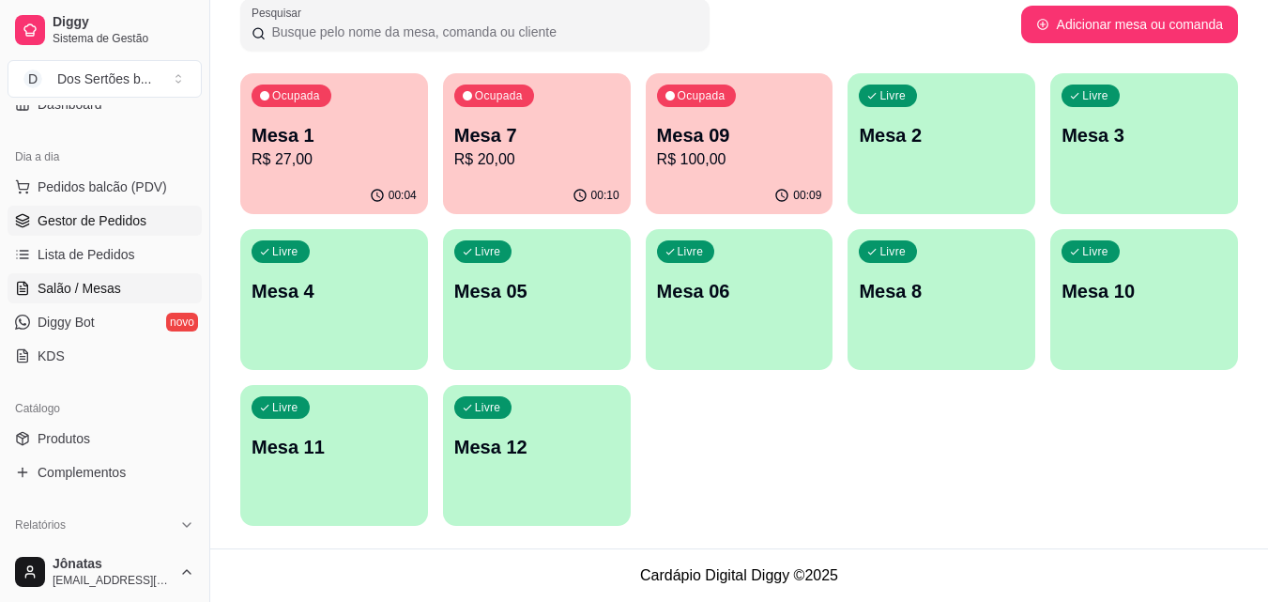
click at [67, 223] on span "Gestor de Pedidos" at bounding box center [92, 220] width 109 height 19
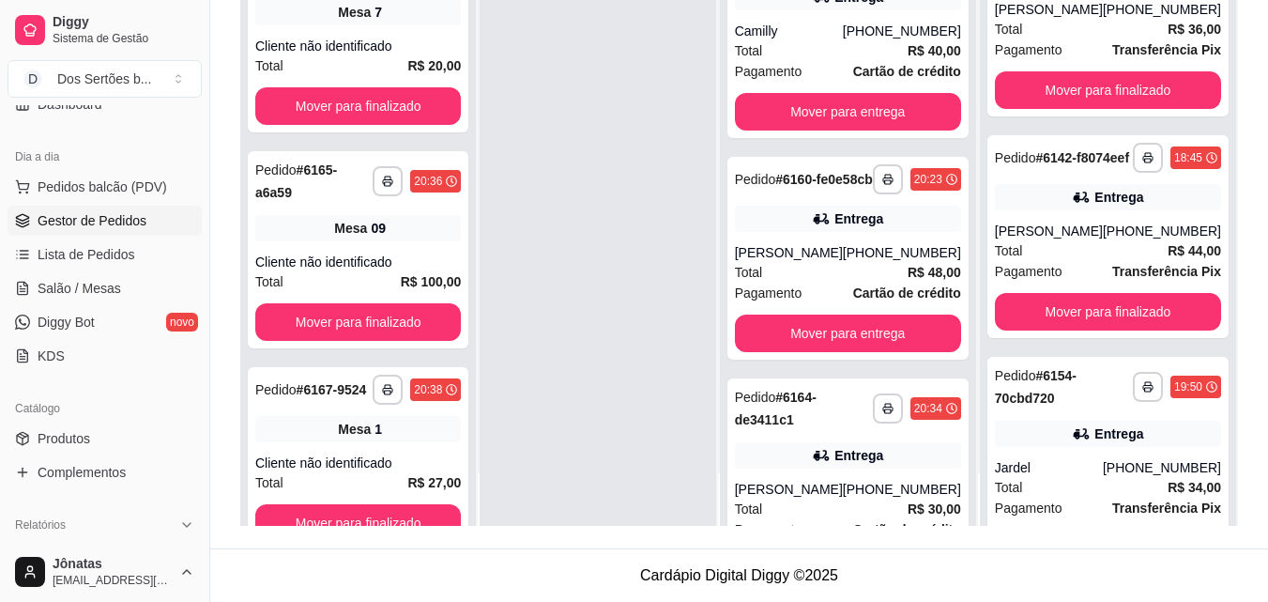
scroll to position [485, 0]
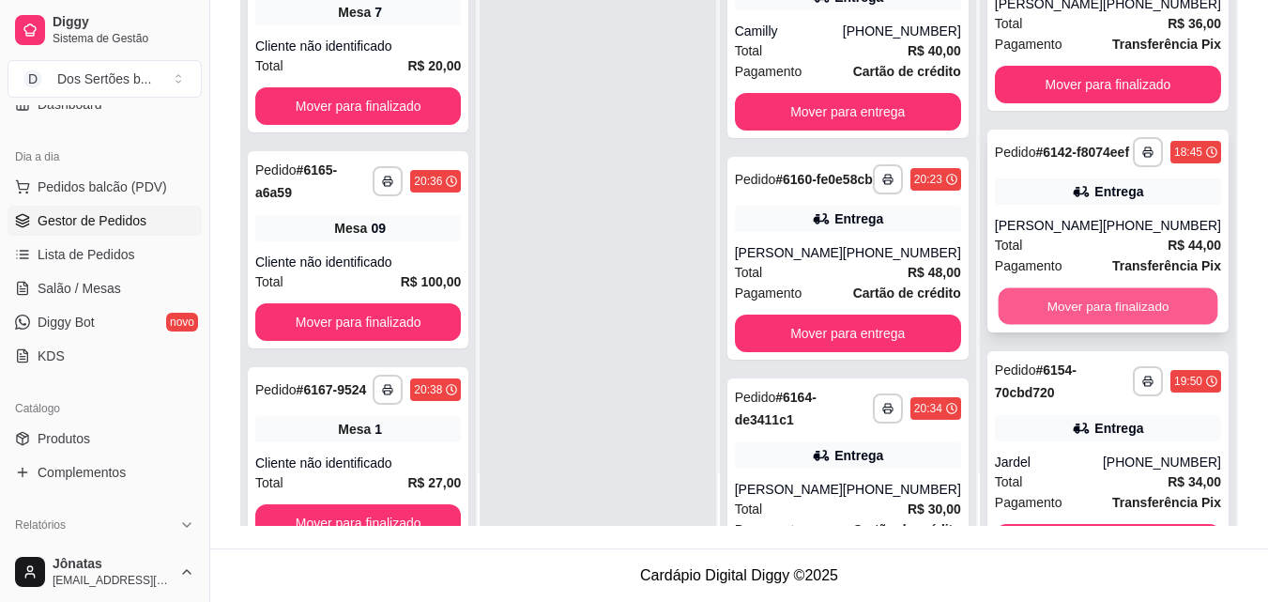
click at [1106, 325] on button "Mover para finalizado" at bounding box center [1108, 306] width 220 height 37
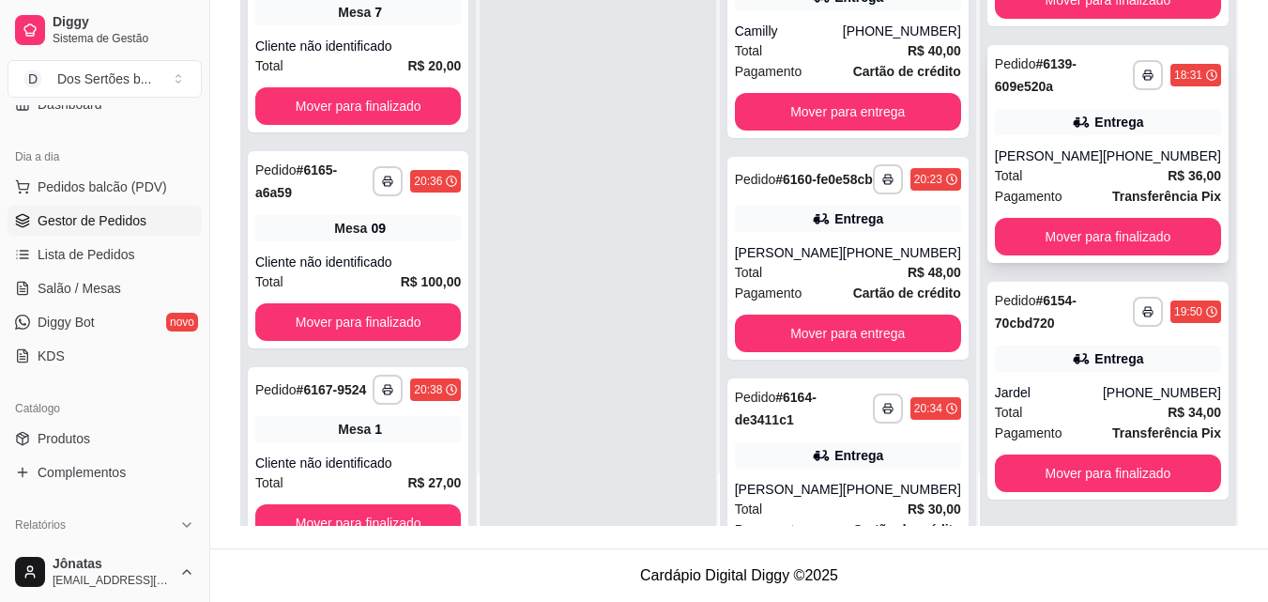
scroll to position [363, 0]
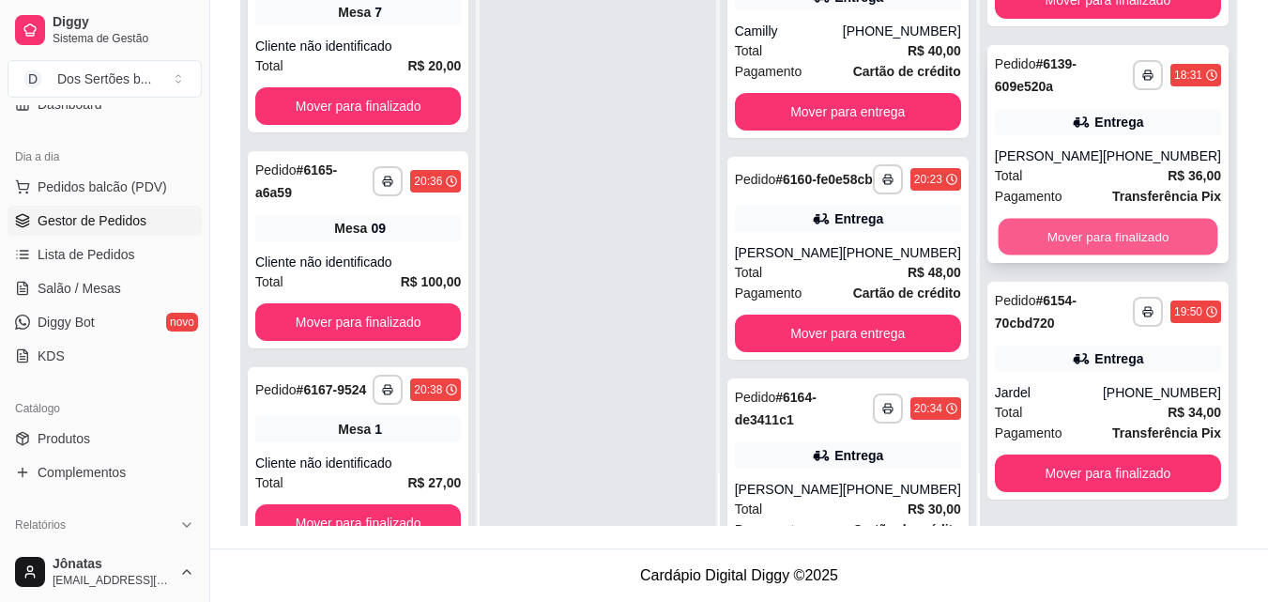
click at [1060, 233] on button "Mover para finalizado" at bounding box center [1108, 237] width 220 height 37
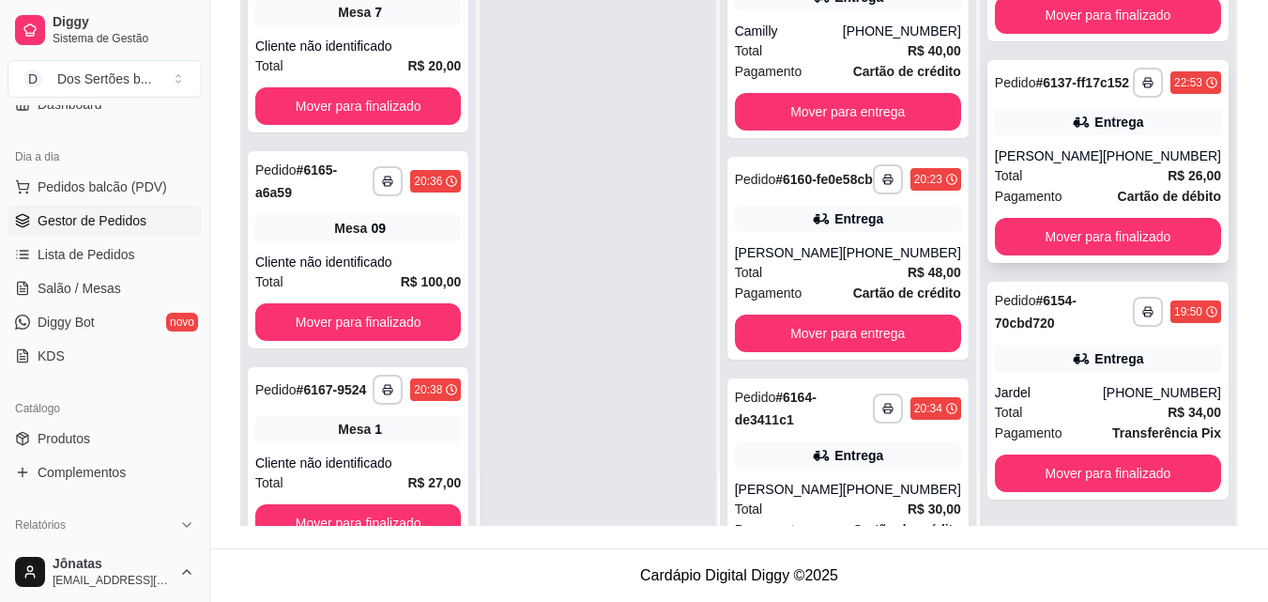
scroll to position [126, 0]
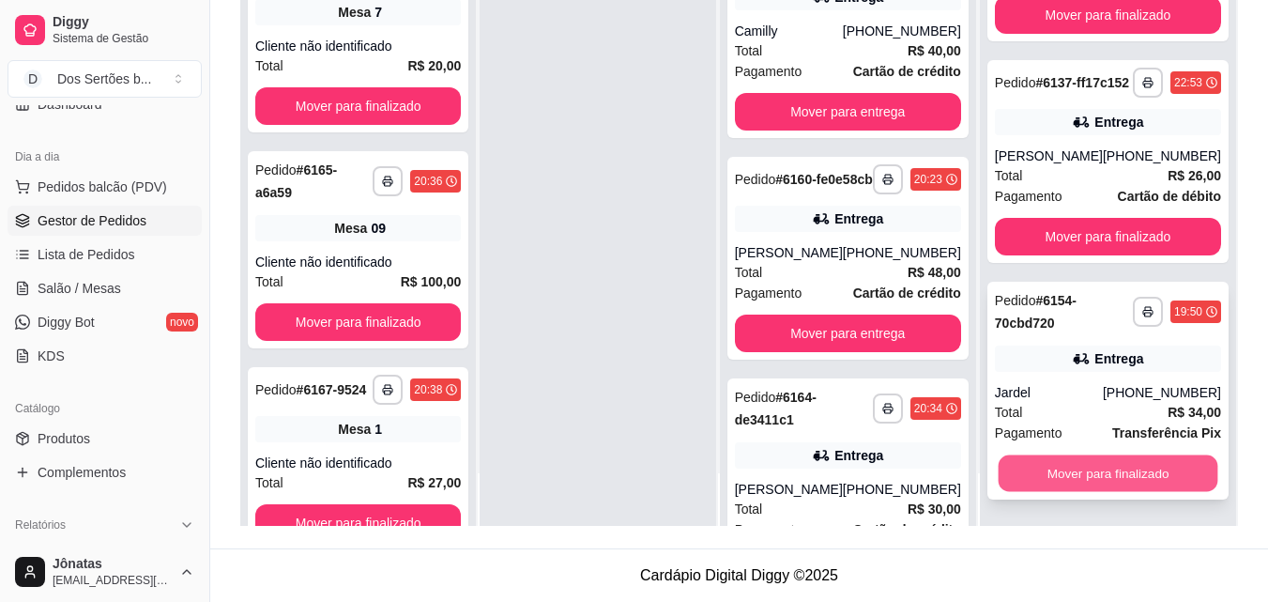
click at [1107, 468] on button "Mover para finalizado" at bounding box center [1108, 473] width 220 height 37
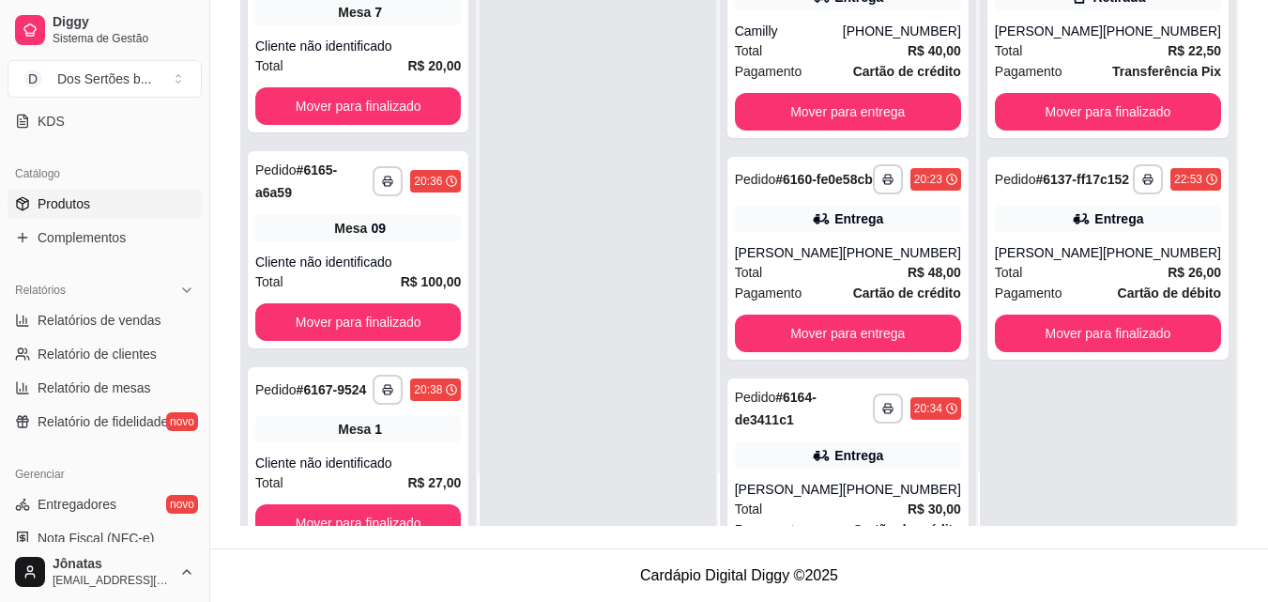
scroll to position [529, 0]
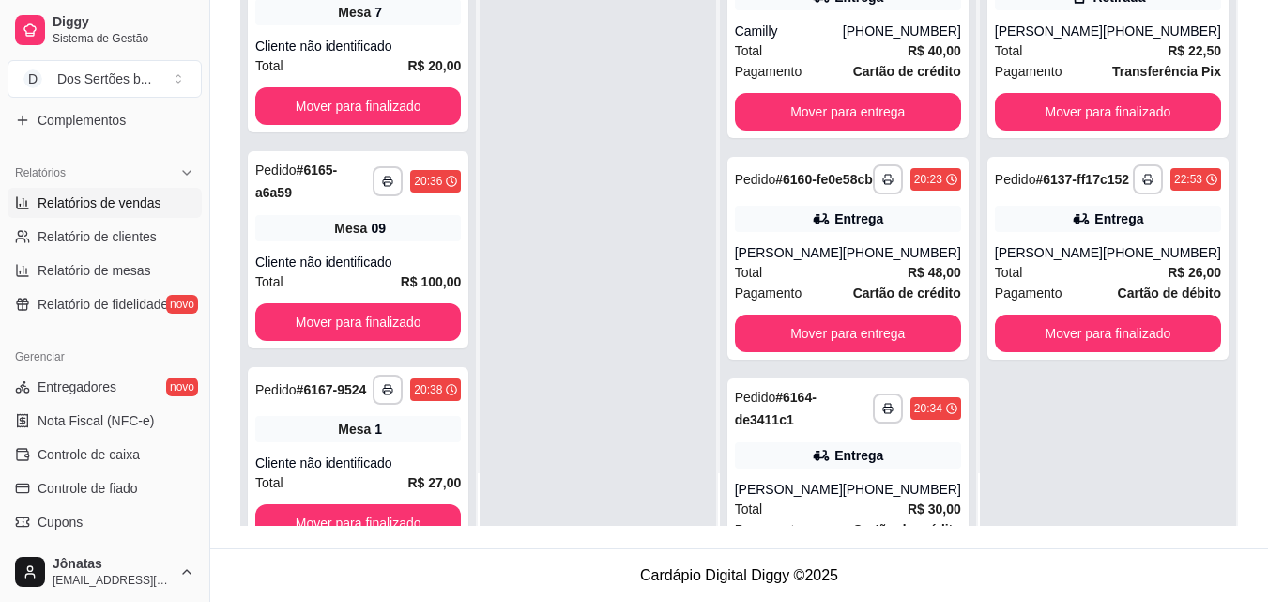
click at [44, 196] on span "Relatórios de vendas" at bounding box center [100, 202] width 124 height 19
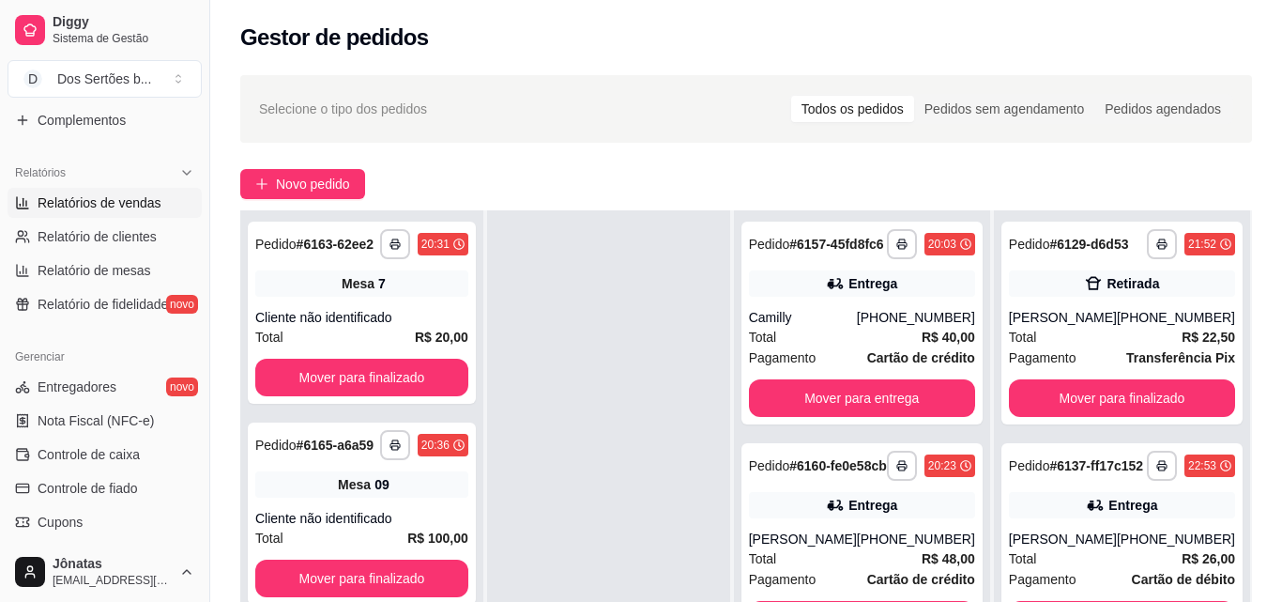
select select "ALL"
select select "0"
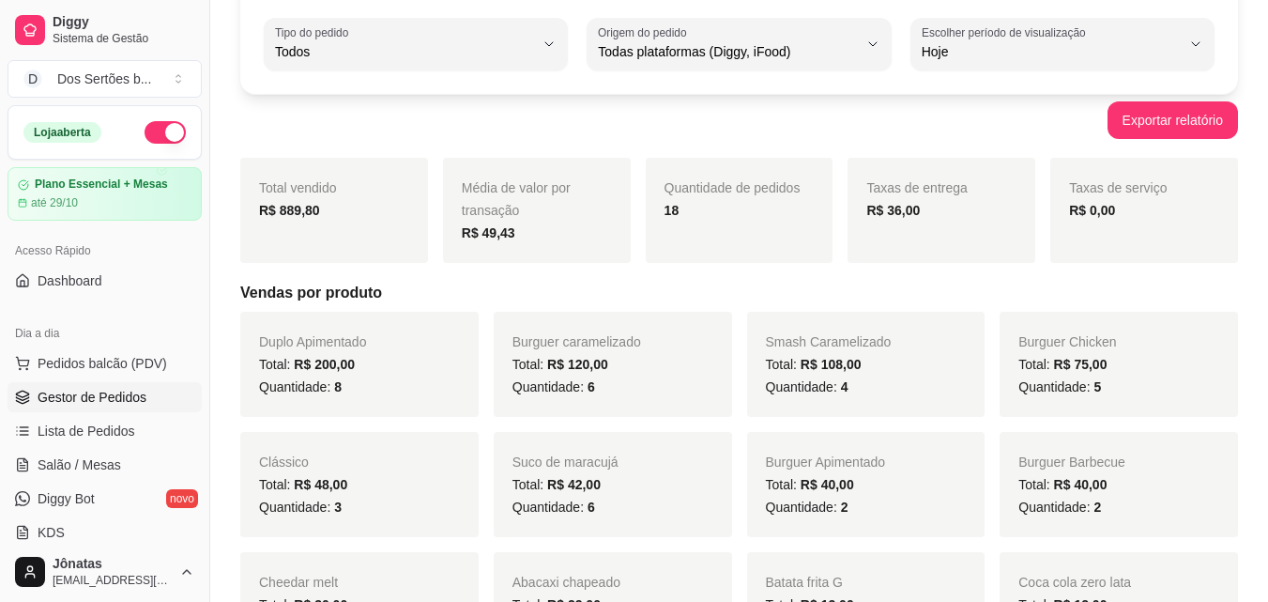
click at [81, 404] on span "Gestor de Pedidos" at bounding box center [92, 397] width 109 height 19
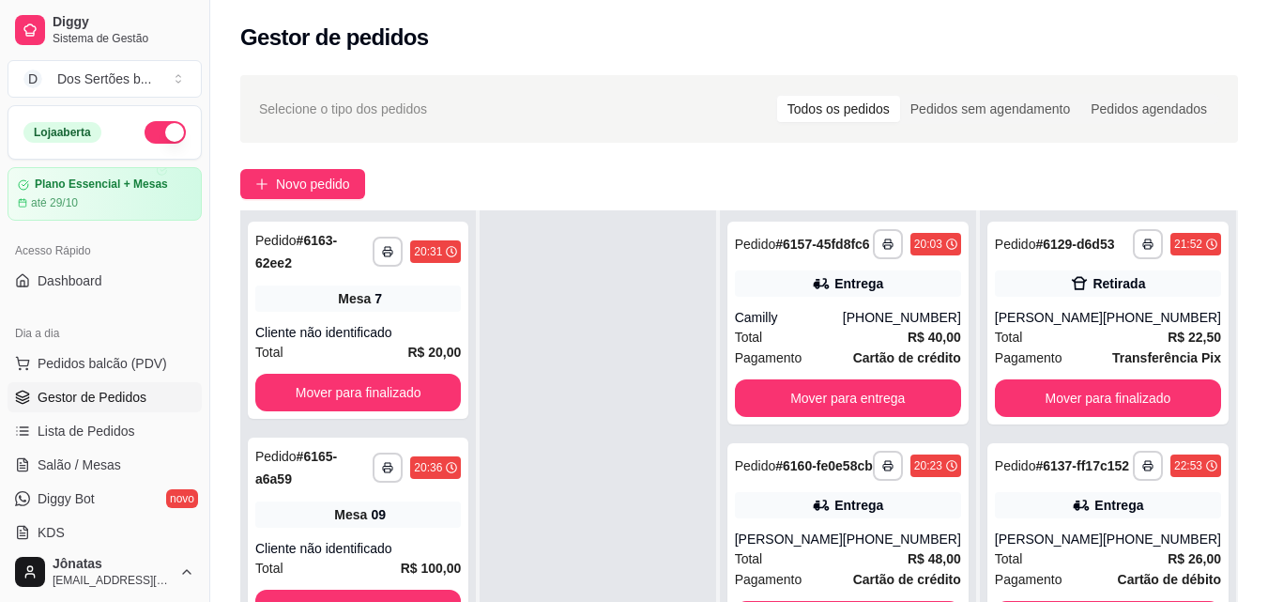
scroll to position [286, 0]
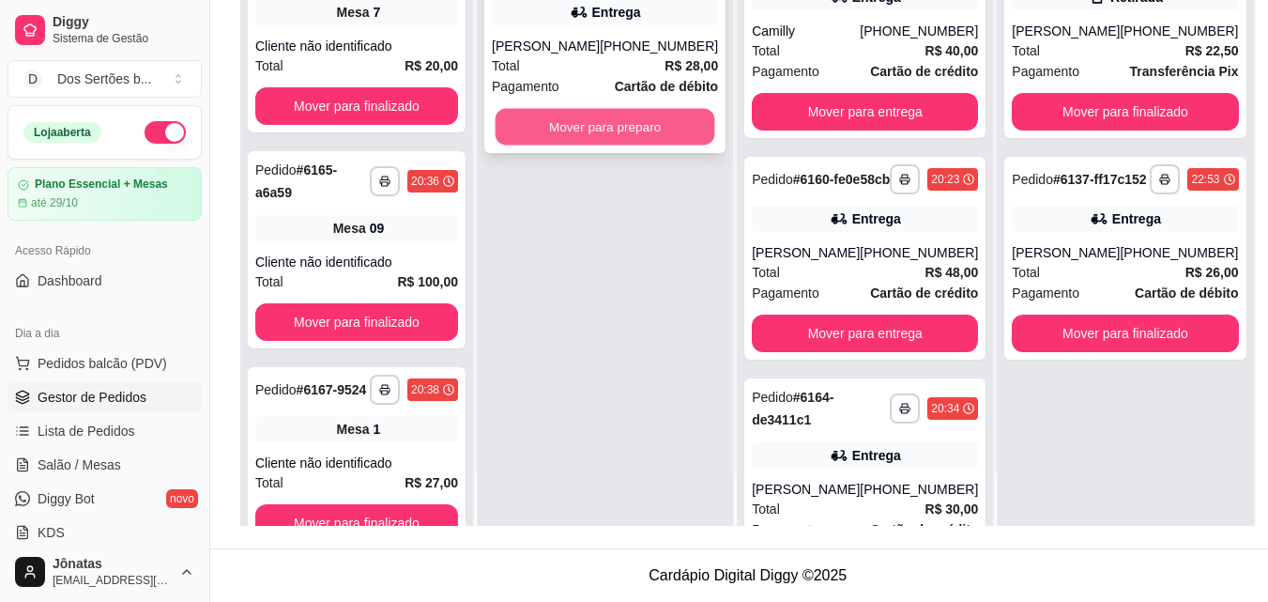
click at [555, 133] on button "Mover para preparo" at bounding box center [606, 127] width 220 height 37
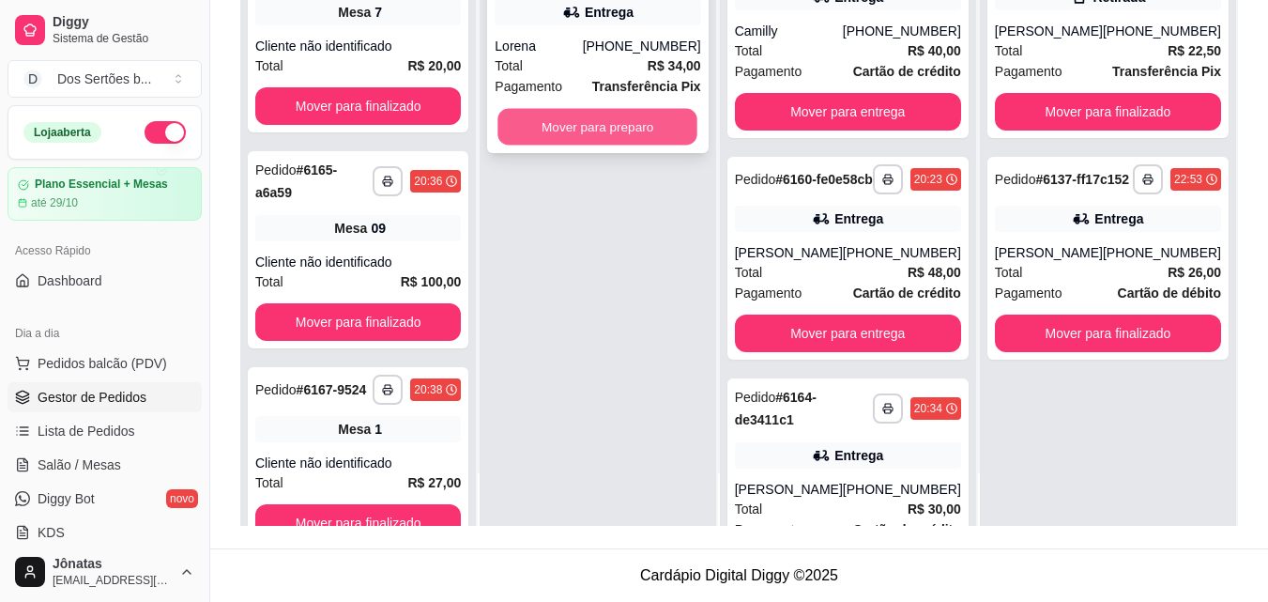
click at [604, 126] on button "Mover para preparo" at bounding box center [599, 127] width 200 height 37
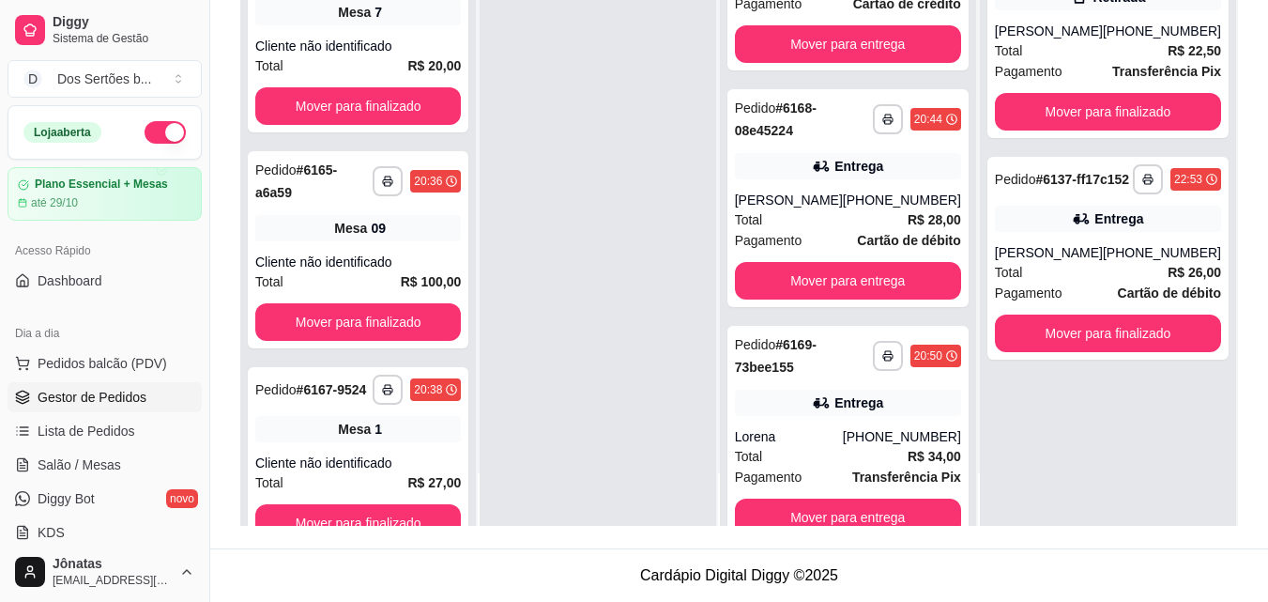
scroll to position [637, 0]
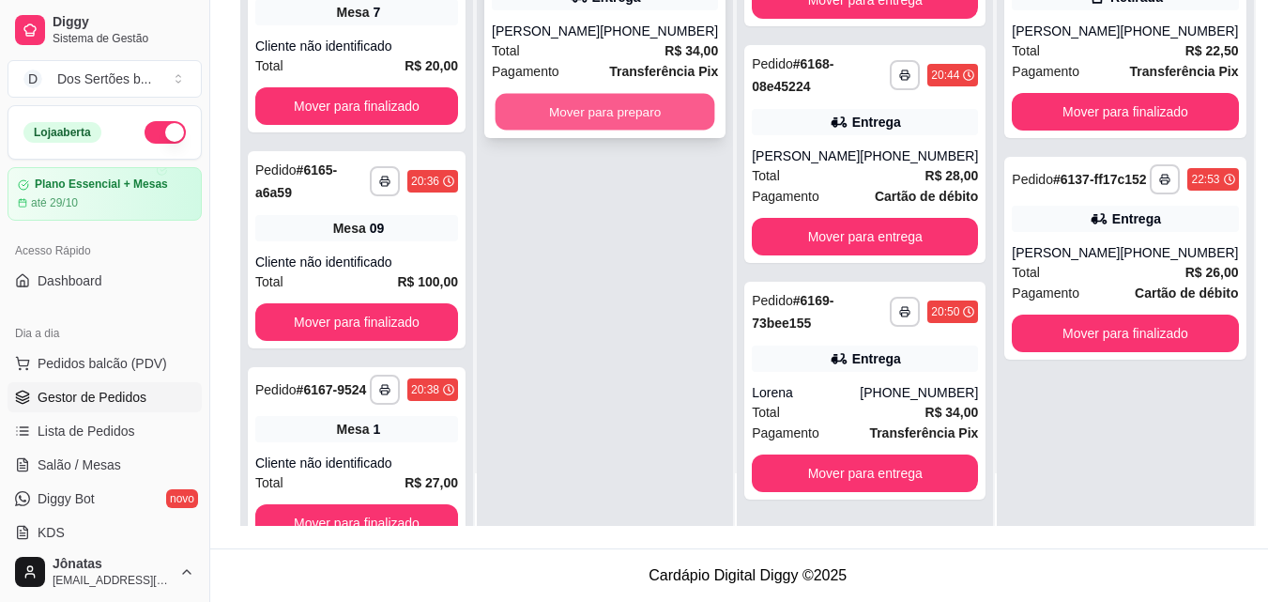
click at [560, 131] on button "Mover para preparo" at bounding box center [606, 112] width 220 height 37
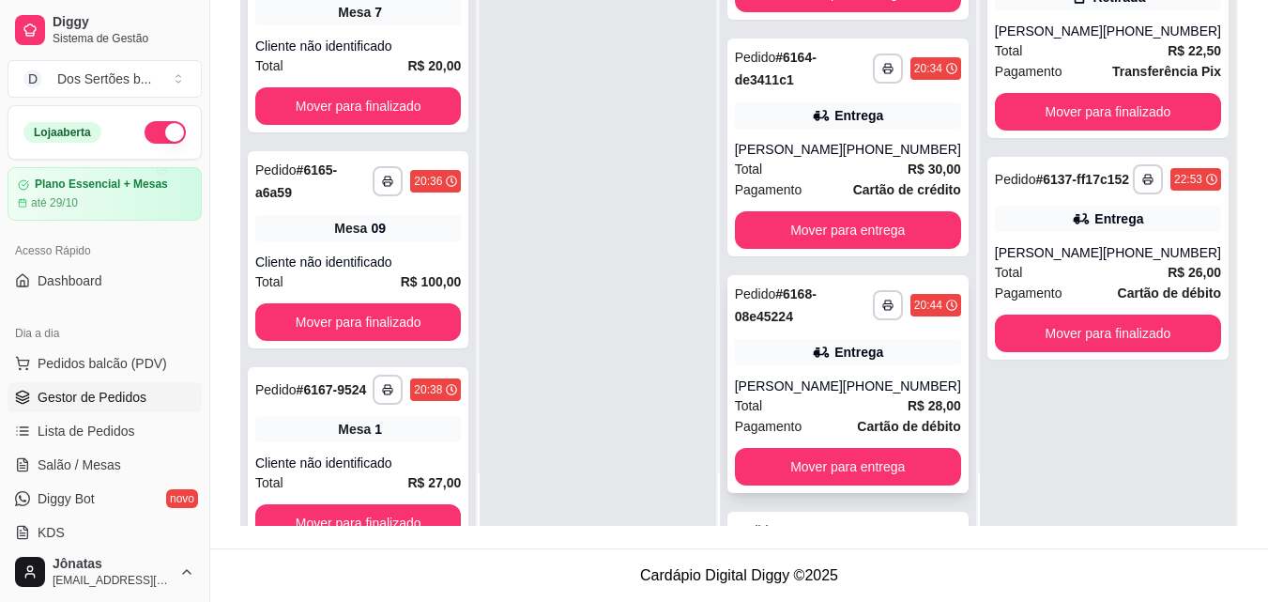
scroll to position [0, 0]
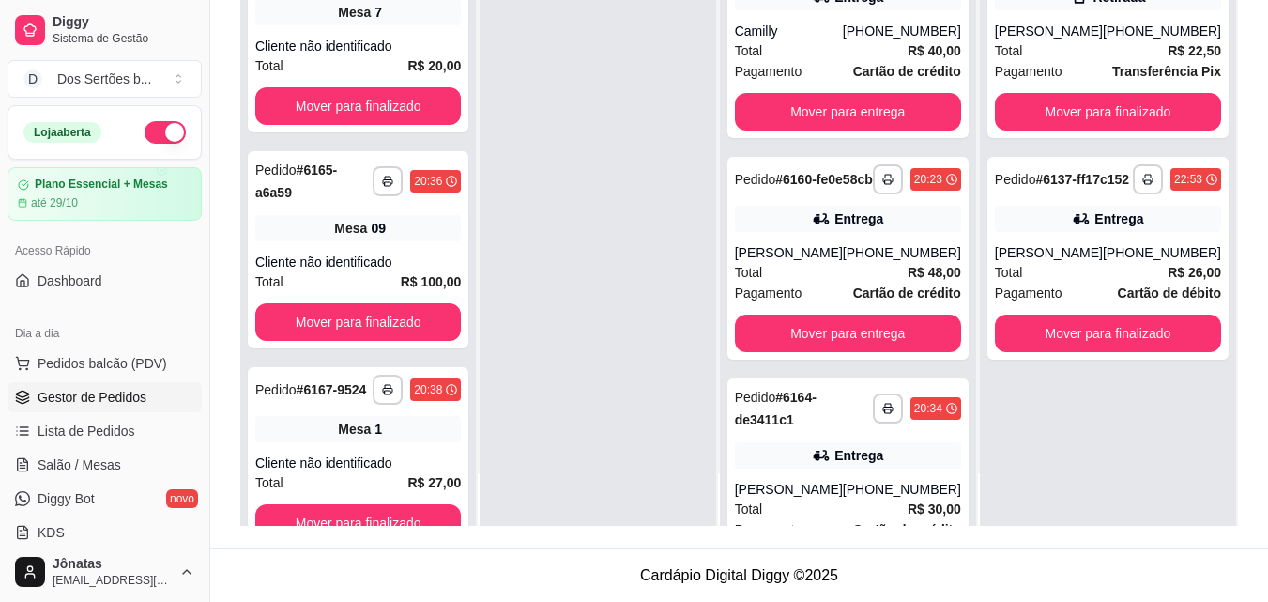
click at [604, 172] on div at bounding box center [598, 225] width 236 height 602
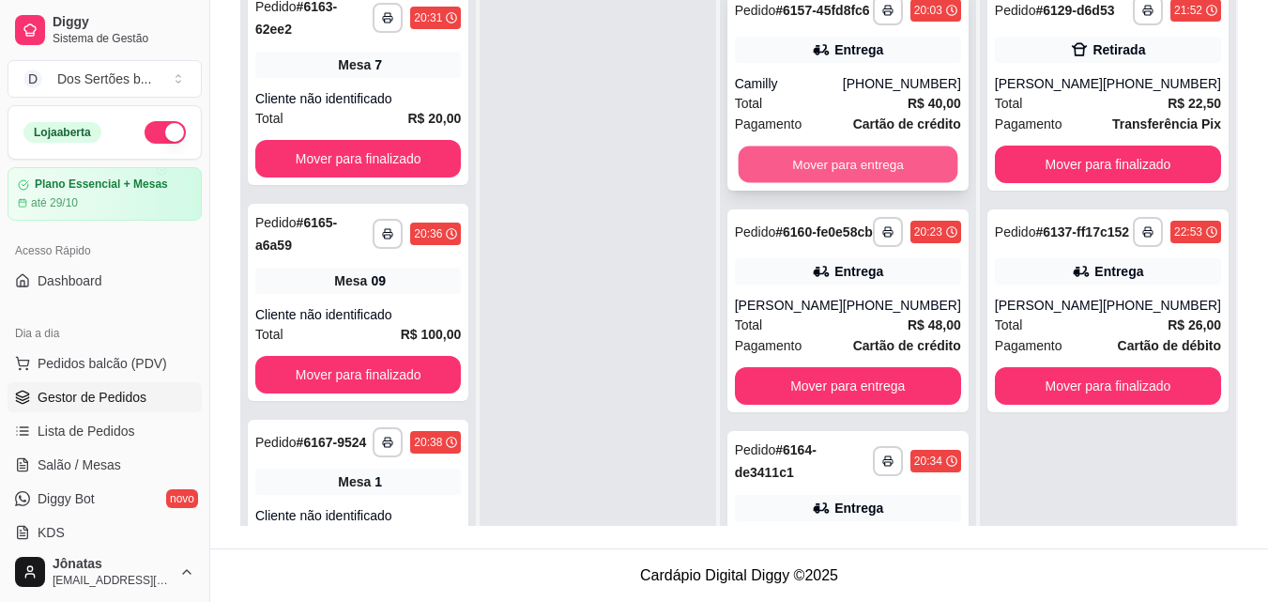
click at [822, 175] on button "Mover para entrega" at bounding box center [848, 164] width 220 height 37
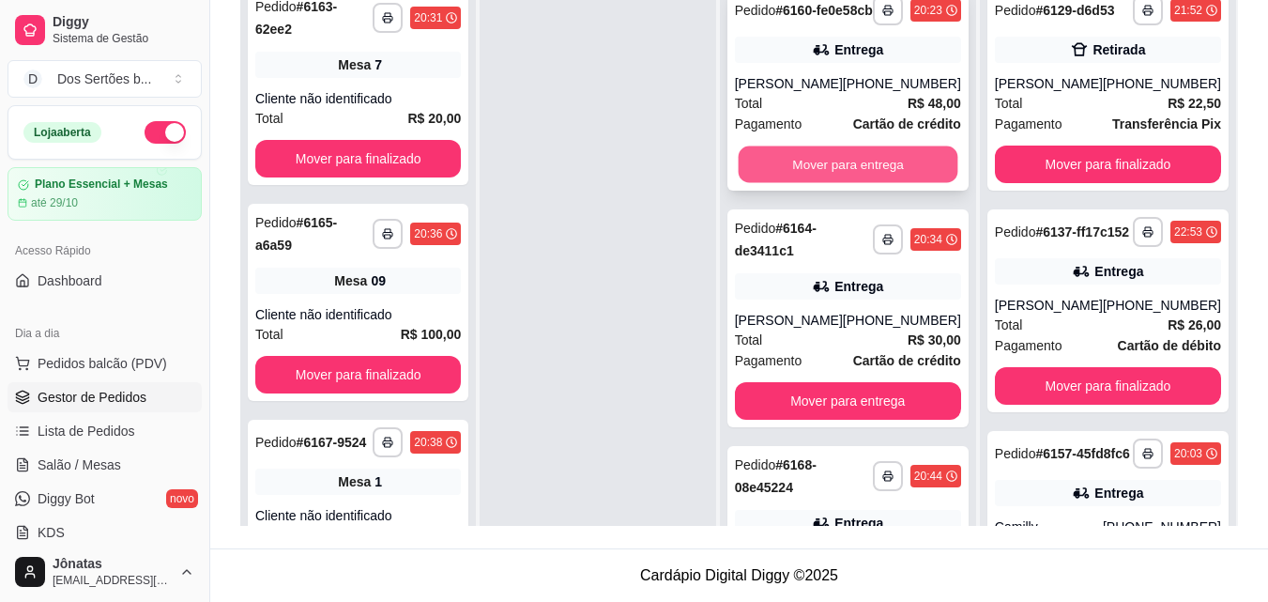
click at [806, 183] on button "Mover para entrega" at bounding box center [848, 164] width 220 height 37
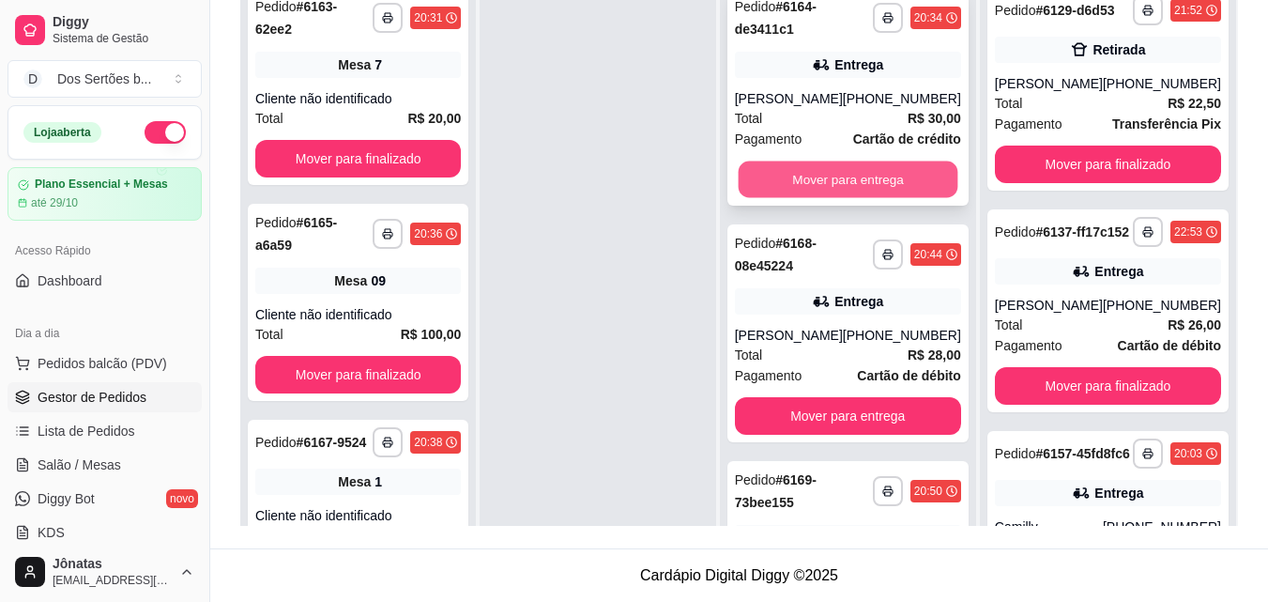
click at [823, 198] on button "Mover para entrega" at bounding box center [848, 179] width 220 height 37
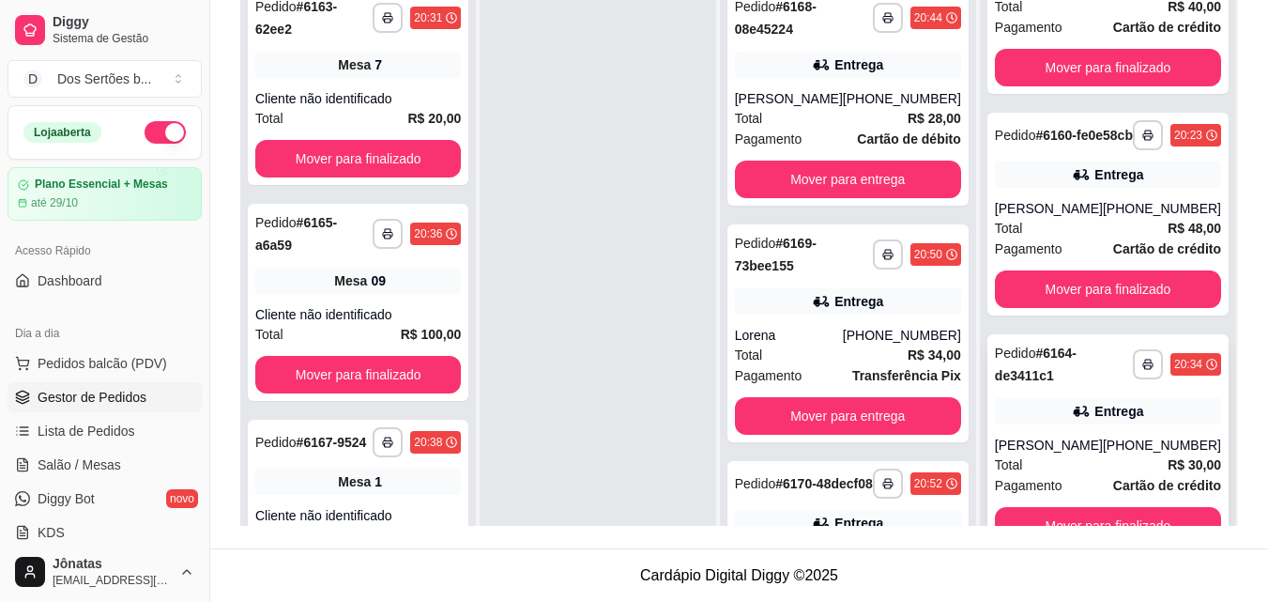
scroll to position [53, 0]
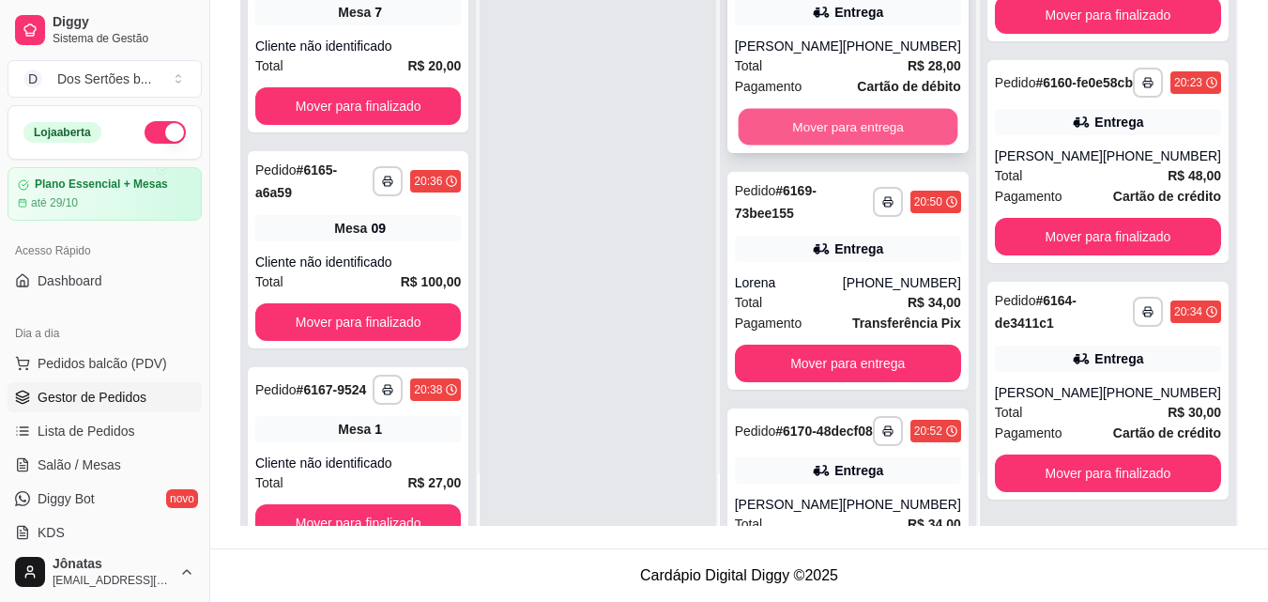
click at [804, 127] on button "Mover para entrega" at bounding box center [848, 127] width 220 height 37
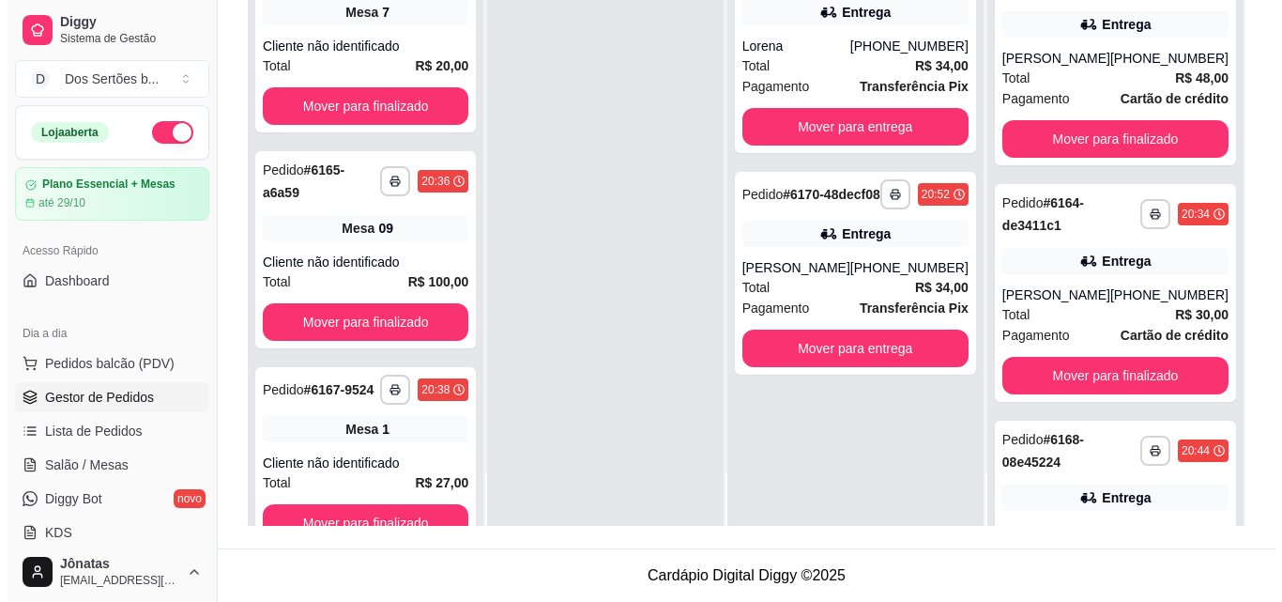
scroll to position [83, 0]
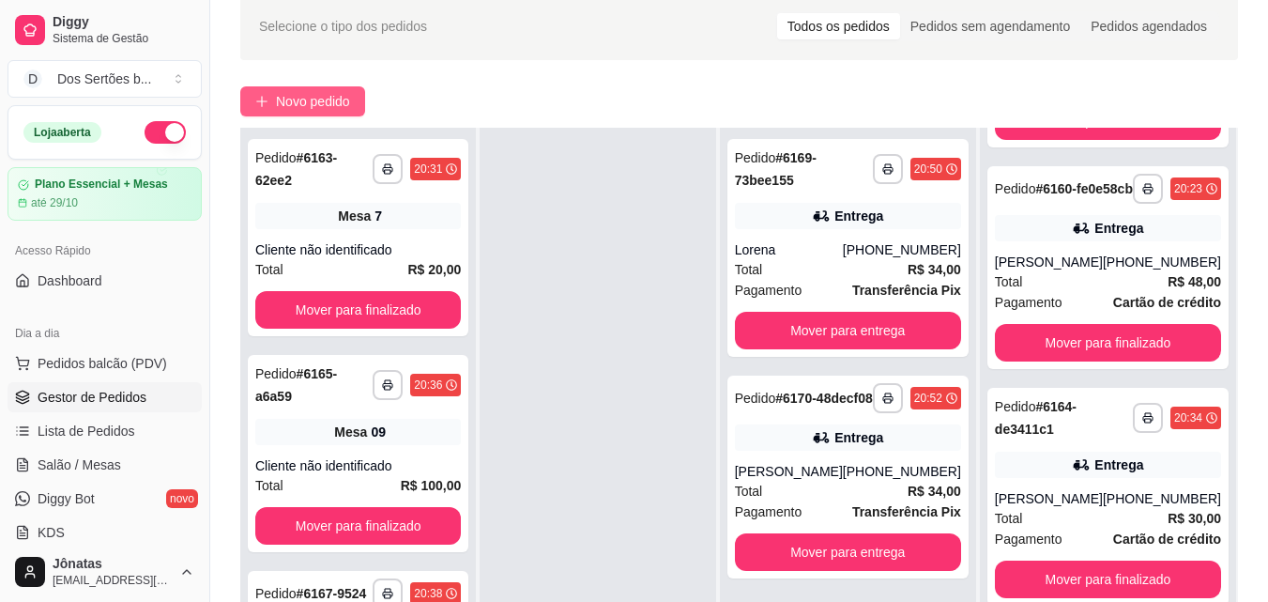
click at [300, 95] on span "Novo pedido" at bounding box center [313, 101] width 74 height 21
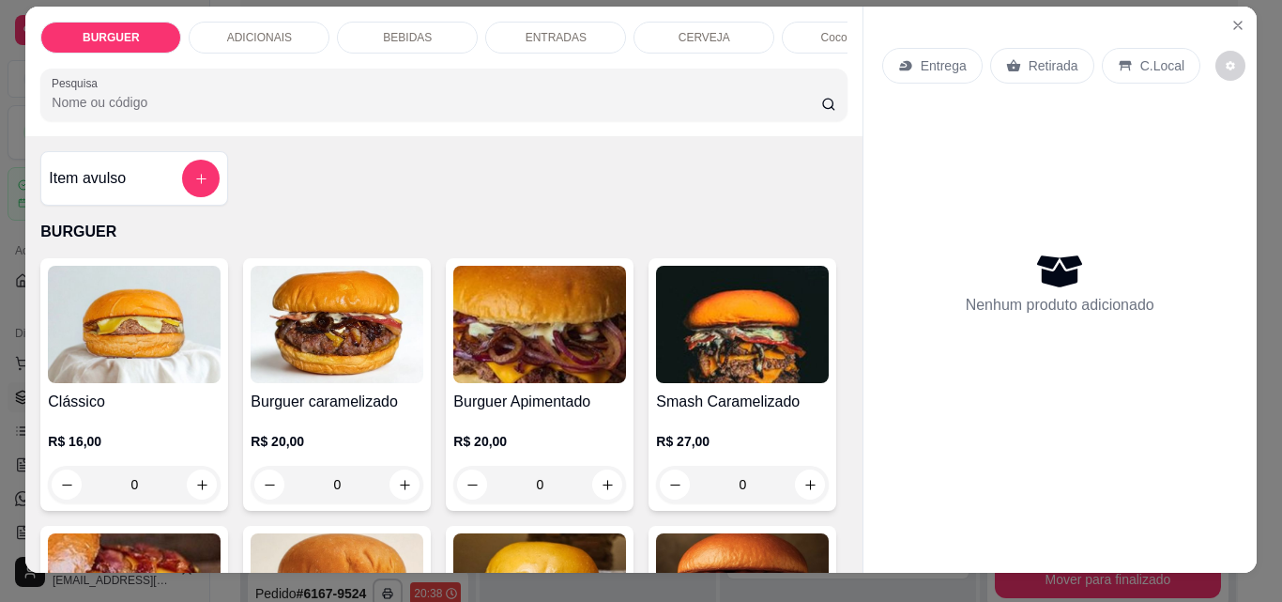
scroll to position [49, 0]
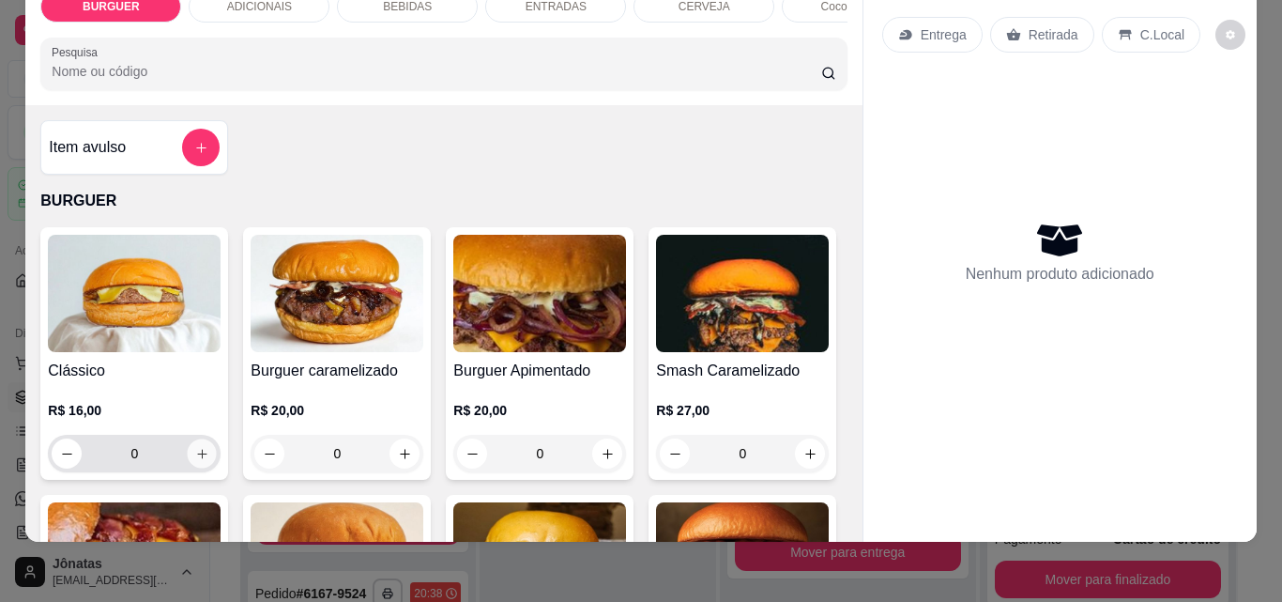
click at [202, 453] on icon "increase-product-quantity" at bounding box center [202, 454] width 14 height 14
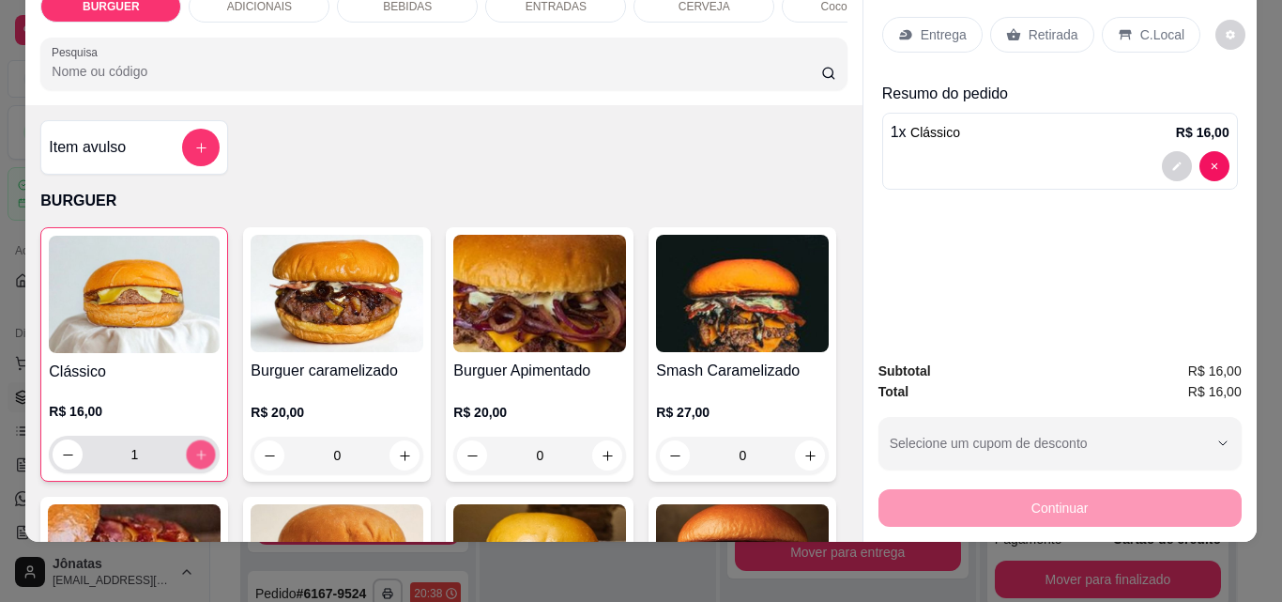
click at [201, 453] on icon "increase-product-quantity" at bounding box center [201, 455] width 14 height 14
type input "2"
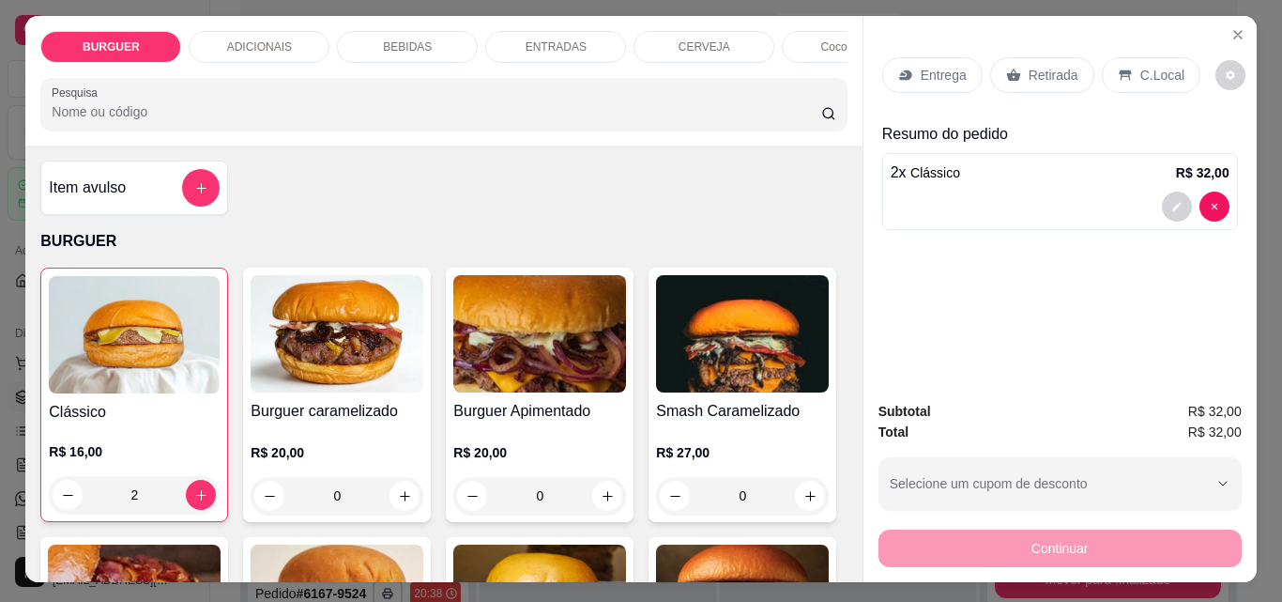
scroll to position [0, 0]
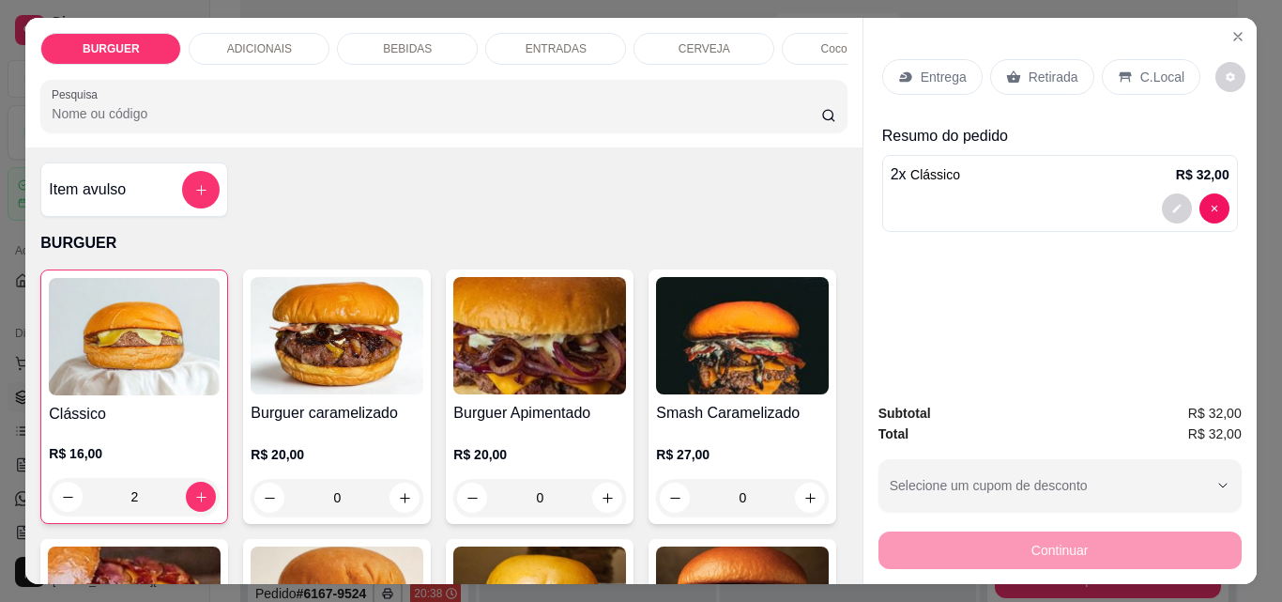
click at [420, 51] on div "BEBIDAS" at bounding box center [407, 49] width 141 height 32
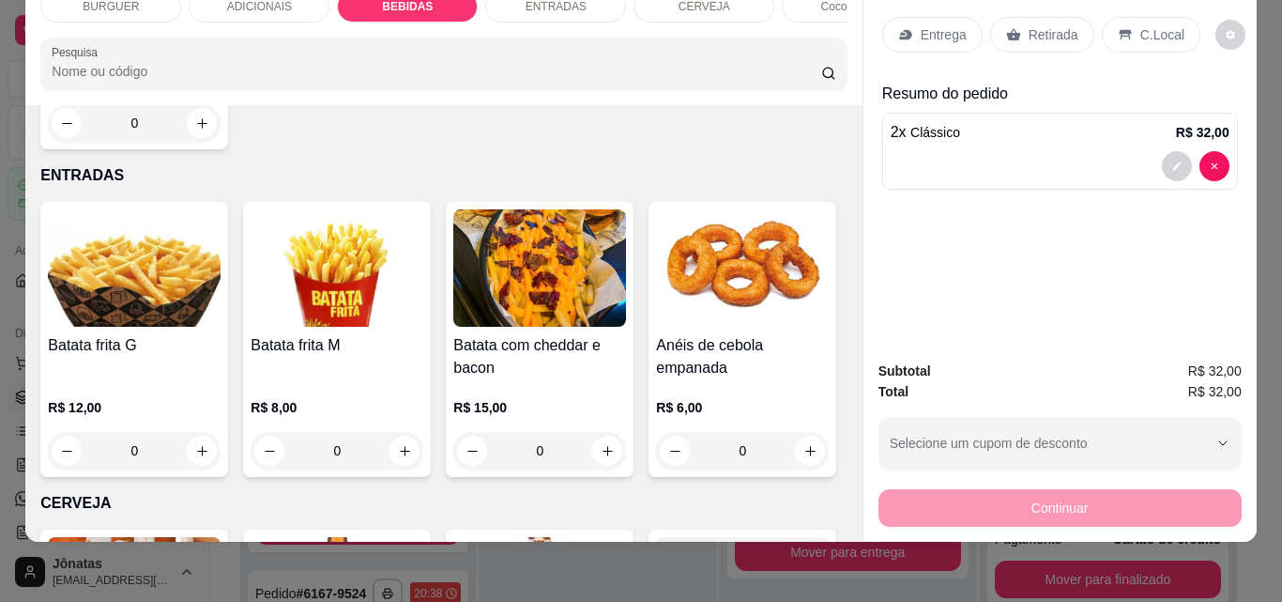
scroll to position [2586, 0]
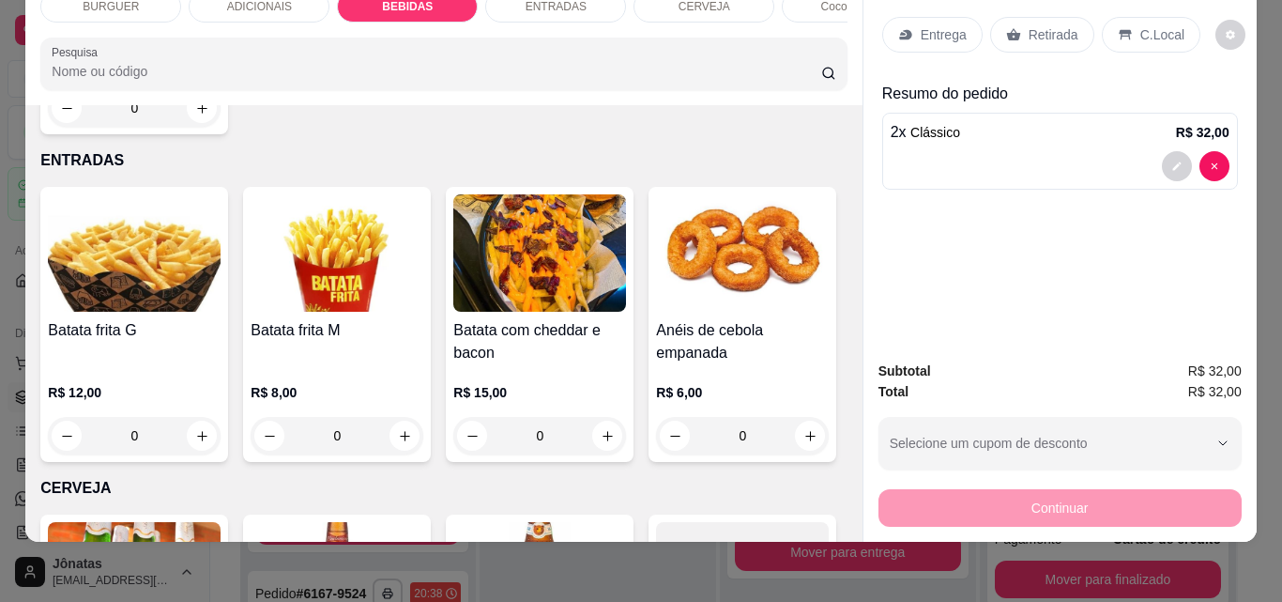
type input "1"
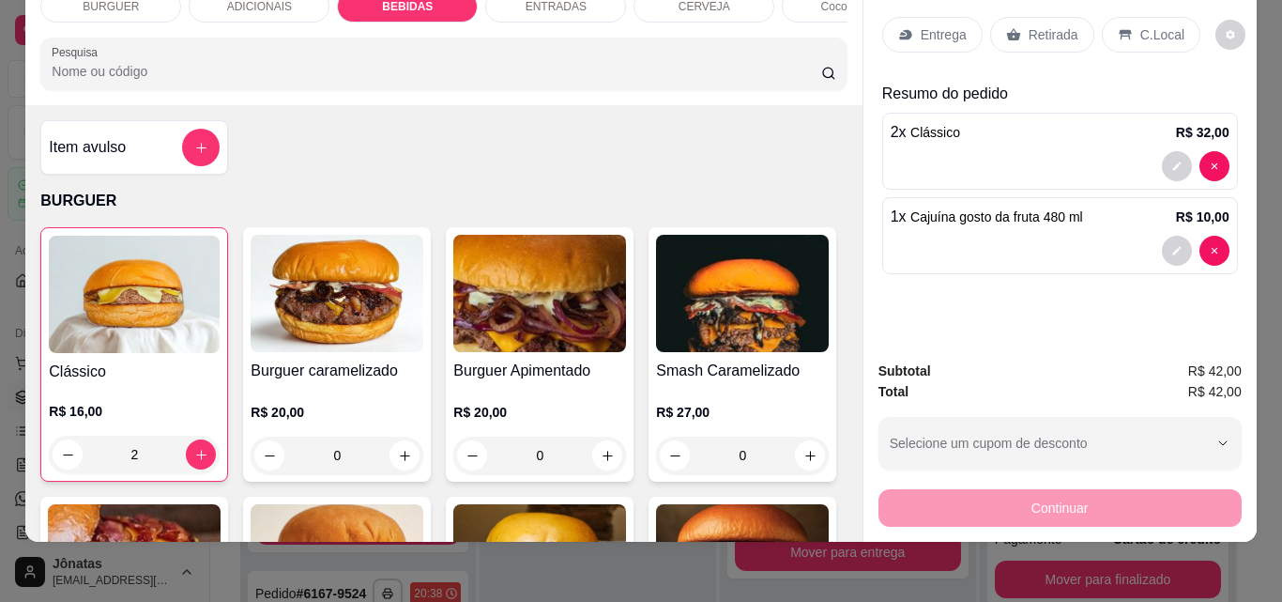
scroll to position [0, 0]
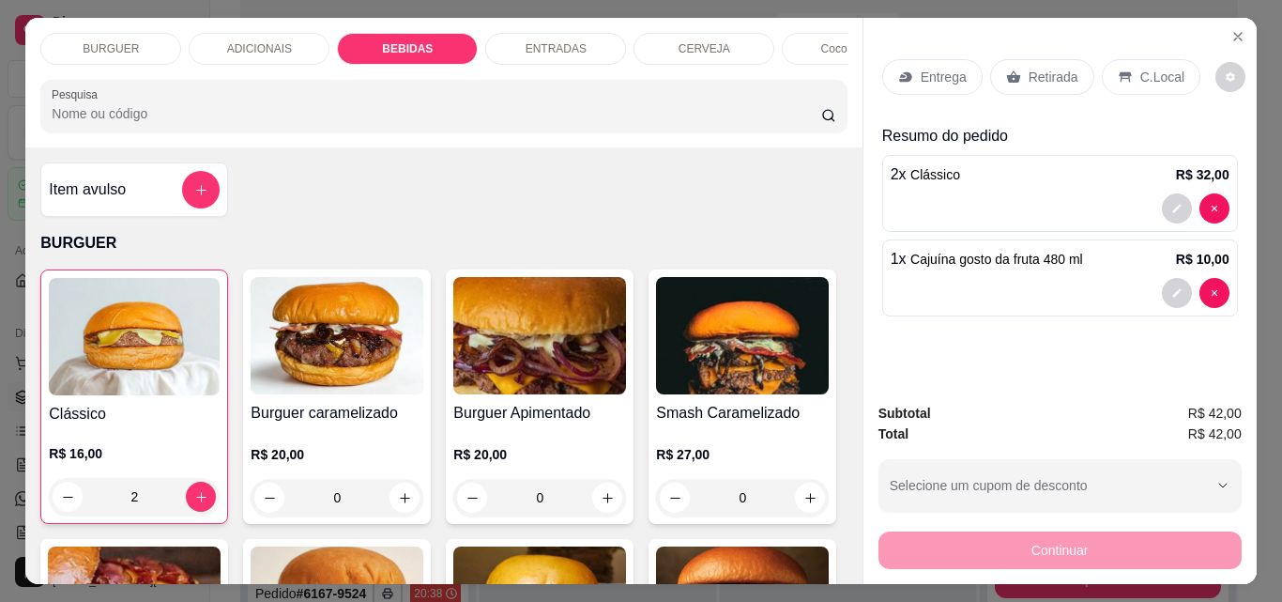
click at [374, 55] on div "BEBIDAS" at bounding box center [407, 49] width 141 height 32
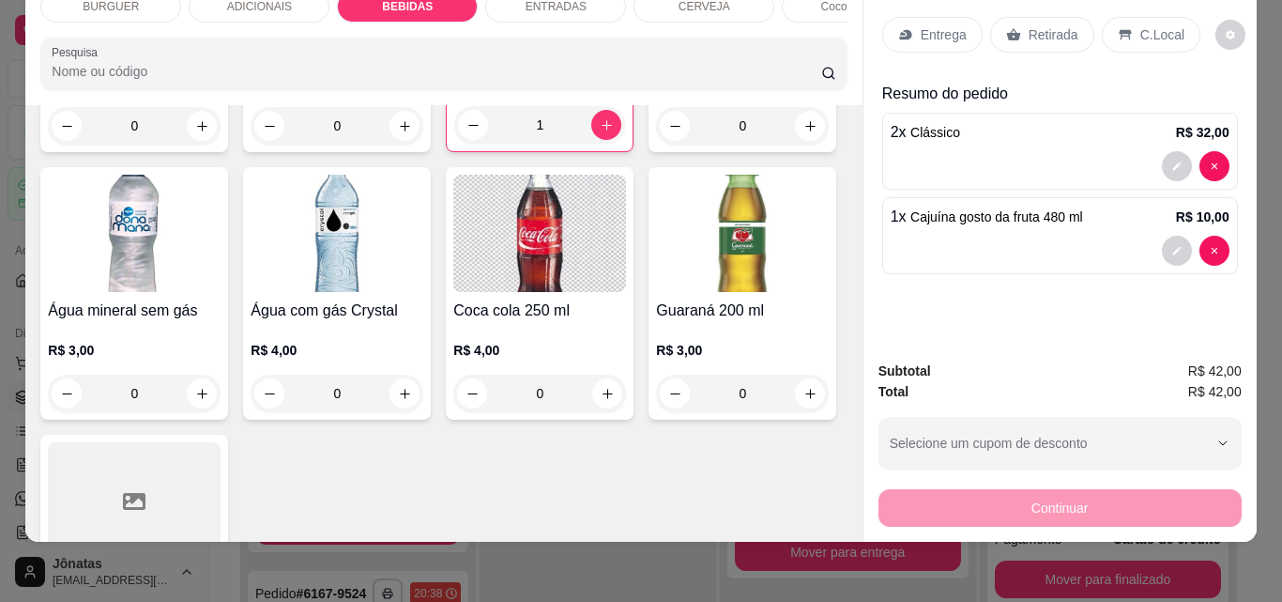
click at [783, 223] on div "Coca-cola lata 350 ml R$ 6,00 0 Fanta laranja lata 350 ml R$ 6,00 0 Guaraná lat…" at bounding box center [443, 148] width 806 height 1080
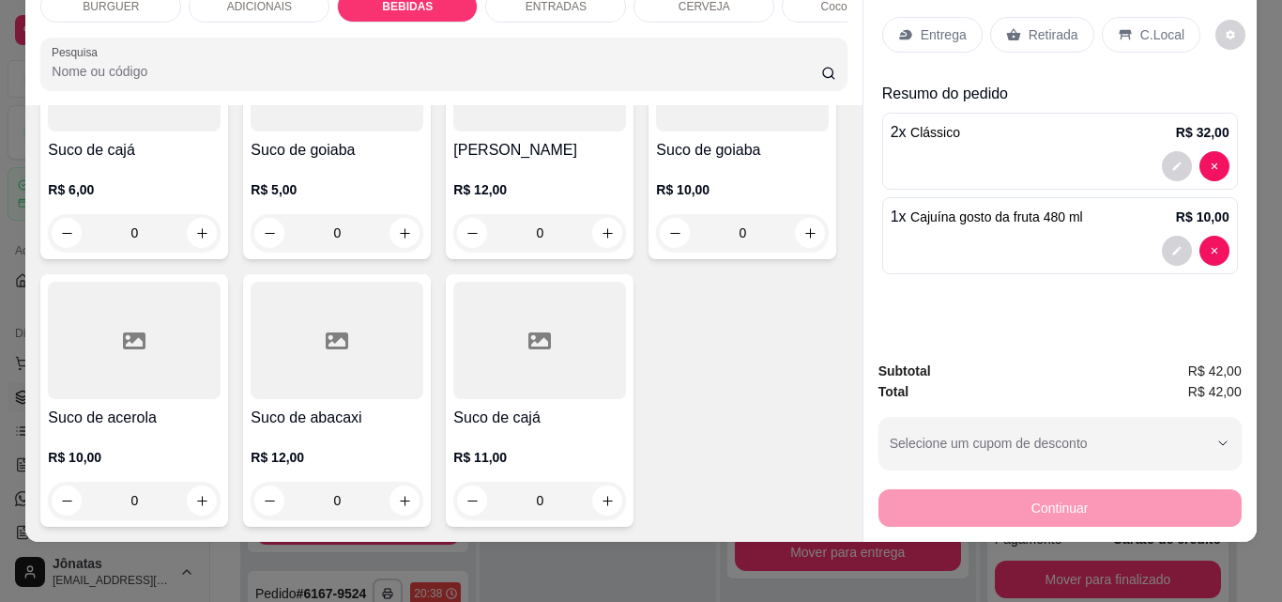
scroll to position [5281, 0]
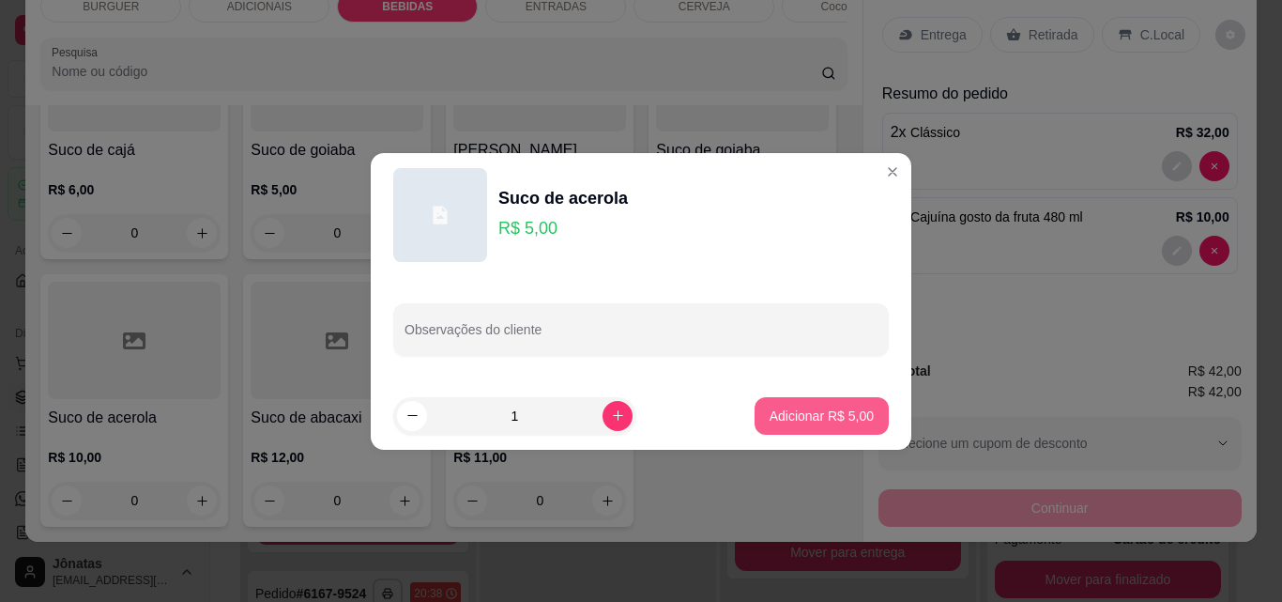
click at [818, 405] on button "Adicionar R$ 5,00" at bounding box center [822, 416] width 134 height 38
type input "1"
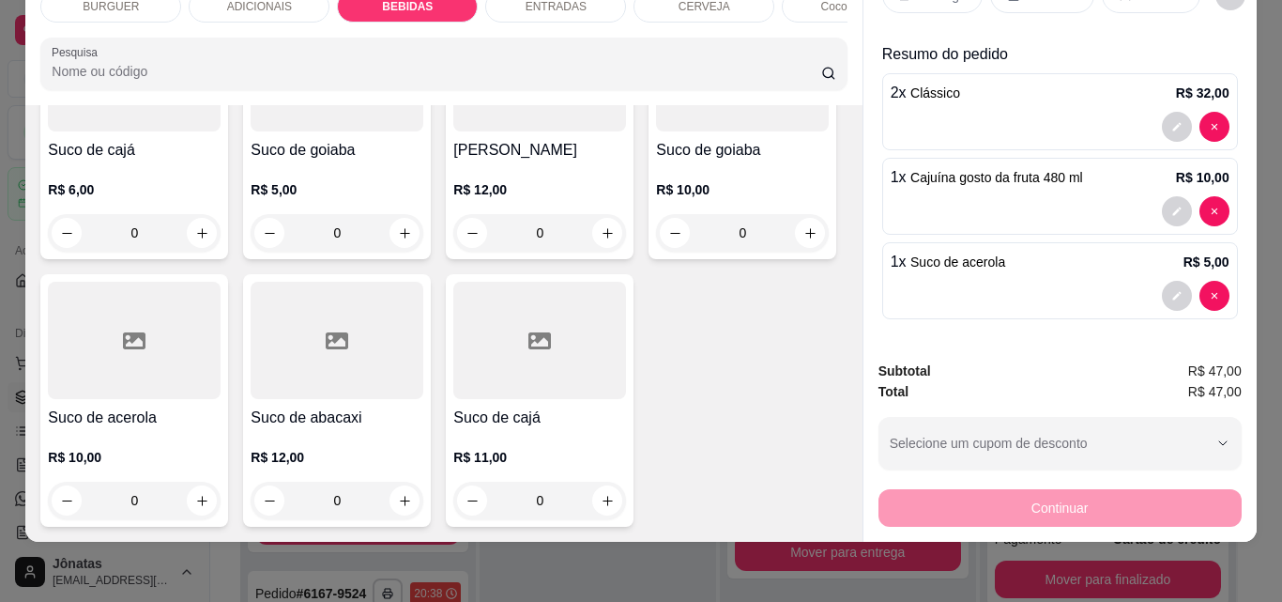
scroll to position [0, 0]
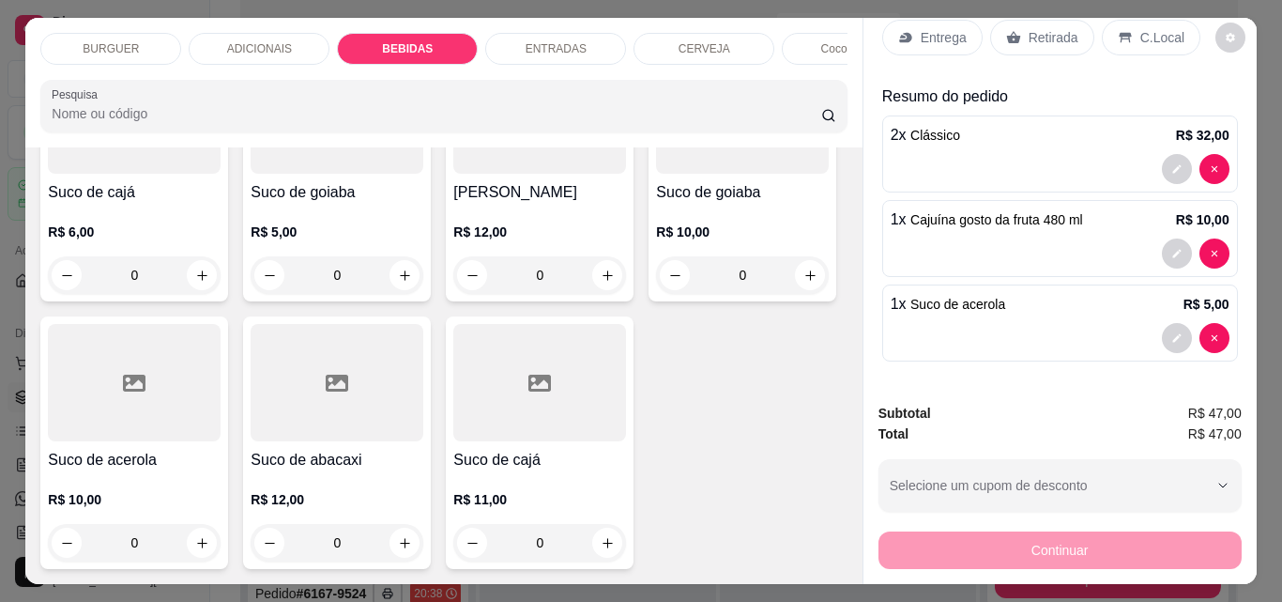
click at [1167, 40] on div "C.Local" at bounding box center [1151, 38] width 99 height 36
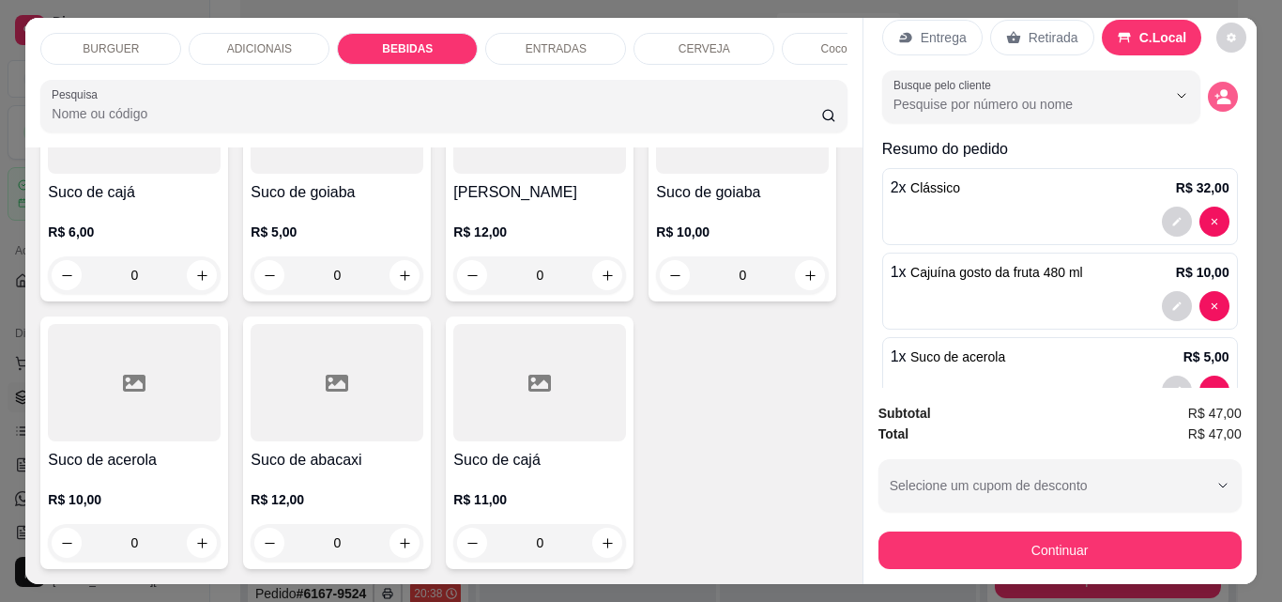
click at [1215, 91] on icon "decrease-product-quantity" at bounding box center [1223, 96] width 17 height 17
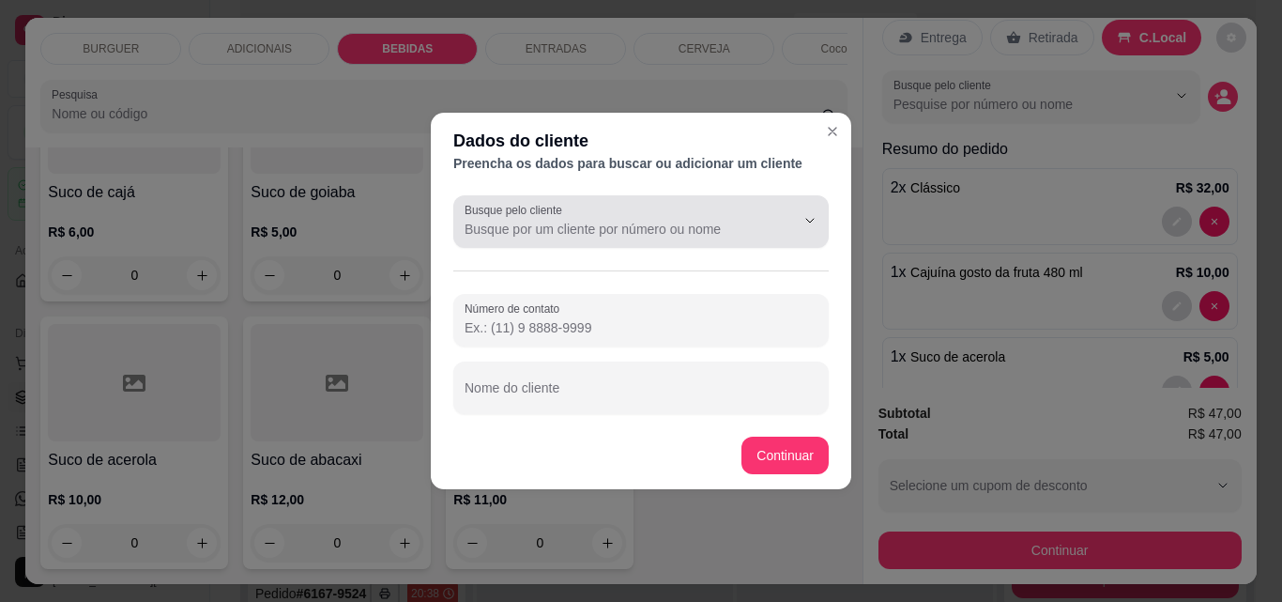
drag, startPoint x: 665, startPoint y: 226, endPoint x: 658, endPoint y: 216, distance: 12.2
click at [658, 217] on div at bounding box center [641, 222] width 353 height 38
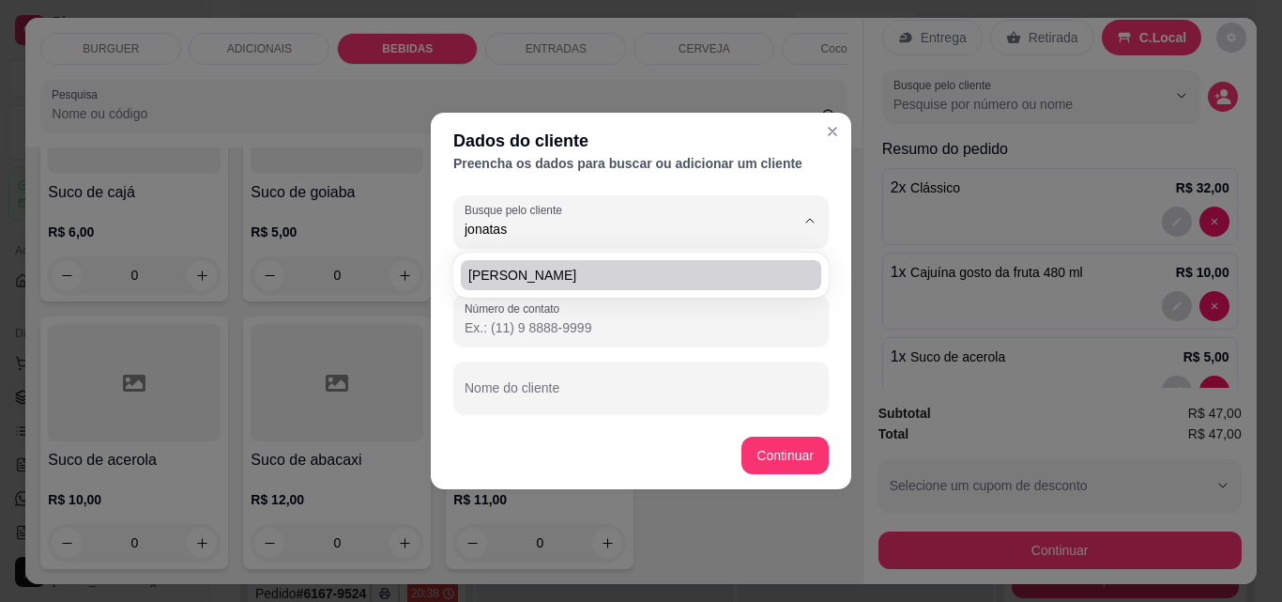
click at [624, 283] on span "Jonatas marques" at bounding box center [631, 275] width 327 height 19
type input "Jonatas marques"
type input "(86) 9 9576-2182"
type input "Jonatas marques"
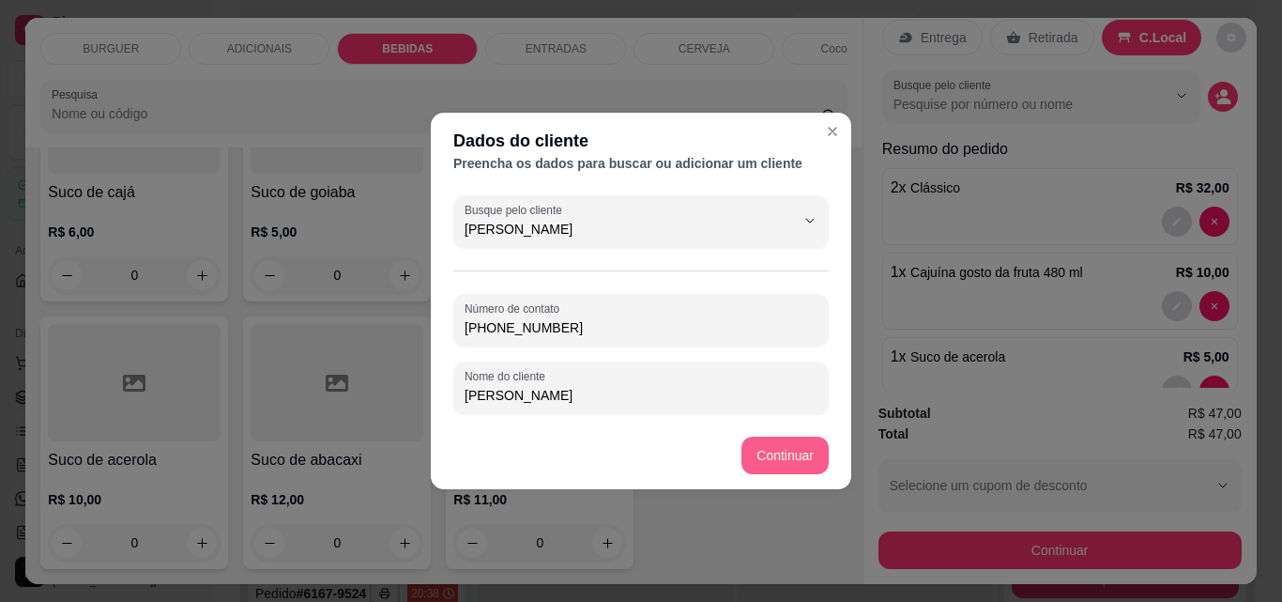
type input "Jonatas marques"
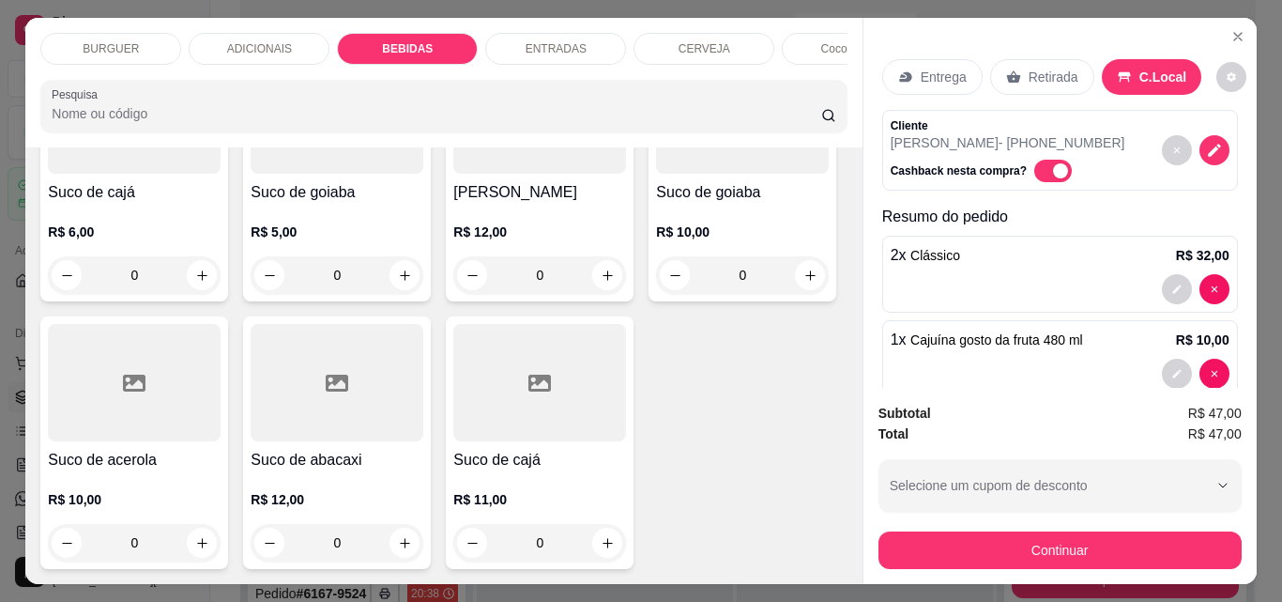
click at [1053, 163] on span "Automatic updates" at bounding box center [1060, 170] width 15 height 15
click at [1046, 175] on input "Automatic updates" at bounding box center [1040, 181] width 12 height 12
checkbox input "false"
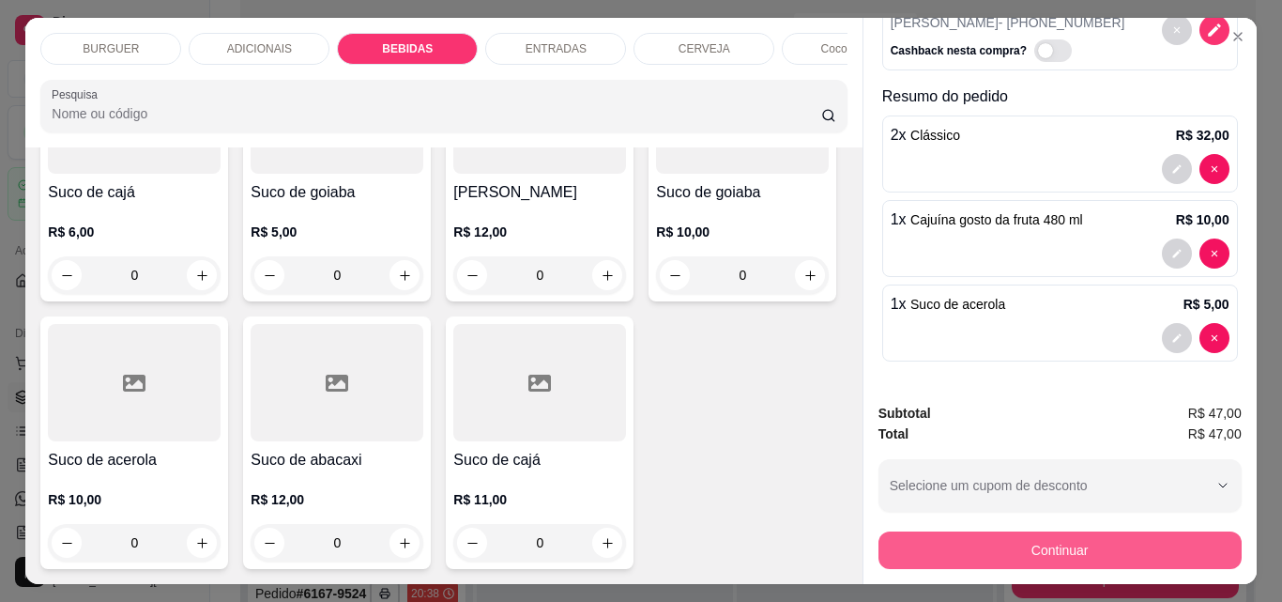
click at [1110, 537] on button "Continuar" at bounding box center [1060, 550] width 363 height 38
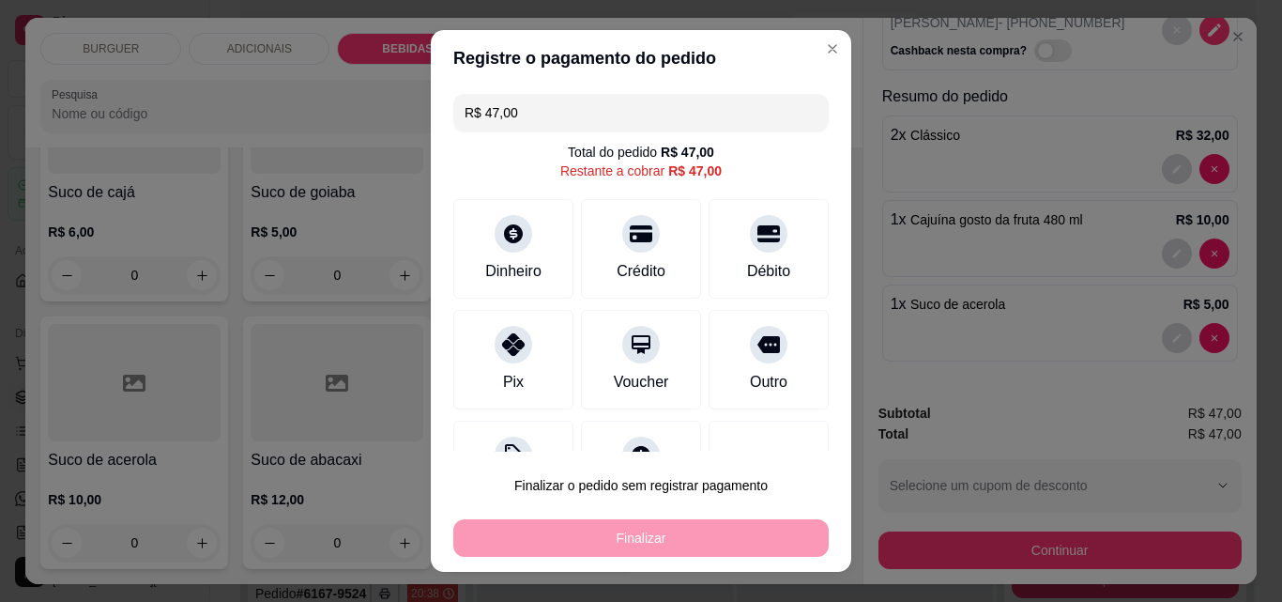
scroll to position [76, 0]
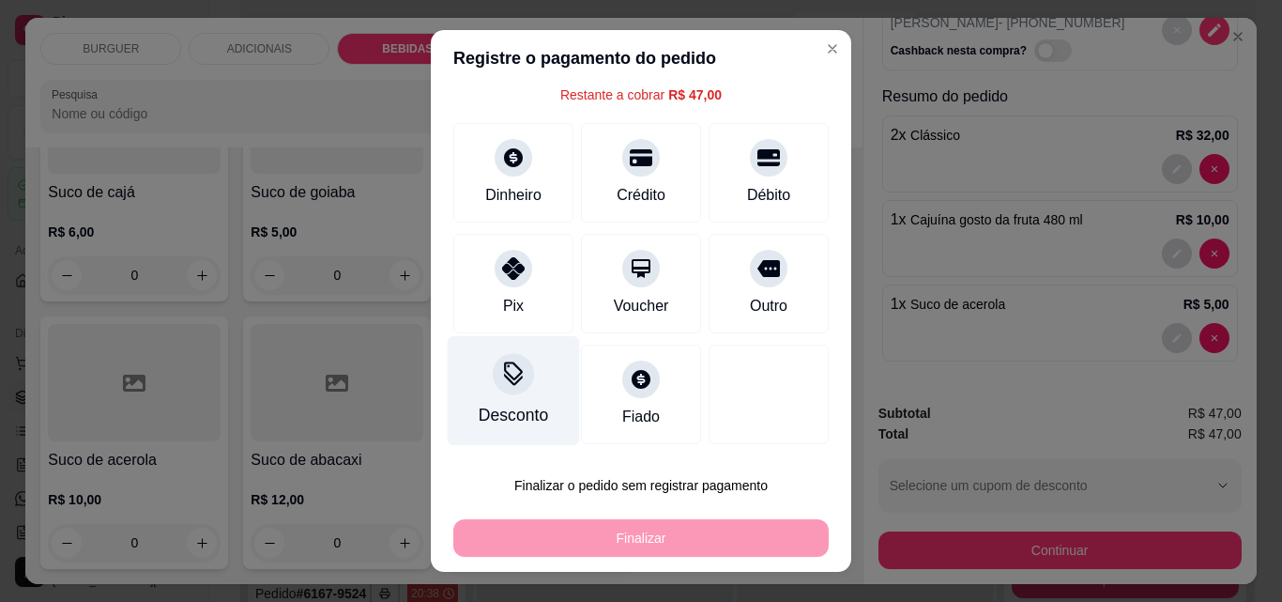
click at [496, 393] on div at bounding box center [513, 373] width 41 height 41
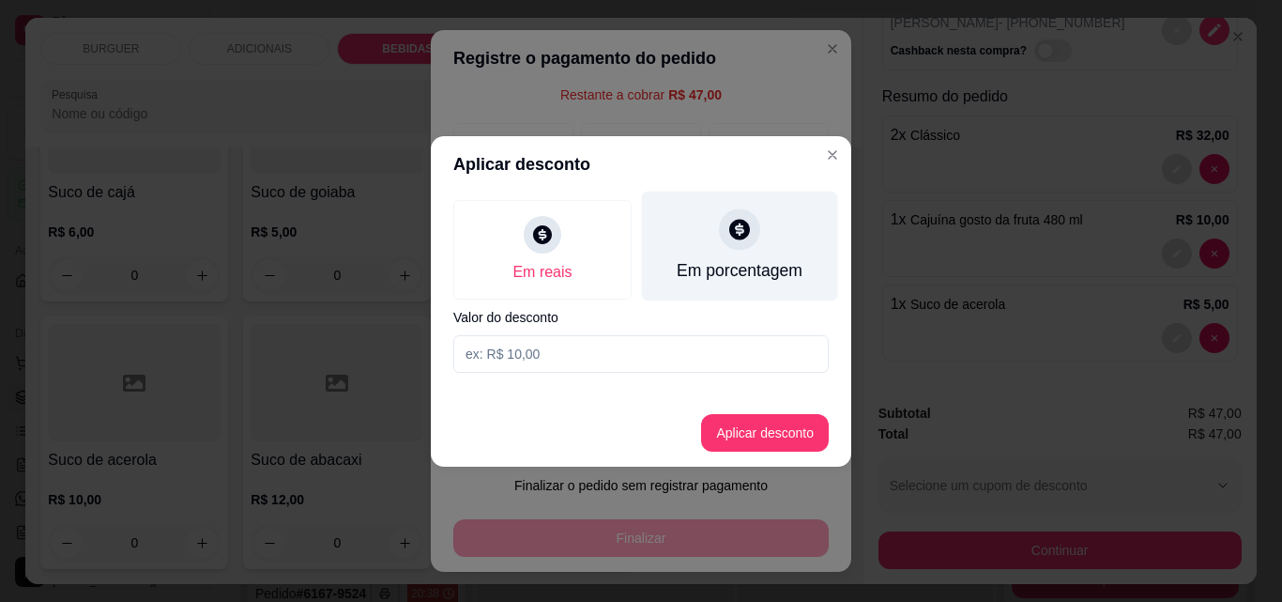
click at [731, 252] on div "Em porcentagem" at bounding box center [740, 246] width 196 height 110
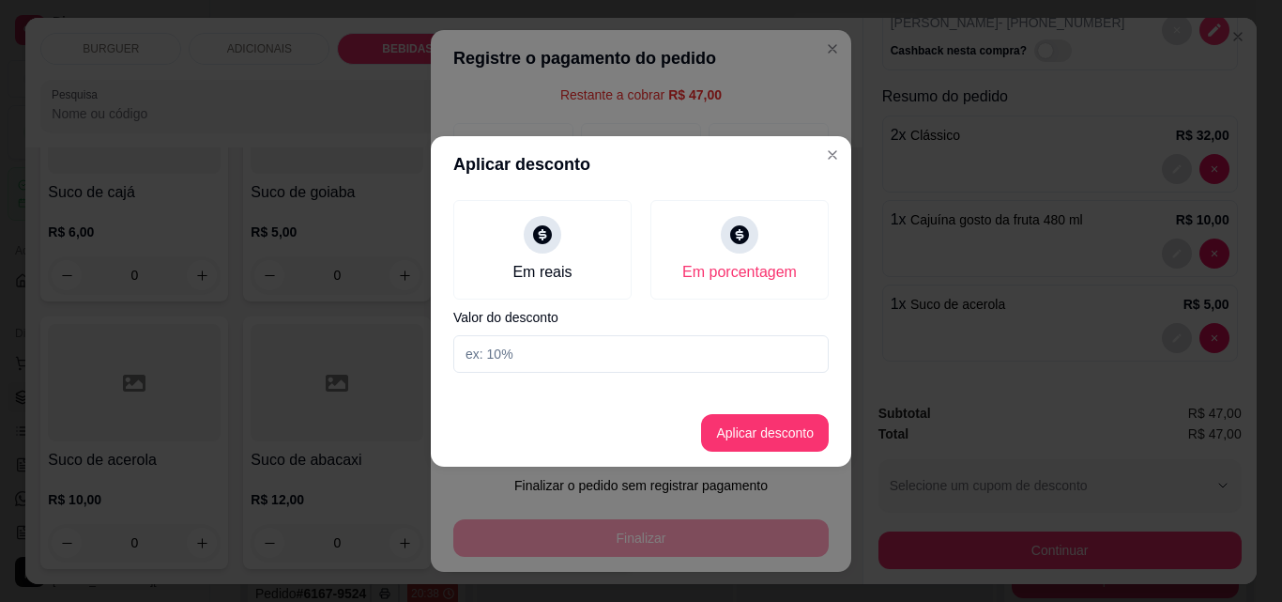
click at [606, 365] on input at bounding box center [641, 354] width 376 height 38
type input "50"
click at [781, 432] on button "Aplicar desconto" at bounding box center [765, 432] width 123 height 37
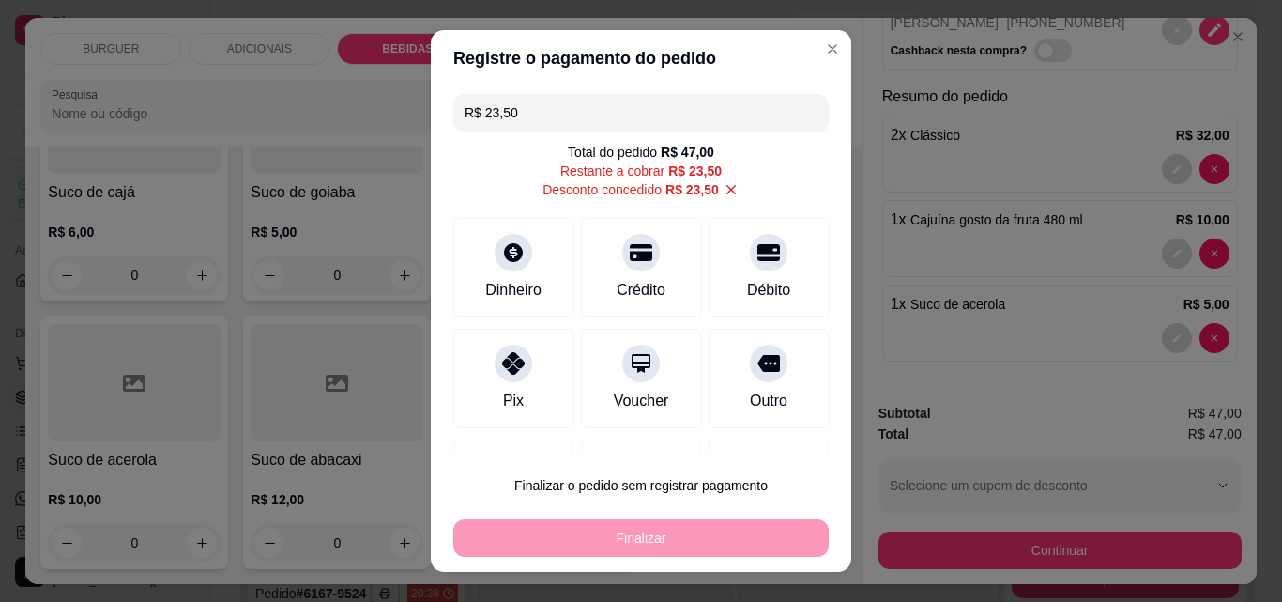
scroll to position [95, 0]
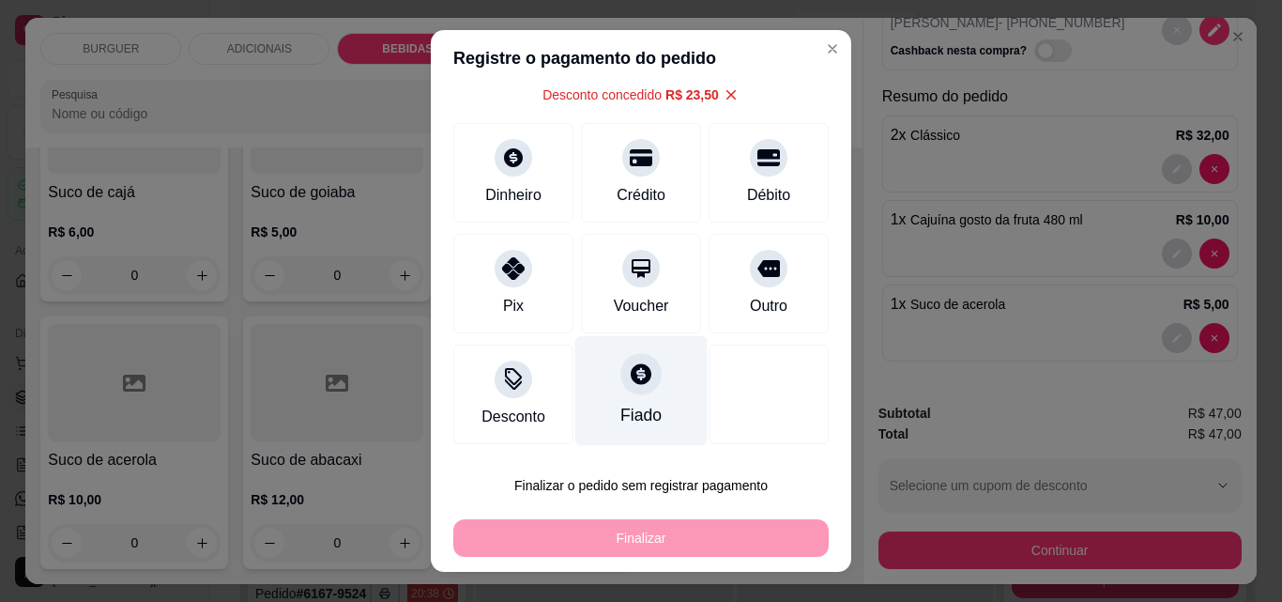
click at [610, 394] on div "Fiado" at bounding box center [642, 391] width 132 height 110
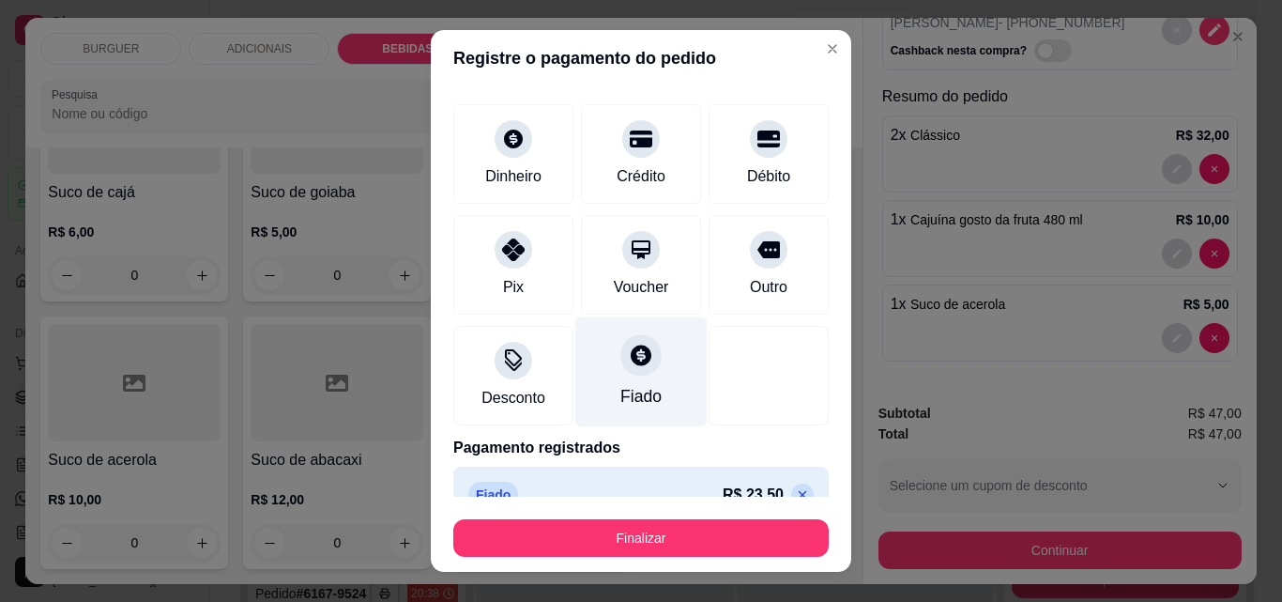
type input "R$ 0,00"
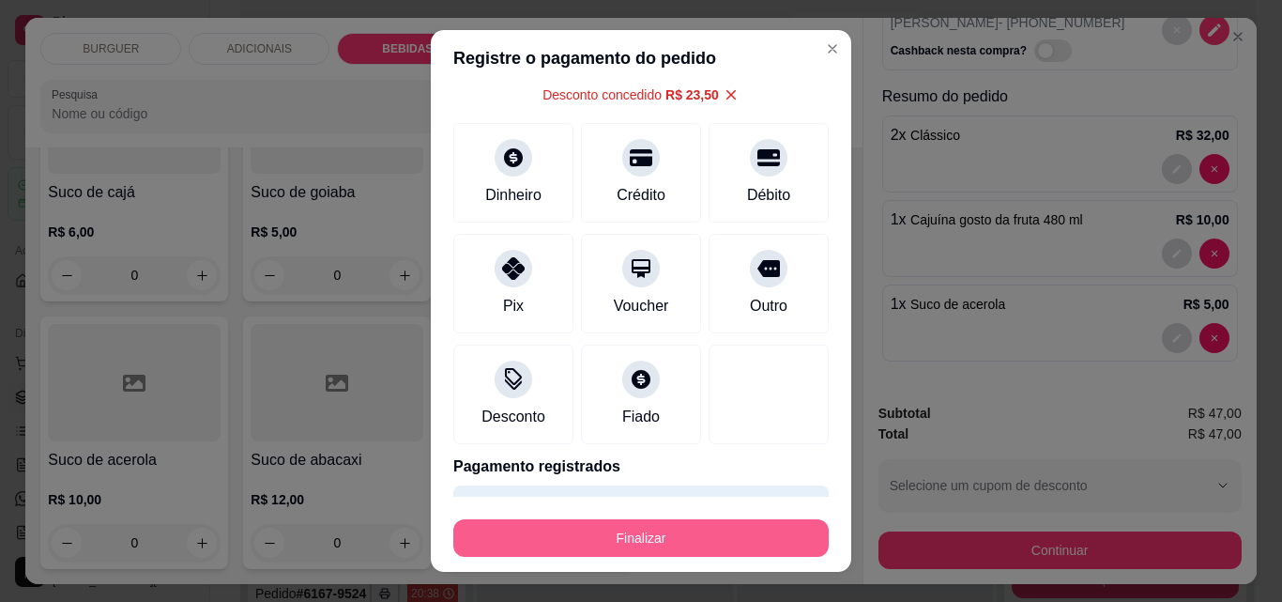
click at [686, 521] on button "Finalizar" at bounding box center [641, 538] width 376 height 38
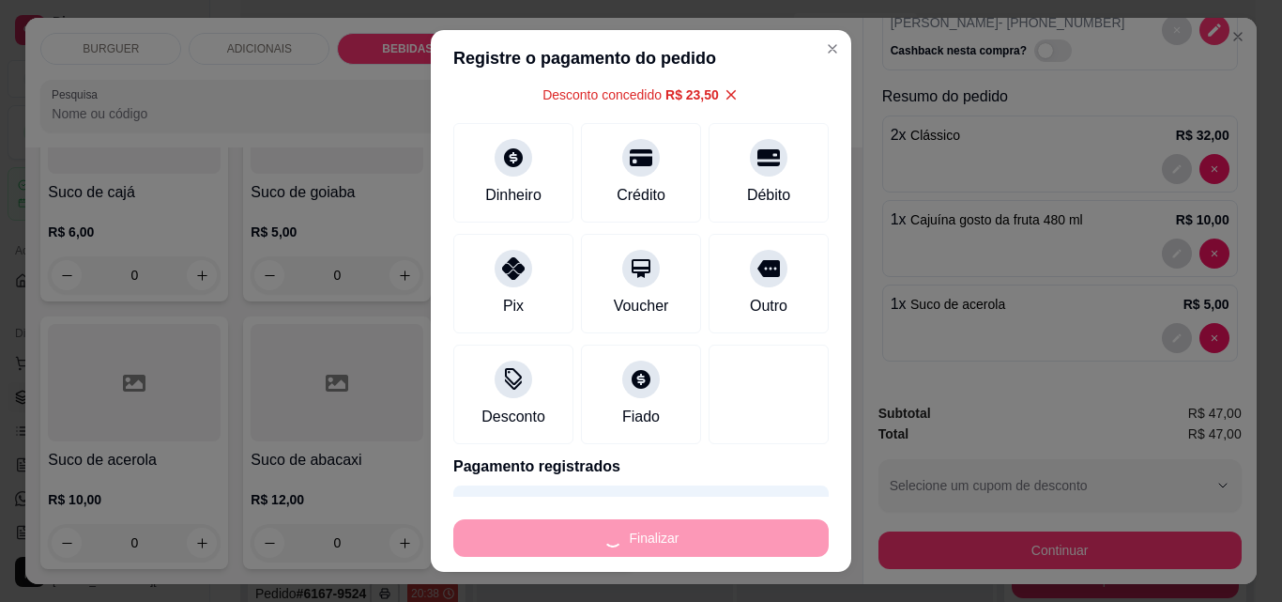
type input "0"
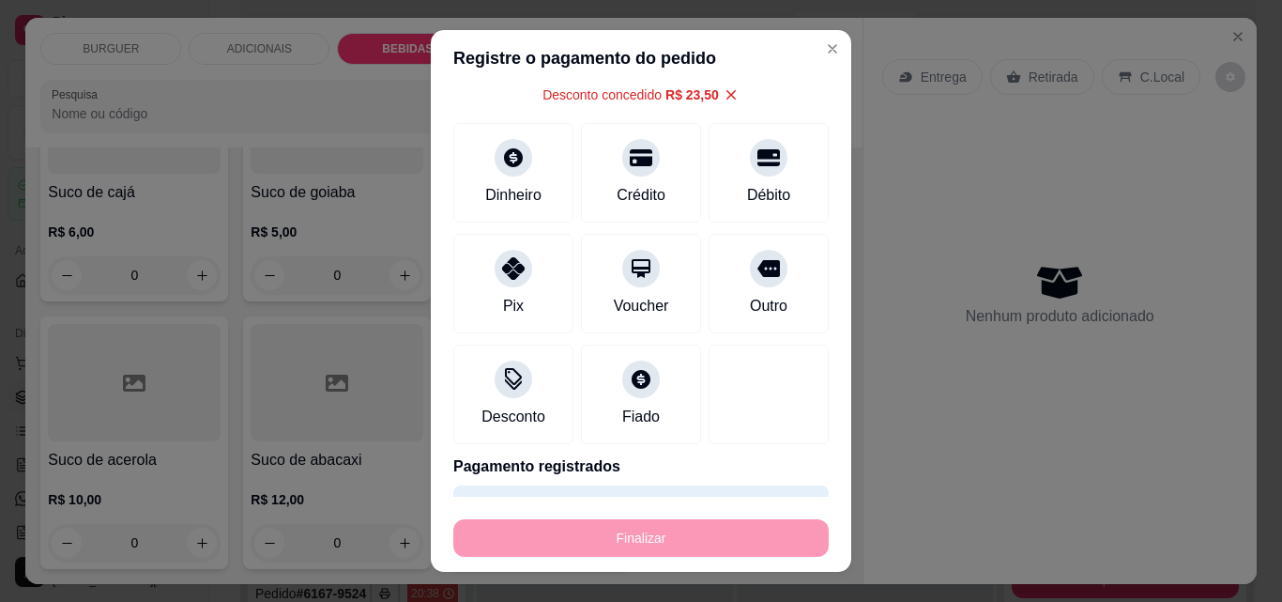
type input "-R$ 47,00"
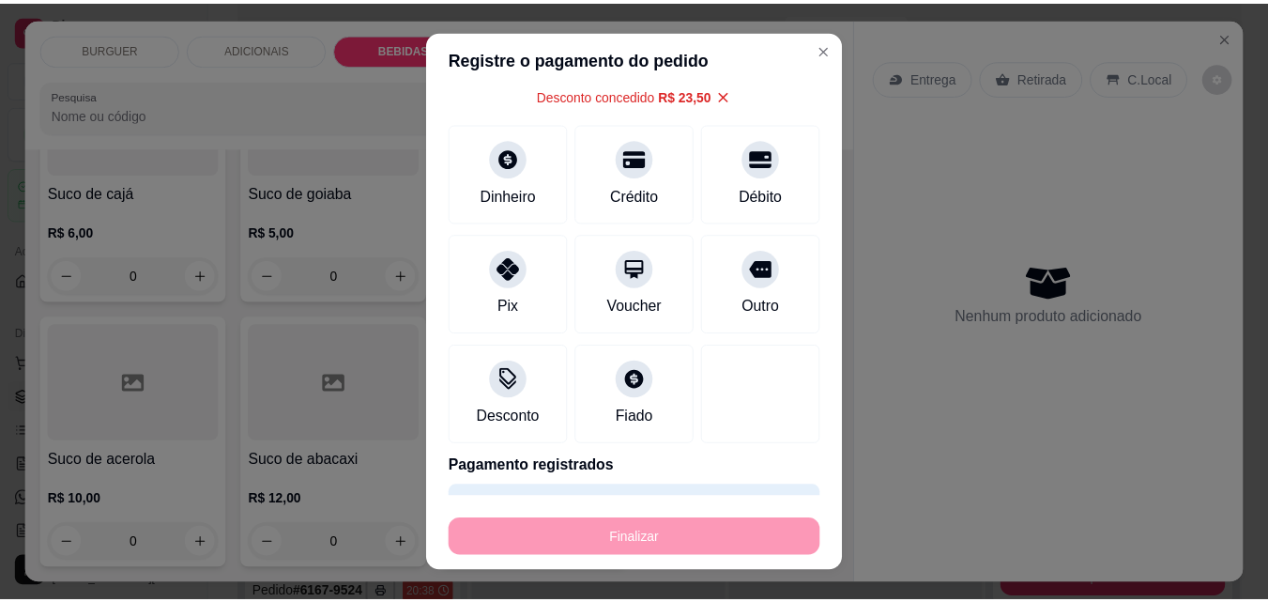
scroll to position [5277, 0]
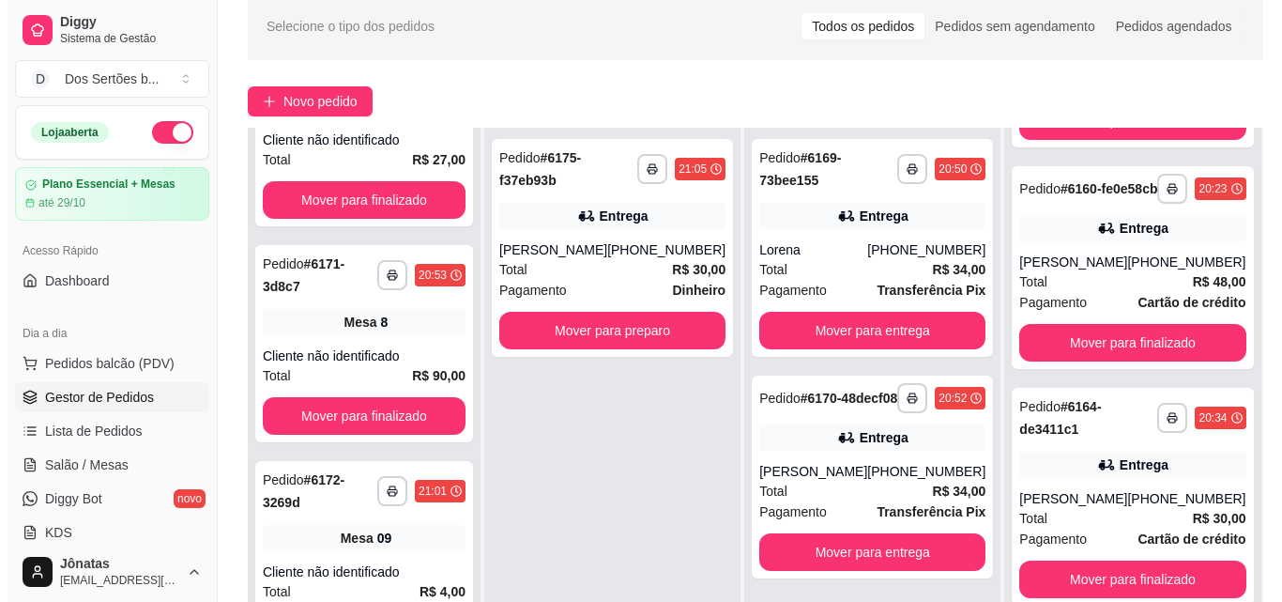
scroll to position [529, 0]
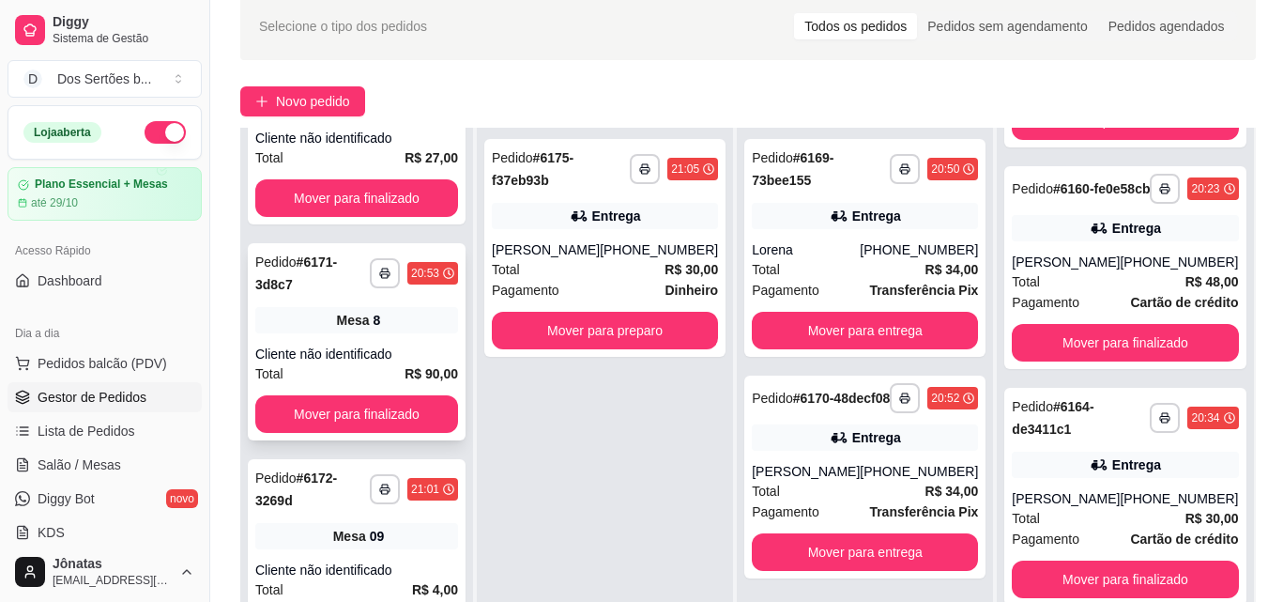
click at [391, 379] on div "Total R$ 90,00" at bounding box center [356, 373] width 203 height 21
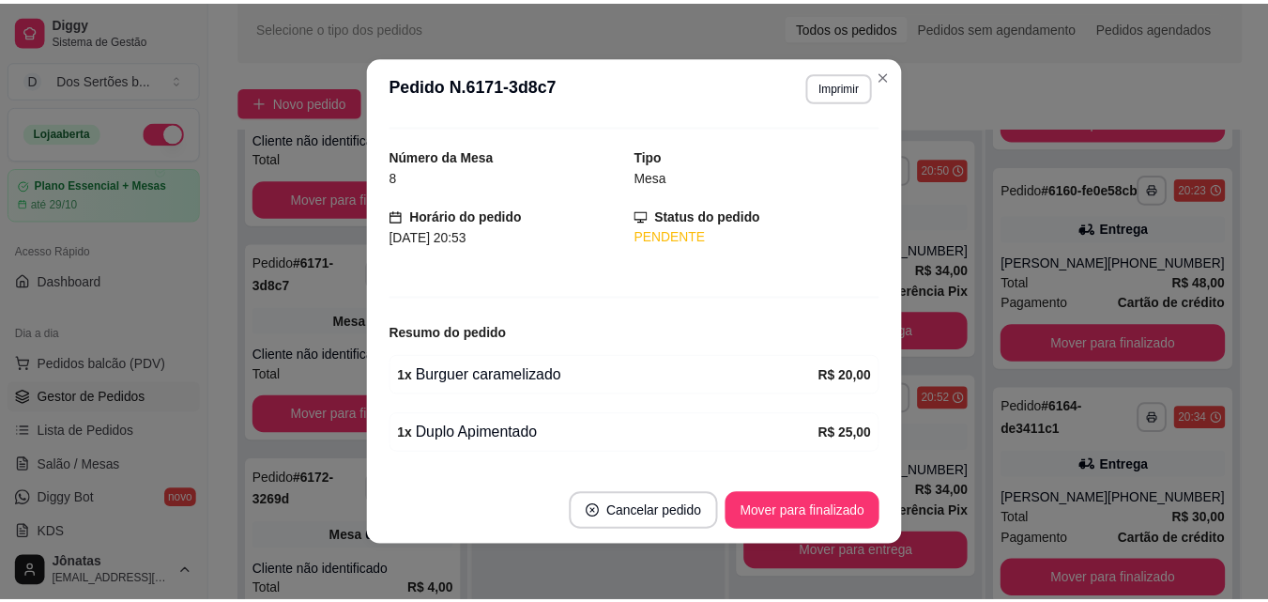
scroll to position [0, 0]
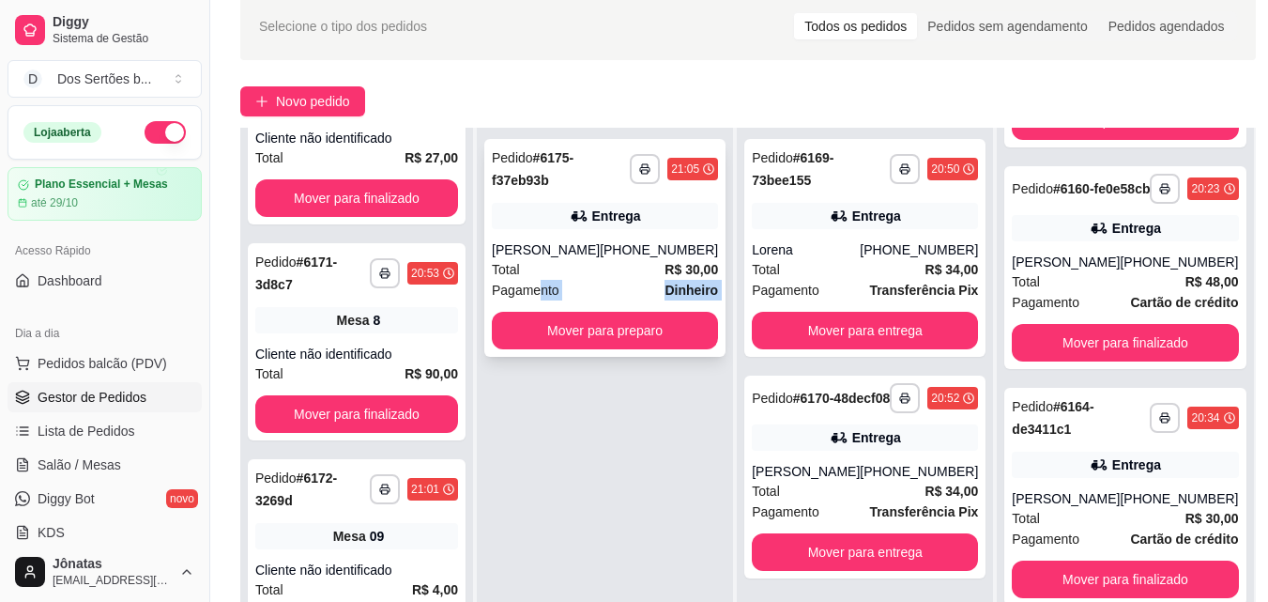
drag, startPoint x: 546, startPoint y: 292, endPoint x: 552, endPoint y: 322, distance: 30.6
click at [552, 322] on div "**********" at bounding box center [604, 248] width 241 height 218
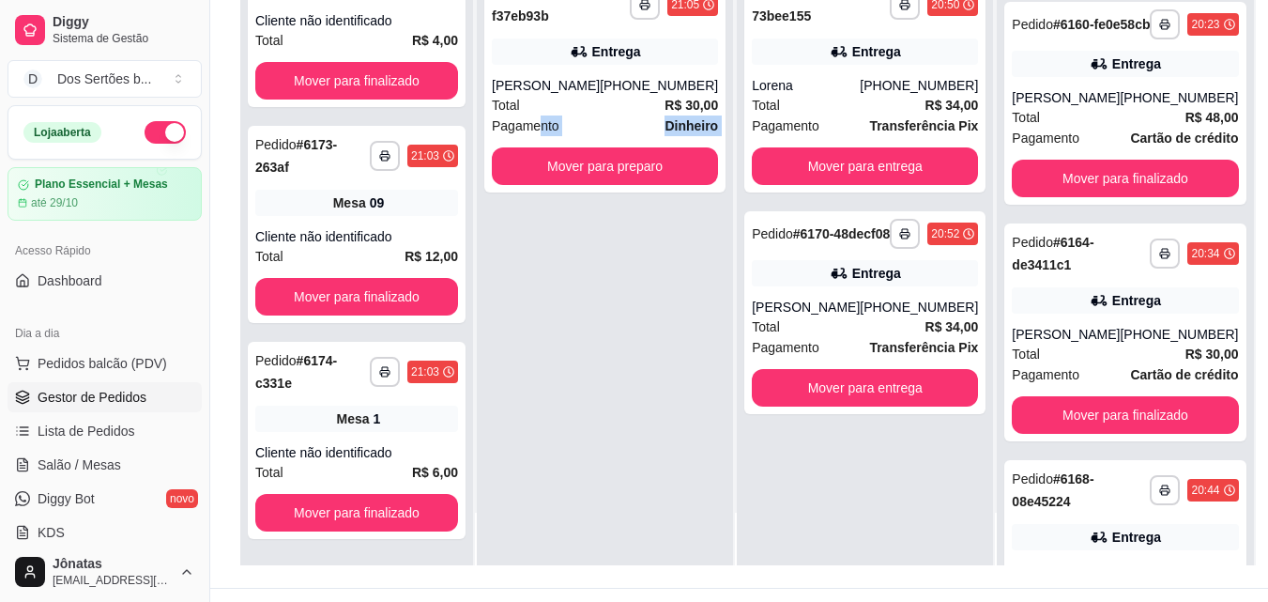
scroll to position [878, 0]
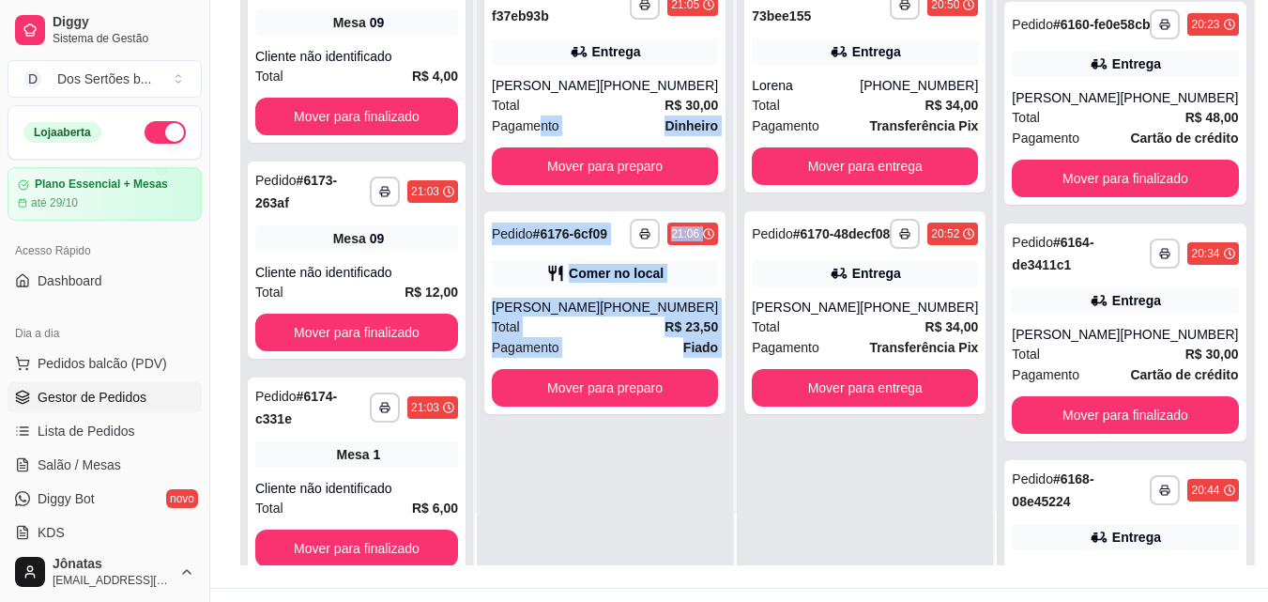
click at [655, 548] on div "**********" at bounding box center [605, 264] width 256 height 602
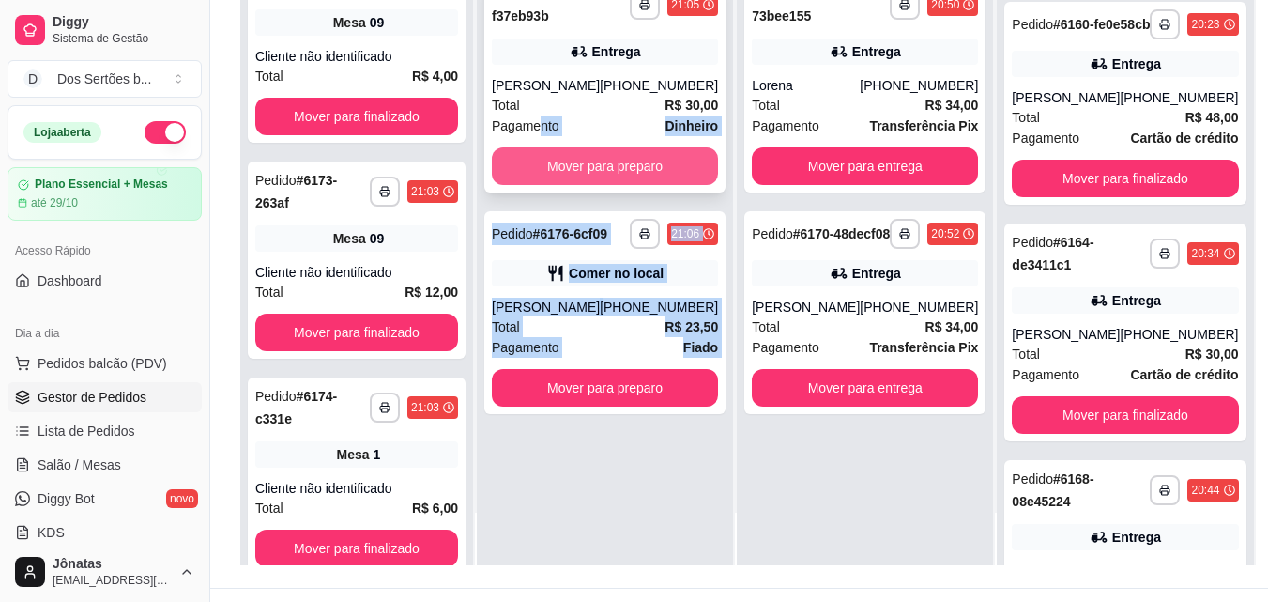
click at [590, 170] on button "Mover para preparo" at bounding box center [605, 166] width 226 height 38
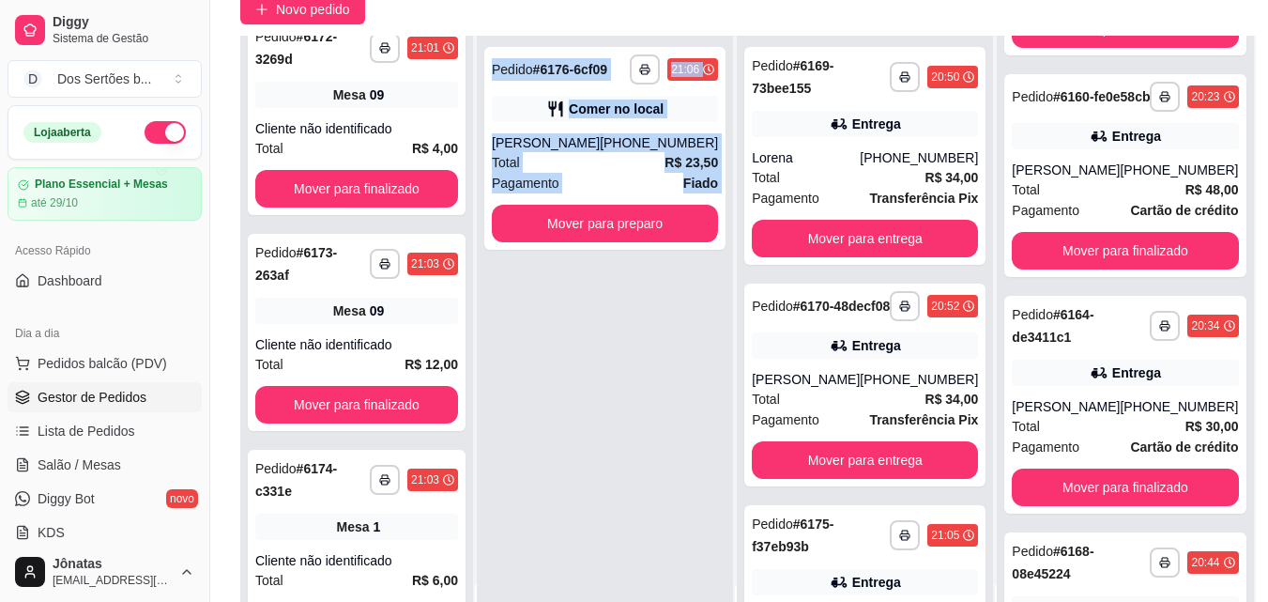
scroll to position [50, 0]
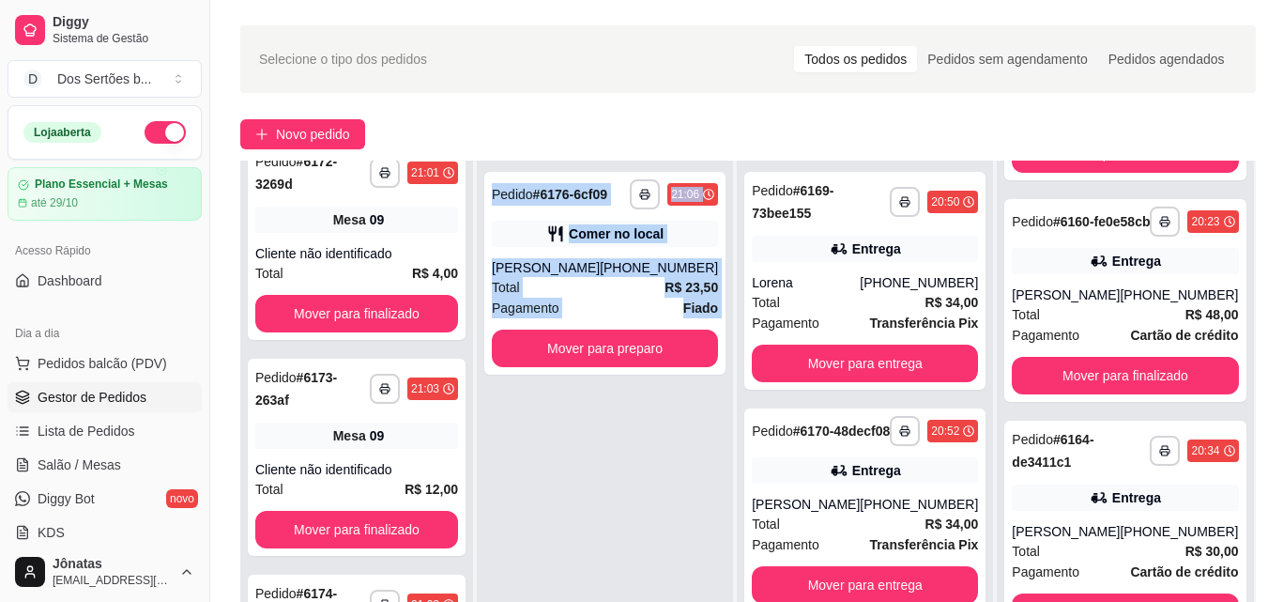
click at [673, 381] on div "**********" at bounding box center [605, 462] width 256 height 602
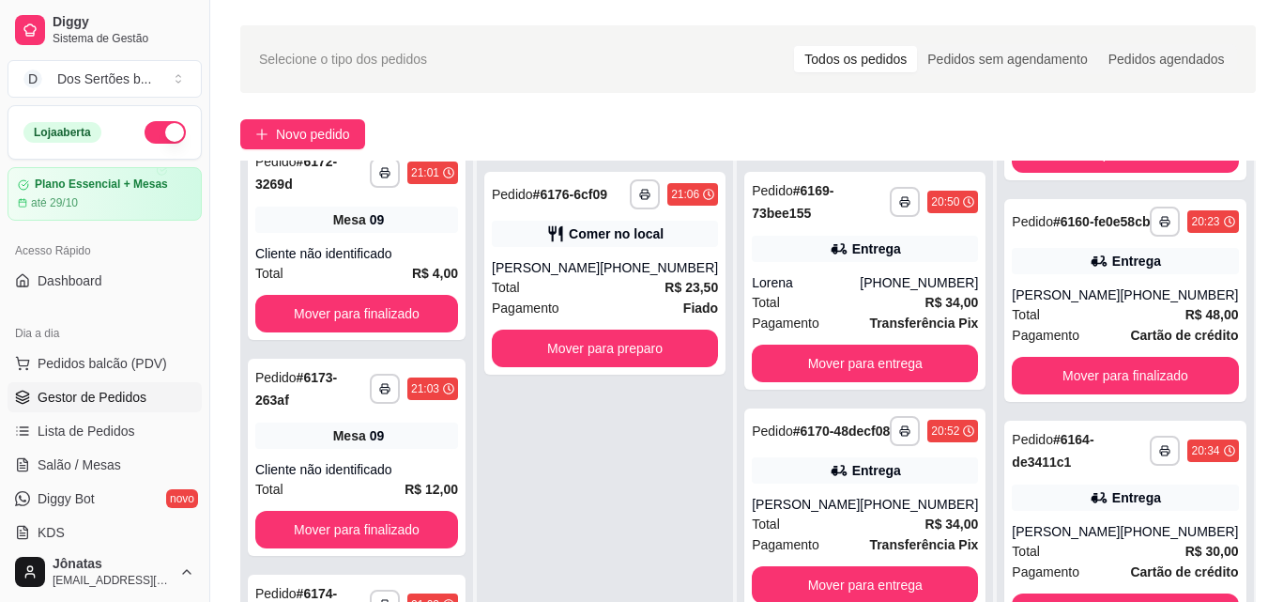
click at [673, 381] on div "**********" at bounding box center [605, 462] width 256 height 602
click at [644, 352] on button "Mover para preparo" at bounding box center [606, 348] width 220 height 37
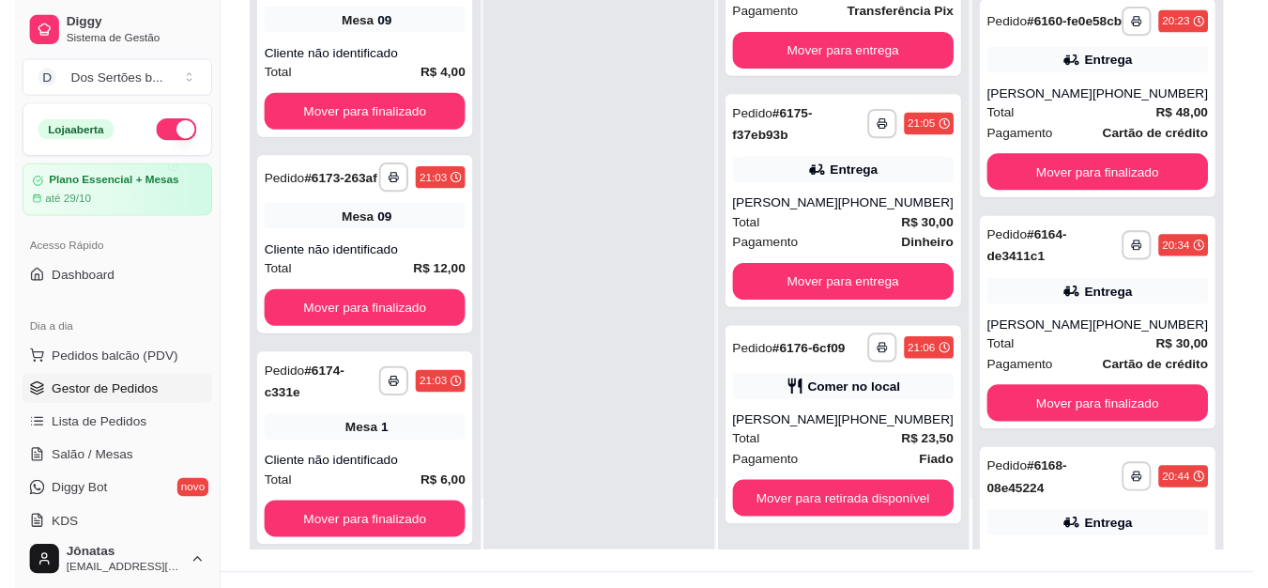
scroll to position [286, 0]
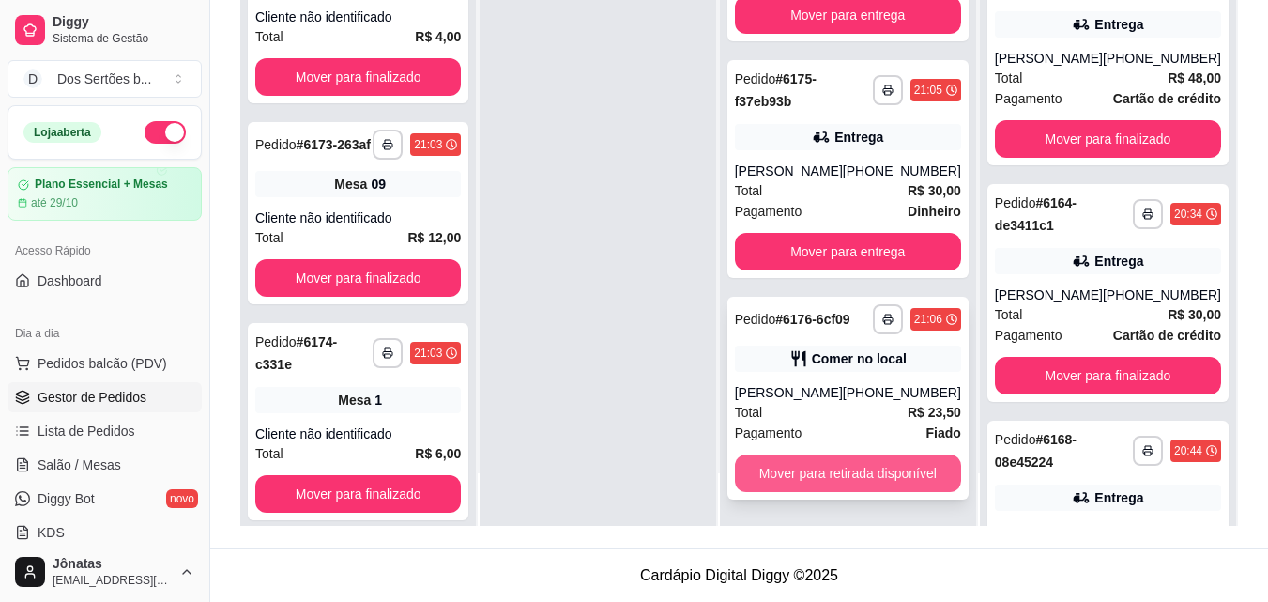
click at [858, 472] on button "Mover para retirada disponível" at bounding box center [848, 473] width 226 height 38
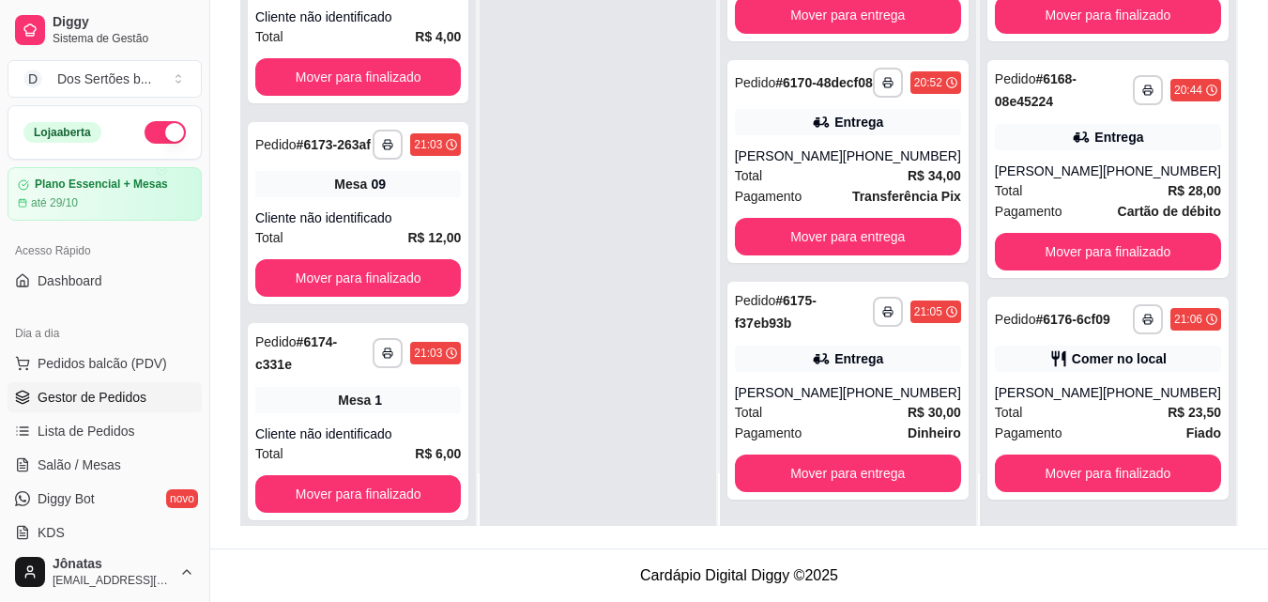
scroll to position [1111, 0]
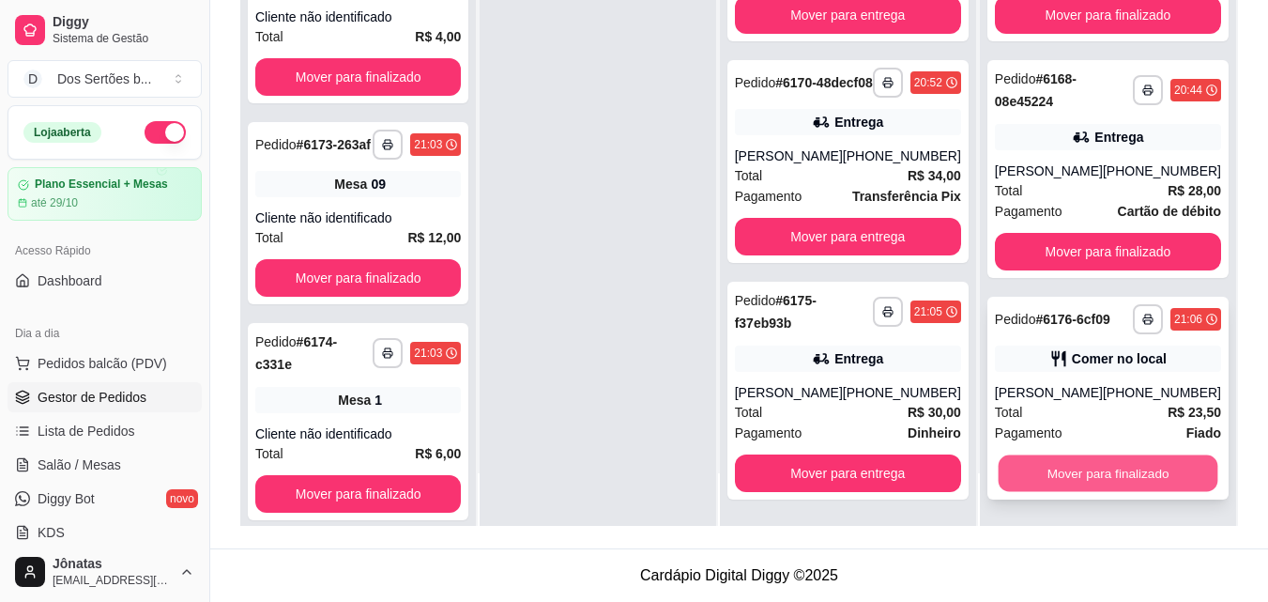
click at [1161, 477] on button "Mover para finalizado" at bounding box center [1108, 473] width 220 height 37
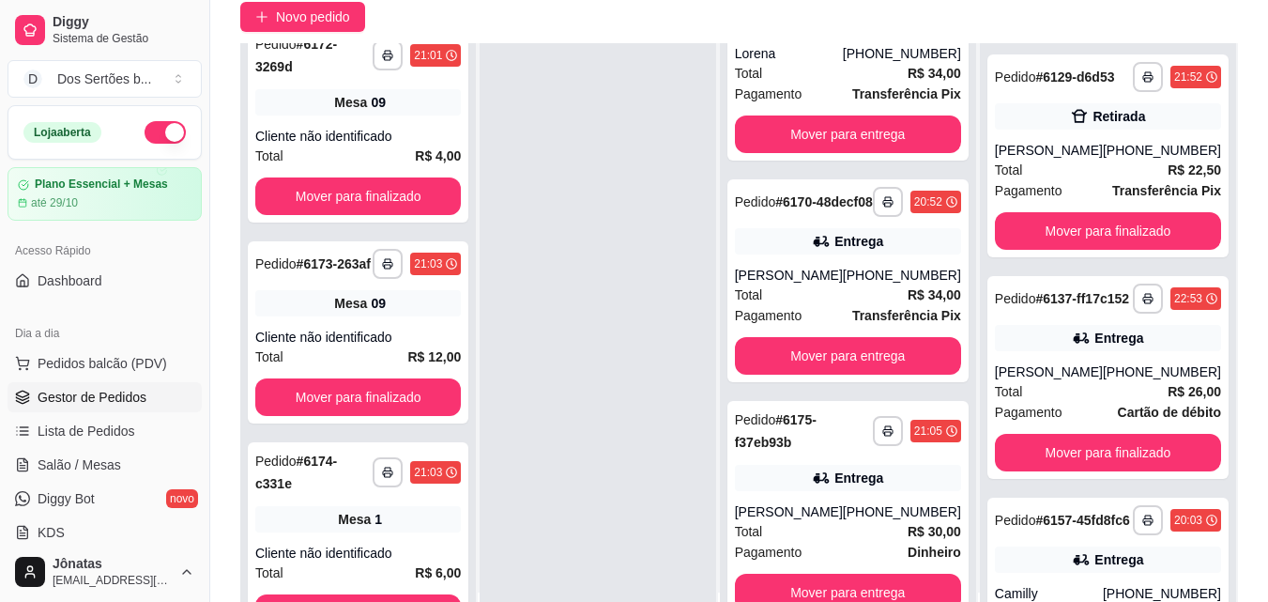
scroll to position [169, 0]
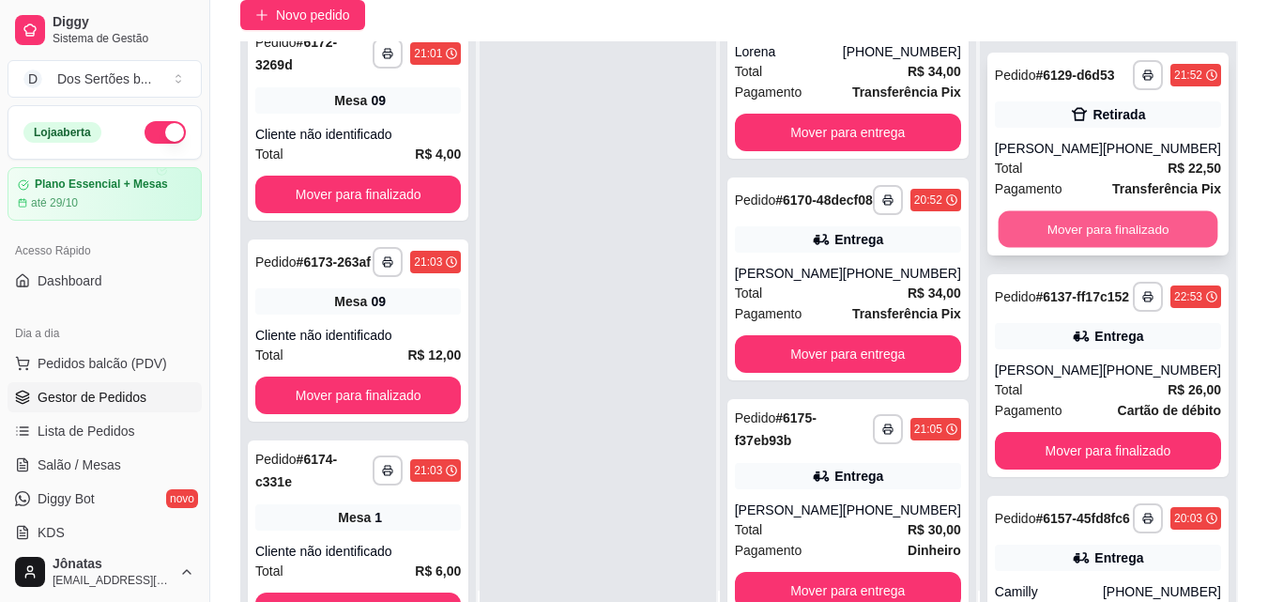
click at [1113, 241] on button "Mover para finalizado" at bounding box center [1108, 229] width 220 height 37
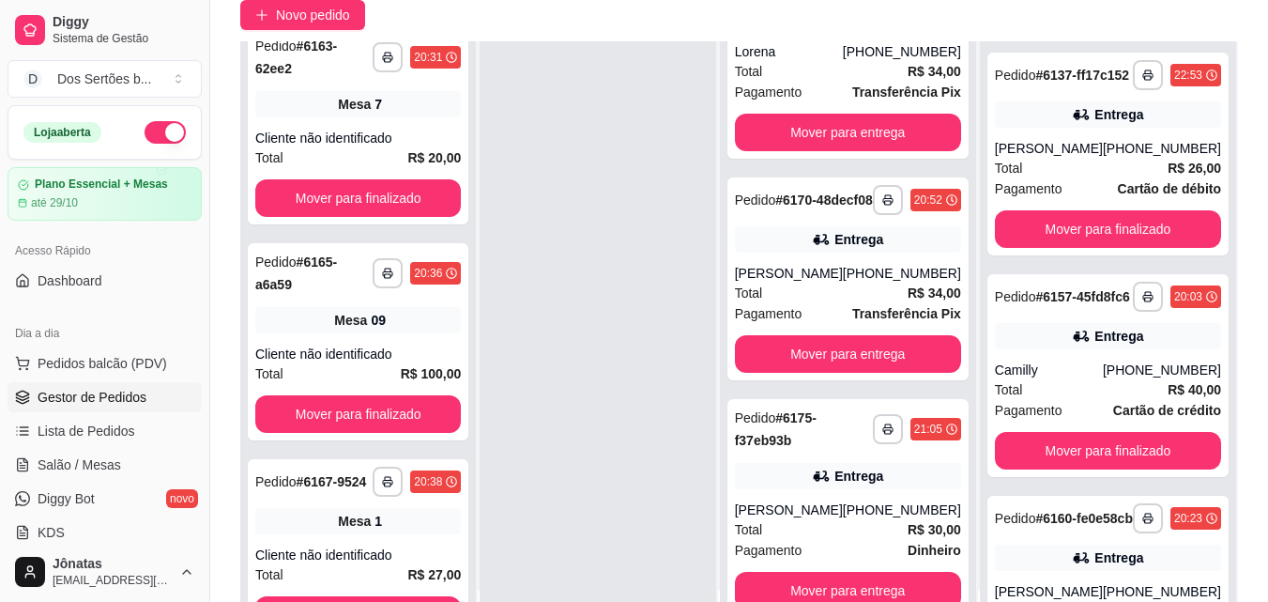
scroll to position [0, 0]
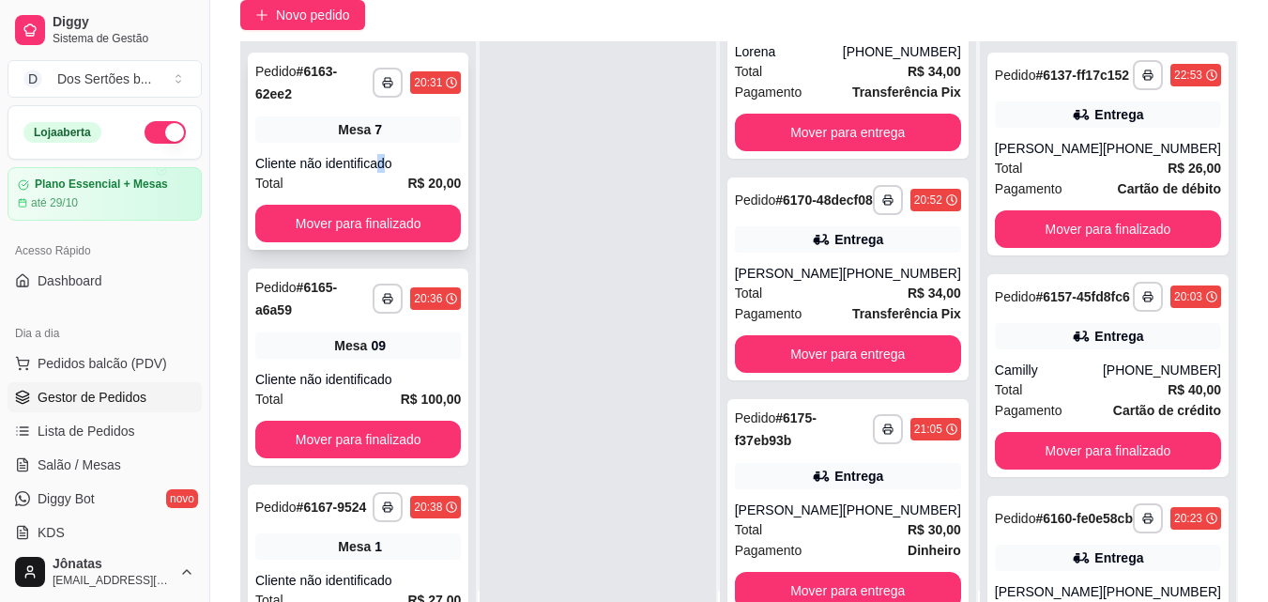
click at [377, 152] on div "**********" at bounding box center [358, 151] width 221 height 197
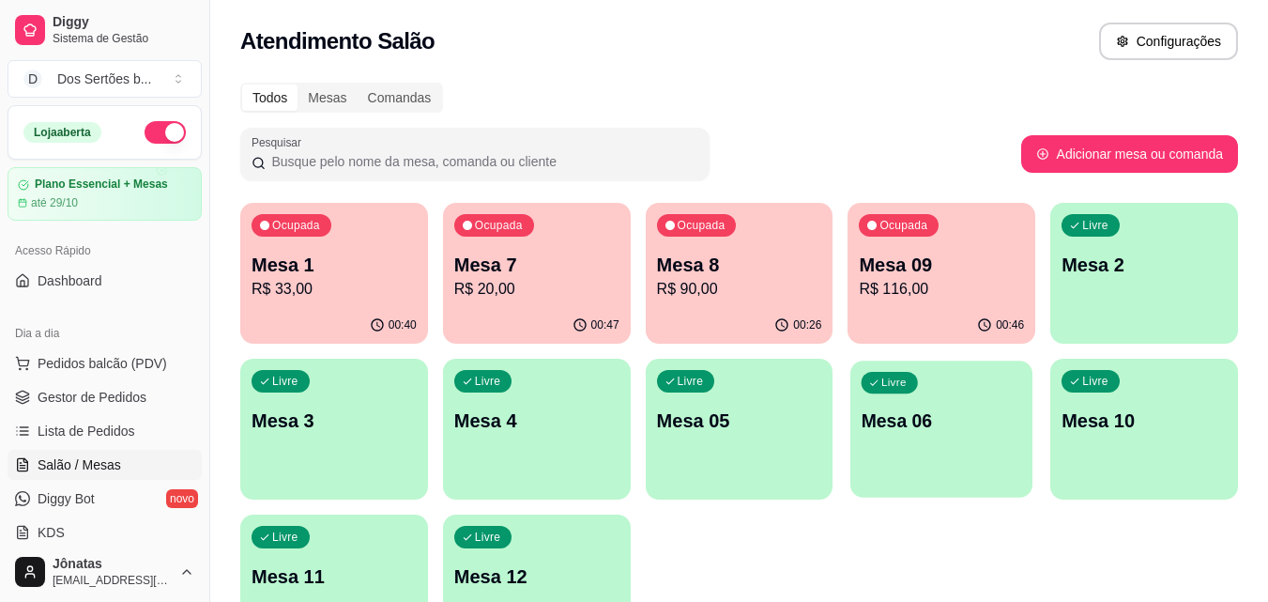
click at [953, 382] on div "Livre Mesa 06" at bounding box center [942, 418] width 182 height 115
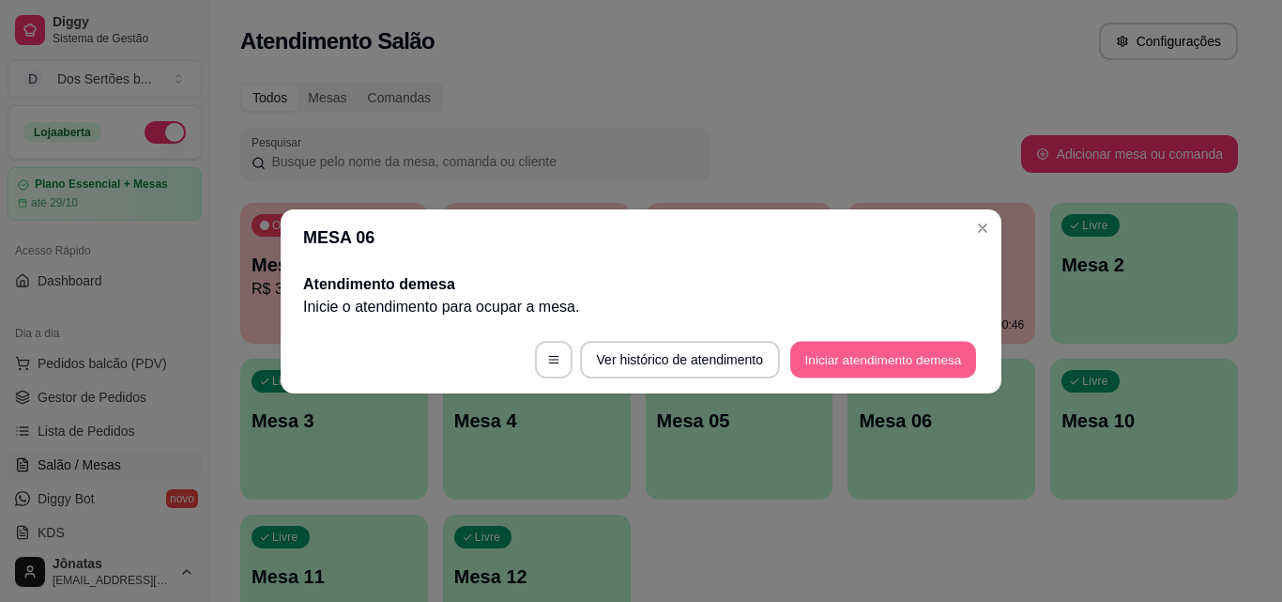
click at [829, 354] on button "Iniciar atendimento de mesa" at bounding box center [884, 359] width 186 height 37
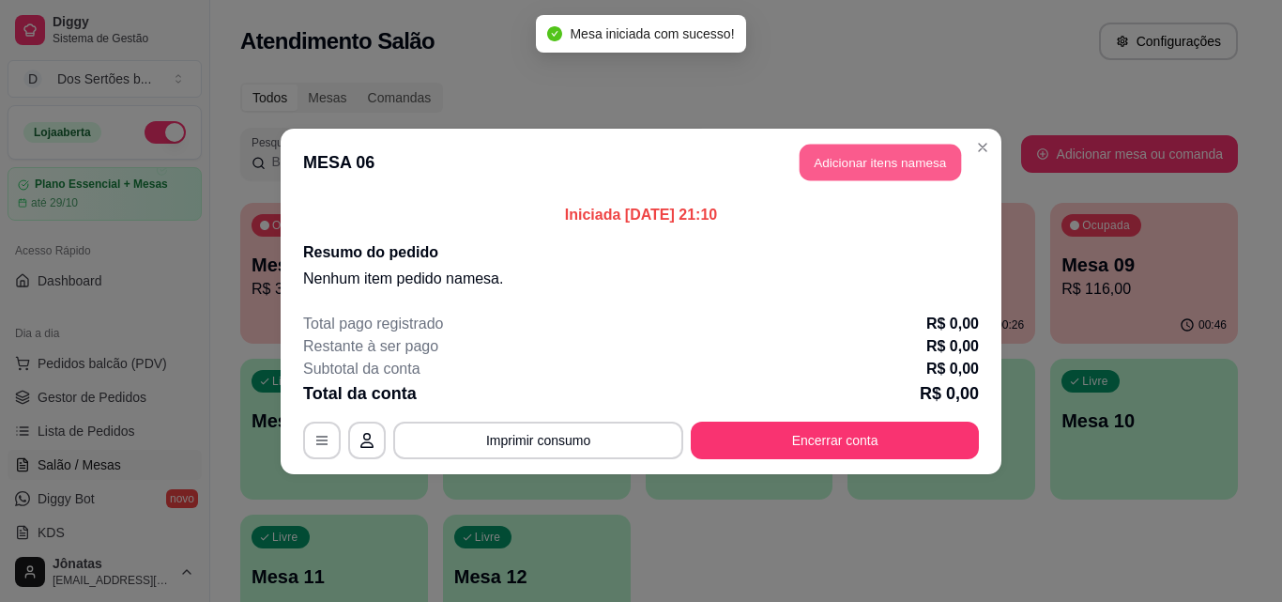
click at [826, 165] on button "Adicionar itens na mesa" at bounding box center [880, 162] width 161 height 37
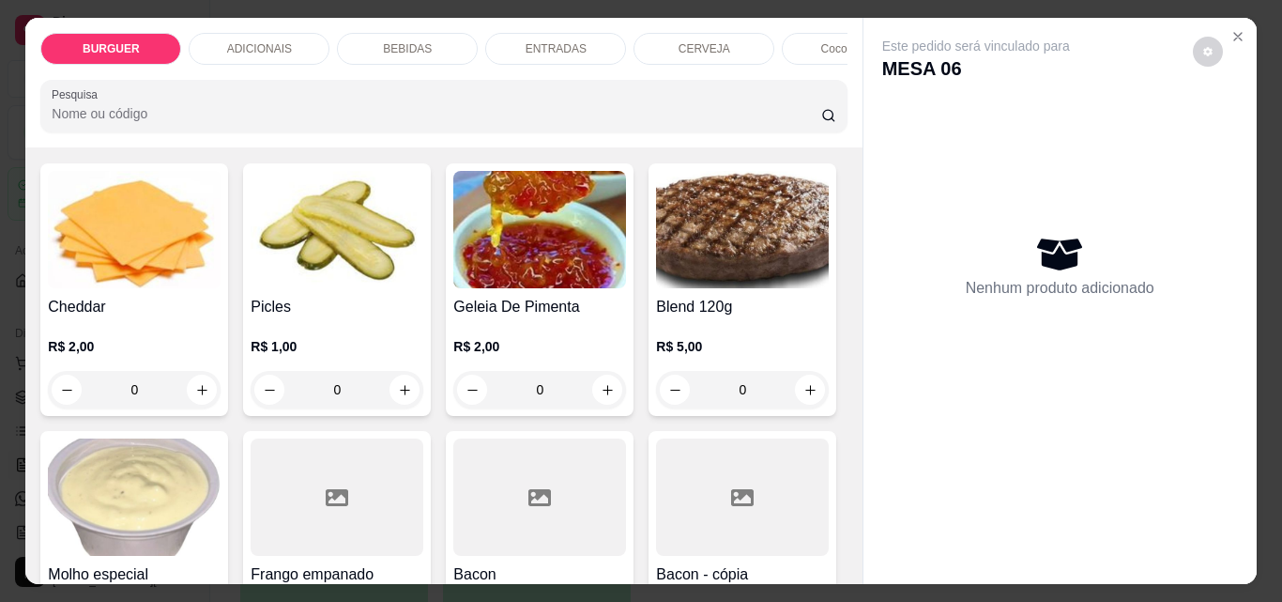
scroll to position [705, 0]
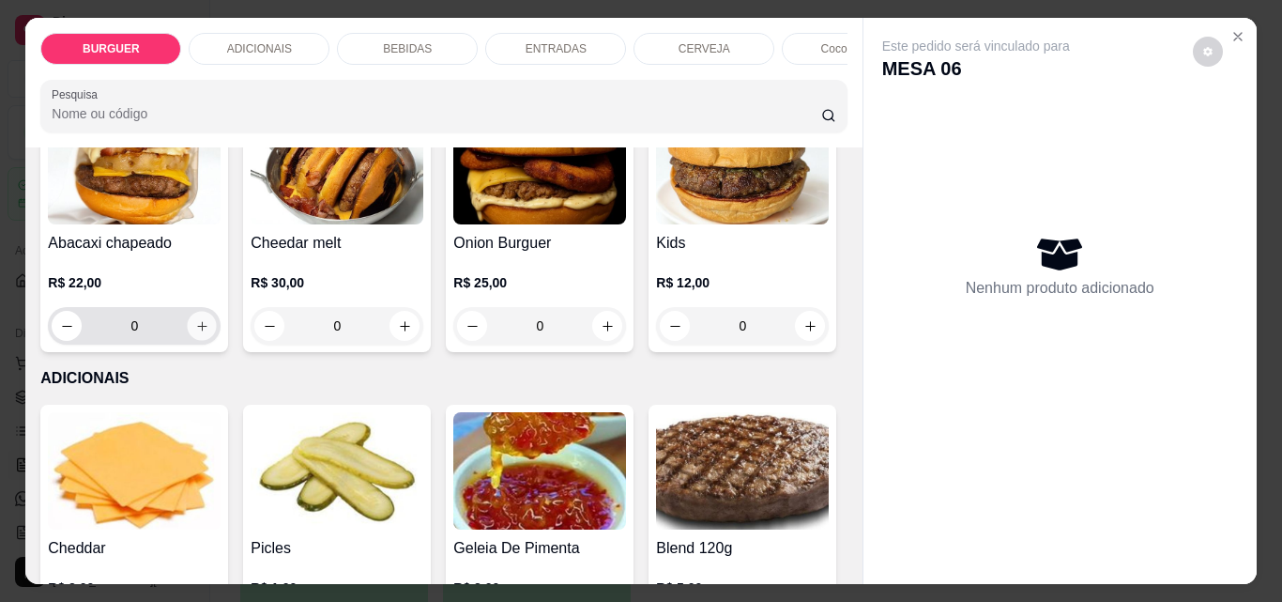
click at [209, 330] on icon "increase-product-quantity" at bounding box center [202, 326] width 14 height 14
type input "1"
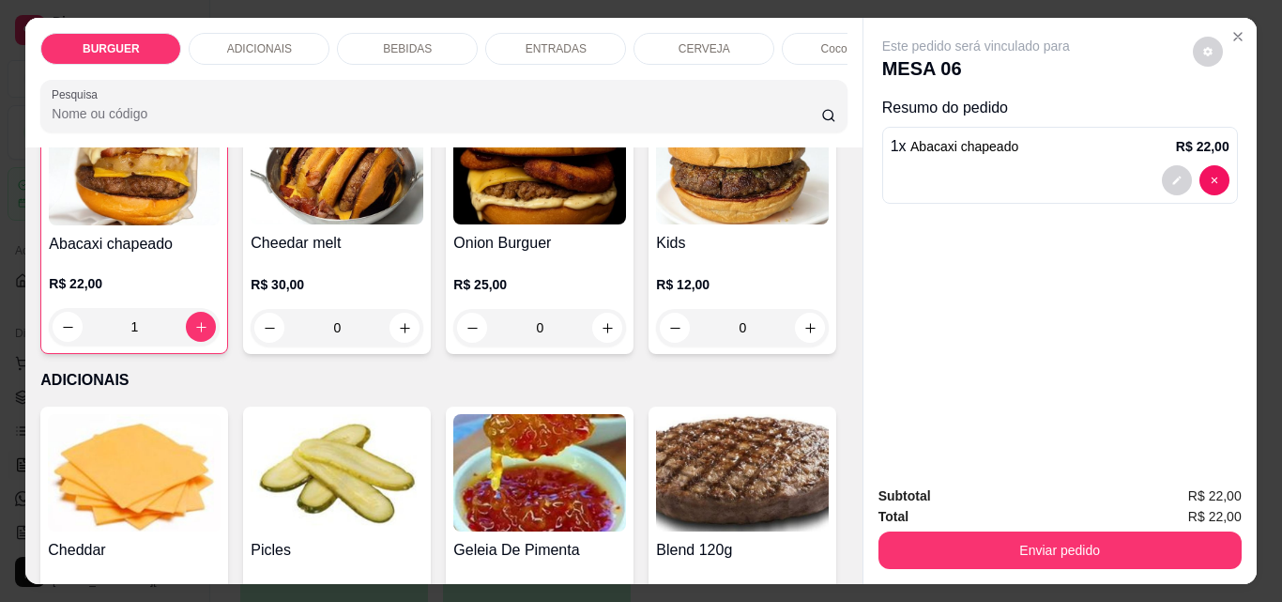
click at [546, 45] on p "ENTRADAS" at bounding box center [556, 48] width 61 height 15
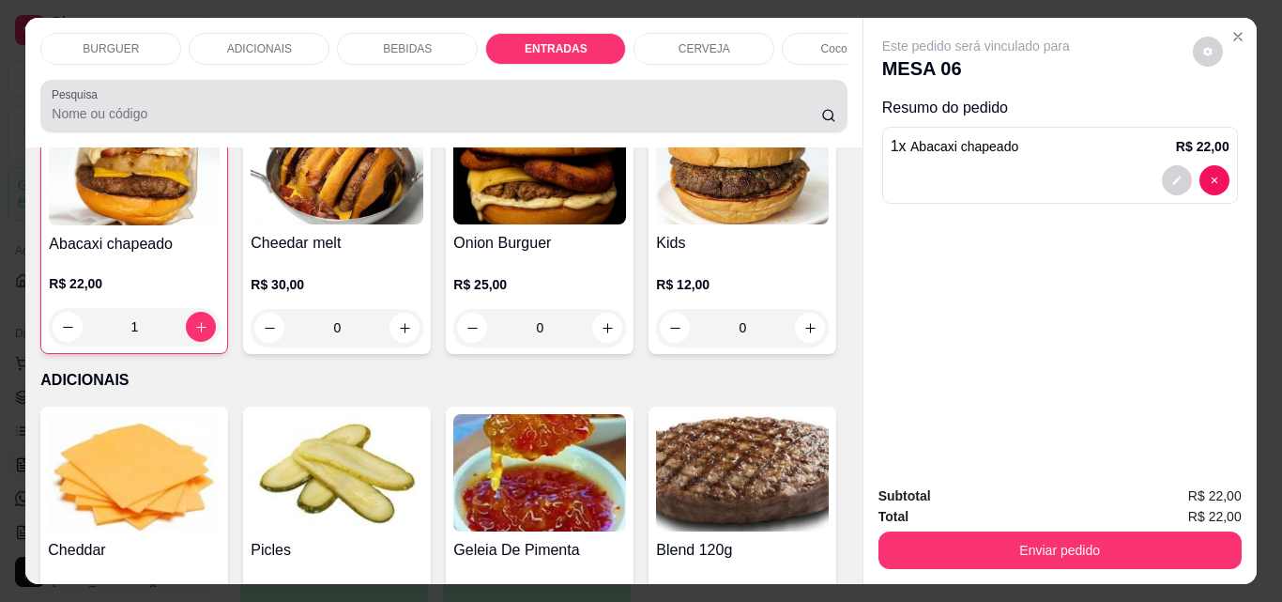
scroll to position [49, 0]
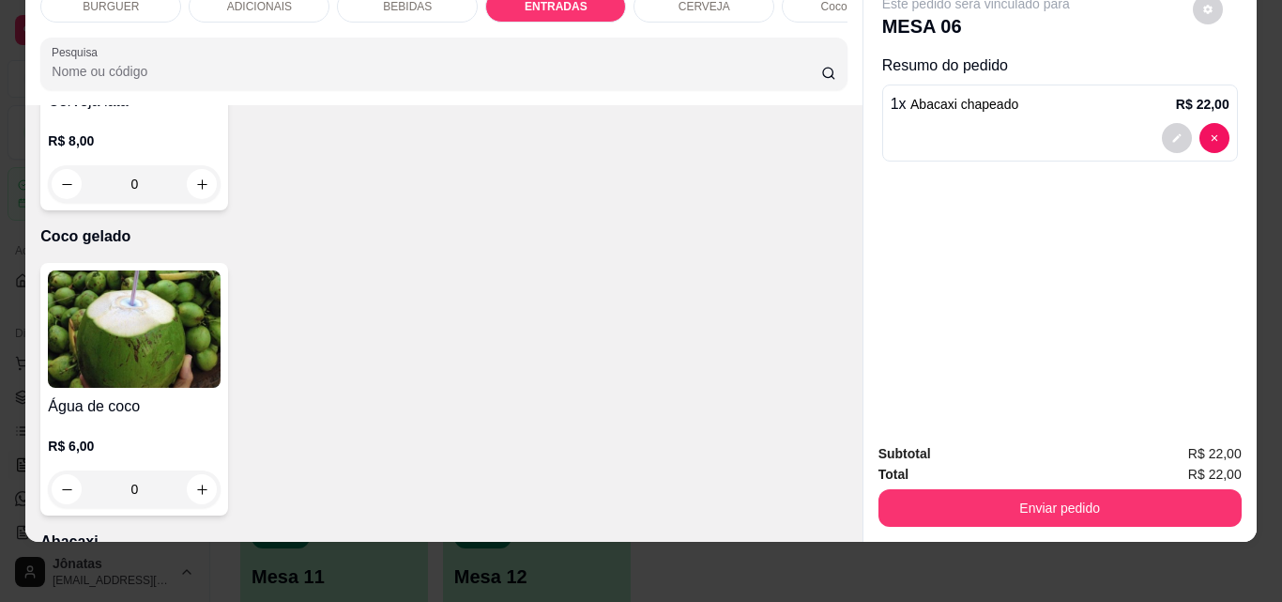
type input "1"
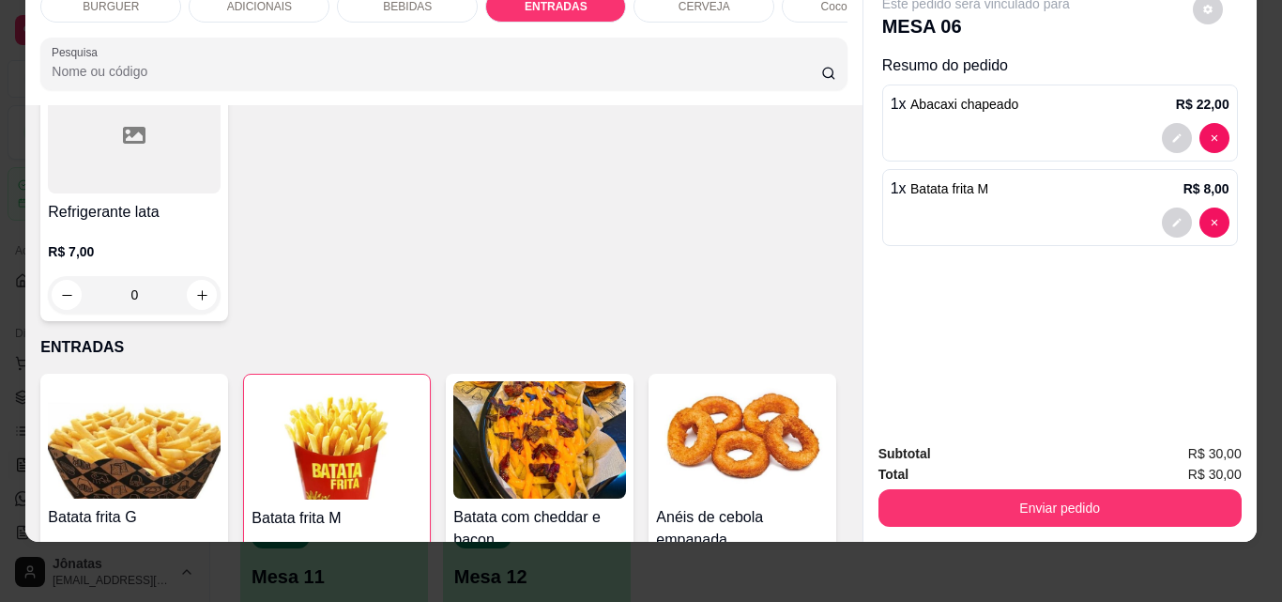
scroll to position [2069, 0]
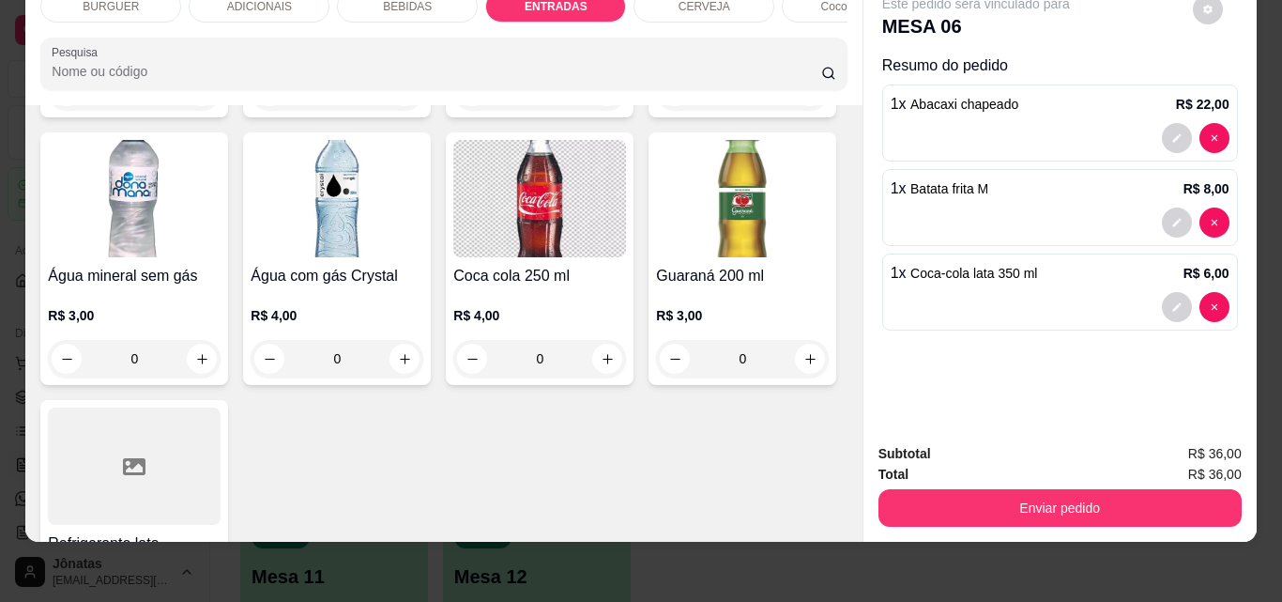
type input "2"
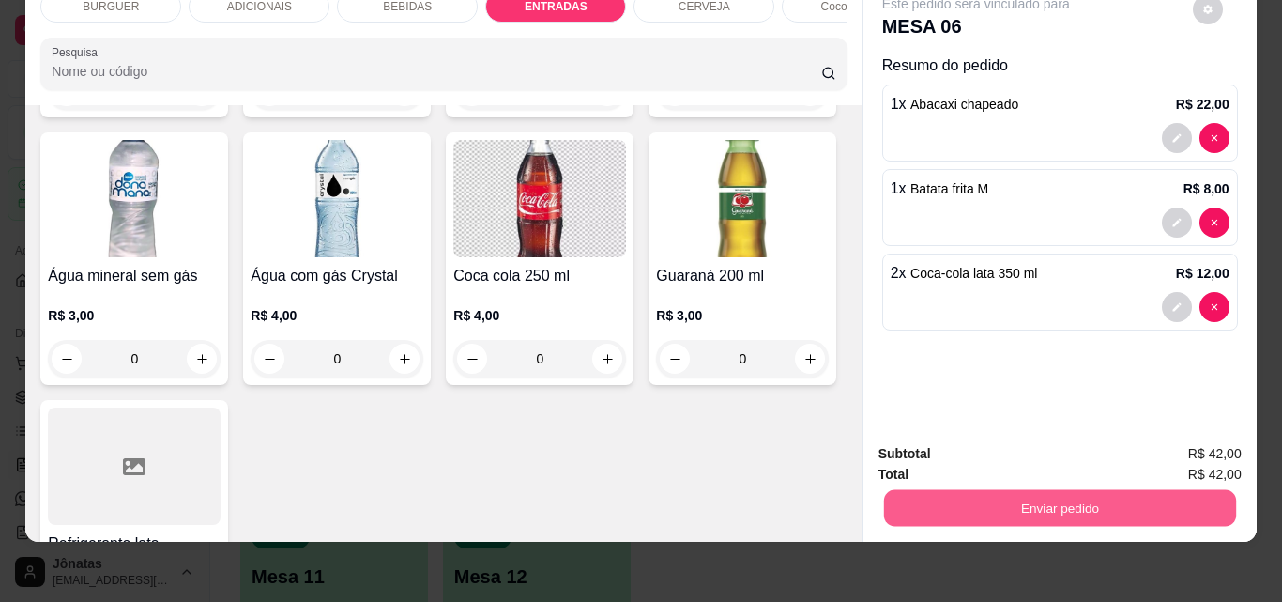
click at [1000, 489] on button "Enviar pedido" at bounding box center [1059, 507] width 352 height 37
click at [1196, 431] on button "Enviar pedido" at bounding box center [1193, 448] width 106 height 36
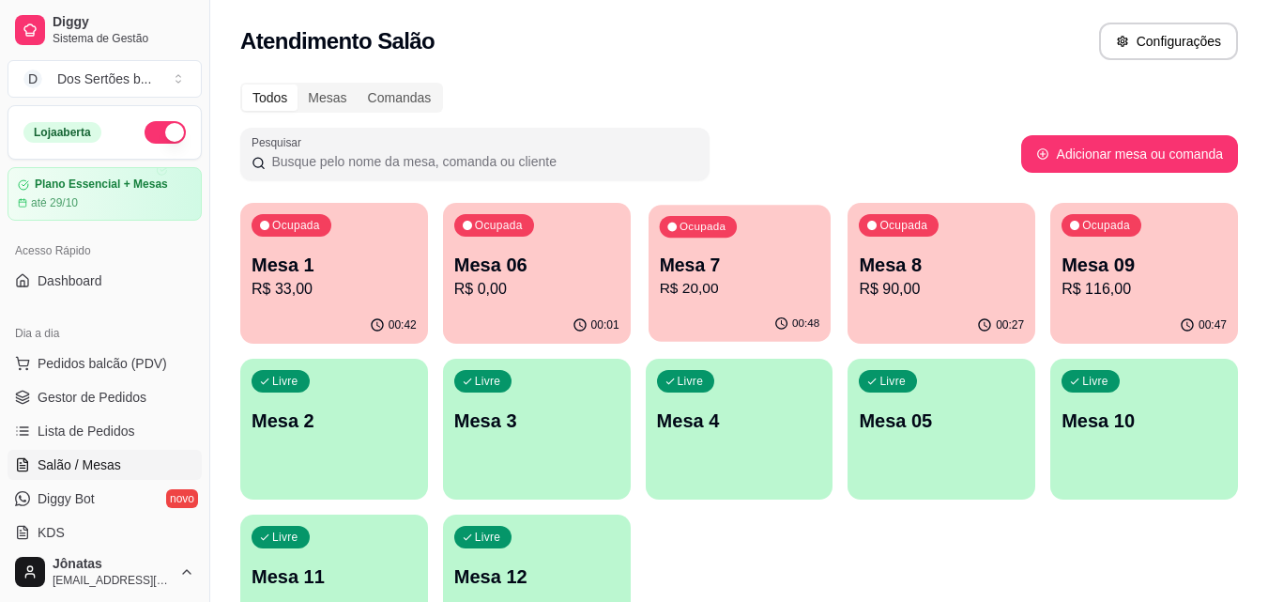
click at [729, 278] on p "R$ 20,00" at bounding box center [739, 289] width 161 height 22
click at [390, 281] on p "R$ 33,00" at bounding box center [334, 289] width 161 height 22
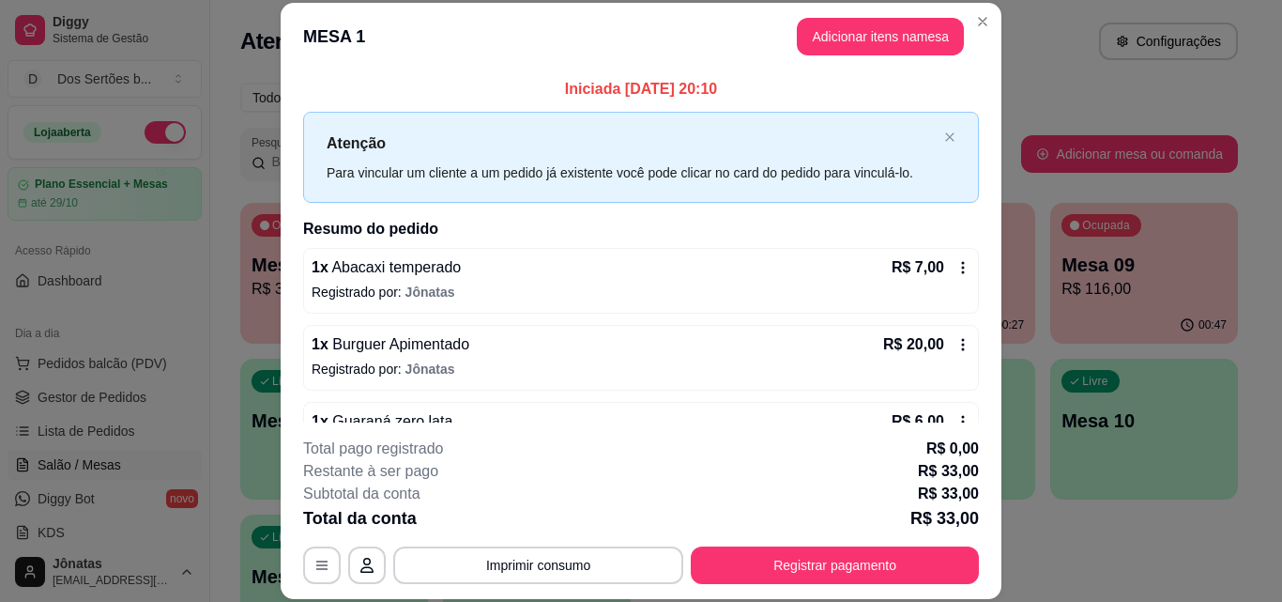
scroll to position [53, 0]
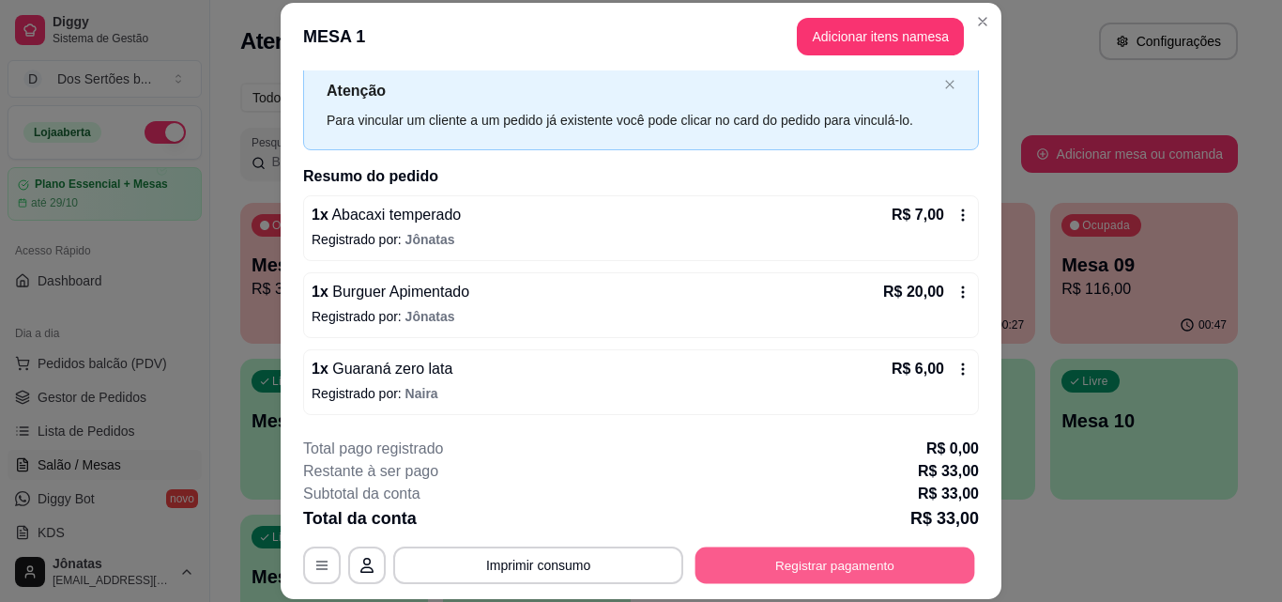
click at [824, 565] on button "Registrar pagamento" at bounding box center [836, 564] width 280 height 37
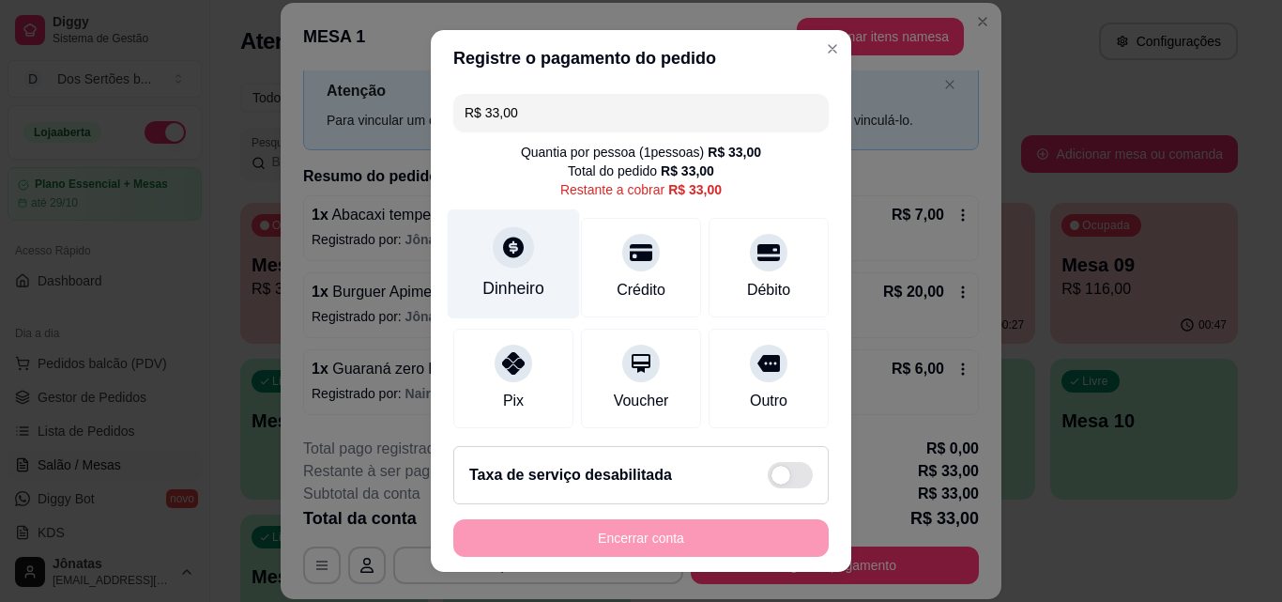
click at [475, 255] on div "Dinheiro" at bounding box center [514, 264] width 132 height 110
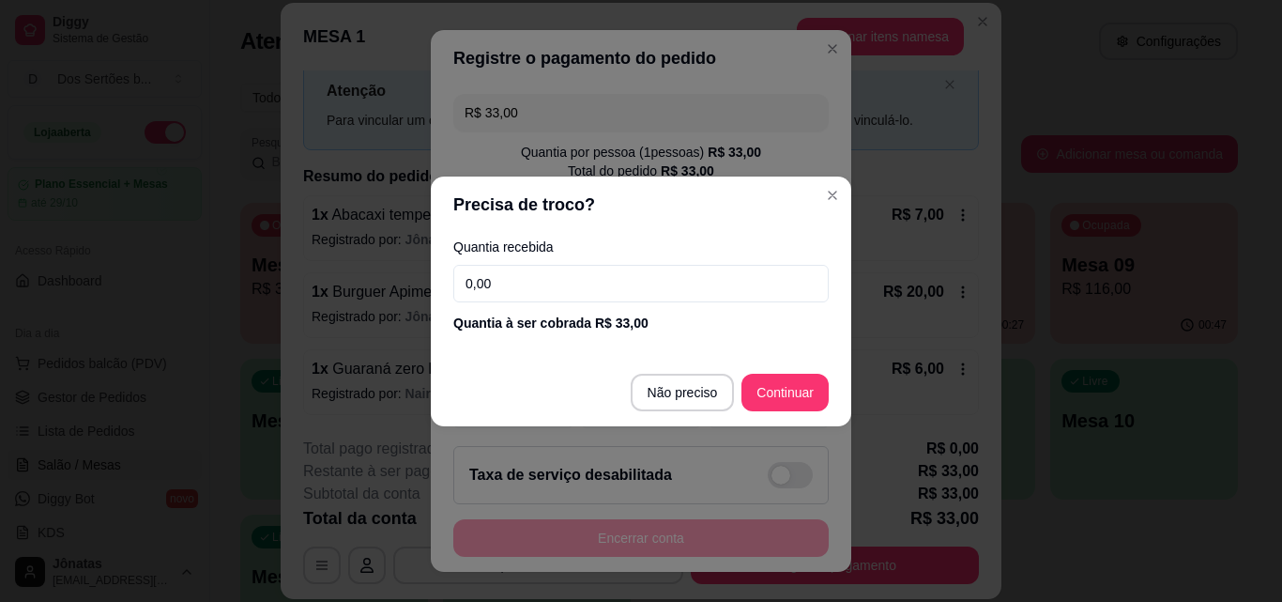
click at [494, 279] on input "0,00" at bounding box center [641, 284] width 376 height 38
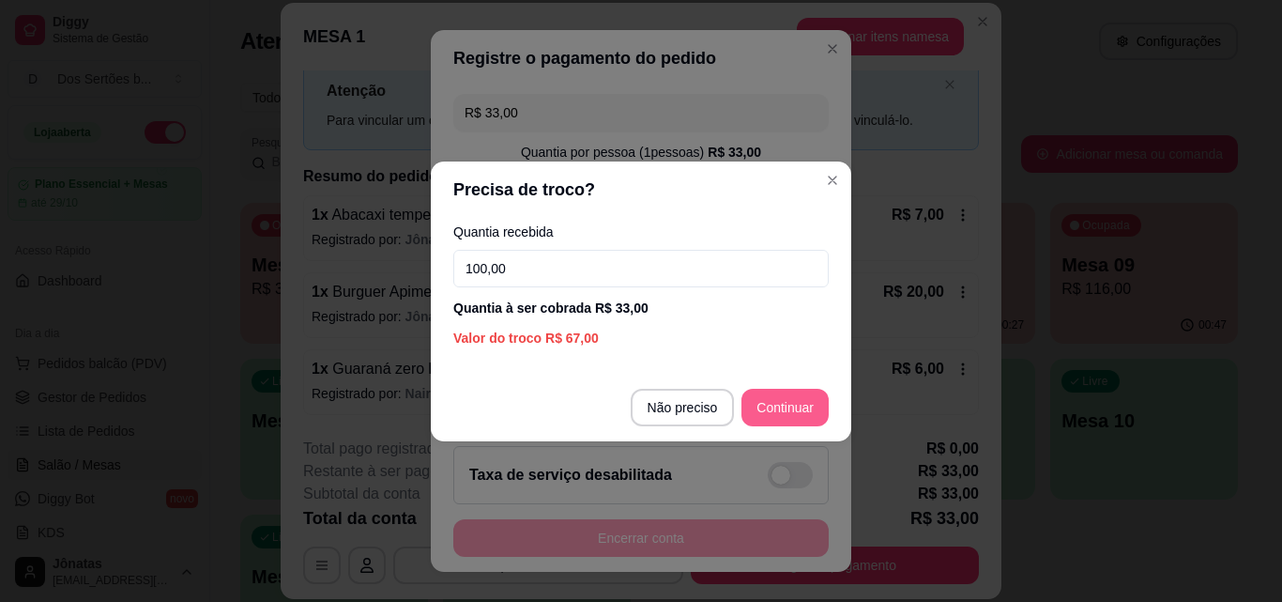
type input "100,00"
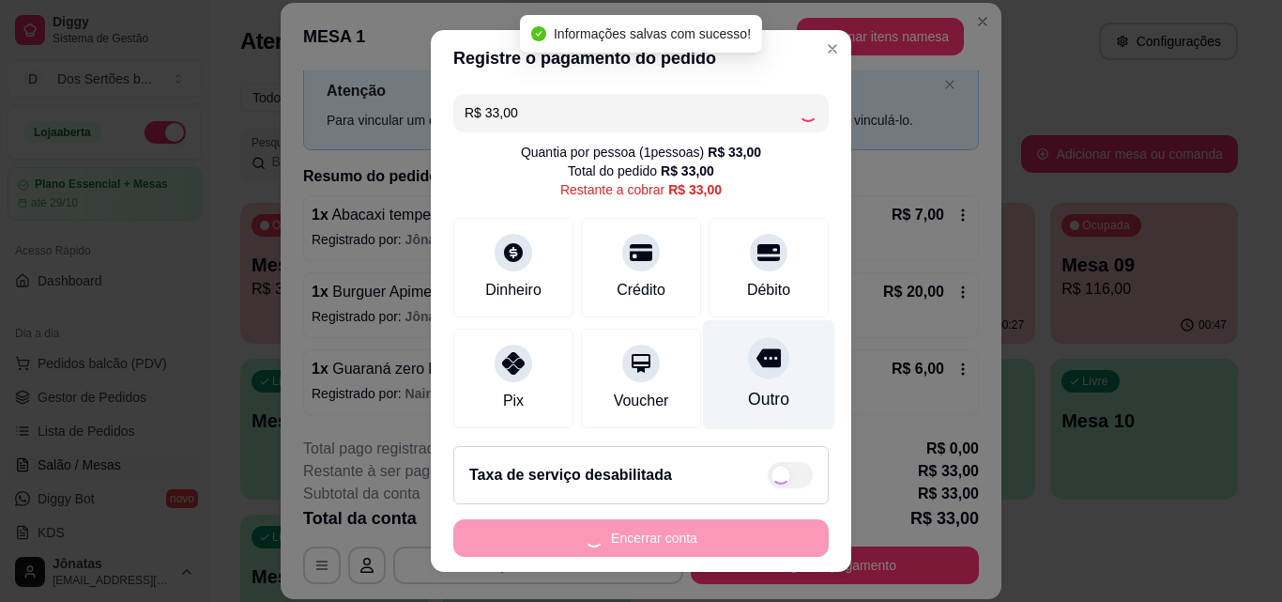
type input "R$ 0,00"
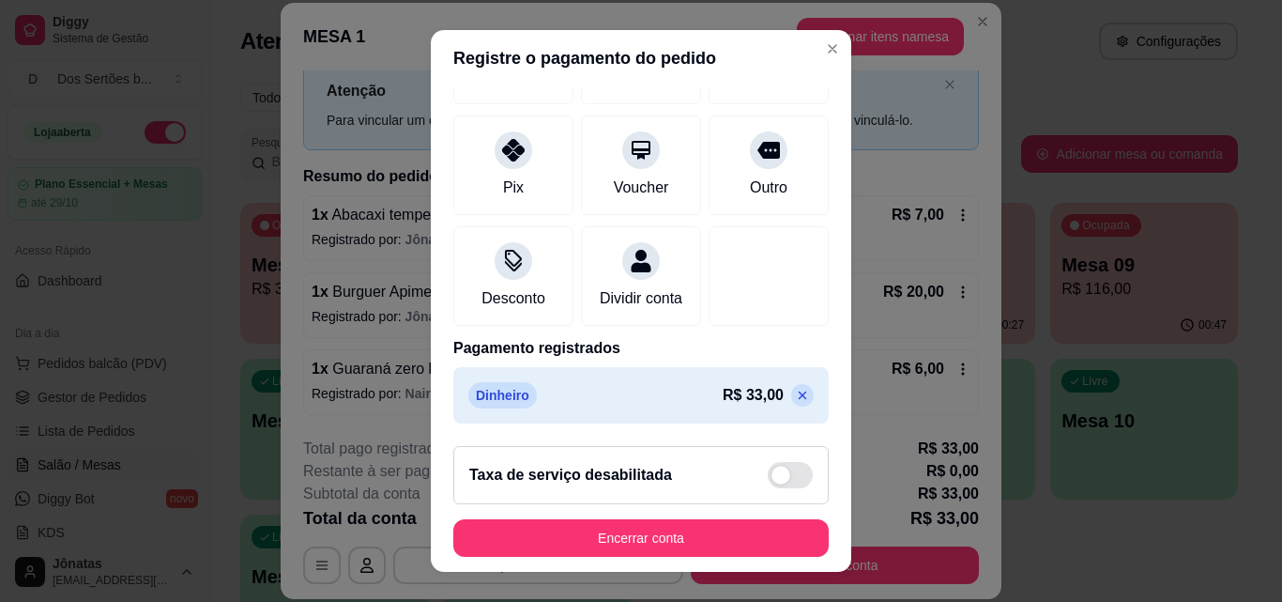
scroll to position [30, 0]
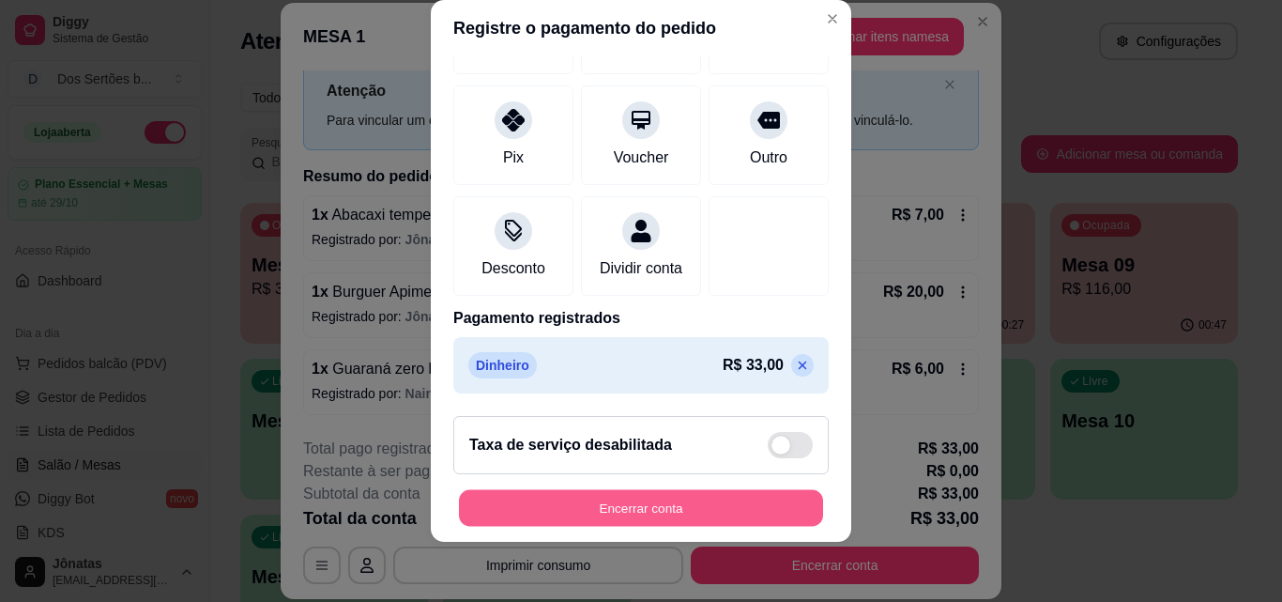
click at [721, 504] on button "Encerrar conta" at bounding box center [641, 508] width 364 height 37
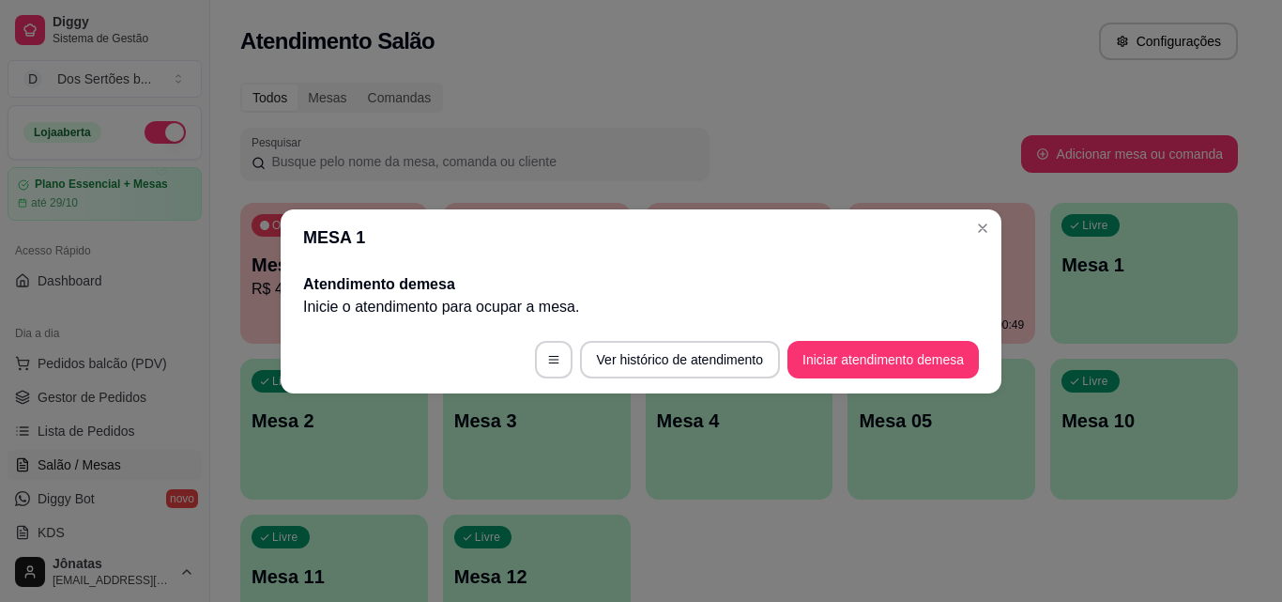
scroll to position [0, 0]
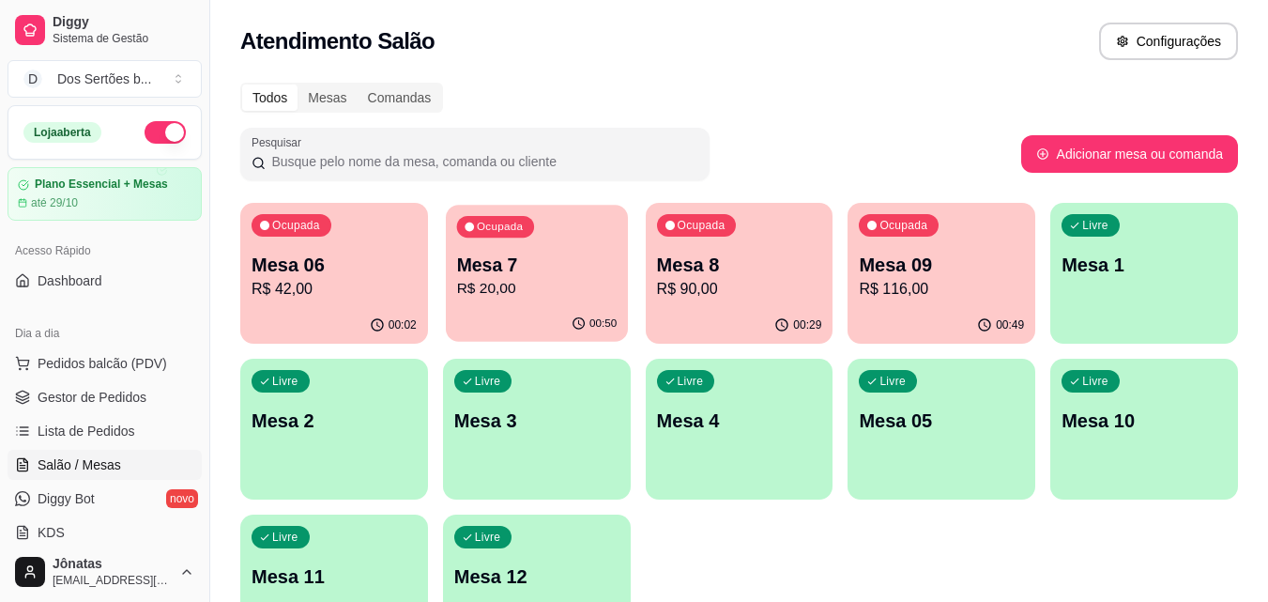
click at [605, 250] on div "Ocupada Mesa 7 R$ 20,00" at bounding box center [537, 255] width 182 height 101
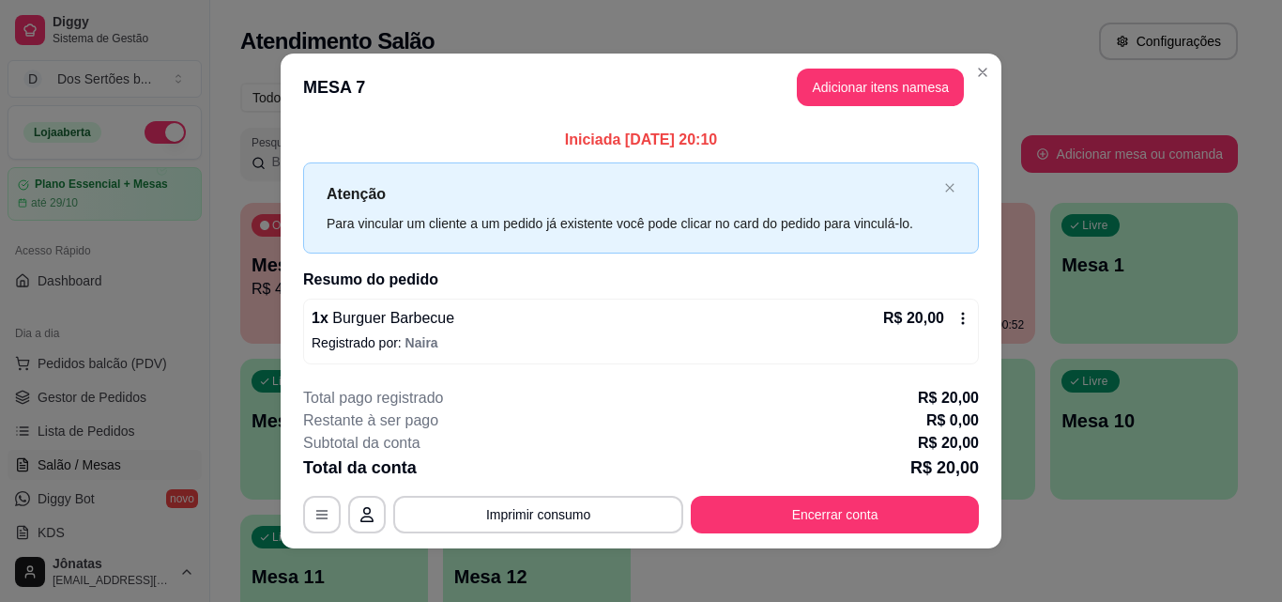
scroll to position [7, 0]
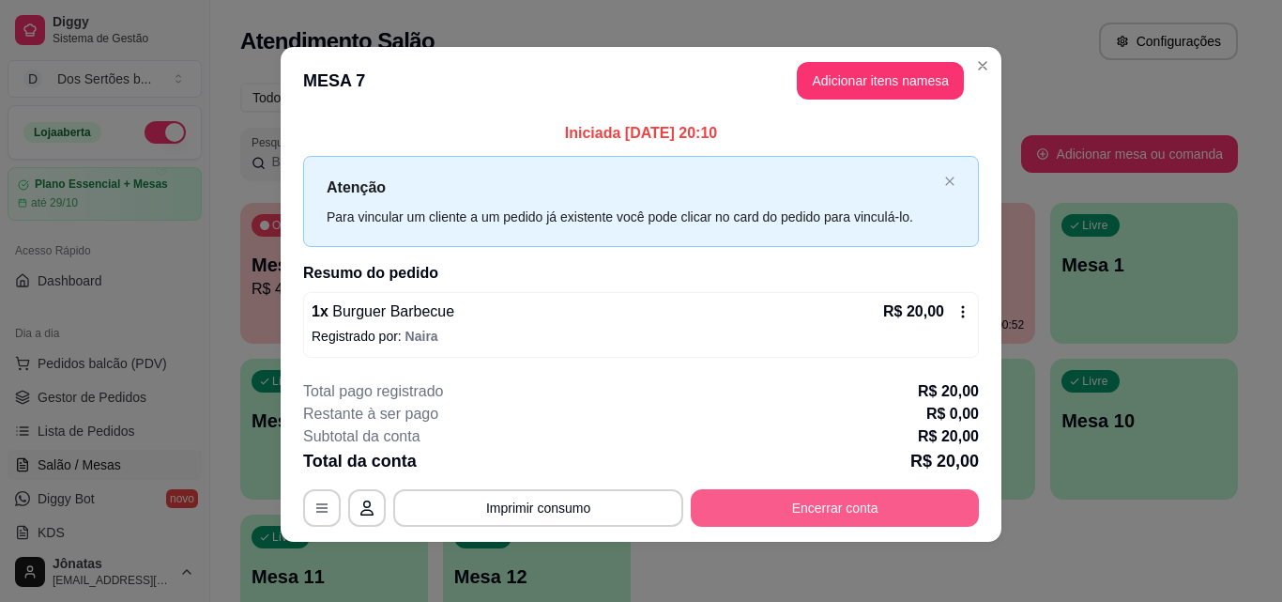
click at [795, 502] on button "Encerrar conta" at bounding box center [835, 508] width 288 height 38
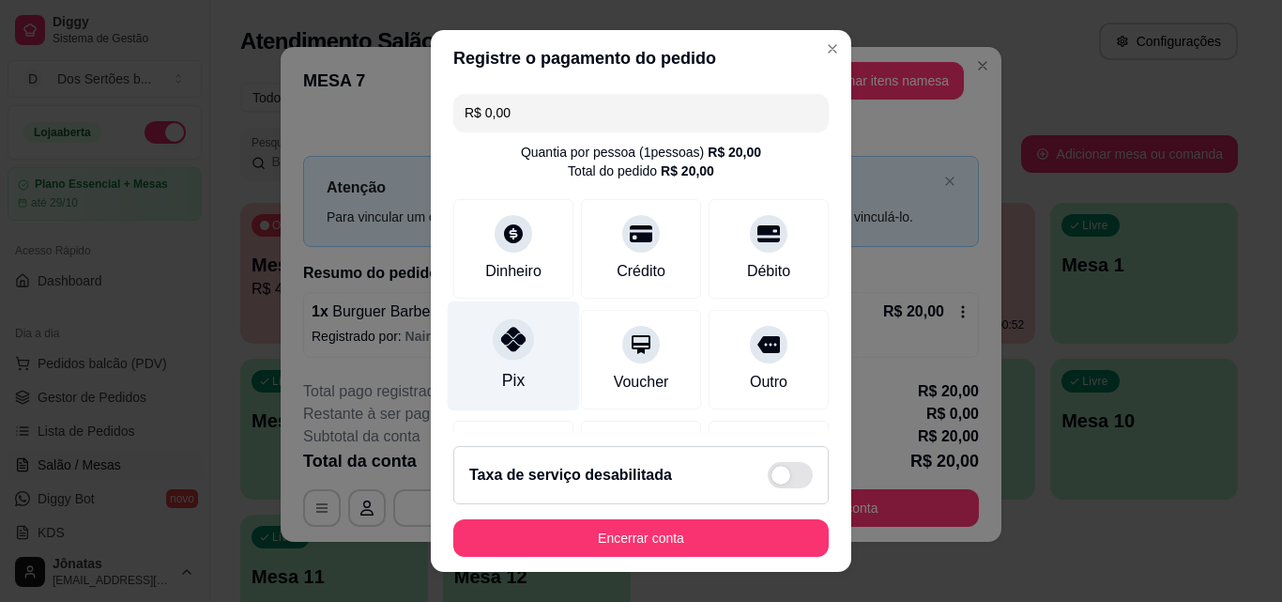
click at [472, 334] on div "Pix" at bounding box center [514, 356] width 132 height 110
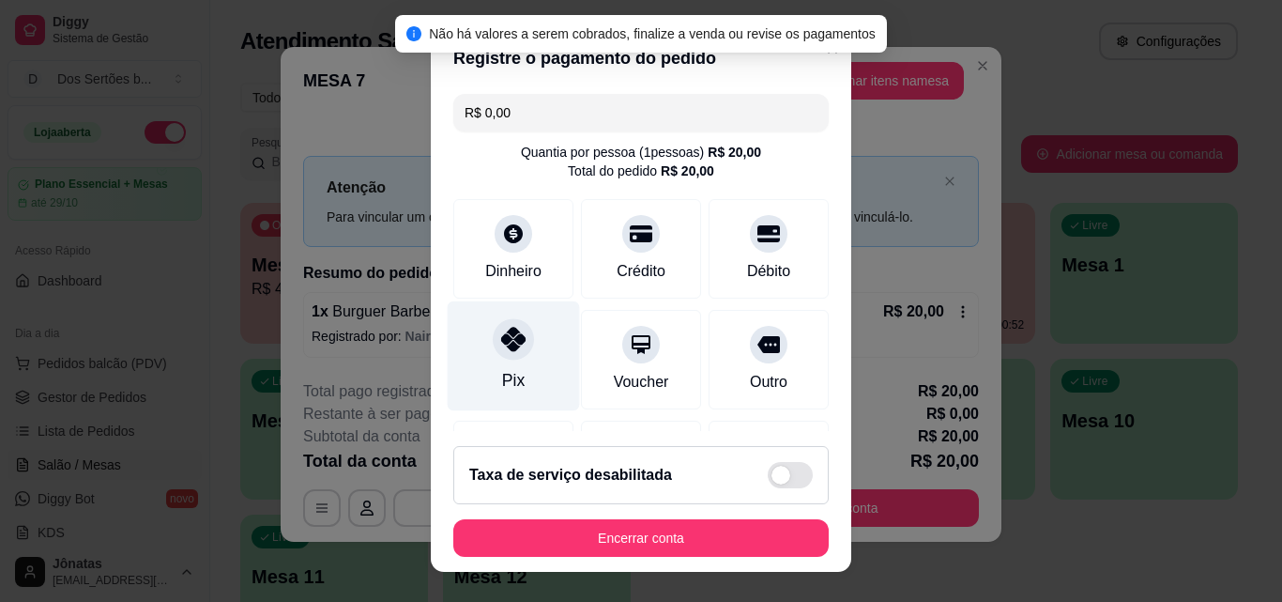
scroll to position [217, 0]
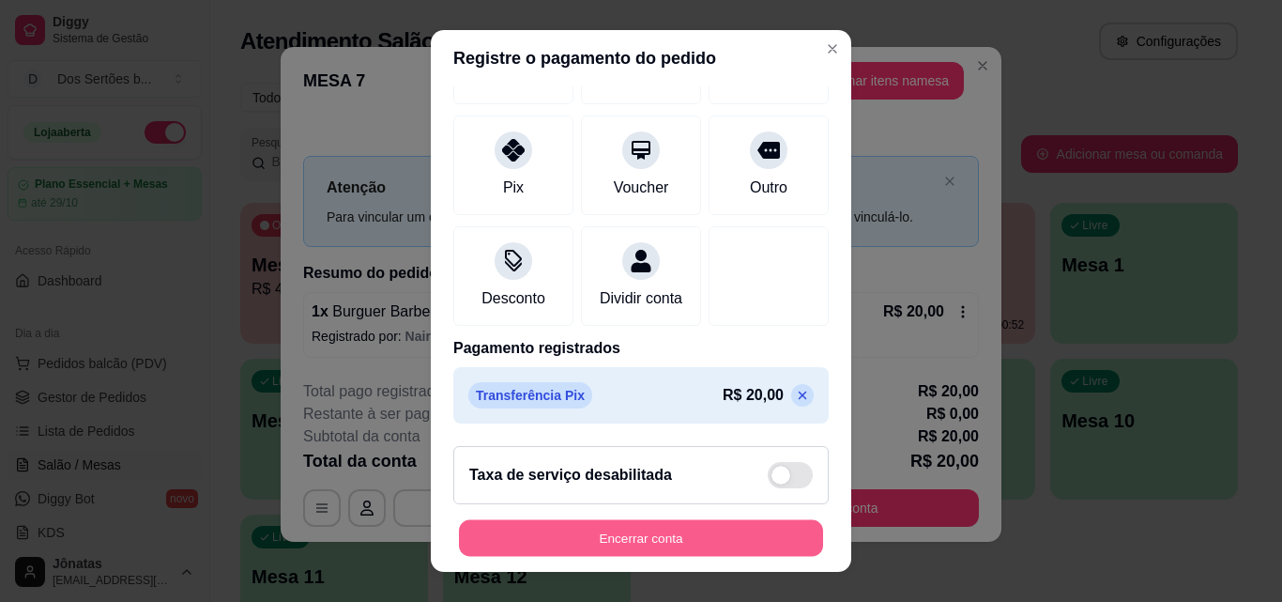
click at [643, 534] on button "Encerrar conta" at bounding box center [641, 538] width 364 height 37
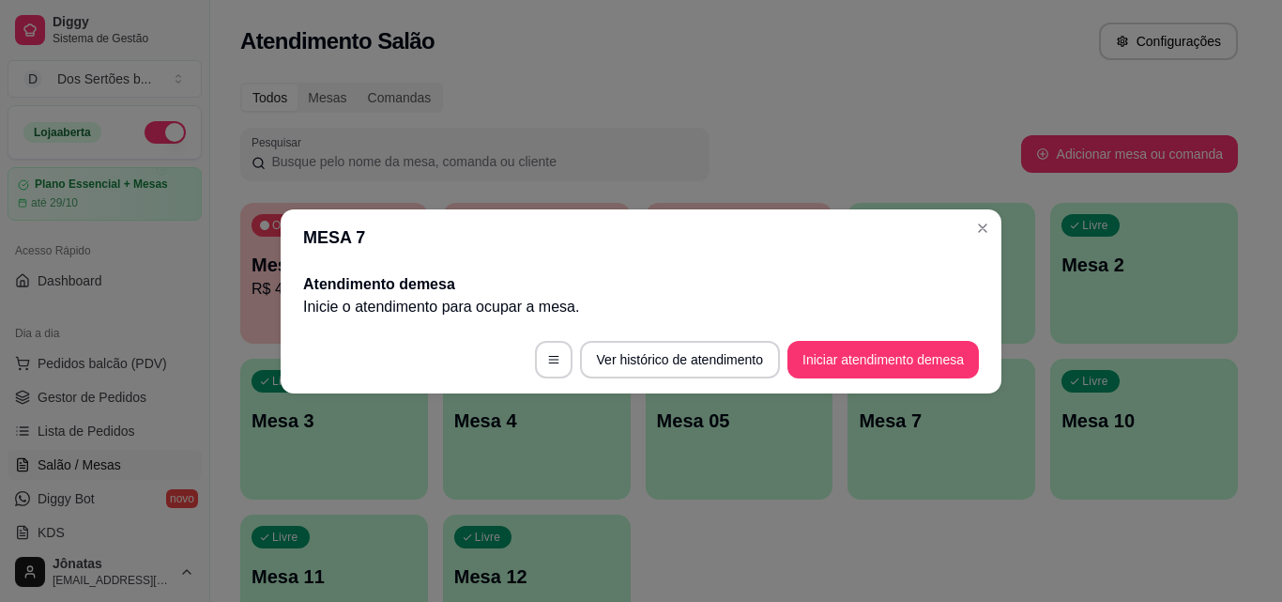
scroll to position [0, 0]
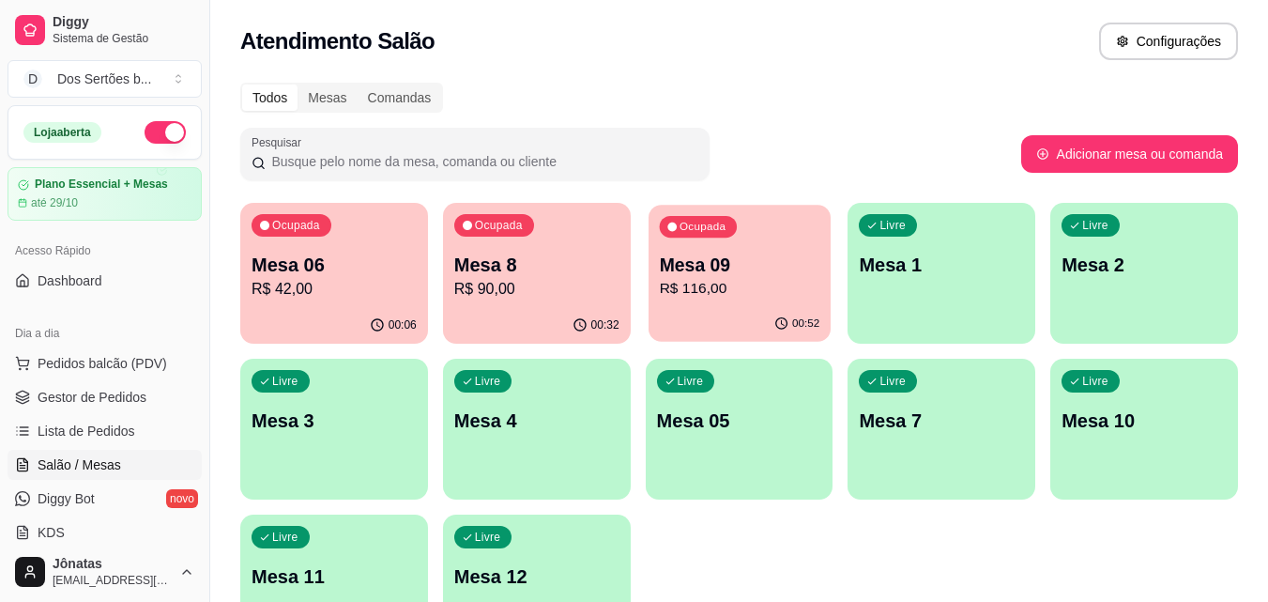
click at [726, 278] on p "R$ 116,00" at bounding box center [739, 289] width 161 height 22
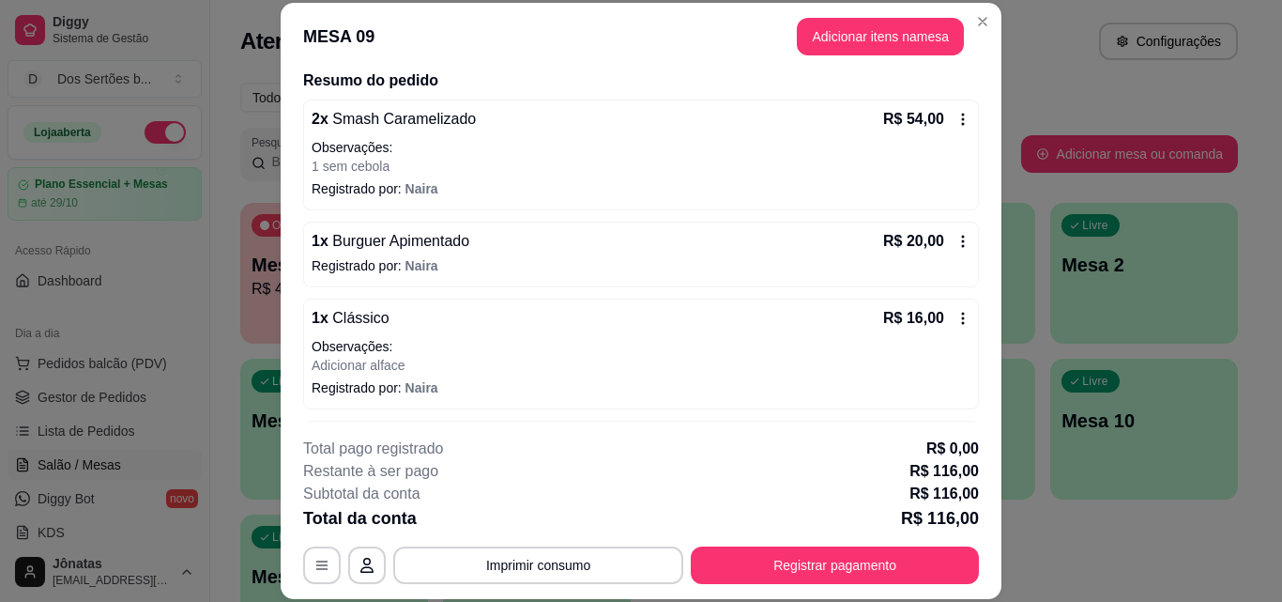
scroll to position [268, 0]
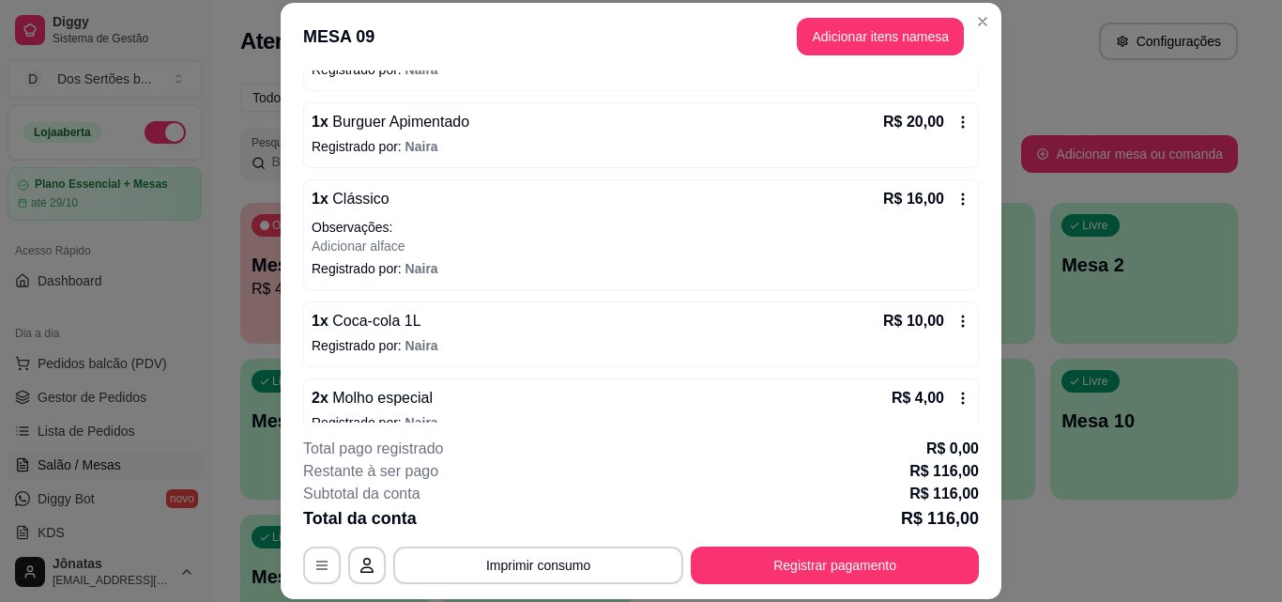
click at [419, 158] on div "1 x Burguer Apimentado R$ 20,00 Registrado por: Naira" at bounding box center [641, 135] width 676 height 66
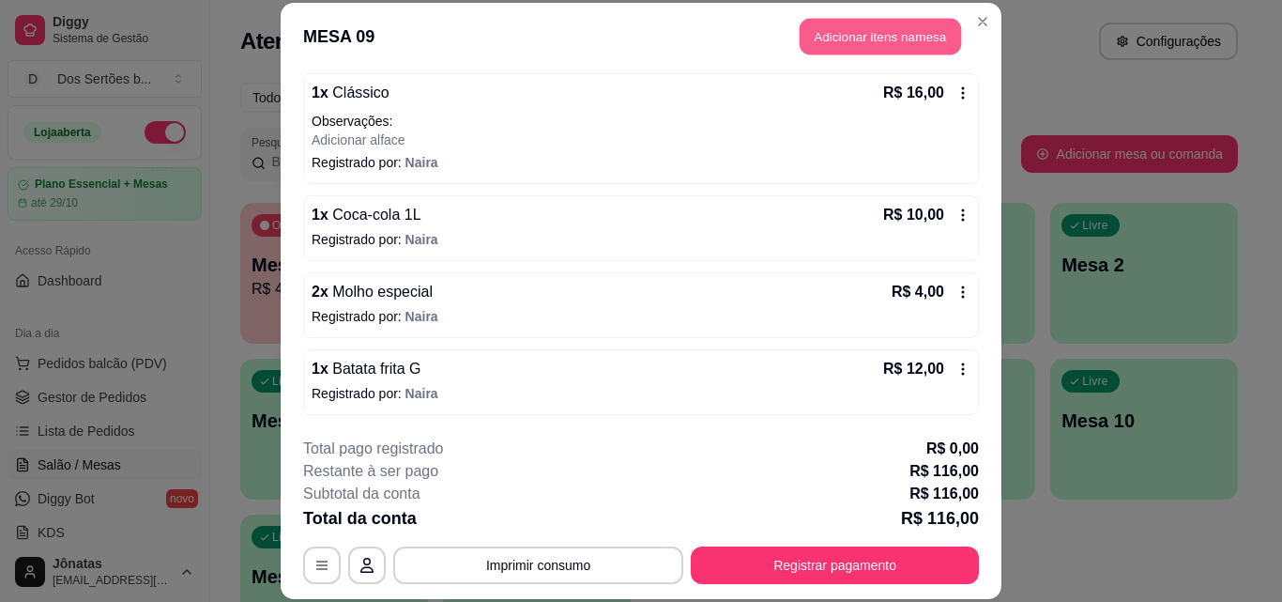
click at [841, 27] on button "Adicionar itens na mesa" at bounding box center [880, 37] width 161 height 37
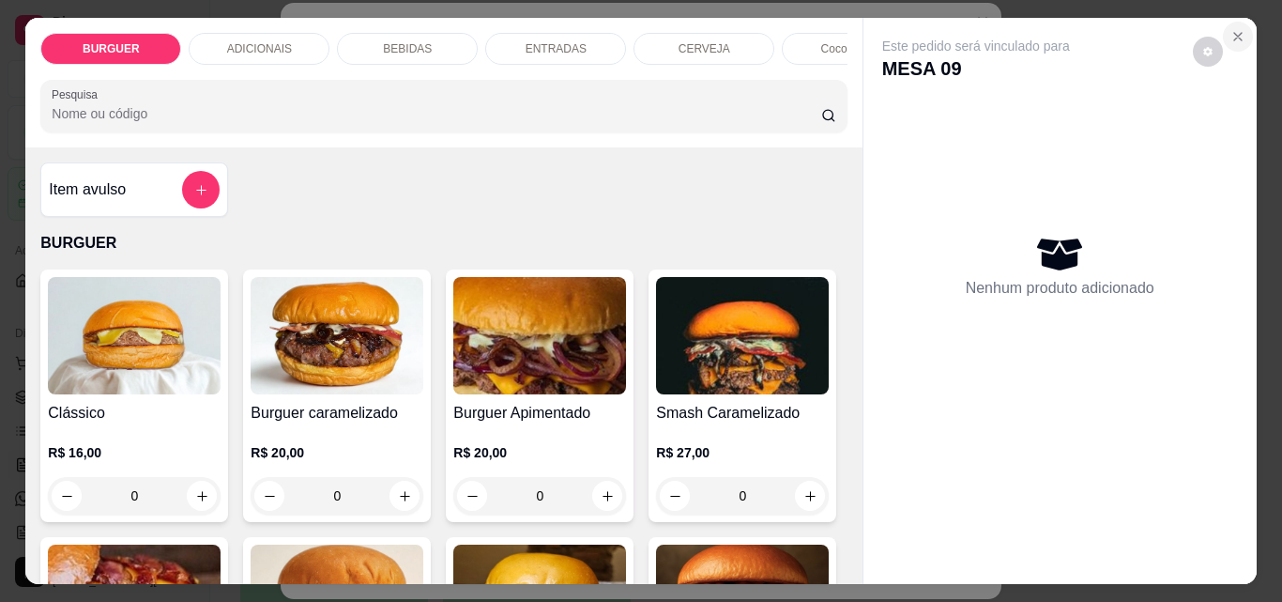
click at [1231, 30] on icon "Close" at bounding box center [1238, 36] width 15 height 15
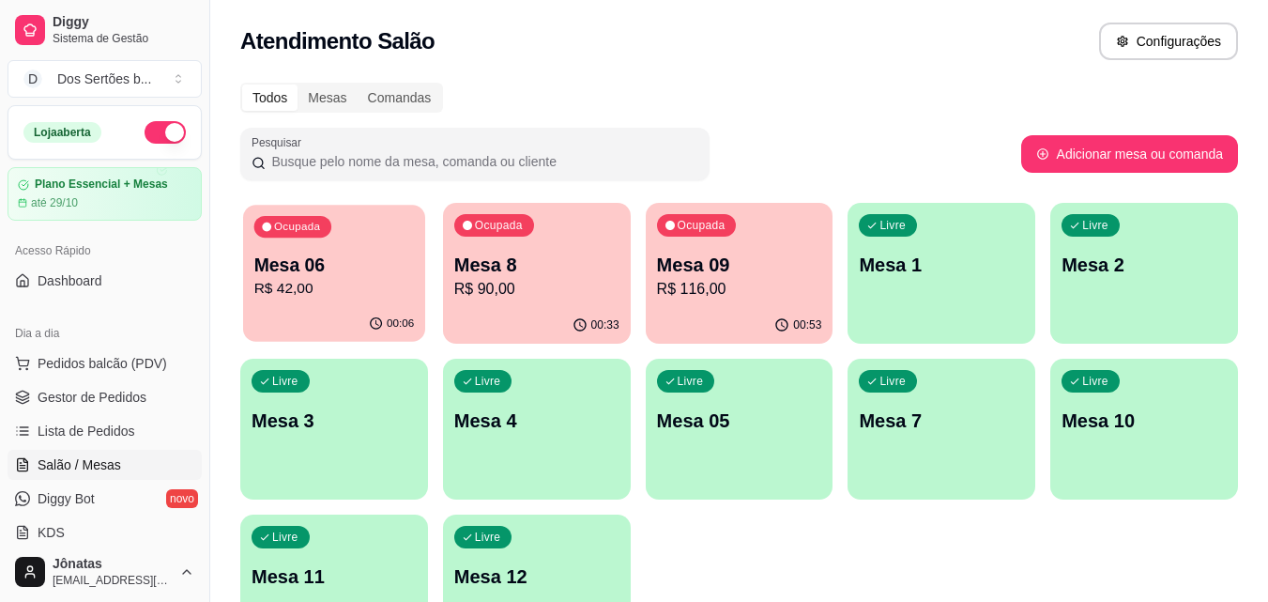
click at [346, 276] on p "Mesa 06" at bounding box center [334, 265] width 161 height 25
click at [563, 299] on p "R$ 90,00" at bounding box center [536, 289] width 161 height 22
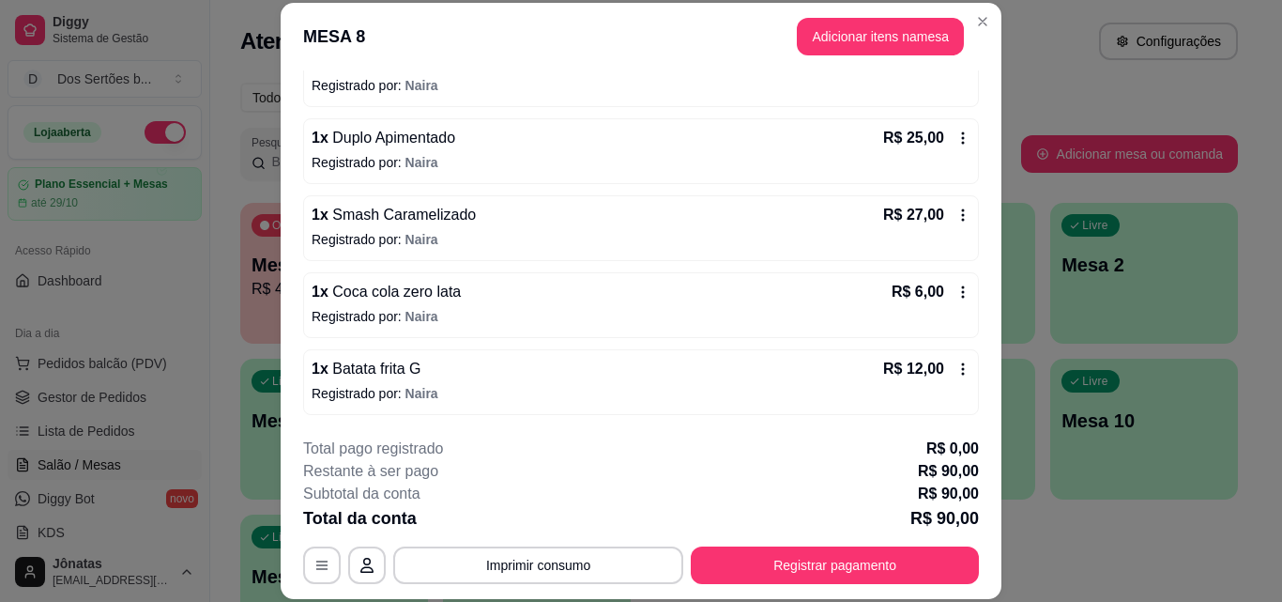
scroll to position [57, 0]
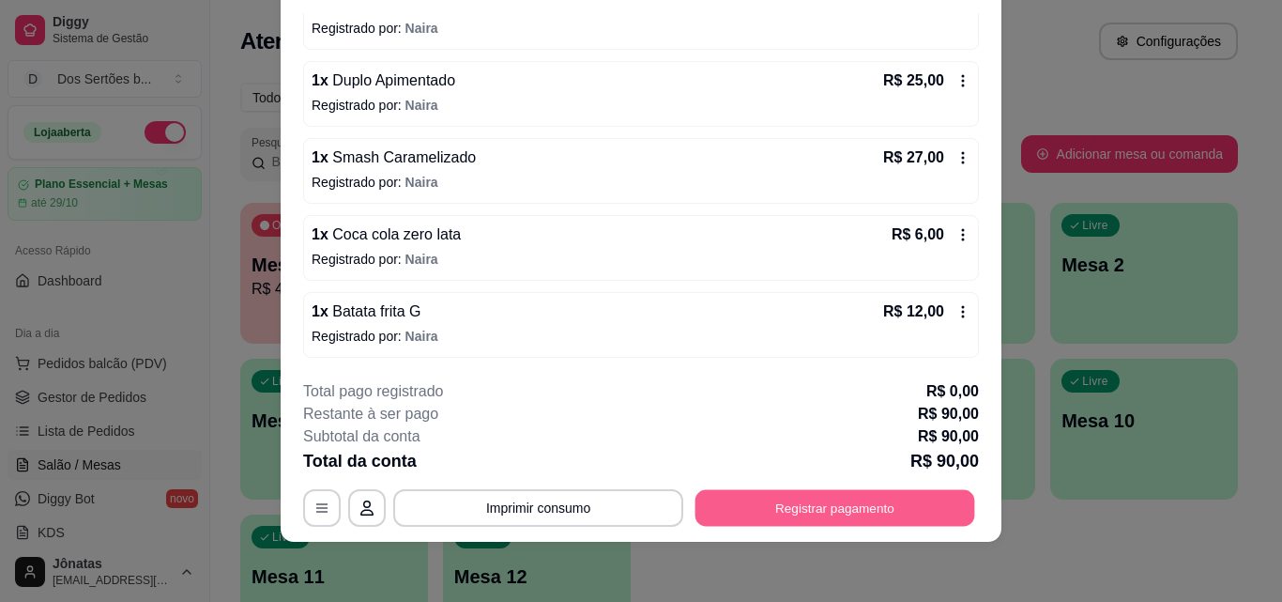
click at [837, 500] on button "Registrar pagamento" at bounding box center [836, 507] width 280 height 37
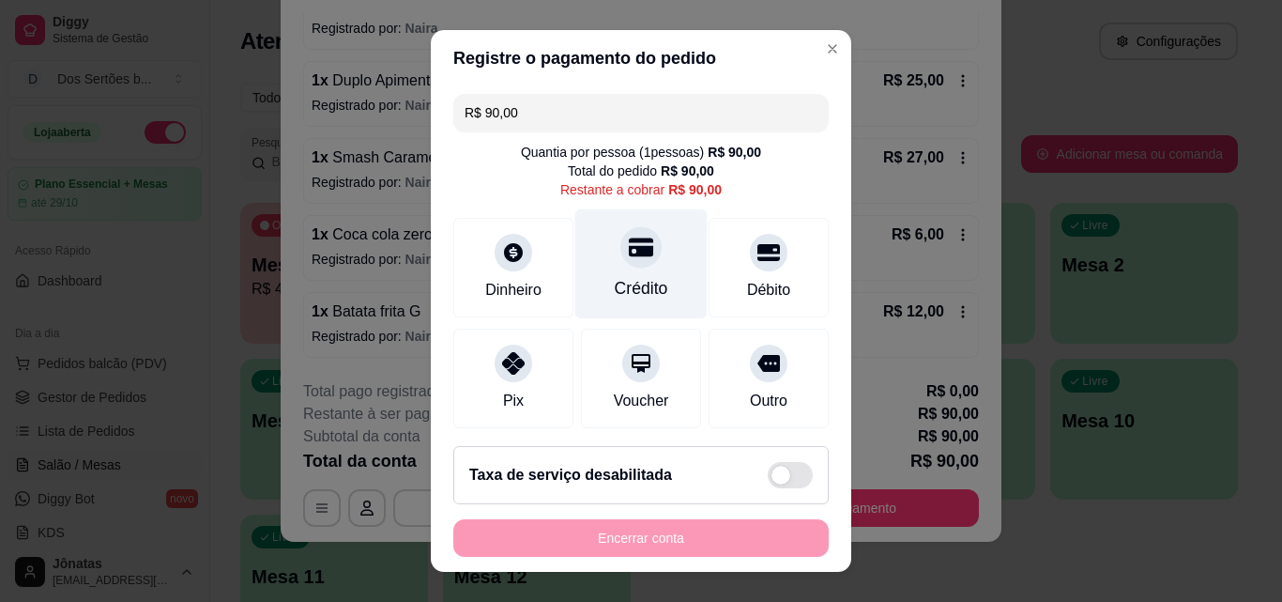
click at [652, 268] on div "Crédito" at bounding box center [642, 264] width 132 height 110
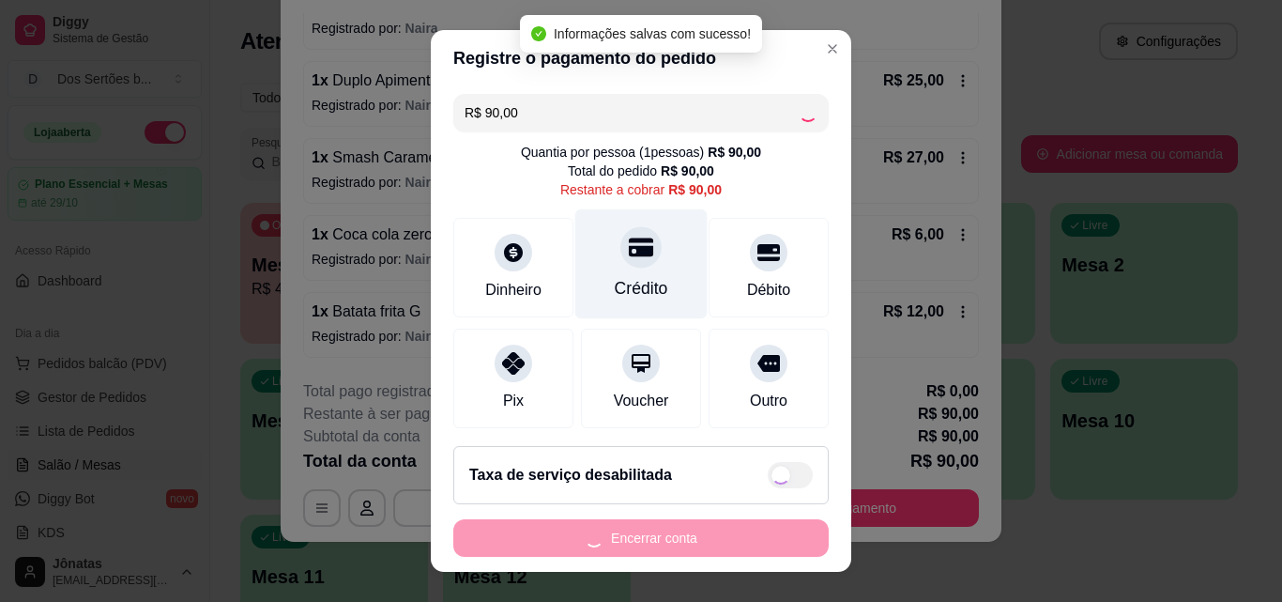
type input "R$ 0,00"
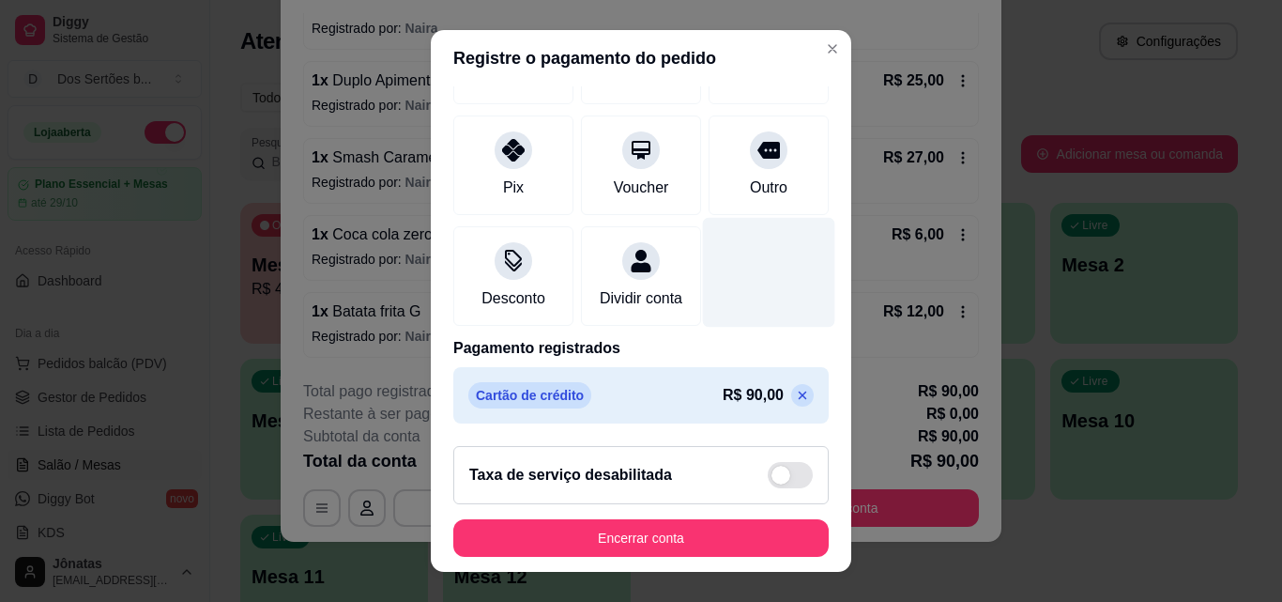
scroll to position [30, 0]
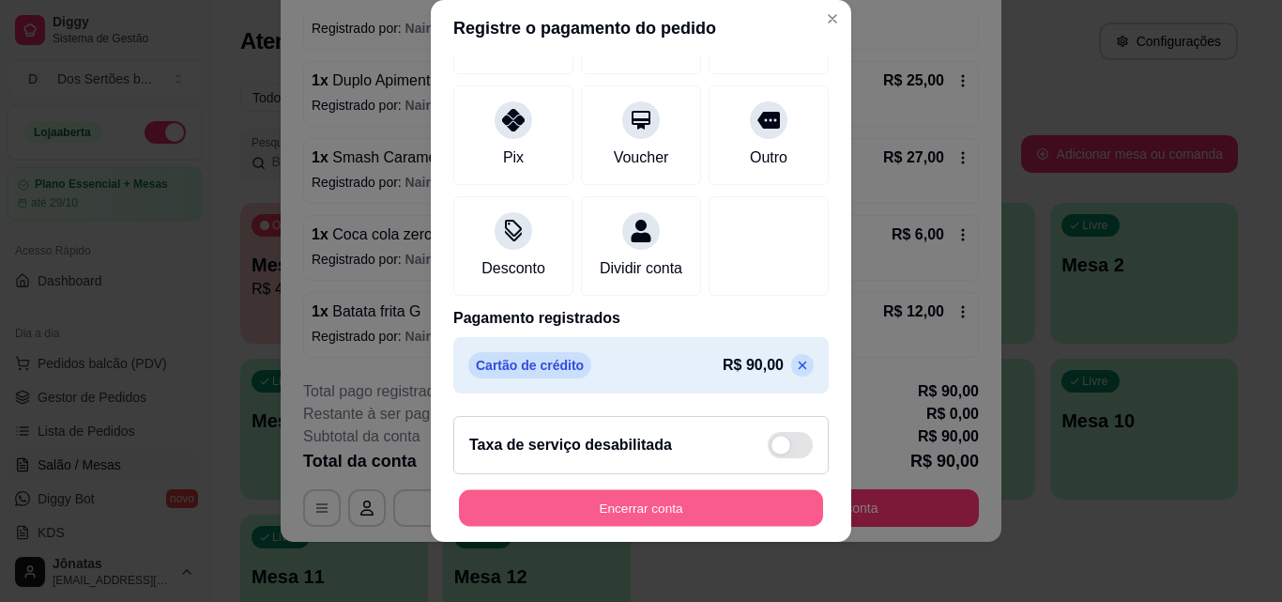
click at [717, 496] on button "Encerrar conta" at bounding box center [641, 508] width 364 height 37
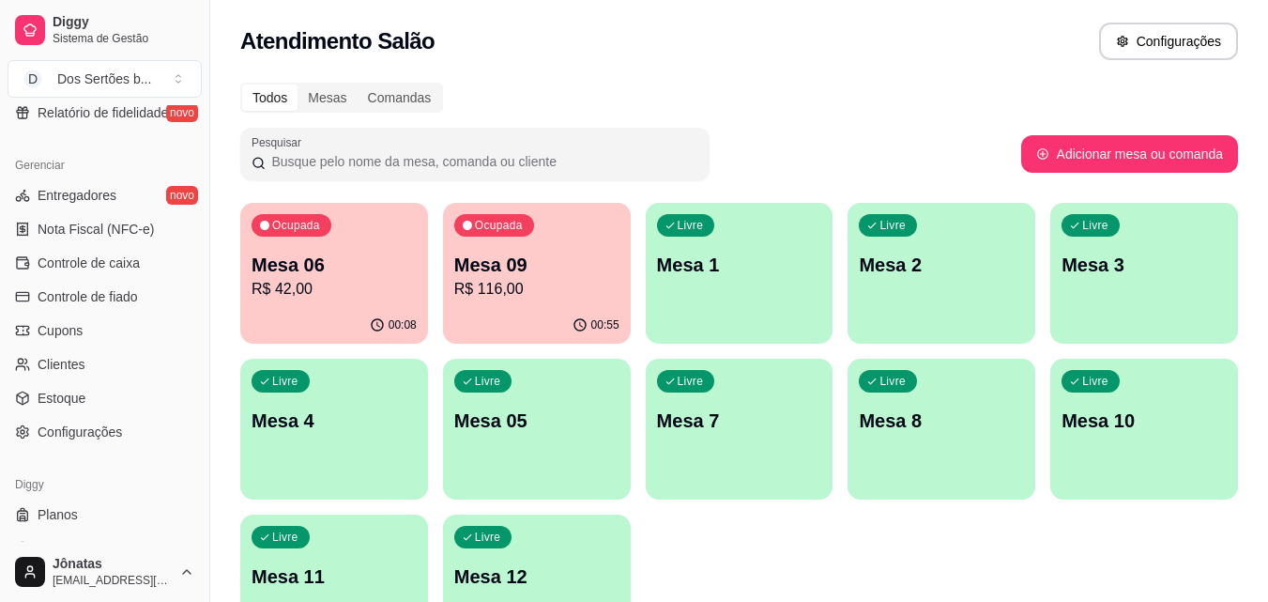
scroll to position [749, 0]
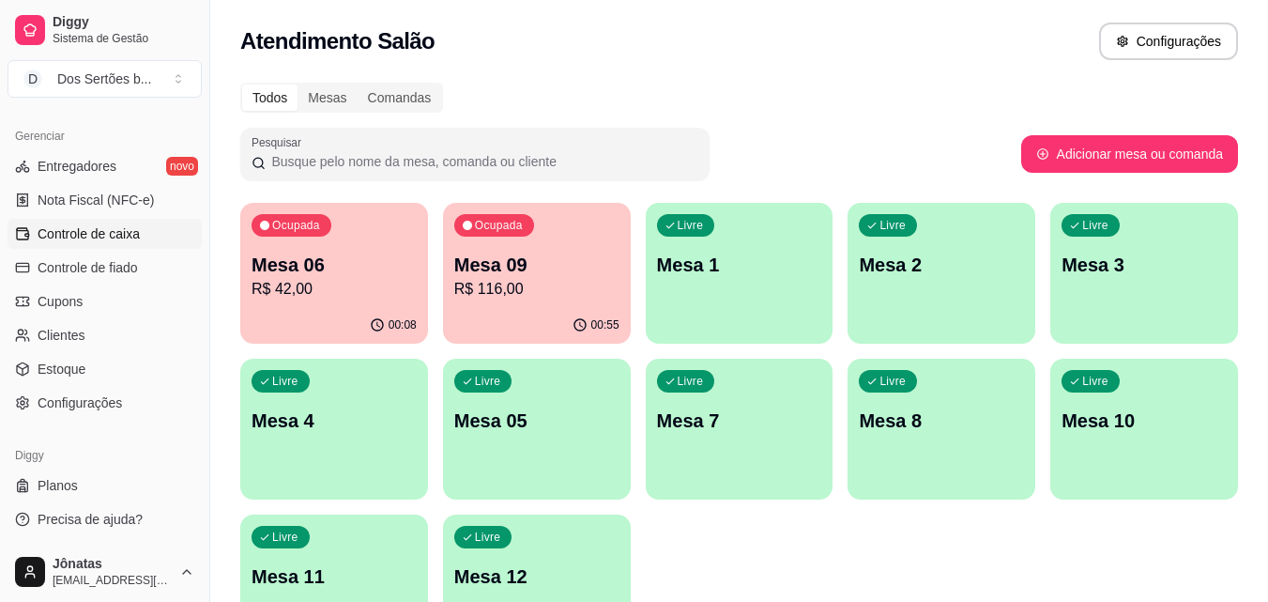
click at [75, 231] on span "Controle de caixa" at bounding box center [89, 233] width 102 height 19
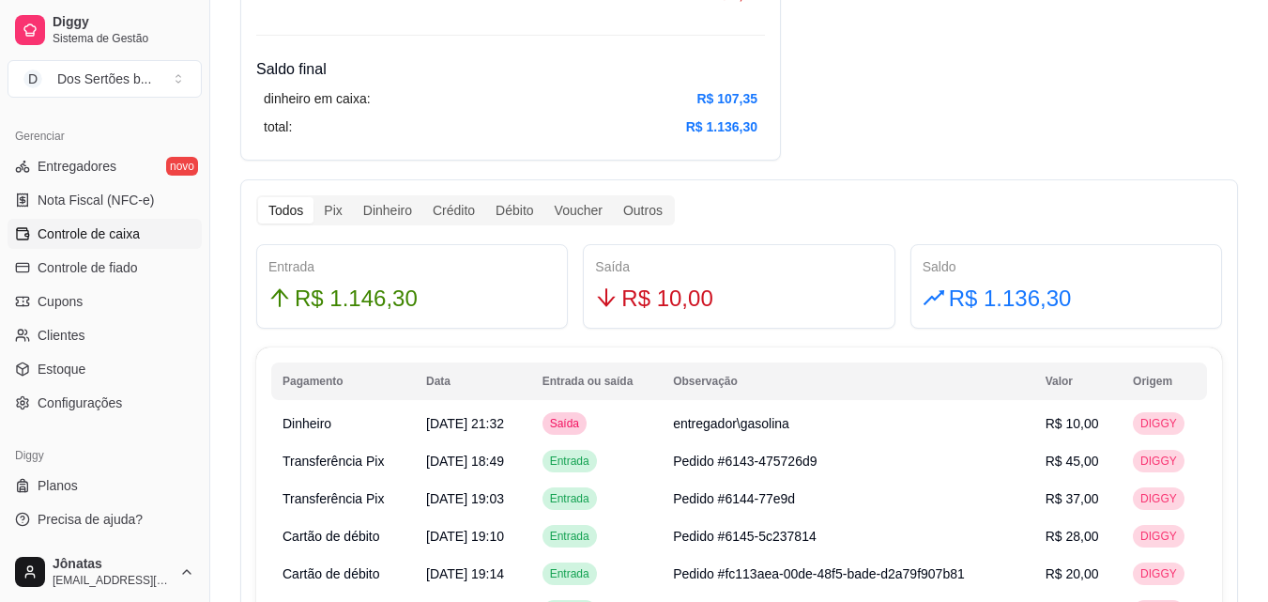
scroll to position [944, 0]
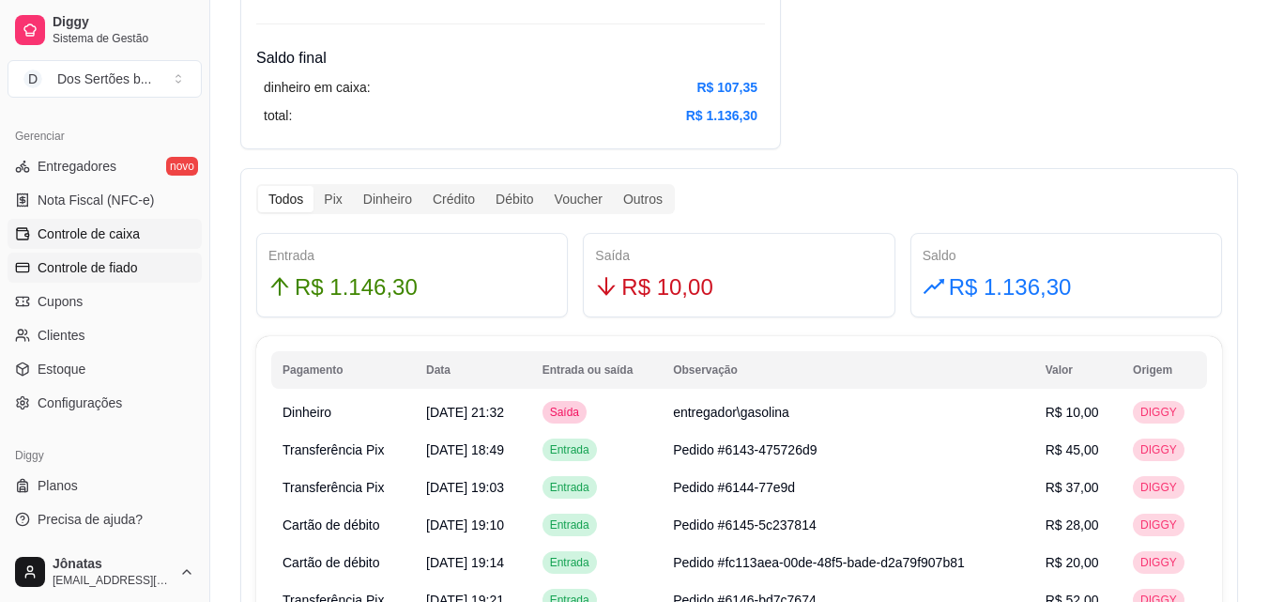
click at [30, 276] on link "Controle de fiado" at bounding box center [105, 268] width 194 height 30
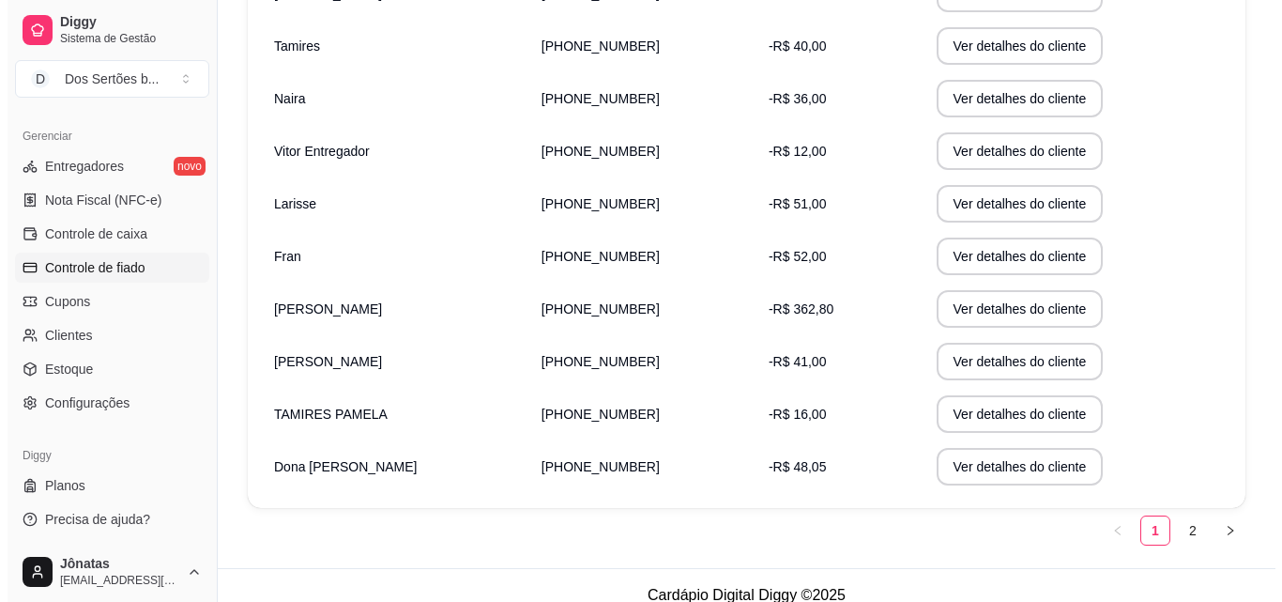
scroll to position [421, 0]
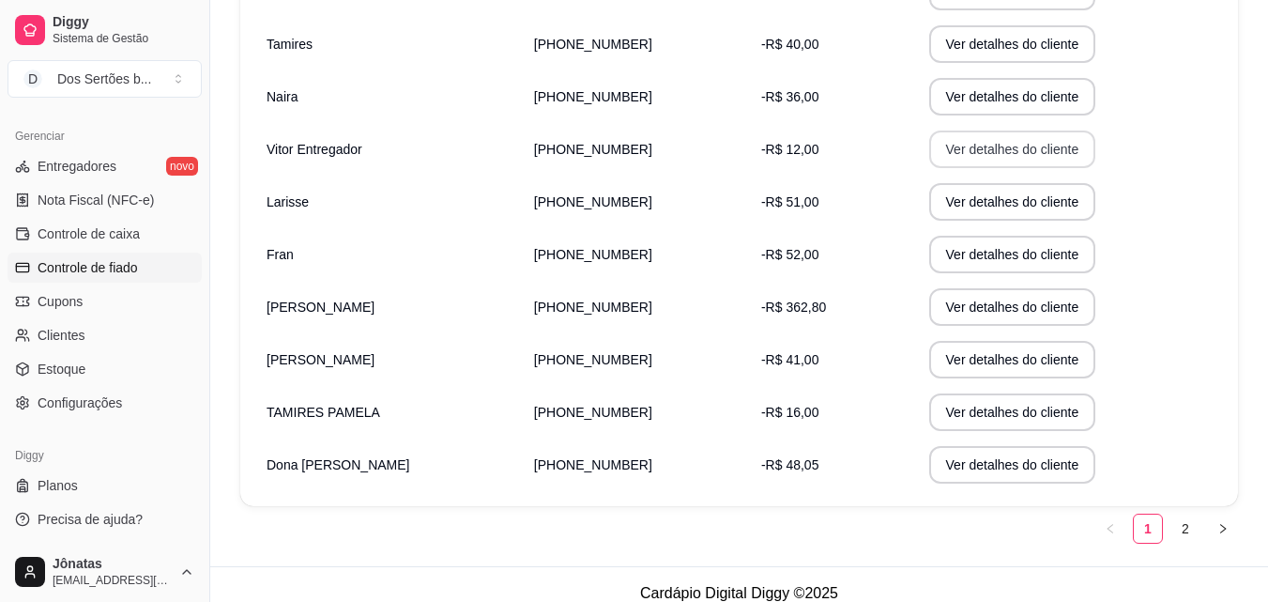
click at [929, 148] on button "Ver detalhes do cliente" at bounding box center [1012, 150] width 167 height 38
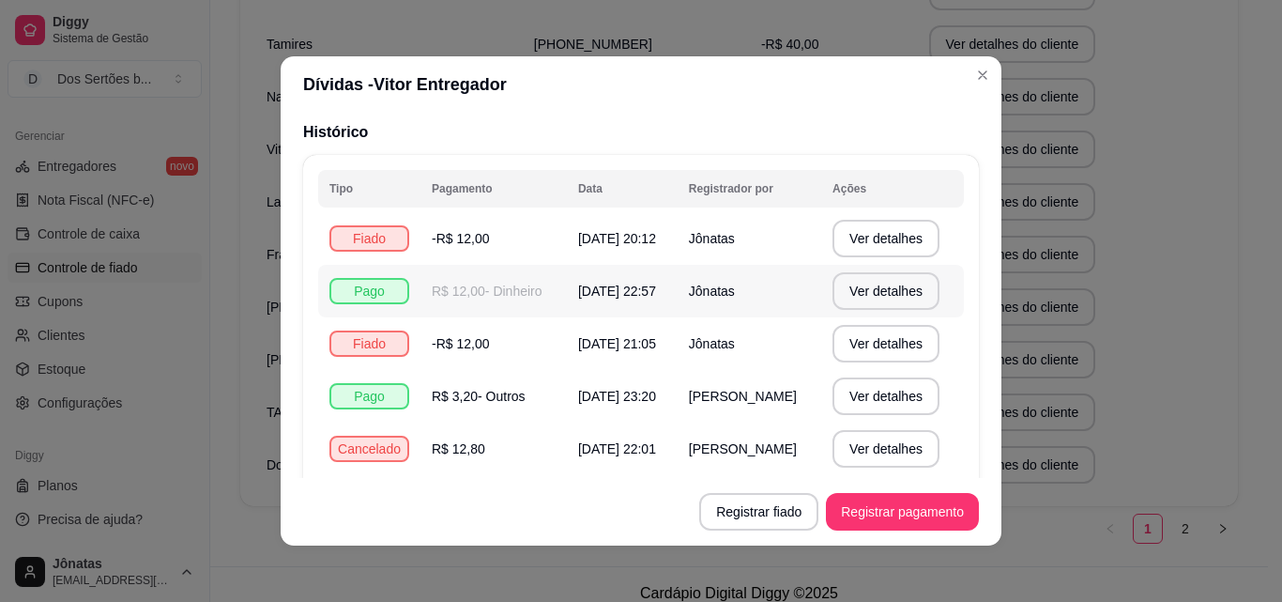
scroll to position [0, 0]
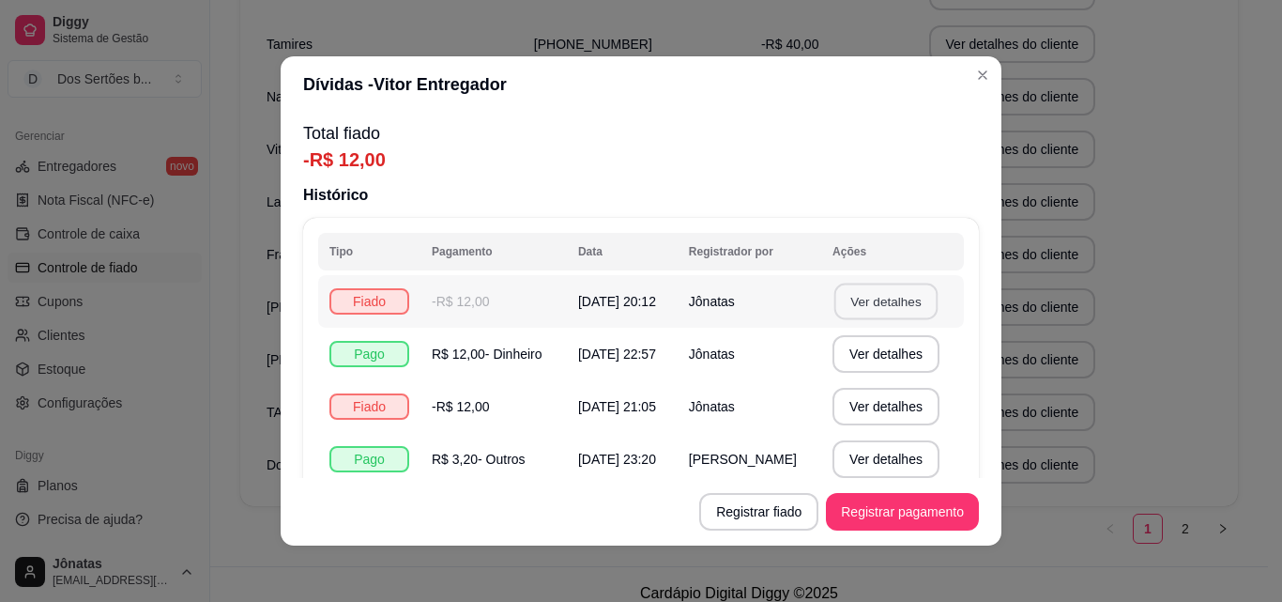
click at [854, 299] on button "Ver detalhes" at bounding box center [886, 302] width 103 height 37
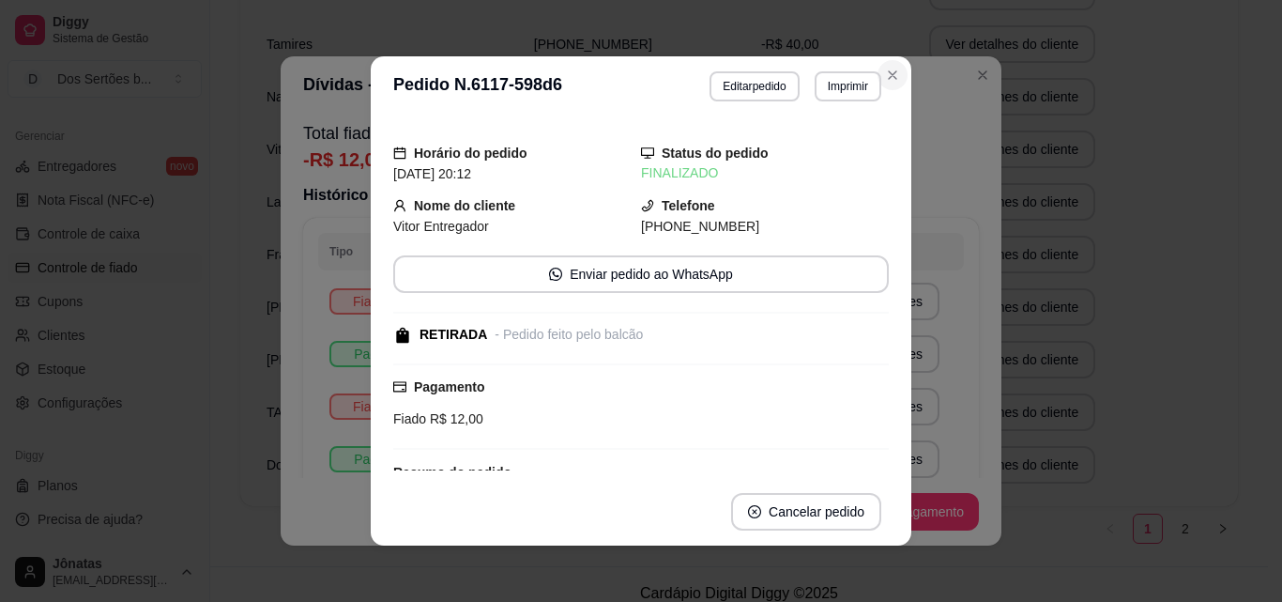
click at [892, 77] on icon "Close" at bounding box center [892, 75] width 15 height 15
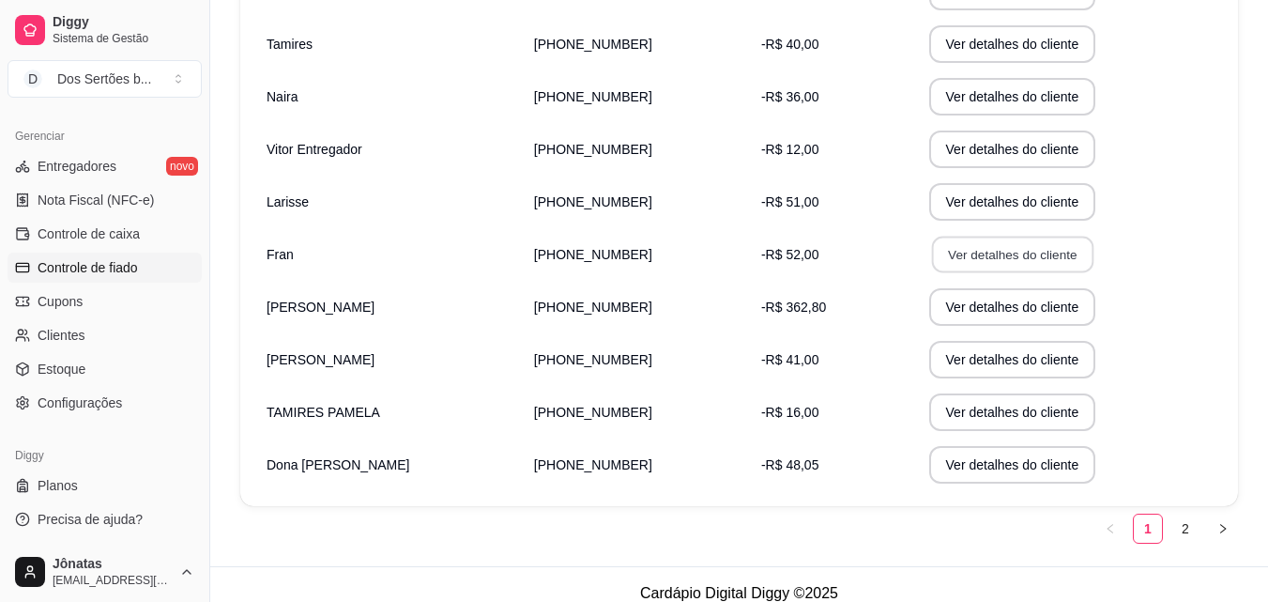
click at [948, 256] on button "Ver detalhes do cliente" at bounding box center [1011, 255] width 161 height 37
click at [58, 236] on span "Controle de caixa" at bounding box center [89, 233] width 102 height 19
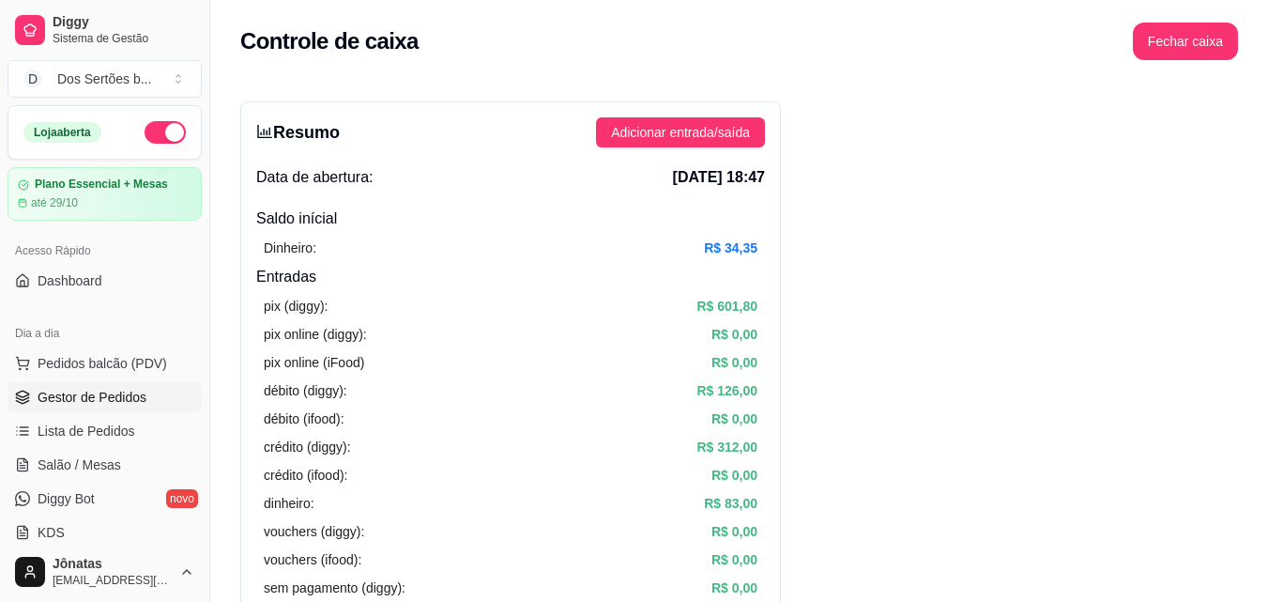
click at [93, 391] on span "Gestor de Pedidos" at bounding box center [92, 397] width 109 height 19
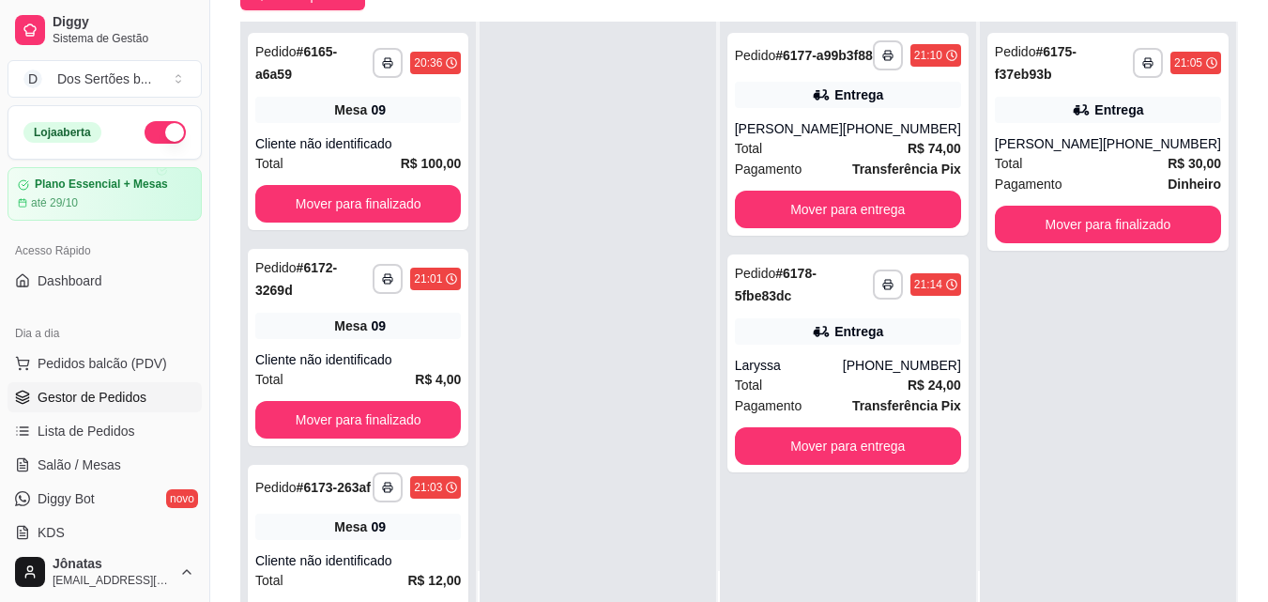
scroll to position [212, 0]
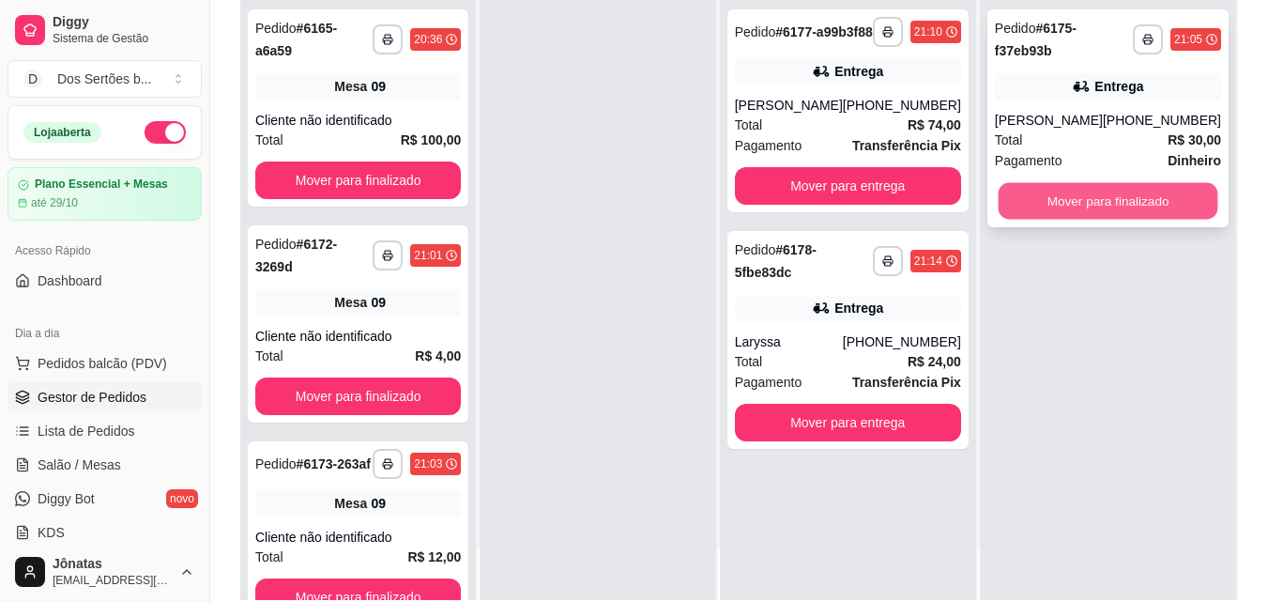
click at [1055, 191] on button "Mover para finalizado" at bounding box center [1108, 201] width 220 height 37
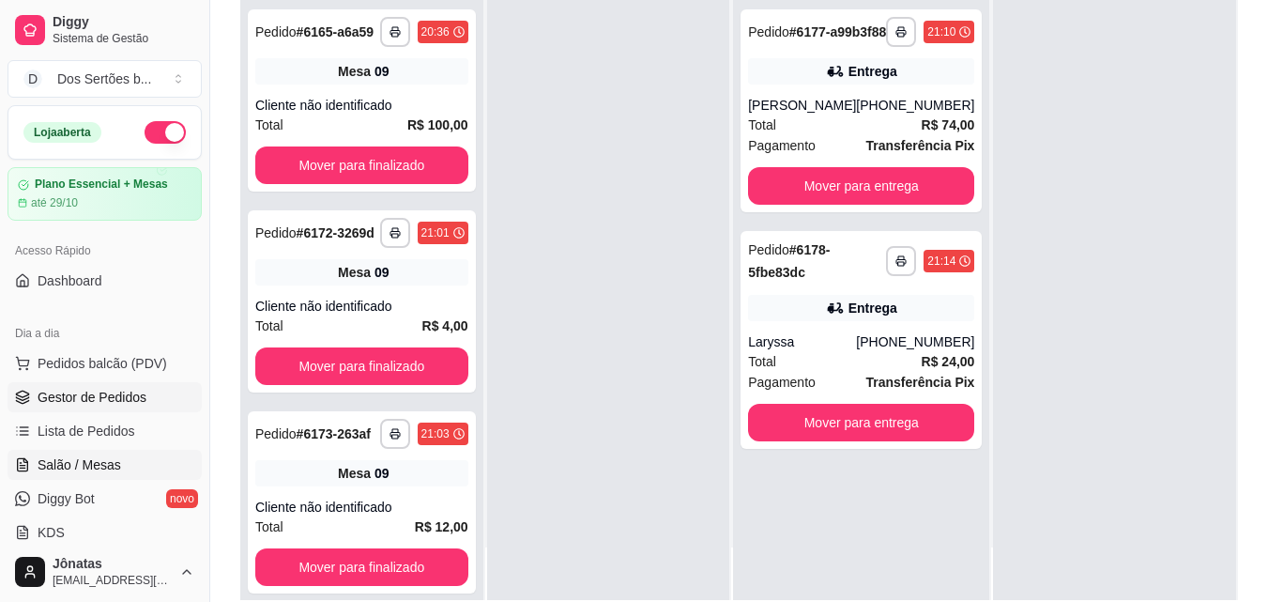
click at [42, 463] on span "Salão / Mesas" at bounding box center [80, 464] width 84 height 19
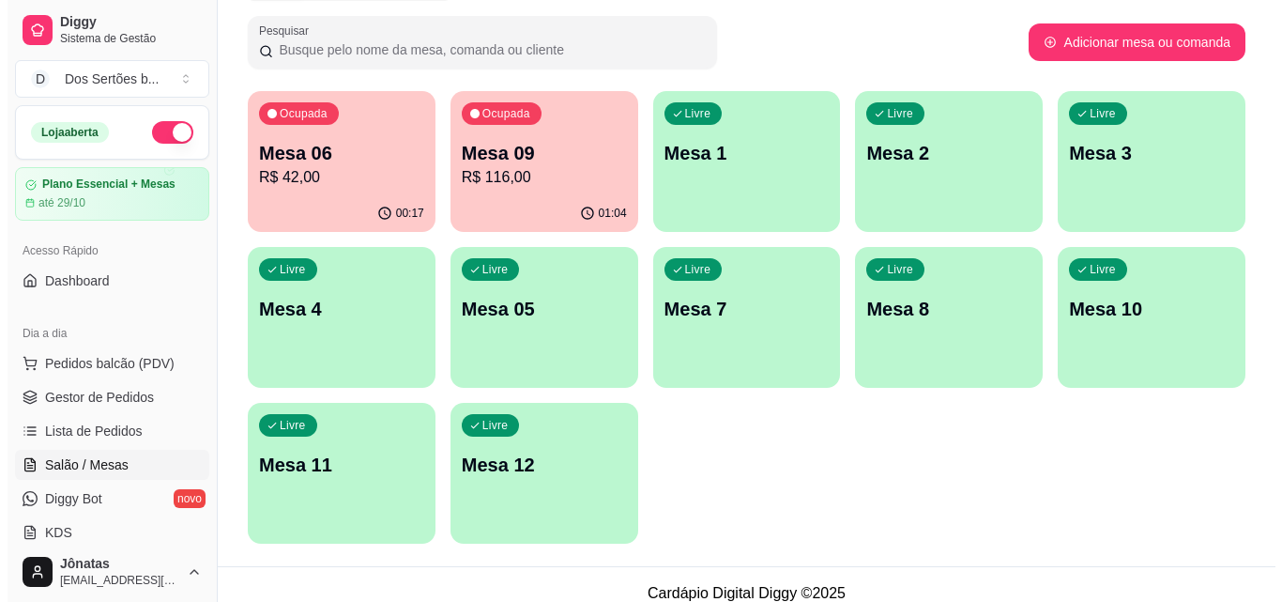
scroll to position [130, 0]
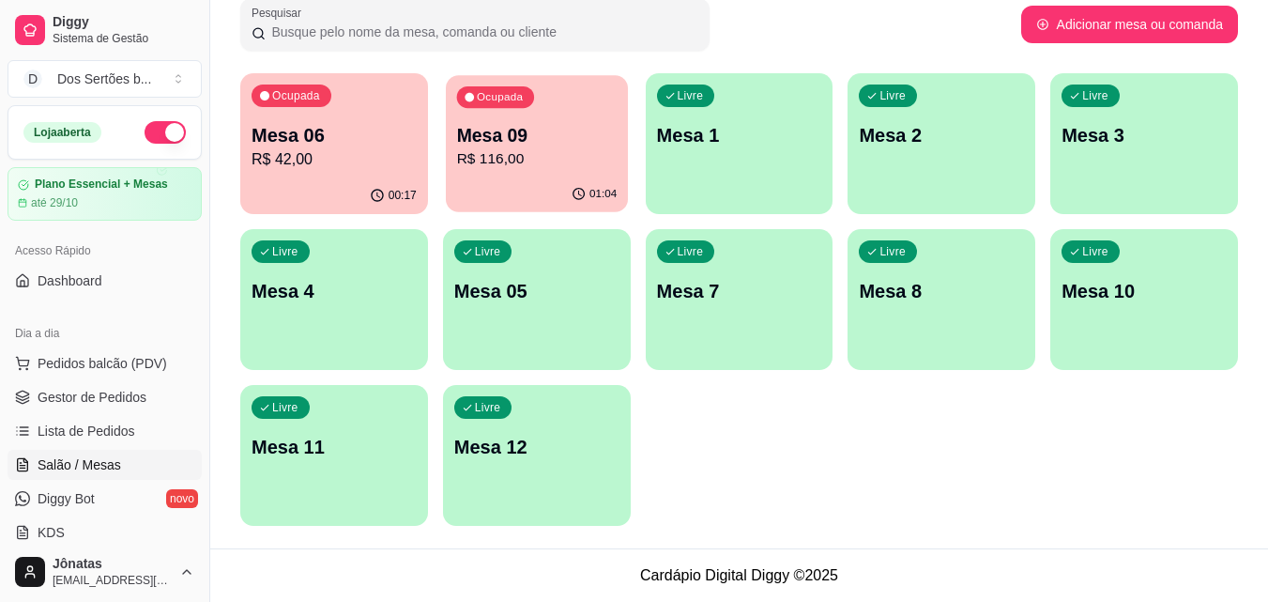
click at [547, 186] on div "01:04" at bounding box center [537, 195] width 182 height 36
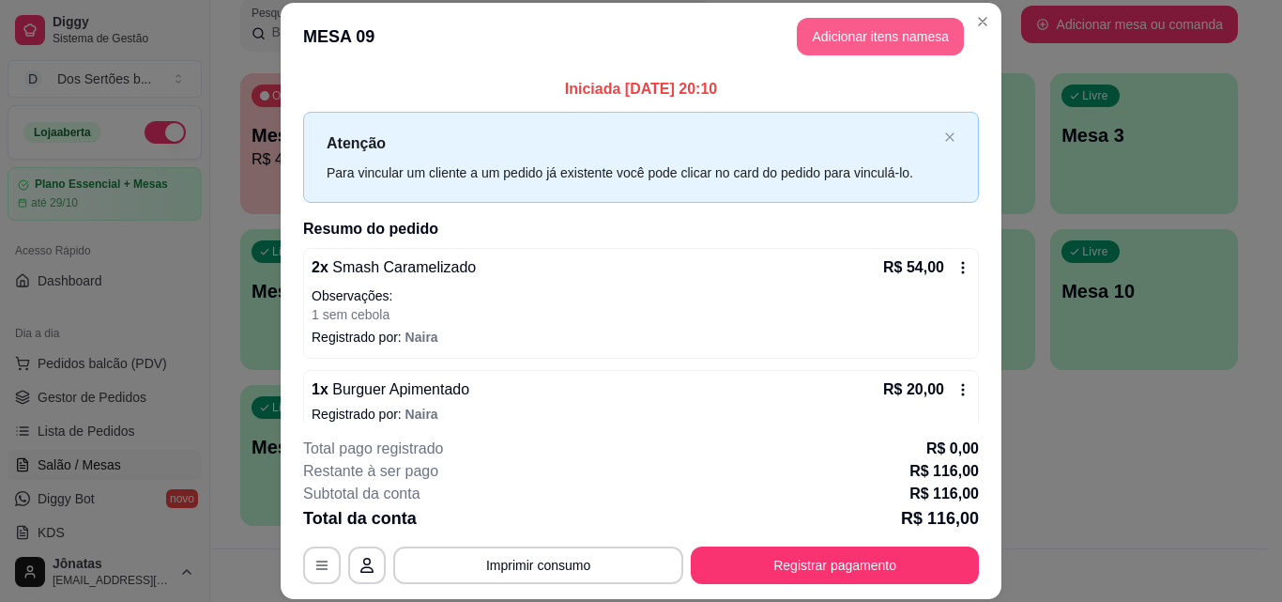
click at [878, 38] on button "Adicionar itens na mesa" at bounding box center [880, 37] width 167 height 38
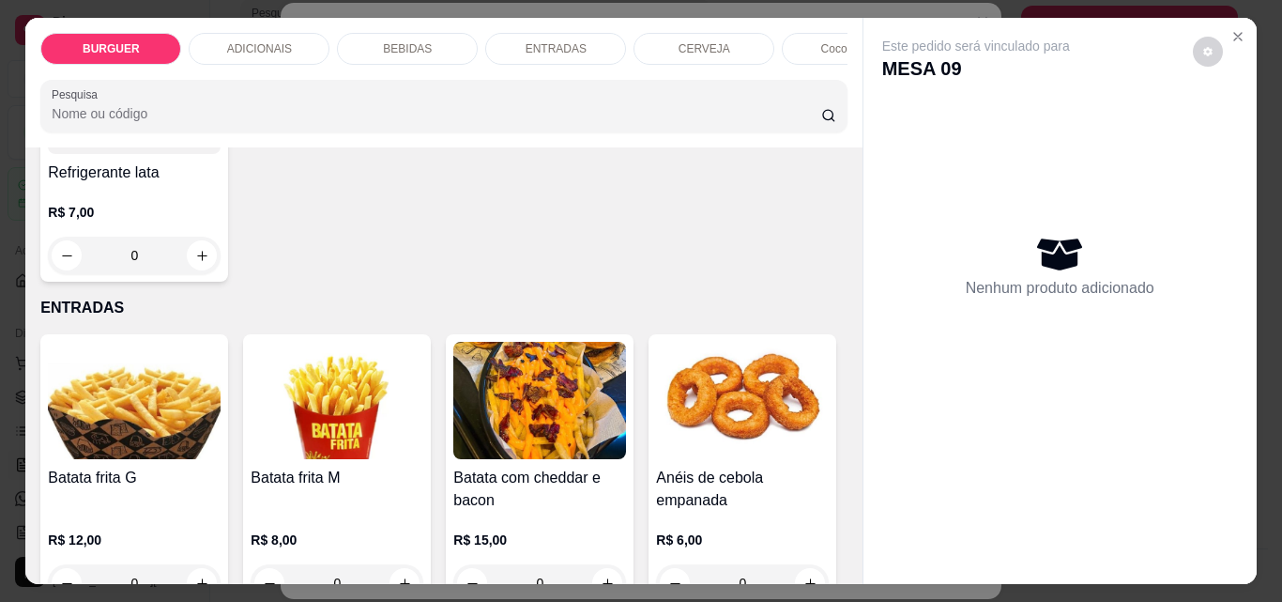
scroll to position [2480, 0]
type input "1"
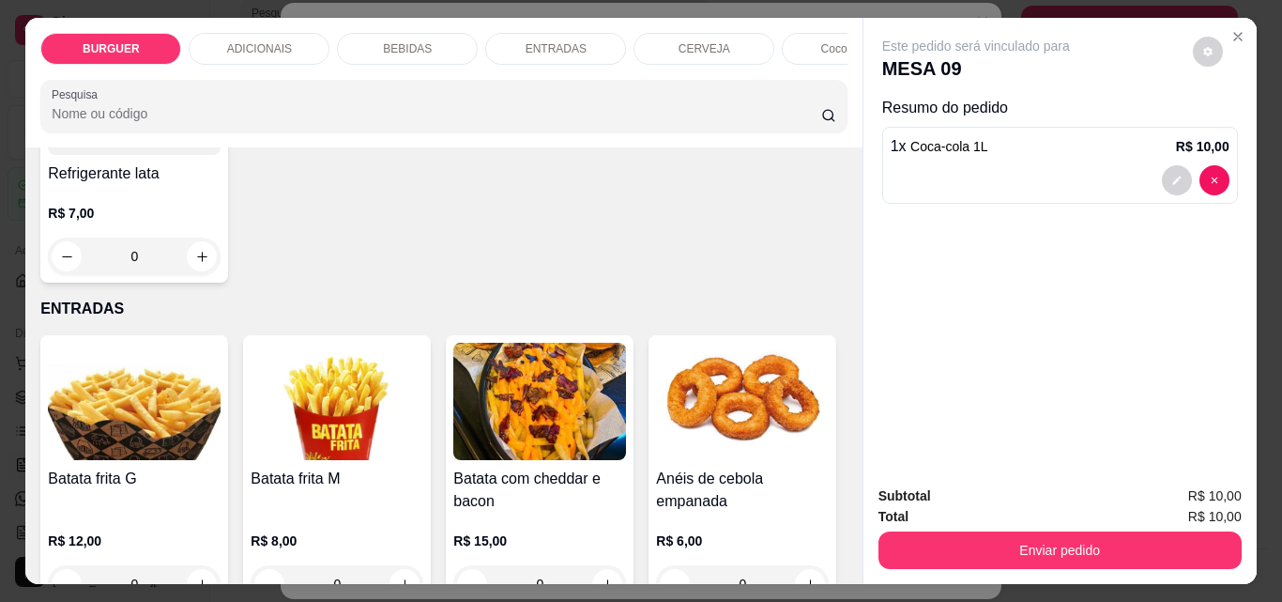
scroll to position [2480, 0]
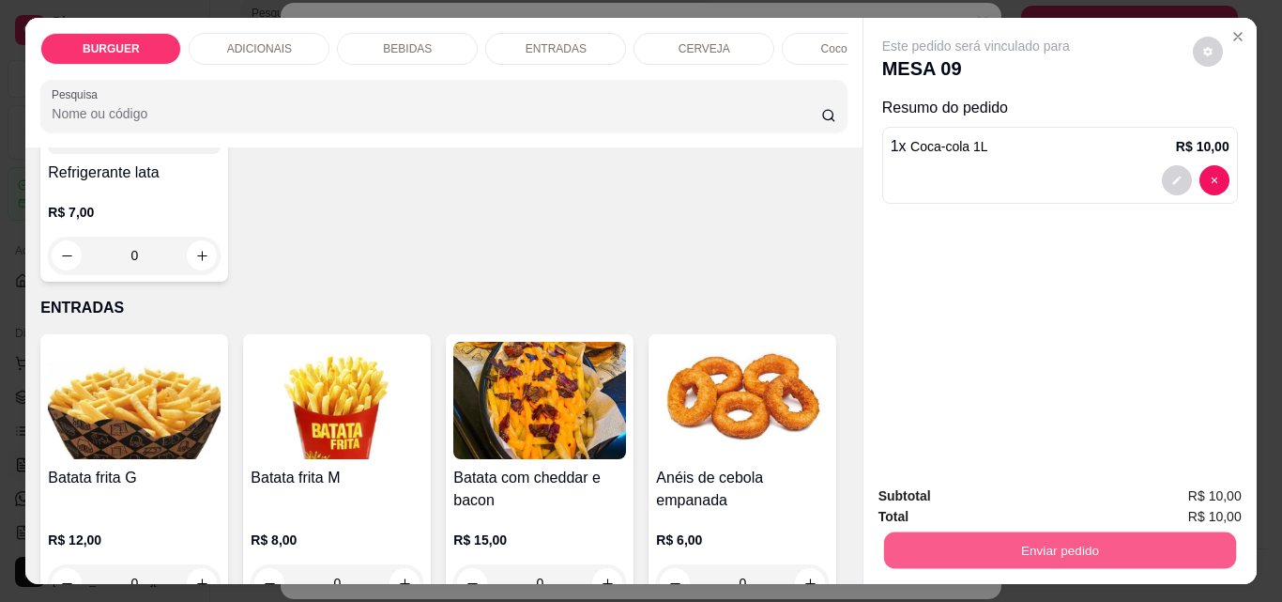
click at [1017, 531] on button "Enviar pedido" at bounding box center [1059, 549] width 352 height 37
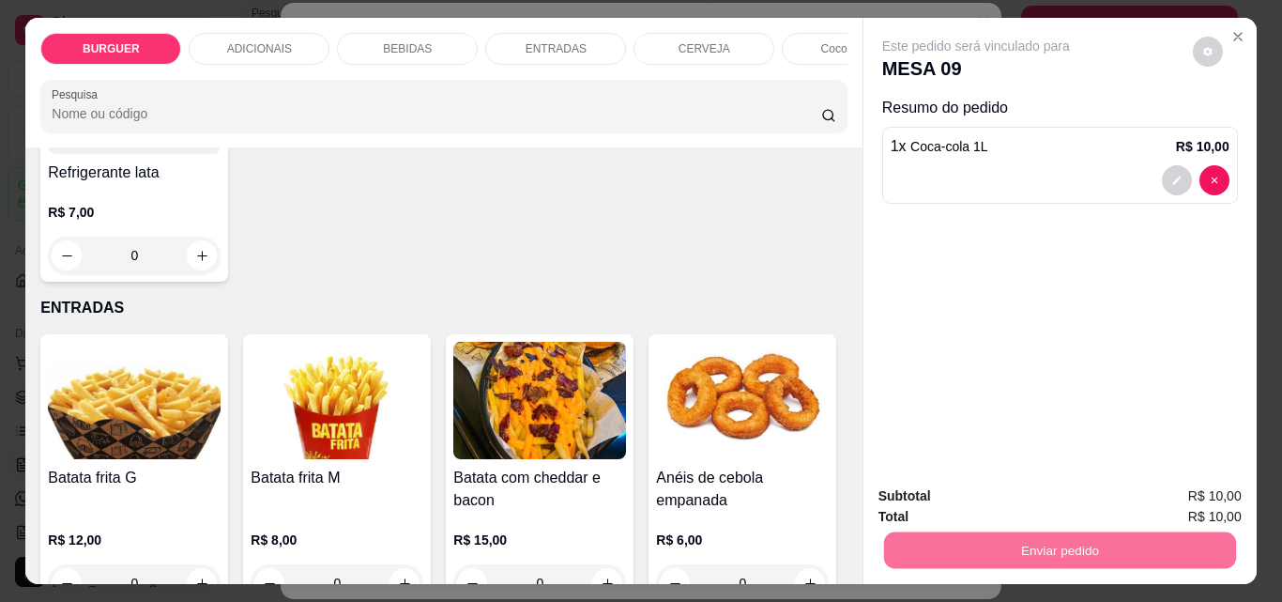
click at [1194, 483] on button "Enviar pedido" at bounding box center [1193, 496] width 103 height 35
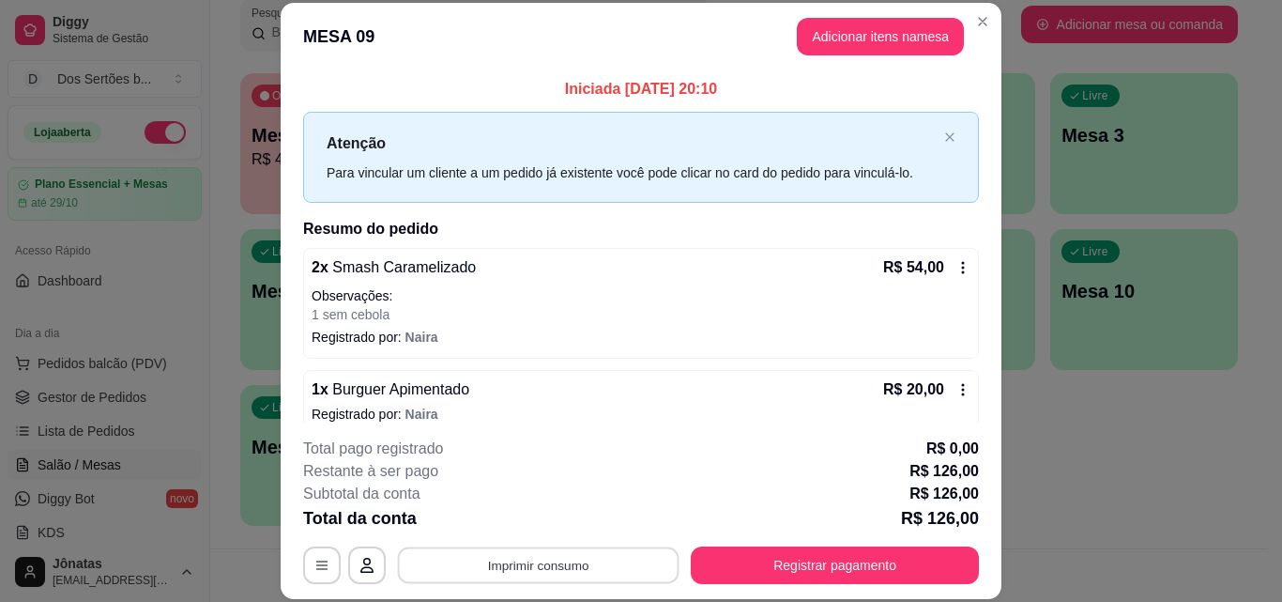
click at [547, 568] on button "Imprimir consumo" at bounding box center [539, 564] width 282 height 37
click at [522, 530] on button "IMPRESSORA" at bounding box center [536, 521] width 131 height 29
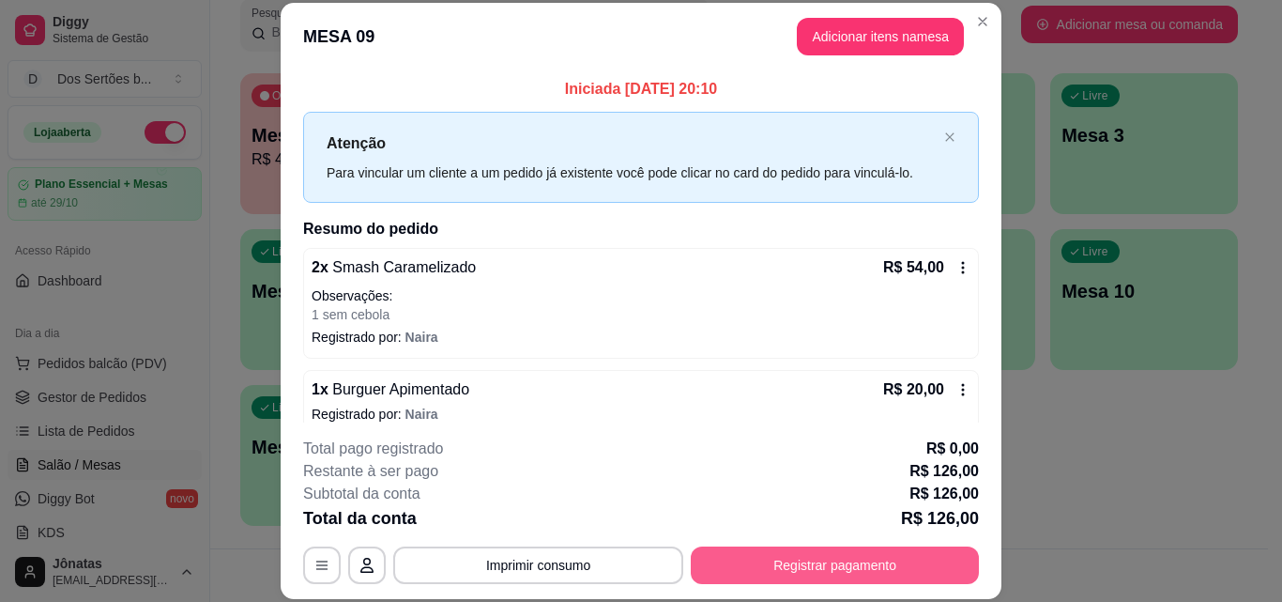
click at [806, 560] on button "Registrar pagamento" at bounding box center [835, 565] width 288 height 38
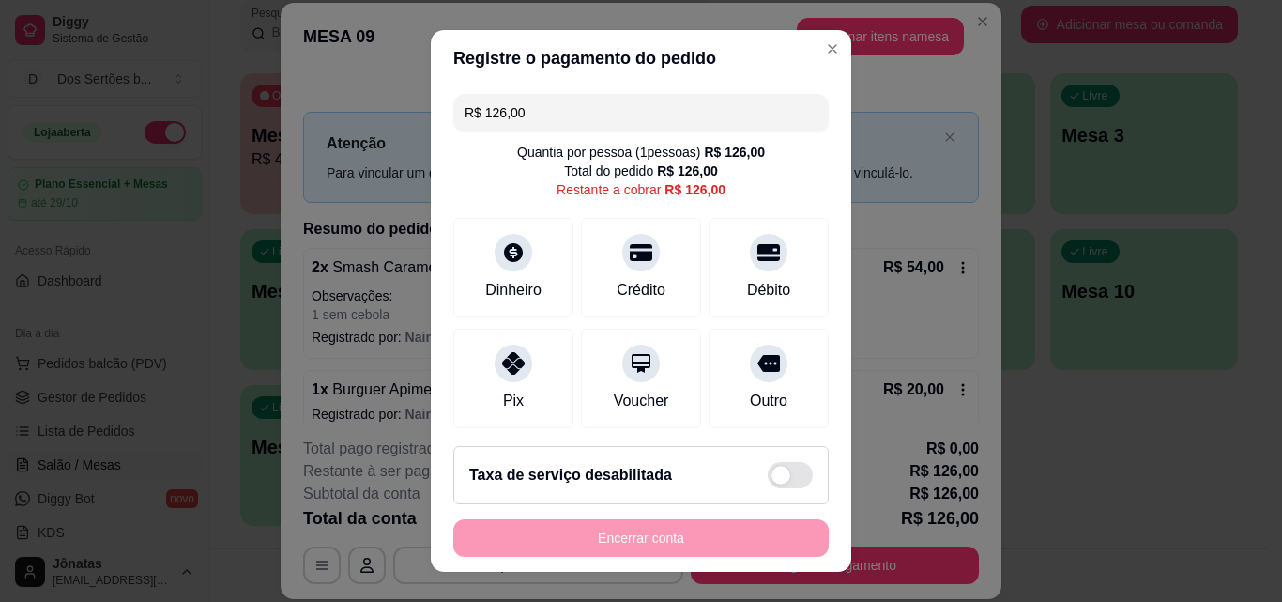
click at [571, 116] on input "R$ 126,00" at bounding box center [641, 113] width 353 height 38
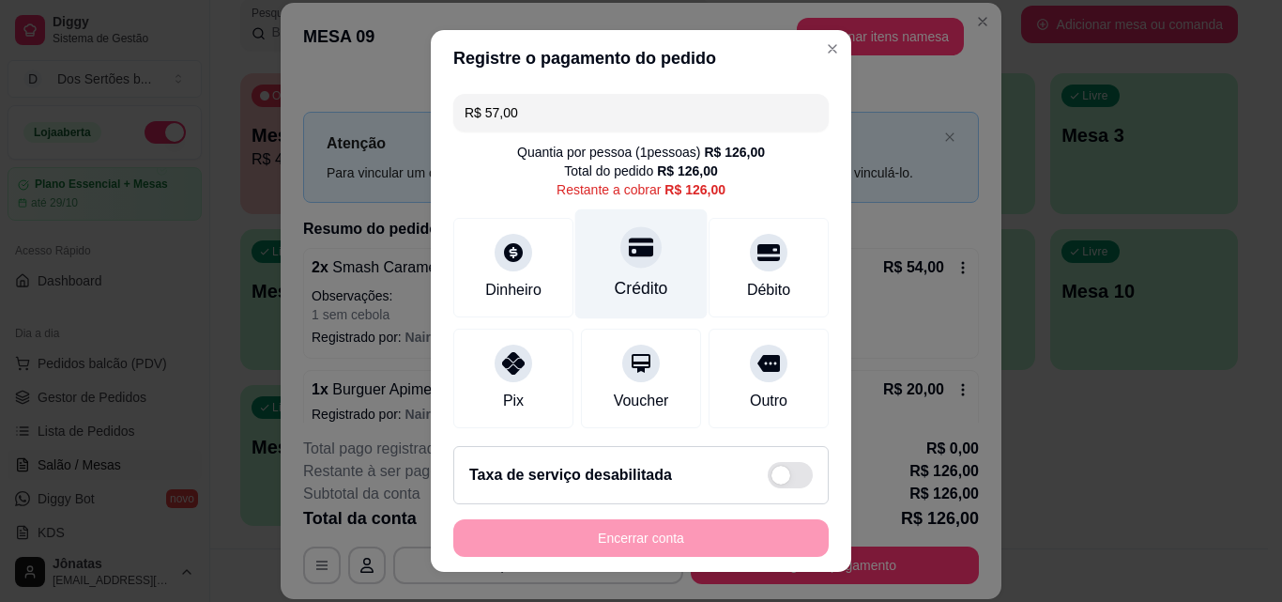
click at [629, 259] on icon at bounding box center [641, 247] width 24 height 24
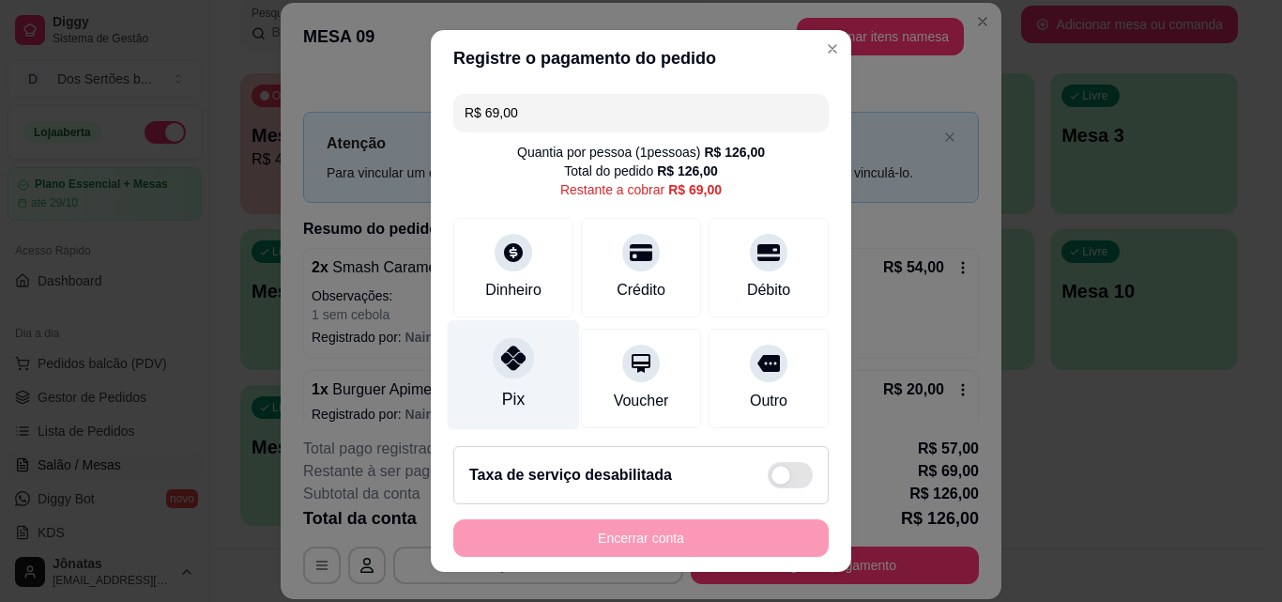
click at [514, 366] on icon at bounding box center [513, 357] width 24 height 24
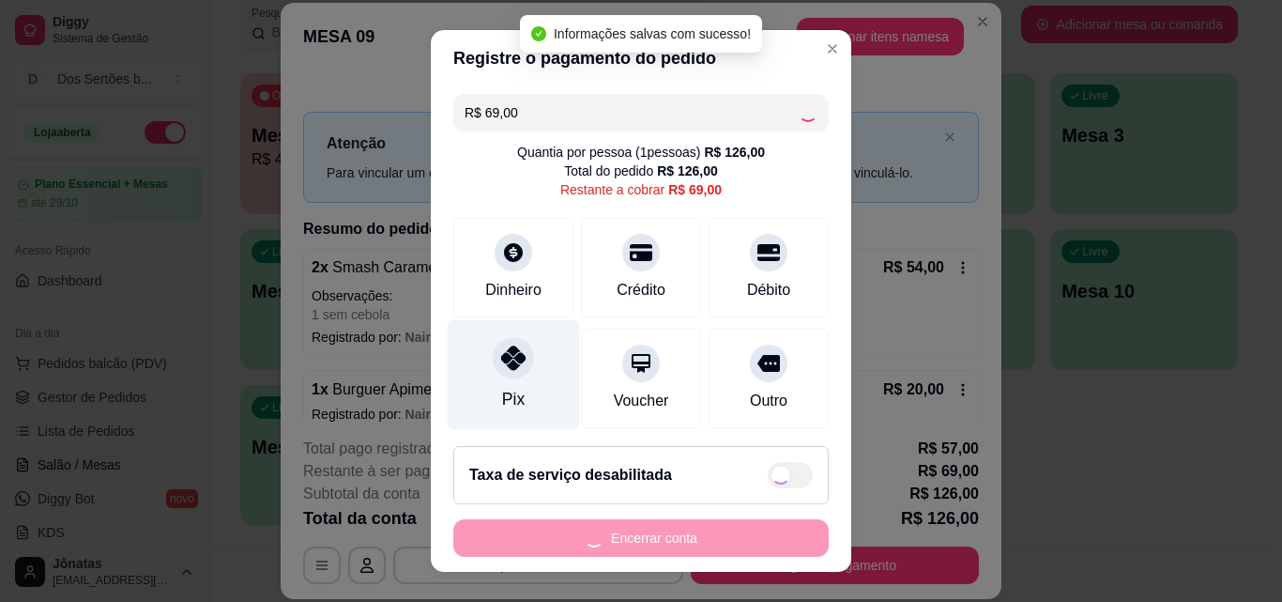
type input "R$ 0,00"
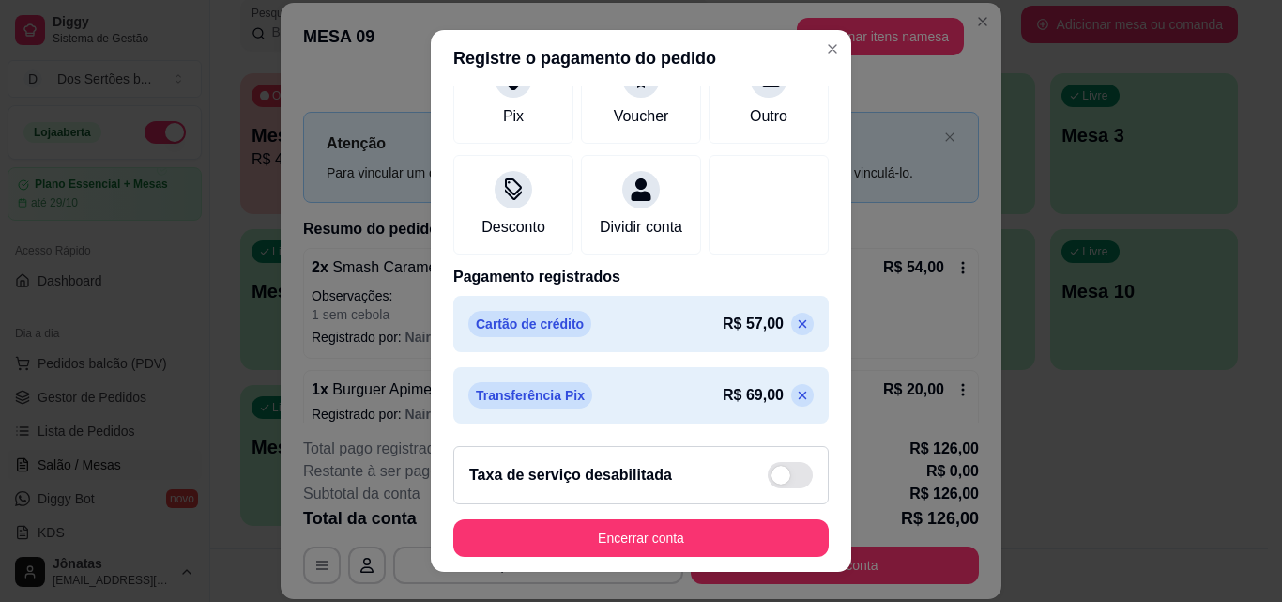
scroll to position [288, 0]
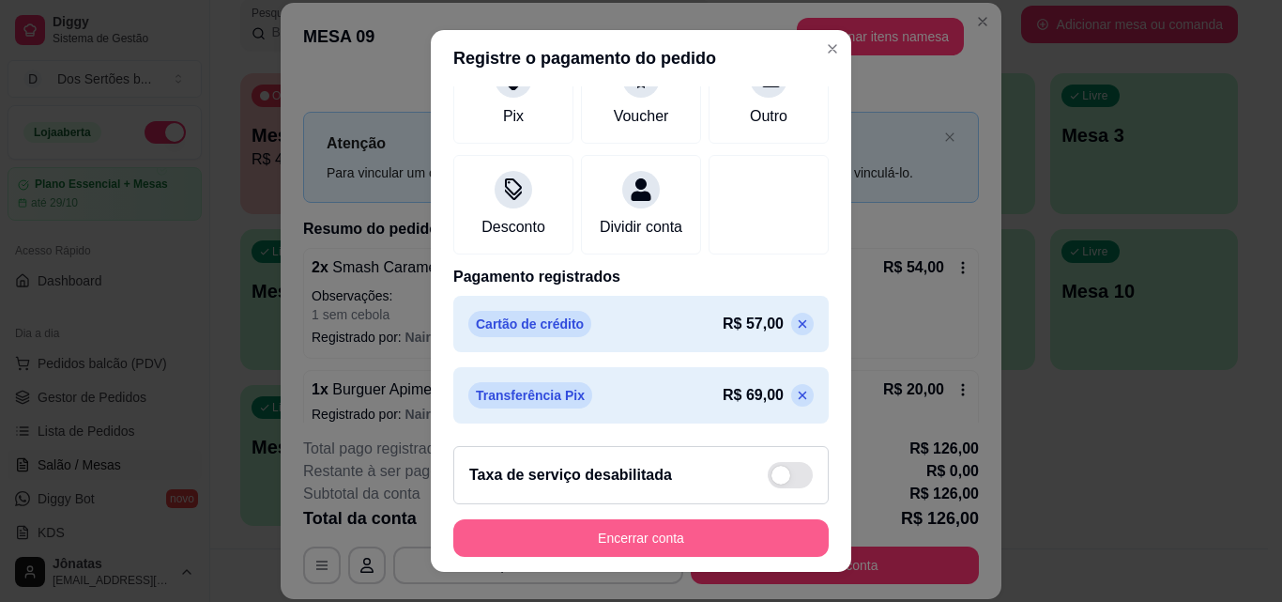
click at [627, 530] on button "Encerrar conta" at bounding box center [641, 538] width 376 height 38
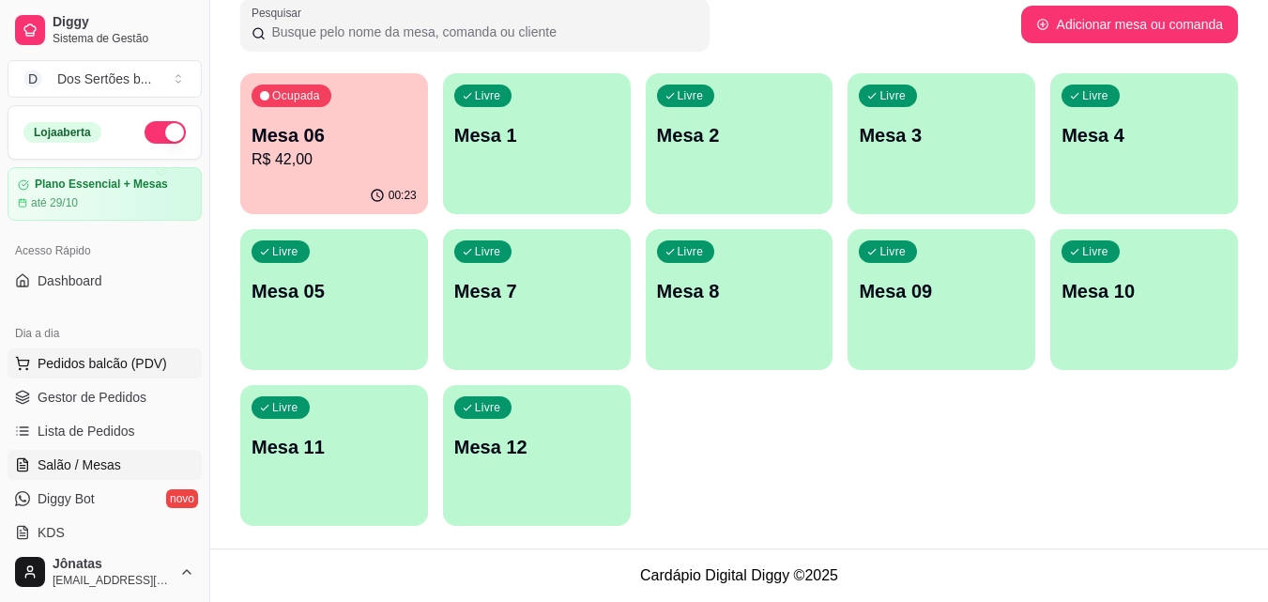
click at [123, 363] on span "Pedidos balcão (PDV)" at bounding box center [103, 363] width 130 height 19
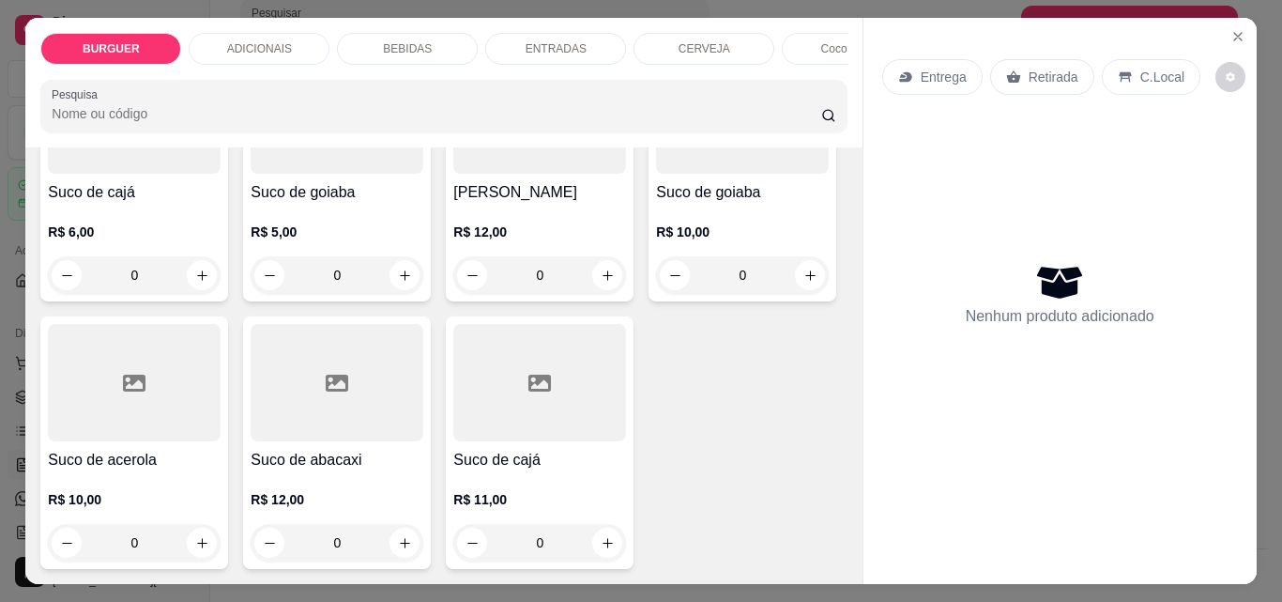
scroll to position [5135, 0]
type input "1"
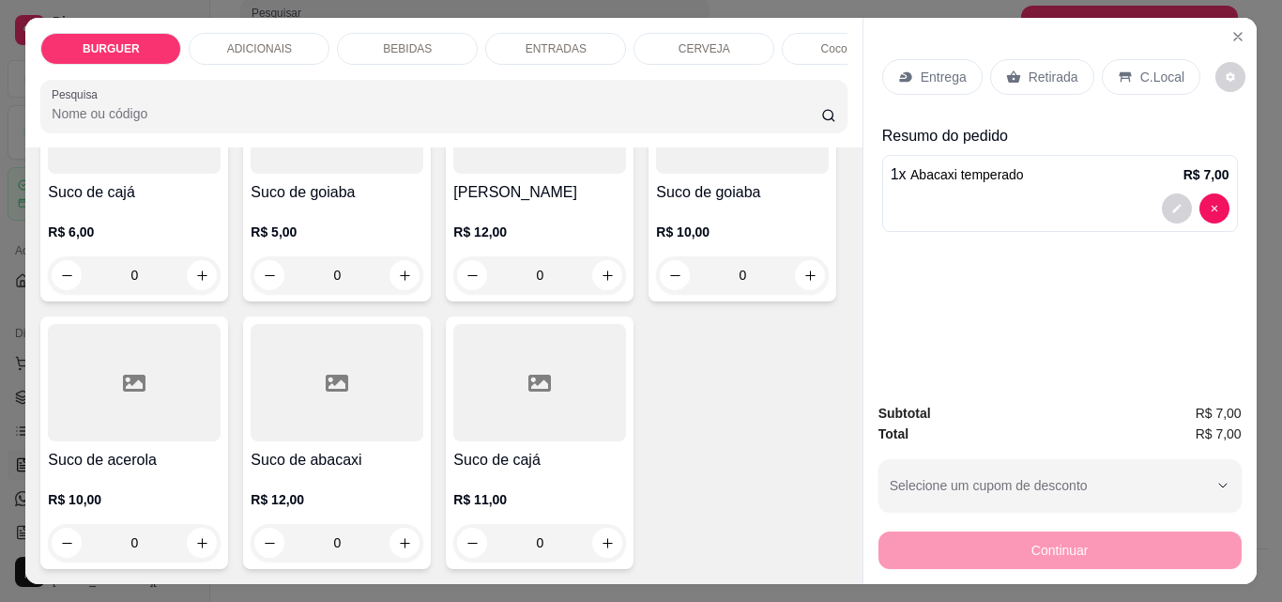
scroll to position [5136, 0]
click at [1119, 72] on icon at bounding box center [1125, 77] width 12 height 10
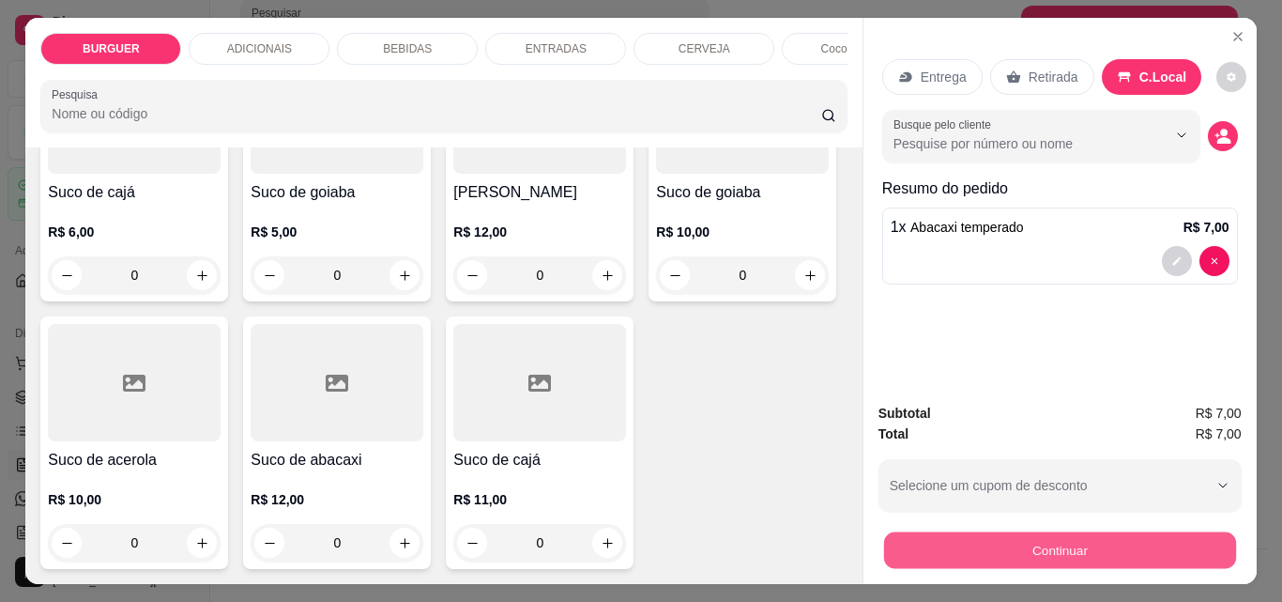
click at [1006, 545] on button "Continuar" at bounding box center [1059, 549] width 352 height 37
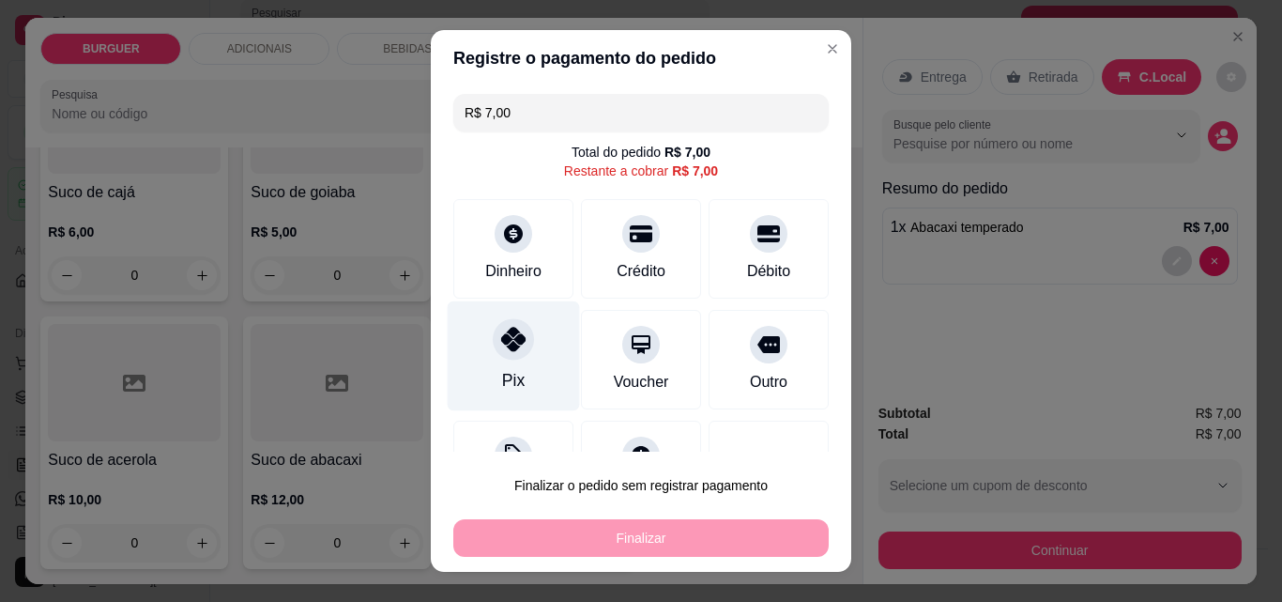
click at [527, 343] on div "Pix" at bounding box center [514, 356] width 132 height 110
type input "R$ 0,00"
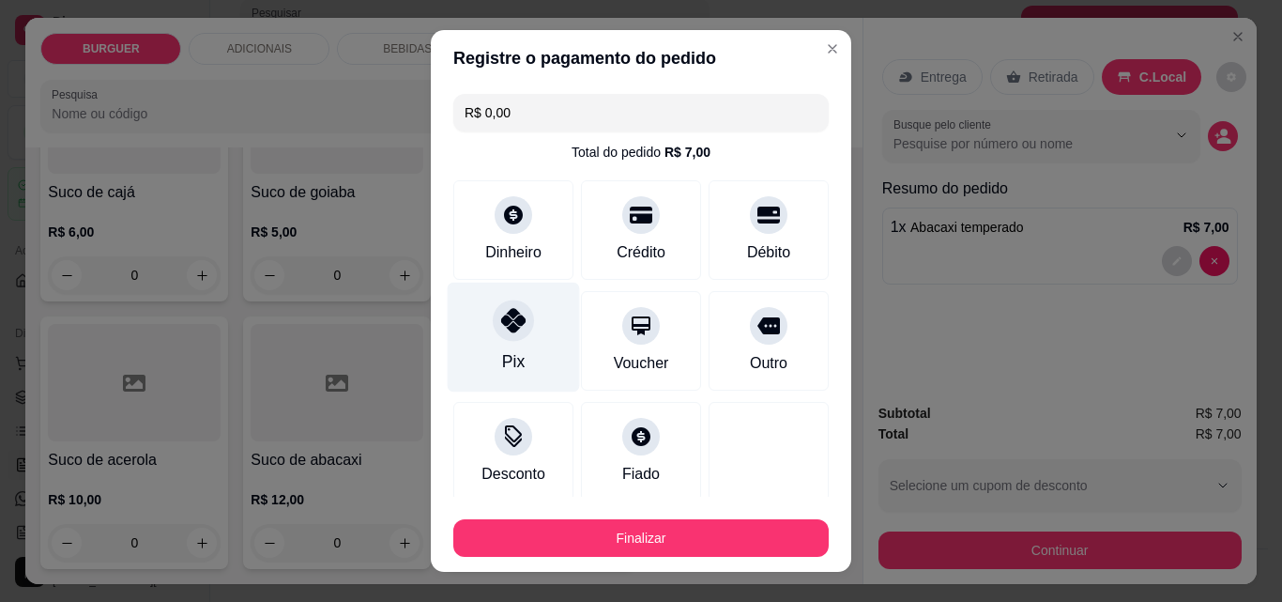
scroll to position [110, 0]
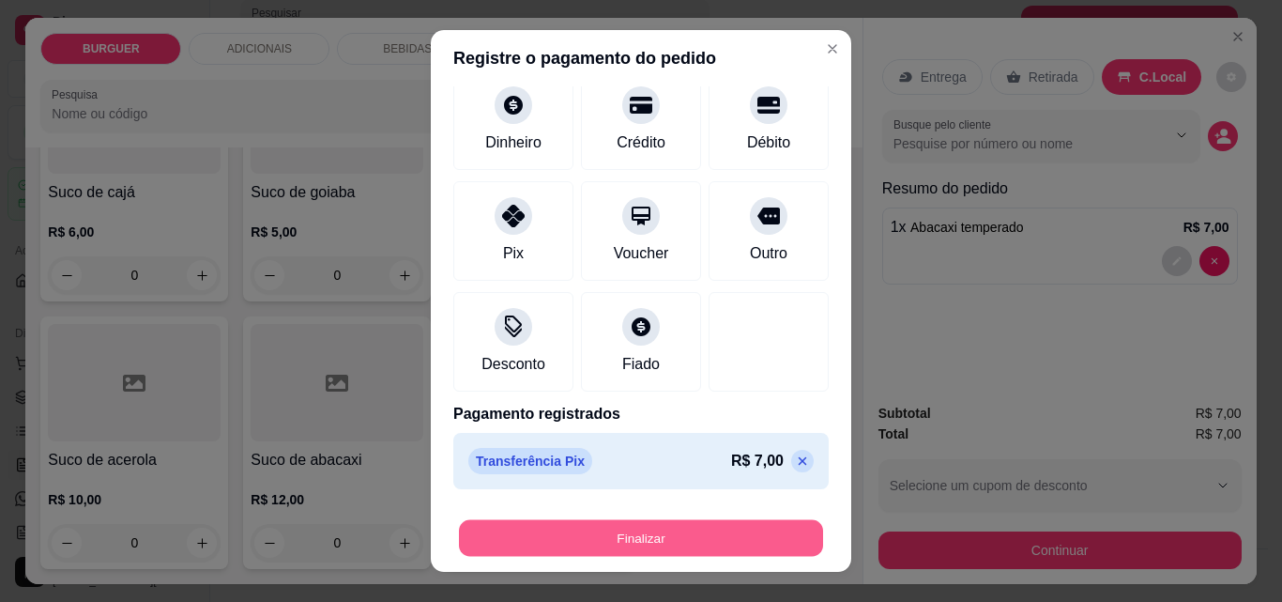
click at [627, 544] on button "Finalizar" at bounding box center [641, 538] width 364 height 37
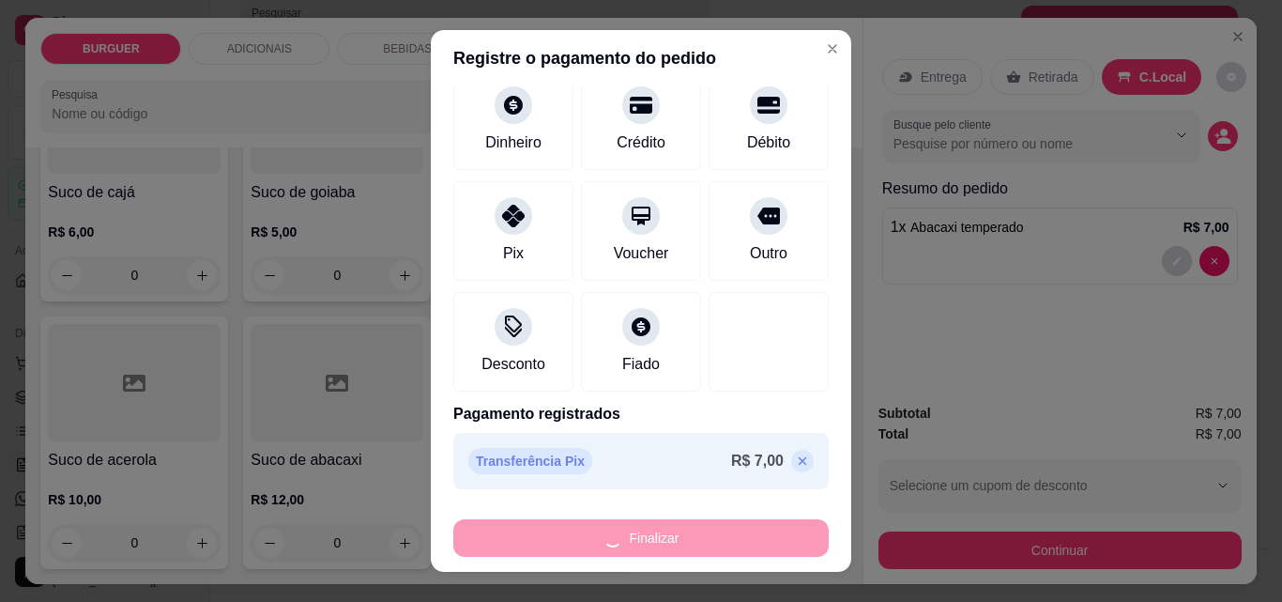
type input "0"
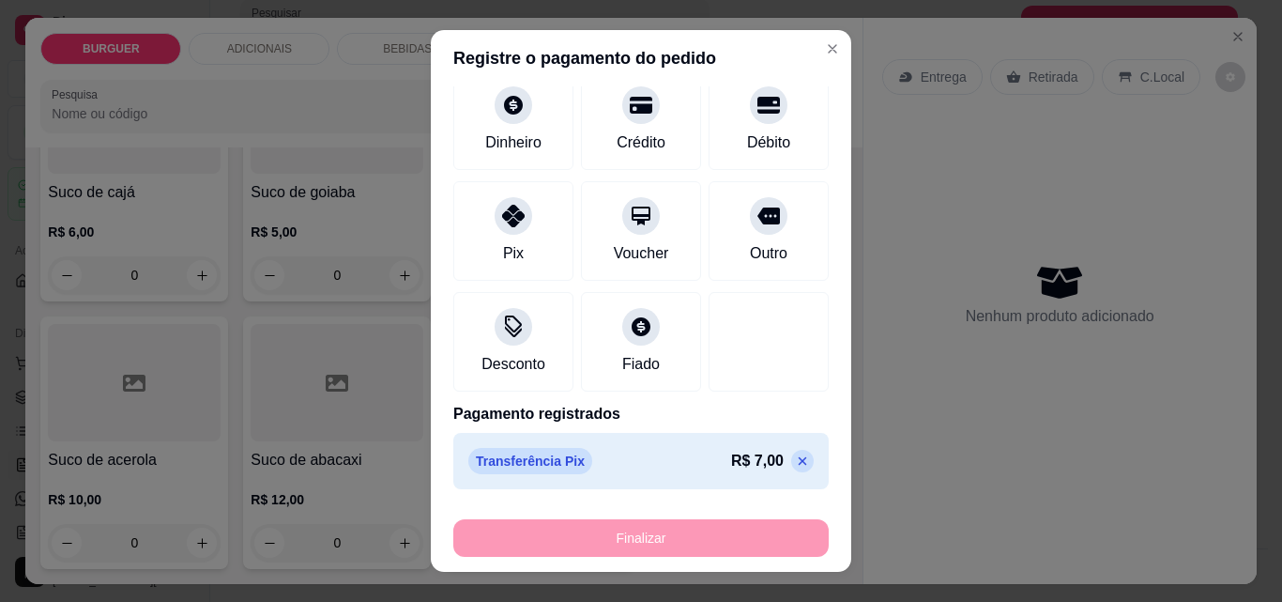
type input "-R$ 7,00"
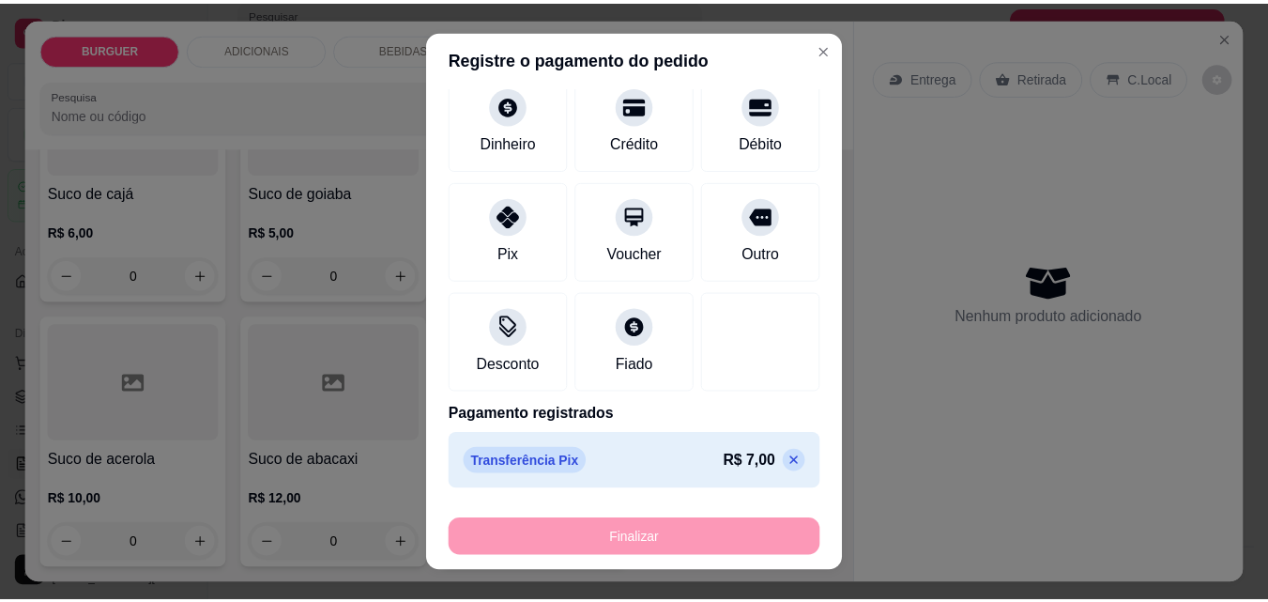
scroll to position [5135, 0]
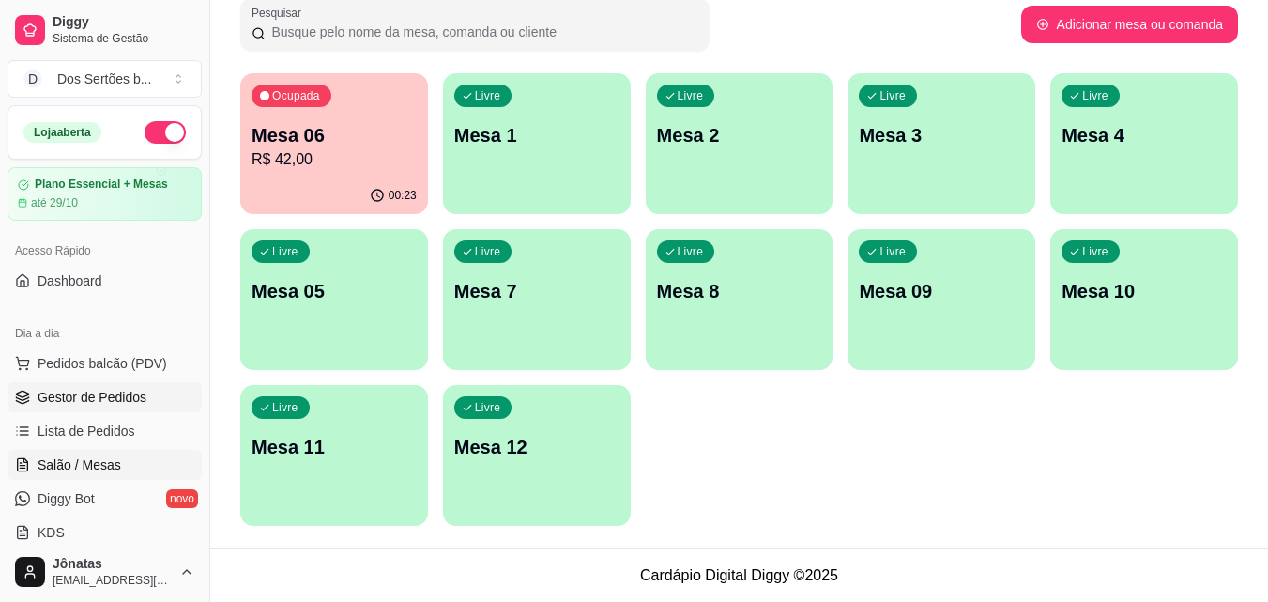
click at [134, 395] on span "Gestor de Pedidos" at bounding box center [92, 397] width 109 height 19
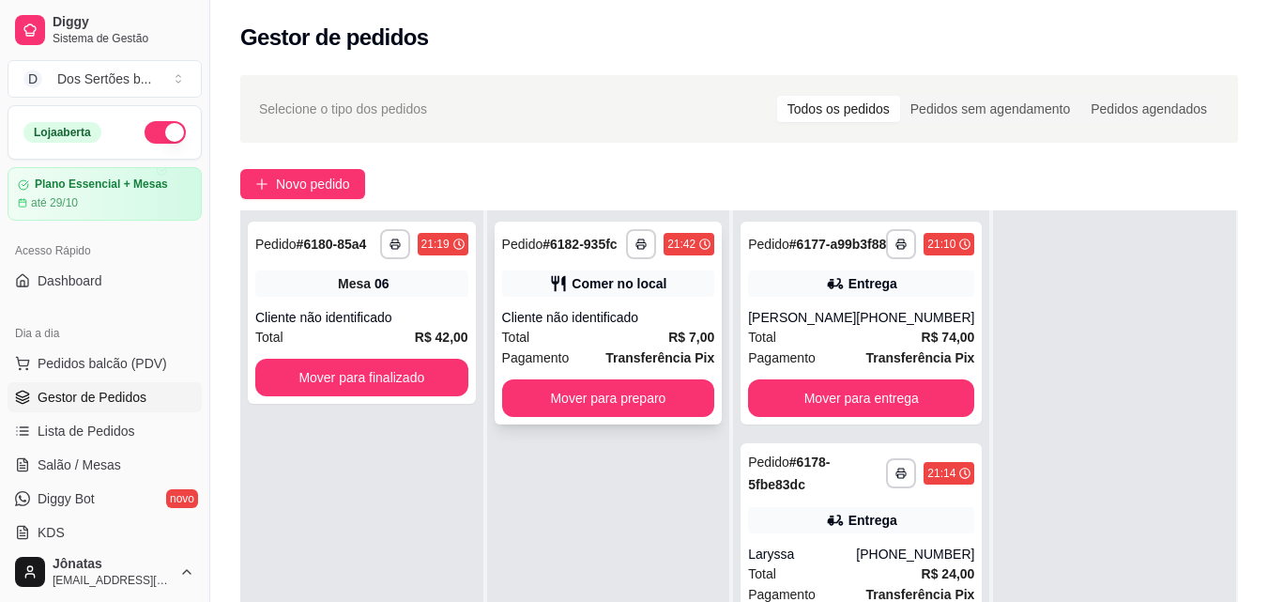
scroll to position [254, 0]
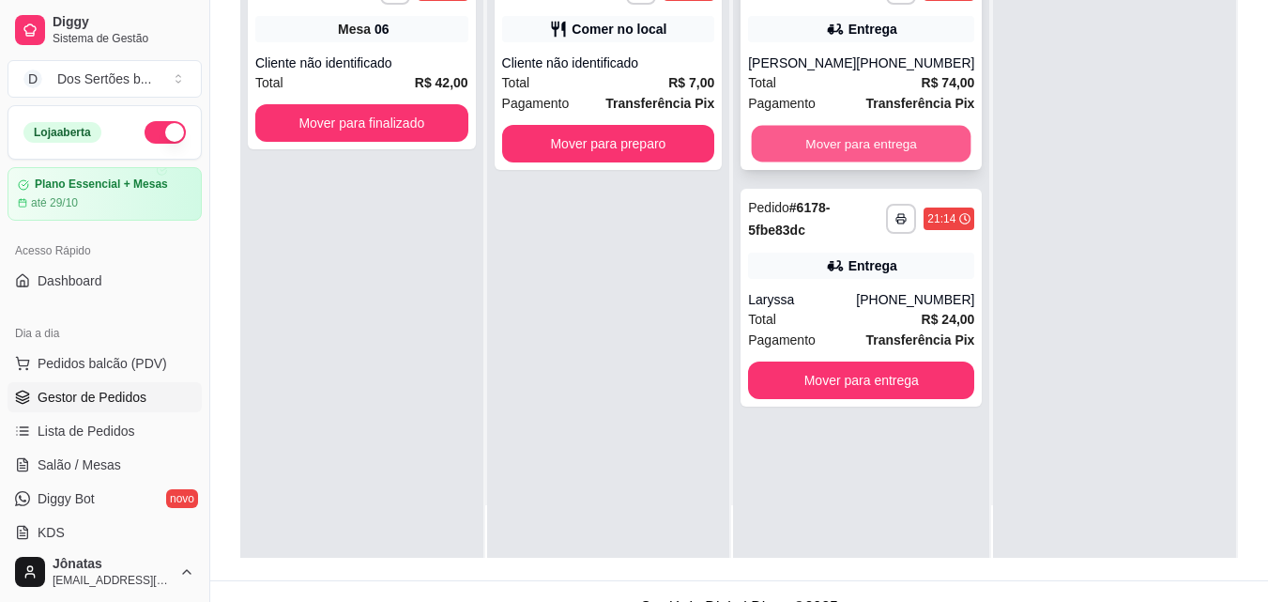
click at [783, 157] on button "Mover para entrega" at bounding box center [862, 144] width 220 height 37
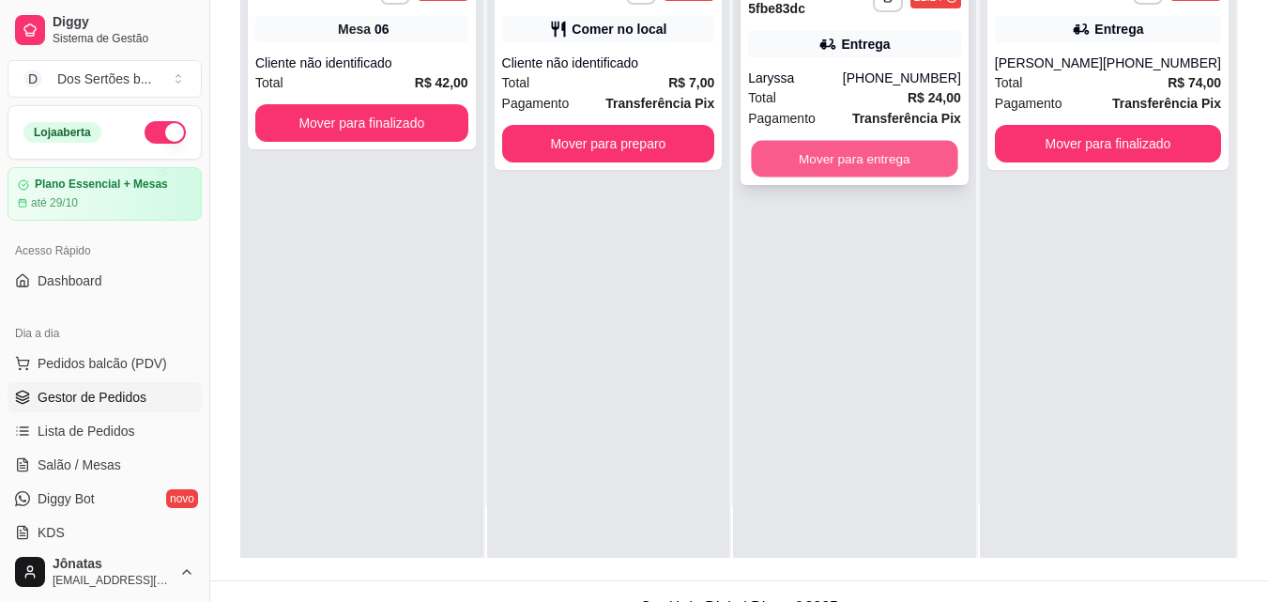
click at [841, 153] on button "Mover para entrega" at bounding box center [855, 159] width 207 height 37
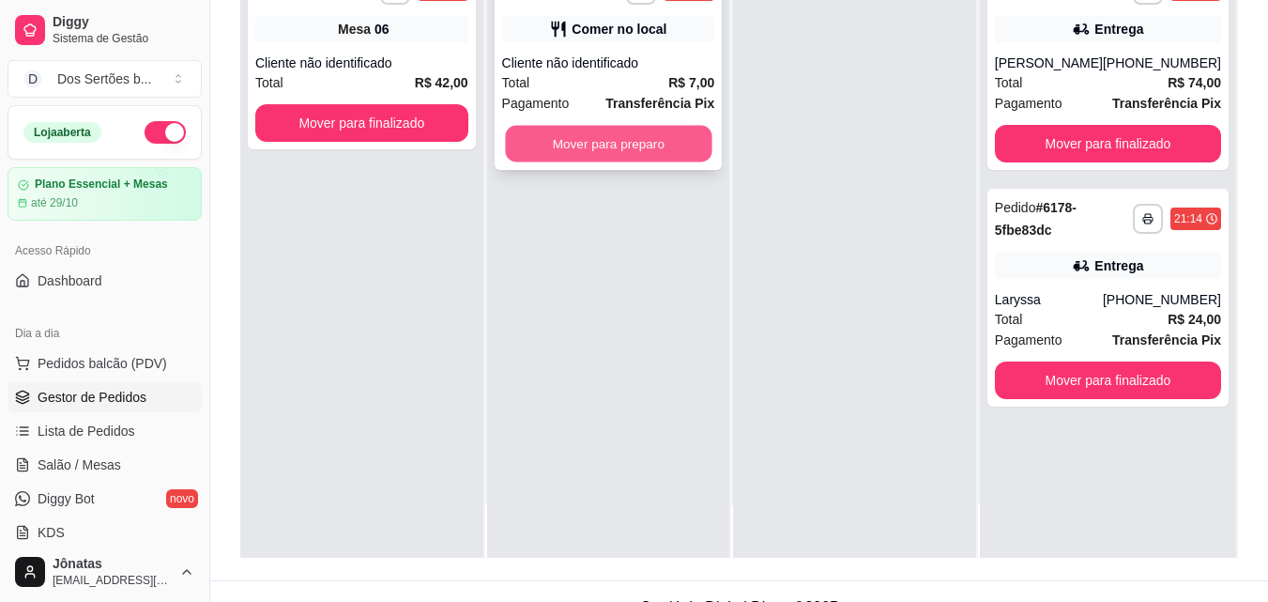
click at [580, 149] on button "Mover para preparo" at bounding box center [608, 144] width 207 height 37
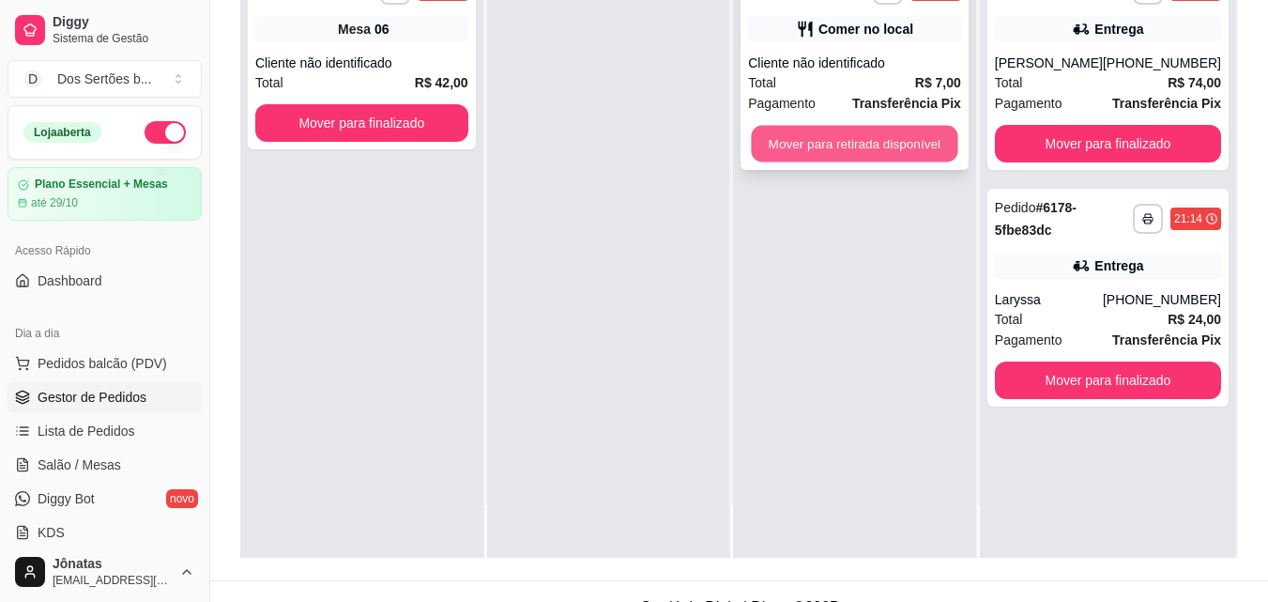
click at [838, 145] on button "Mover para retirada disponível" at bounding box center [855, 144] width 207 height 37
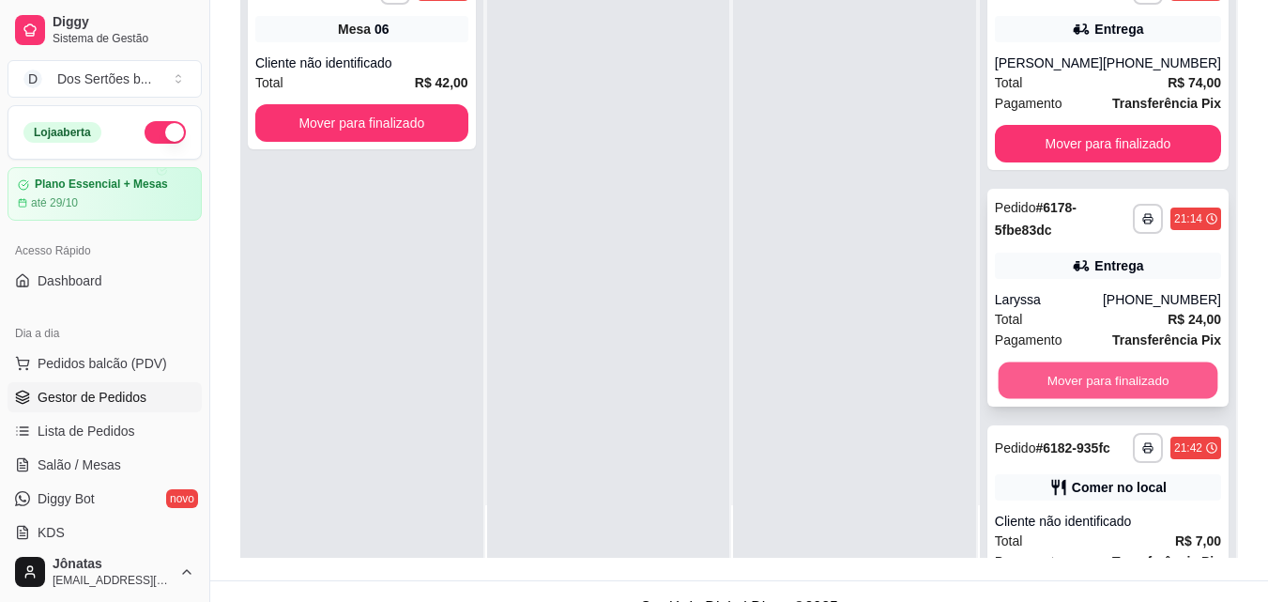
click at [1050, 388] on button "Mover para finalizado" at bounding box center [1108, 380] width 220 height 37
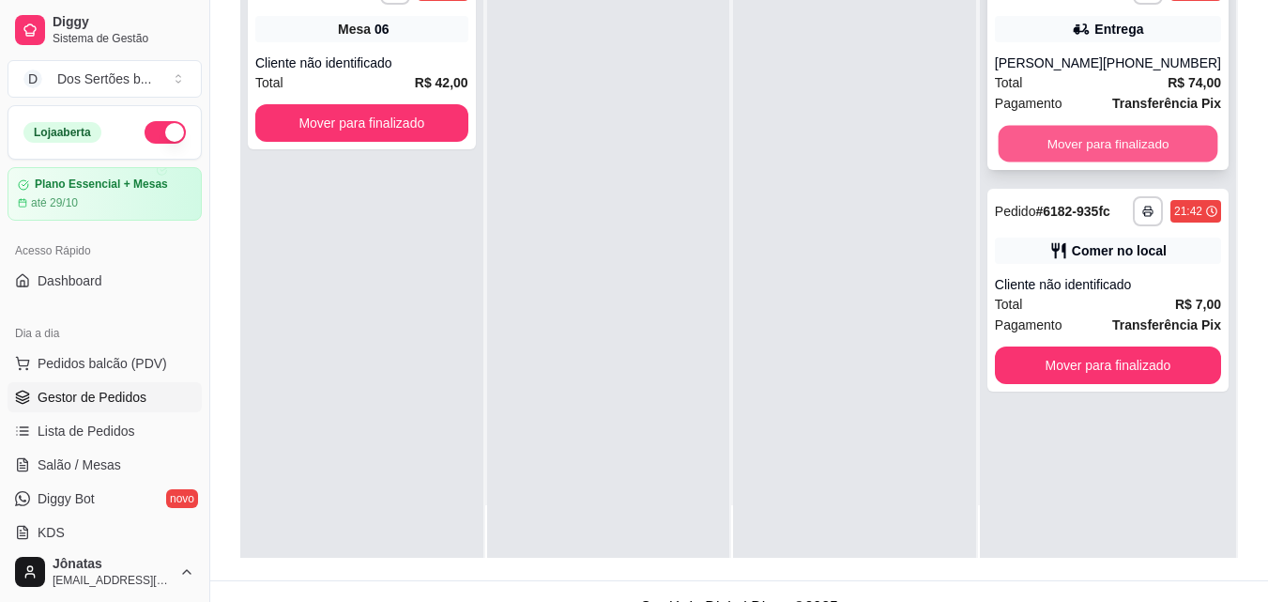
click at [1034, 153] on button "Mover para finalizado" at bounding box center [1108, 144] width 220 height 37
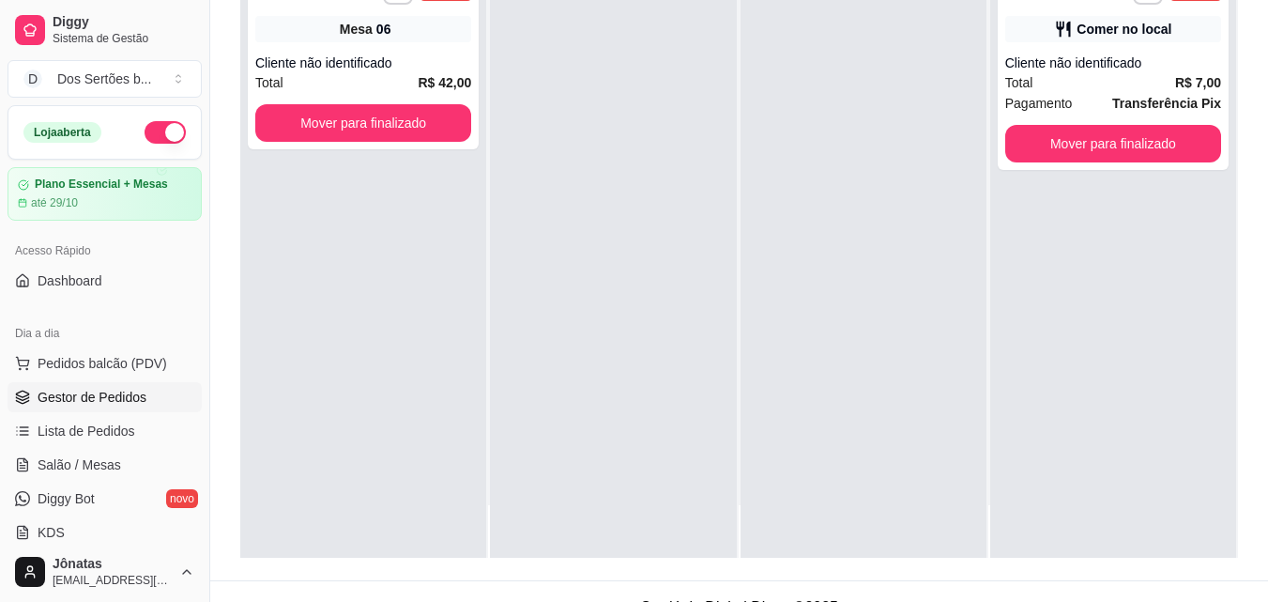
scroll to position [0, 0]
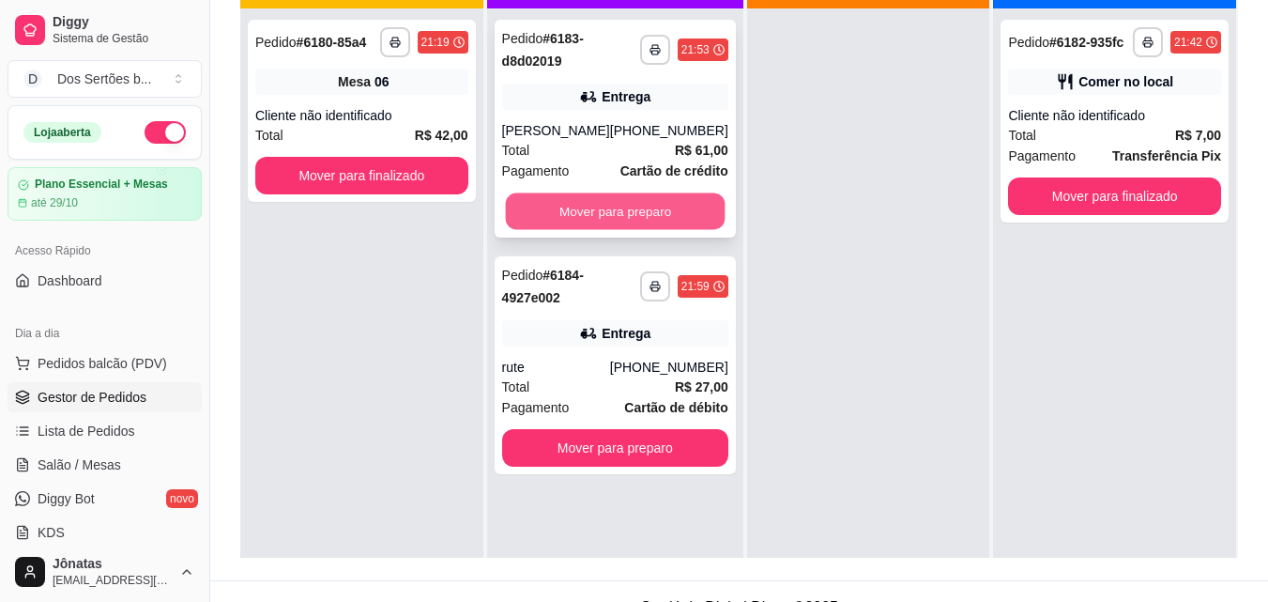
click at [560, 200] on button "Mover para preparo" at bounding box center [615, 211] width 220 height 37
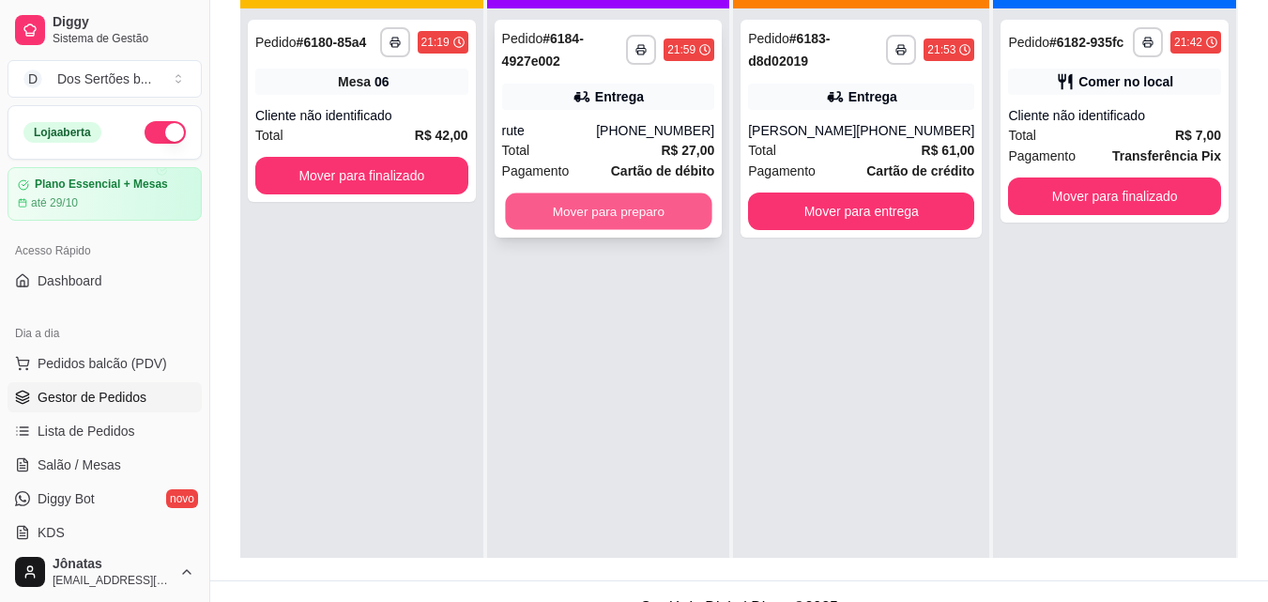
click at [605, 202] on button "Mover para preparo" at bounding box center [608, 211] width 207 height 37
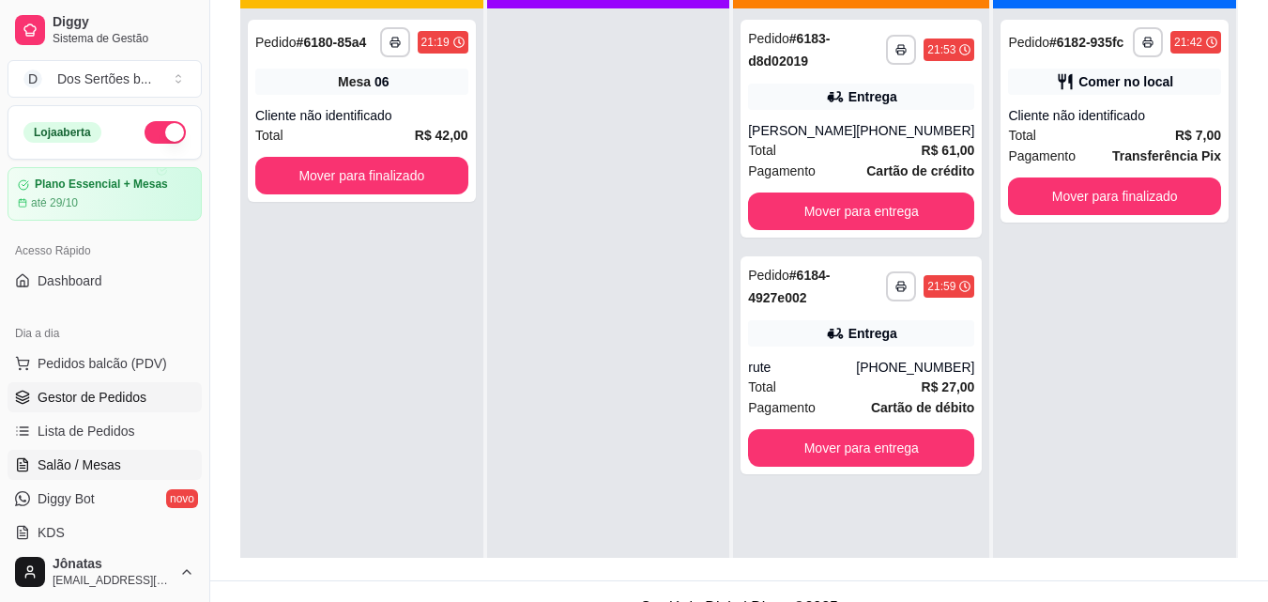
click at [75, 469] on span "Salão / Mesas" at bounding box center [80, 464] width 84 height 19
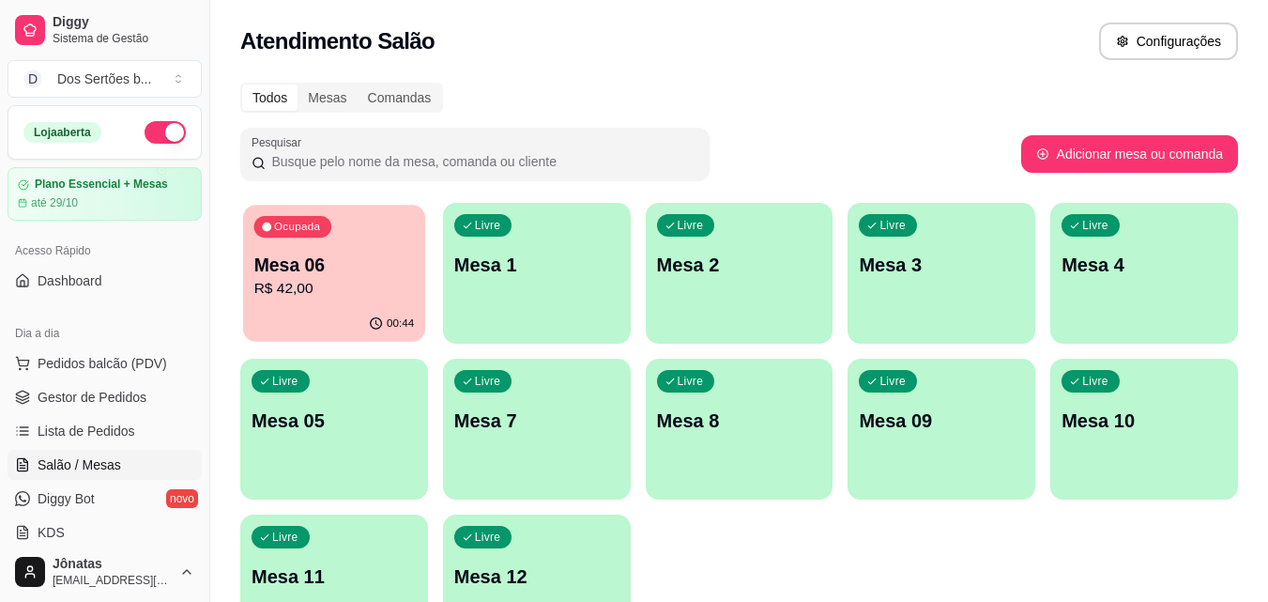
click at [336, 308] on div "00:44" at bounding box center [334, 324] width 182 height 36
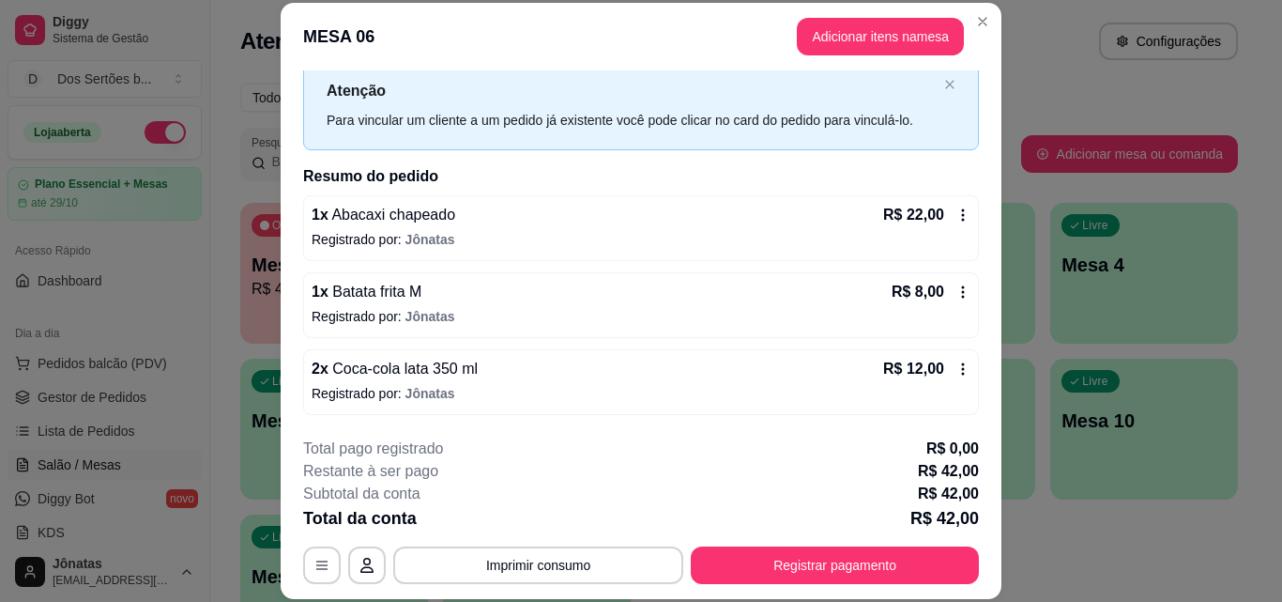
scroll to position [57, 0]
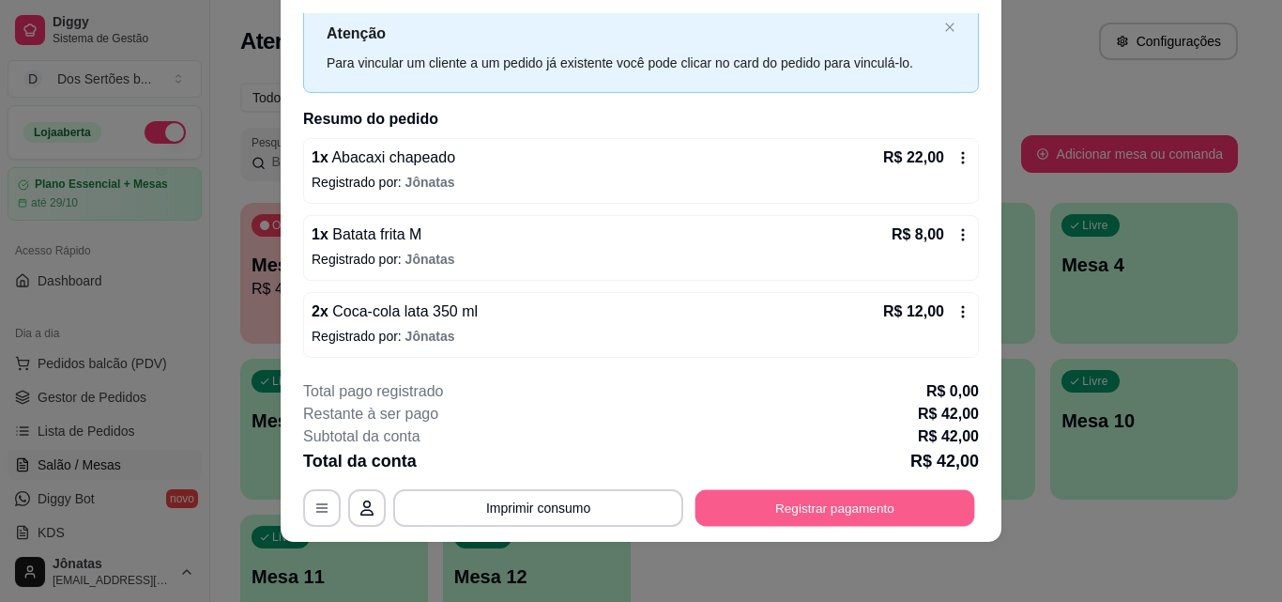
click at [820, 499] on button "Registrar pagamento" at bounding box center [836, 507] width 280 height 37
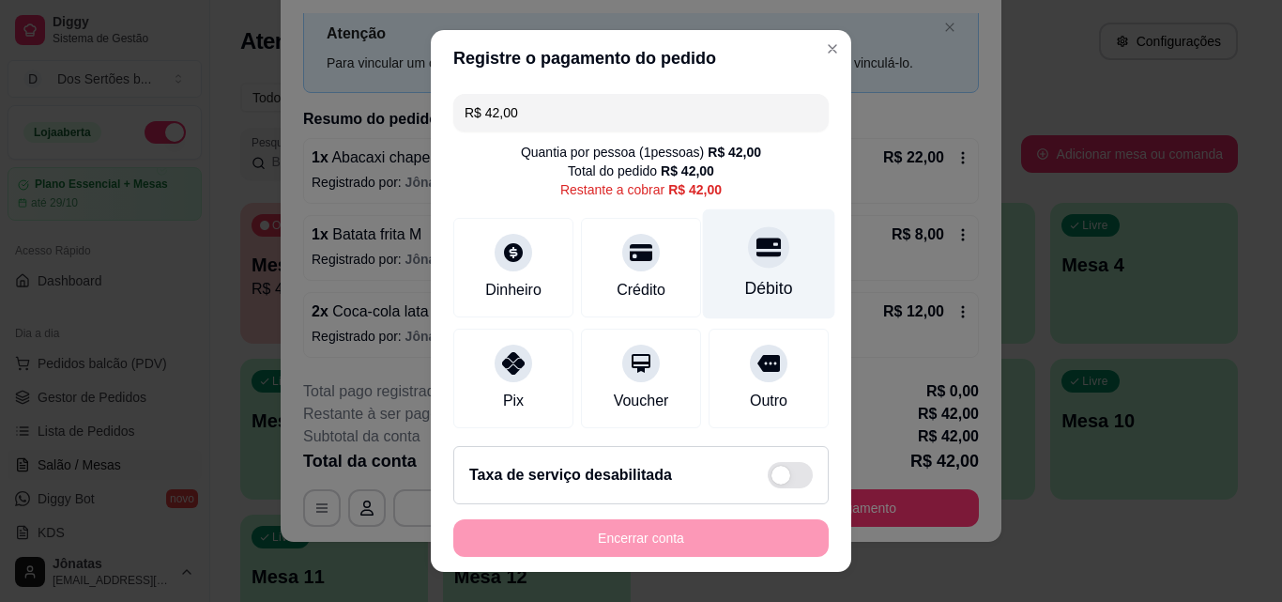
click at [726, 268] on div "Débito" at bounding box center [769, 264] width 132 height 110
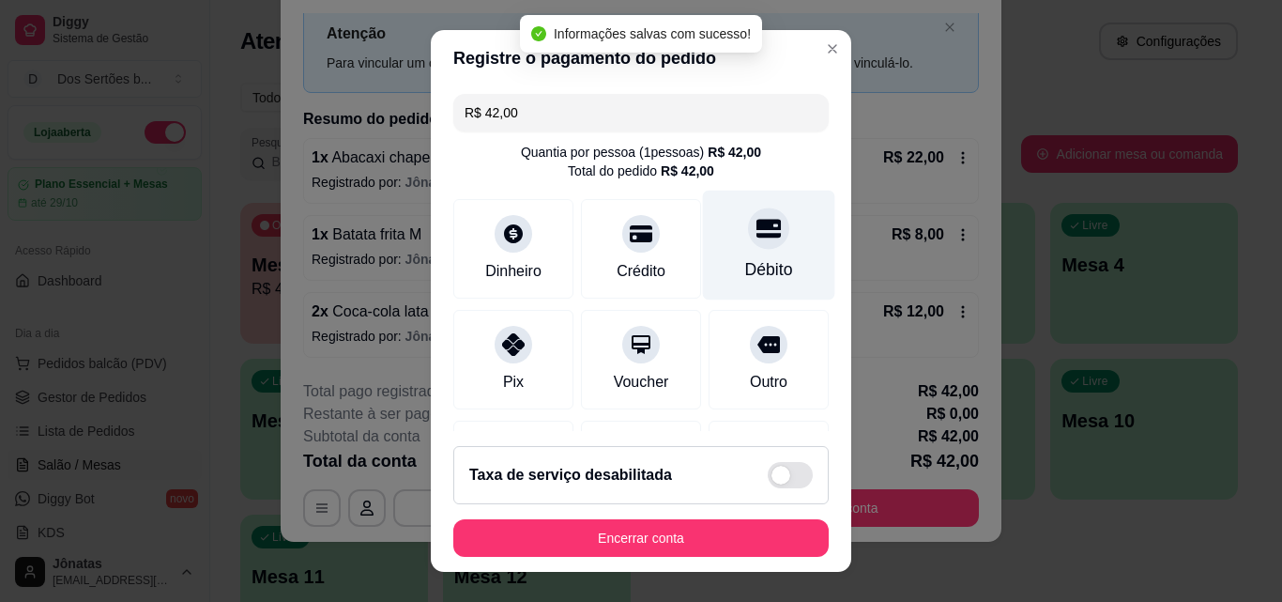
type input "R$ 0,00"
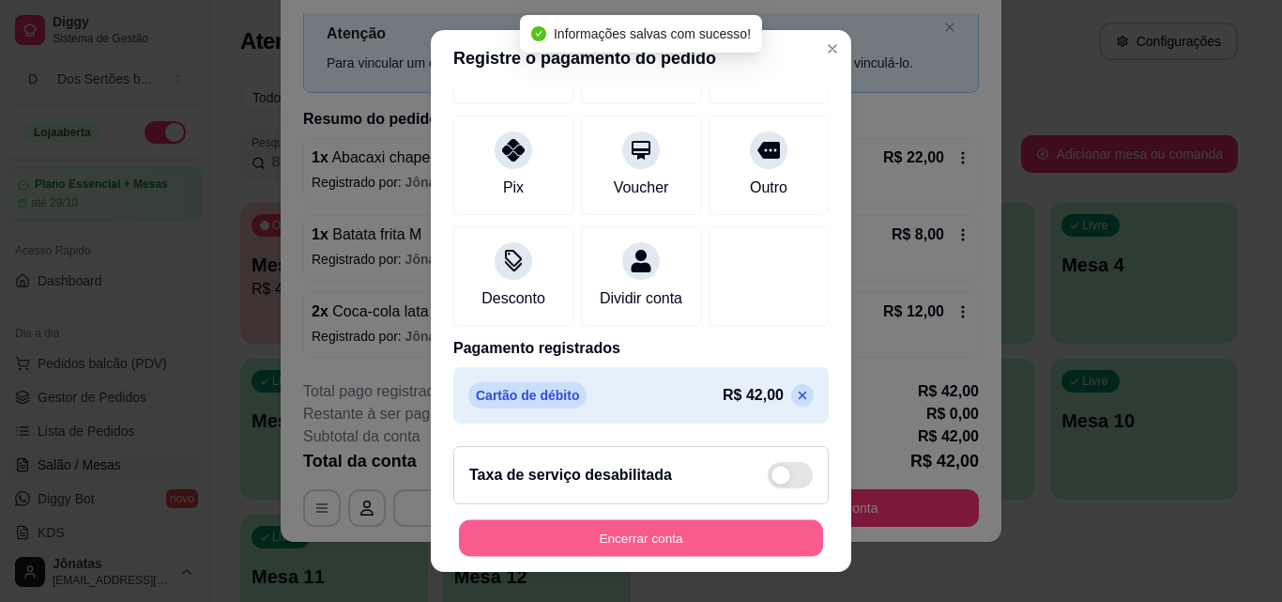
click at [745, 530] on button "Encerrar conta" at bounding box center [641, 538] width 364 height 37
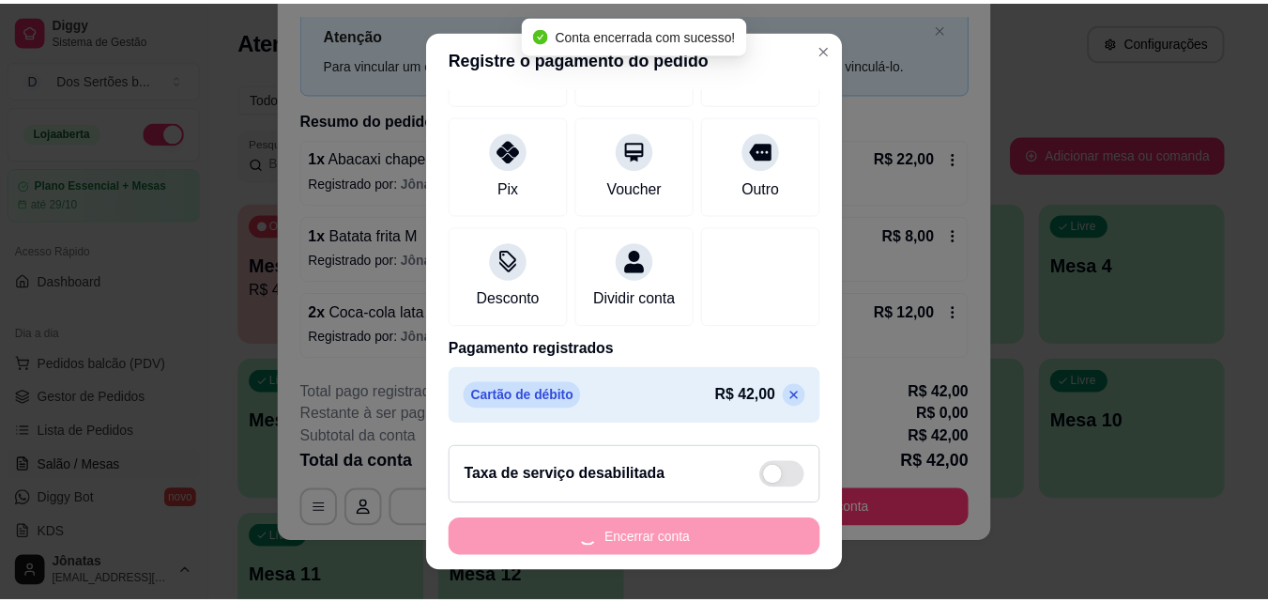
scroll to position [0, 0]
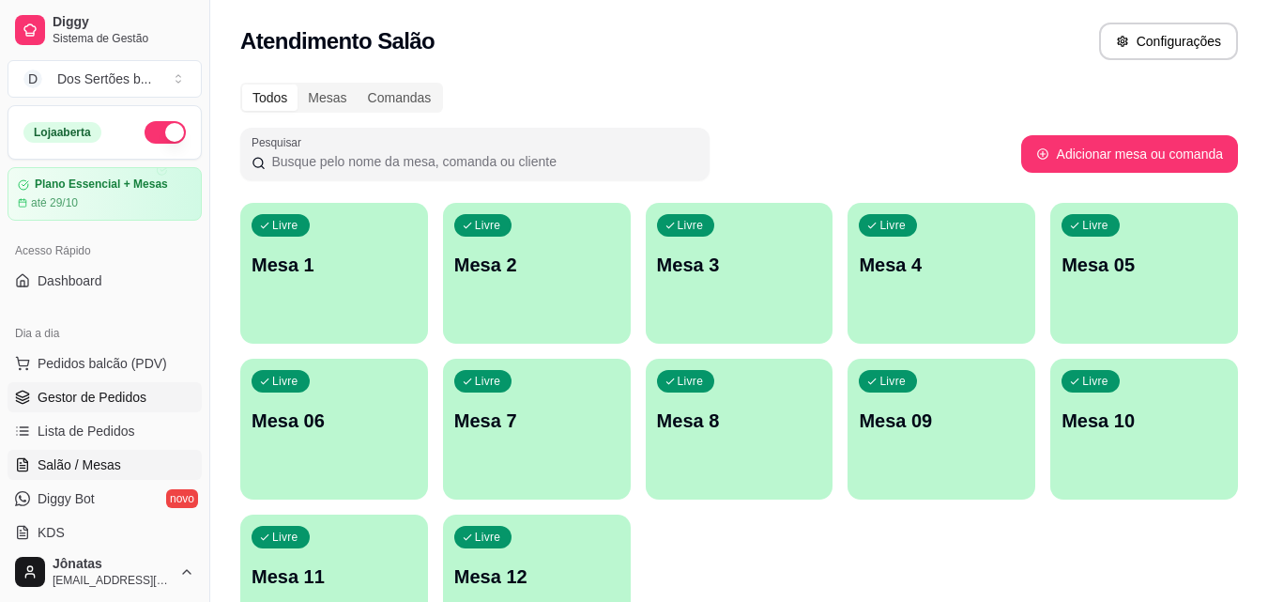
click at [103, 389] on span "Gestor de Pedidos" at bounding box center [92, 397] width 109 height 19
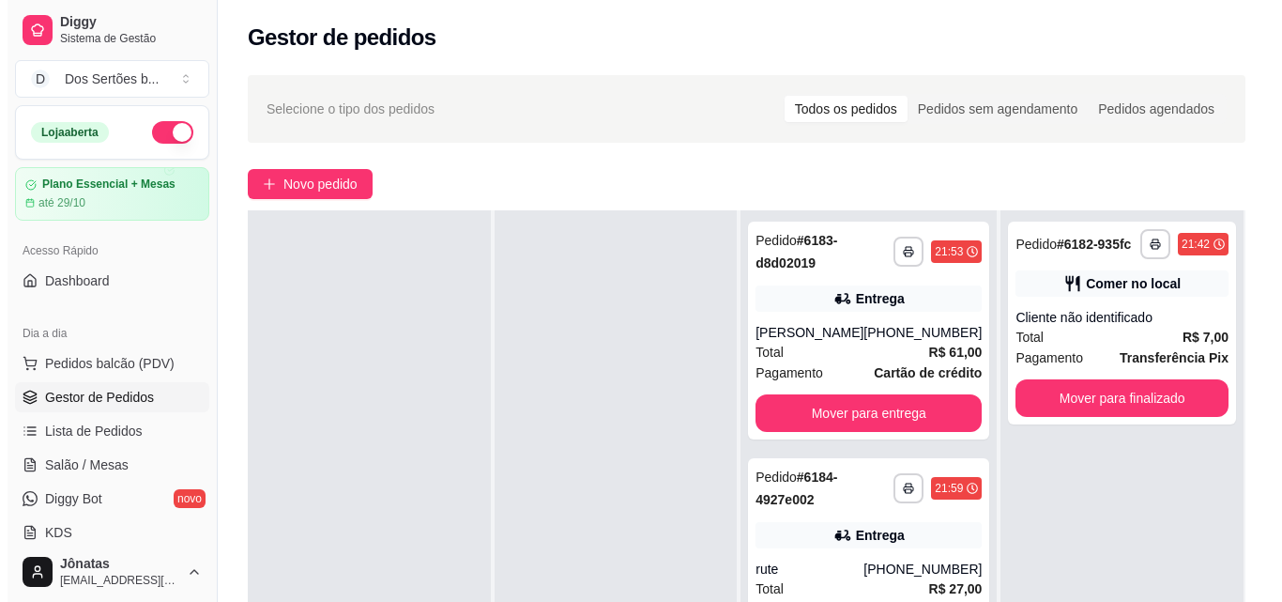
scroll to position [228, 0]
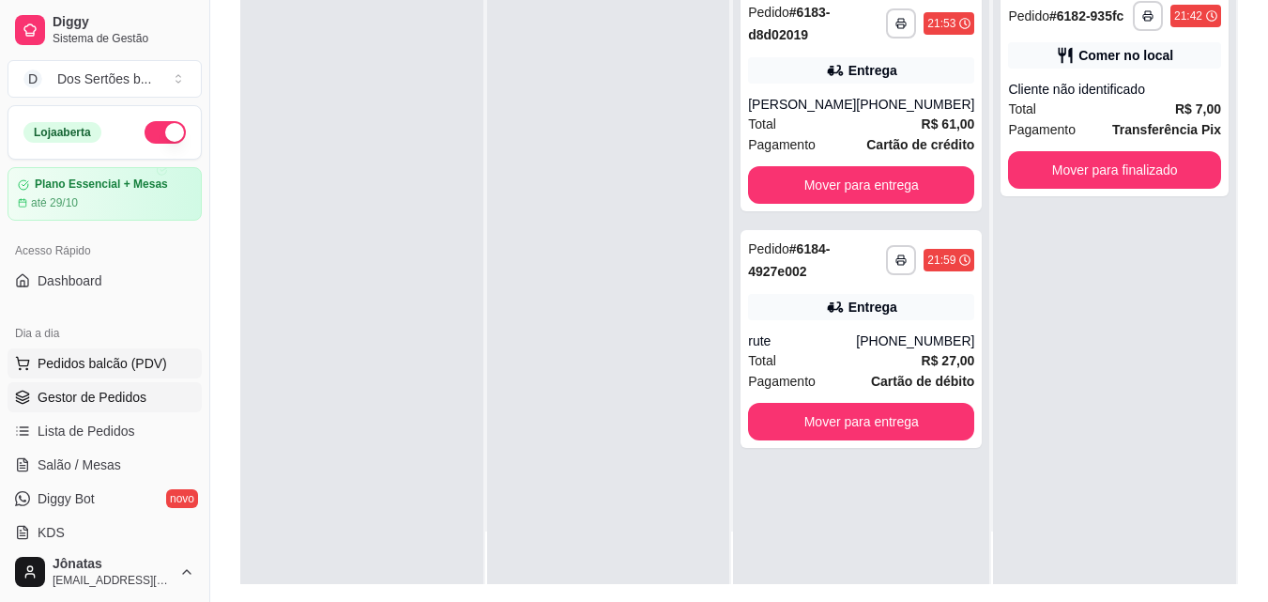
click at [140, 366] on span "Pedidos balcão (PDV)" at bounding box center [103, 363] width 130 height 19
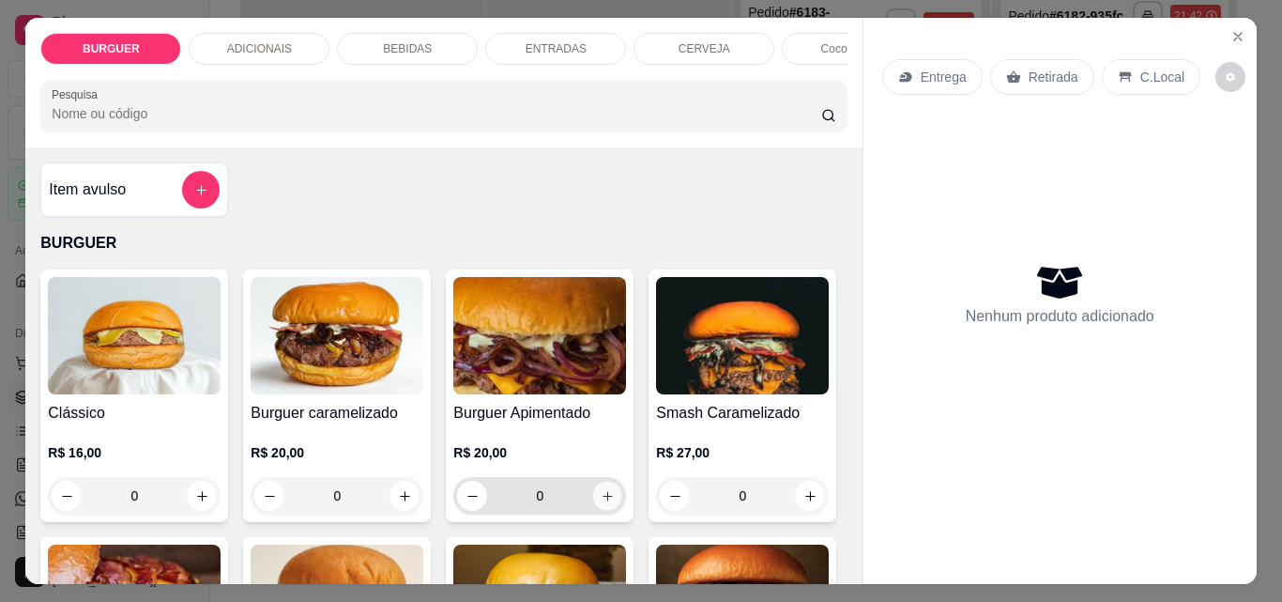
click at [601, 500] on icon "increase-product-quantity" at bounding box center [608, 496] width 14 height 14
type input "1"
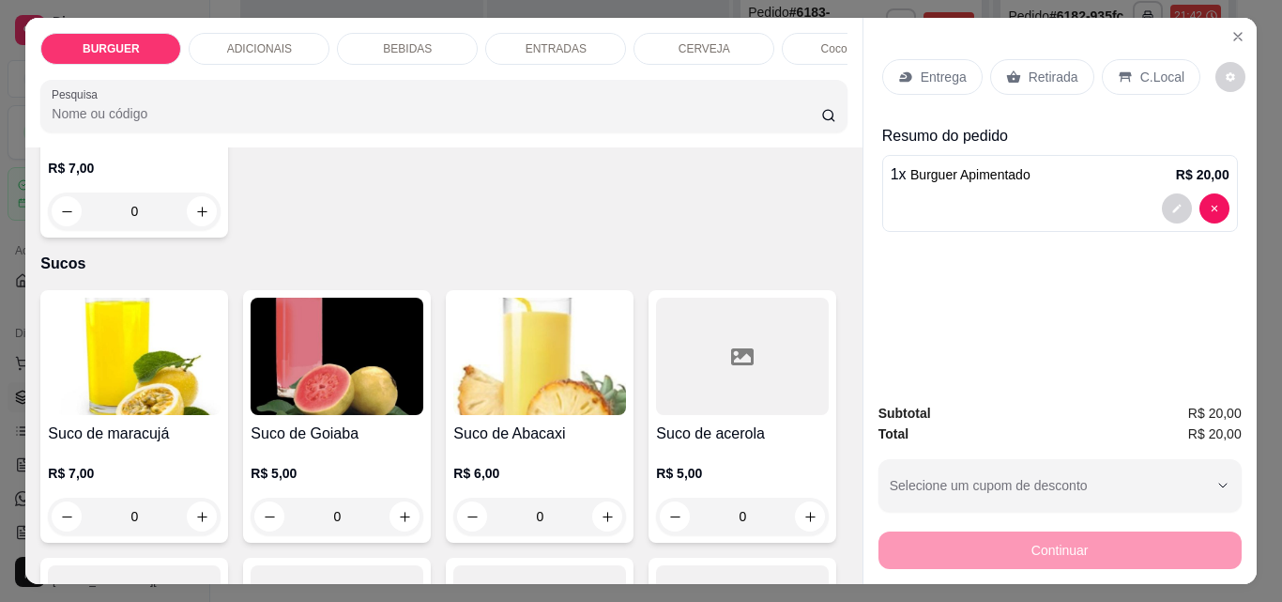
scroll to position [4427, 0]
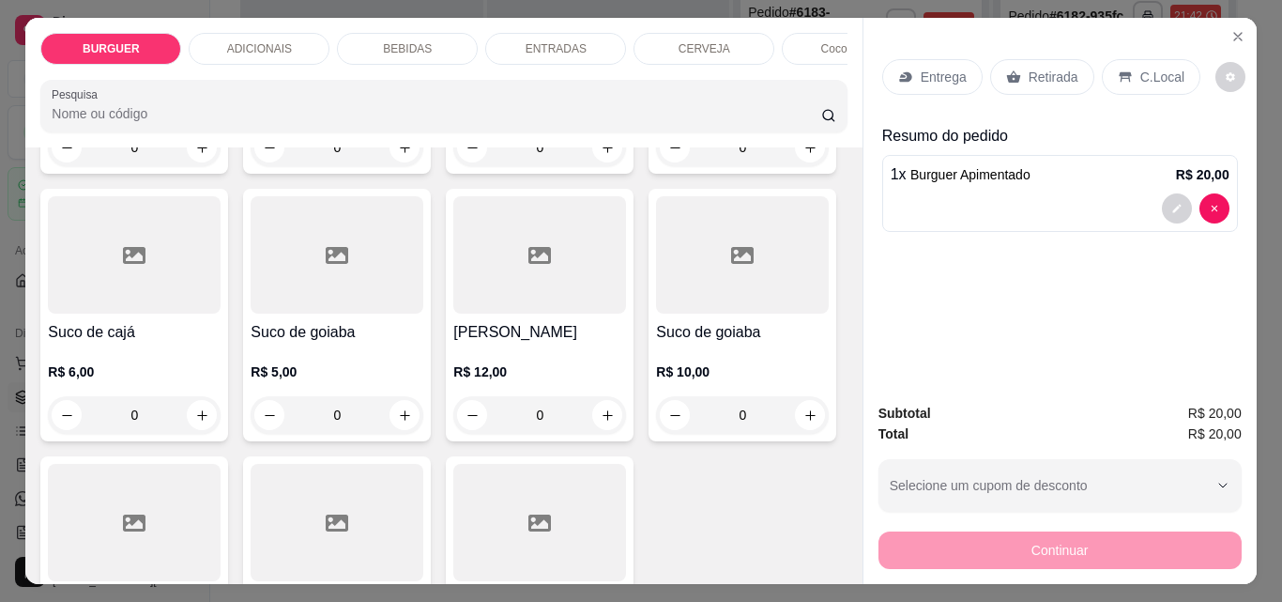
click at [863, 528] on div "Entrega Retirada C.Local Resumo do pedido 1 x Burguer Apimentado R$ 20,00 Subto…" at bounding box center [1060, 301] width 394 height 566
click at [863, 527] on div "Entrega Retirada C.Local Resumo do pedido 1 x Burguer Apimentado R$ 20,00 Subto…" at bounding box center [1060, 301] width 394 height 566
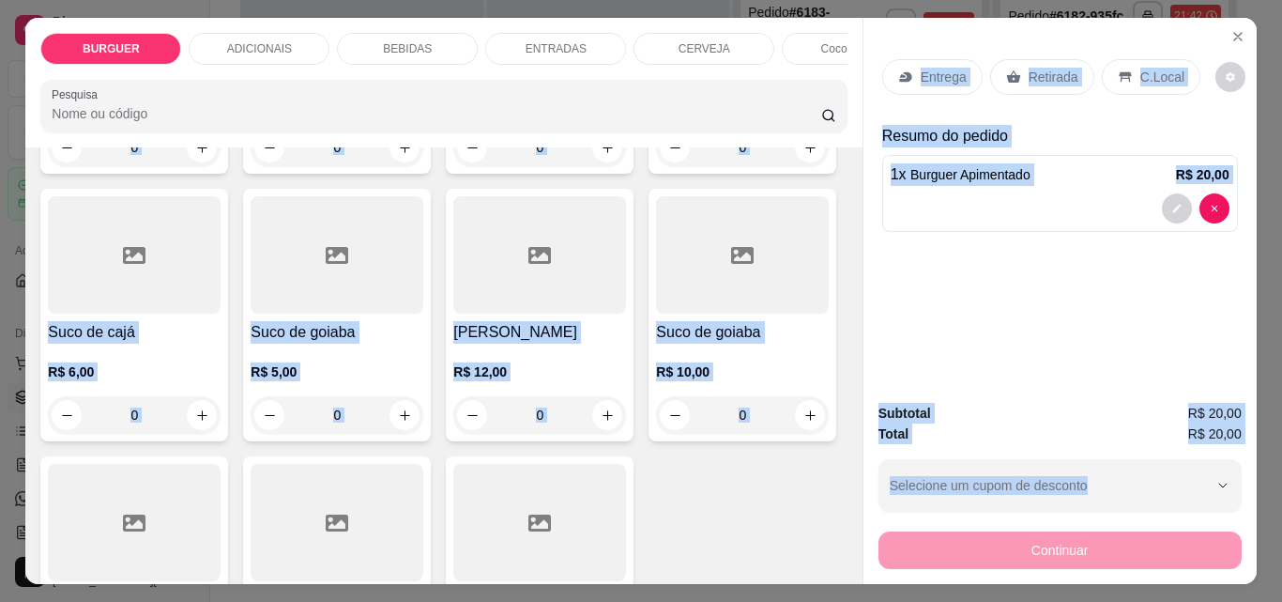
drag, startPoint x: 855, startPoint y: 527, endPoint x: 844, endPoint y: 521, distance: 12.6
click at [844, 521] on div "BURGUER ADICIONAIS BEBIDAS ENTRADAS CERVEJA Coco gelado Abacaxi Sucos Pesquisa …" at bounding box center [640, 301] width 1231 height 566
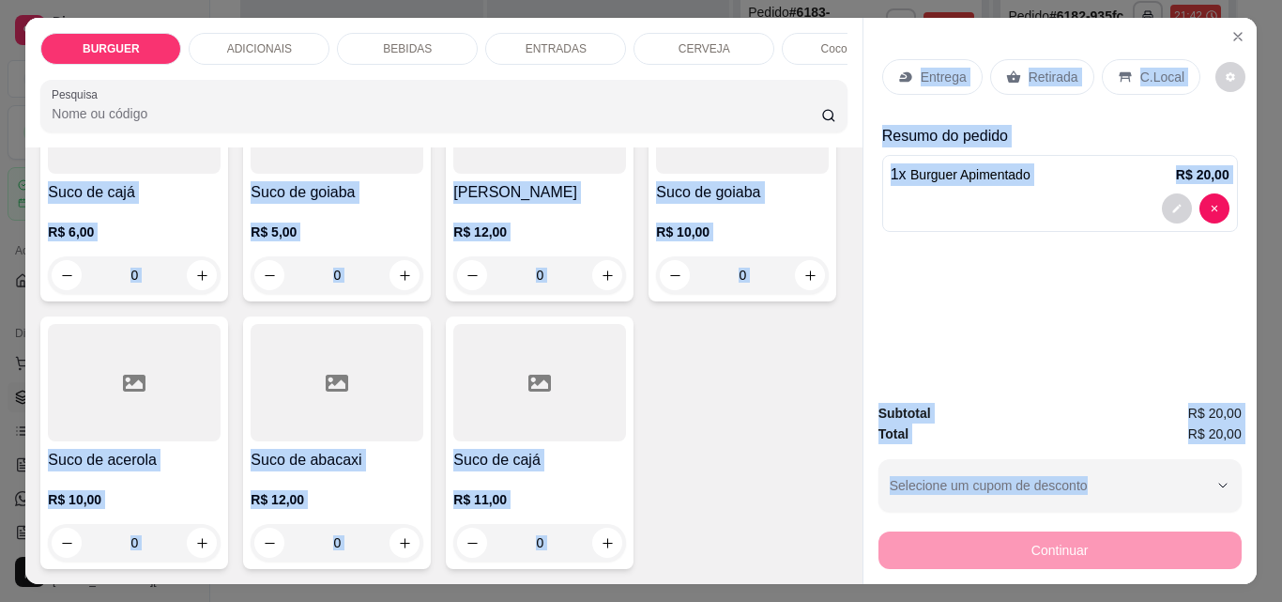
scroll to position [5533, 0]
click at [761, 352] on div "Suco de maracujá R$ 7,00 0 Suco de Goiaba R$ 5,00 0 Suco de Abacaxi R$ 6,00 0 S…" at bounding box center [443, 175] width 806 height 788
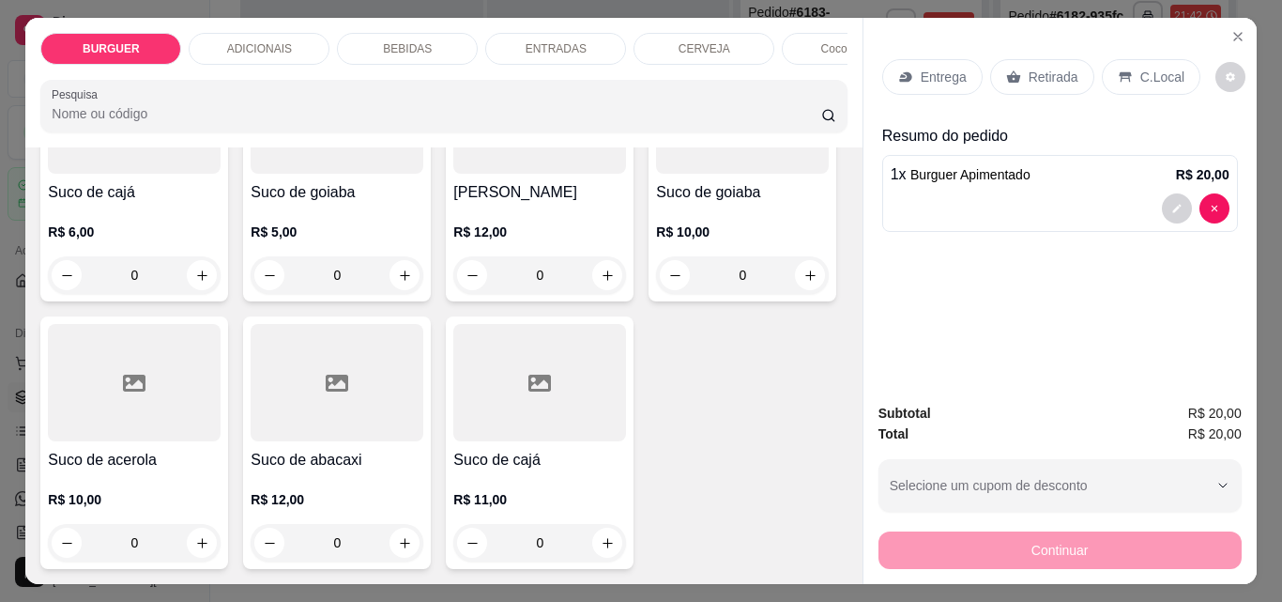
click at [804, 15] on icon "increase-product-quantity" at bounding box center [811, 8] width 14 height 14
type input "1"
click at [1148, 77] on p "C.Local" at bounding box center [1163, 77] width 44 height 19
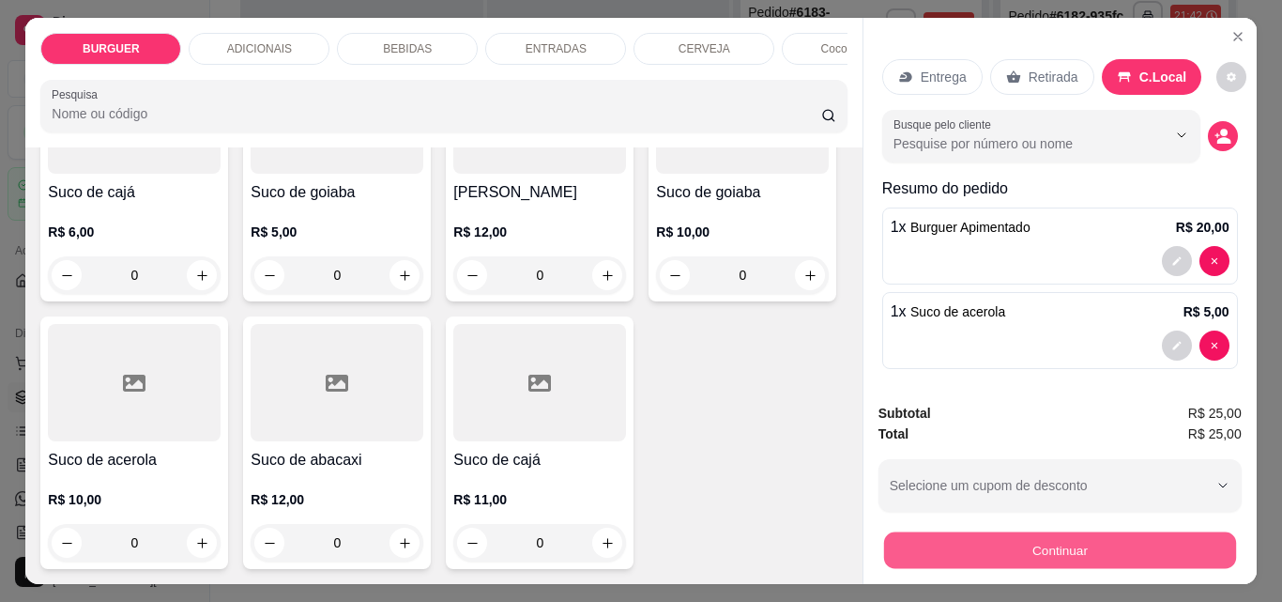
click at [1053, 554] on button "Continuar" at bounding box center [1059, 549] width 352 height 37
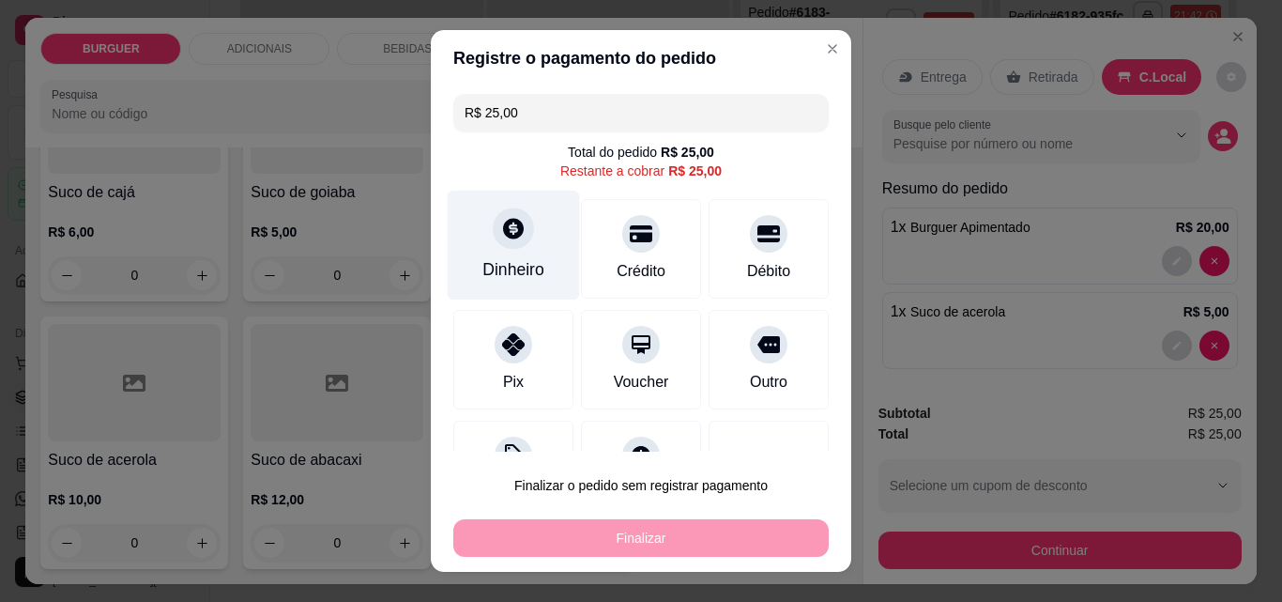
click at [507, 256] on div "Dinheiro" at bounding box center [514, 246] width 132 height 110
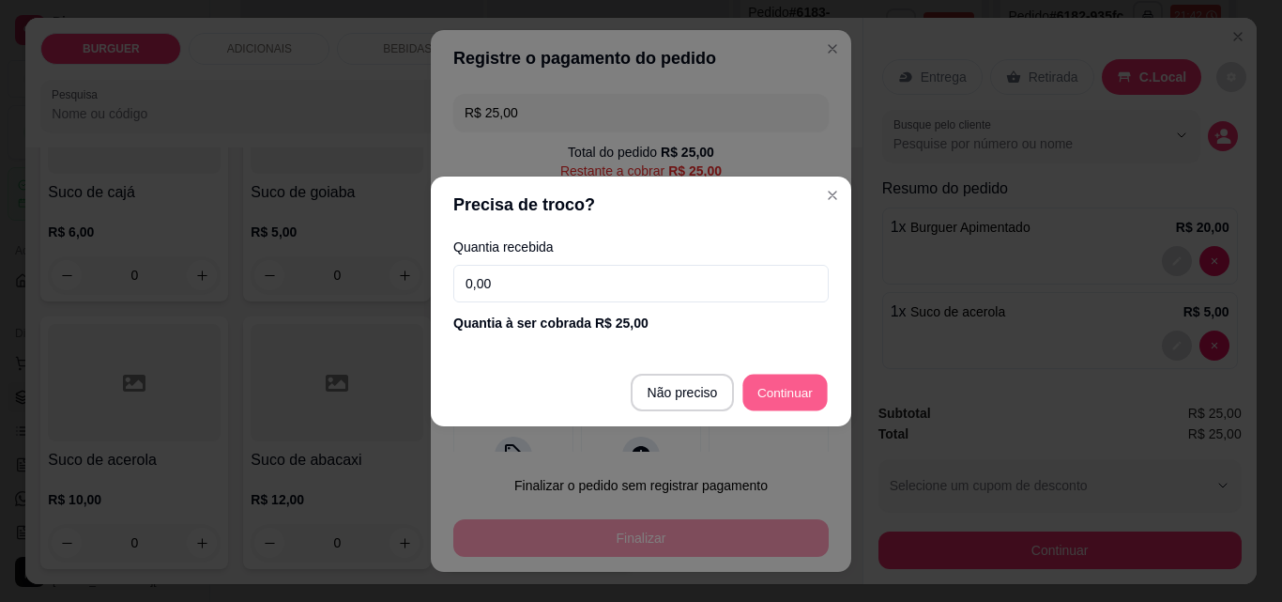
type input "R$ 0,00"
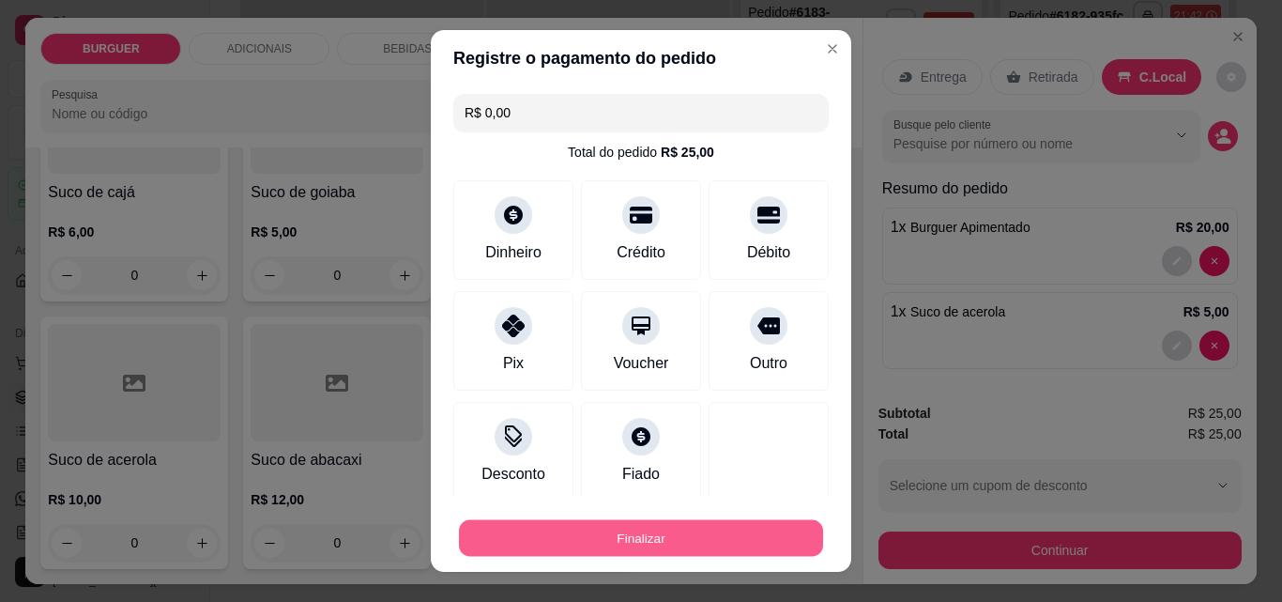
click at [612, 555] on button "Finalizar" at bounding box center [641, 538] width 364 height 37
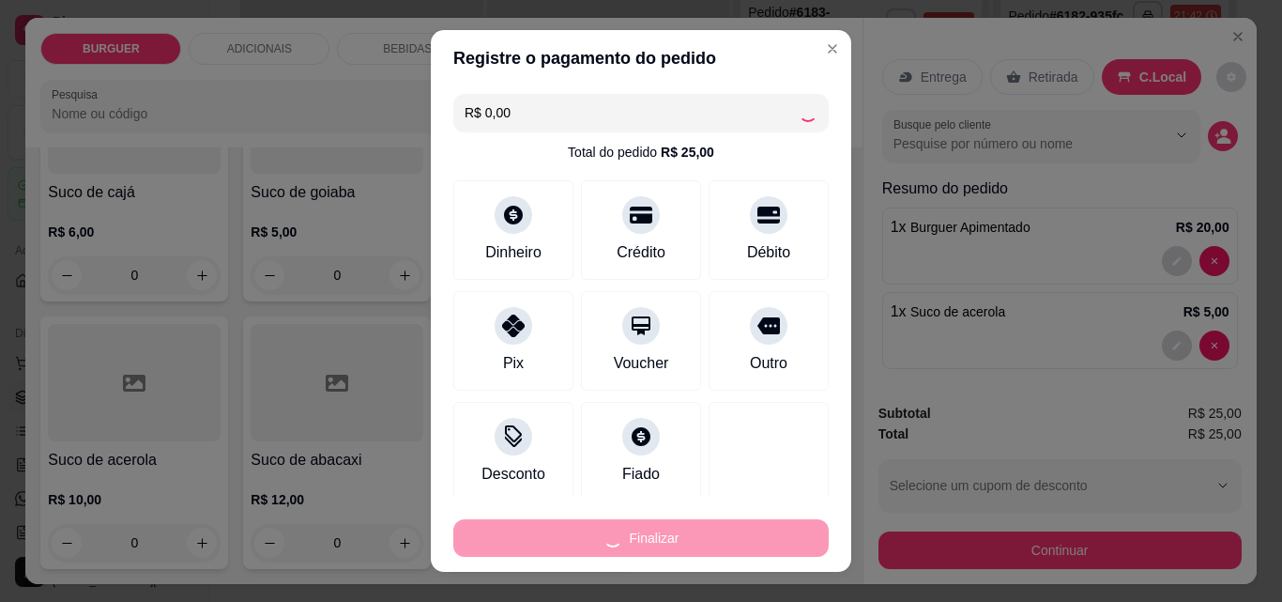
type input "0"
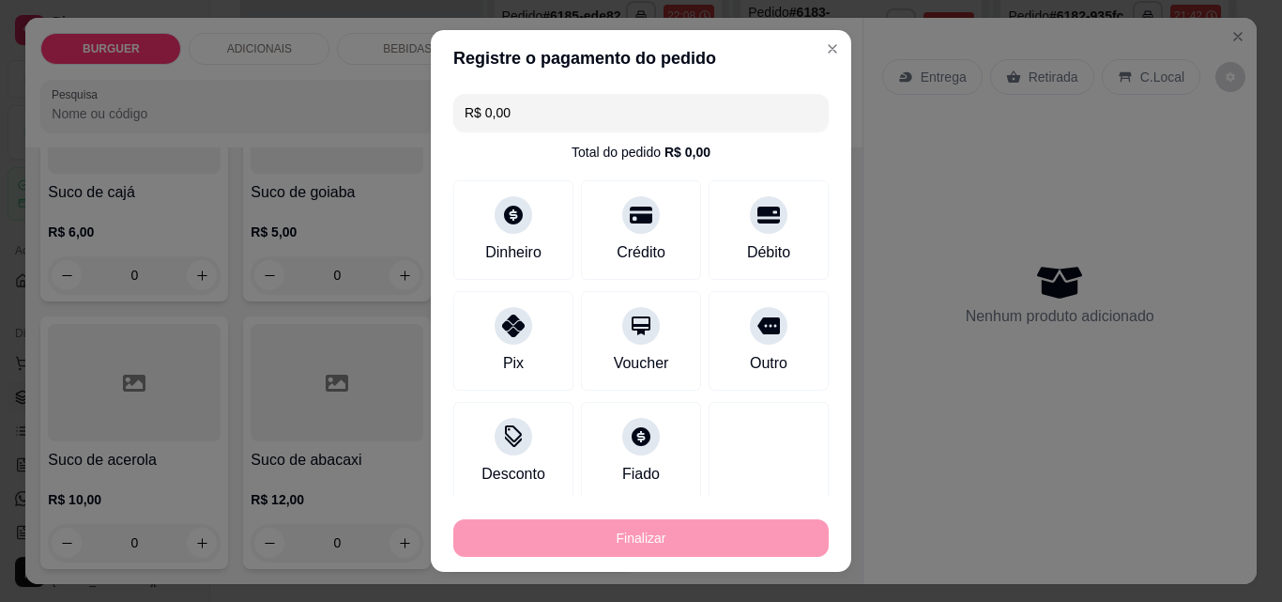
type input "-R$ 25,00"
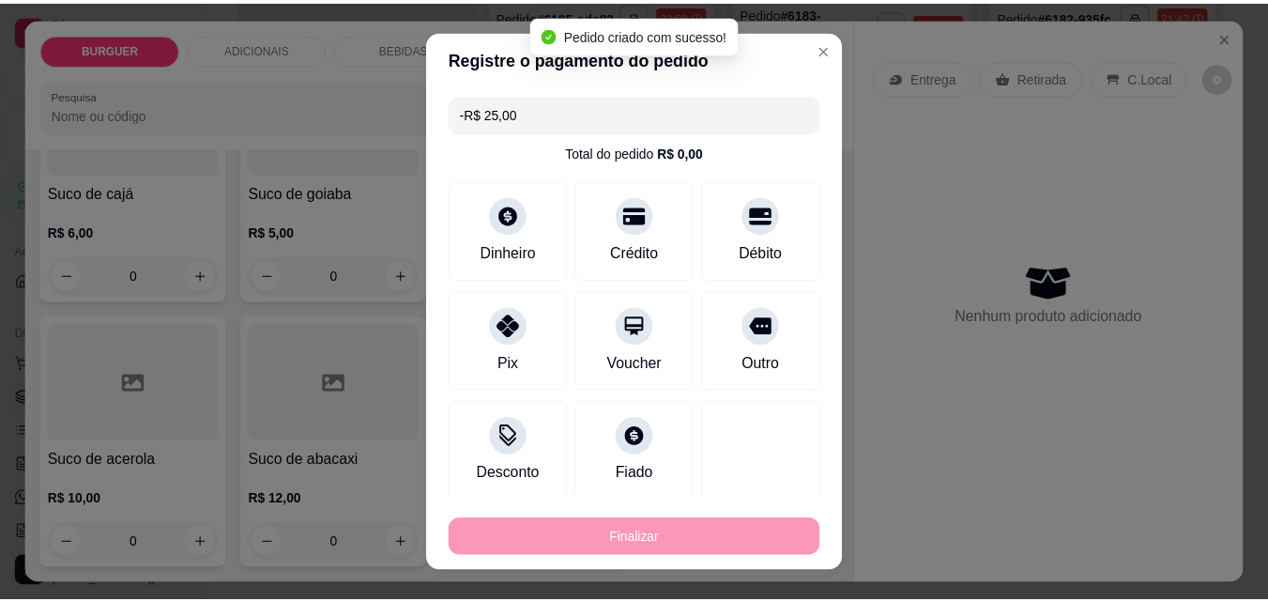
scroll to position [5531, 0]
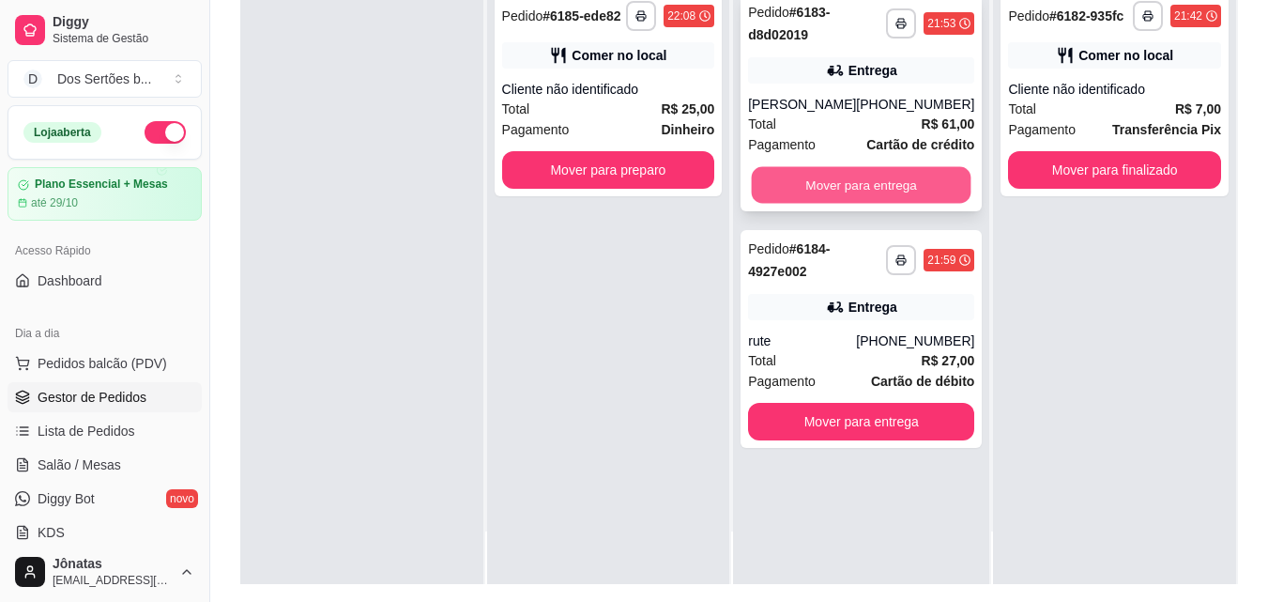
click at [896, 185] on button "Mover para entrega" at bounding box center [862, 185] width 220 height 37
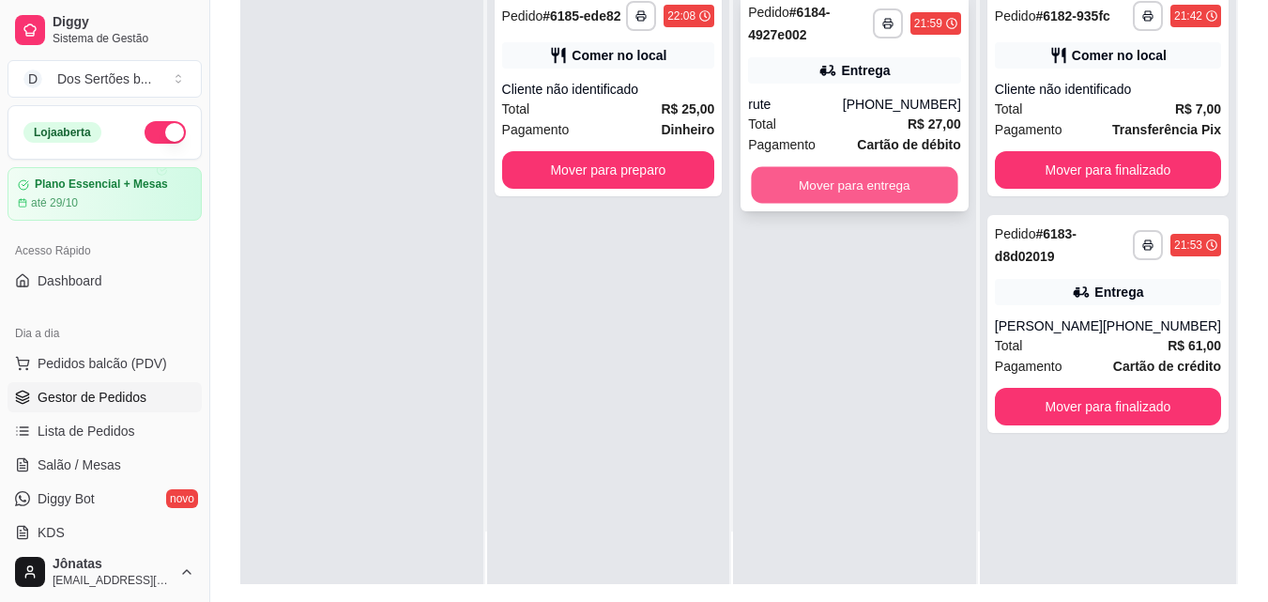
click at [821, 183] on button "Mover para entrega" at bounding box center [855, 185] width 207 height 37
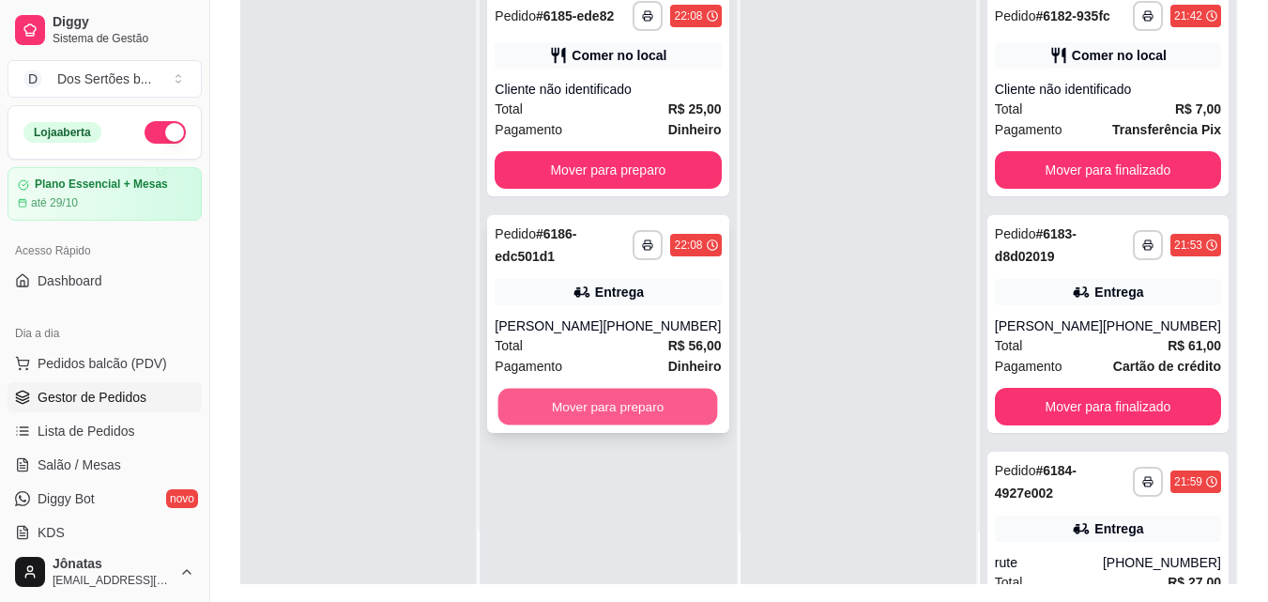
click at [590, 409] on button "Mover para preparo" at bounding box center [609, 407] width 220 height 37
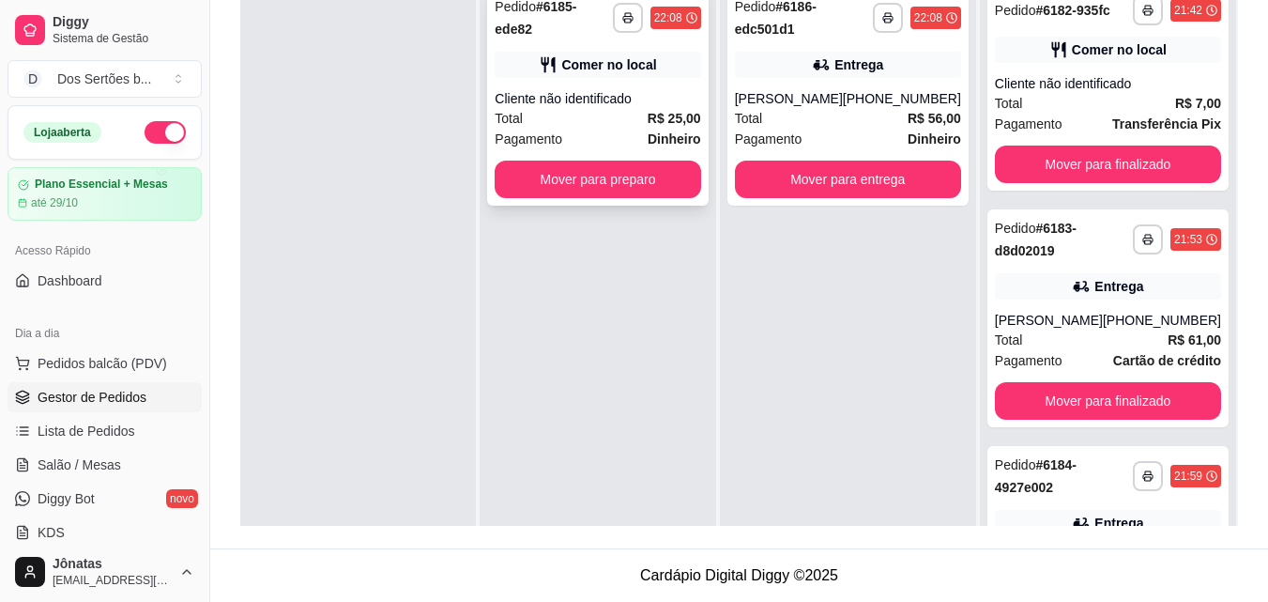
click at [632, 67] on div "**********" at bounding box center [597, 97] width 221 height 218
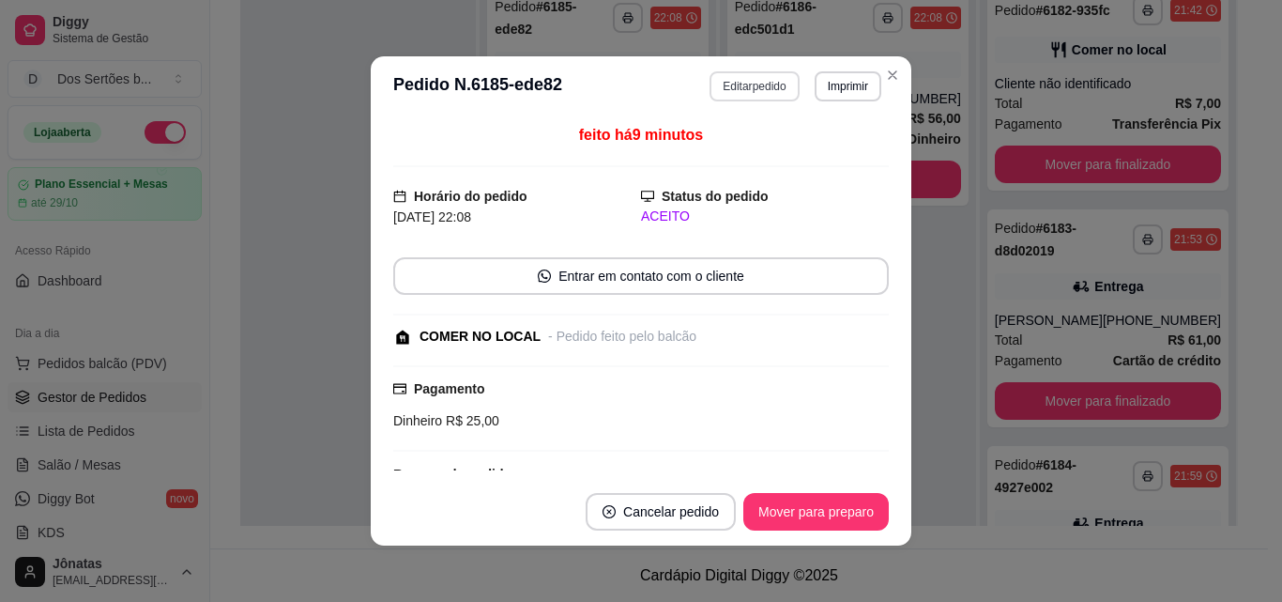
click at [713, 83] on button "Editar pedido" at bounding box center [754, 86] width 89 height 30
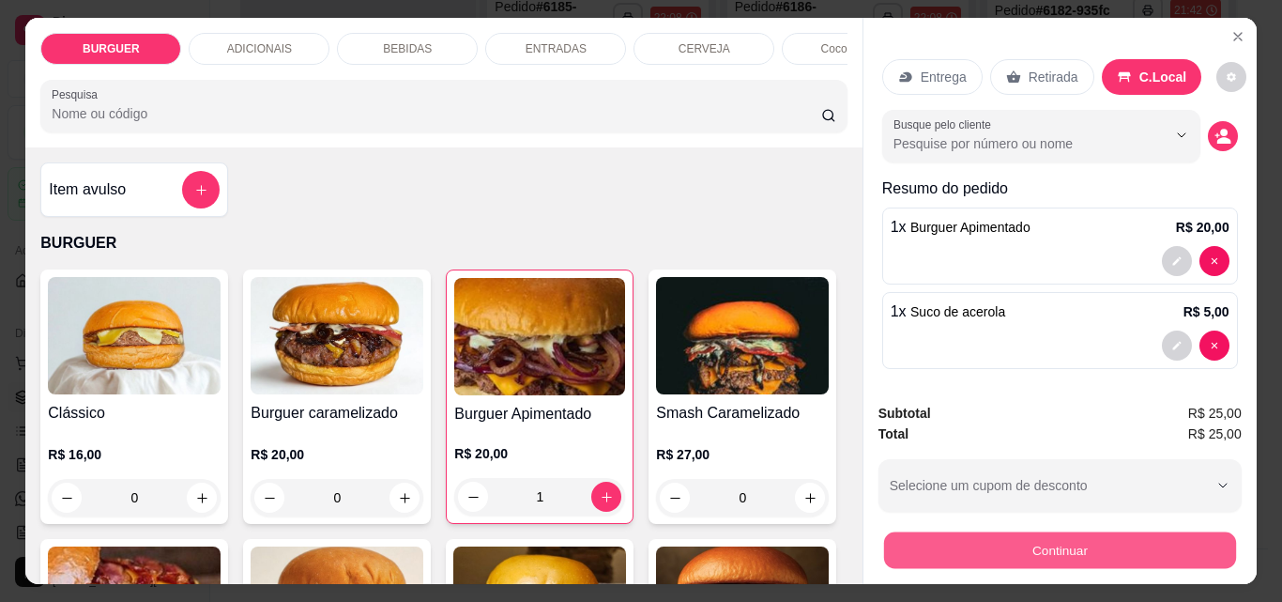
click at [1012, 535] on button "Continuar" at bounding box center [1059, 549] width 352 height 37
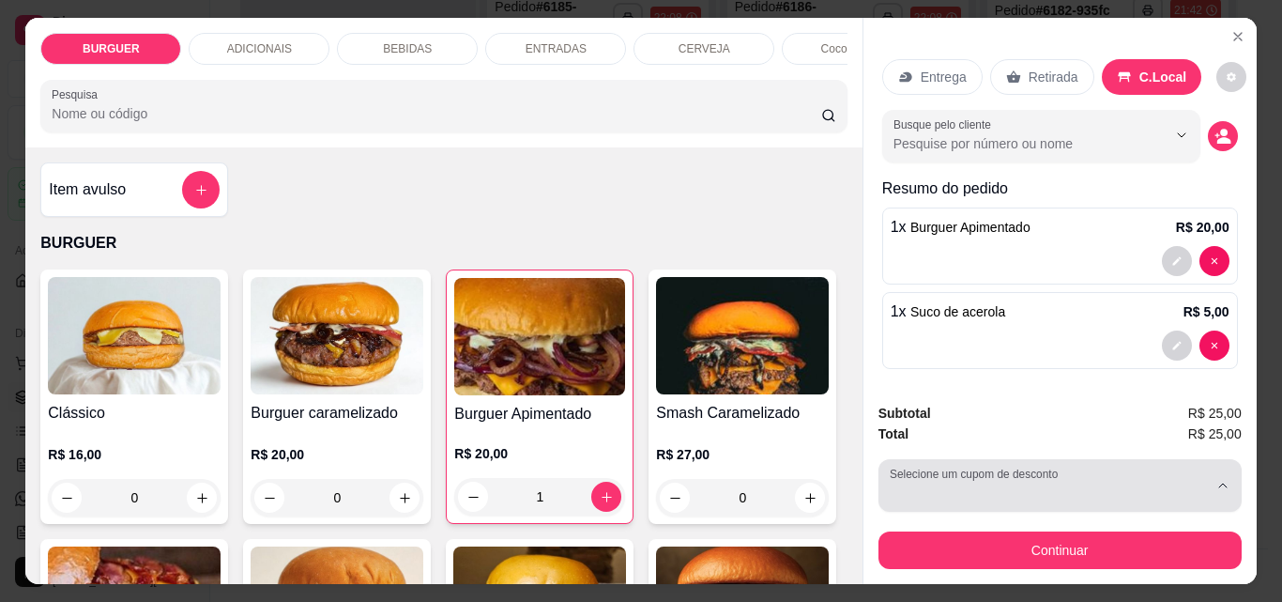
click at [971, 460] on button "Selecione um cupom de desconto" at bounding box center [1060, 485] width 363 height 53
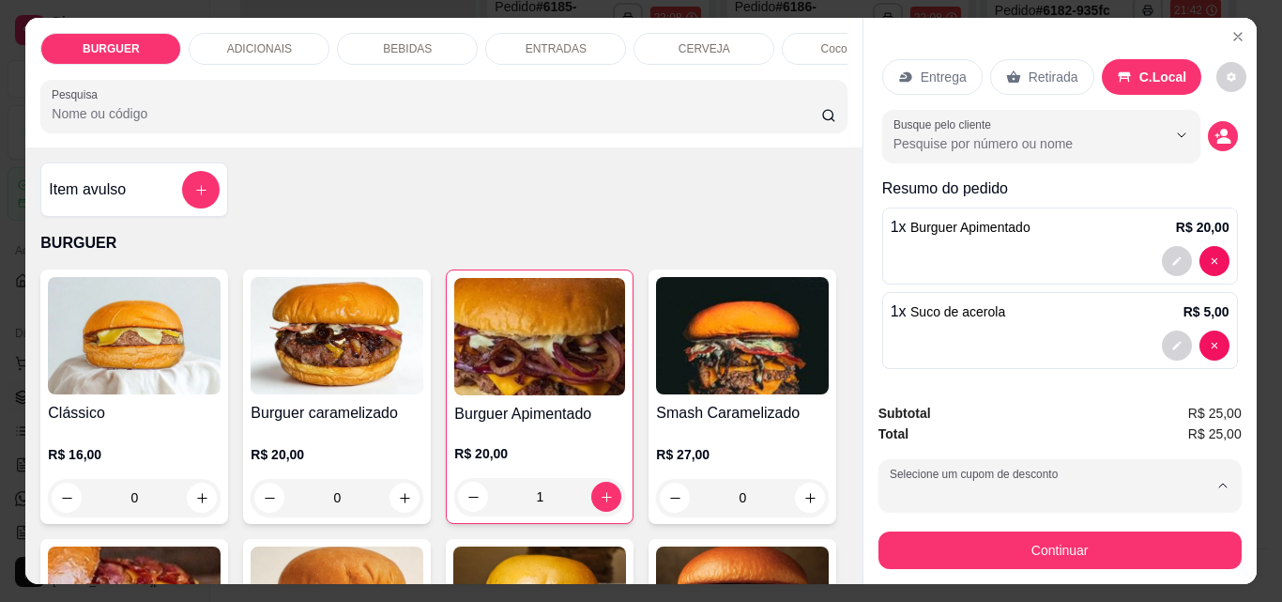
click at [929, 377] on p "NORONHA" at bounding box center [925, 379] width 65 height 18
type input "68766cf2e29708dea30ba981"
select select "68766cf2e29708dea30ba981"
click at [1233, 29] on icon "Close" at bounding box center [1238, 36] width 15 height 15
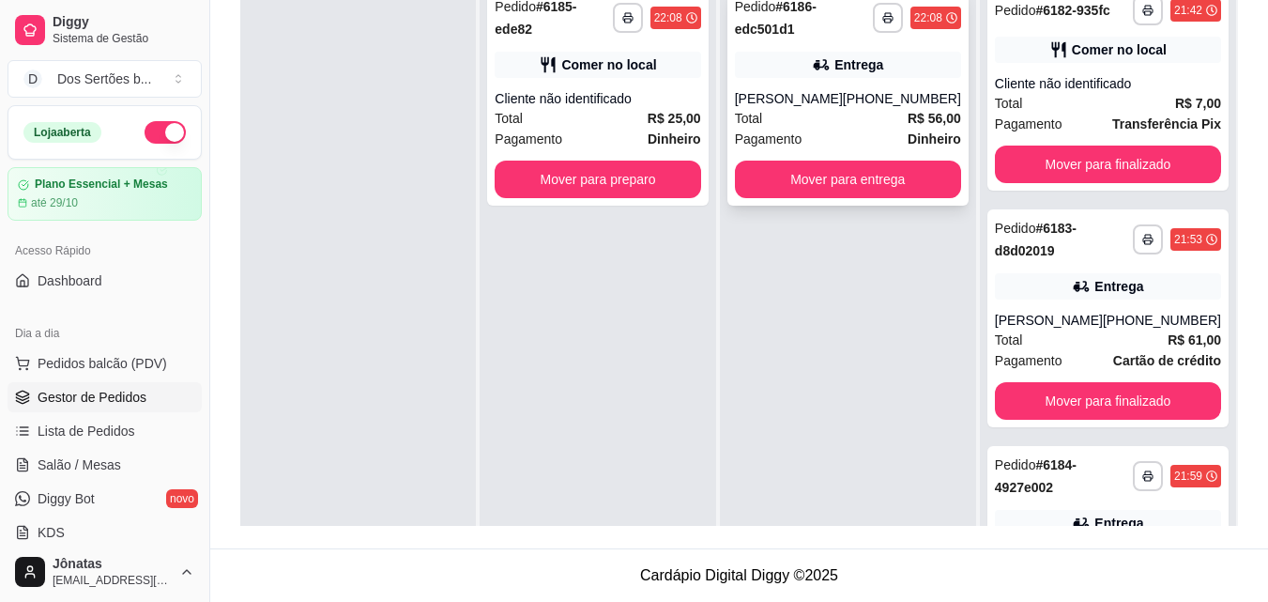
click at [867, 105] on div "(86) 99998-4817" at bounding box center [902, 98] width 118 height 19
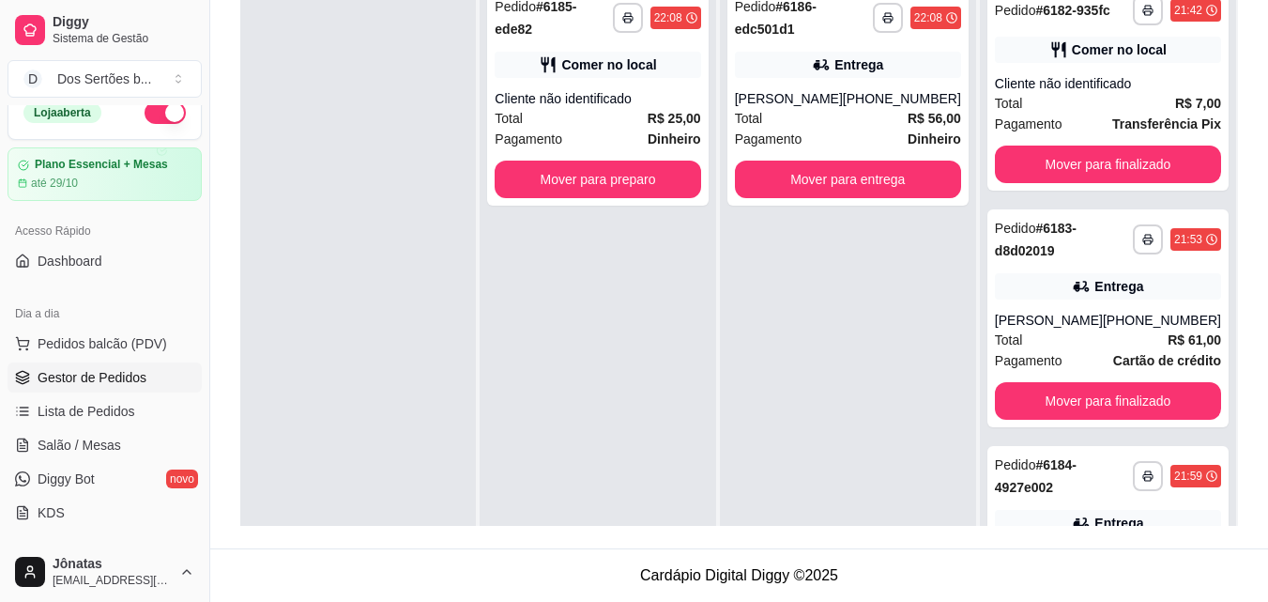
scroll to position [17, 0]
click at [102, 407] on span "Lista de Pedidos" at bounding box center [87, 414] width 98 height 19
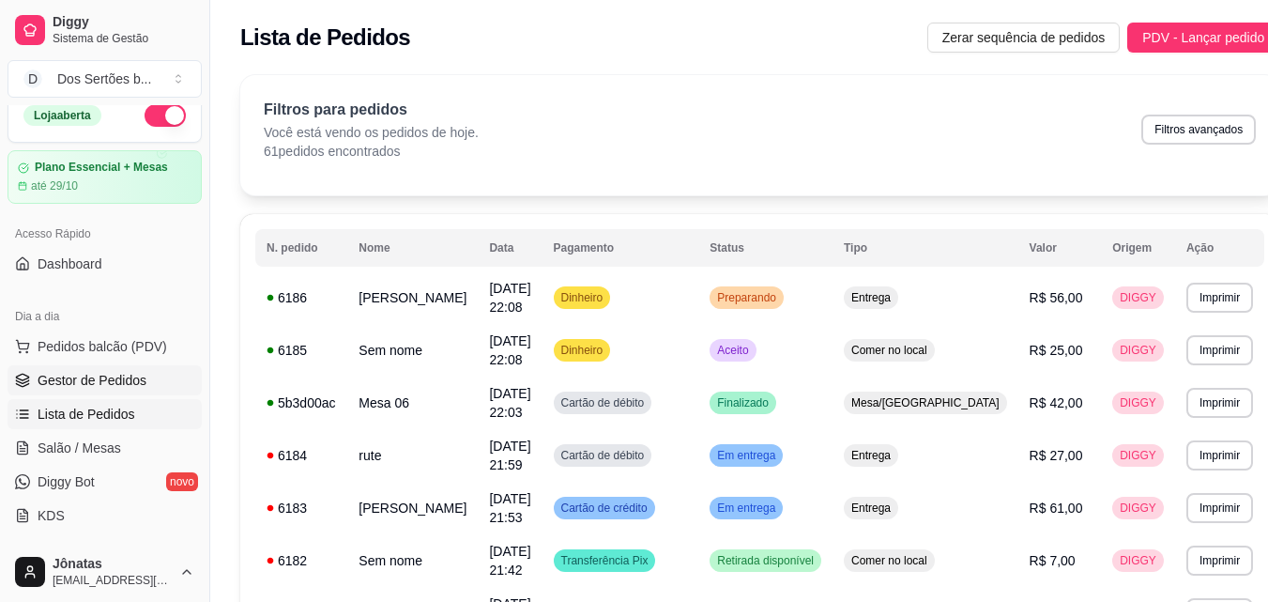
click at [135, 369] on link "Gestor de Pedidos" at bounding box center [105, 380] width 194 height 30
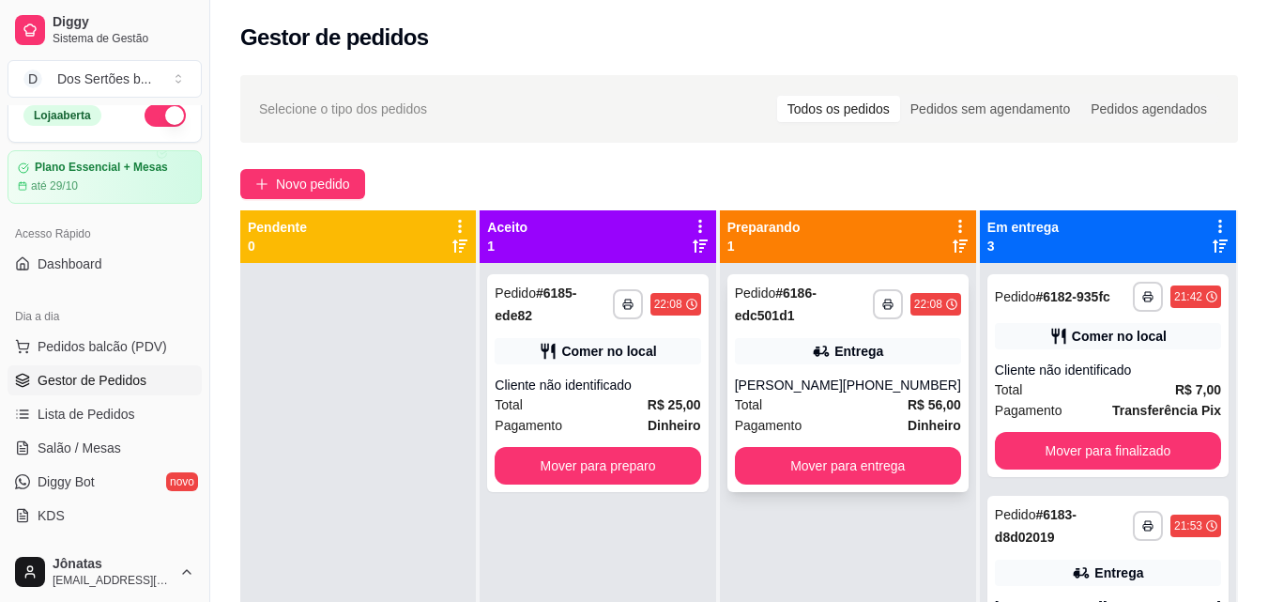
click at [811, 379] on div "Heryson" at bounding box center [789, 385] width 108 height 19
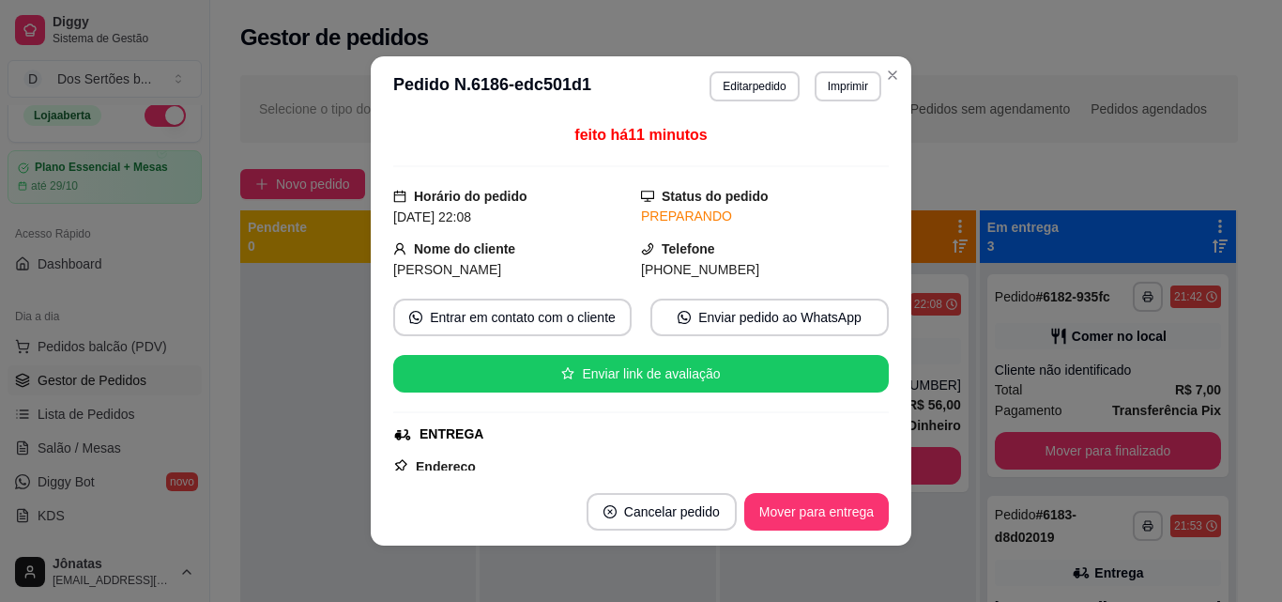
scroll to position [499, 0]
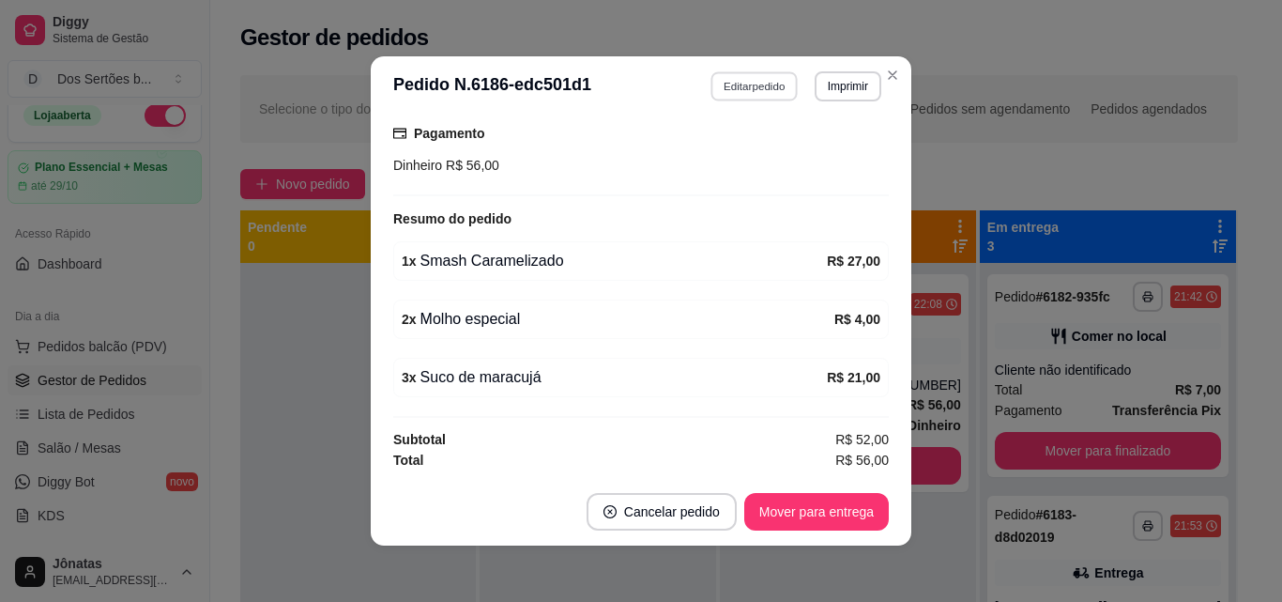
click at [752, 84] on button "Editar pedido" at bounding box center [755, 85] width 87 height 29
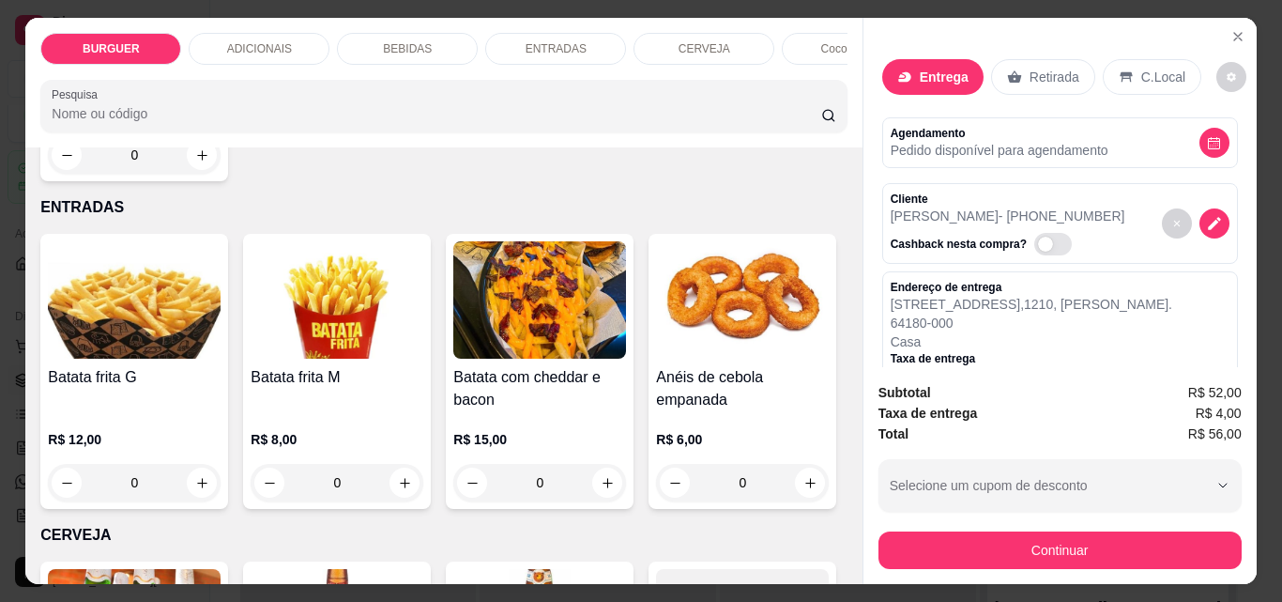
scroll to position [374, 0]
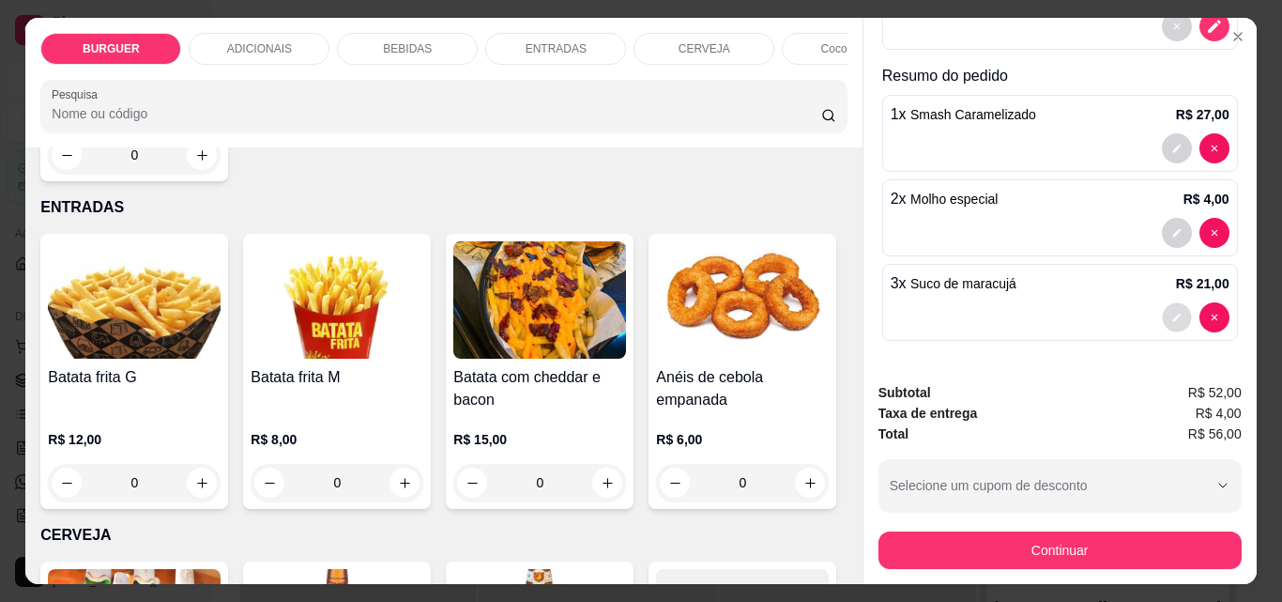
click at [1172, 312] on icon "decrease-product-quantity" at bounding box center [1177, 317] width 11 height 11
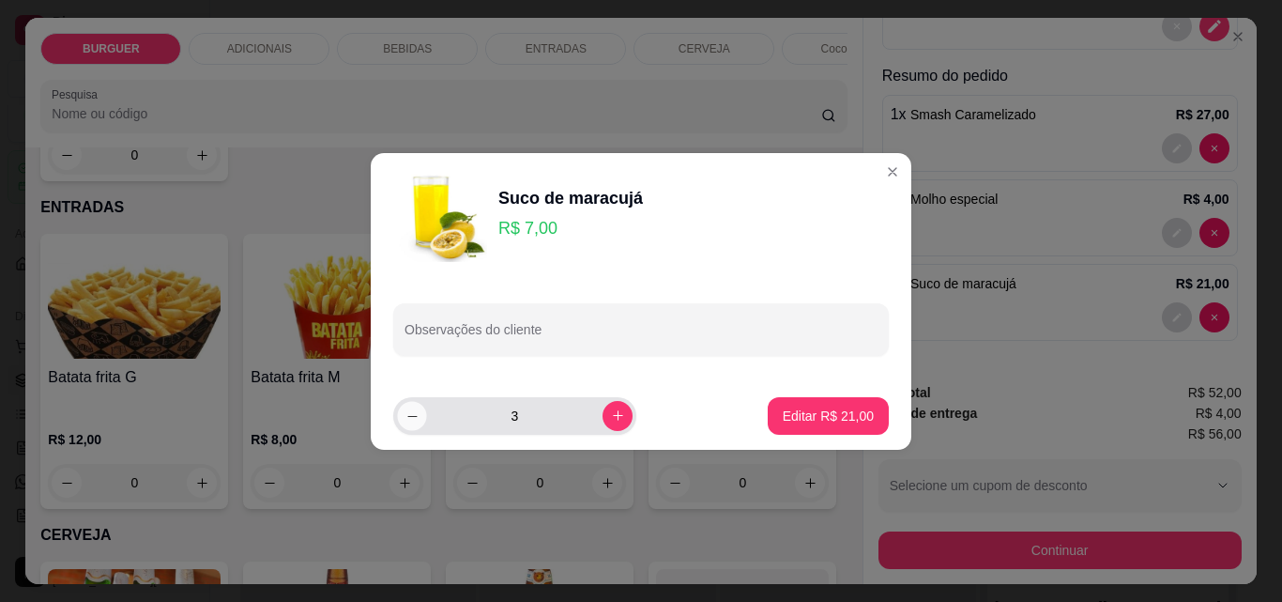
click at [404, 419] on button "decrease-product-quantity" at bounding box center [411, 415] width 29 height 29
type input "2"
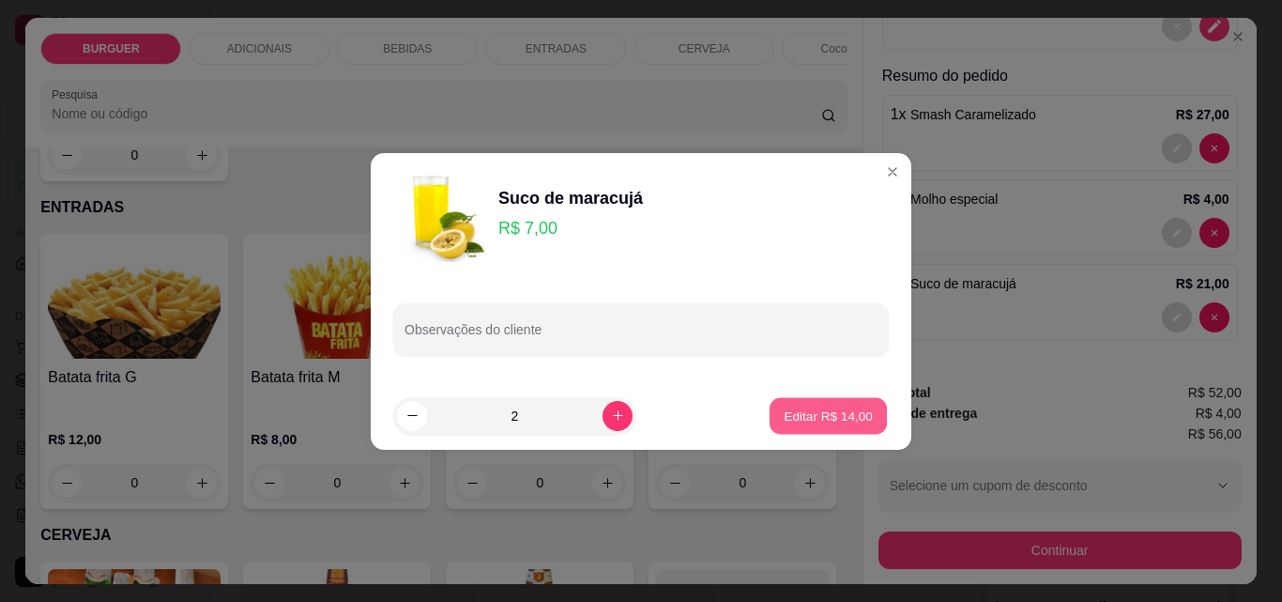
click at [813, 408] on p "Editar R$ 14,00" at bounding box center [828, 416] width 88 height 18
type input "2"
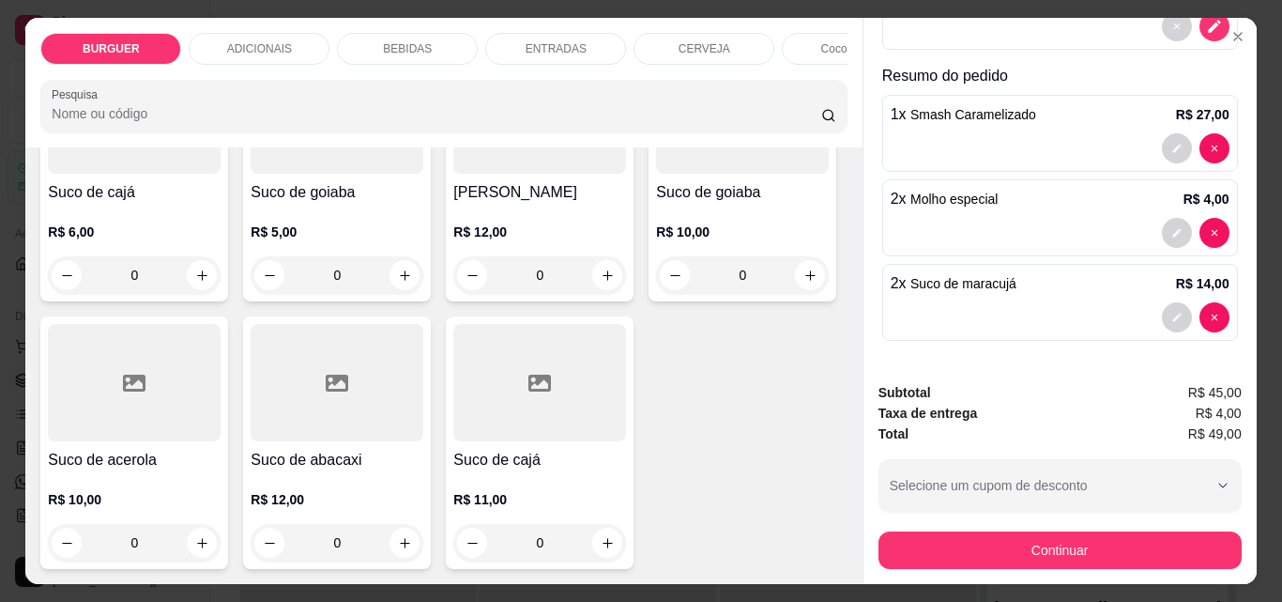
scroll to position [5441, 0]
click at [804, 15] on icon "increase-product-quantity" at bounding box center [811, 8] width 14 height 14
type input "1"
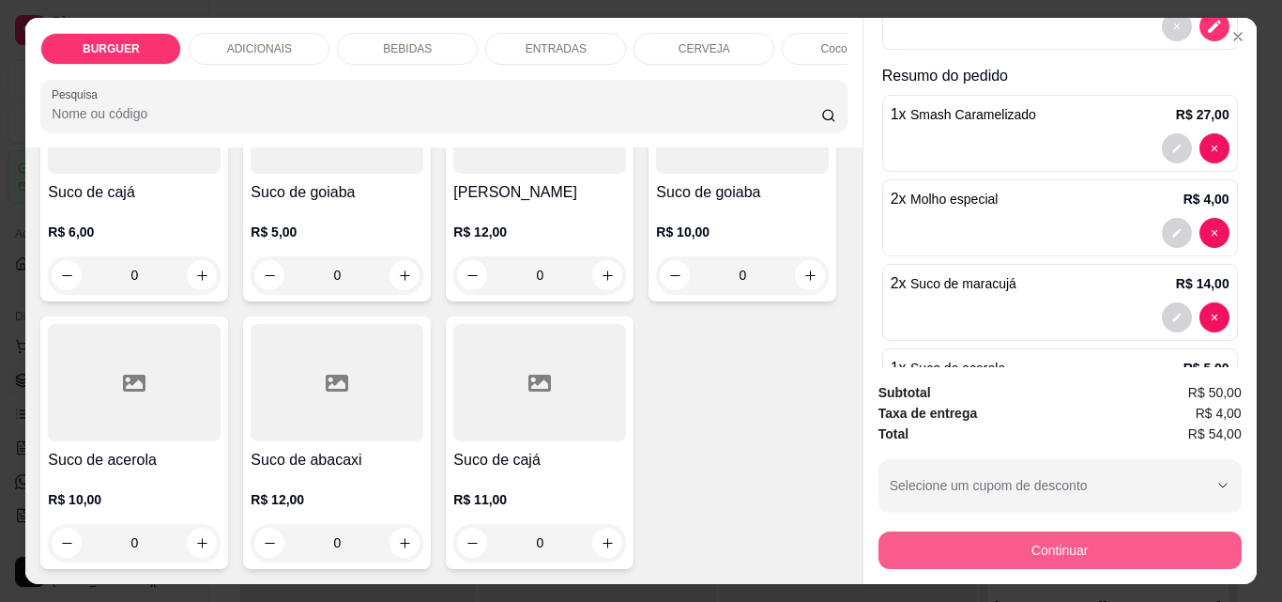
click at [914, 537] on button "Continuar" at bounding box center [1060, 550] width 363 height 38
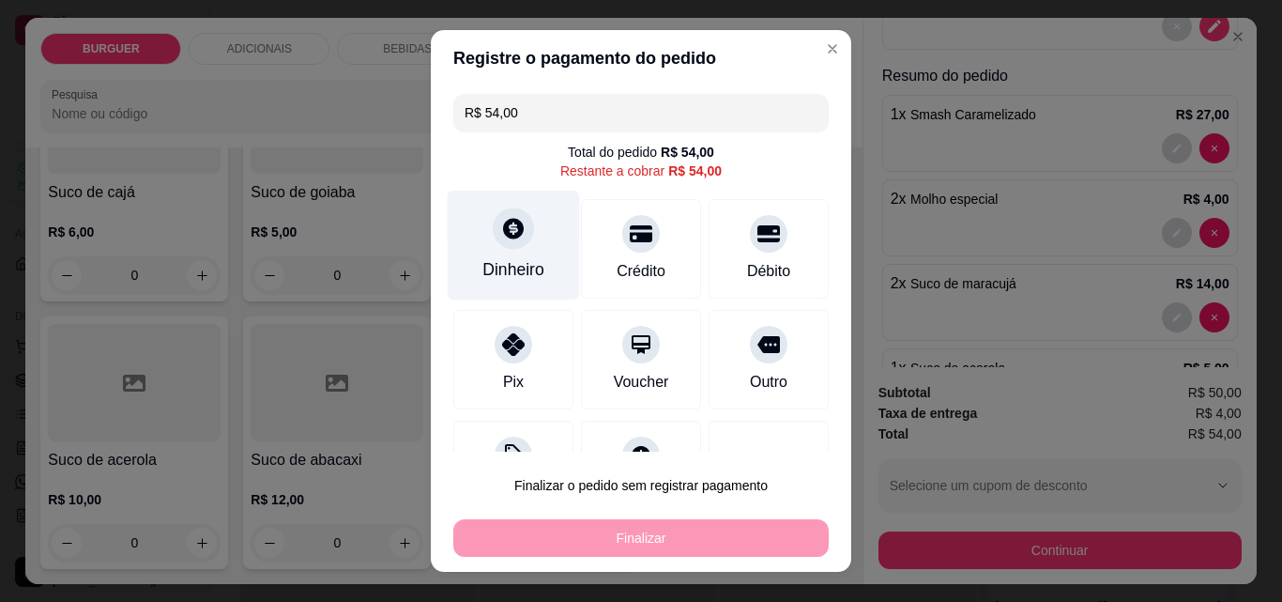
click at [521, 238] on div "Dinheiro" at bounding box center [514, 246] width 132 height 110
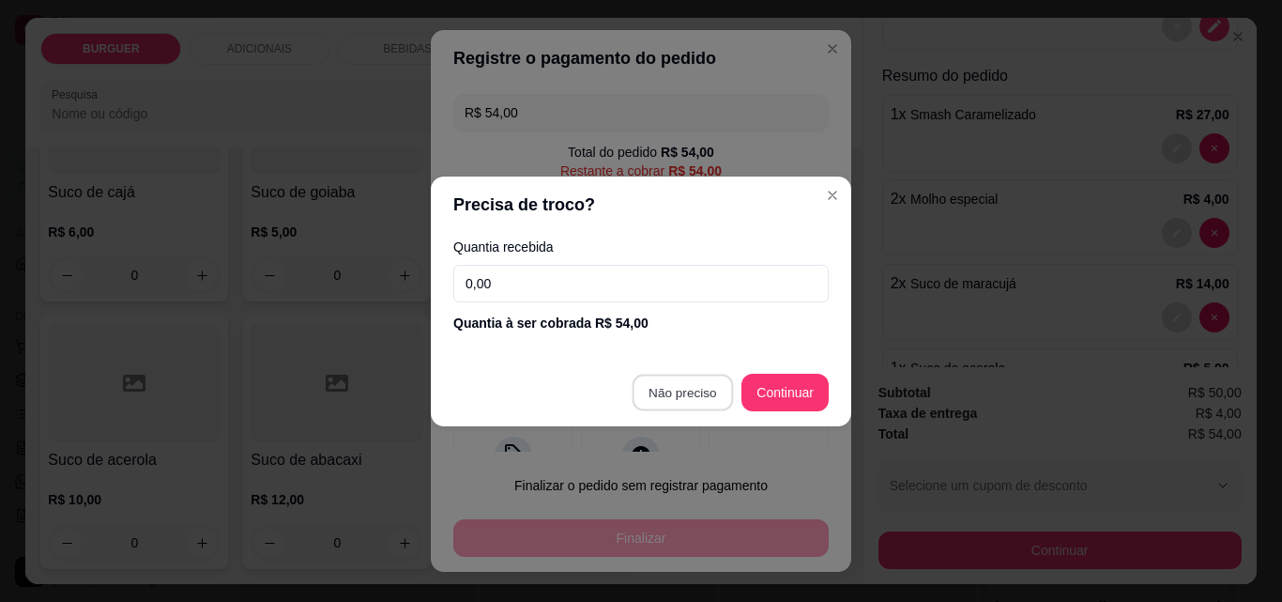
type input "R$ 0,00"
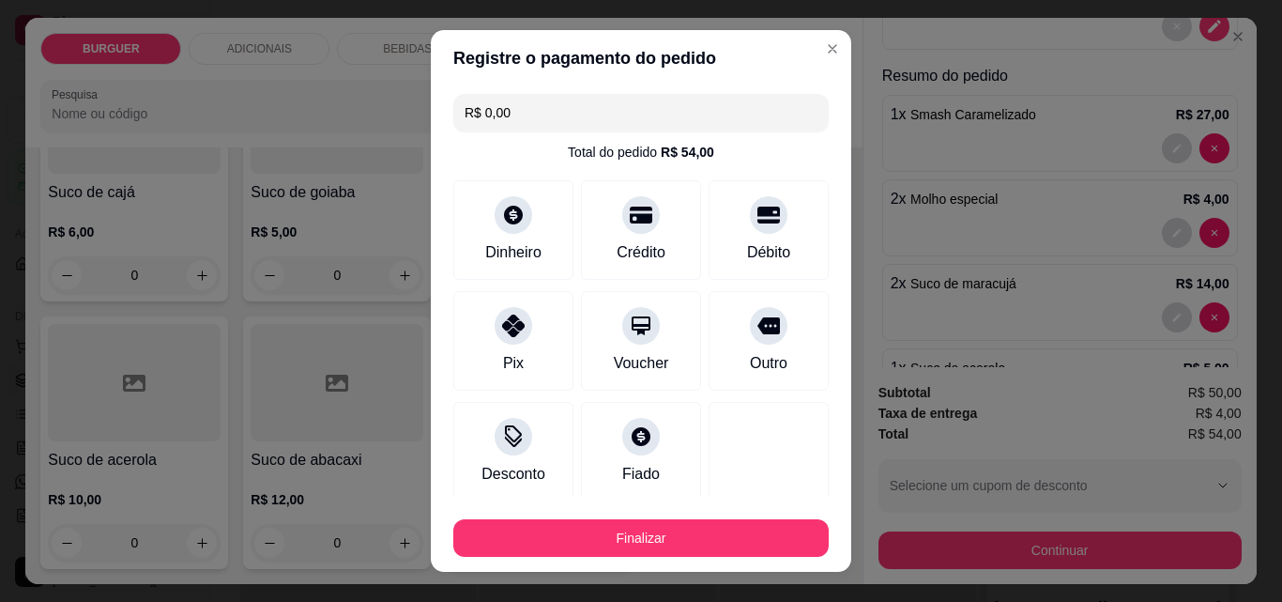
scroll to position [110, 0]
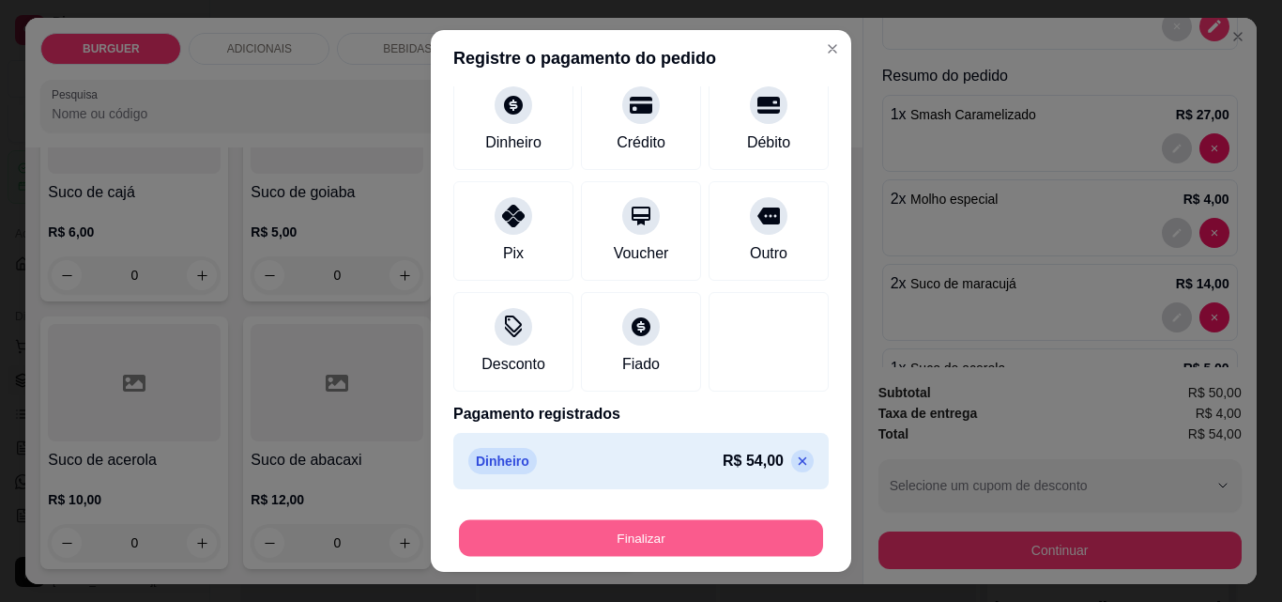
click at [645, 539] on button "Finalizar" at bounding box center [641, 538] width 364 height 37
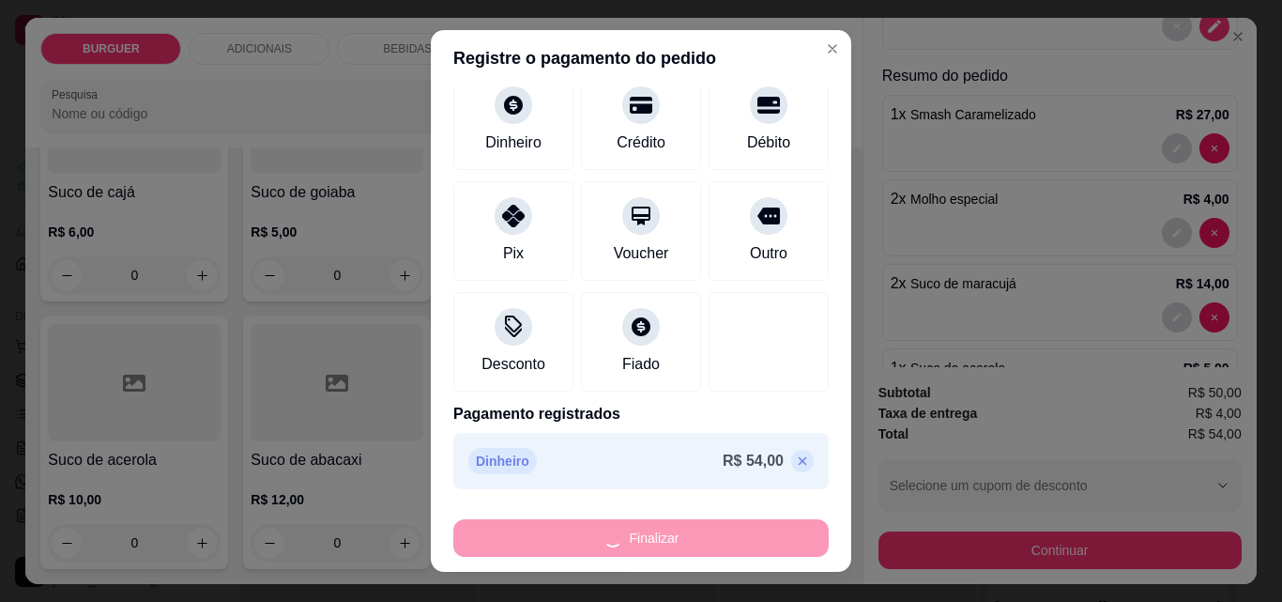
type input "0"
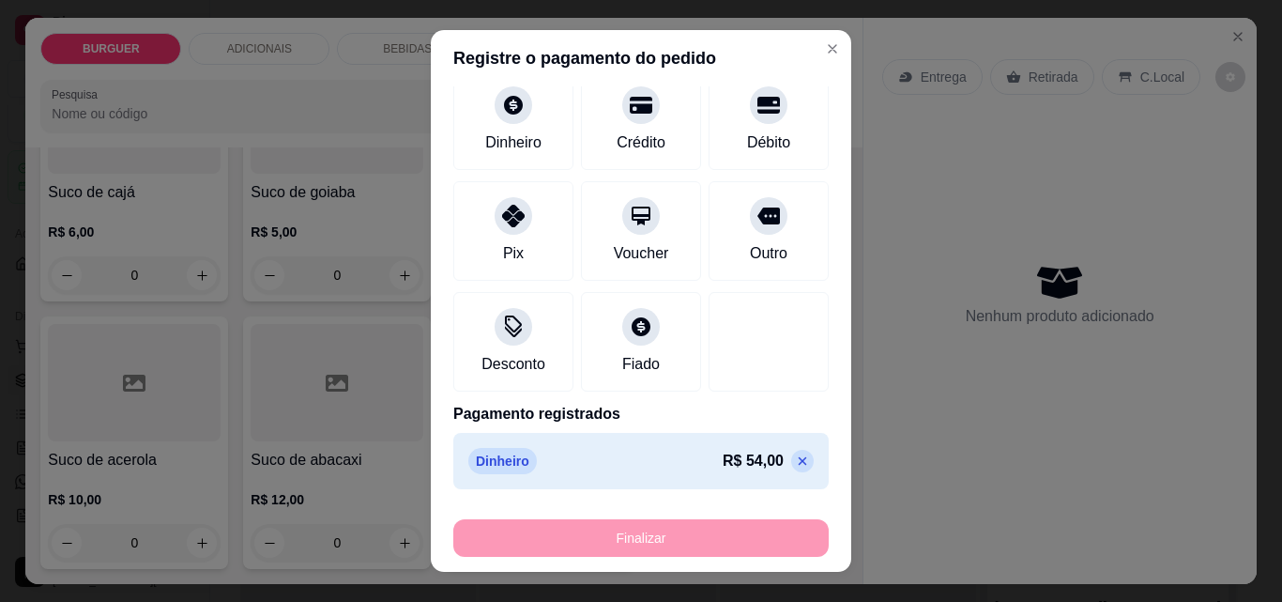
type input "-R$ 54,00"
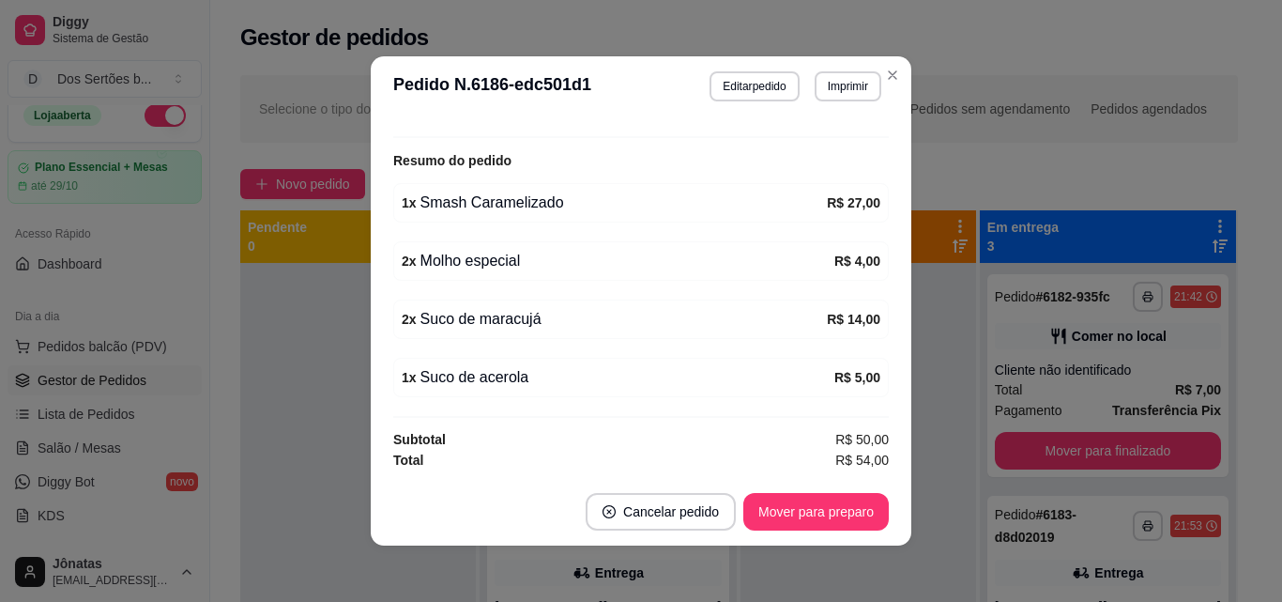
scroll to position [4, 0]
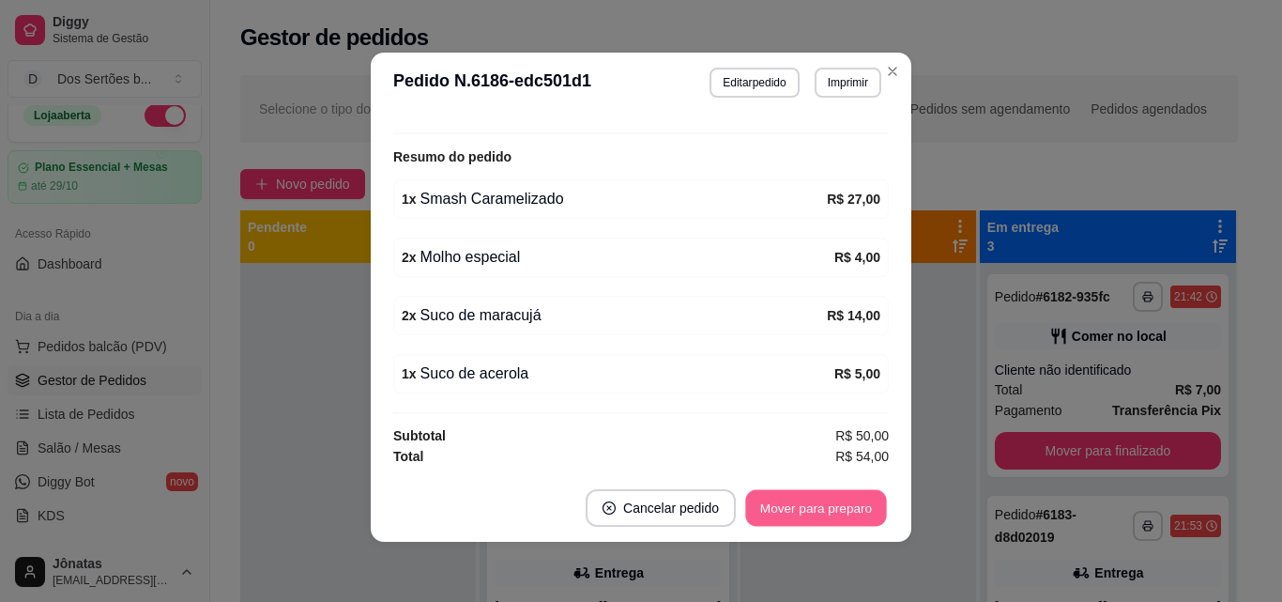
click at [790, 505] on button "Mover para preparo" at bounding box center [815, 508] width 141 height 37
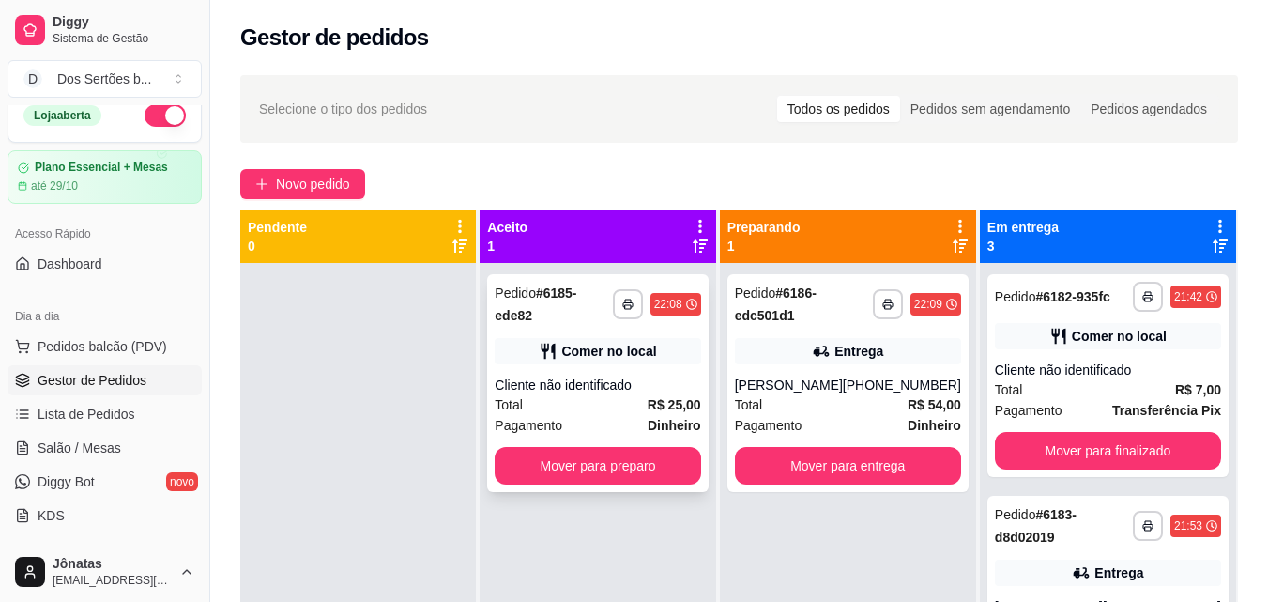
click at [578, 356] on div "**********" at bounding box center [597, 383] width 221 height 218
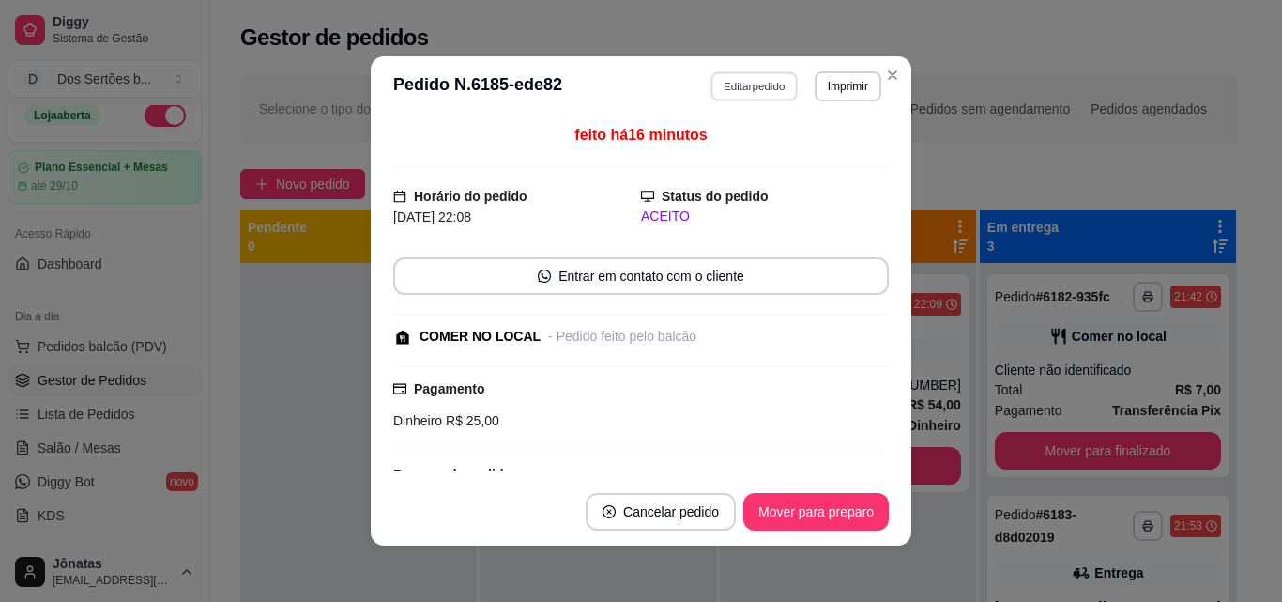
click at [731, 89] on button "Editar pedido" at bounding box center [755, 85] width 87 height 29
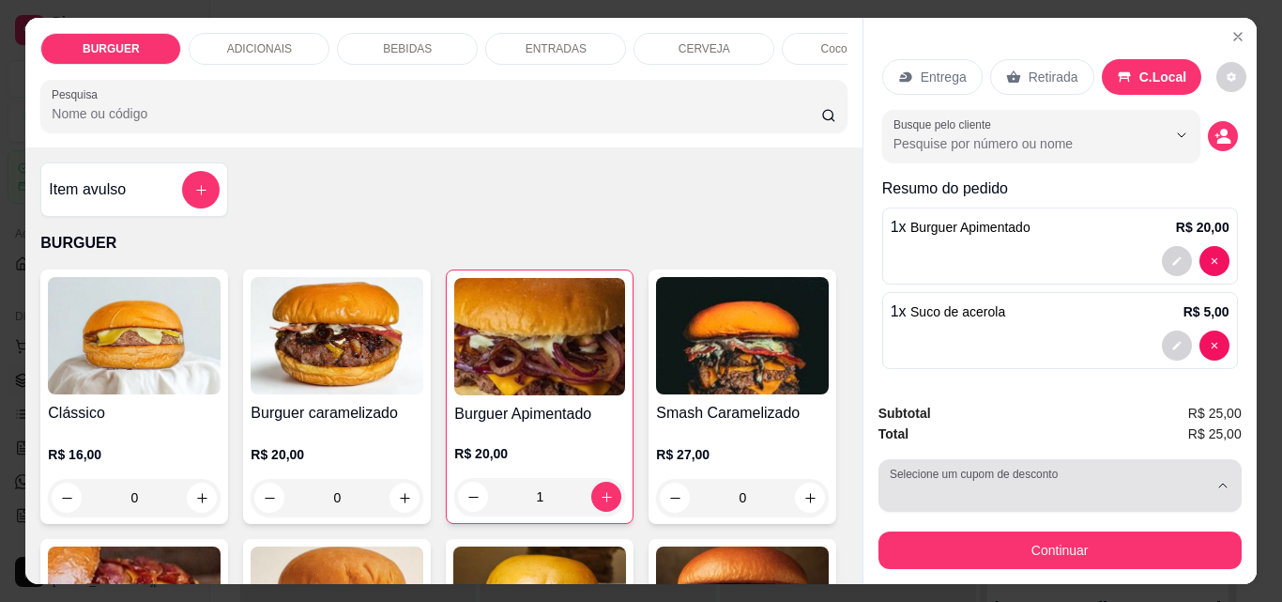
click at [1073, 468] on div "button" at bounding box center [1049, 486] width 318 height 38
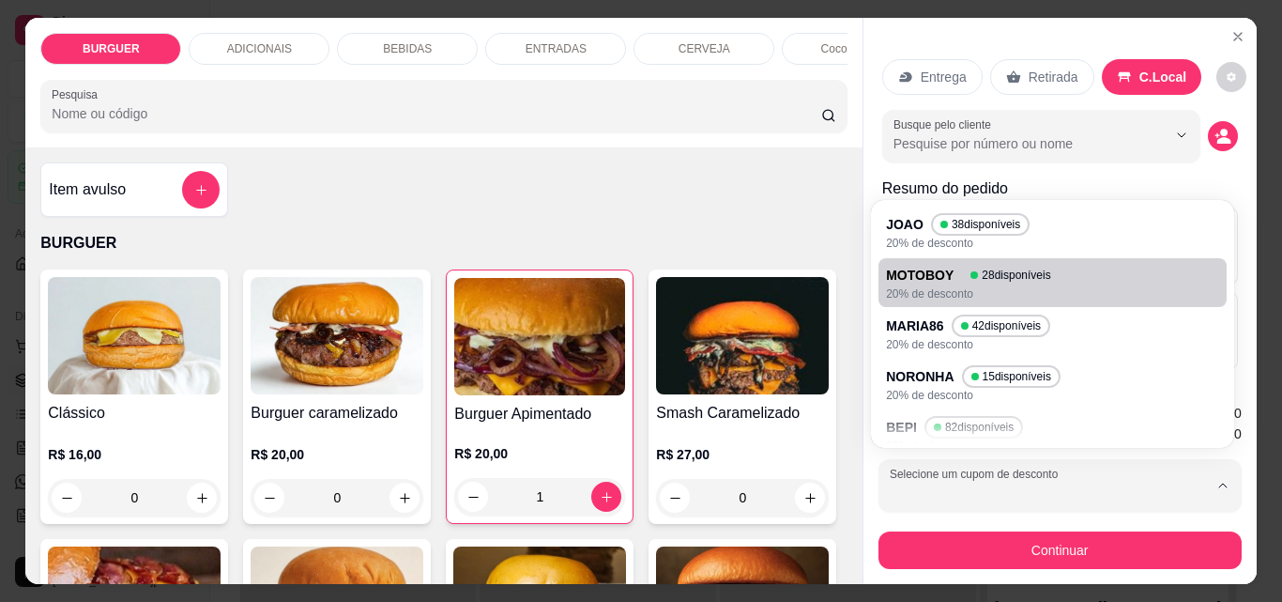
scroll to position [120, 0]
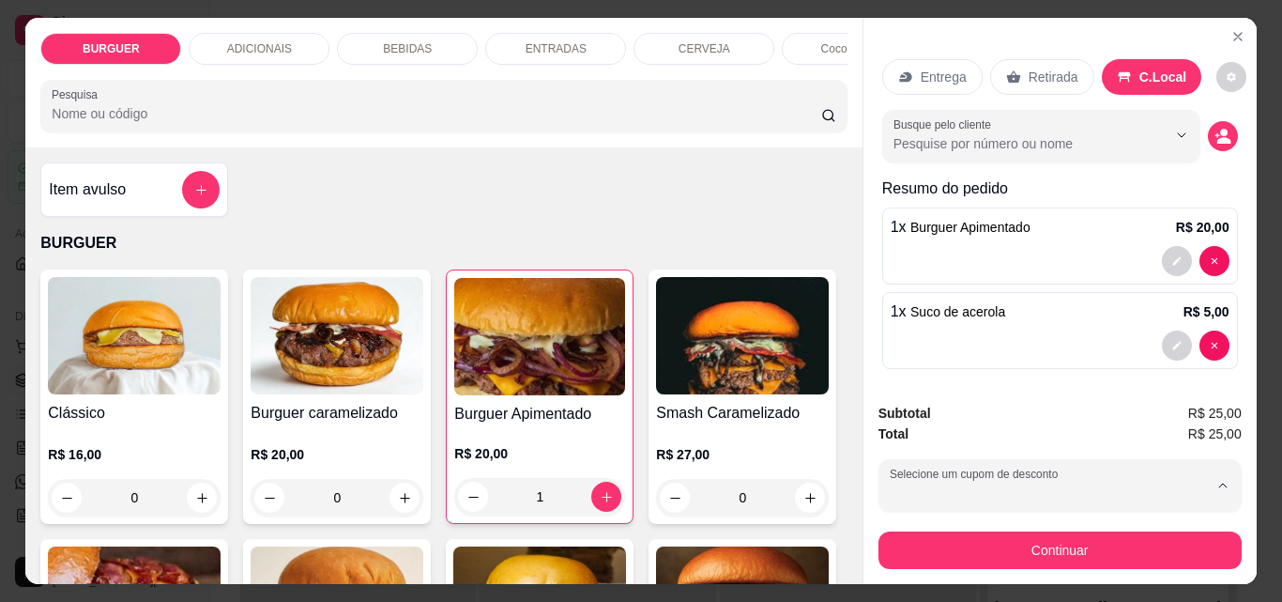
click at [924, 275] on p "20% de desconto" at bounding box center [976, 282] width 167 height 14
type input "68766cf2e29708dea30ba981"
select select "68766cf2e29708dea30ba981"
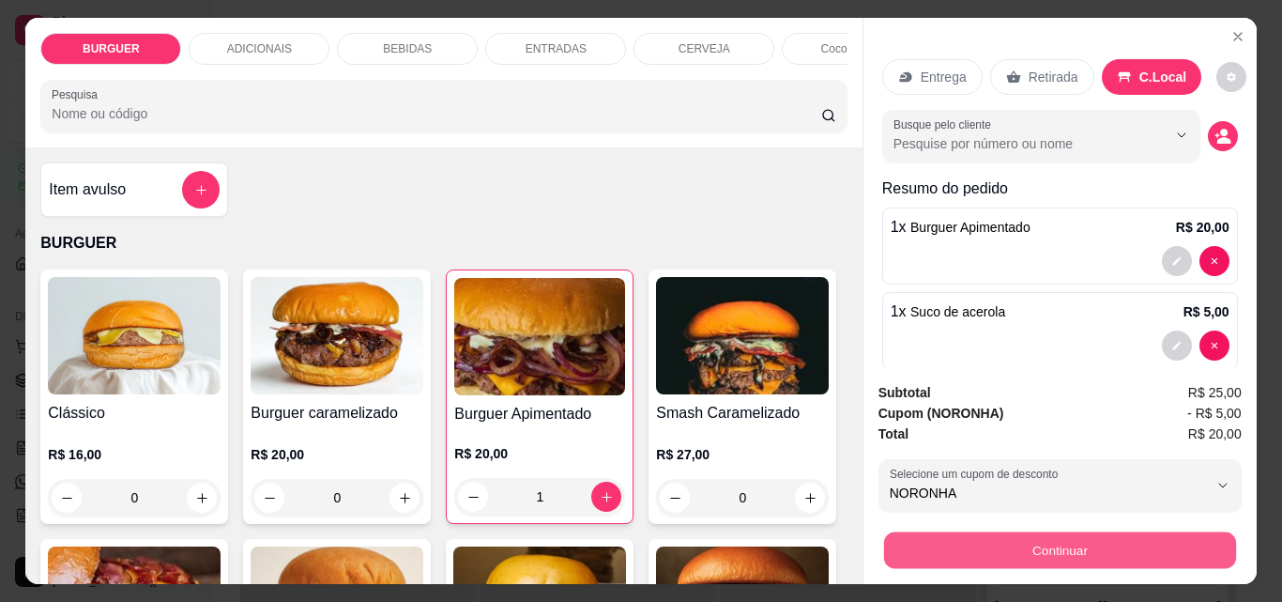
click at [953, 531] on button "Continuar" at bounding box center [1059, 549] width 352 height 37
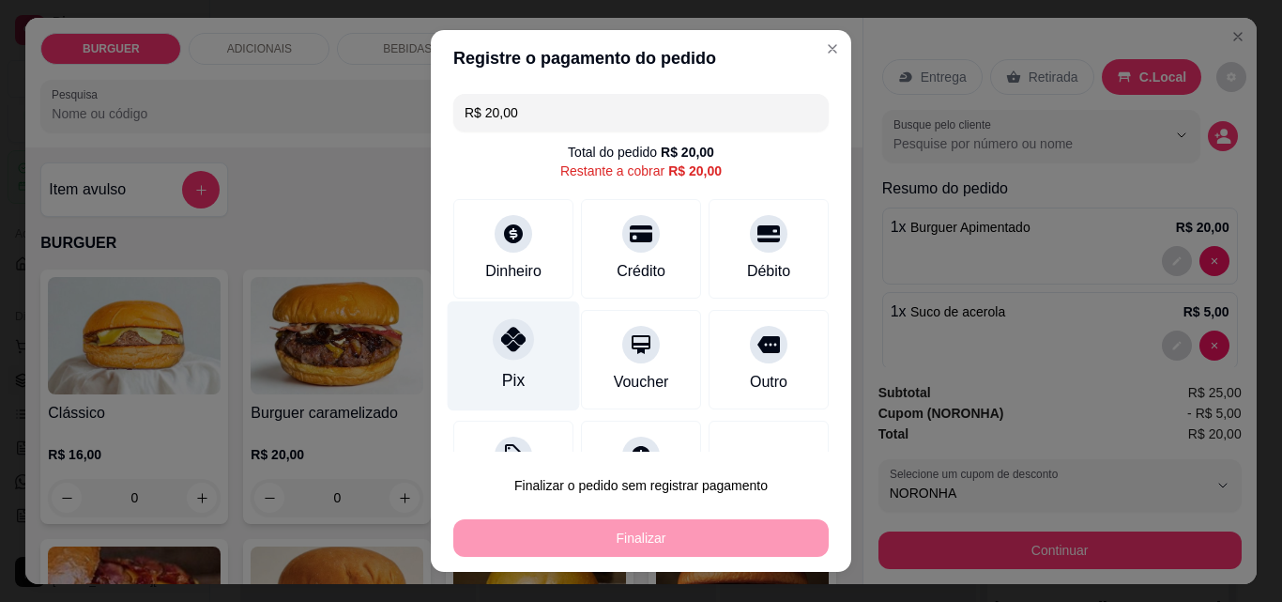
click at [501, 345] on icon at bounding box center [513, 339] width 24 height 24
type input "R$ 0,00"
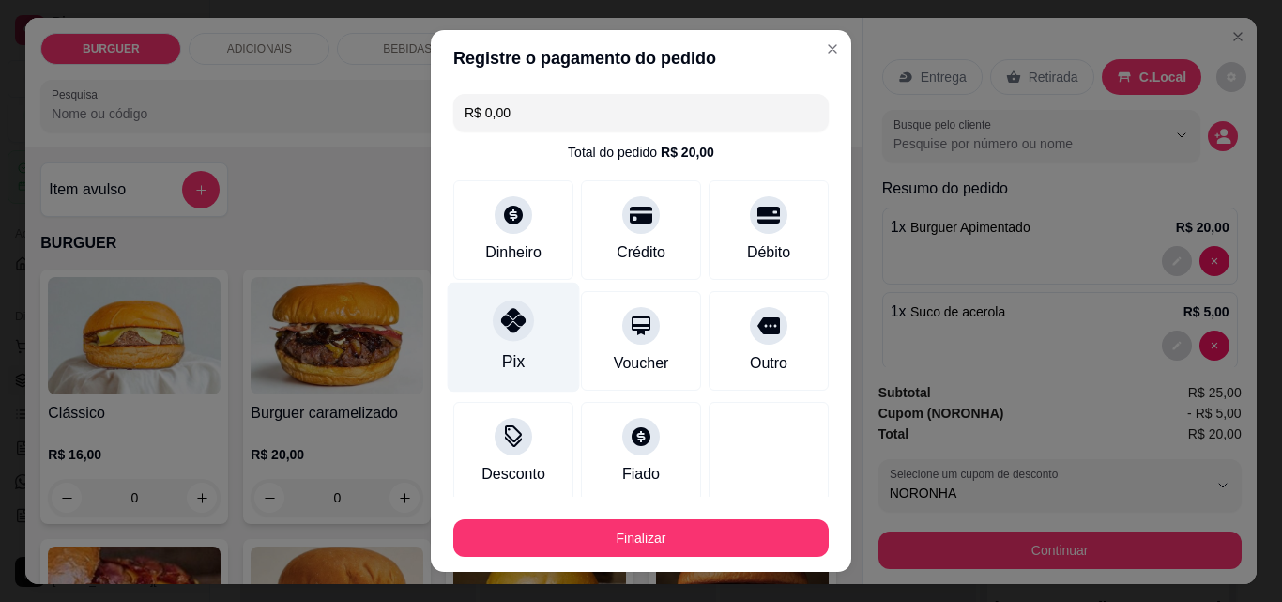
scroll to position [110, 0]
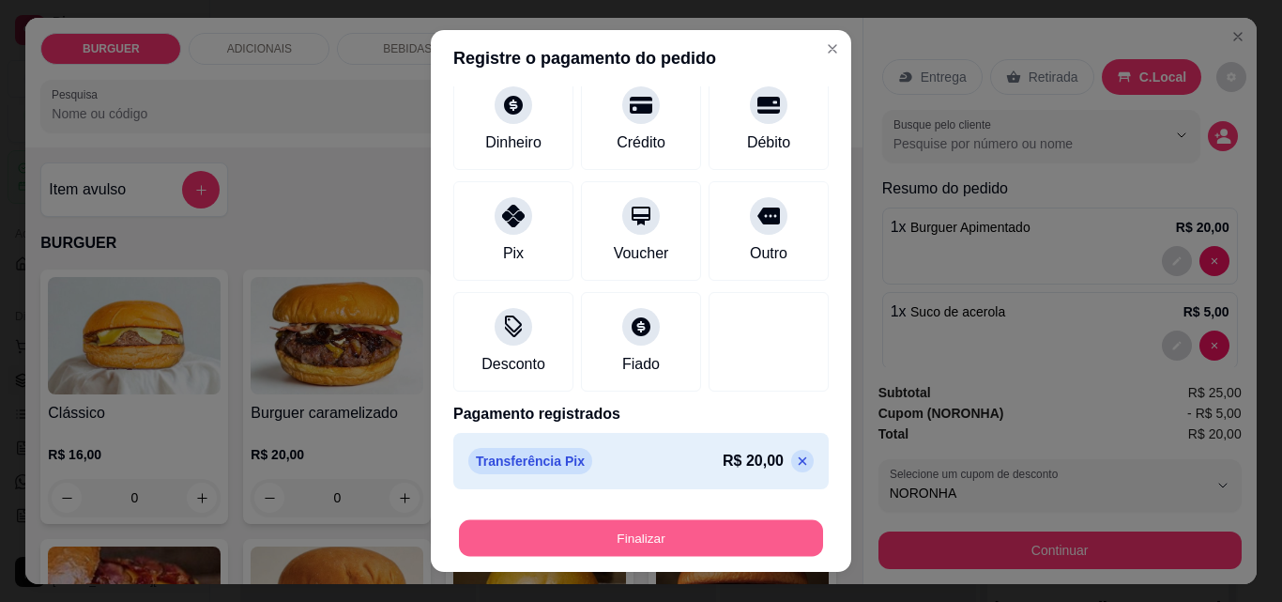
click at [740, 520] on button "Finalizar" at bounding box center [641, 538] width 364 height 37
click at [721, 532] on button "Finalizar" at bounding box center [641, 538] width 364 height 37
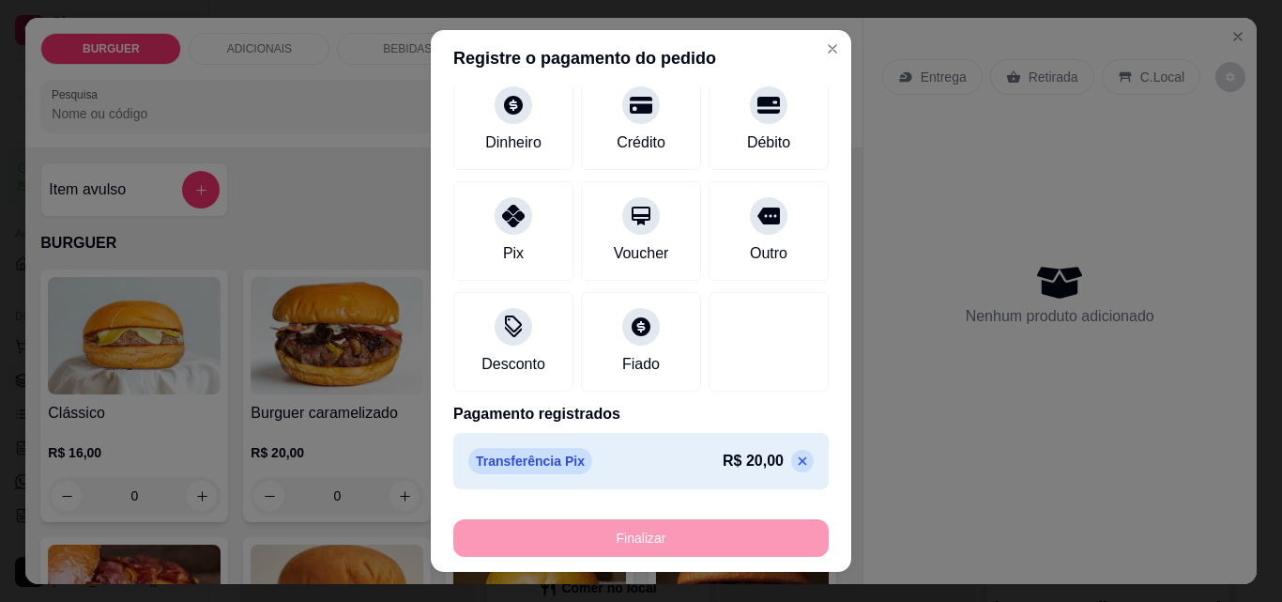
type input "0"
type input "-R$ 20,00"
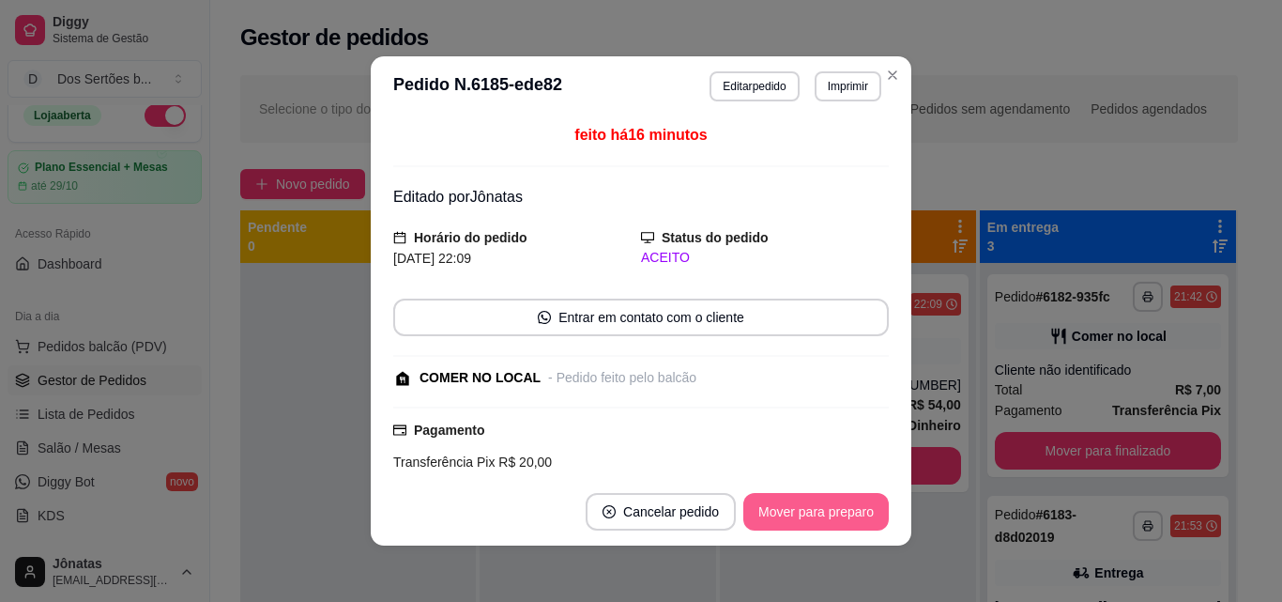
click at [806, 511] on button "Mover para preparo" at bounding box center [817, 512] width 146 height 38
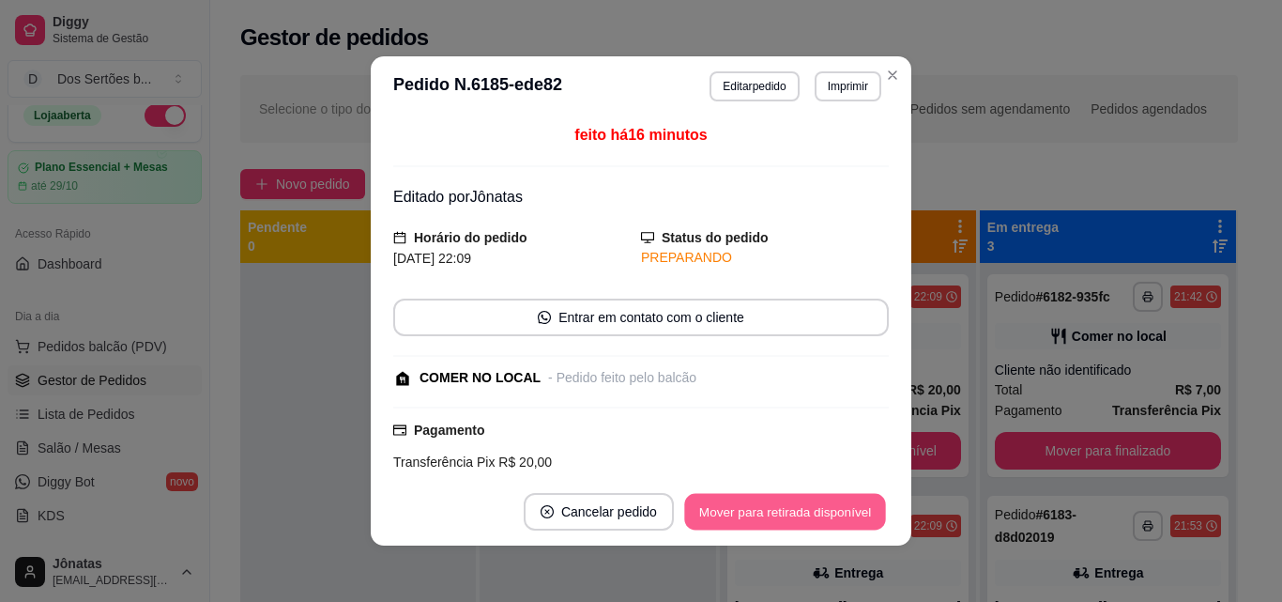
click at [822, 504] on button "Mover para retirada disponível" at bounding box center [784, 512] width 201 height 37
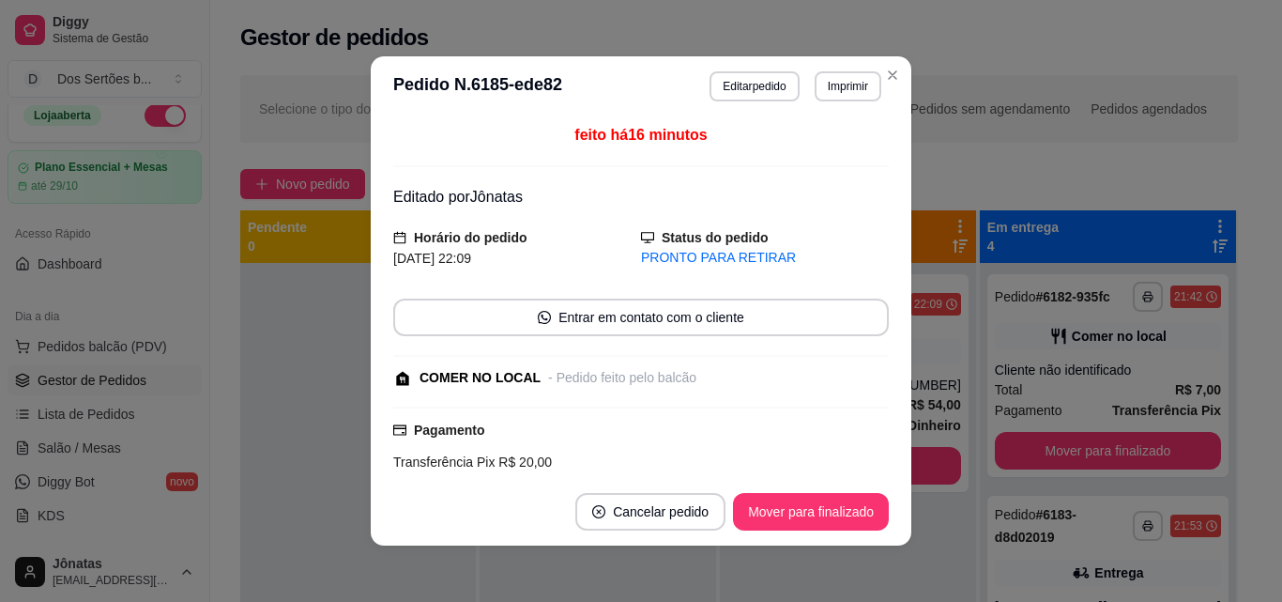
scroll to position [364, 0]
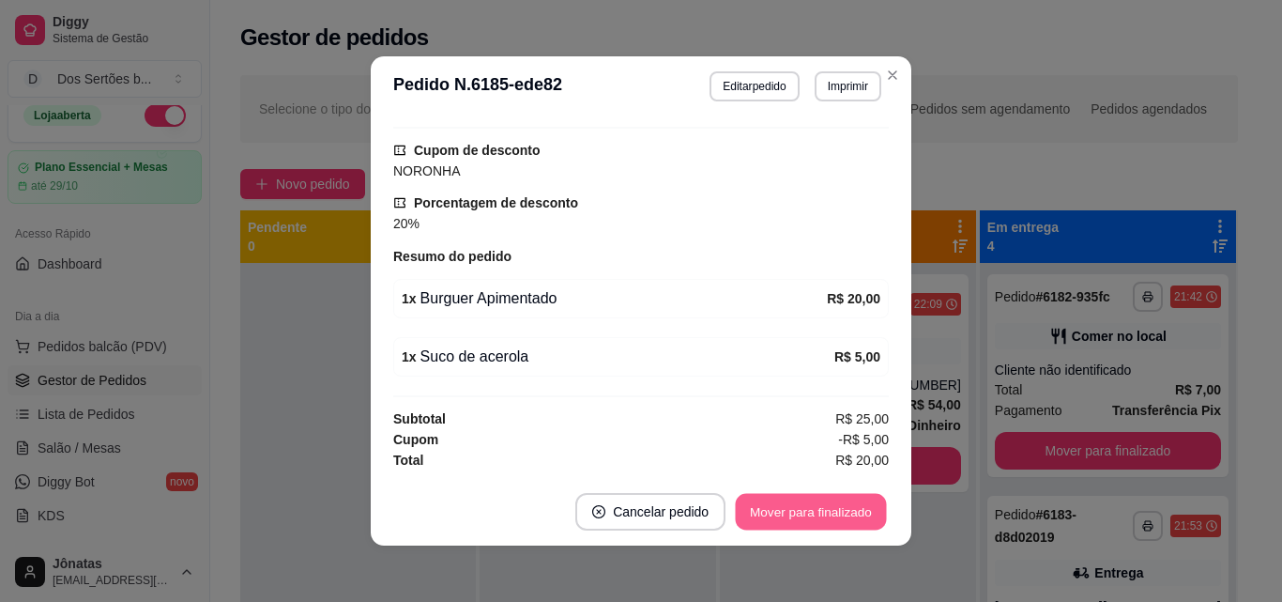
click at [794, 506] on button "Mover para finalizado" at bounding box center [811, 512] width 151 height 37
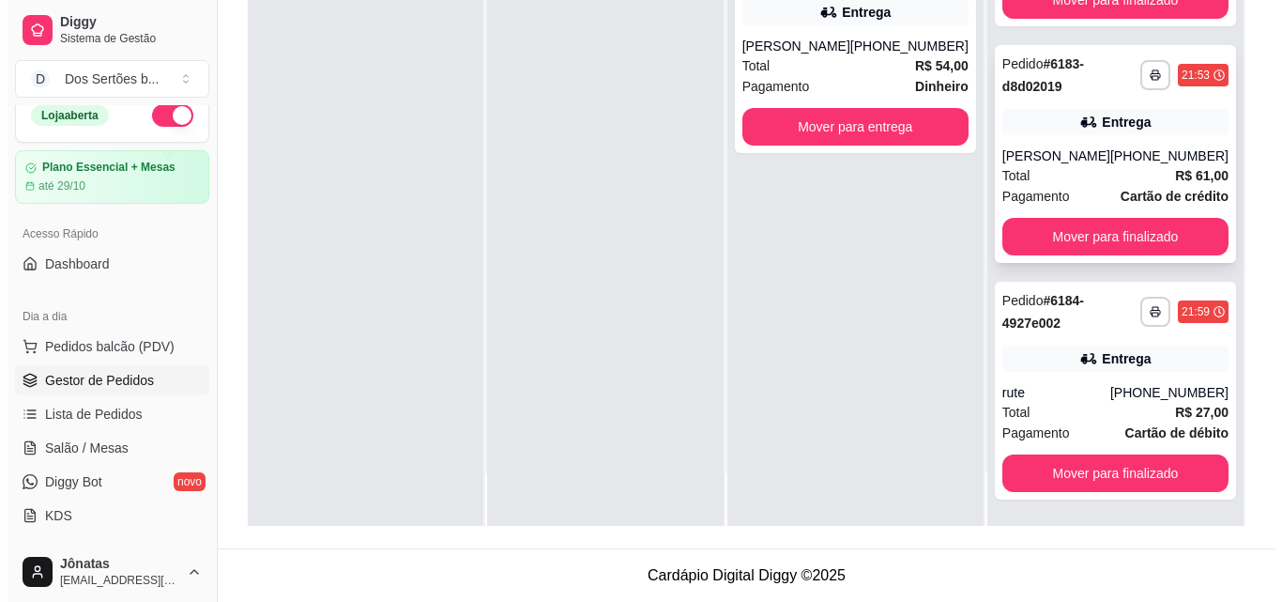
scroll to position [0, 0]
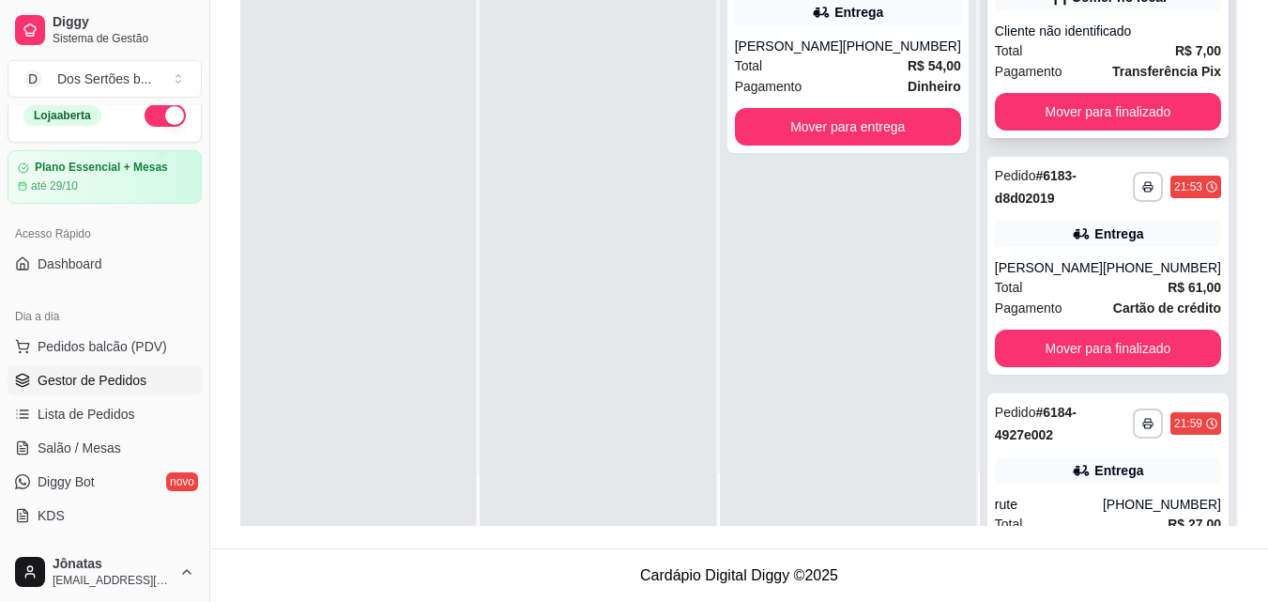
click at [1083, 40] on div "Cliente não identificado" at bounding box center [1108, 31] width 226 height 19
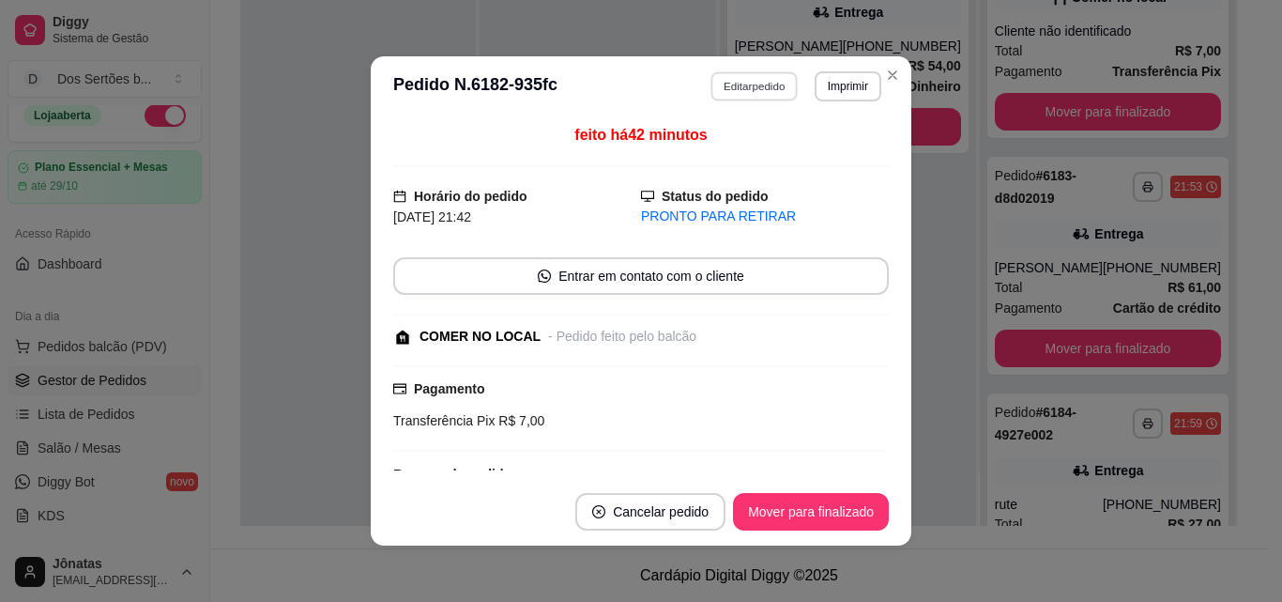
click at [734, 86] on button "Editar pedido" at bounding box center [755, 85] width 87 height 29
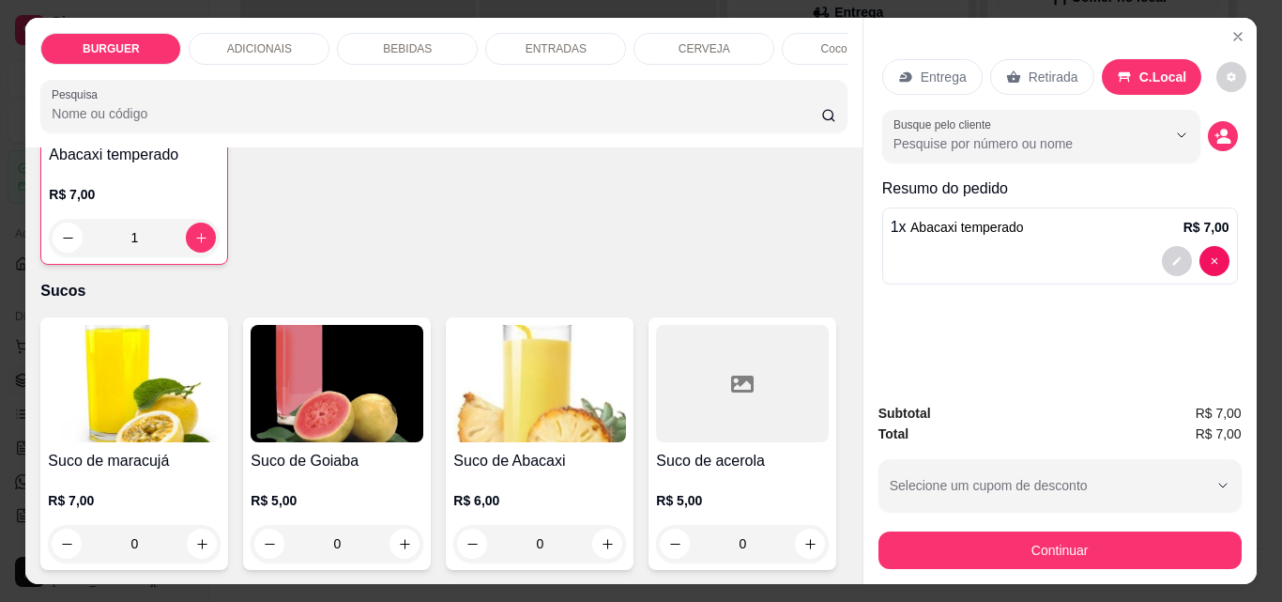
scroll to position [3854, 0]
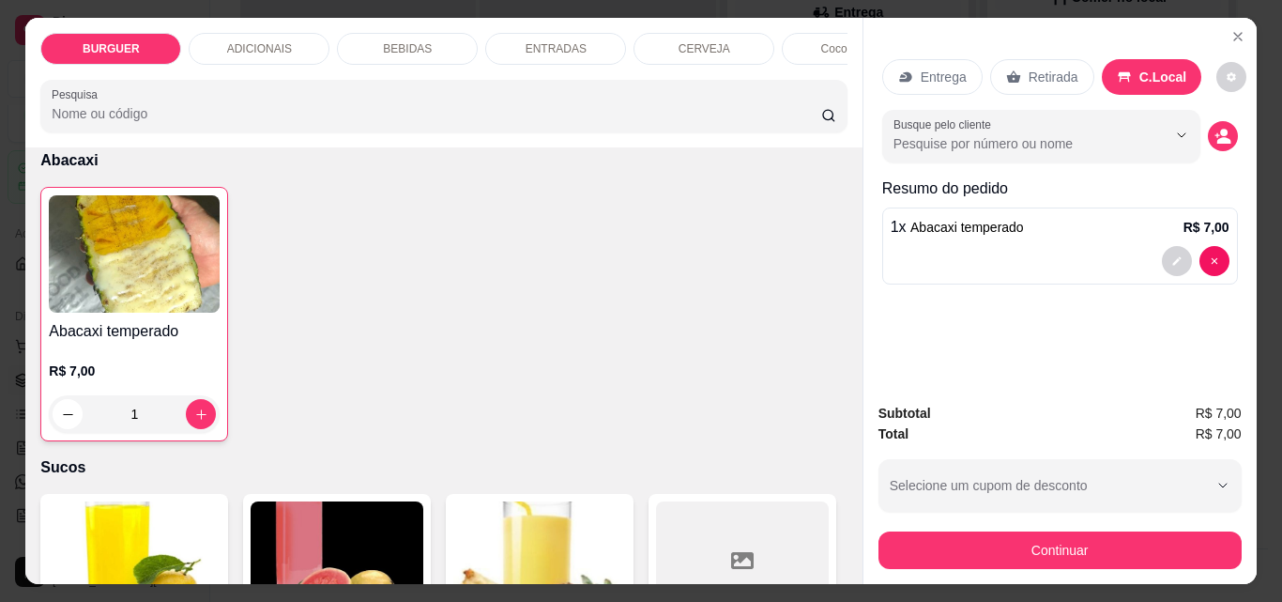
type input "1"
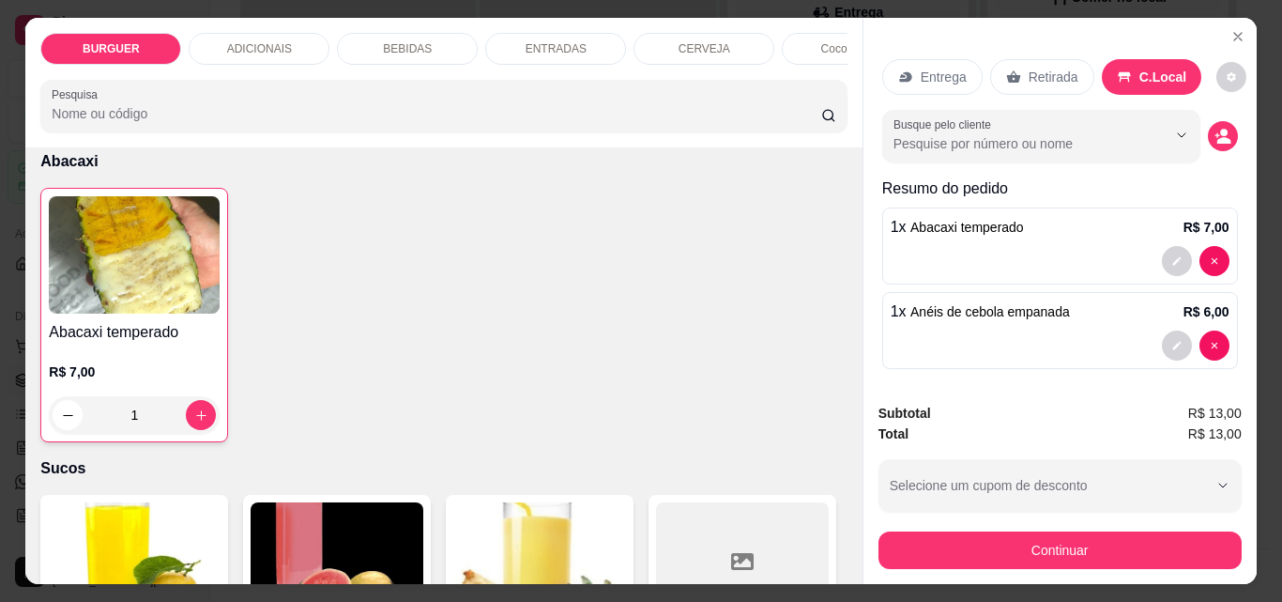
scroll to position [8, 0]
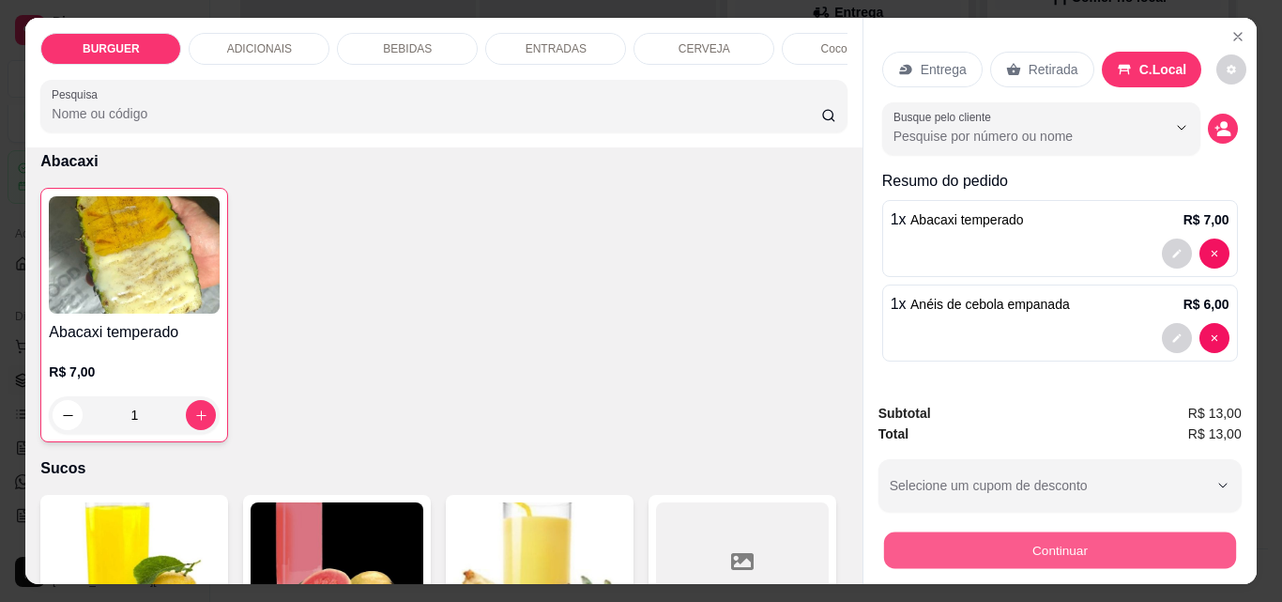
click at [941, 531] on button "Continuar" at bounding box center [1059, 549] width 352 height 37
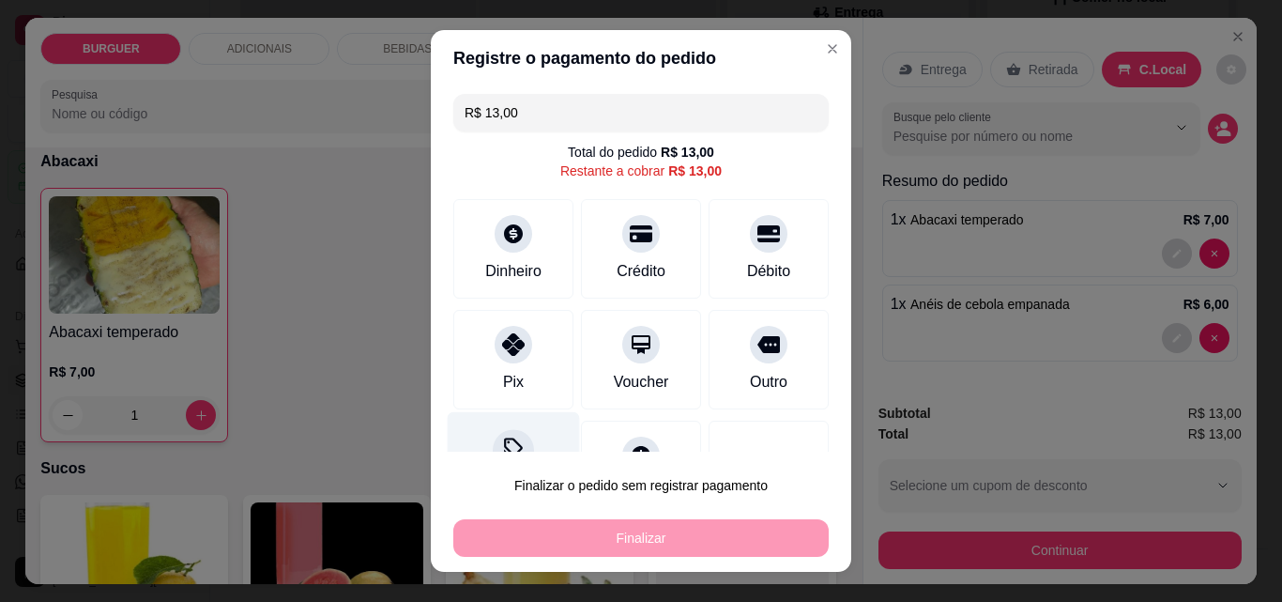
click at [501, 441] on icon at bounding box center [513, 450] width 24 height 24
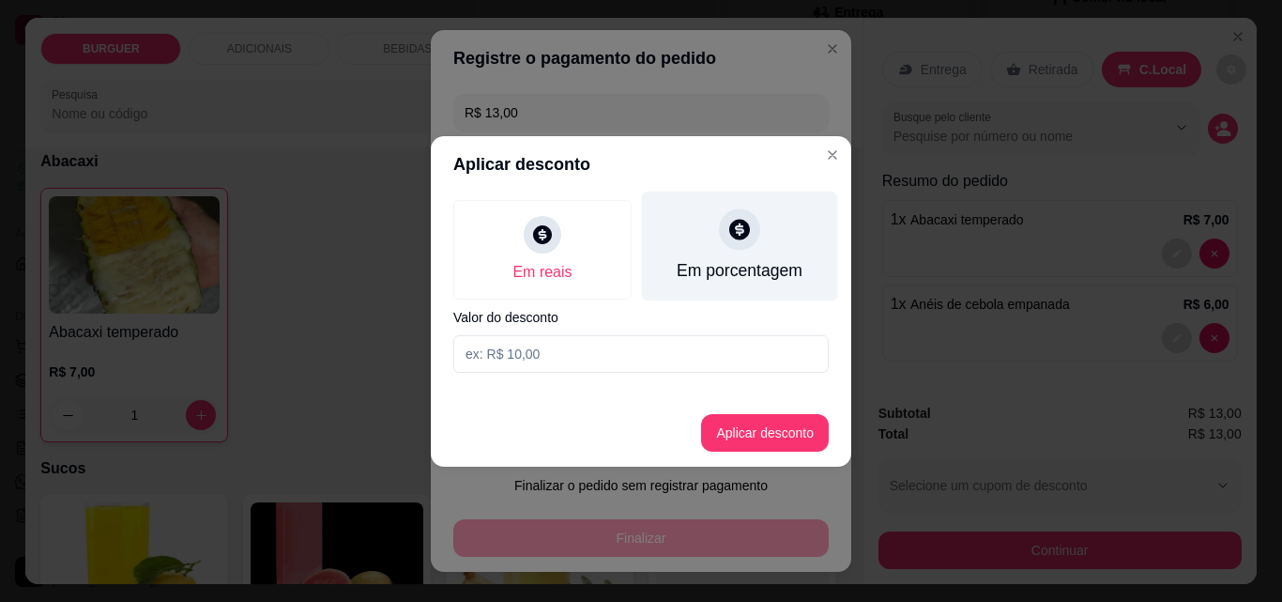
click at [729, 250] on div "Em porcentagem" at bounding box center [740, 246] width 196 height 110
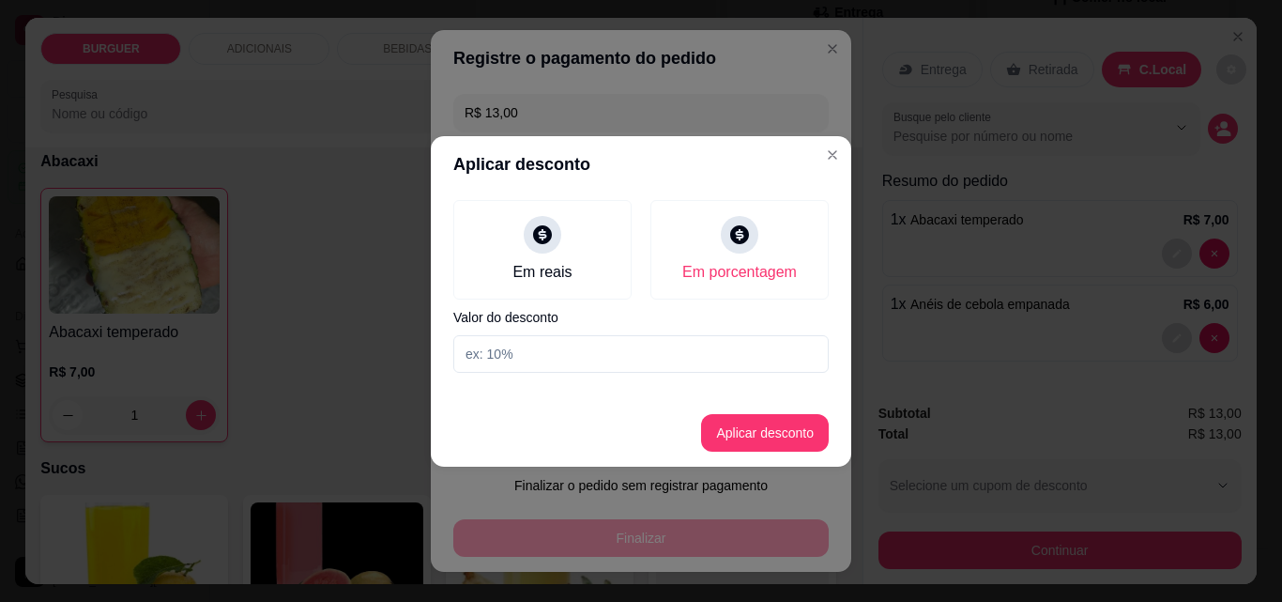
click at [570, 347] on input at bounding box center [641, 354] width 376 height 38
type input "20"
click at [750, 425] on button "Aplicar desconto" at bounding box center [765, 433] width 128 height 38
type input "R$ 10,40"
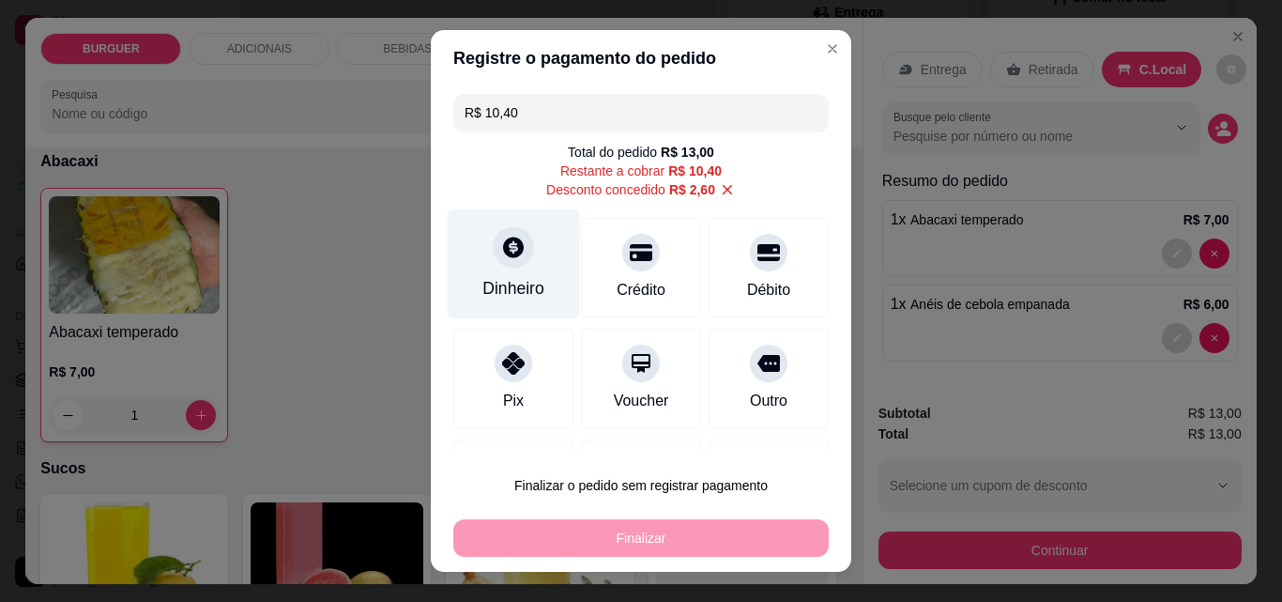
scroll to position [95, 0]
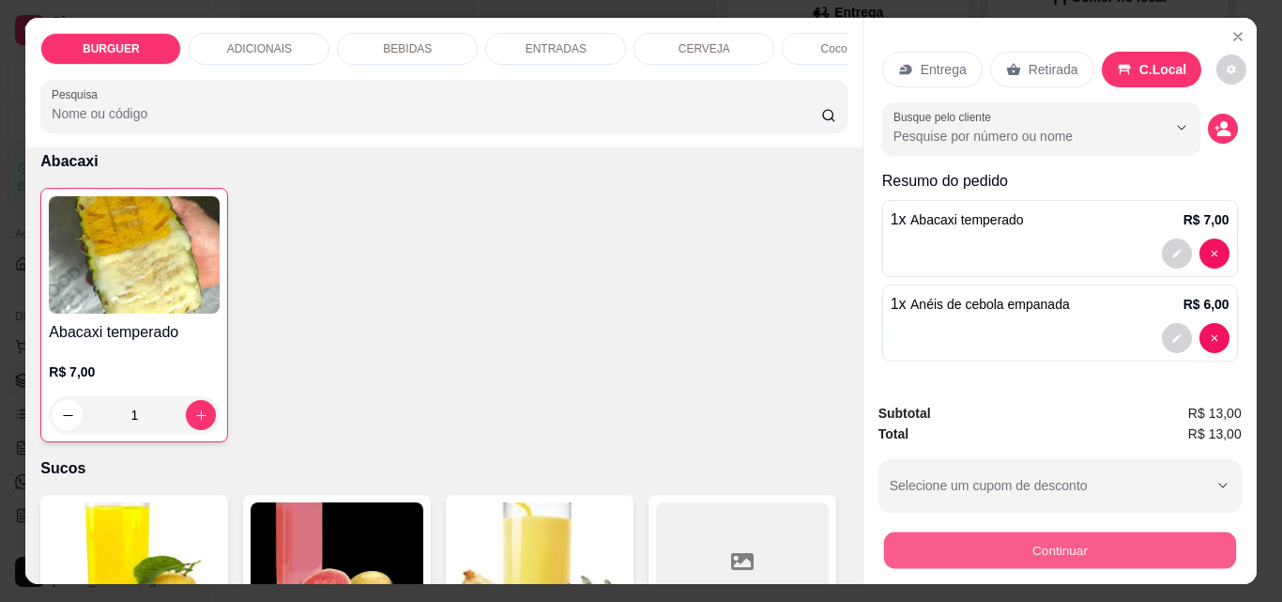
click at [962, 534] on button "Continuar" at bounding box center [1059, 549] width 352 height 37
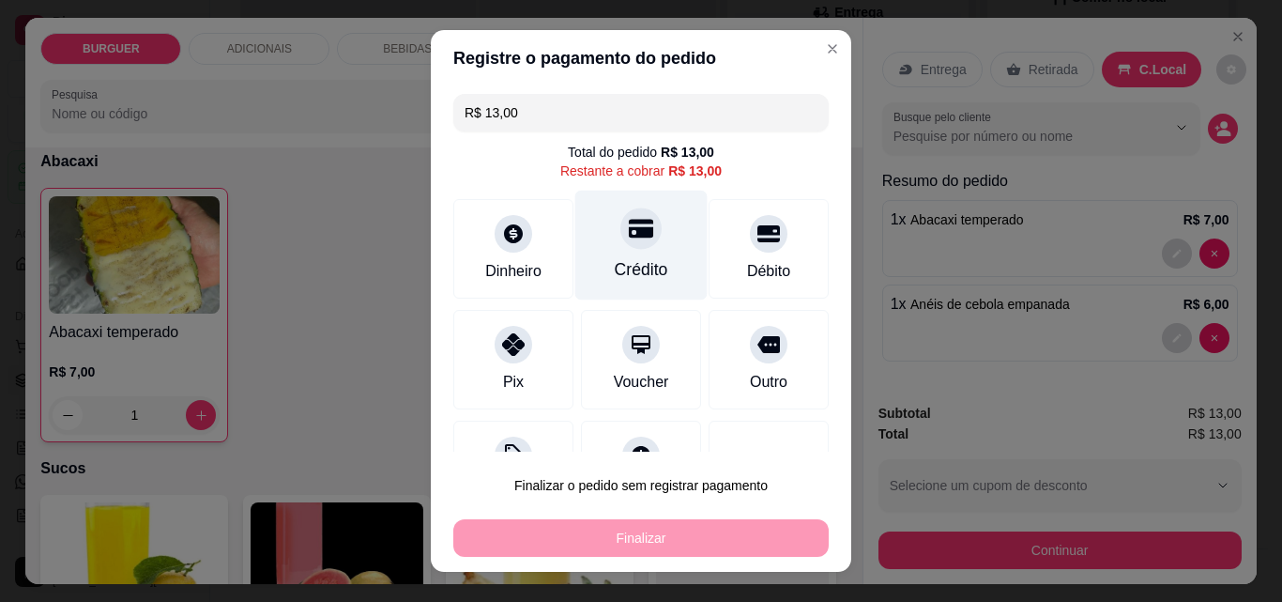
click at [637, 254] on div "Crédito" at bounding box center [642, 246] width 132 height 110
type input "R$ 0,00"
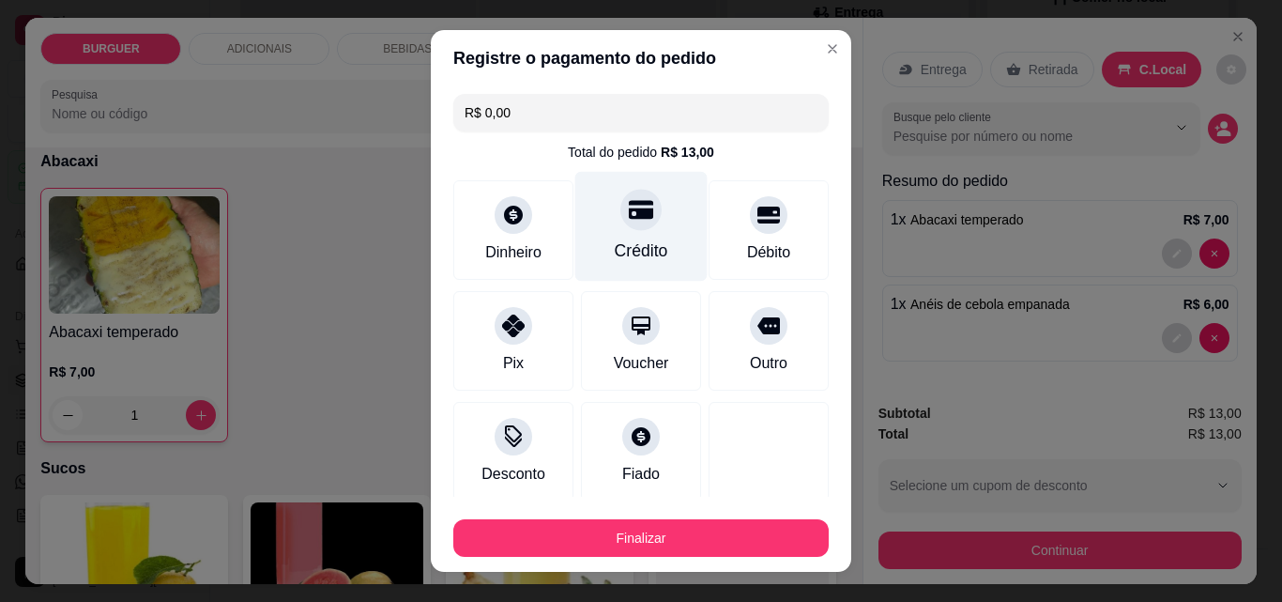
scroll to position [110, 0]
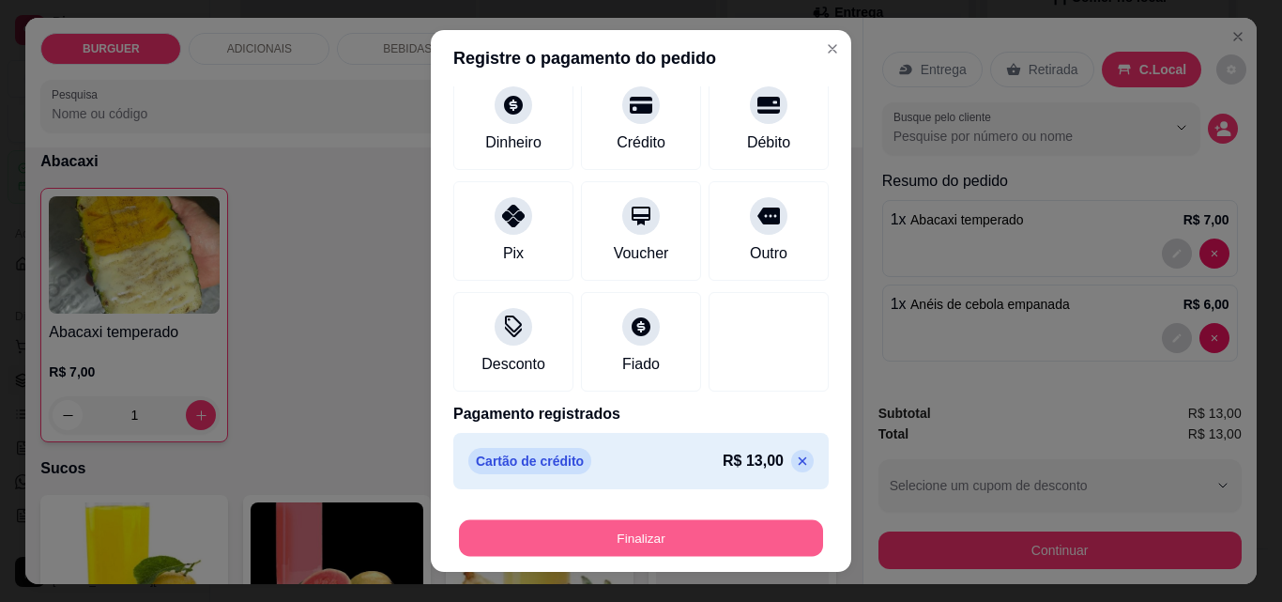
click at [684, 533] on button "Finalizar" at bounding box center [641, 538] width 364 height 37
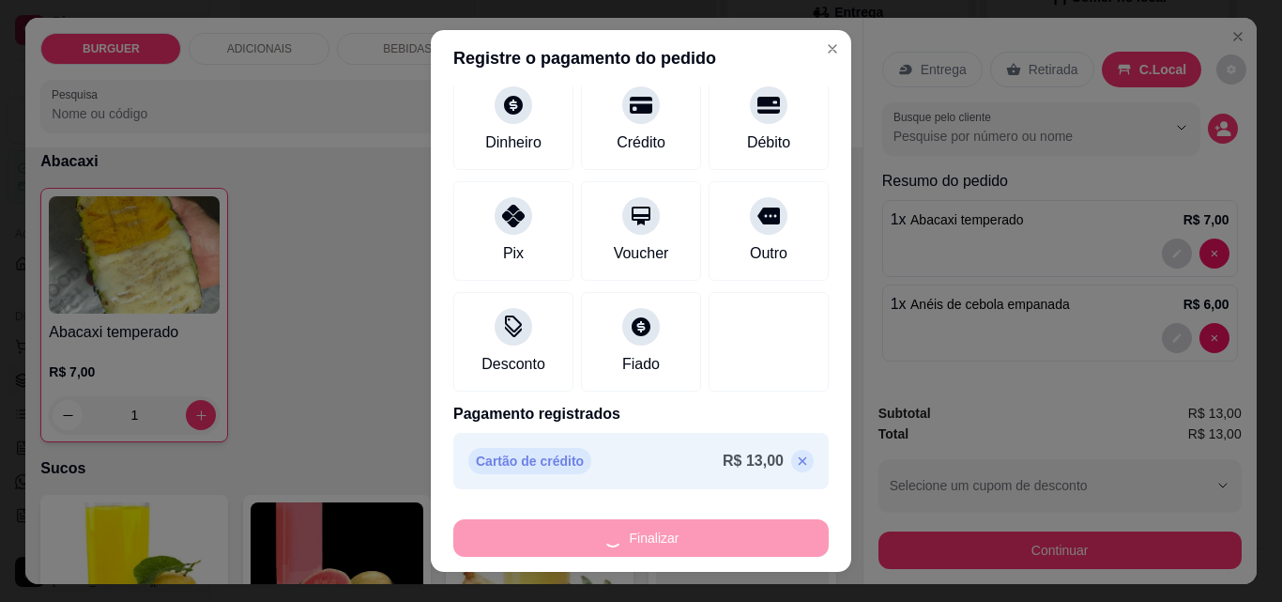
type input "0"
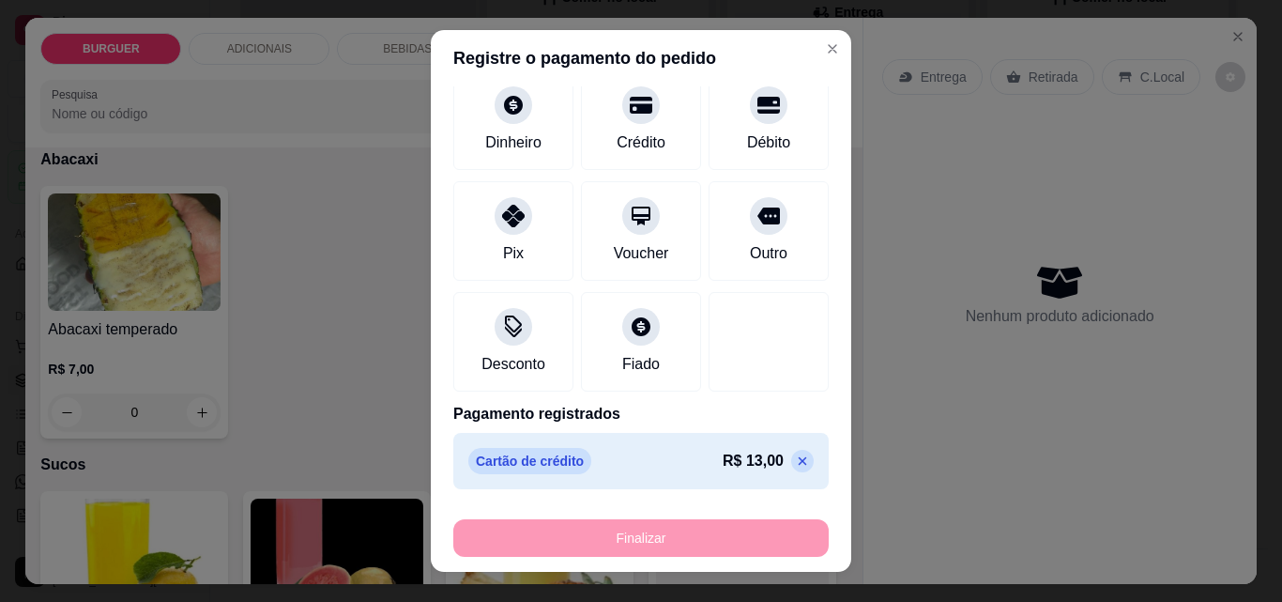
type input "-R$ 13,00"
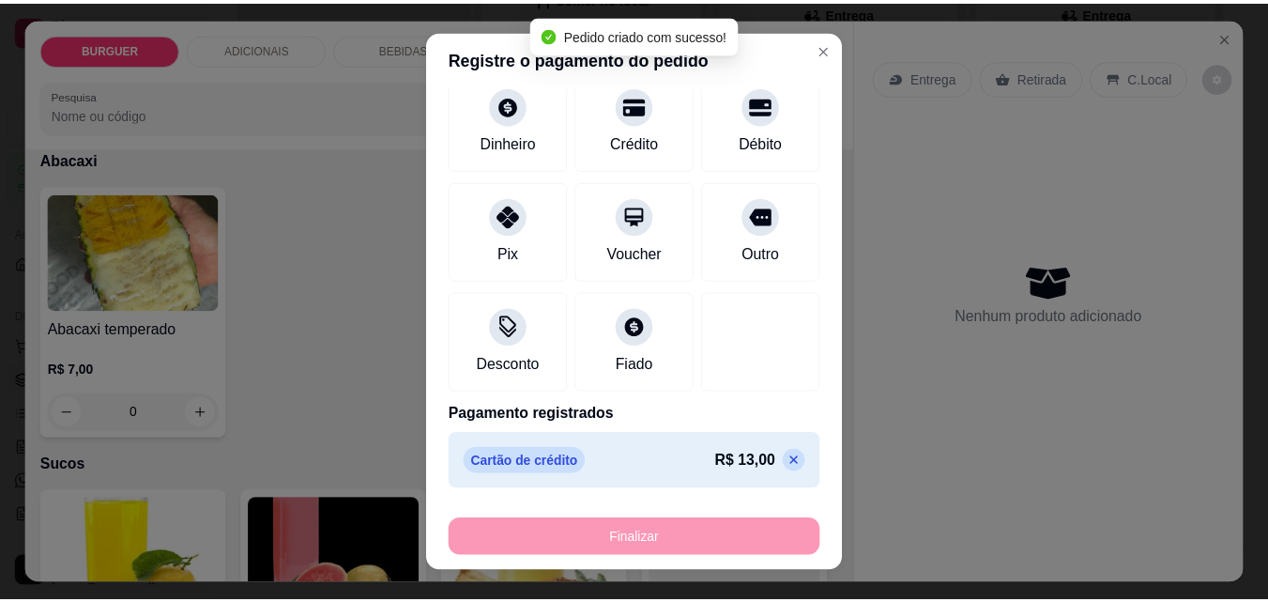
scroll to position [3854, 0]
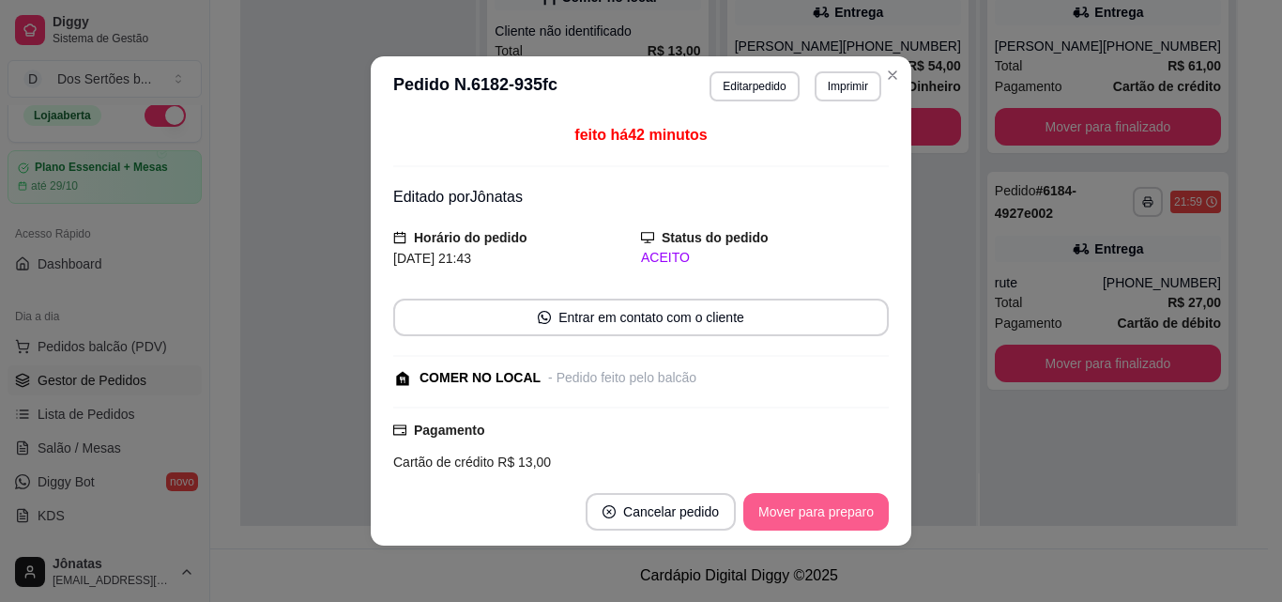
click at [776, 514] on button "Mover para preparo" at bounding box center [817, 512] width 146 height 38
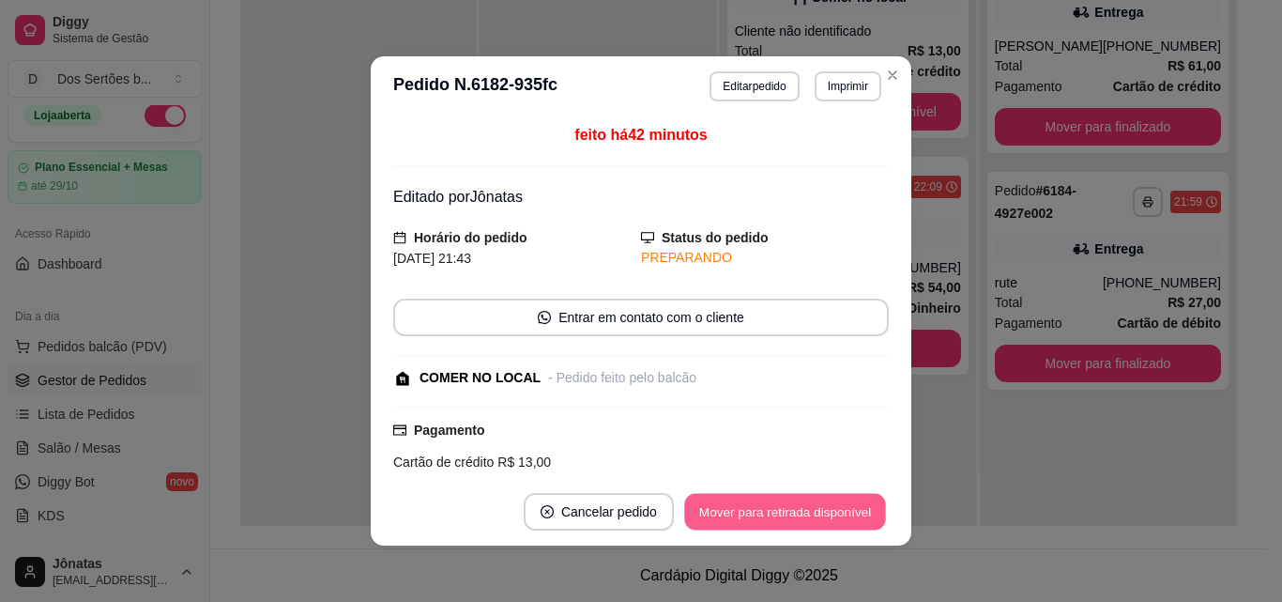
click at [776, 514] on button "Mover para retirada disponível" at bounding box center [784, 512] width 201 height 37
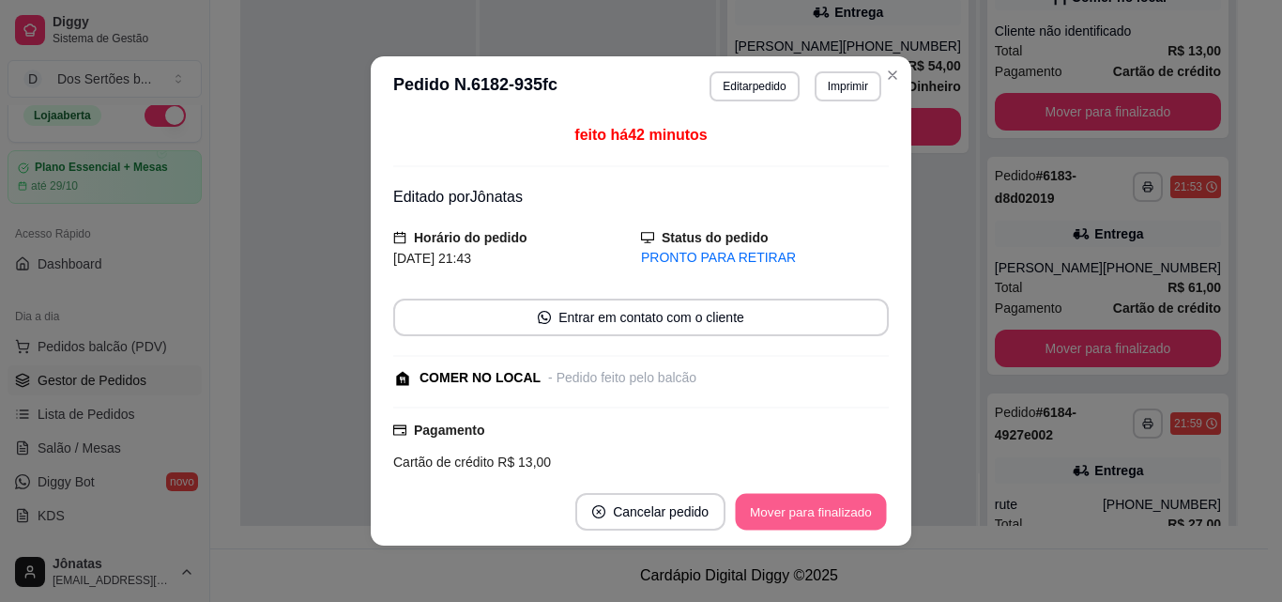
click at [778, 514] on button "Mover para finalizado" at bounding box center [811, 512] width 151 height 37
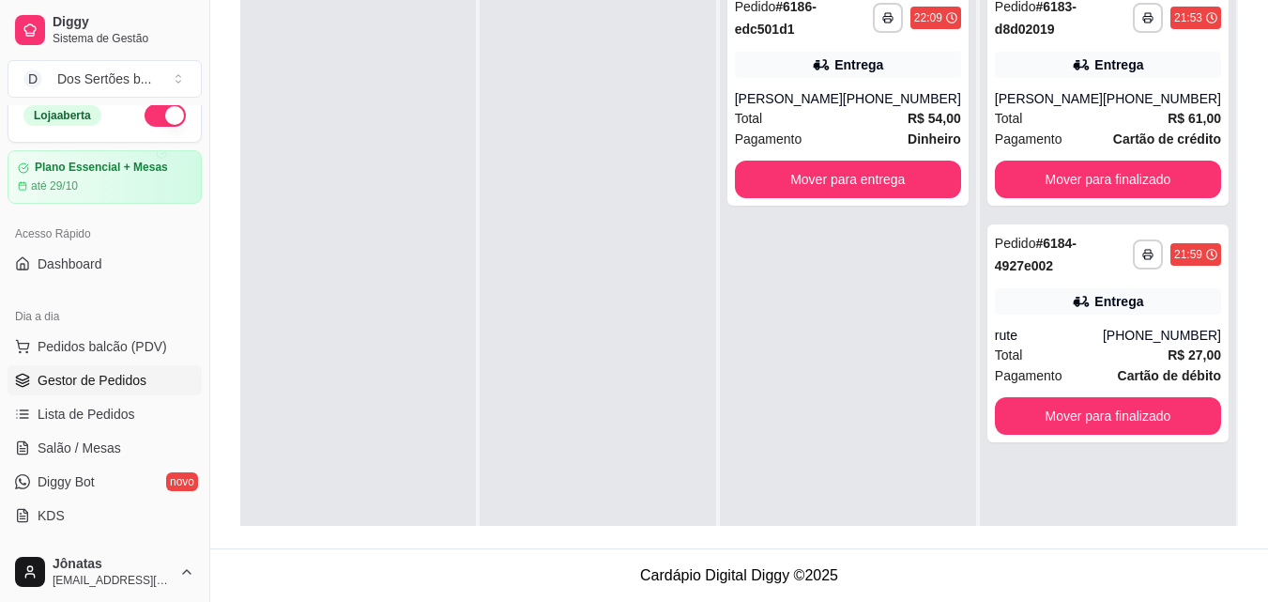
scroll to position [234, 0]
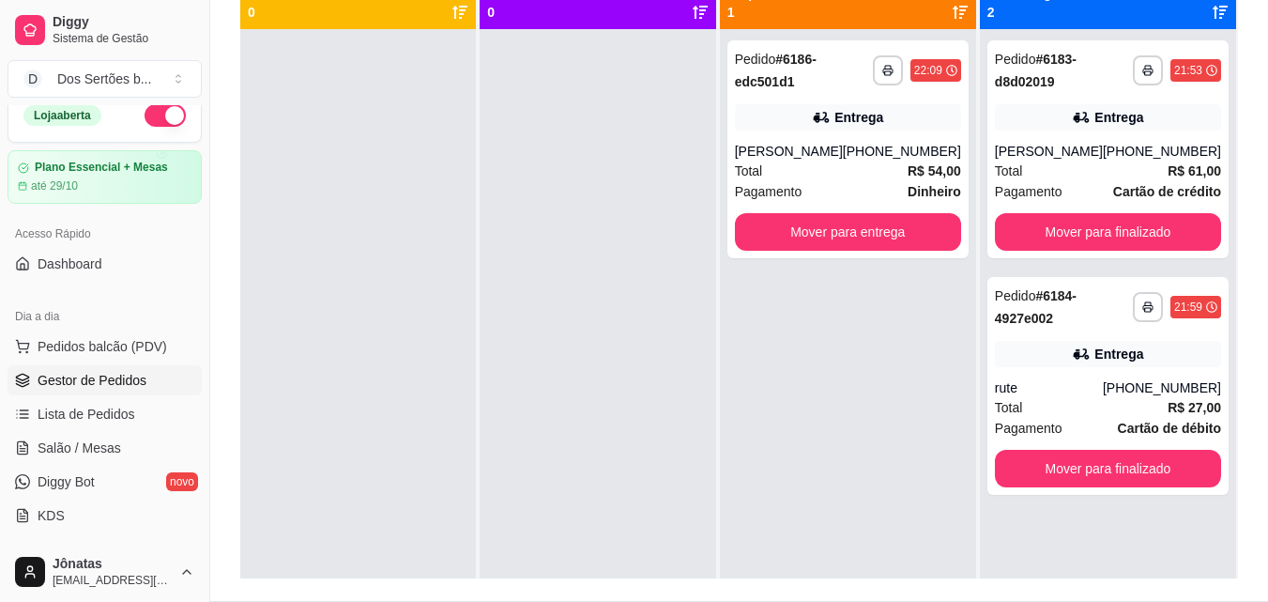
click at [145, 112] on button "button" at bounding box center [165, 115] width 41 height 23
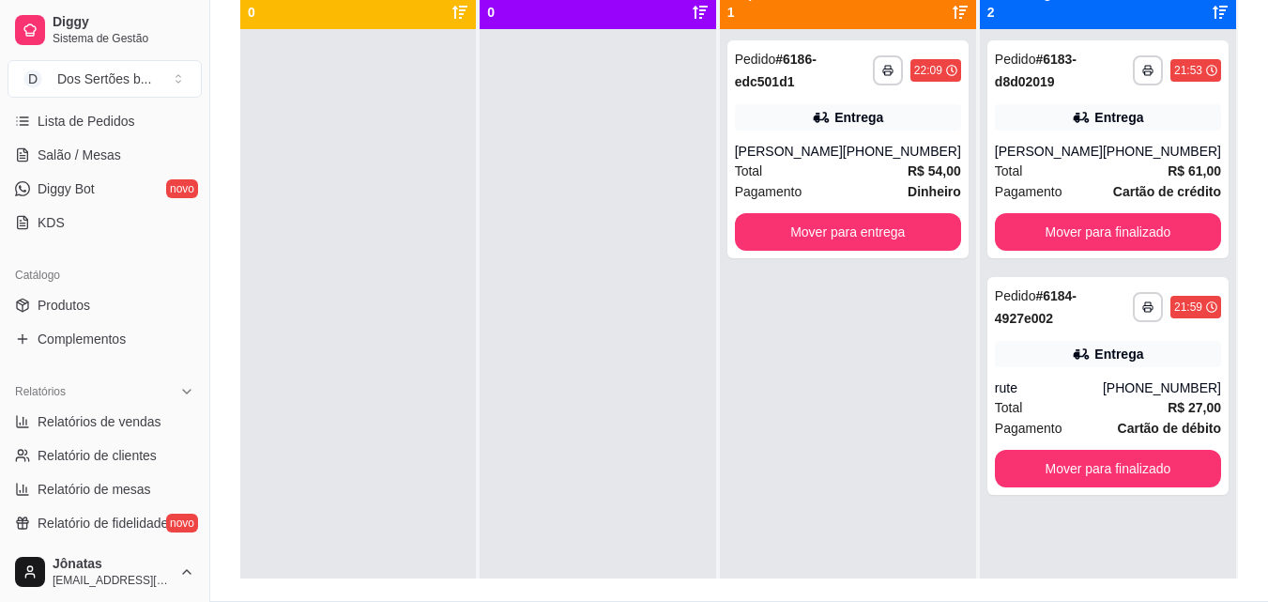
scroll to position [519, 0]
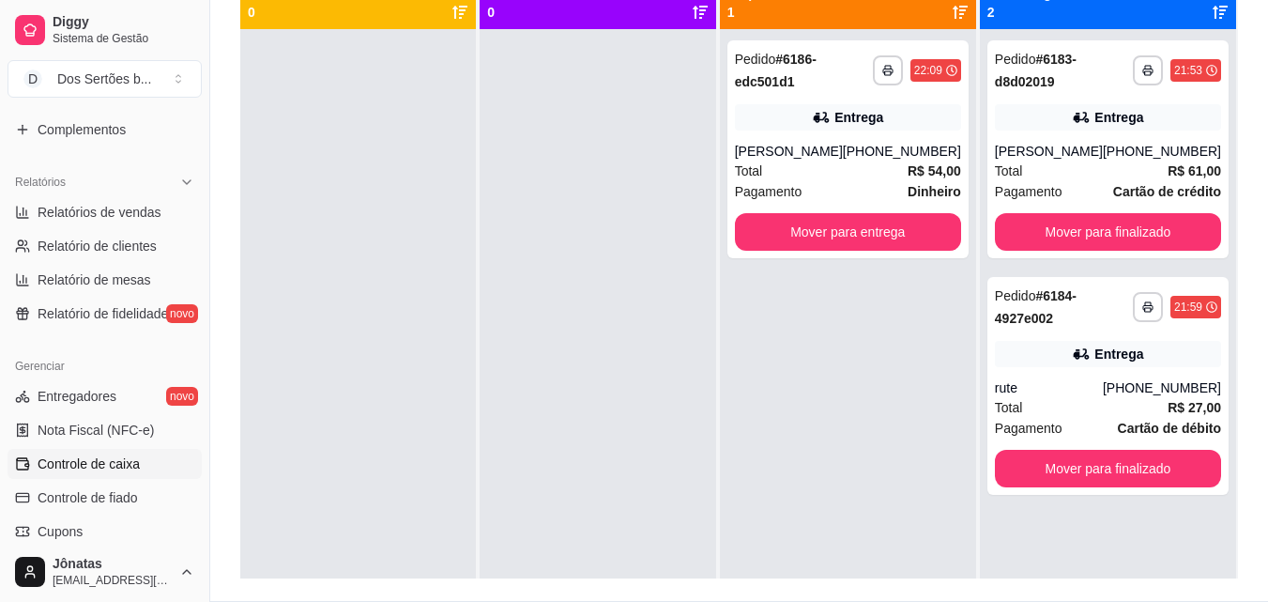
click at [38, 463] on span "Controle de caixa" at bounding box center [89, 463] width 102 height 19
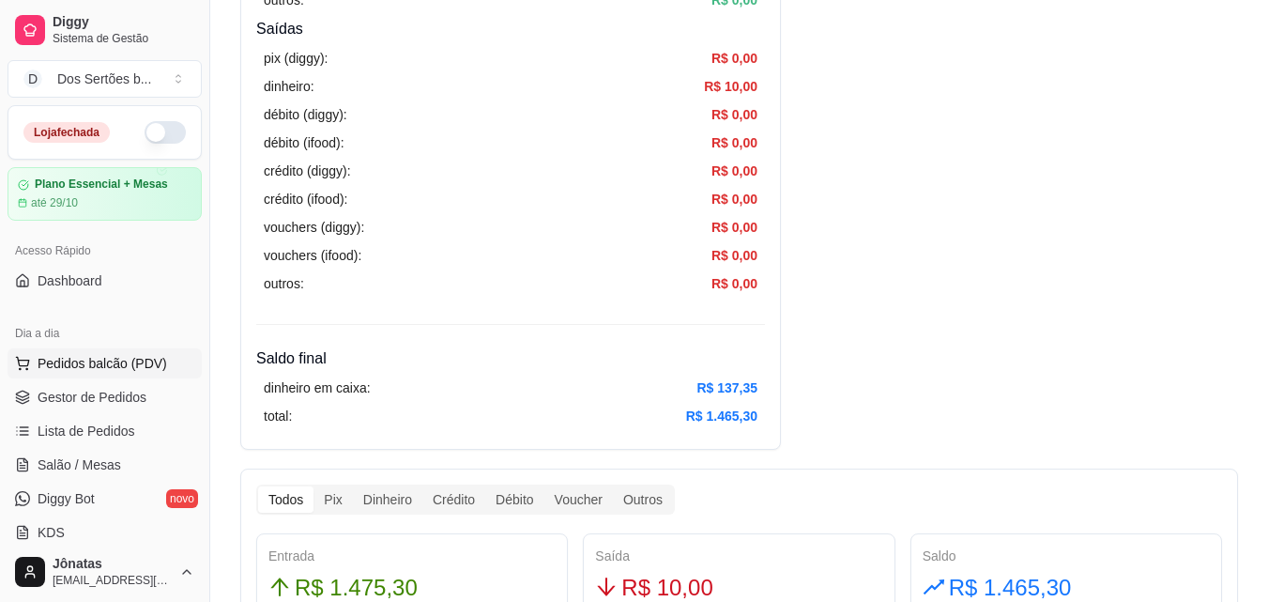
click at [87, 363] on span "Pedidos balcão (PDV)" at bounding box center [103, 363] width 130 height 19
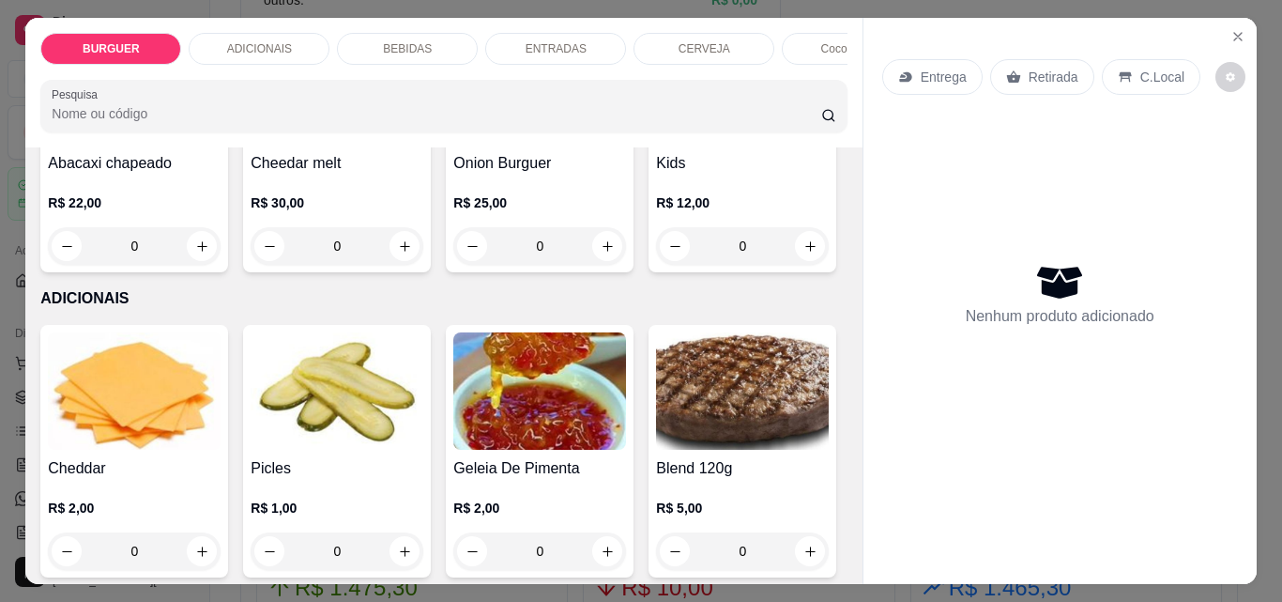
scroll to position [791, 0]
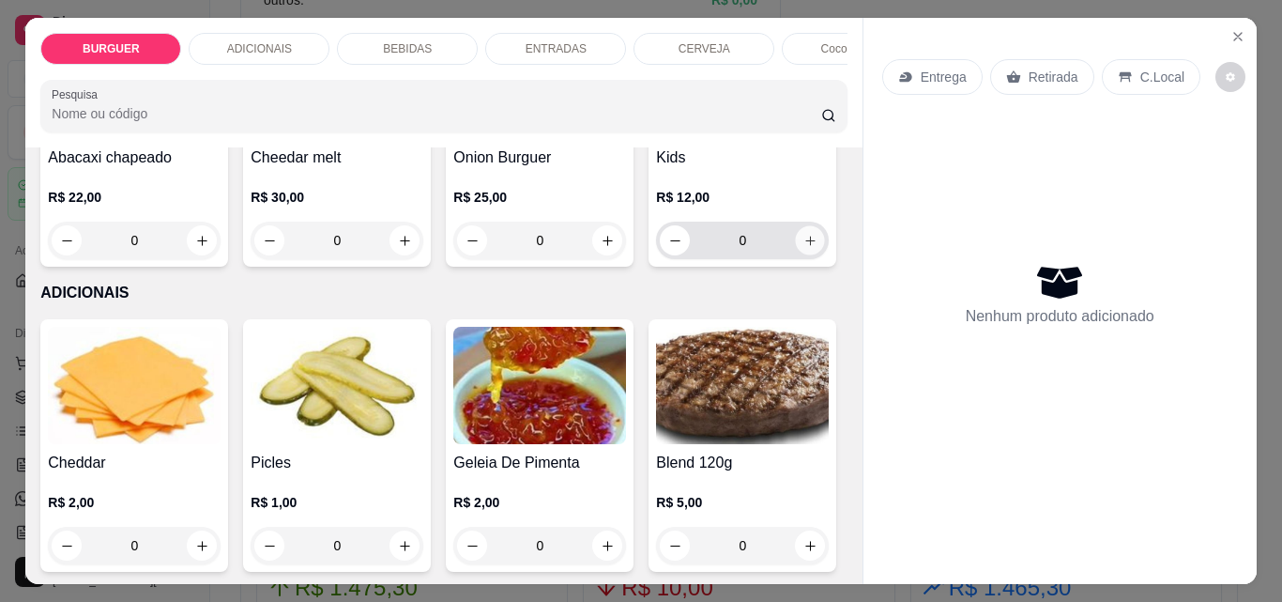
click at [804, 248] on icon "increase-product-quantity" at bounding box center [811, 241] width 14 height 14
type input "1"
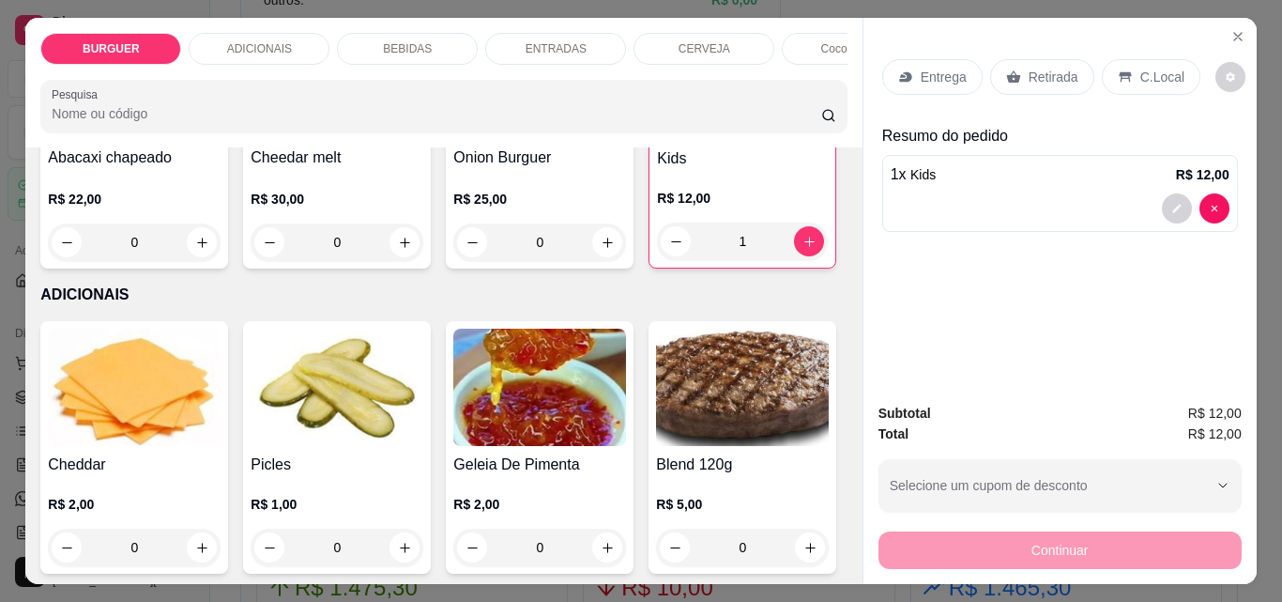
click at [1029, 68] on p "Retirada" at bounding box center [1054, 77] width 50 height 19
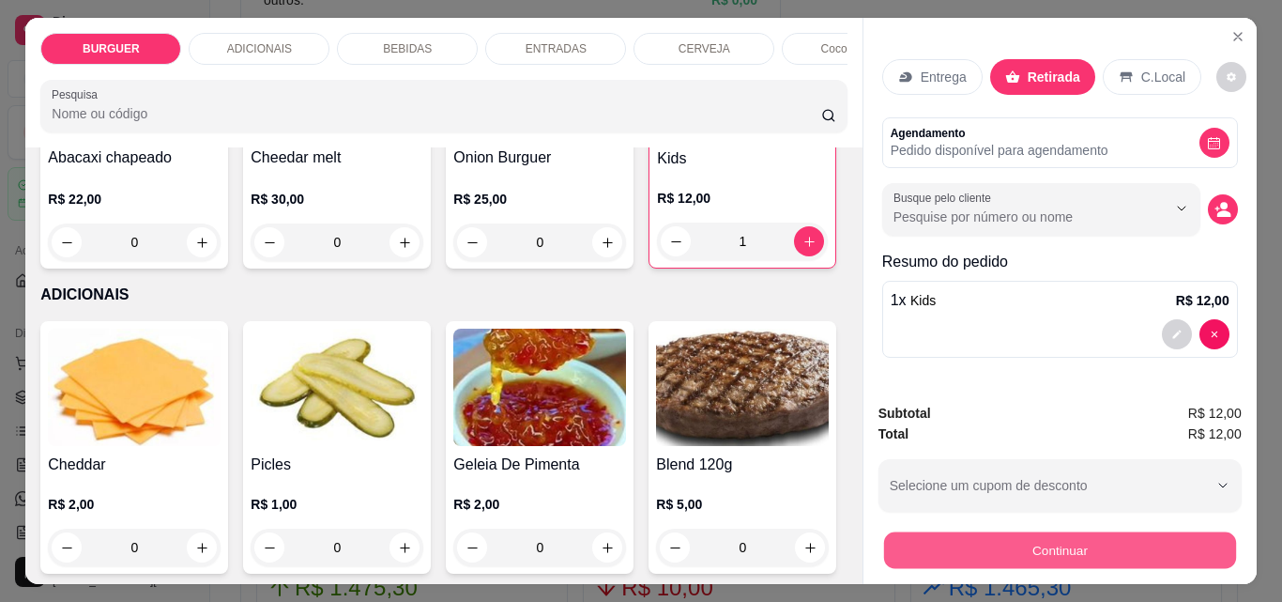
click at [1050, 556] on button "Continuar" at bounding box center [1059, 549] width 352 height 37
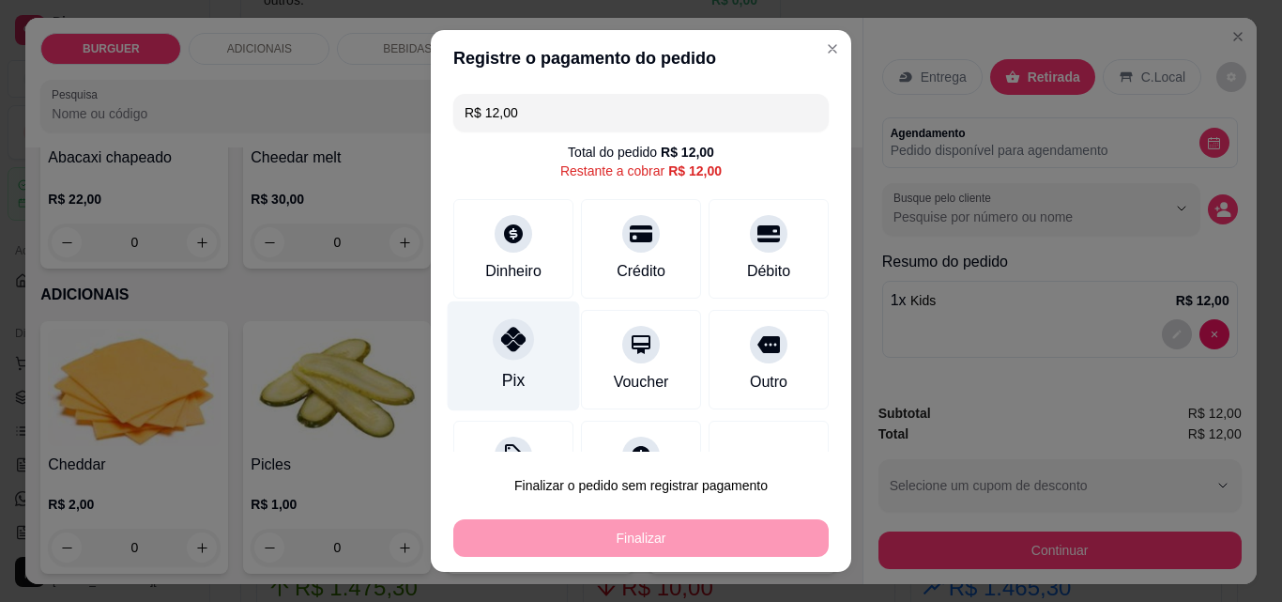
click at [474, 321] on div "Pix" at bounding box center [514, 356] width 132 height 110
type input "R$ 0,00"
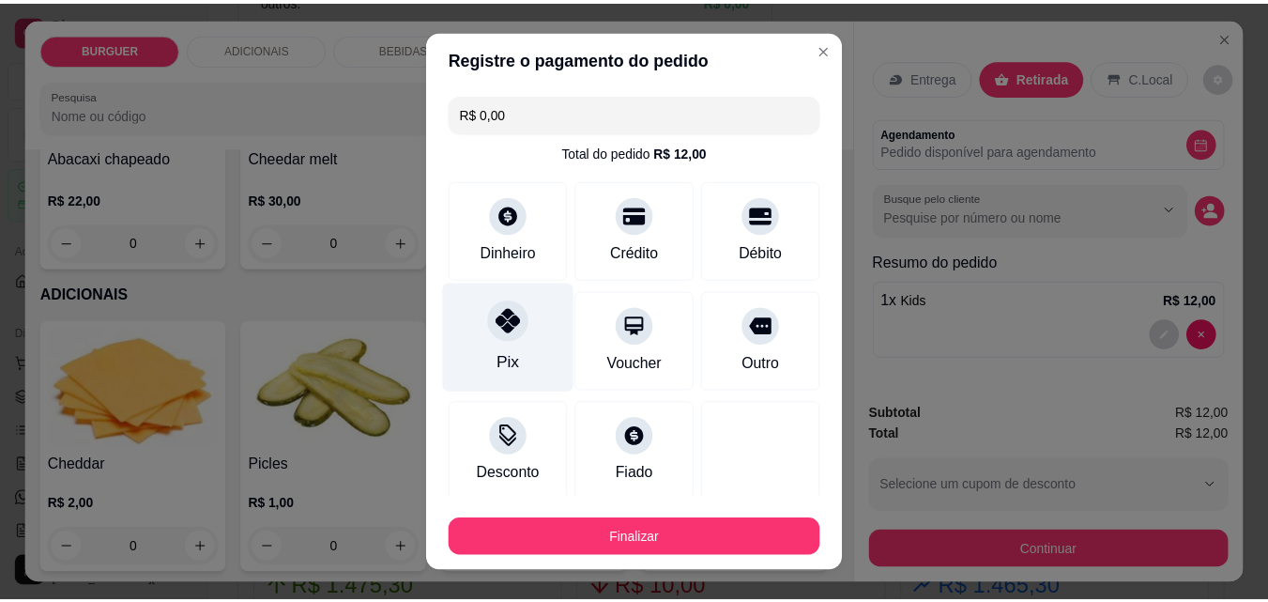
scroll to position [110, 0]
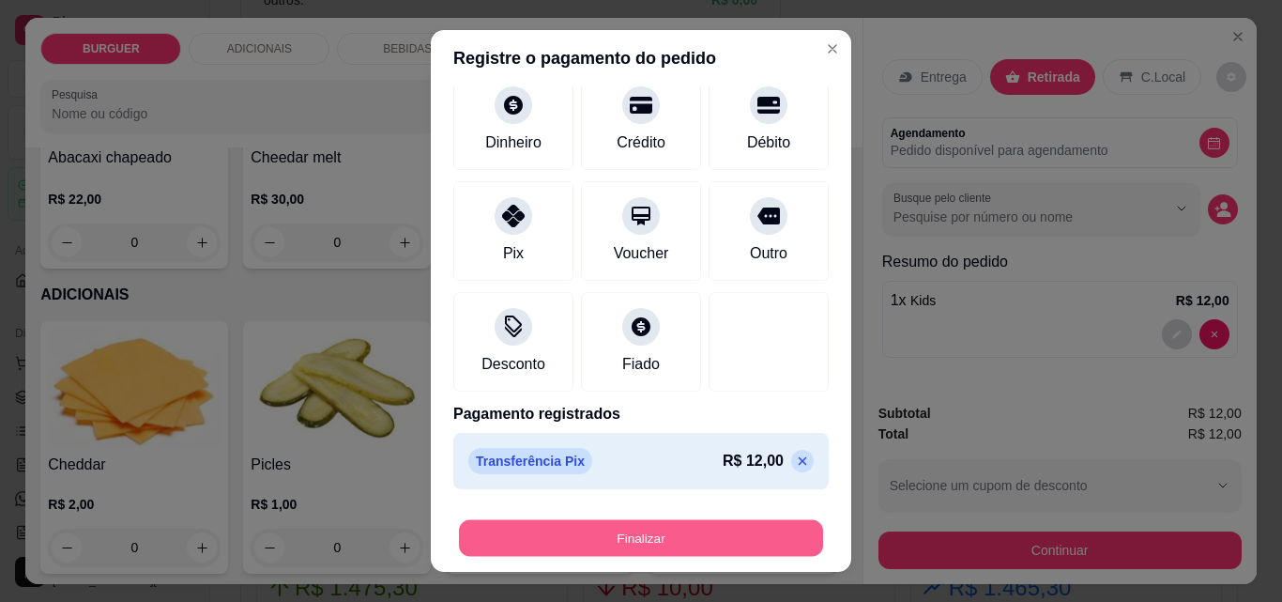
click at [604, 533] on button "Finalizar" at bounding box center [641, 538] width 364 height 37
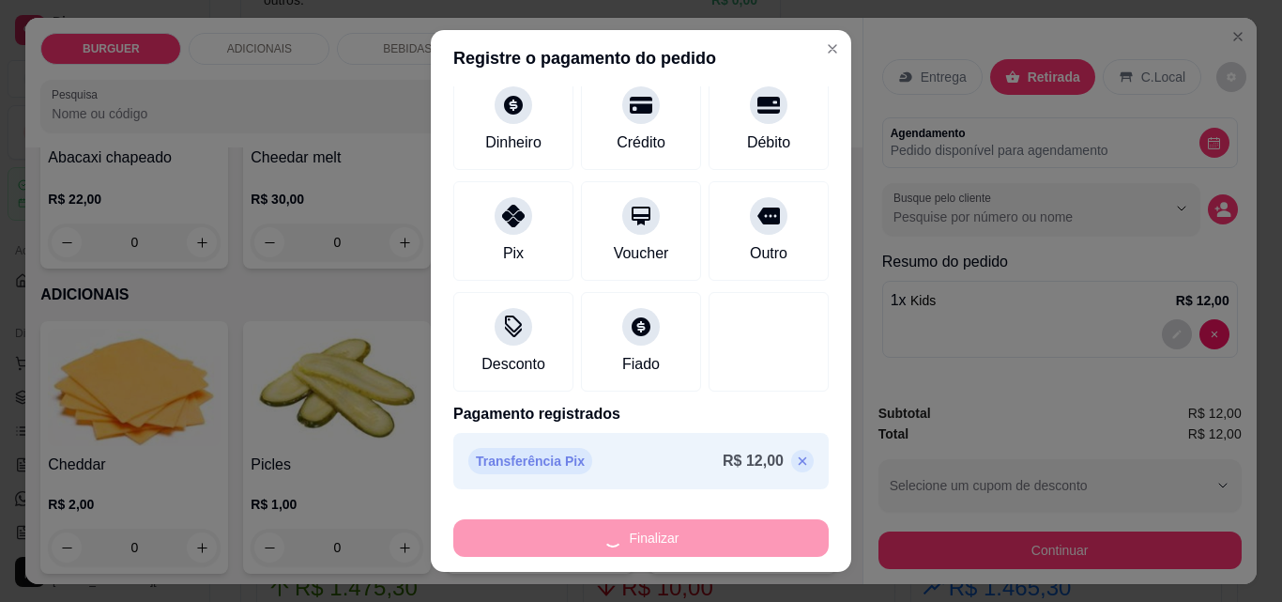
type input "0"
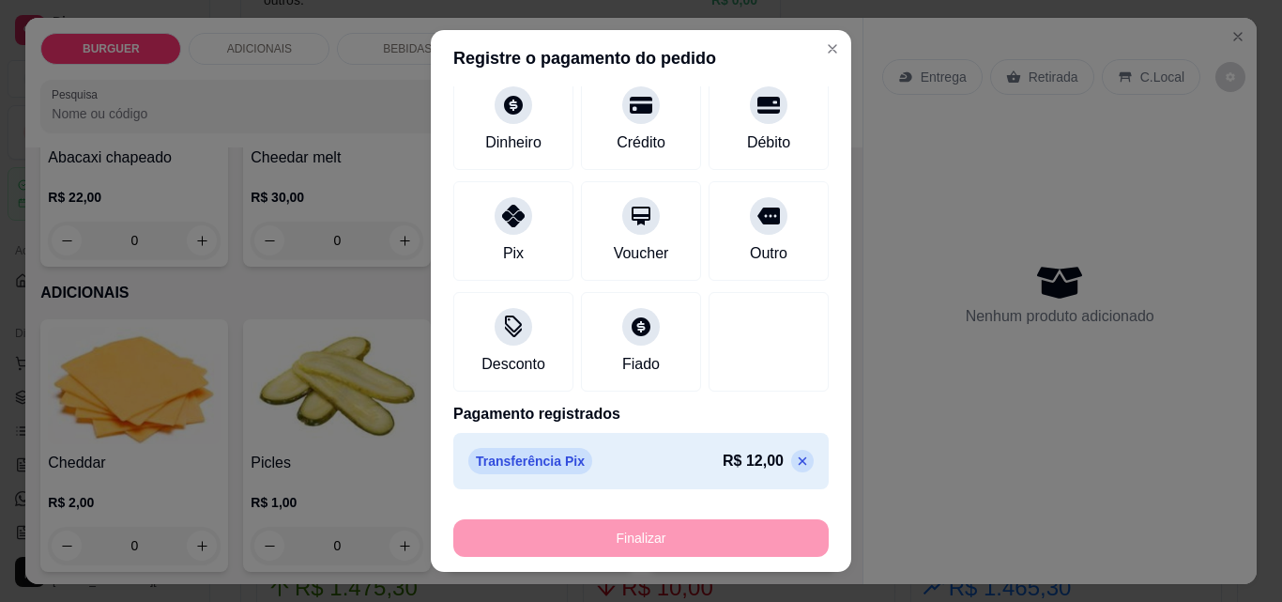
type input "-R$ 12,00"
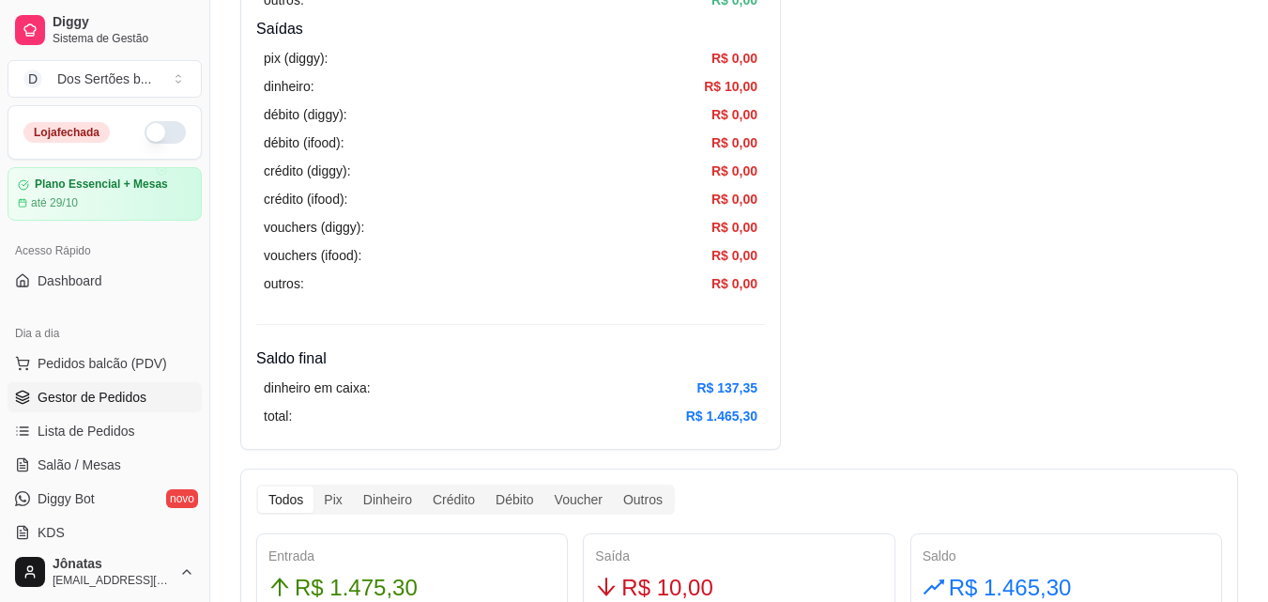
click at [145, 391] on link "Gestor de Pedidos" at bounding box center [105, 397] width 194 height 30
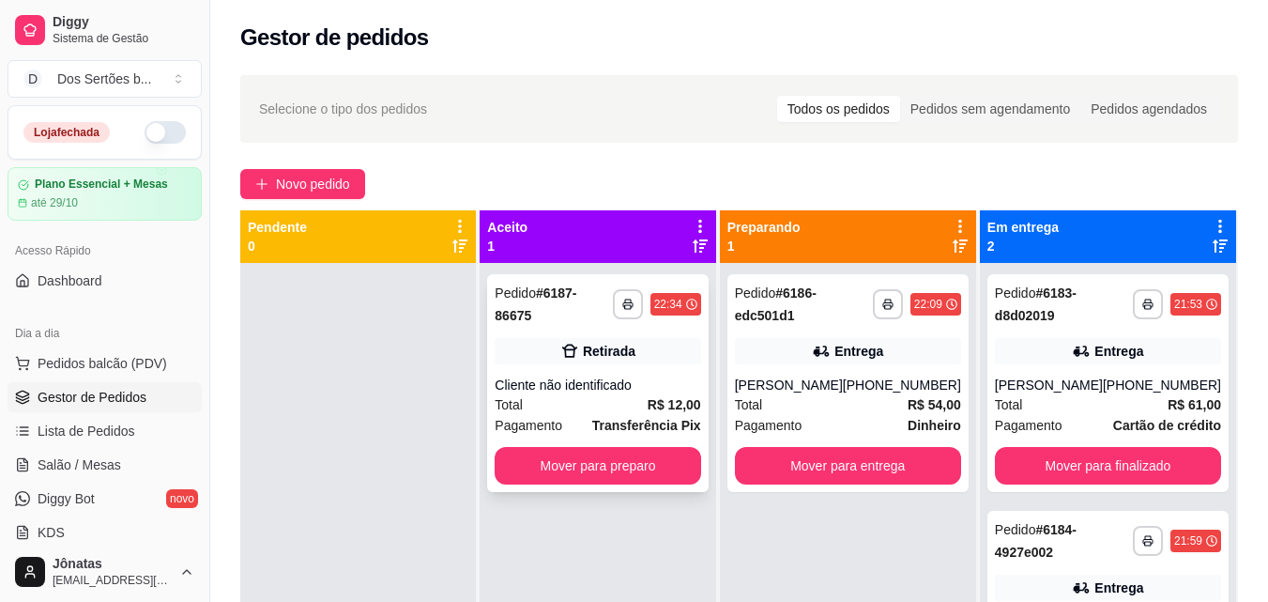
click at [619, 394] on div "Total R$ 12,00" at bounding box center [598, 404] width 206 height 21
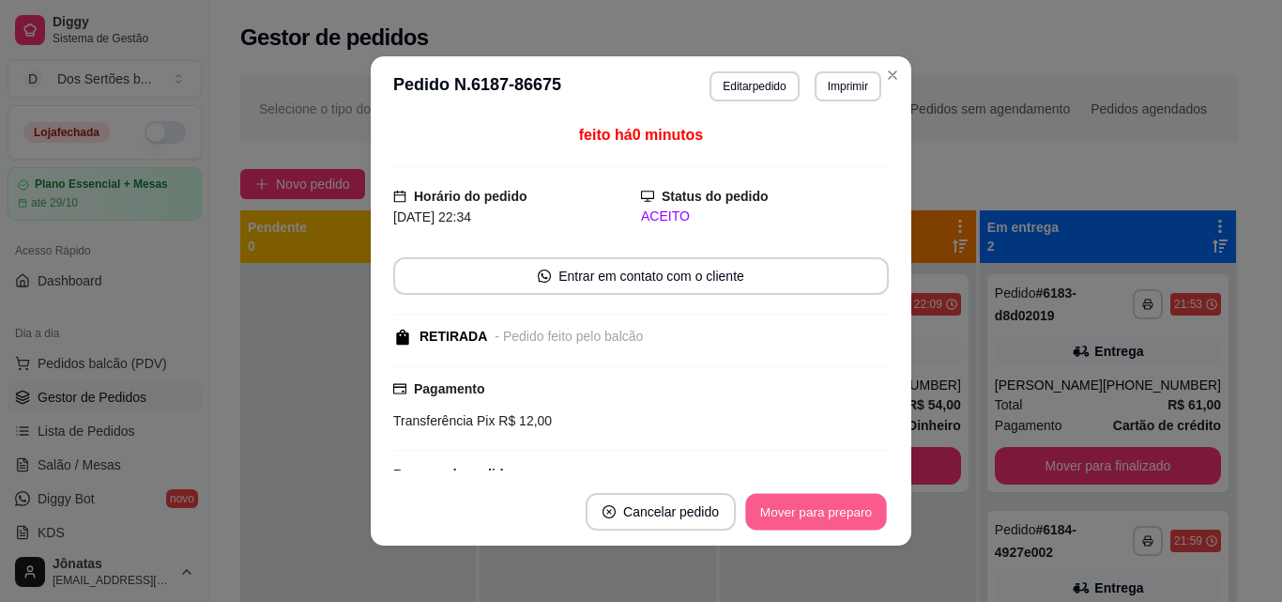
click at [783, 501] on button "Mover para preparo" at bounding box center [815, 512] width 141 height 37
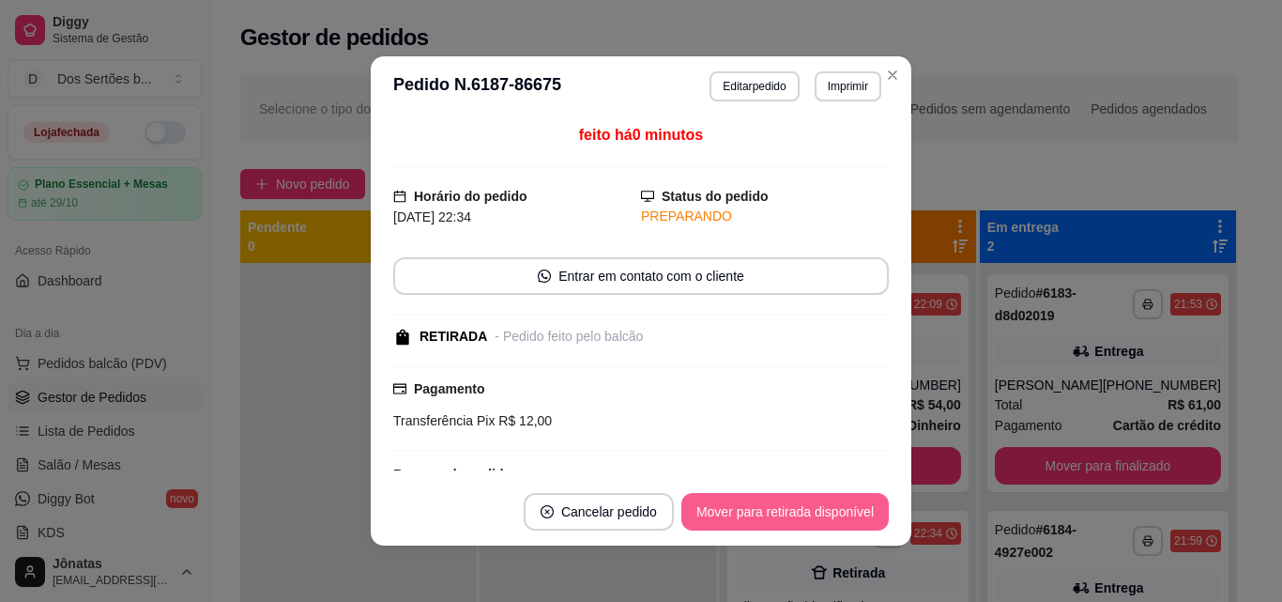
click at [781, 502] on button "Mover para retirada disponível" at bounding box center [785, 512] width 207 height 38
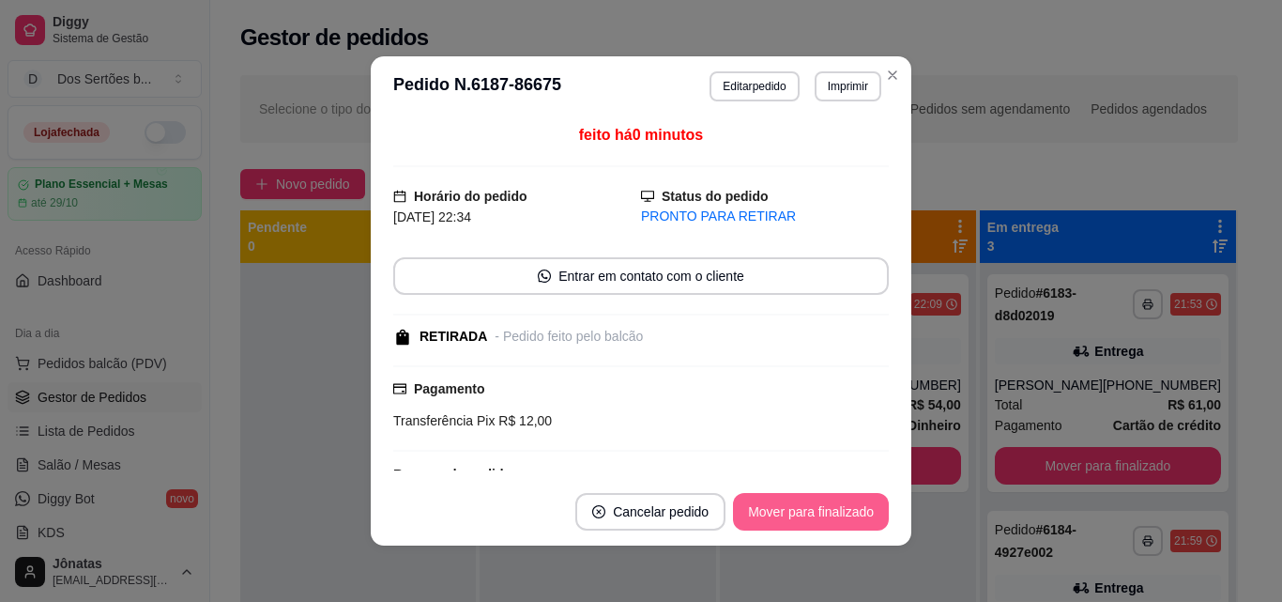
click at [781, 502] on button "Mover para finalizado" at bounding box center [811, 512] width 156 height 38
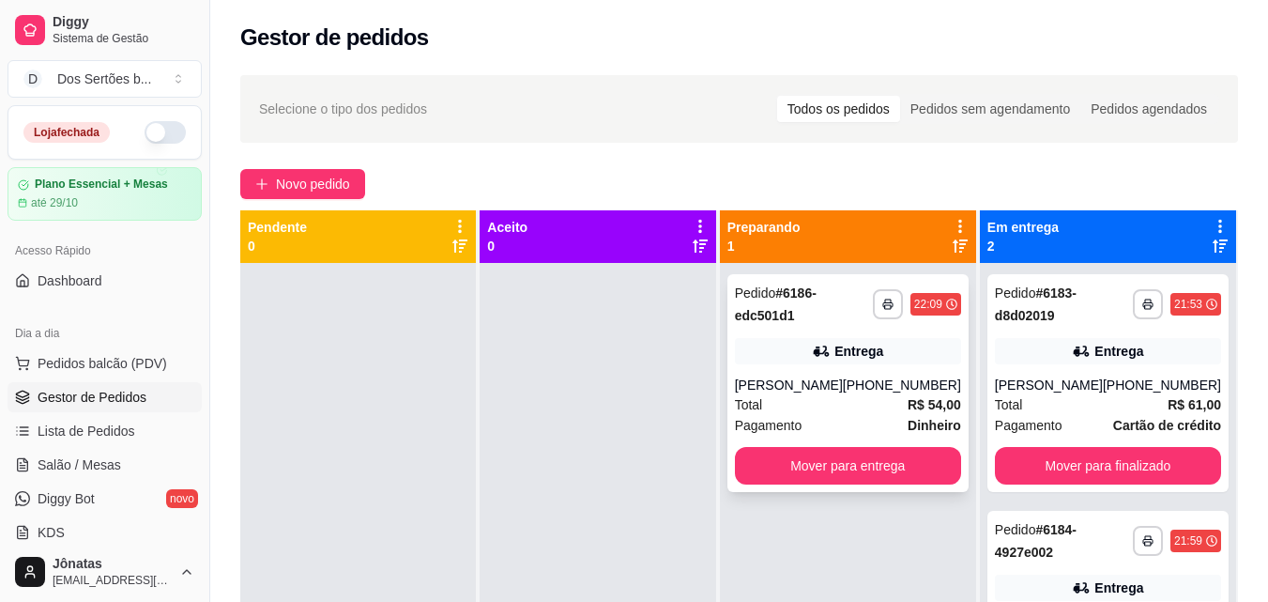
click at [848, 400] on div "Total R$ 54,00" at bounding box center [848, 404] width 226 height 21
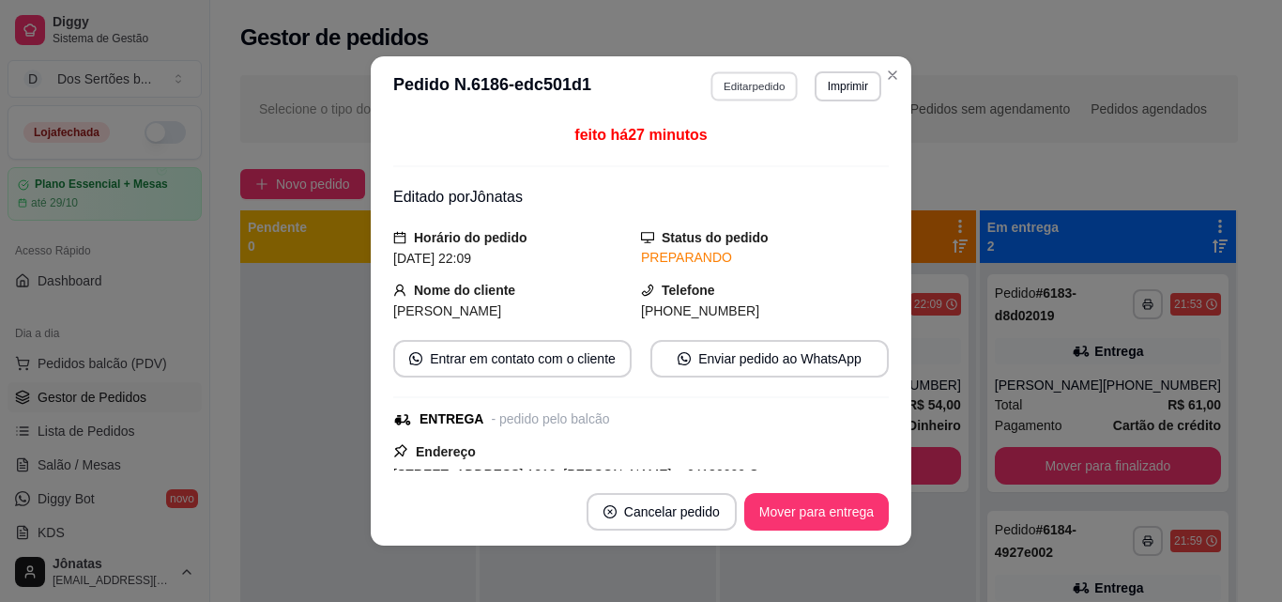
click at [735, 82] on button "Editar pedido" at bounding box center [755, 85] width 87 height 29
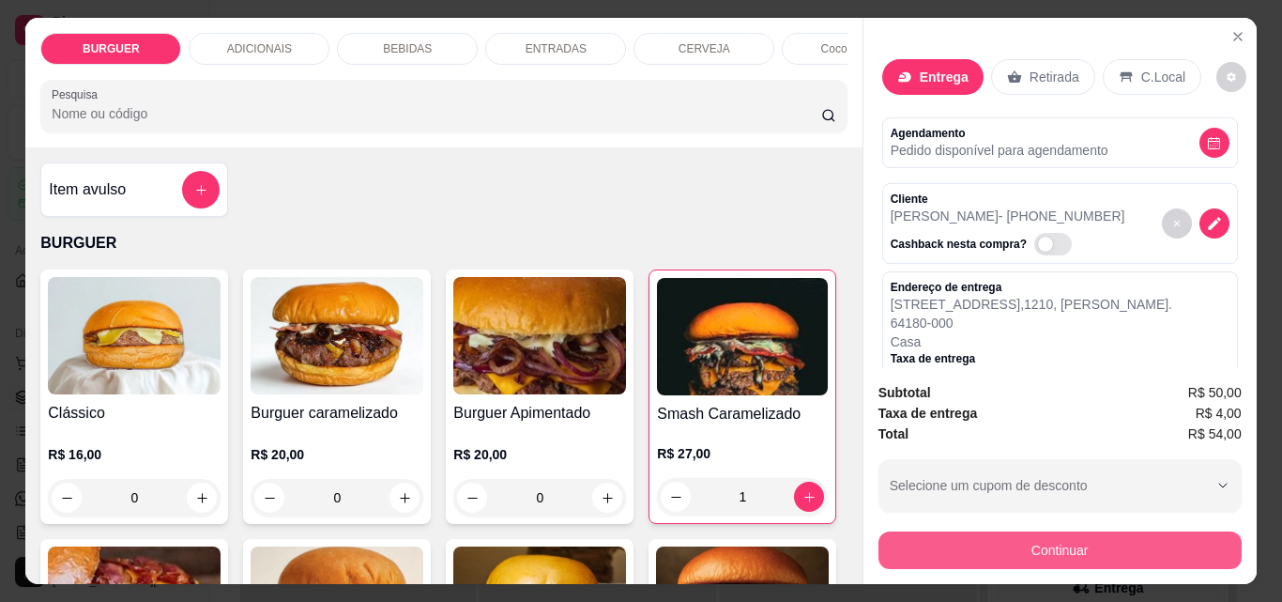
click at [916, 531] on button "Continuar" at bounding box center [1060, 550] width 363 height 38
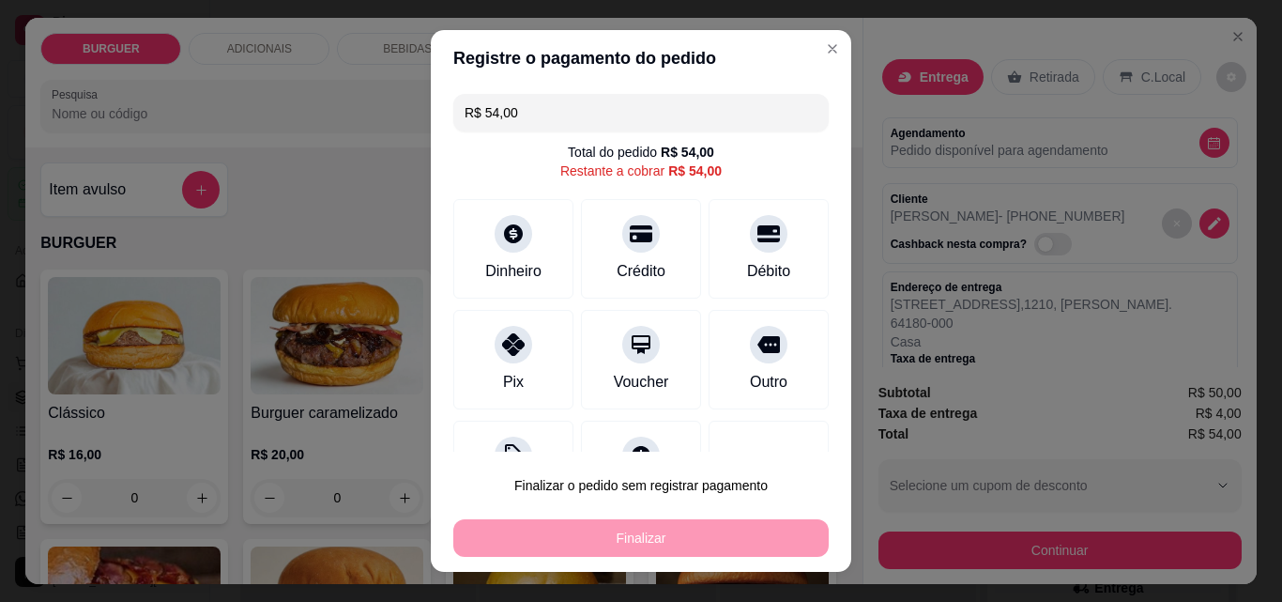
click at [523, 108] on input "R$ 54,00" at bounding box center [641, 113] width 353 height 38
click at [501, 345] on icon at bounding box center [513, 339] width 24 height 24
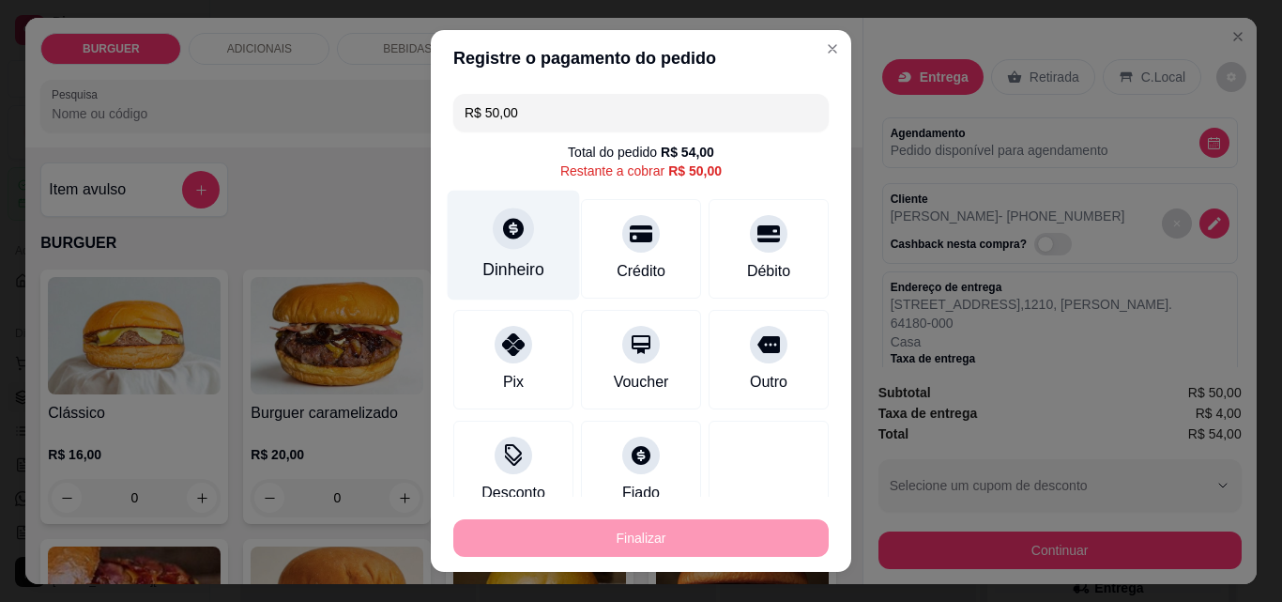
click at [513, 253] on div "Dinheiro" at bounding box center [514, 246] width 132 height 110
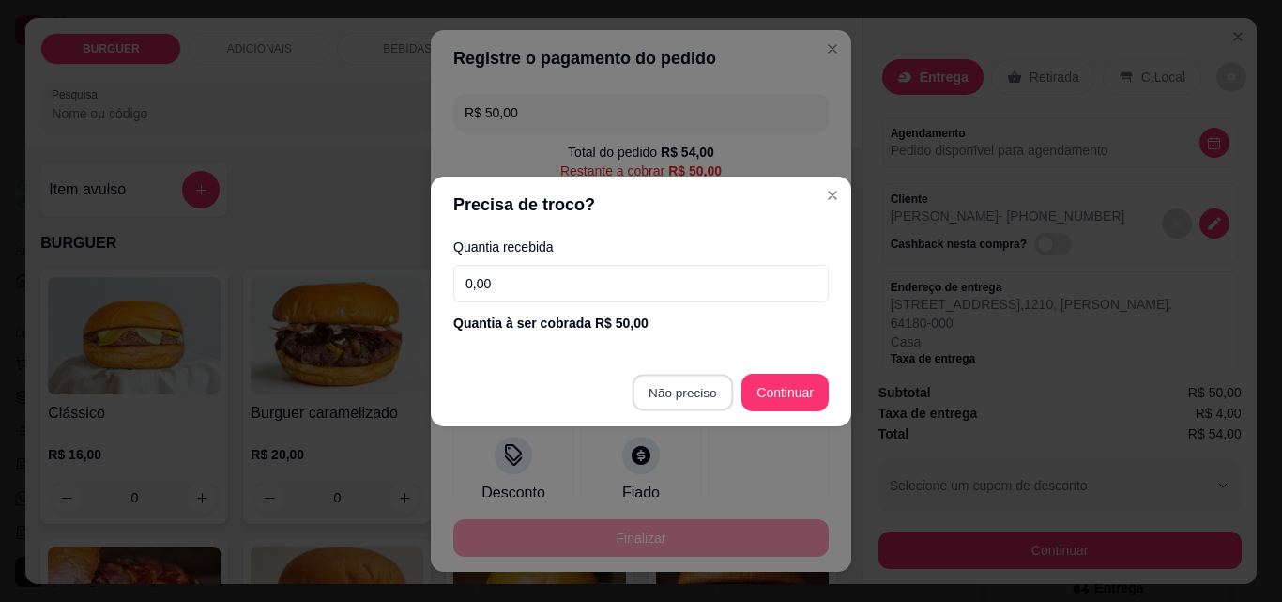
type input "R$ 0,00"
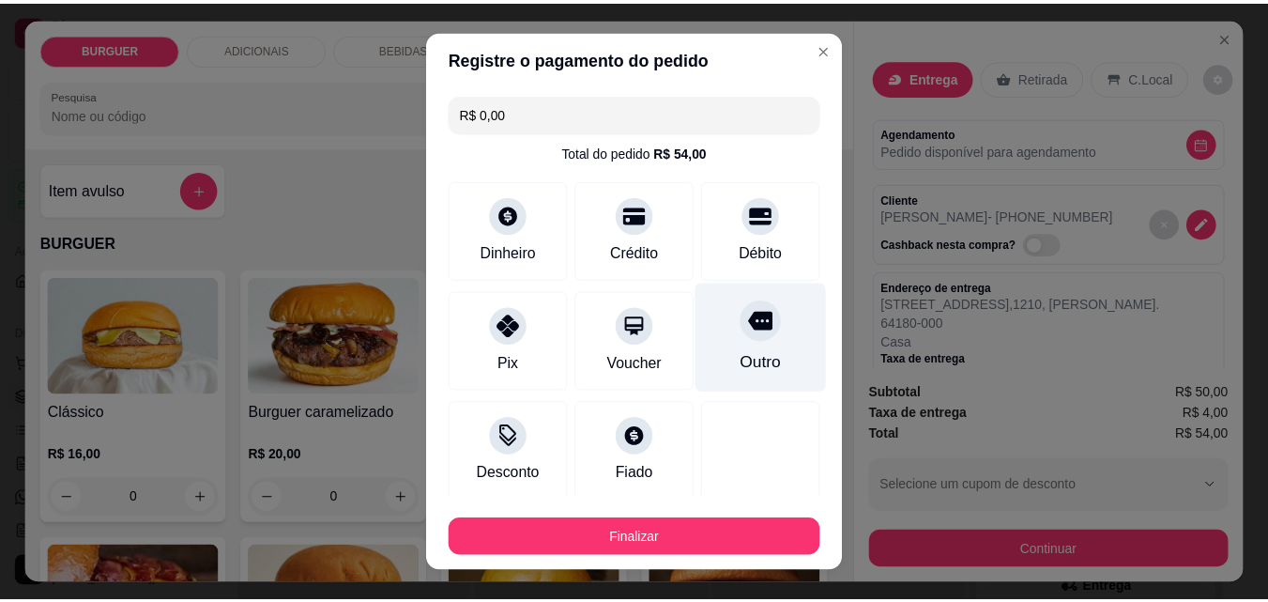
scroll to position [181, 0]
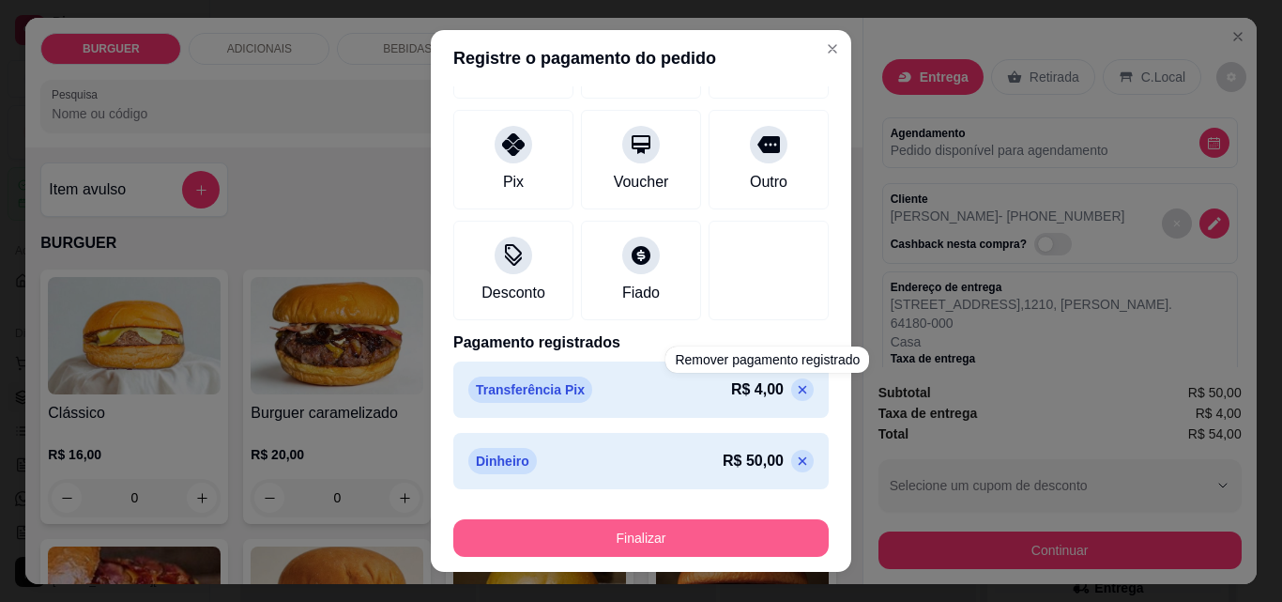
click at [727, 533] on button "Finalizar" at bounding box center [641, 538] width 376 height 38
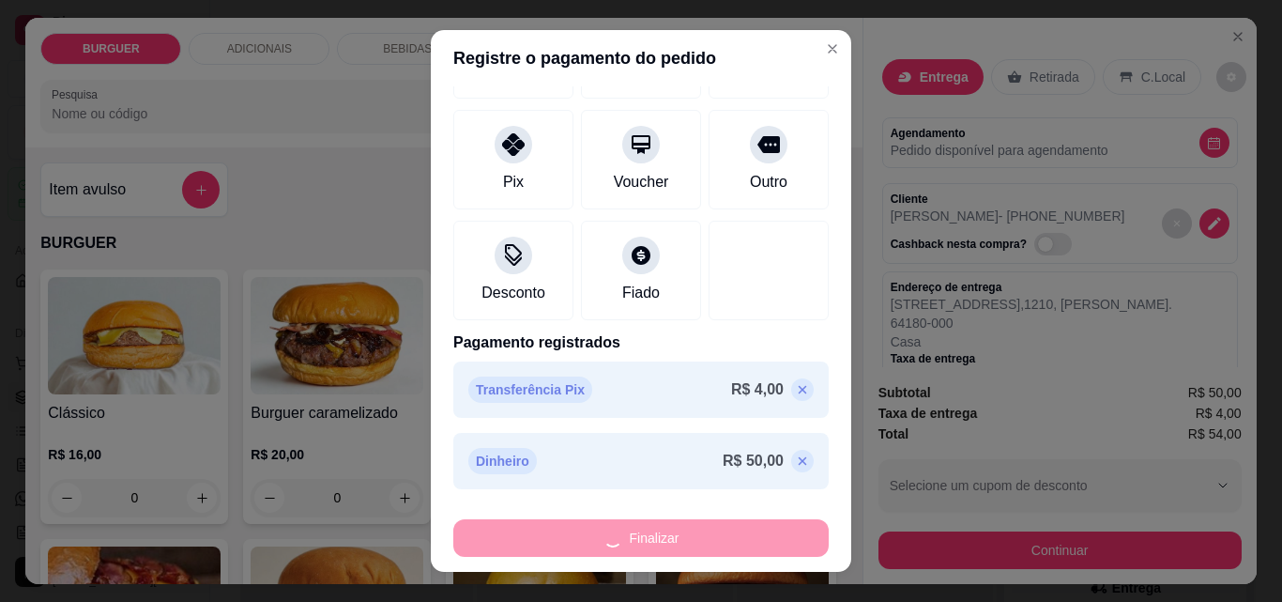
type input "0"
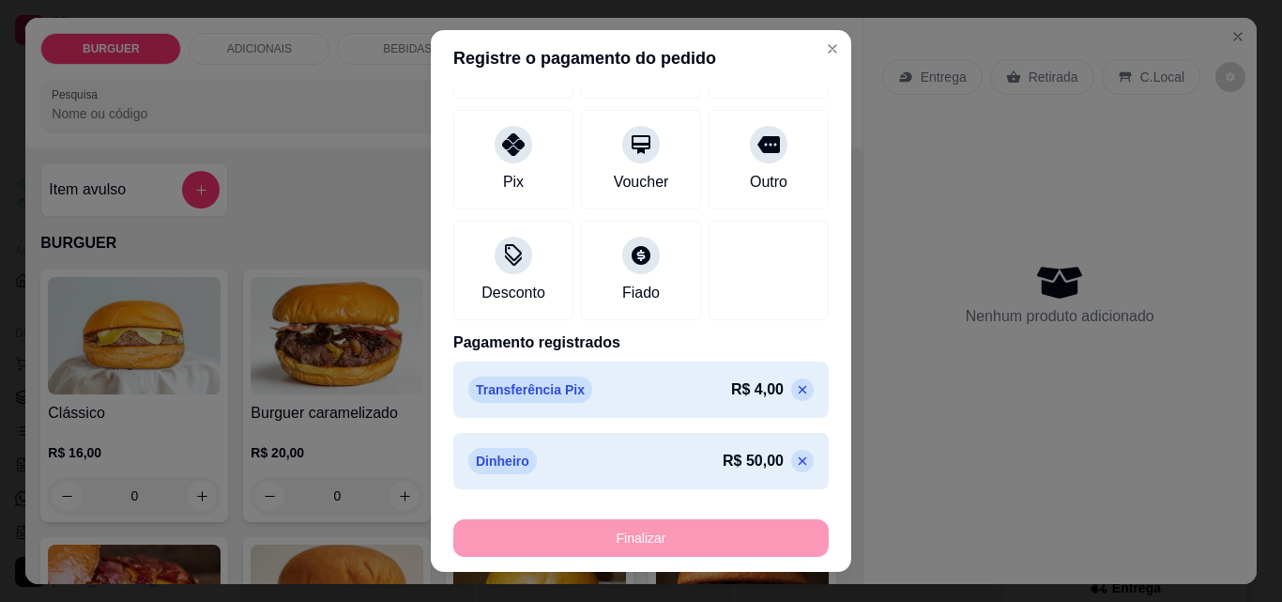
type input "-R$ 54,00"
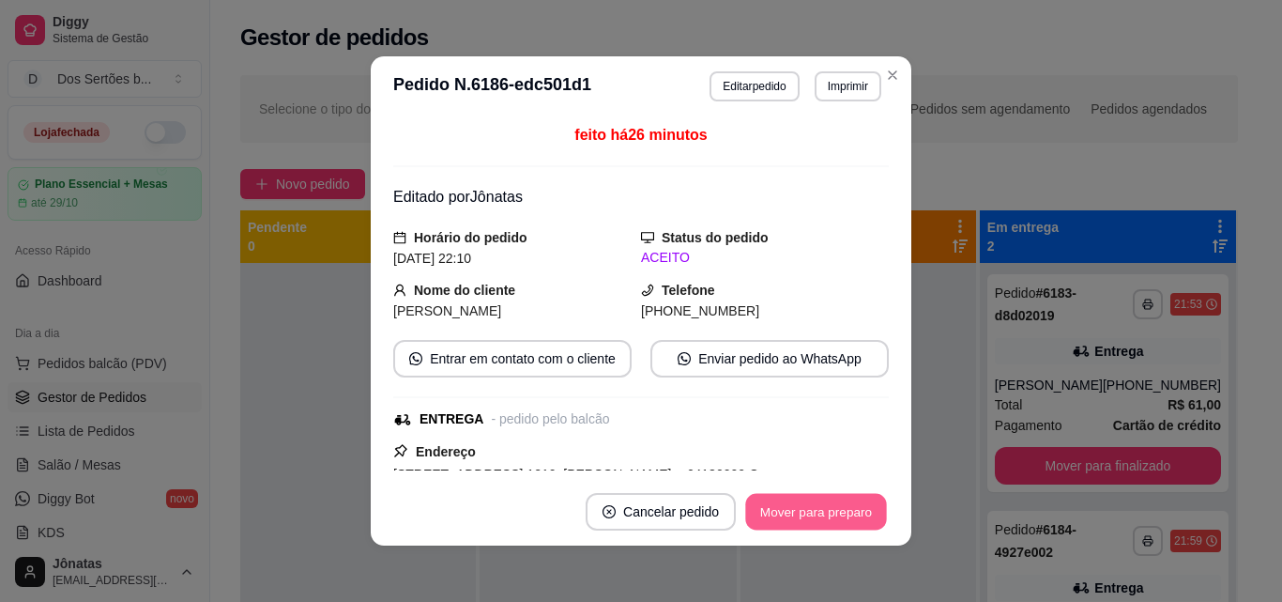
click at [783, 509] on button "Mover para preparo" at bounding box center [815, 512] width 141 height 37
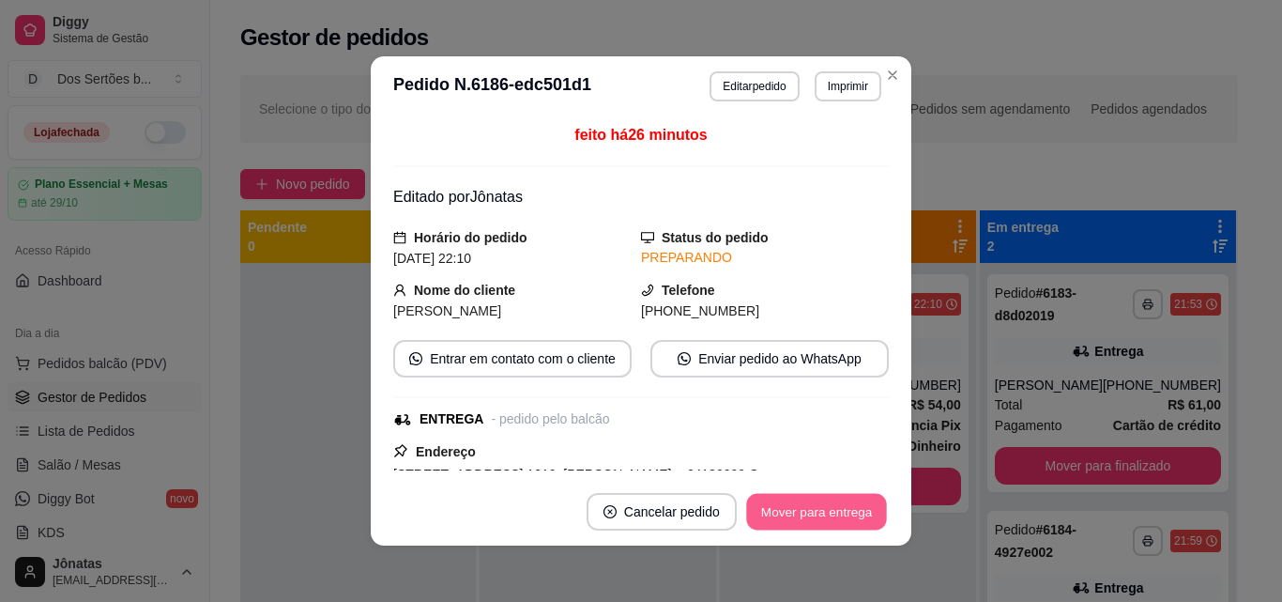
click at [826, 518] on button "Mover para entrega" at bounding box center [816, 512] width 141 height 37
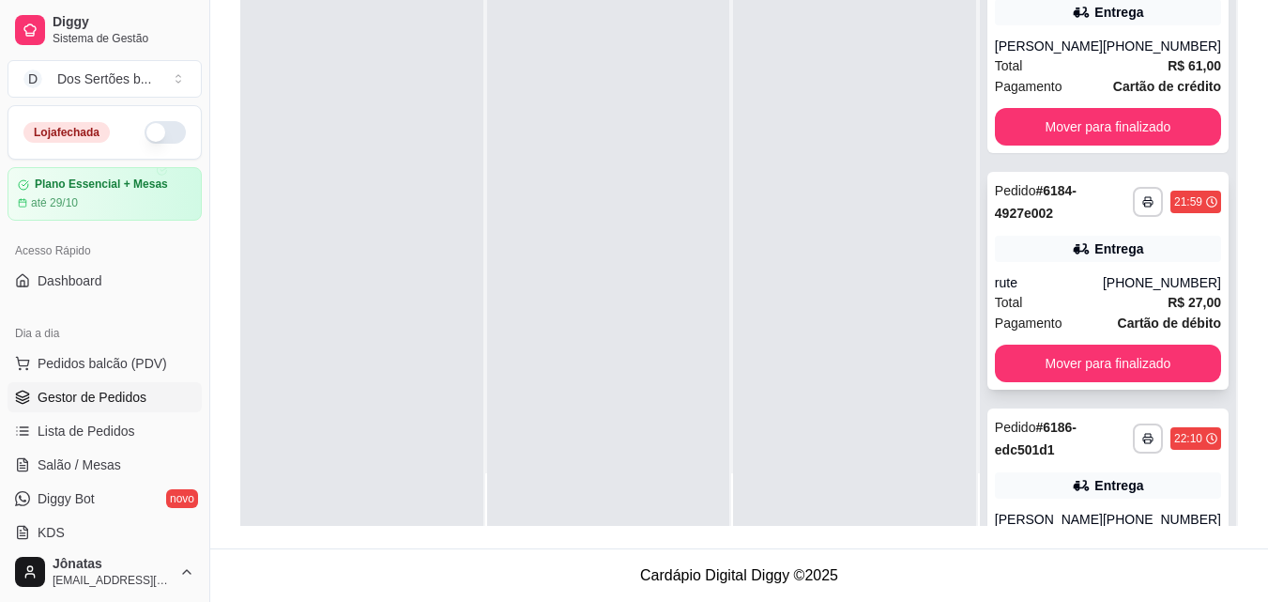
scroll to position [147, 0]
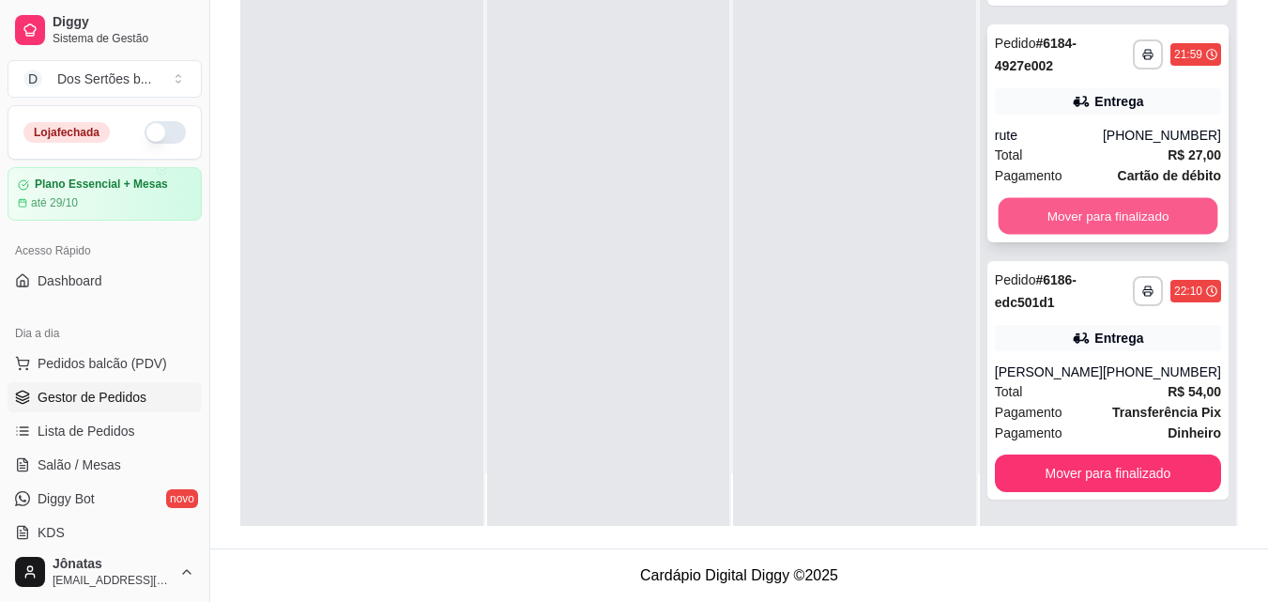
click at [1122, 217] on button "Mover para finalizado" at bounding box center [1108, 216] width 220 height 37
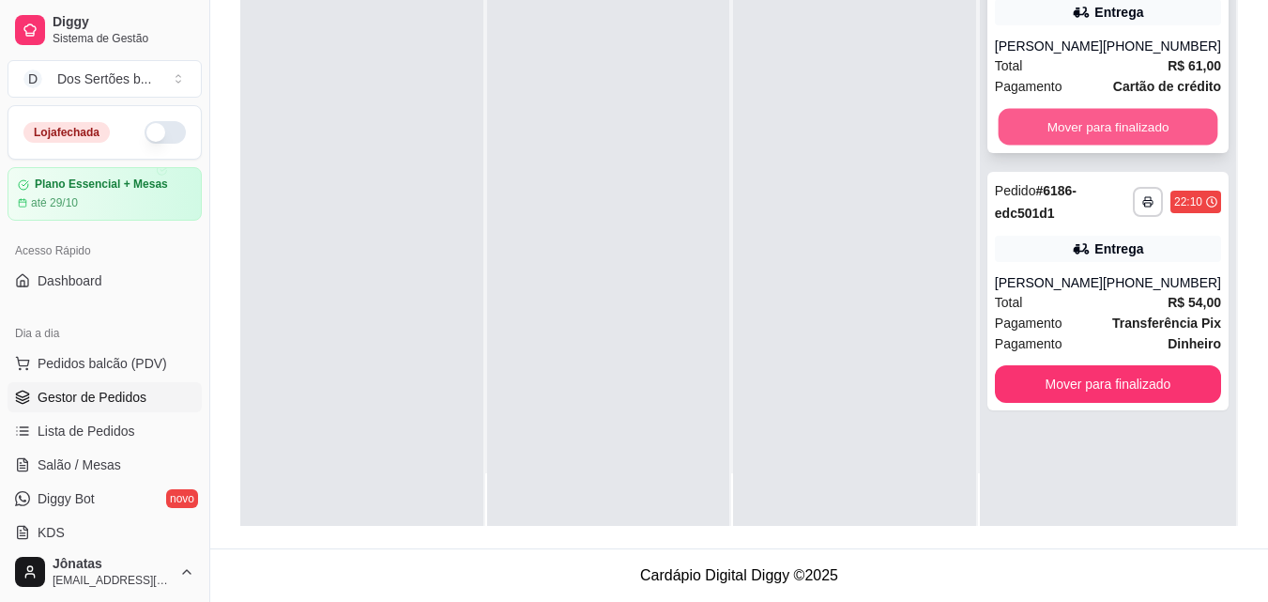
click at [1053, 117] on button "Mover para finalizado" at bounding box center [1108, 127] width 220 height 37
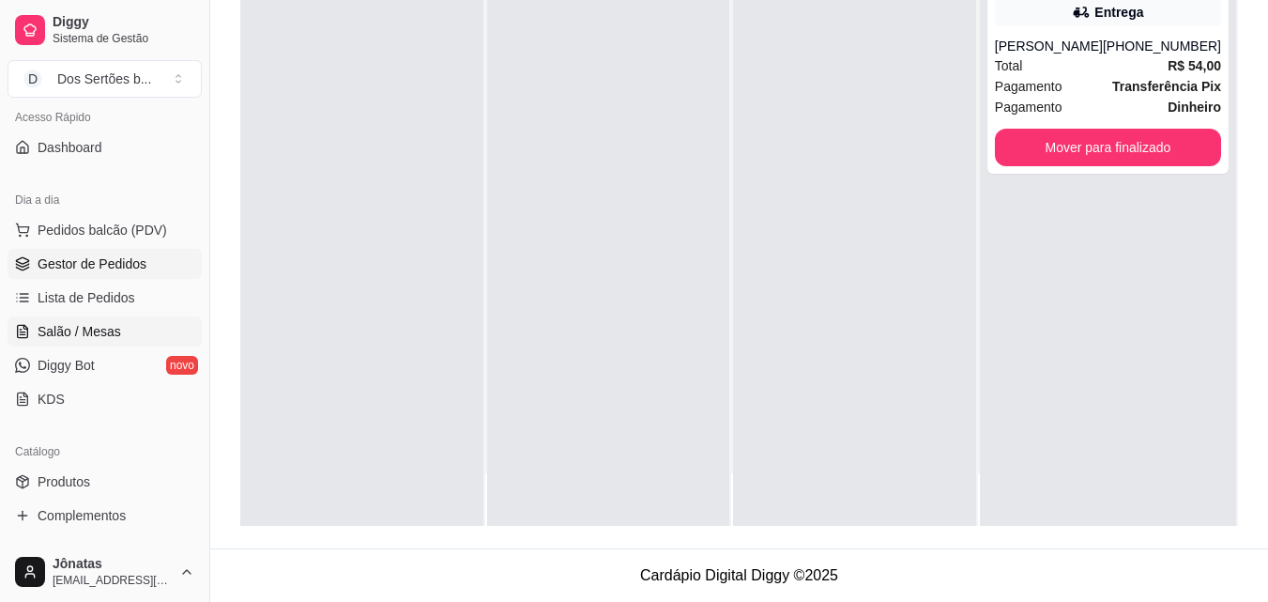
scroll to position [161, 0]
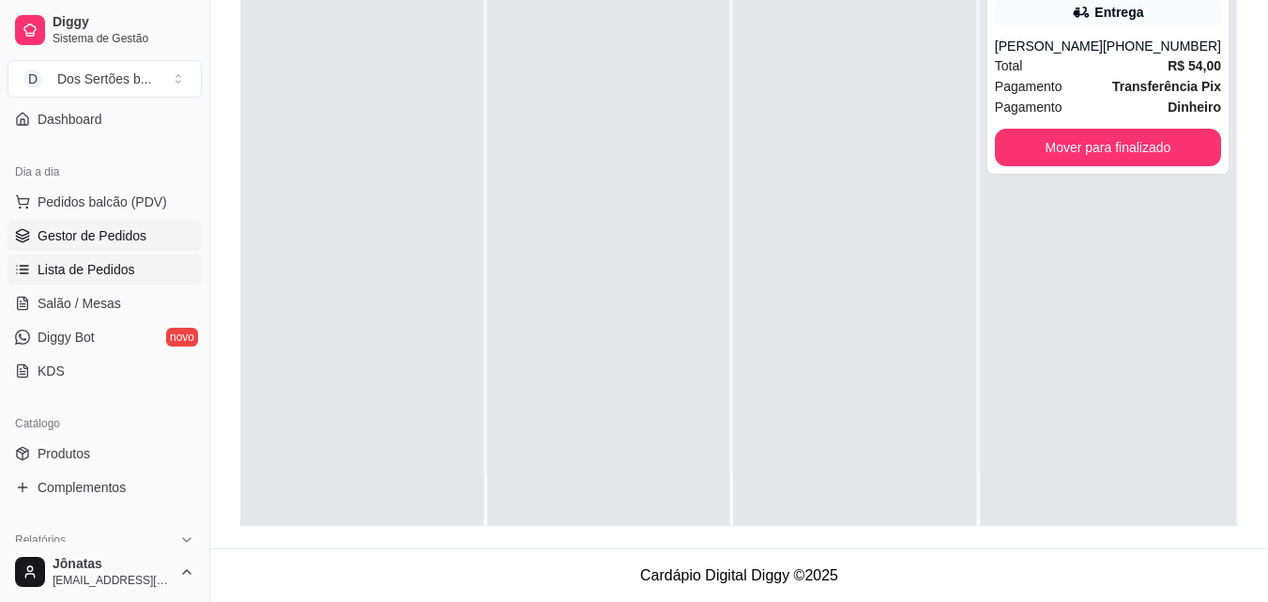
click at [79, 263] on span "Lista de Pedidos" at bounding box center [87, 269] width 98 height 19
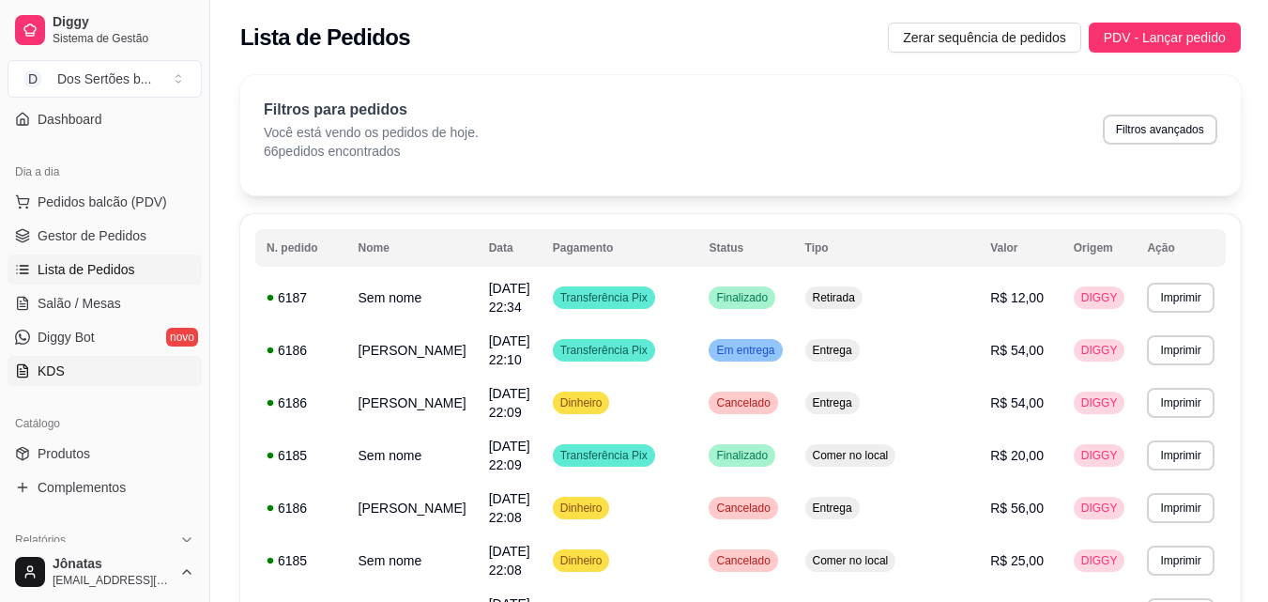
scroll to position [365, 0]
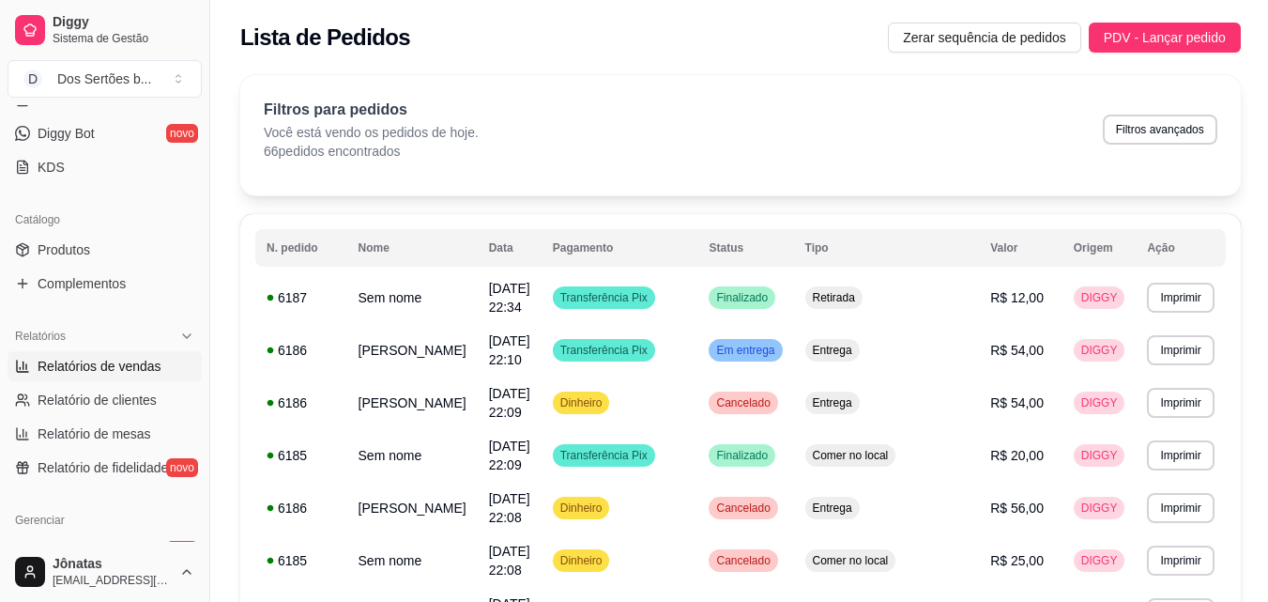
click at [63, 368] on span "Relatórios de vendas" at bounding box center [100, 366] width 124 height 19
select select "ALL"
select select "0"
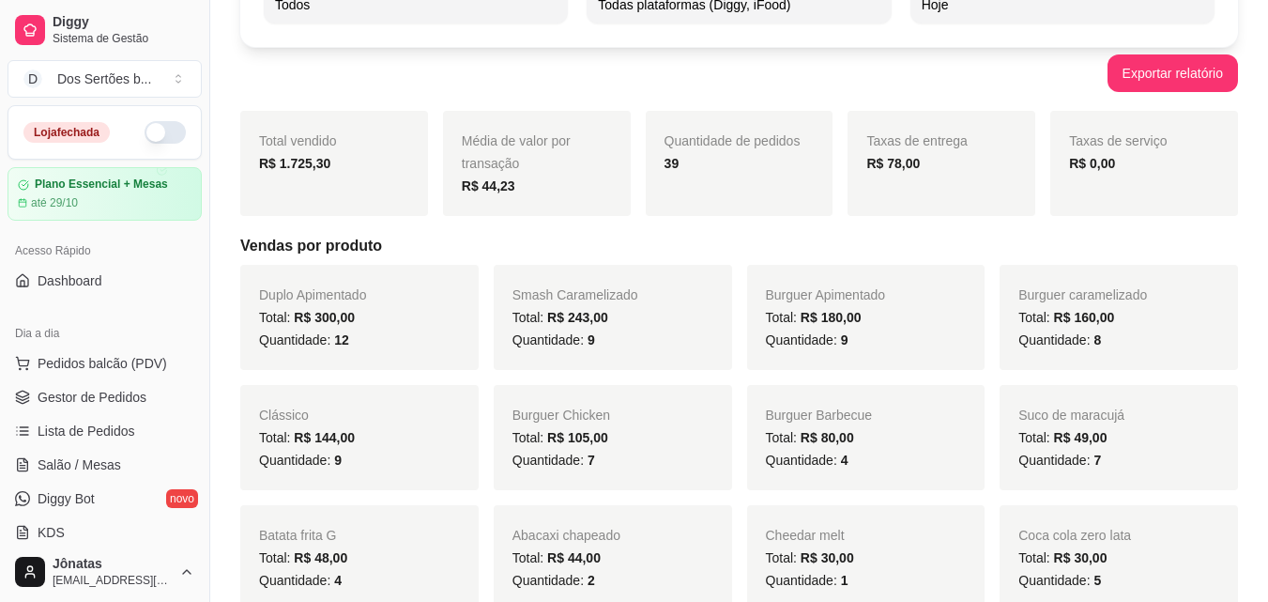
scroll to position [195, 0]
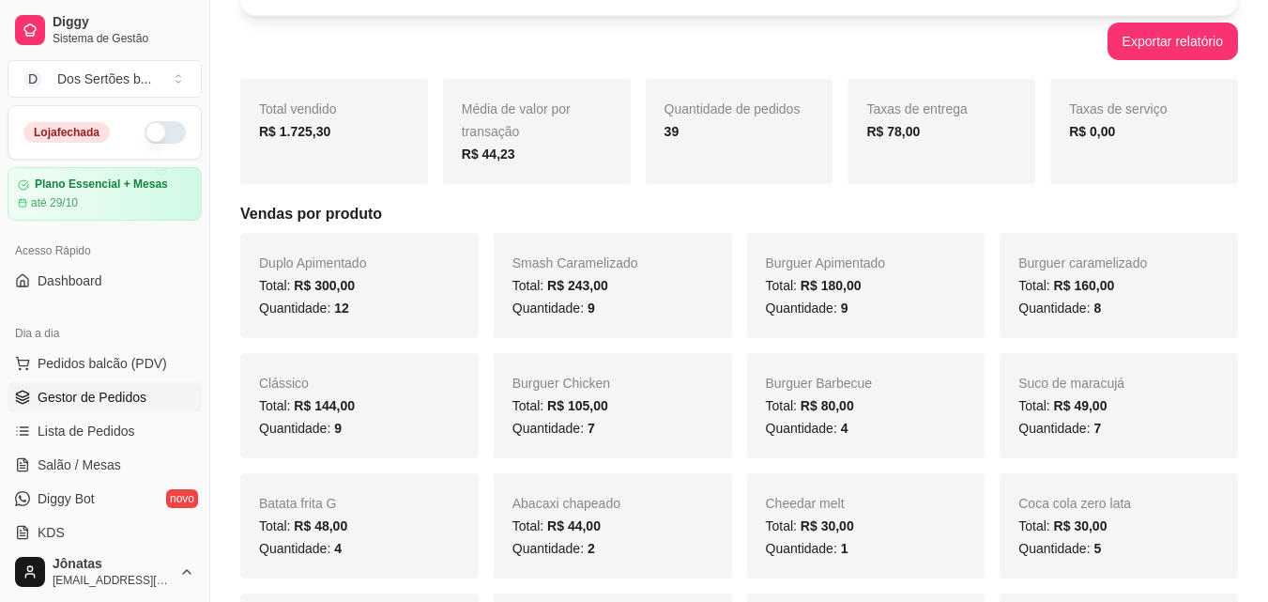
click at [100, 394] on span "Gestor de Pedidos" at bounding box center [92, 397] width 109 height 19
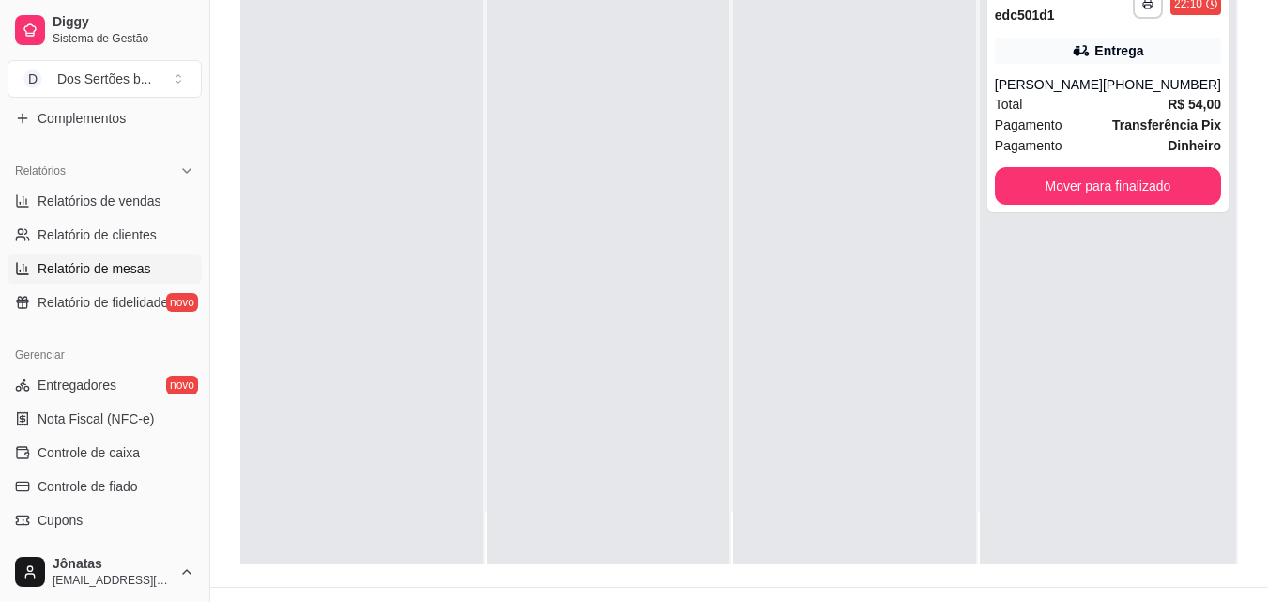
scroll to position [665, 0]
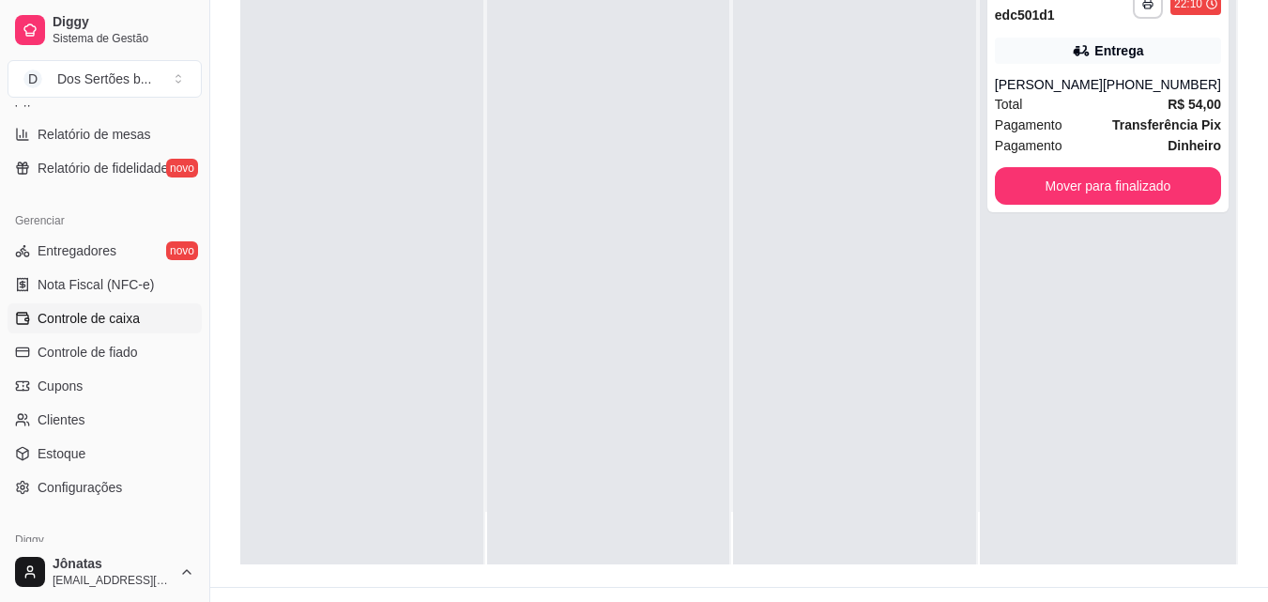
click at [55, 317] on span "Controle de caixa" at bounding box center [89, 318] width 102 height 19
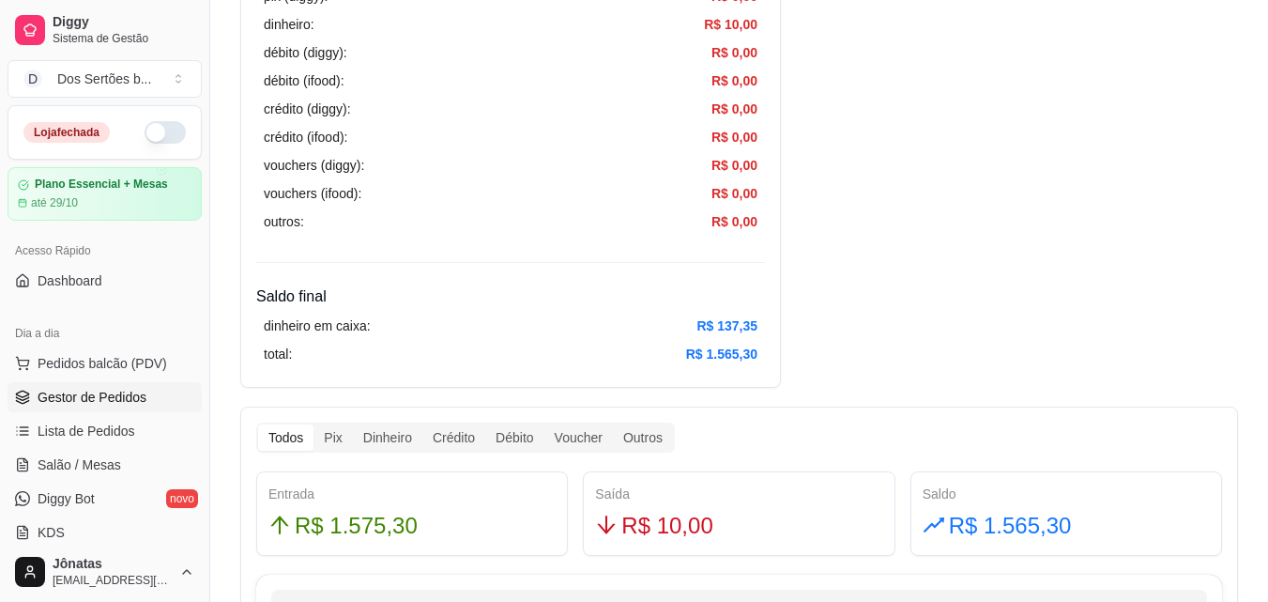
click at [56, 407] on link "Gestor de Pedidos" at bounding box center [105, 397] width 194 height 30
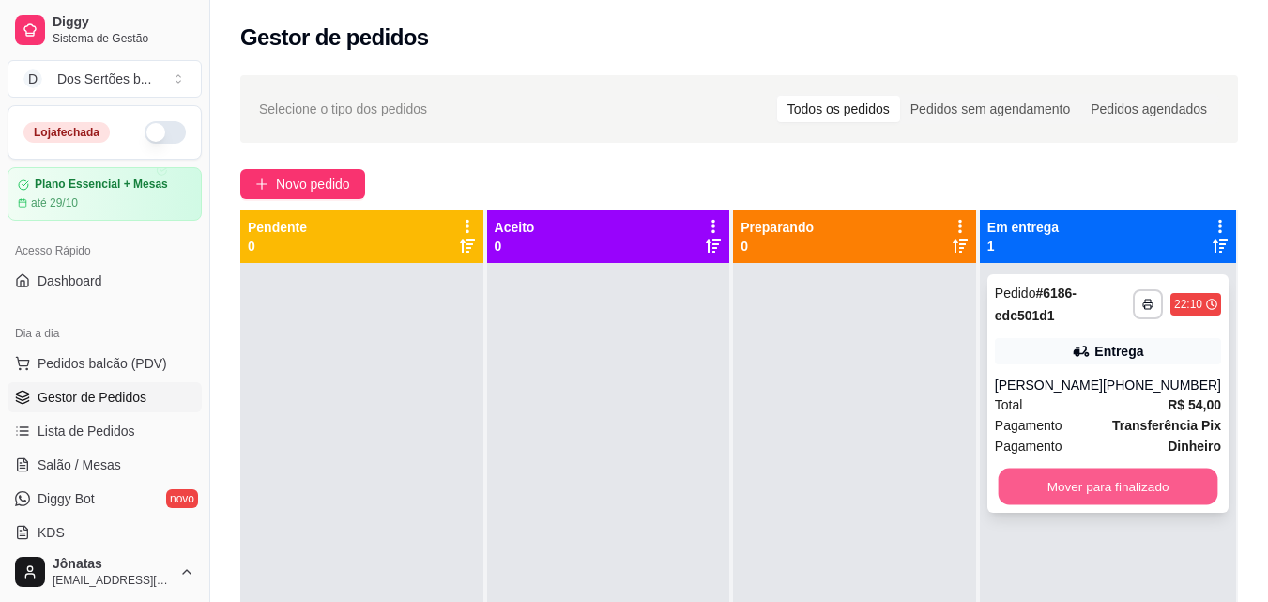
click at [1159, 495] on button "Mover para finalizado" at bounding box center [1108, 486] width 220 height 37
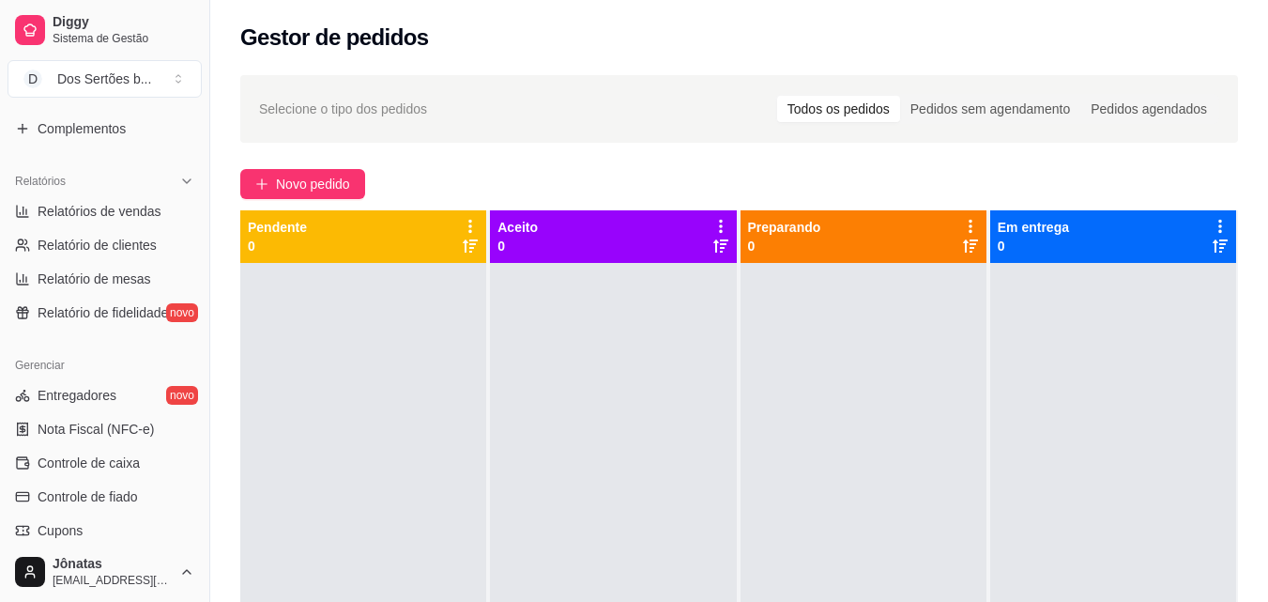
scroll to position [711, 0]
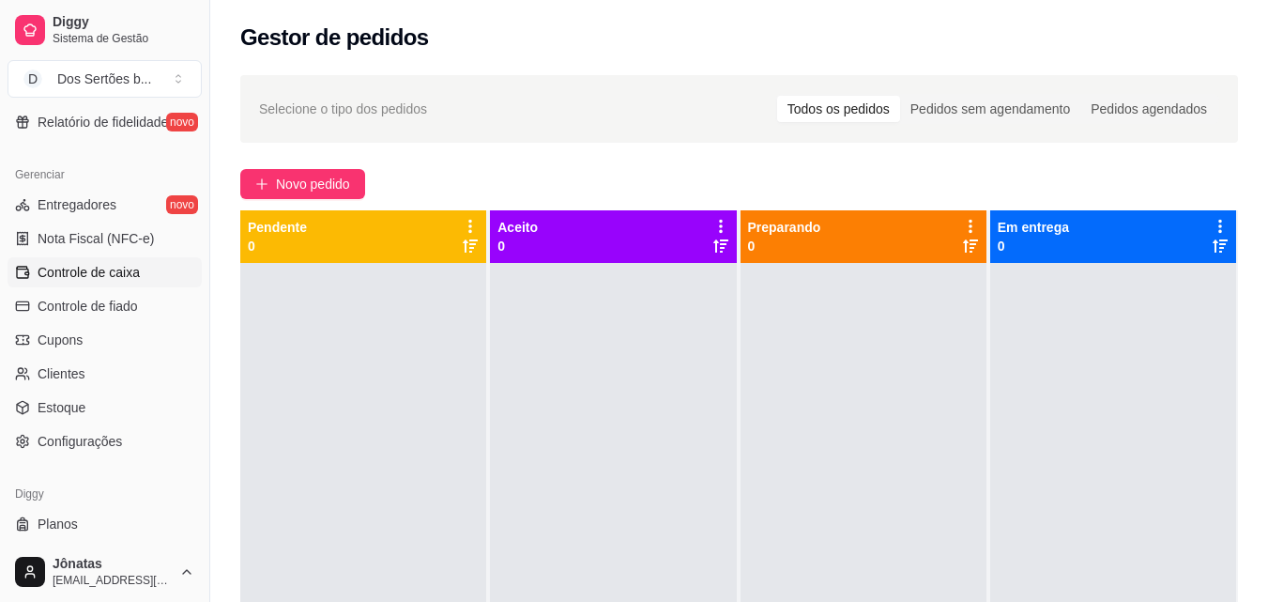
click at [38, 270] on span "Controle de caixa" at bounding box center [89, 272] width 102 height 19
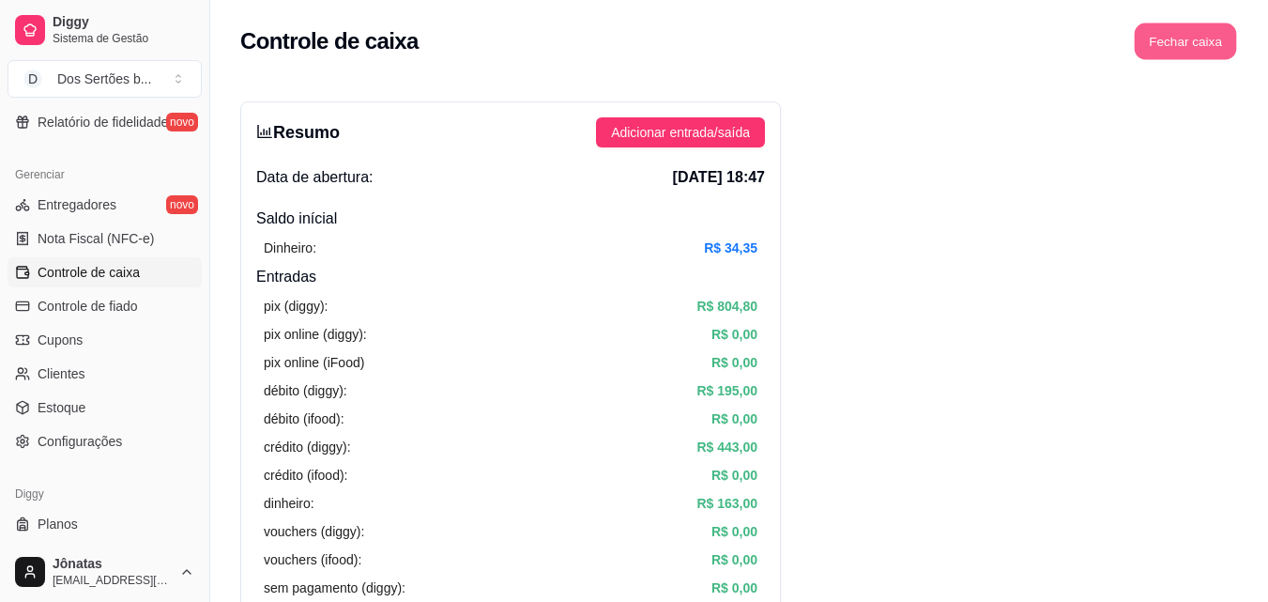
click at [1190, 42] on button "Fechar caixa" at bounding box center [1186, 41] width 102 height 37
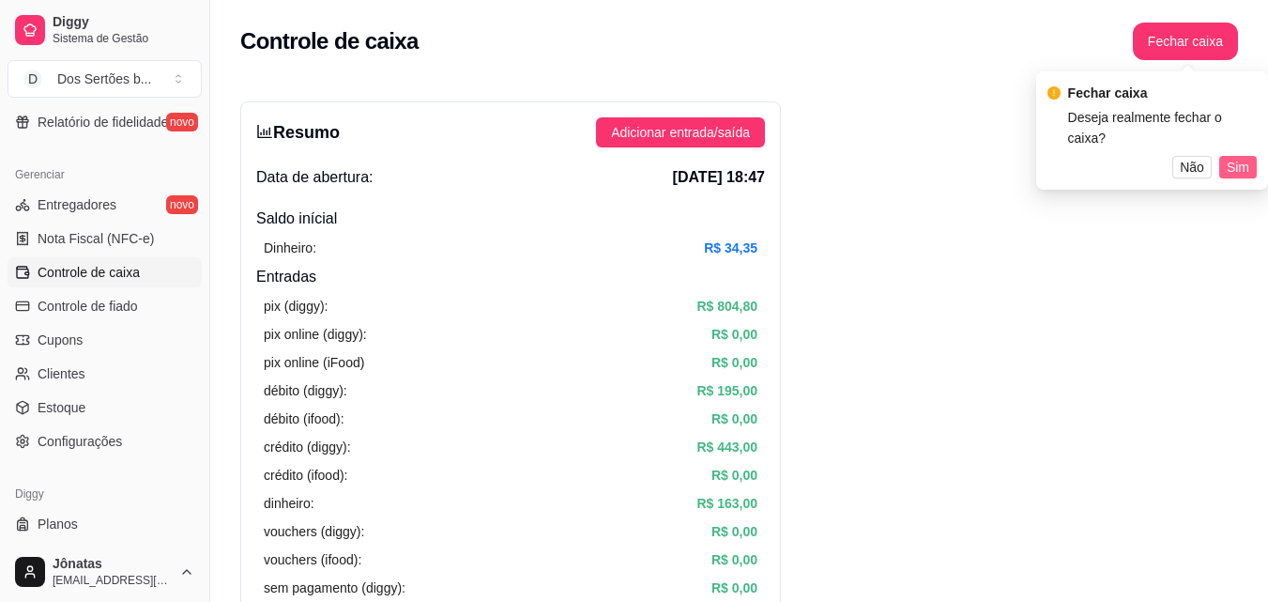
click at [1234, 157] on span "Sim" at bounding box center [1238, 167] width 23 height 21
